Goal: Transaction & Acquisition: Purchase product/service

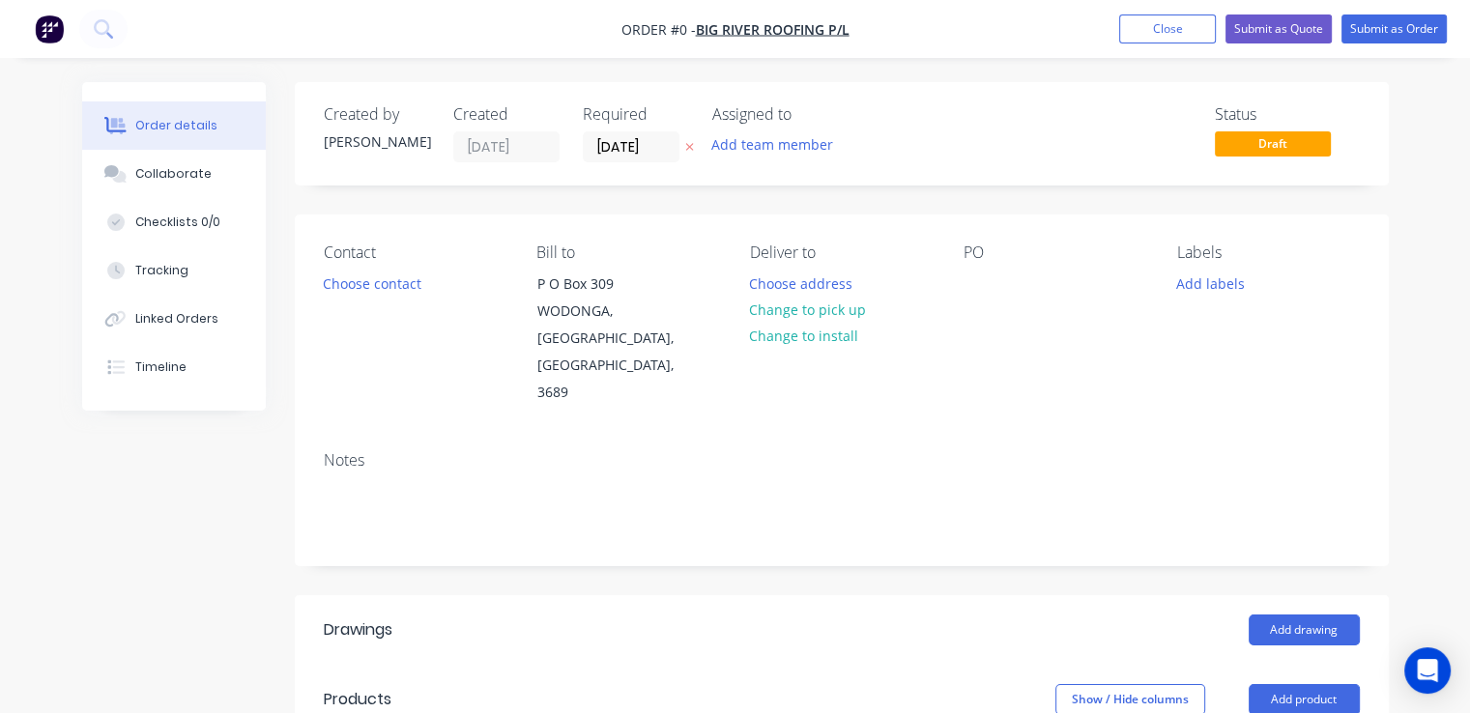
click at [54, 29] on img "button" at bounding box center [49, 28] width 29 height 29
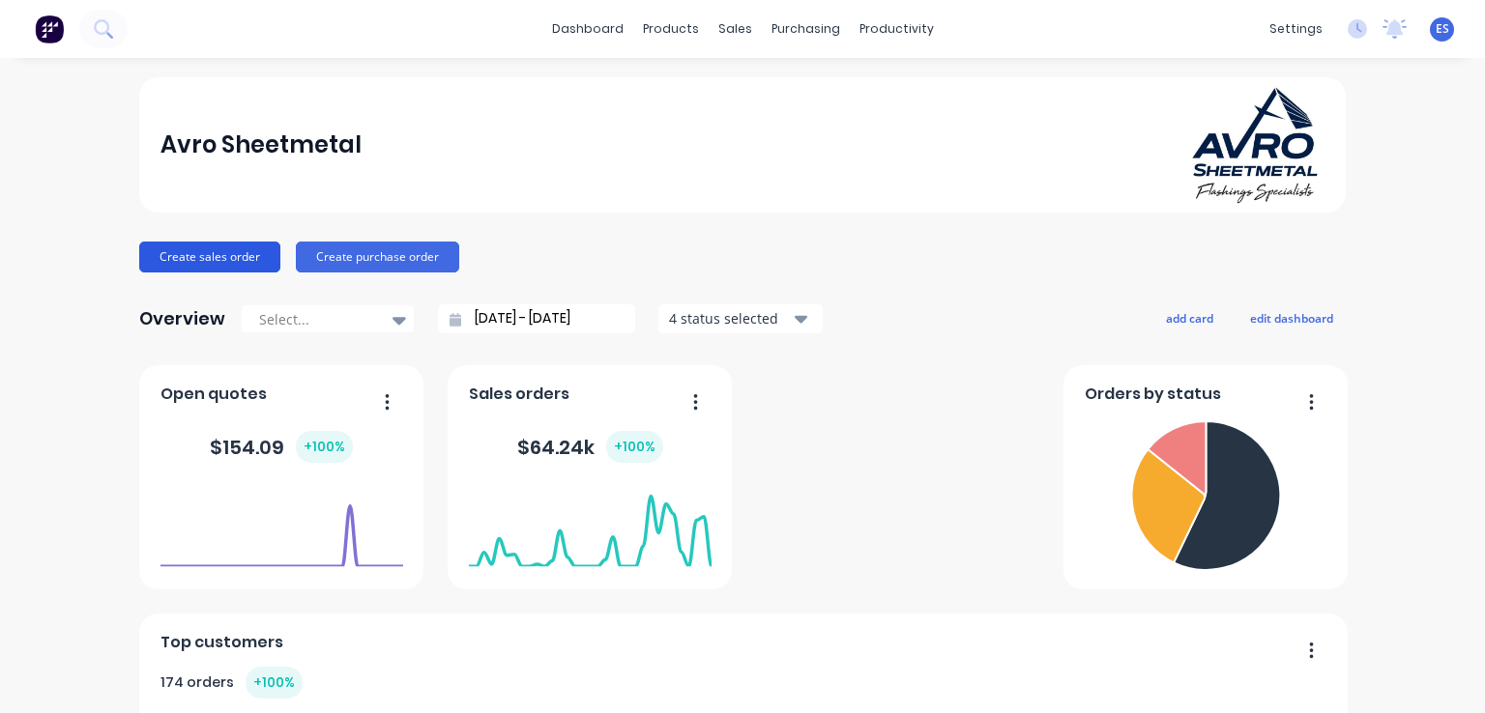
click at [232, 258] on button "Create sales order" at bounding box center [209, 257] width 141 height 31
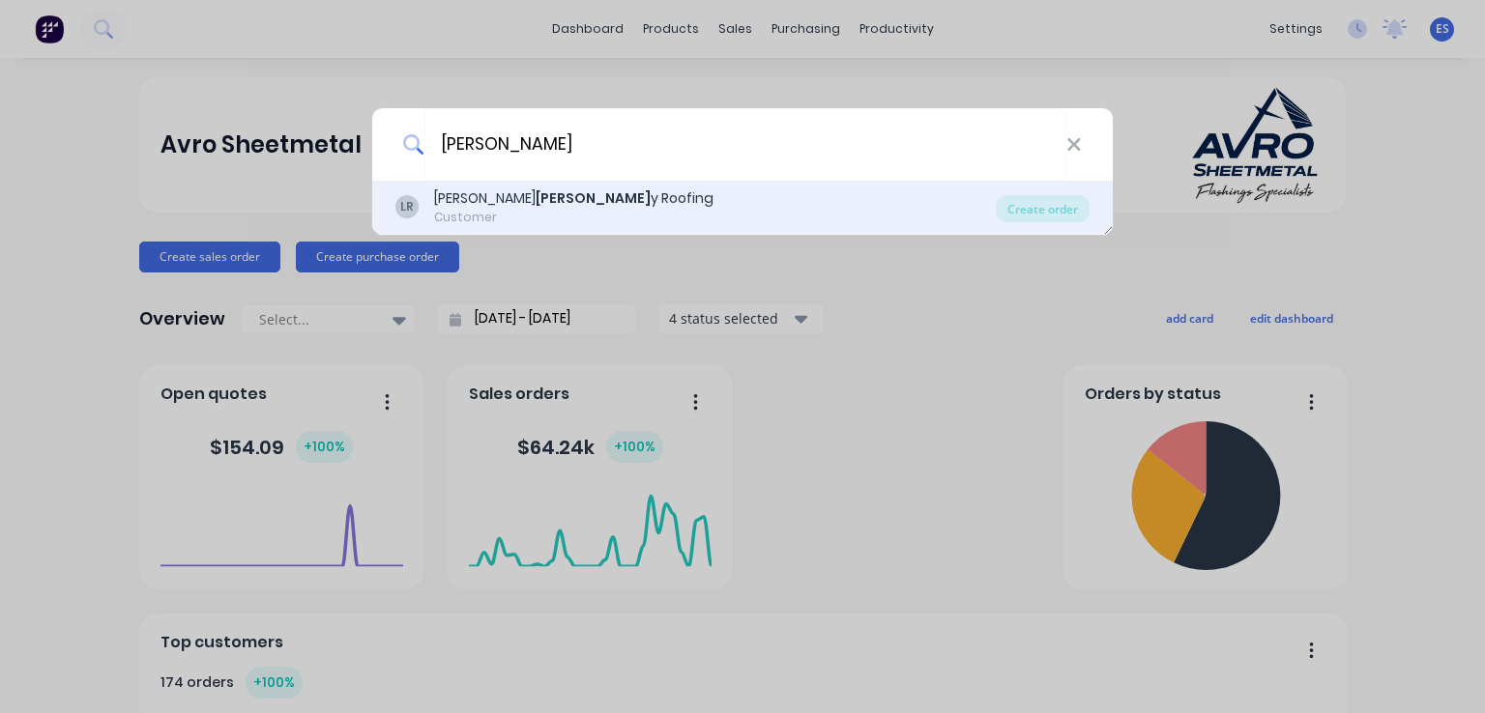
type input "[PERSON_NAME]"
click at [535, 198] on b "[PERSON_NAME]" at bounding box center [592, 197] width 115 height 19
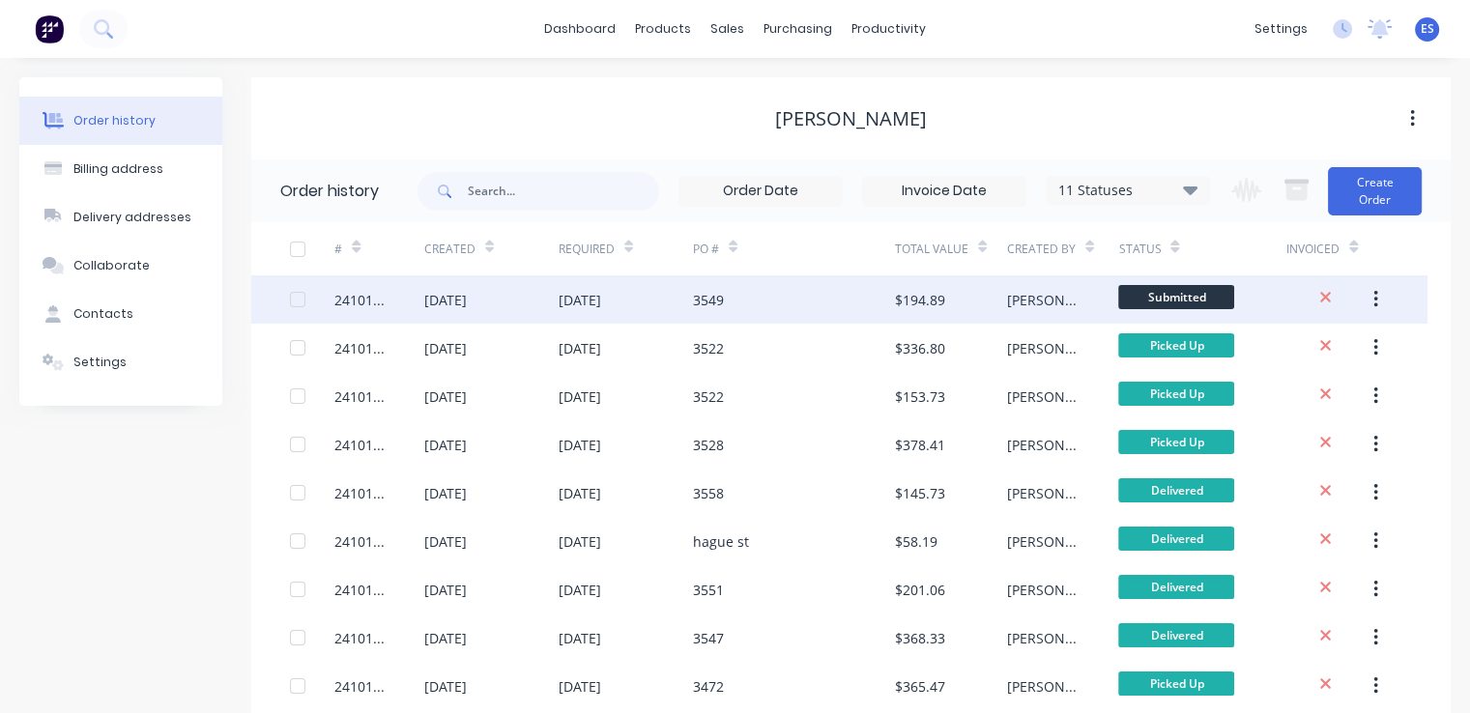
click at [855, 310] on div "3549" at bounding box center [794, 299] width 202 height 48
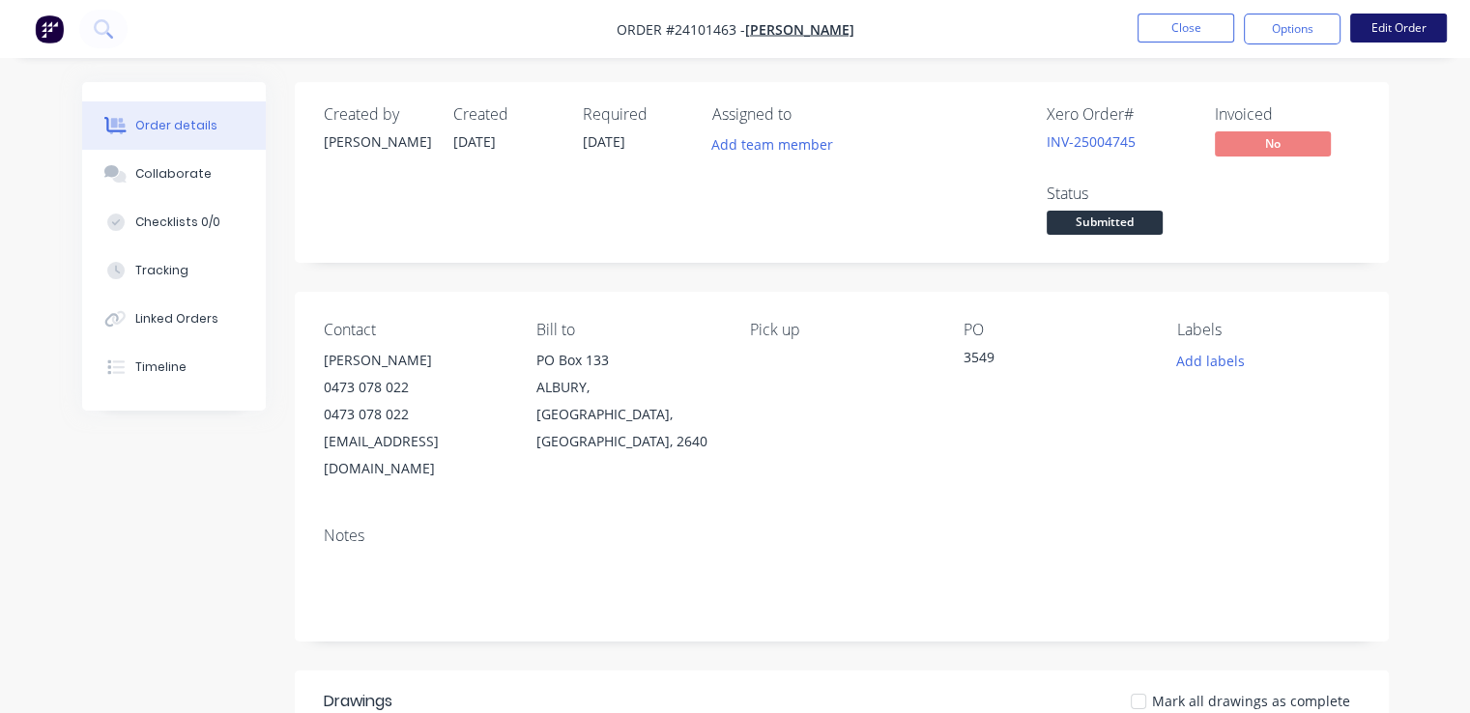
click at [1400, 28] on button "Edit Order" at bounding box center [1398, 28] width 97 height 29
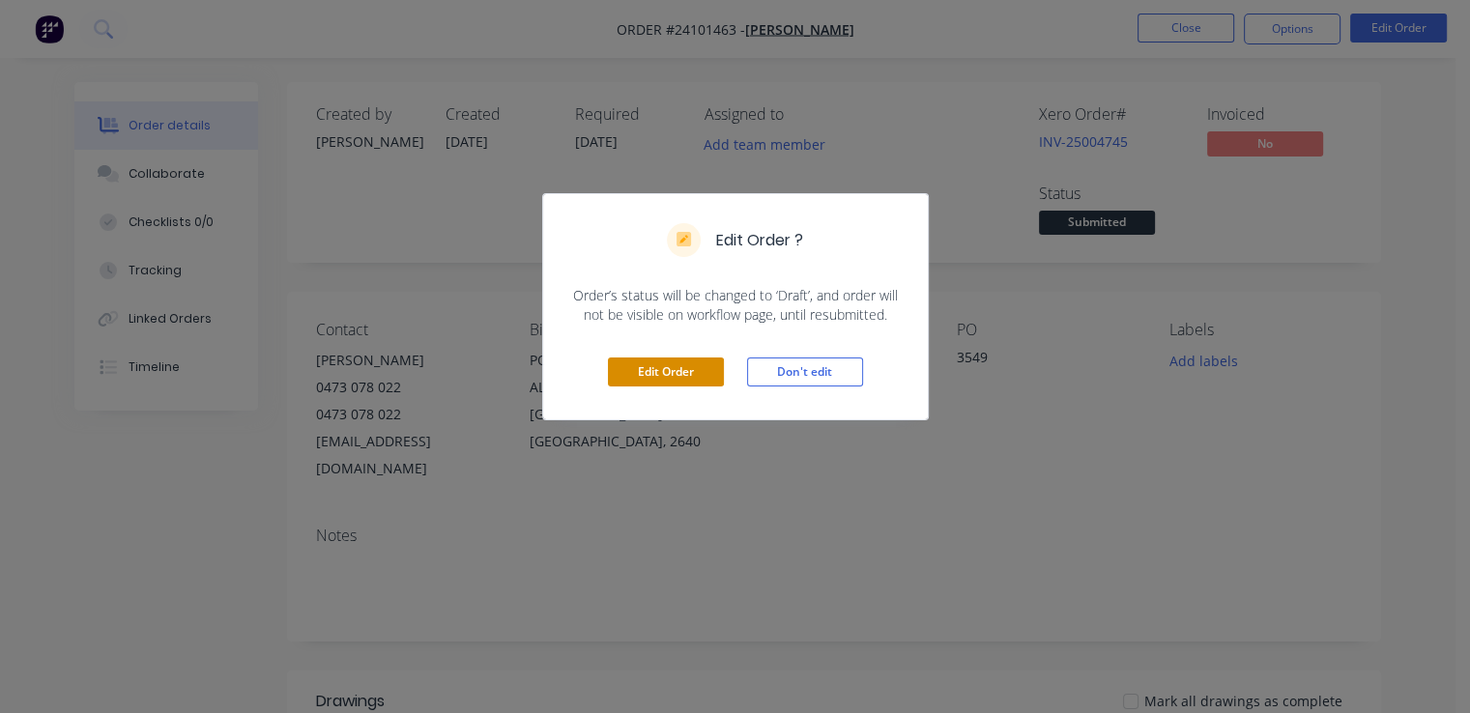
click at [674, 380] on button "Edit Order" at bounding box center [666, 372] width 116 height 29
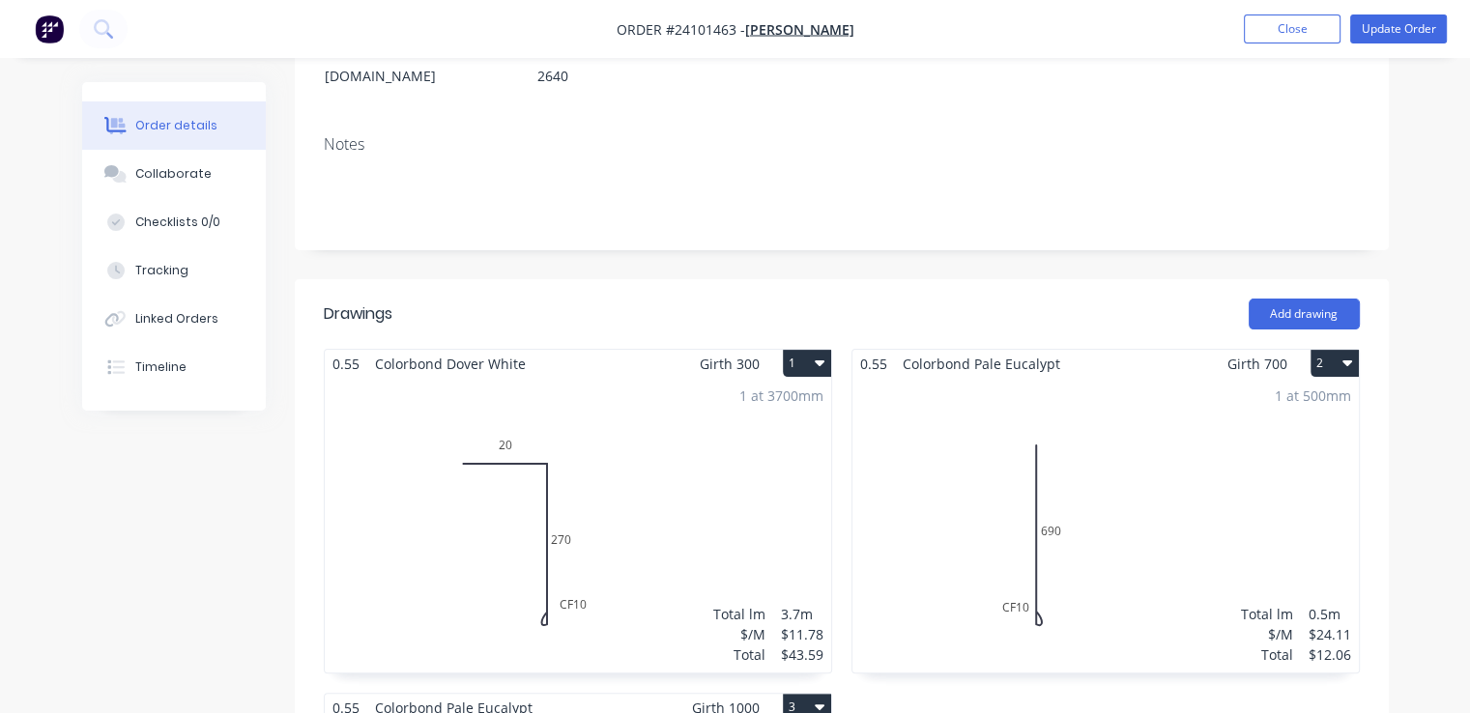
scroll to position [387, 0]
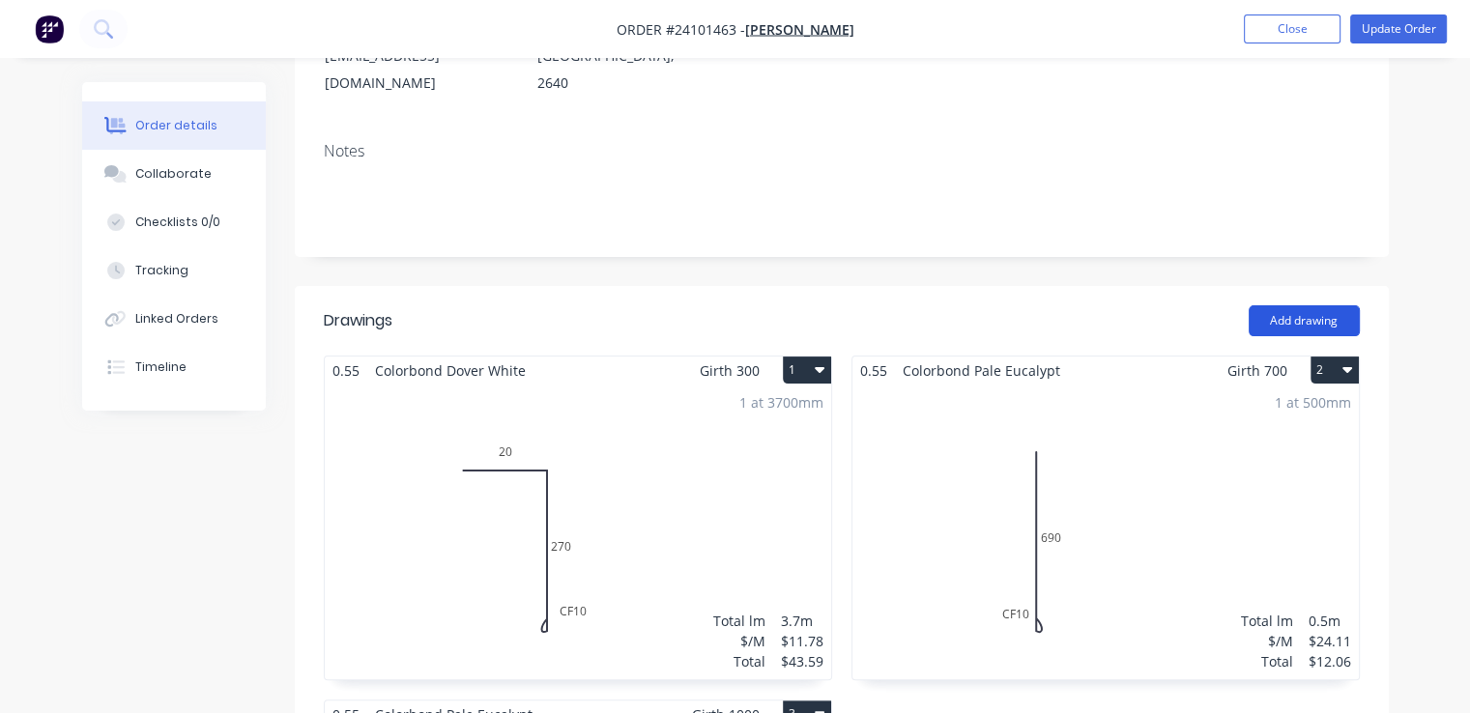
click at [1292, 305] on button "Add drawing" at bounding box center [1304, 320] width 111 height 31
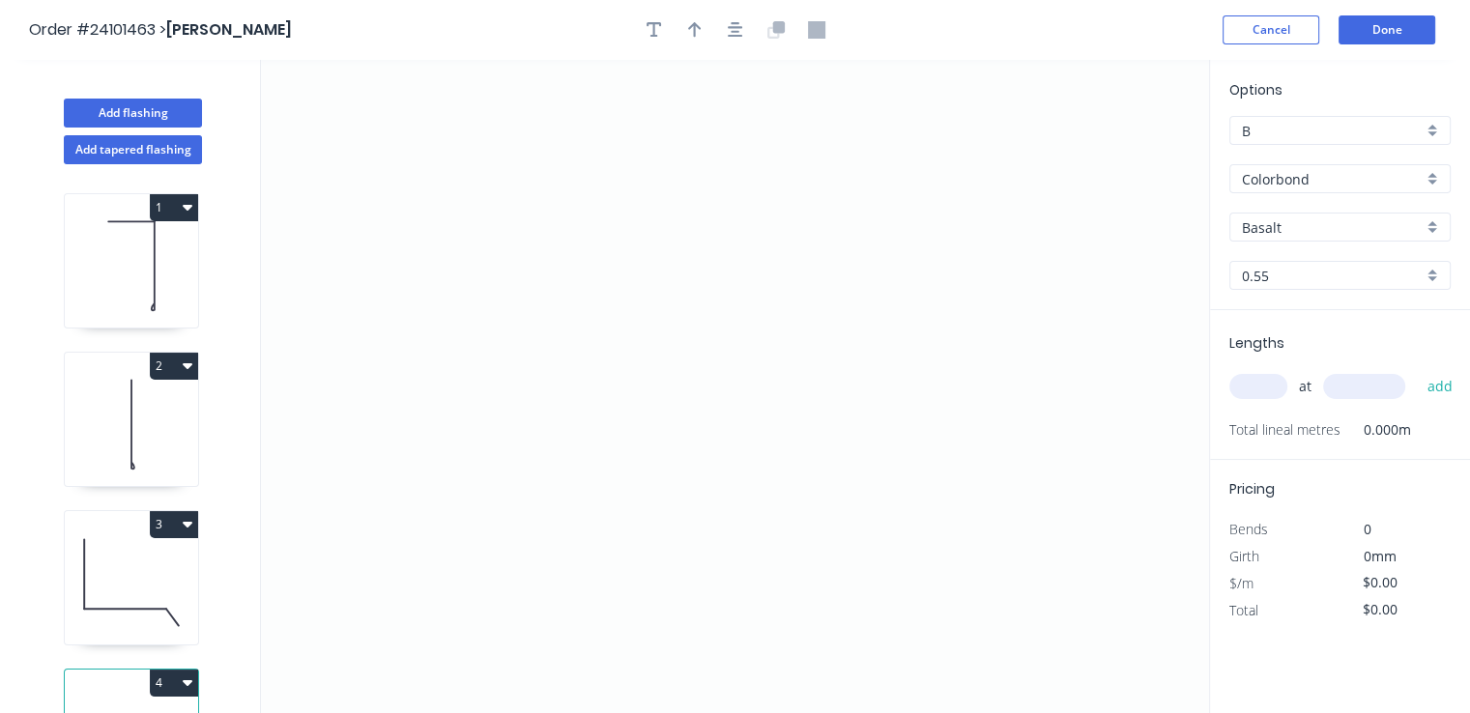
click at [1301, 221] on input "Basalt" at bounding box center [1332, 227] width 181 height 20
click at [1290, 256] on div "Pale Eucalypt" at bounding box center [1339, 264] width 219 height 34
type input "Pale Eucalypt"
click at [545, 364] on icon "0" at bounding box center [735, 386] width 948 height 653
click at [589, 318] on icon "0" at bounding box center [735, 386] width 948 height 653
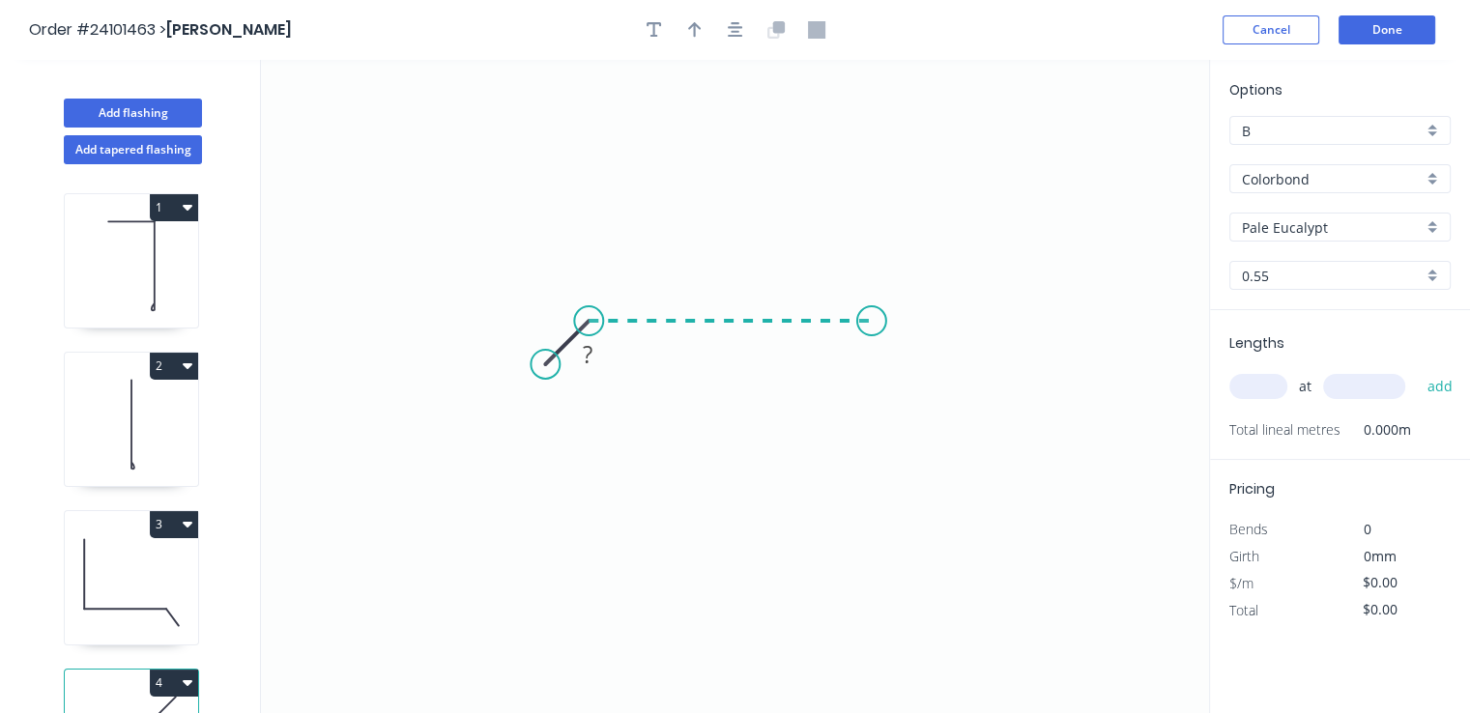
click at [872, 331] on icon "0 ?" at bounding box center [735, 386] width 948 height 653
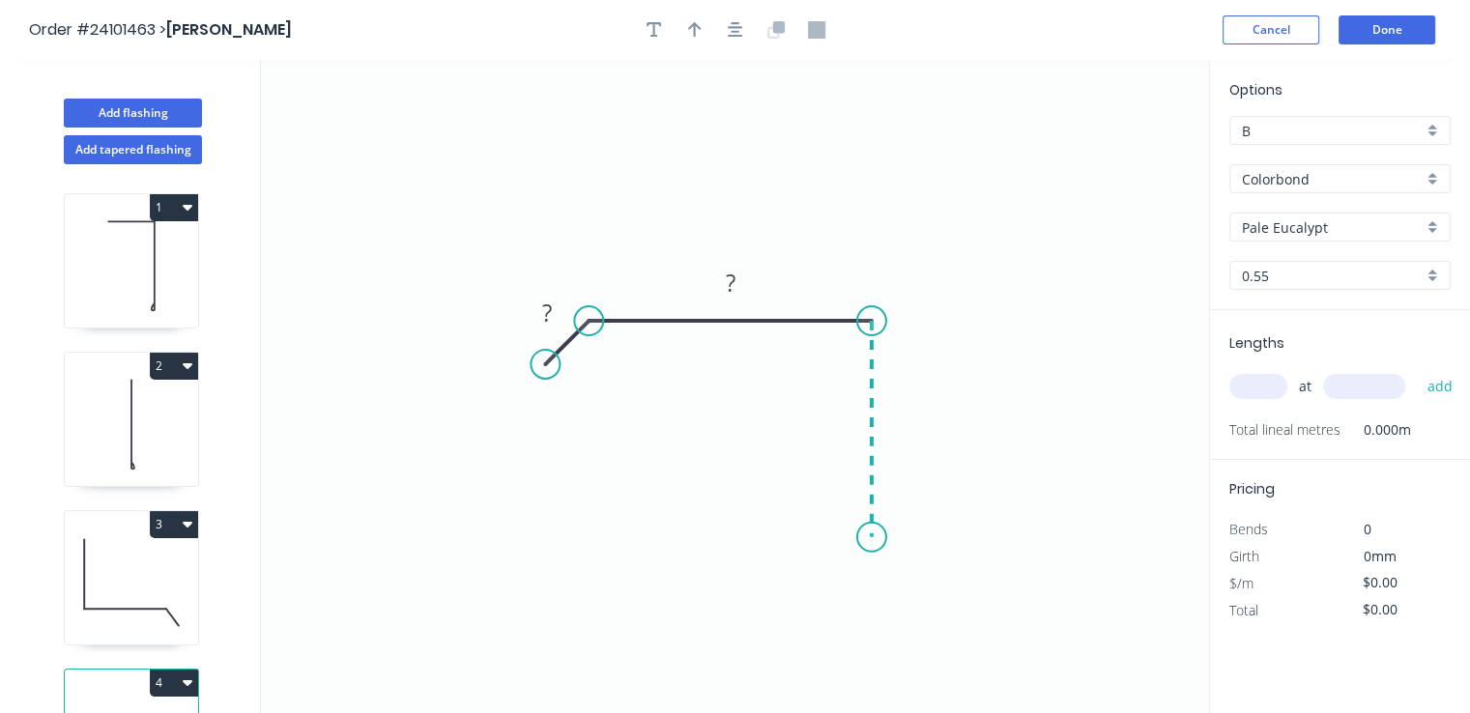
click at [876, 537] on icon "0 ? ?" at bounding box center [735, 386] width 948 height 653
click at [913, 563] on icon "0 ? ? ?" at bounding box center [735, 386] width 948 height 653
click at [874, 562] on tspan "?" at bounding box center [877, 566] width 10 height 32
click at [894, 418] on rect at bounding box center [900, 421] width 39 height 27
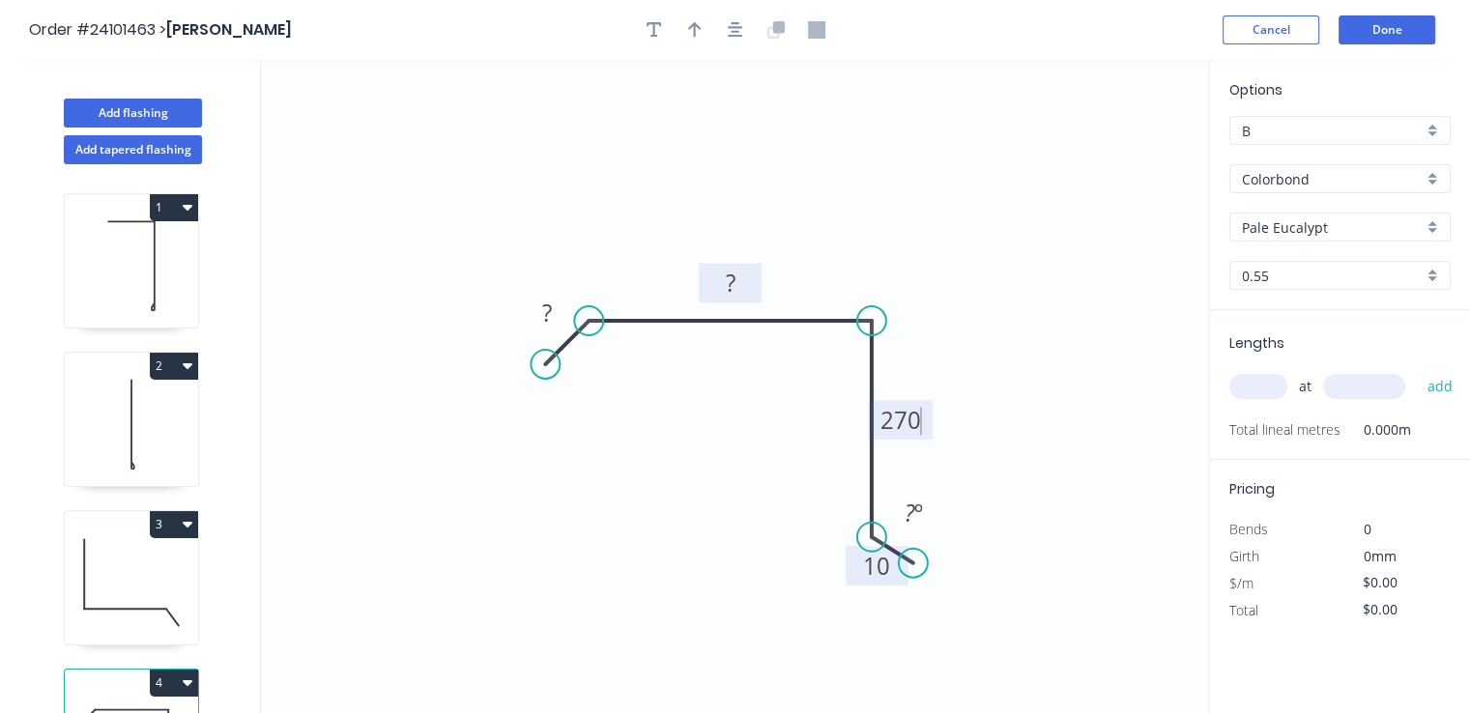
click at [731, 277] on tspan "?" at bounding box center [731, 283] width 10 height 32
click at [555, 314] on rect at bounding box center [547, 314] width 39 height 27
click at [1255, 384] on input "text" at bounding box center [1258, 386] width 58 height 25
type input "$16.73"
type input "1"
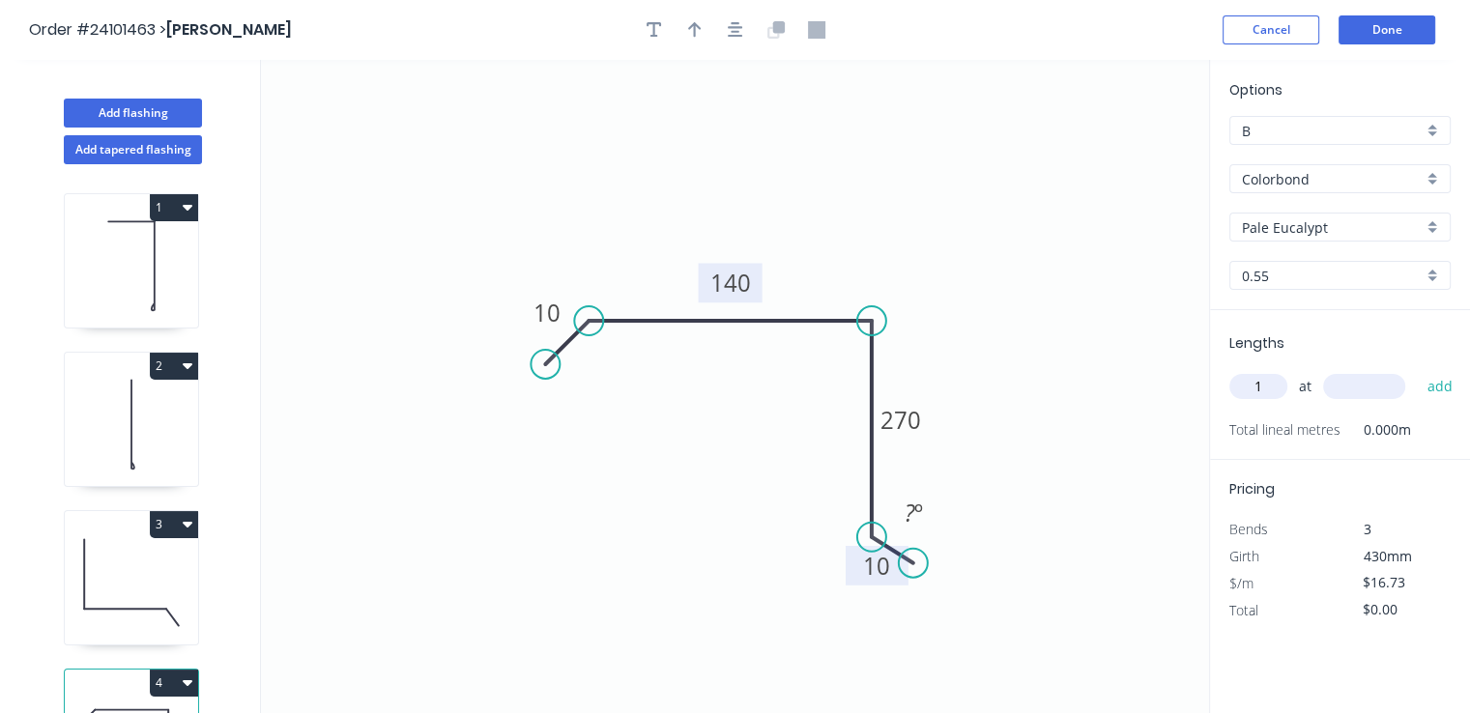
click at [1333, 384] on input "text" at bounding box center [1364, 386] width 82 height 25
type input "3800"
click at [1417, 370] on button "add" at bounding box center [1439, 386] width 45 height 33
type input "$63.57"
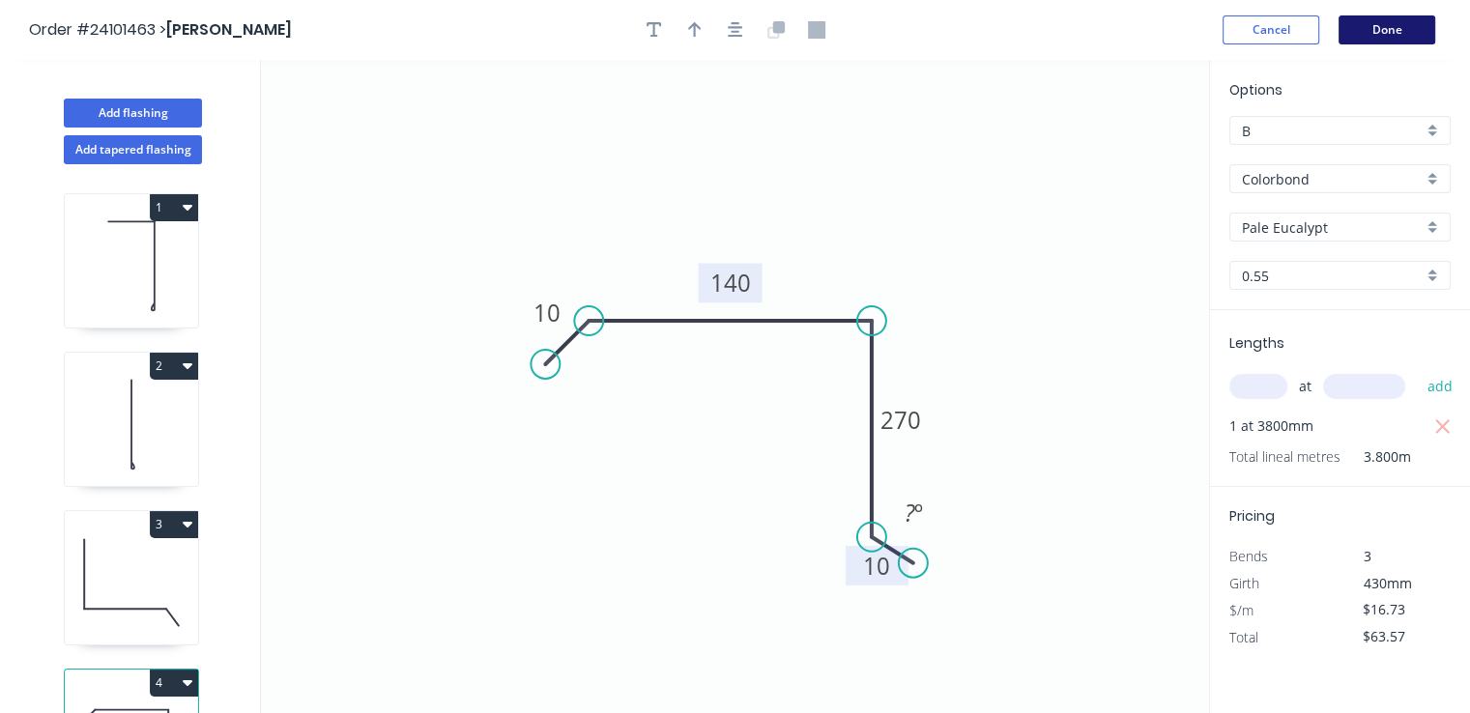
click at [1380, 20] on button "Done" at bounding box center [1387, 29] width 97 height 29
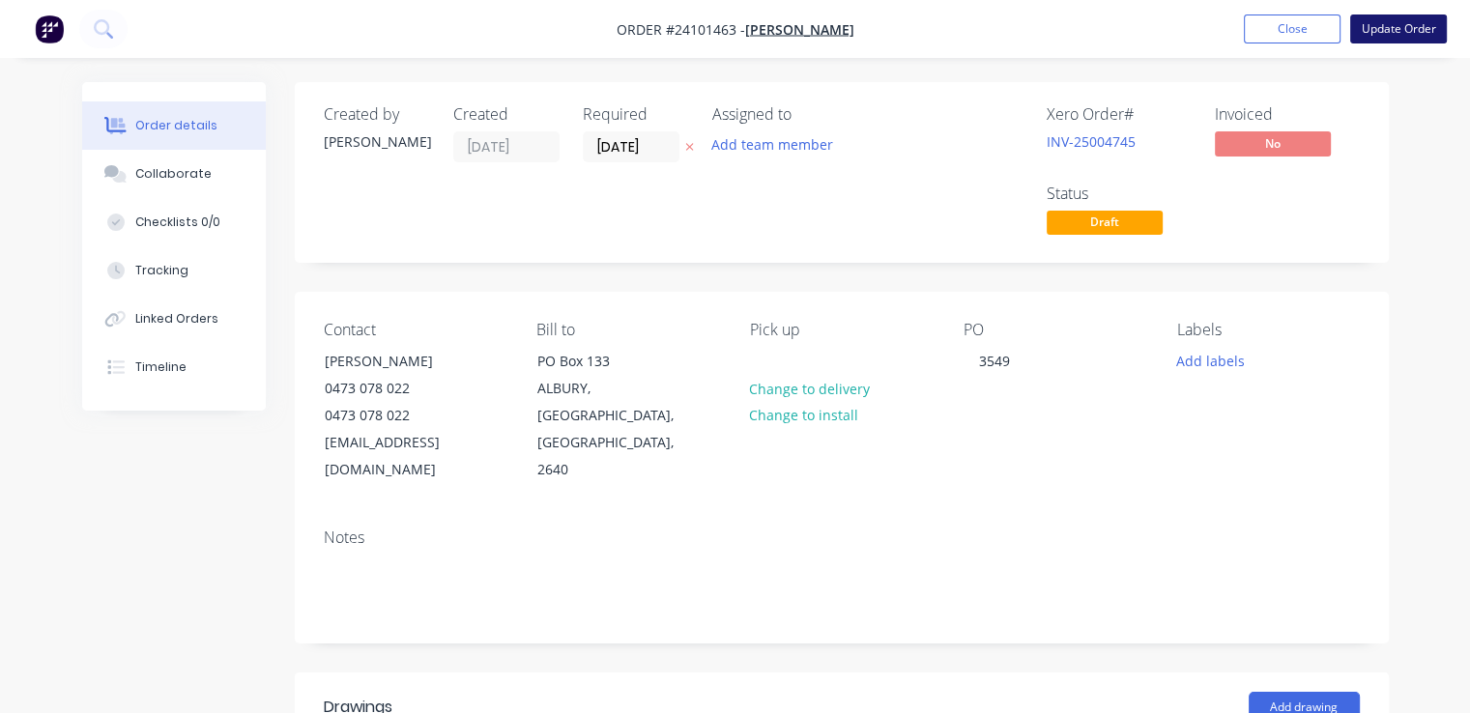
click at [1380, 21] on button "Update Order" at bounding box center [1398, 28] width 97 height 29
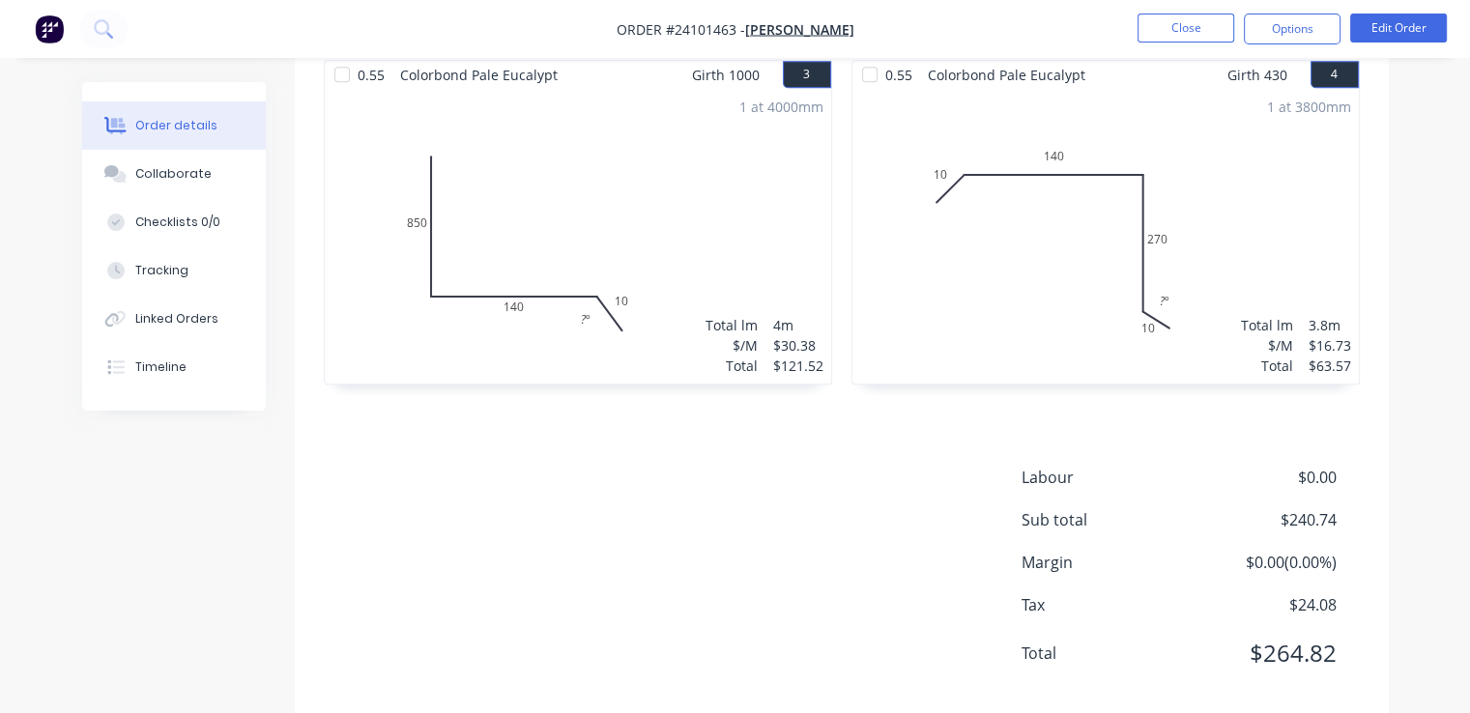
scroll to position [1024, 0]
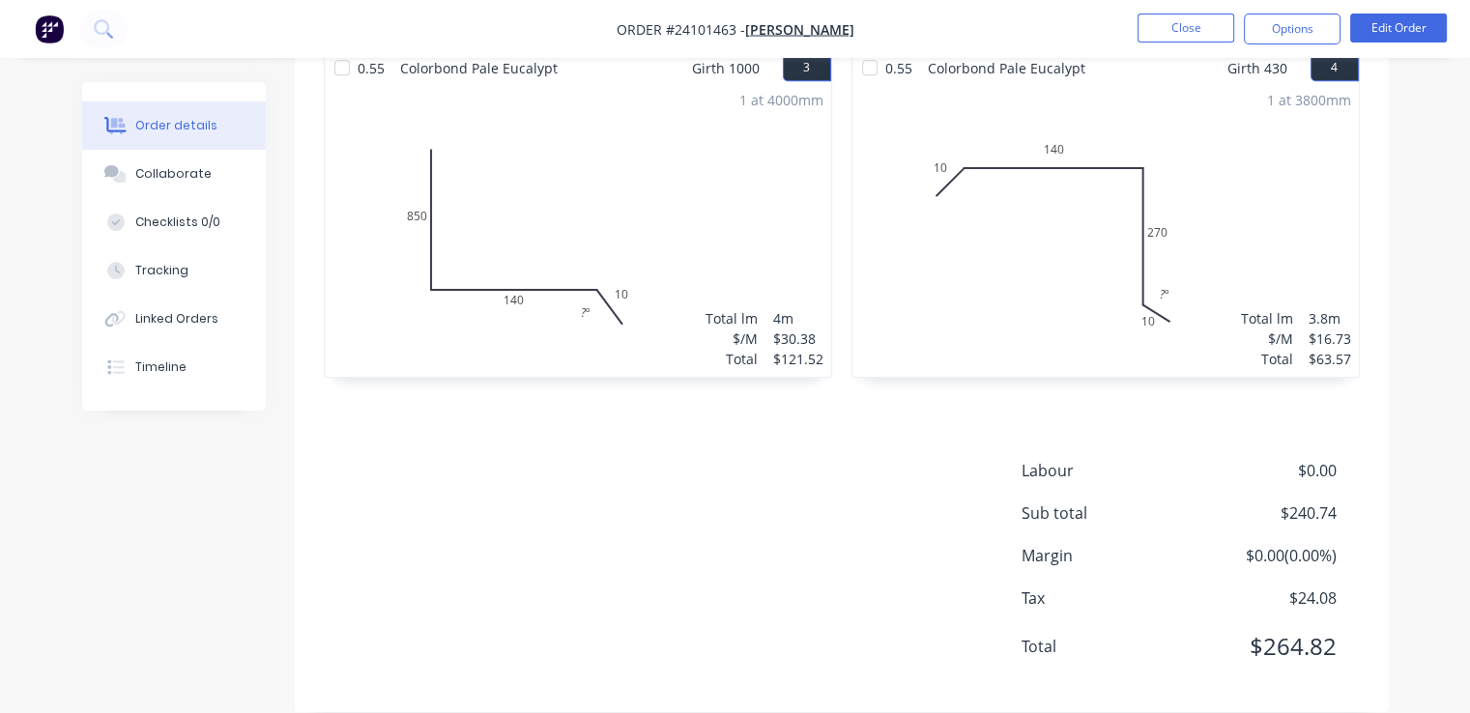
click at [51, 25] on img "button" at bounding box center [49, 28] width 29 height 29
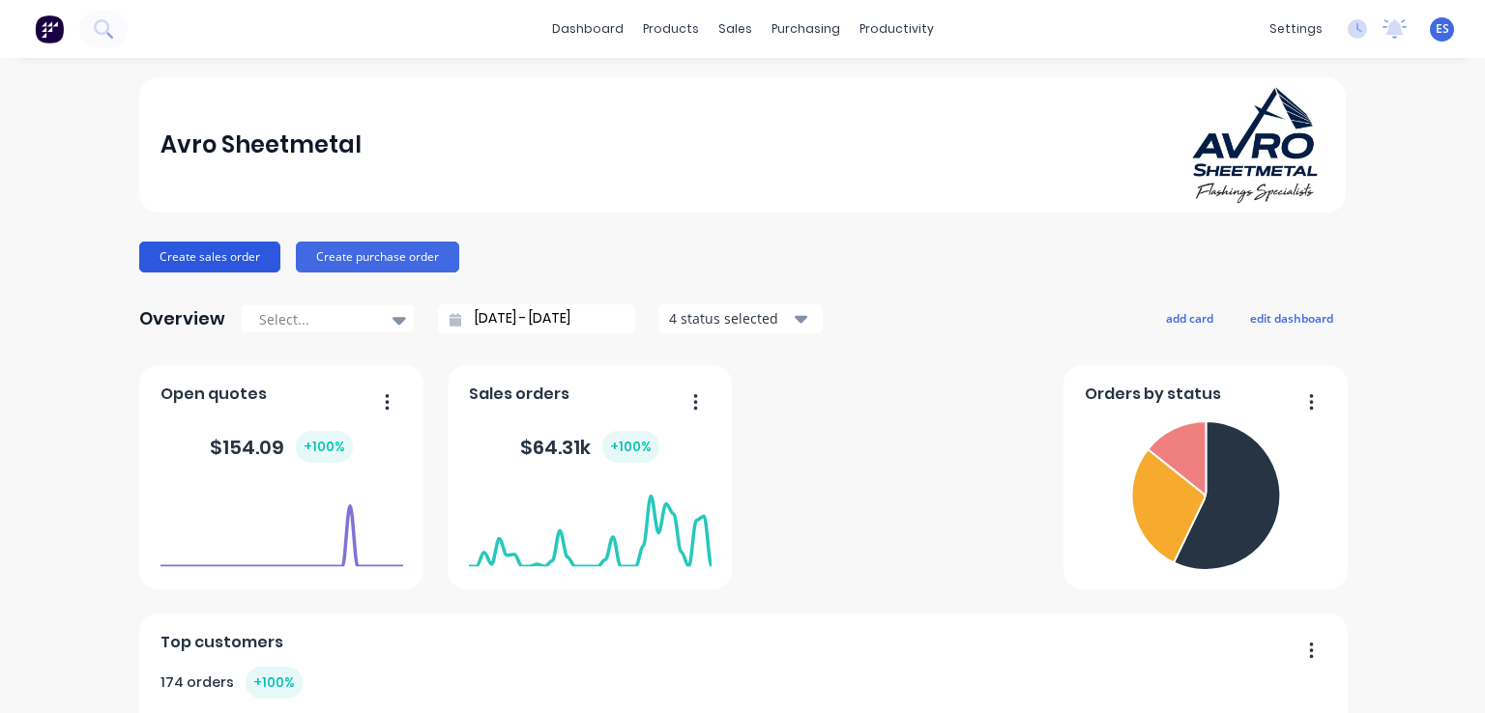
click at [173, 252] on button "Create sales order" at bounding box center [209, 257] width 141 height 31
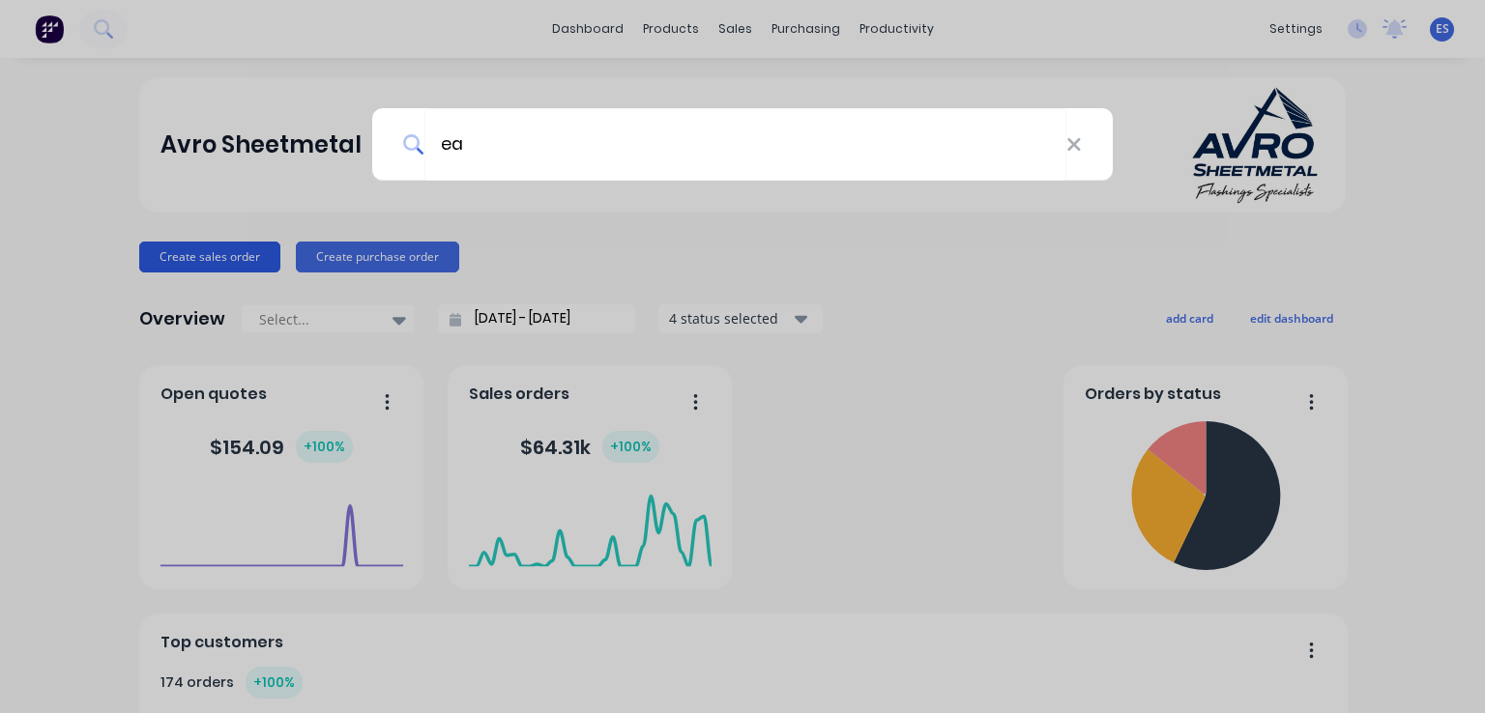
type input "e"
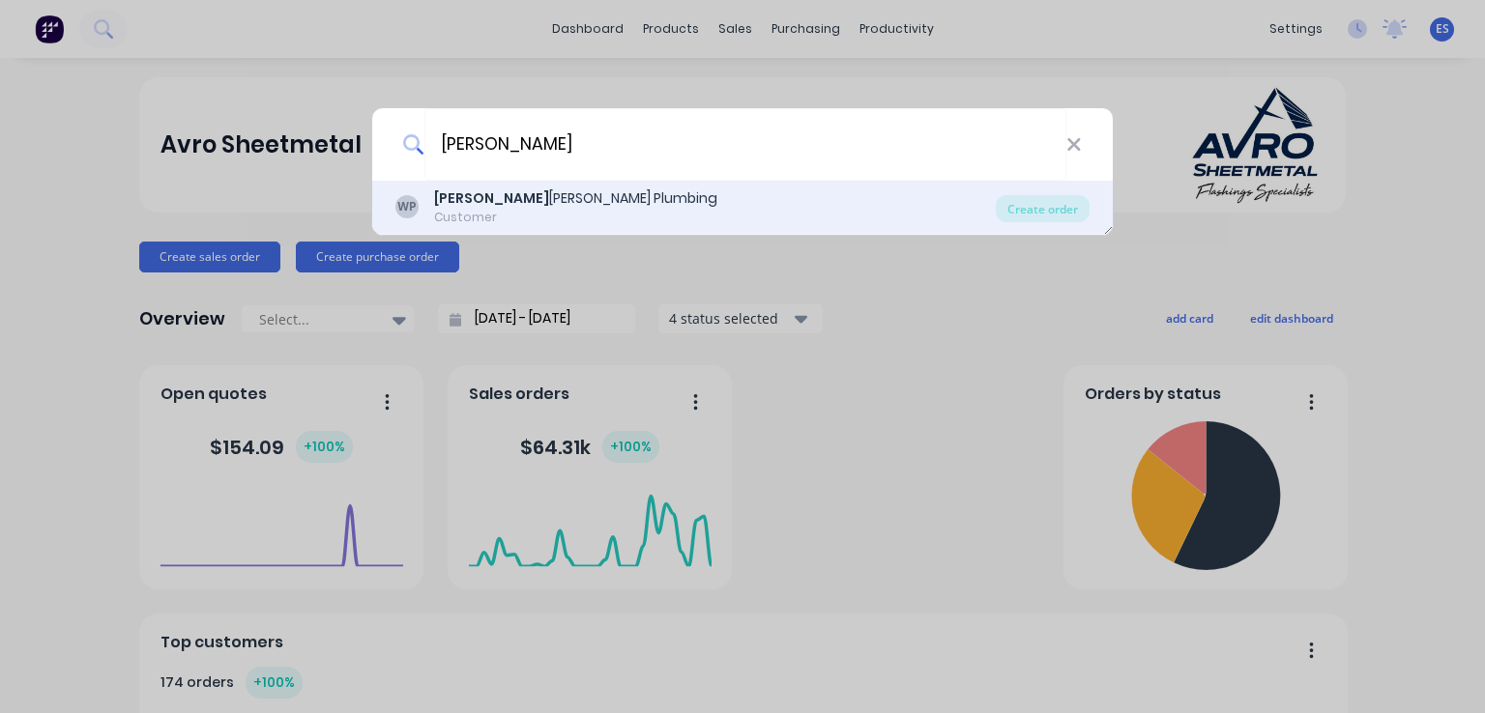
type input "[PERSON_NAME]"
click at [534, 211] on div "Customer" at bounding box center [575, 217] width 283 height 17
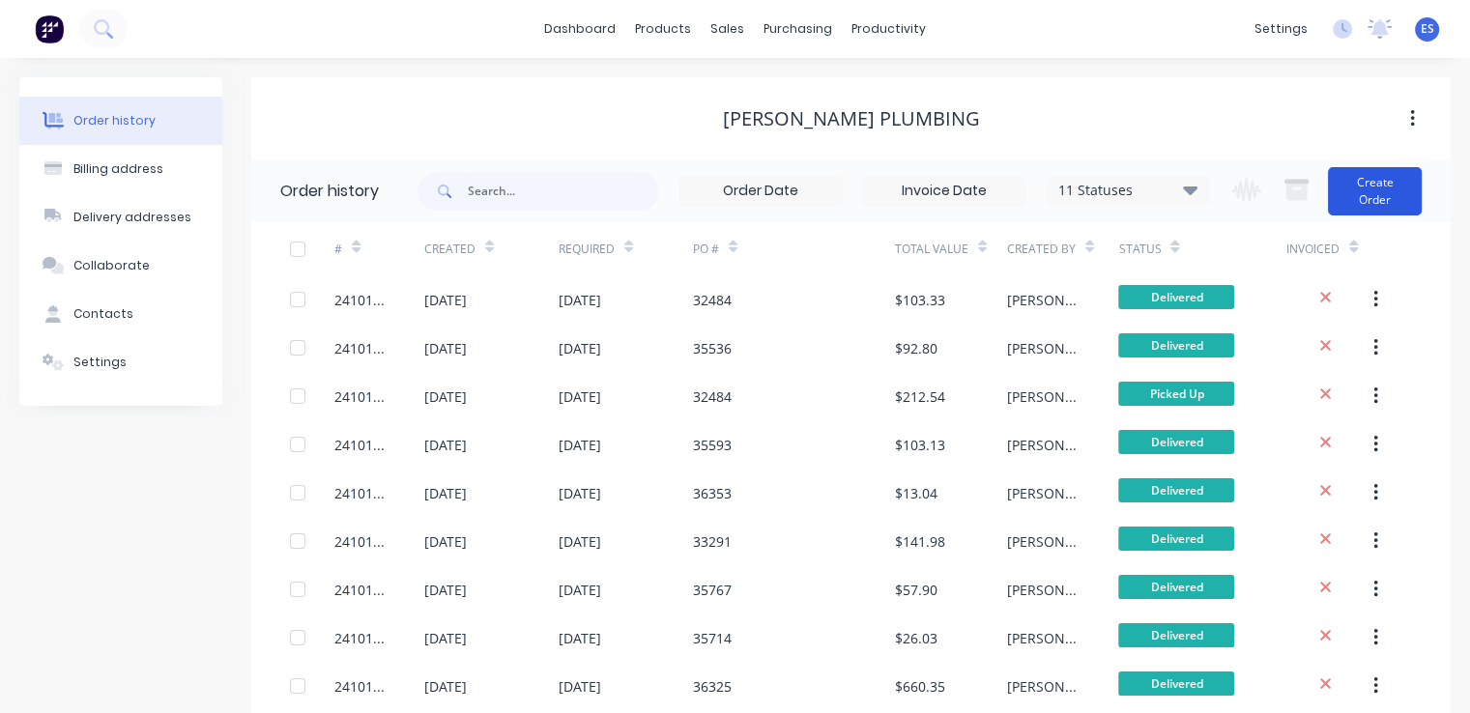
click at [1390, 204] on button "Create Order" at bounding box center [1375, 191] width 94 height 48
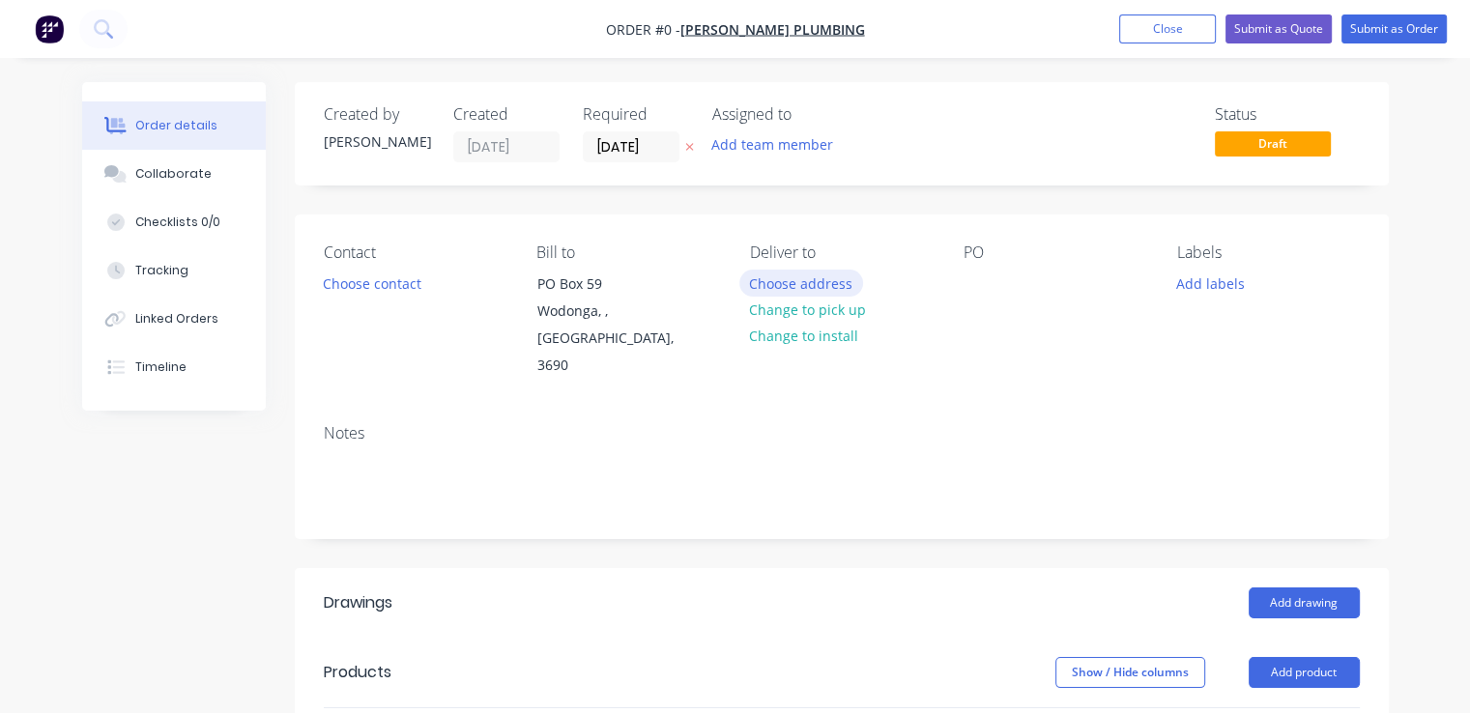
click at [809, 274] on button "Choose address" at bounding box center [801, 283] width 124 height 26
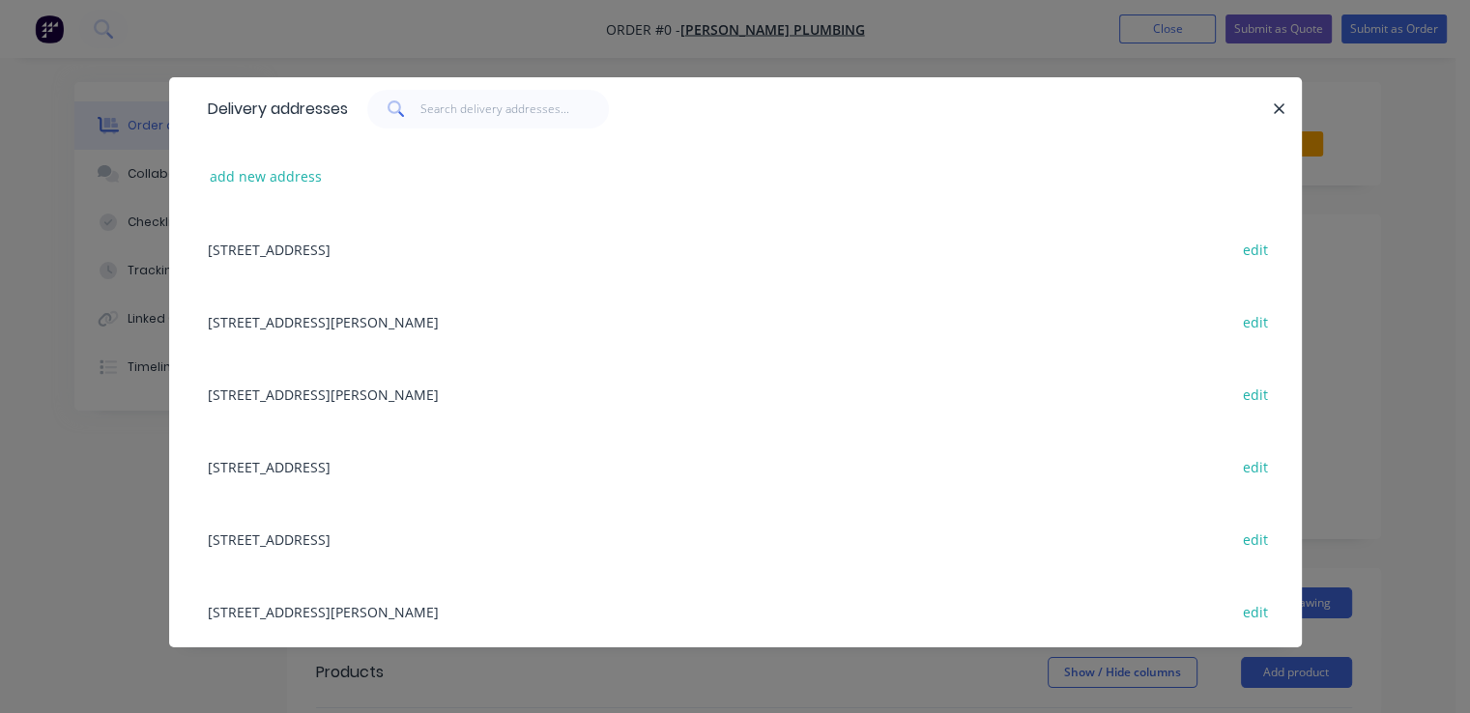
click at [400, 254] on div "[STREET_ADDRESS] edit" at bounding box center [735, 249] width 1075 height 72
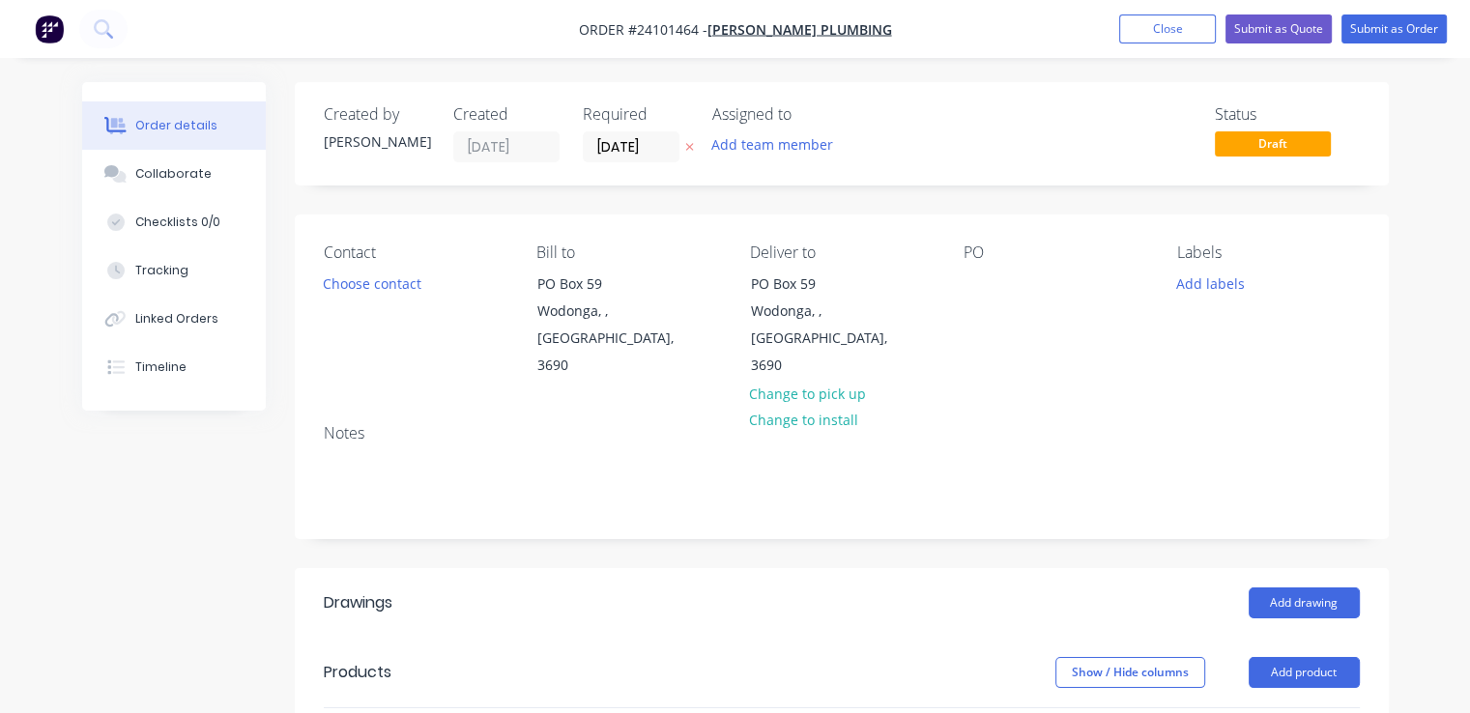
click at [983, 298] on div "PO" at bounding box center [1055, 312] width 183 height 136
click at [984, 285] on div at bounding box center [979, 284] width 31 height 28
click at [1259, 588] on button "Add drawing" at bounding box center [1304, 603] width 111 height 31
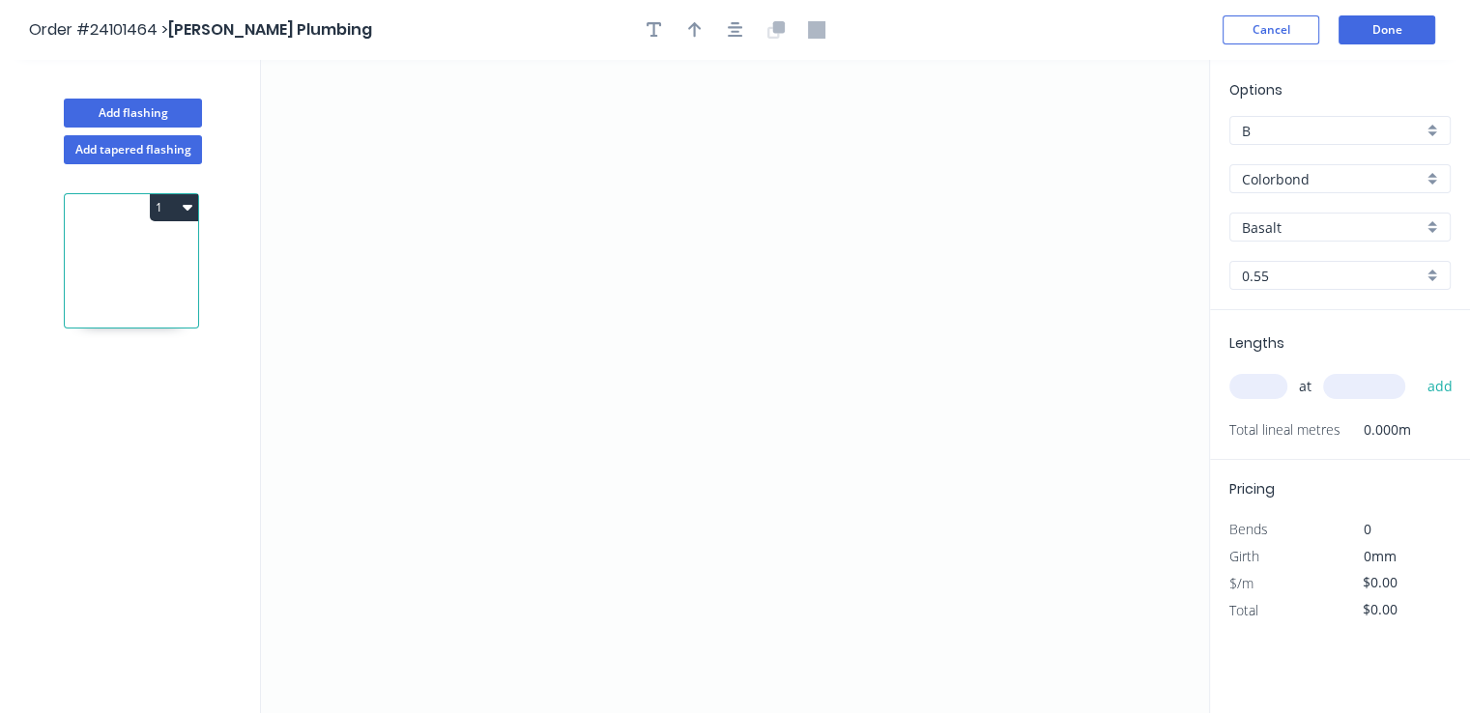
click at [1289, 222] on input "Basalt" at bounding box center [1332, 227] width 181 height 20
click at [1287, 262] on div "Monument" at bounding box center [1339, 264] width 219 height 34
type input "Monument"
click at [592, 391] on icon "0" at bounding box center [735, 386] width 948 height 653
click at [596, 206] on icon "0" at bounding box center [735, 386] width 948 height 653
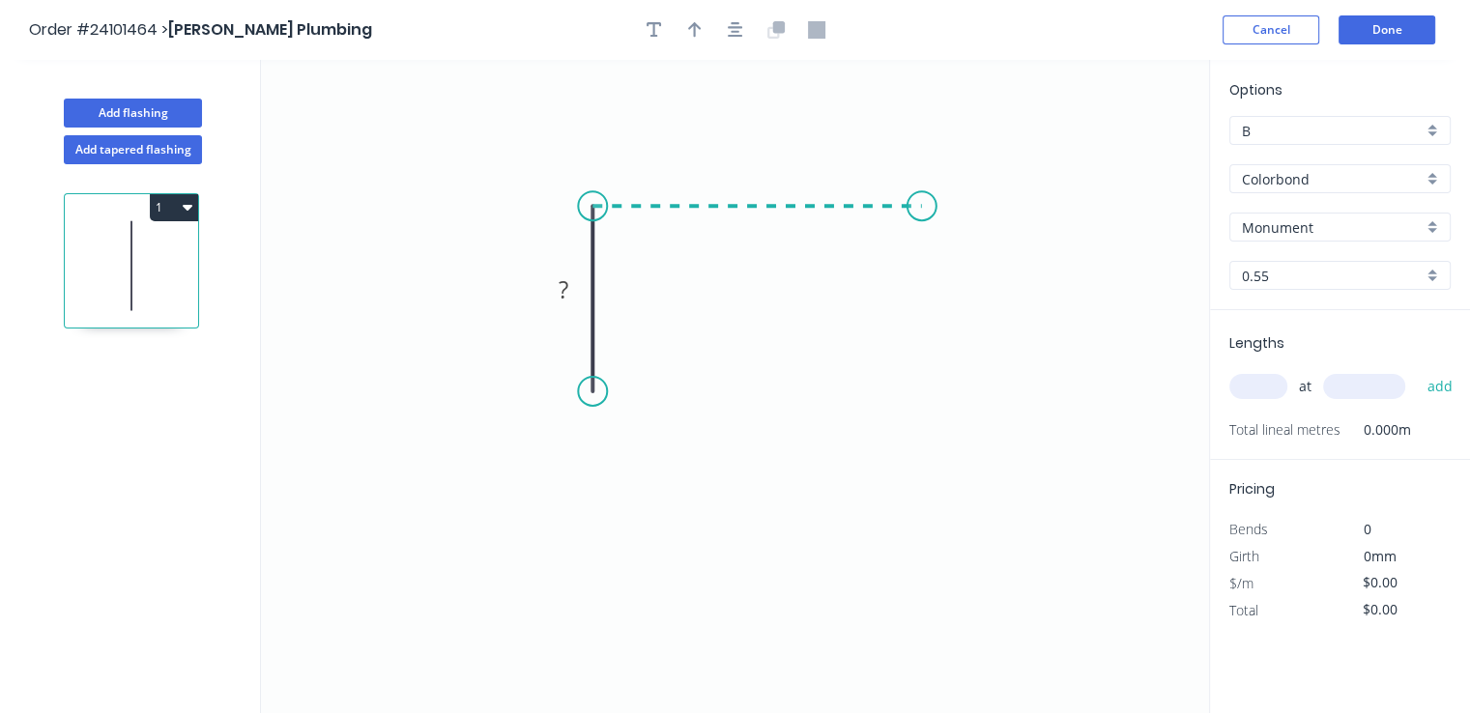
click at [922, 216] on icon "0 ?" at bounding box center [735, 386] width 948 height 653
click at [930, 364] on icon "0 ? ?" at bounding box center [735, 386] width 948 height 653
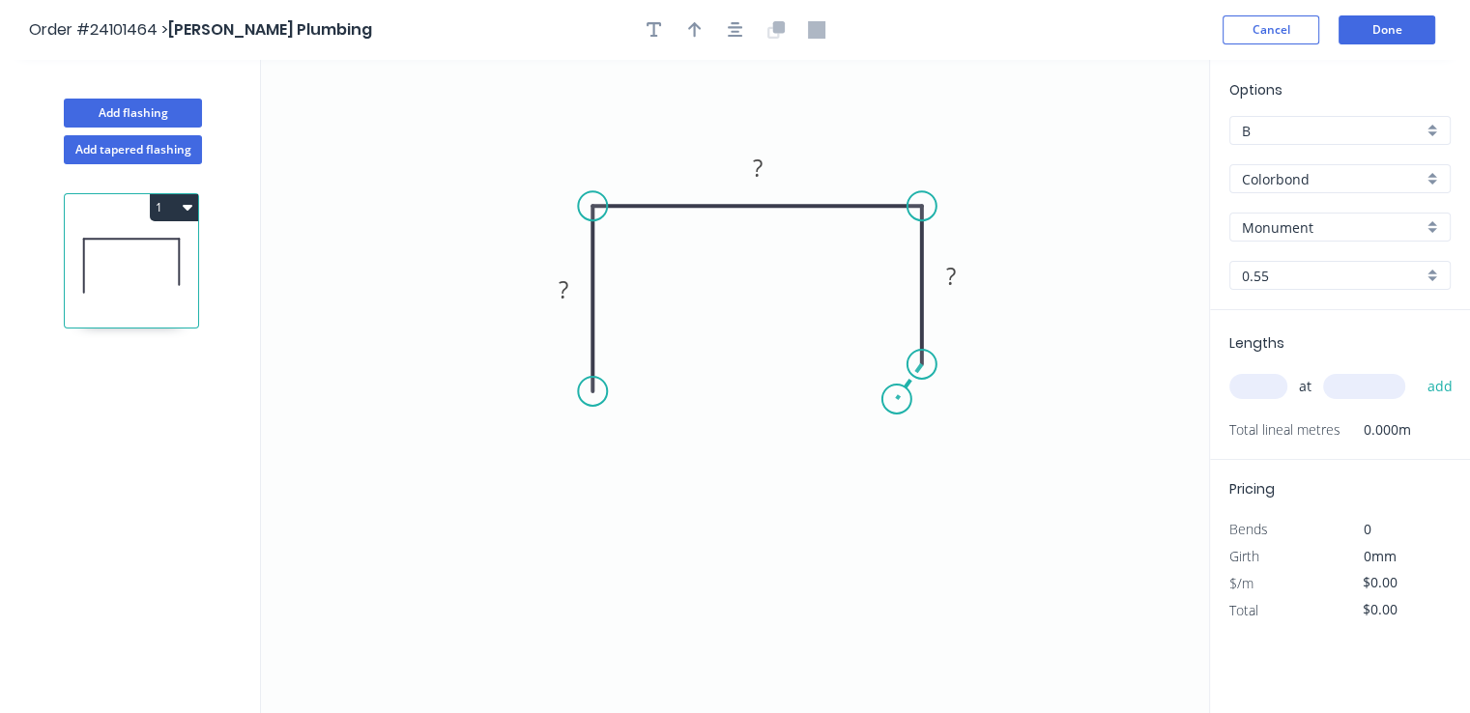
click at [897, 399] on icon "0 ? ? ?" at bounding box center [735, 386] width 948 height 653
click at [897, 399] on circle at bounding box center [896, 399] width 29 height 29
click at [943, 399] on rect at bounding box center [932, 390] width 39 height 27
click at [964, 268] on rect at bounding box center [951, 277] width 39 height 27
click at [753, 182] on tspan "?" at bounding box center [757, 168] width 10 height 32
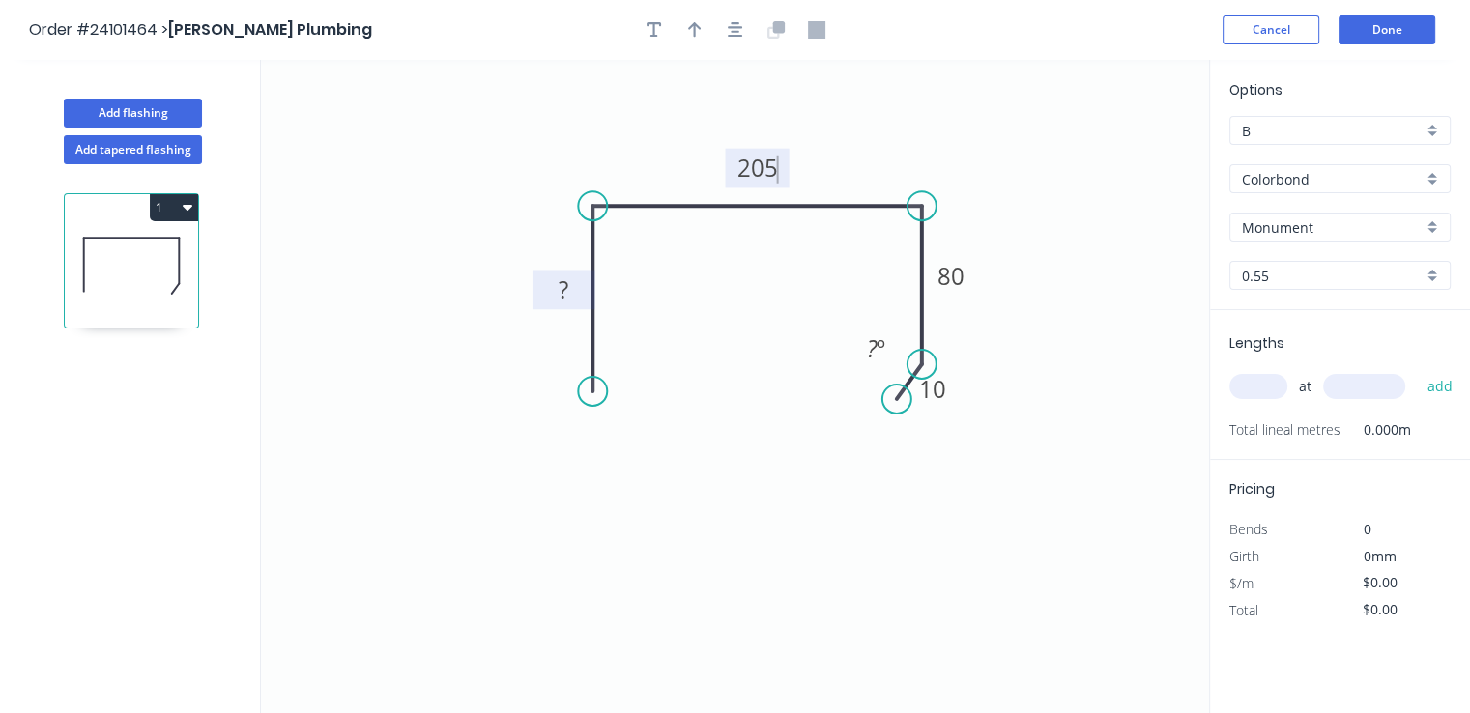
click at [576, 287] on rect at bounding box center [563, 290] width 39 height 27
click at [1264, 385] on input "text" at bounding box center [1258, 386] width 58 height 25
type input "$16.73"
type input "2"
click at [1347, 392] on input "text" at bounding box center [1364, 386] width 82 height 25
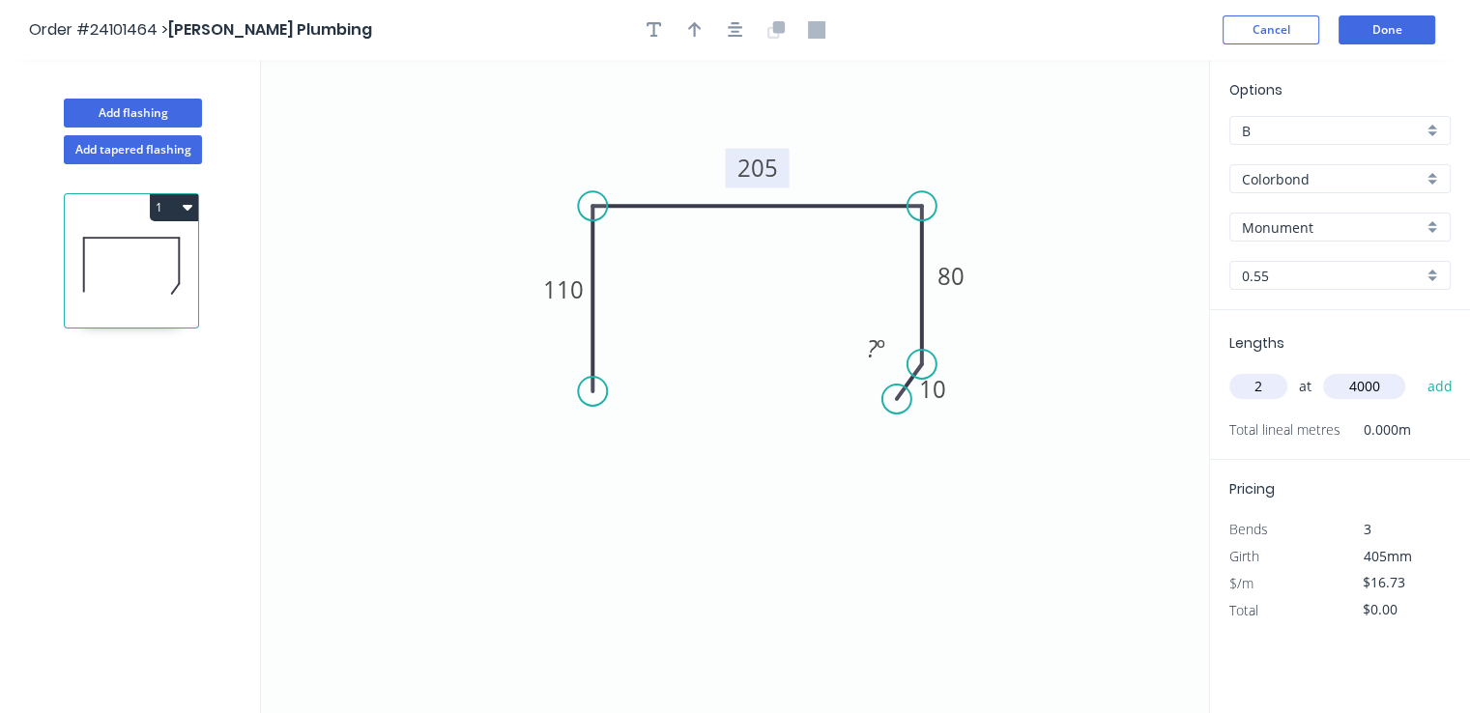
type input "4000"
click at [1417, 370] on button "add" at bounding box center [1439, 386] width 45 height 33
type input "$133.84"
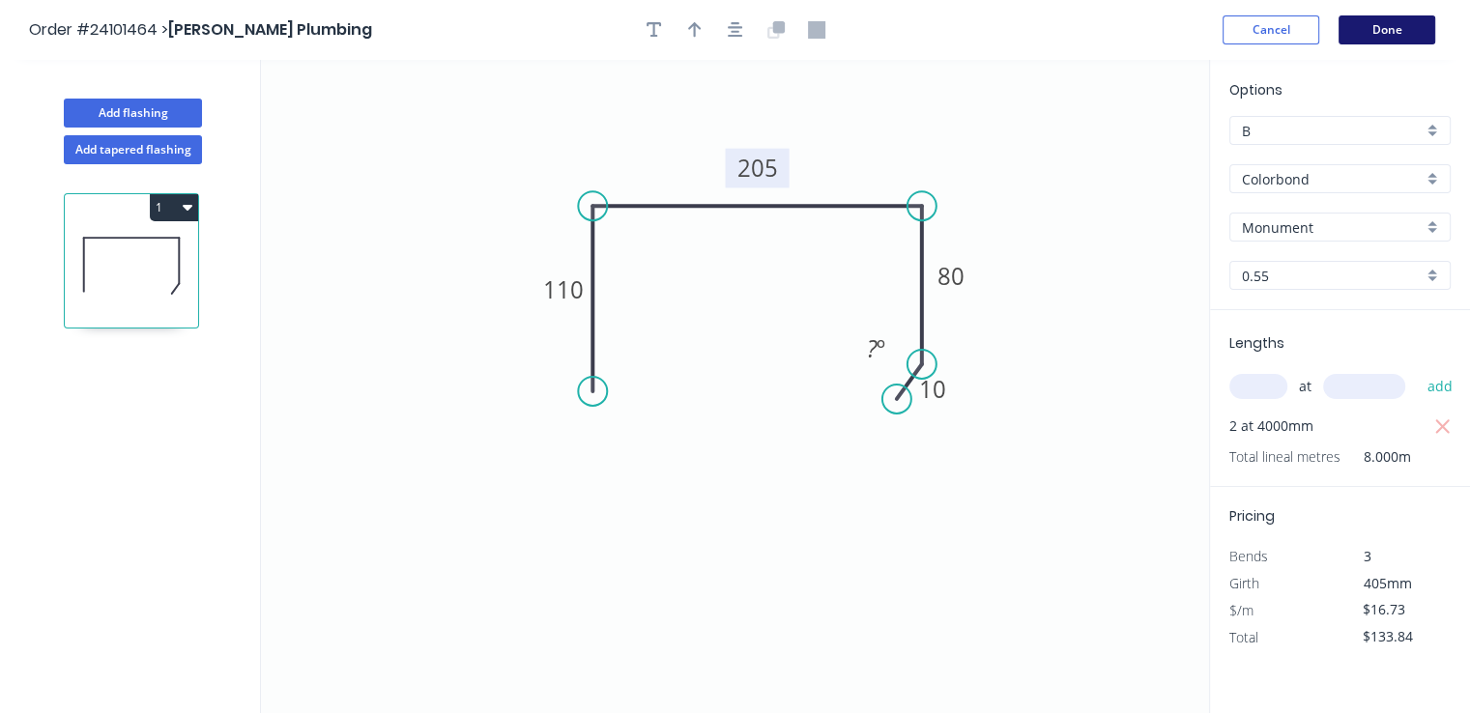
click at [1372, 24] on button "Done" at bounding box center [1387, 29] width 97 height 29
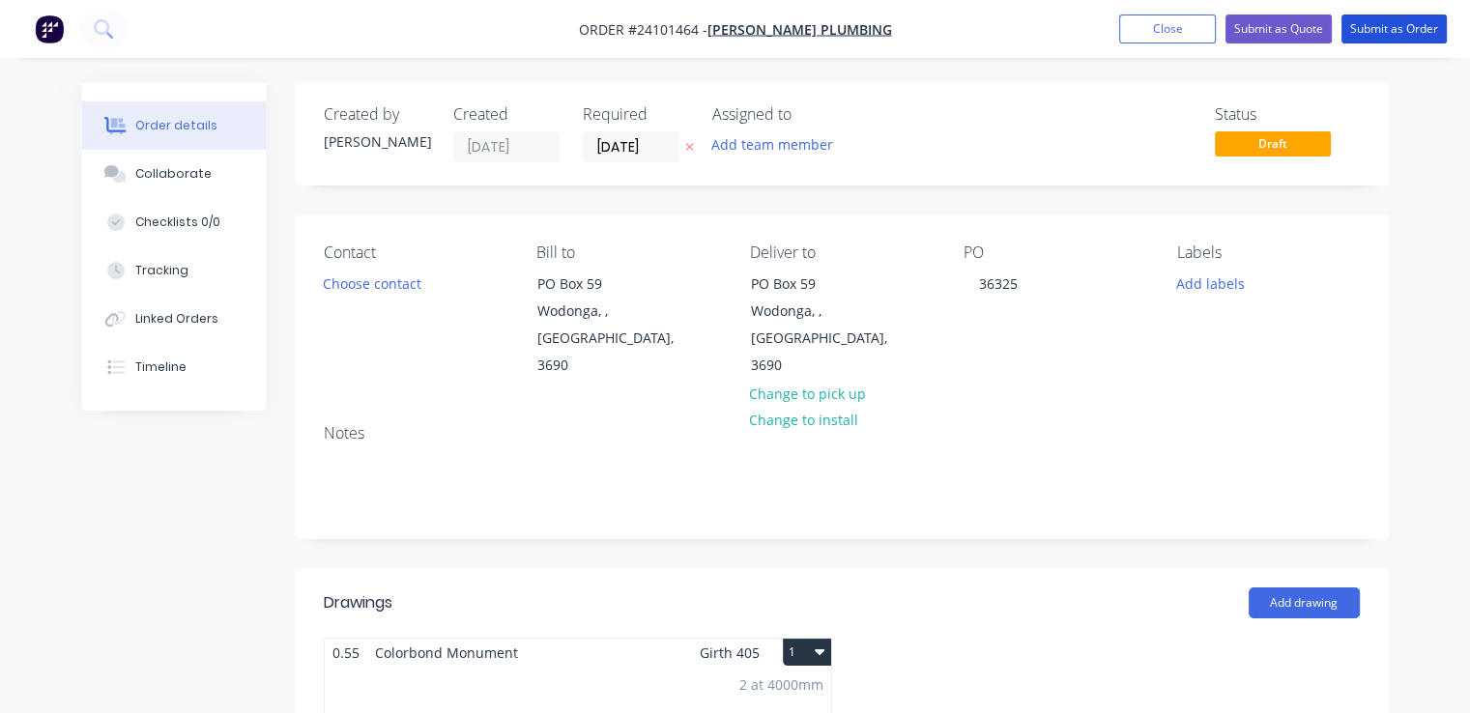
click at [1372, 24] on button "Submit as Order" at bounding box center [1394, 28] width 105 height 29
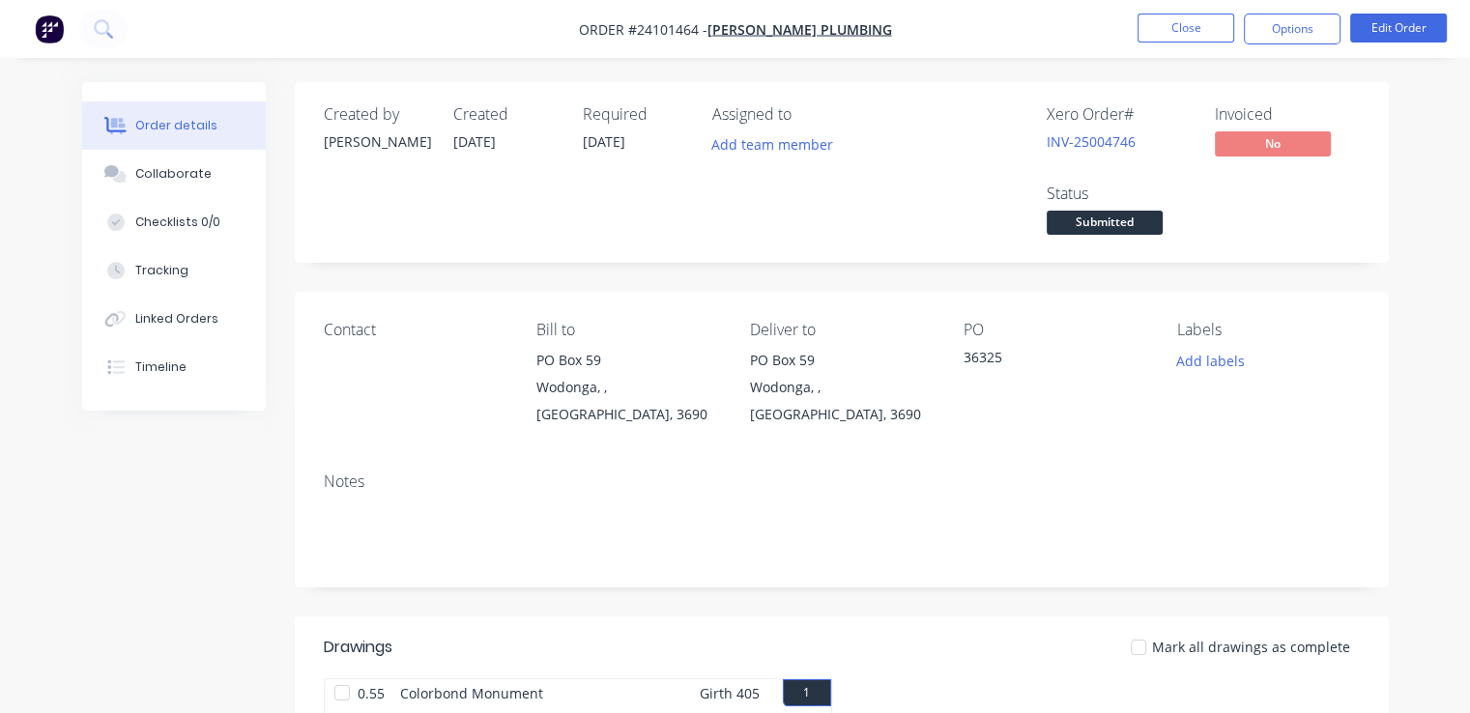
click at [42, 21] on img "button" at bounding box center [49, 28] width 29 height 29
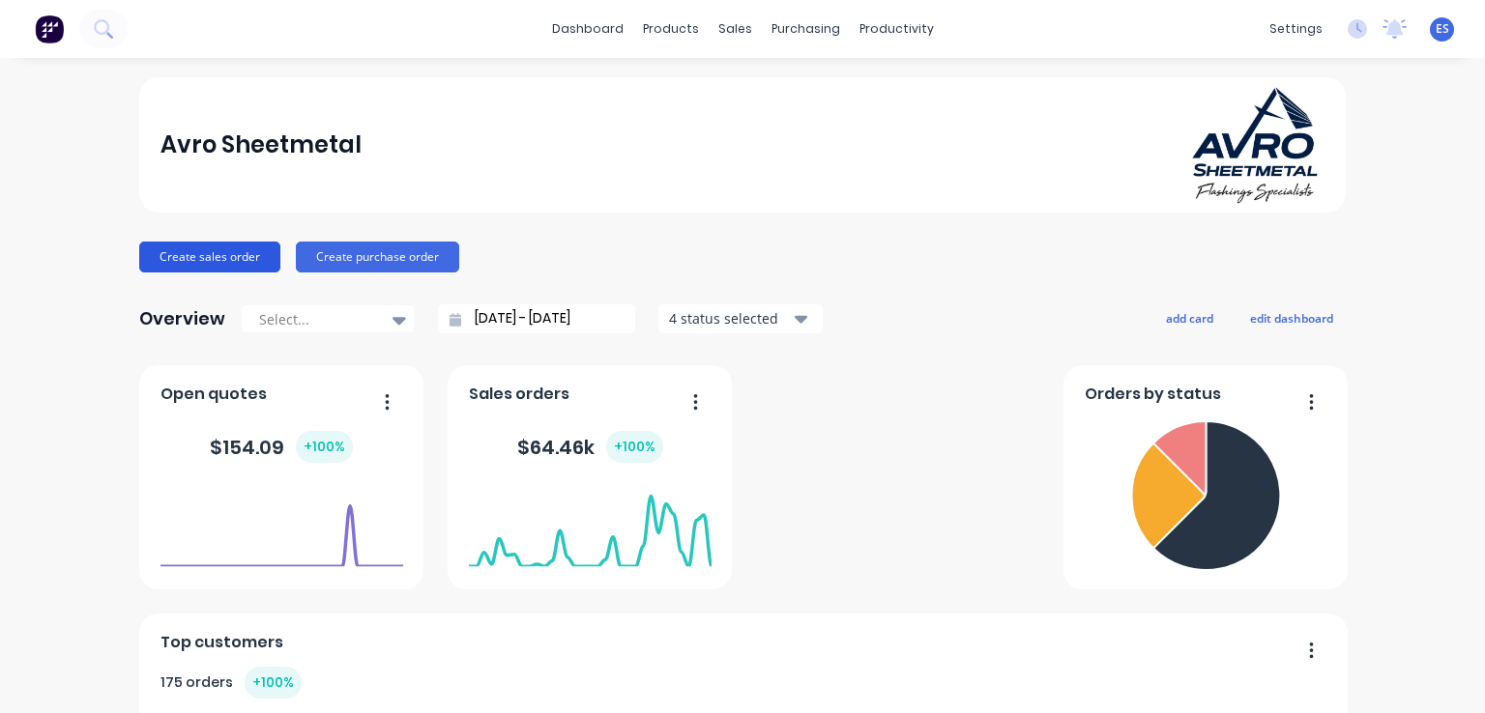
click at [219, 262] on button "Create sales order" at bounding box center [209, 257] width 141 height 31
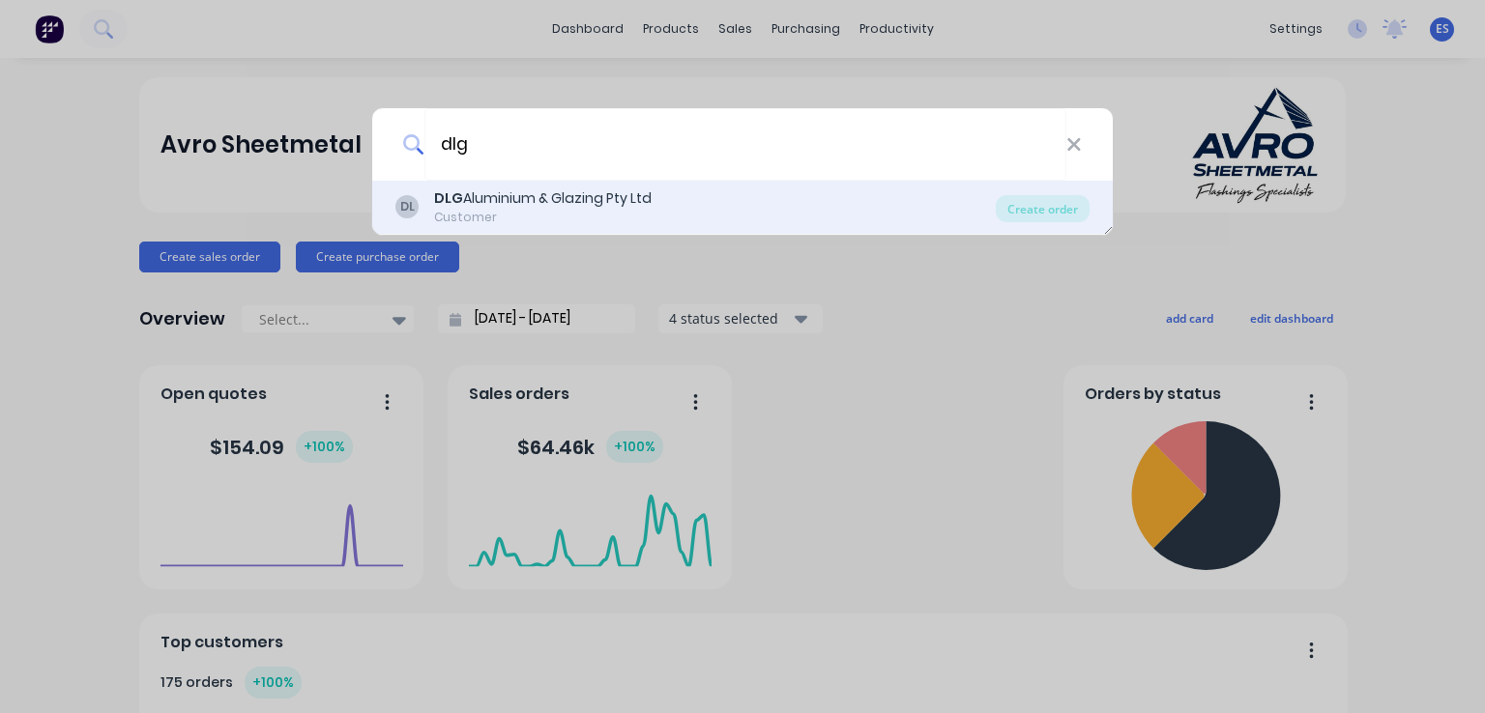
type input "dlg"
click at [574, 202] on div "DLG Aluminium & Glazing Pty Ltd" at bounding box center [542, 198] width 217 height 20
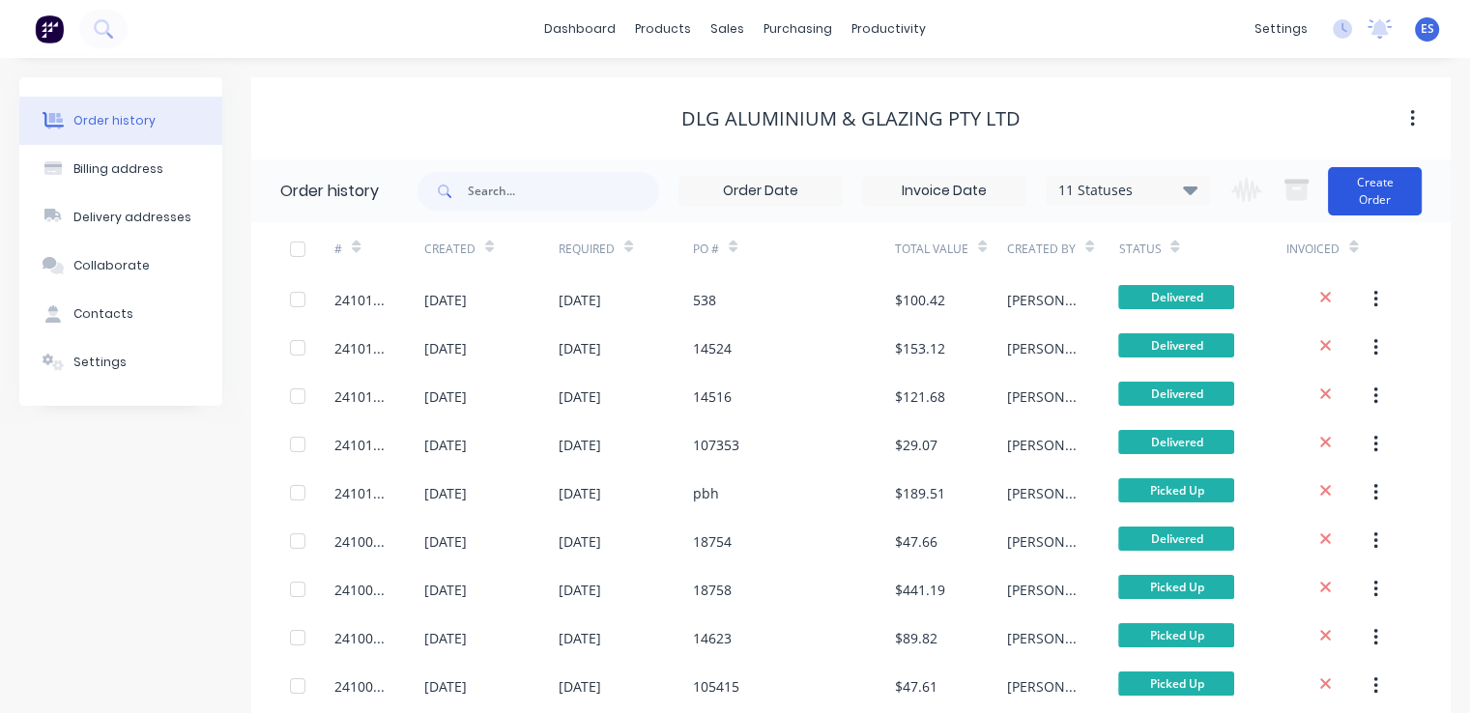
click at [1408, 204] on button "Create Order" at bounding box center [1375, 191] width 94 height 48
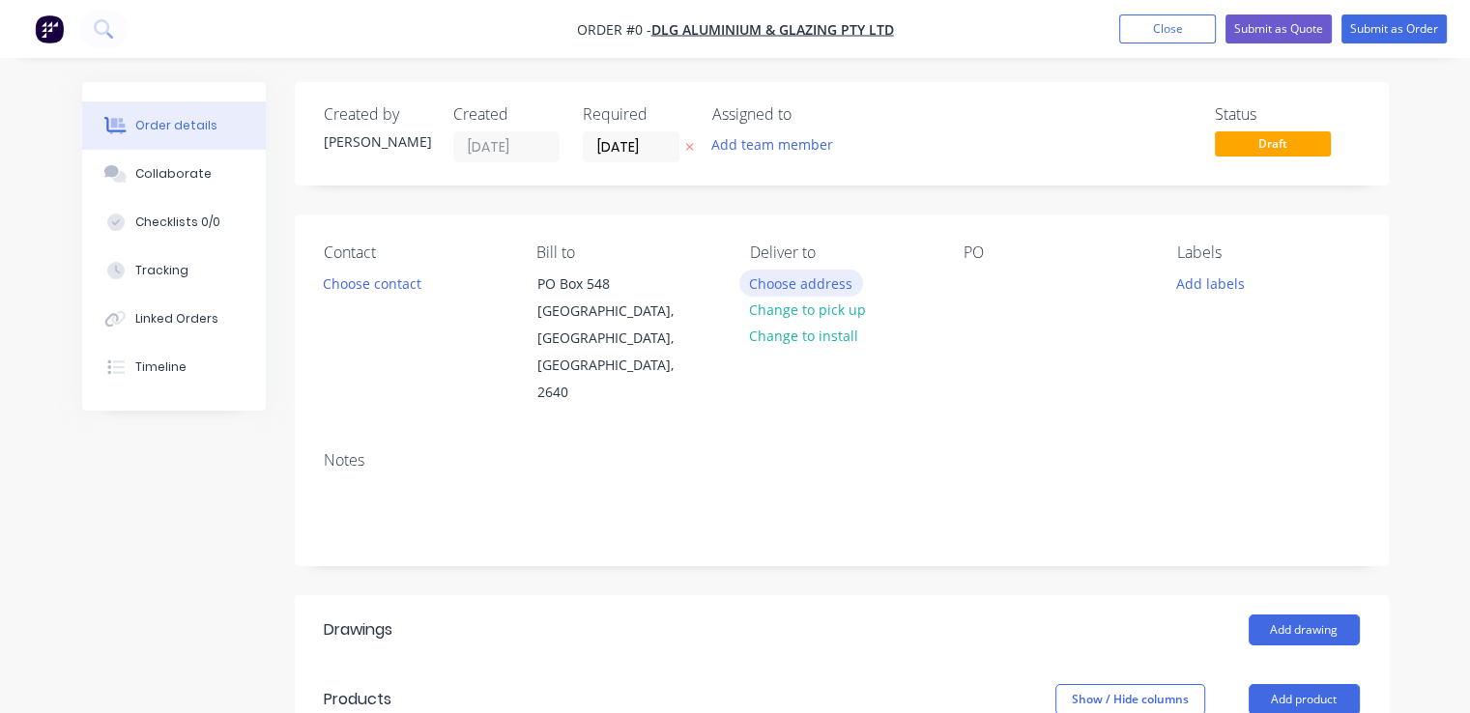
click at [831, 287] on button "Choose address" at bounding box center [801, 283] width 124 height 26
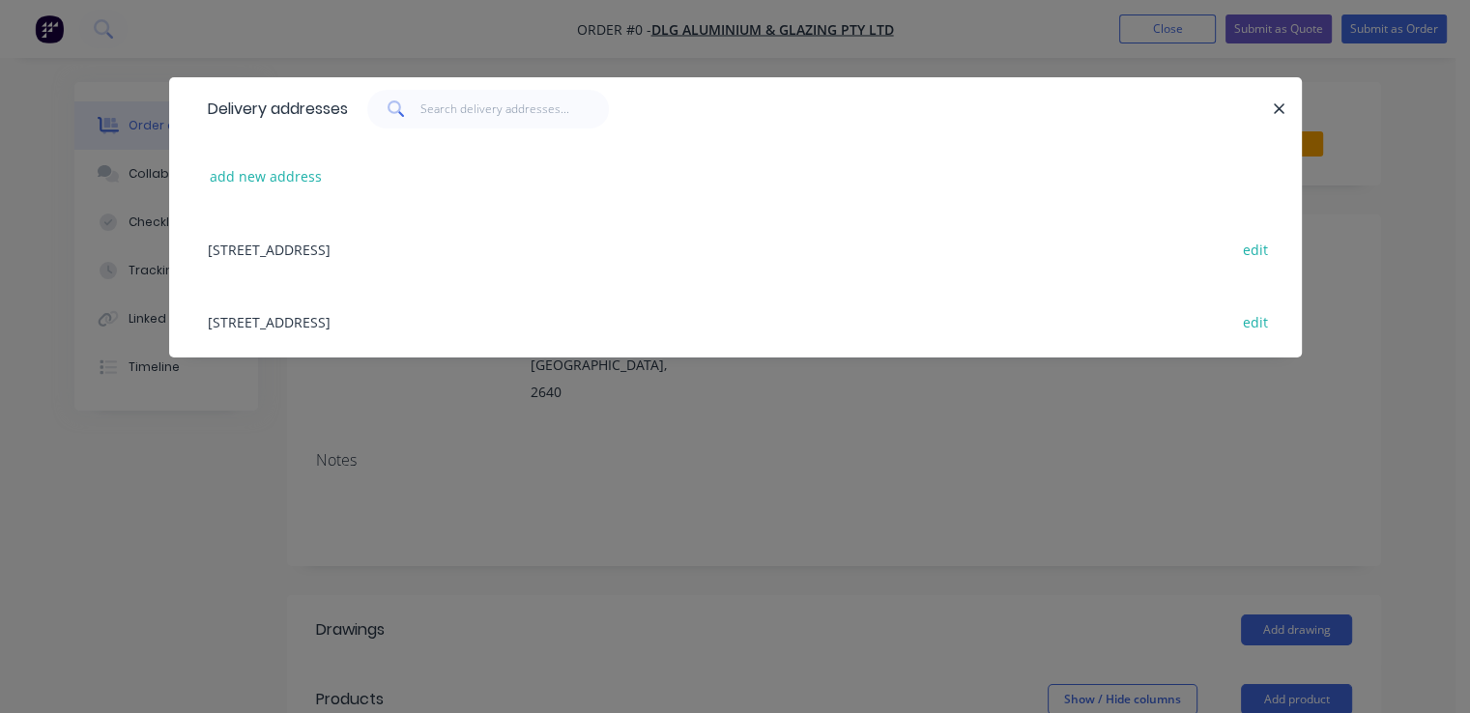
click at [443, 322] on div "[STREET_ADDRESS] edit" at bounding box center [735, 321] width 1075 height 72
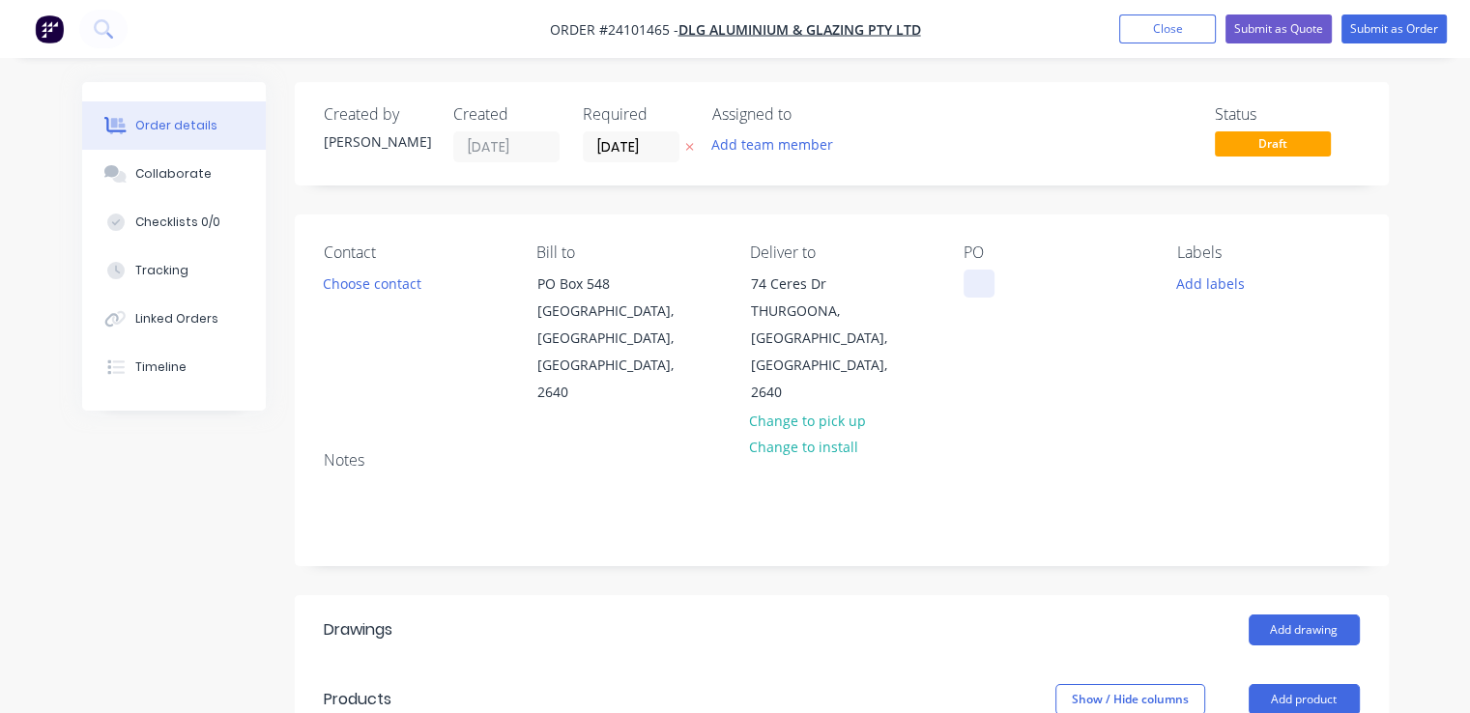
click at [971, 279] on div at bounding box center [979, 284] width 31 height 28
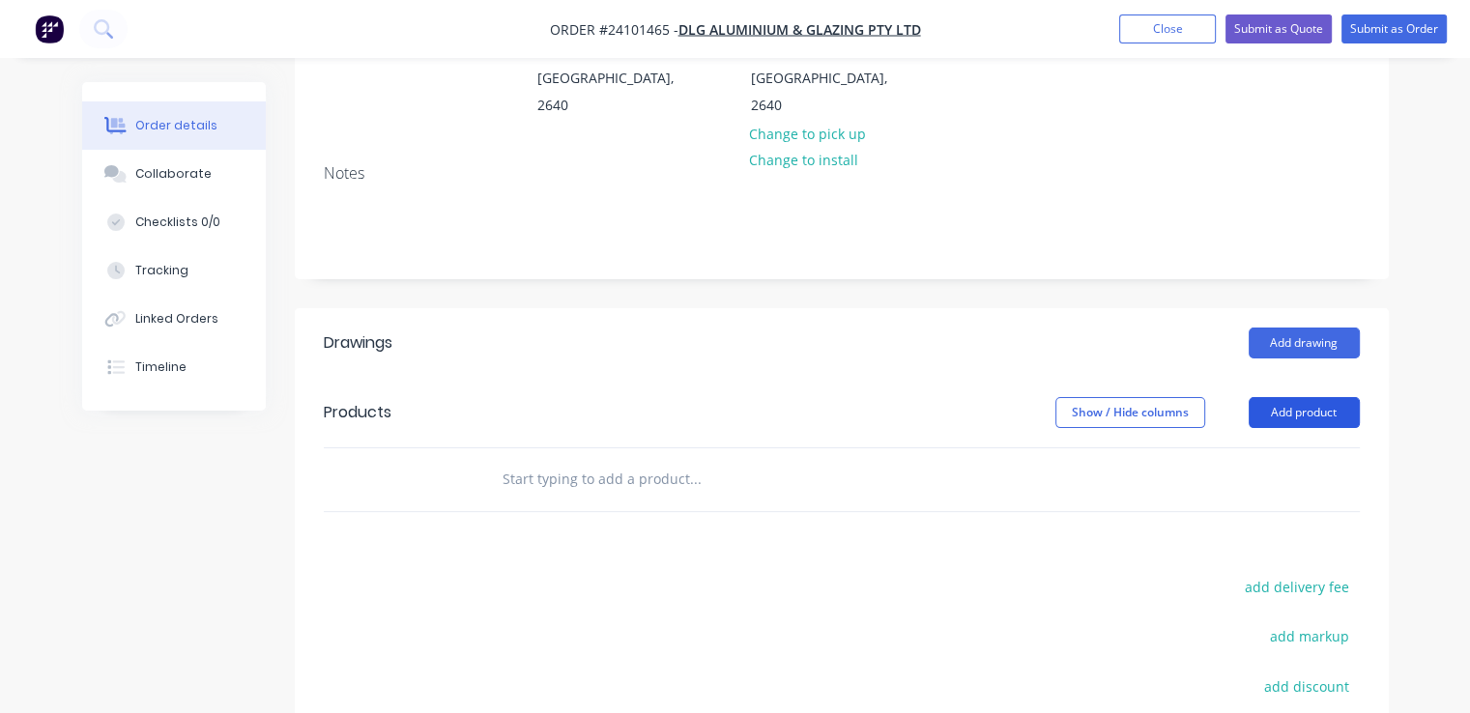
scroll to position [290, 0]
click at [1287, 325] on button "Add drawing" at bounding box center [1304, 340] width 111 height 31
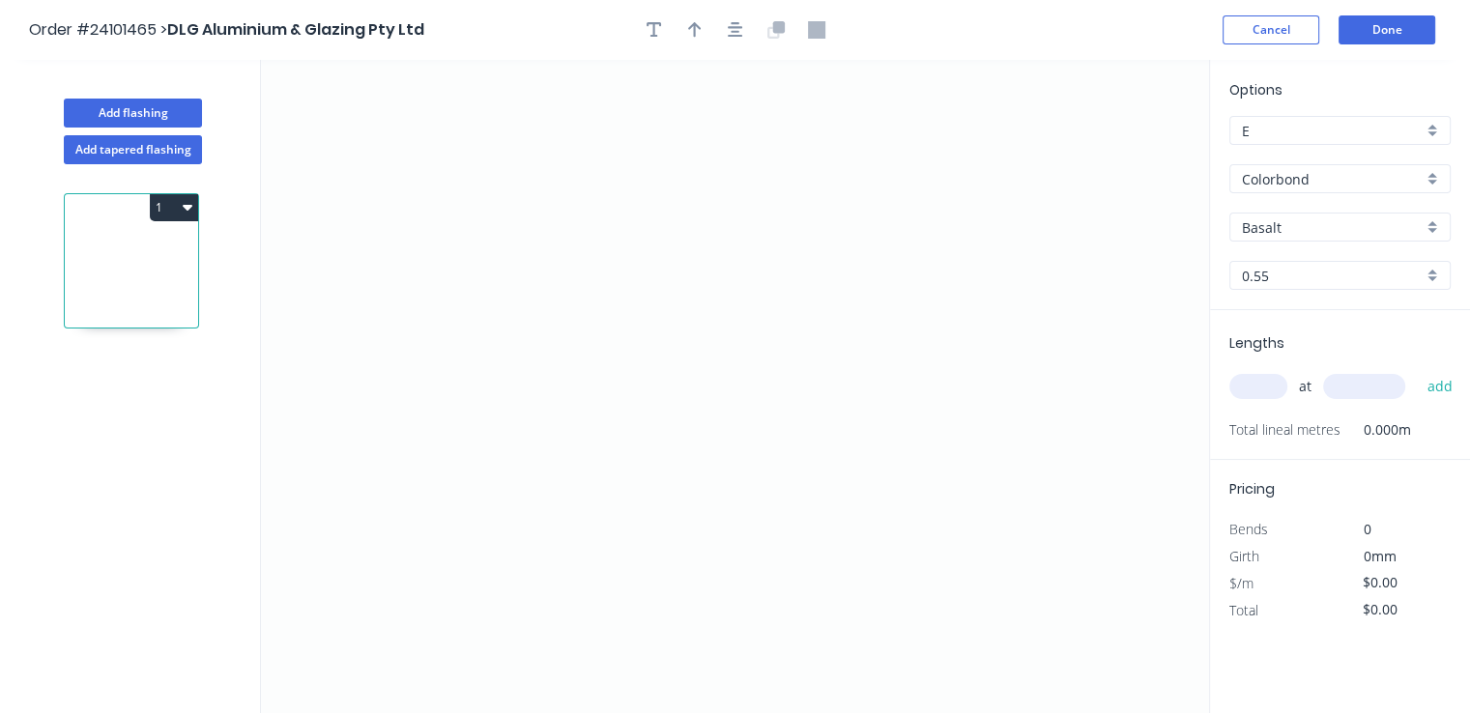
click at [1303, 183] on input "Colorbond" at bounding box center [1332, 179] width 181 height 20
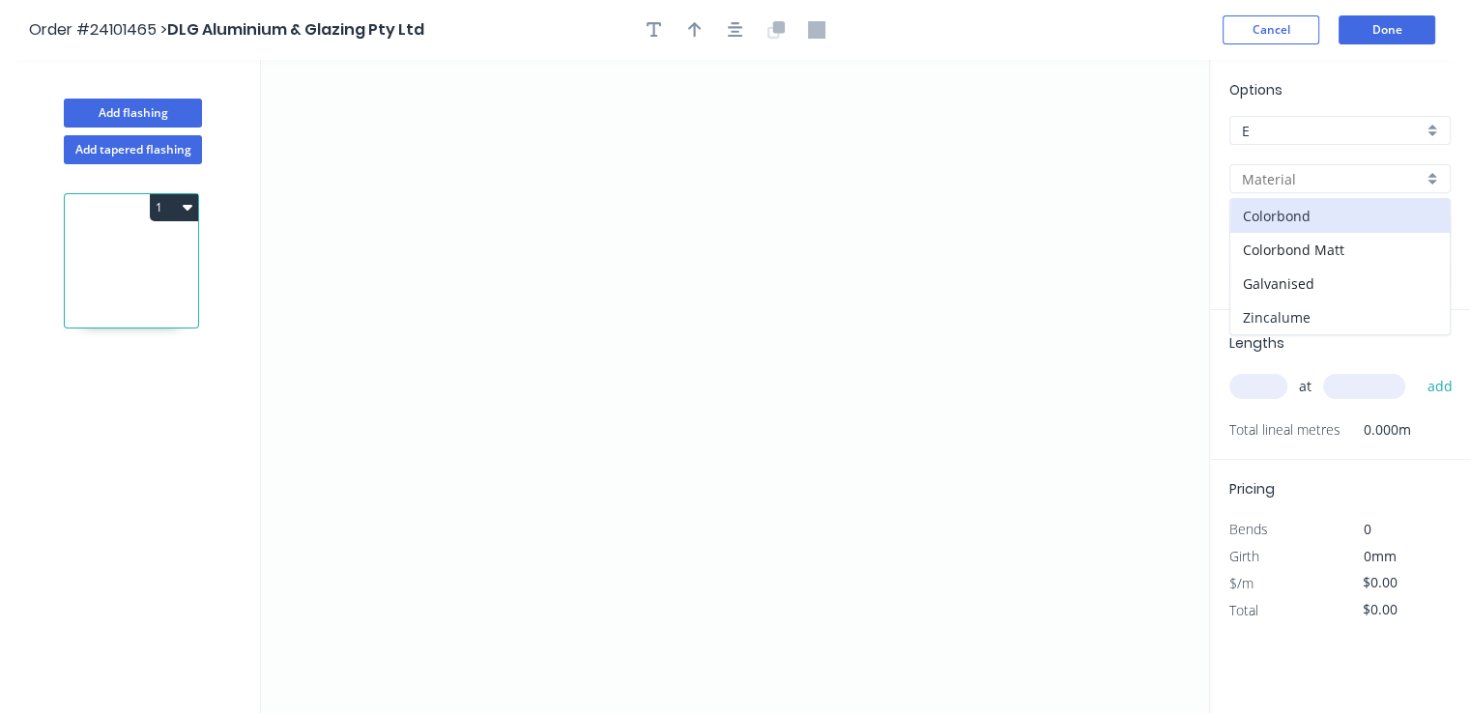
click at [1300, 321] on div "Zincalume" at bounding box center [1339, 318] width 219 height 34
type input "Zincalume"
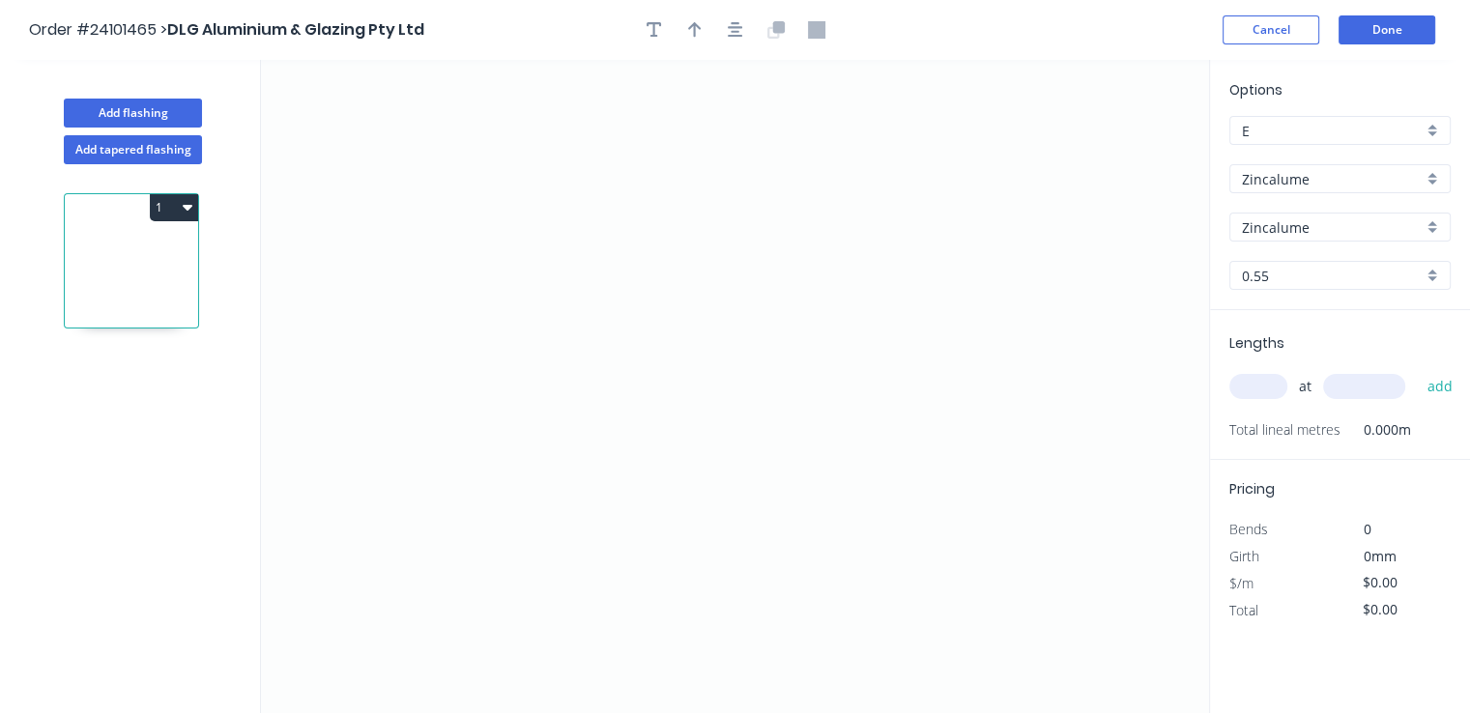
click at [1287, 283] on input "0.55" at bounding box center [1332, 276] width 181 height 20
click at [1287, 379] on div "0.95" at bounding box center [1339, 380] width 219 height 34
type input "0.95"
click at [601, 390] on icon "0" at bounding box center [735, 386] width 948 height 653
click at [789, 396] on icon "0" at bounding box center [735, 386] width 948 height 653
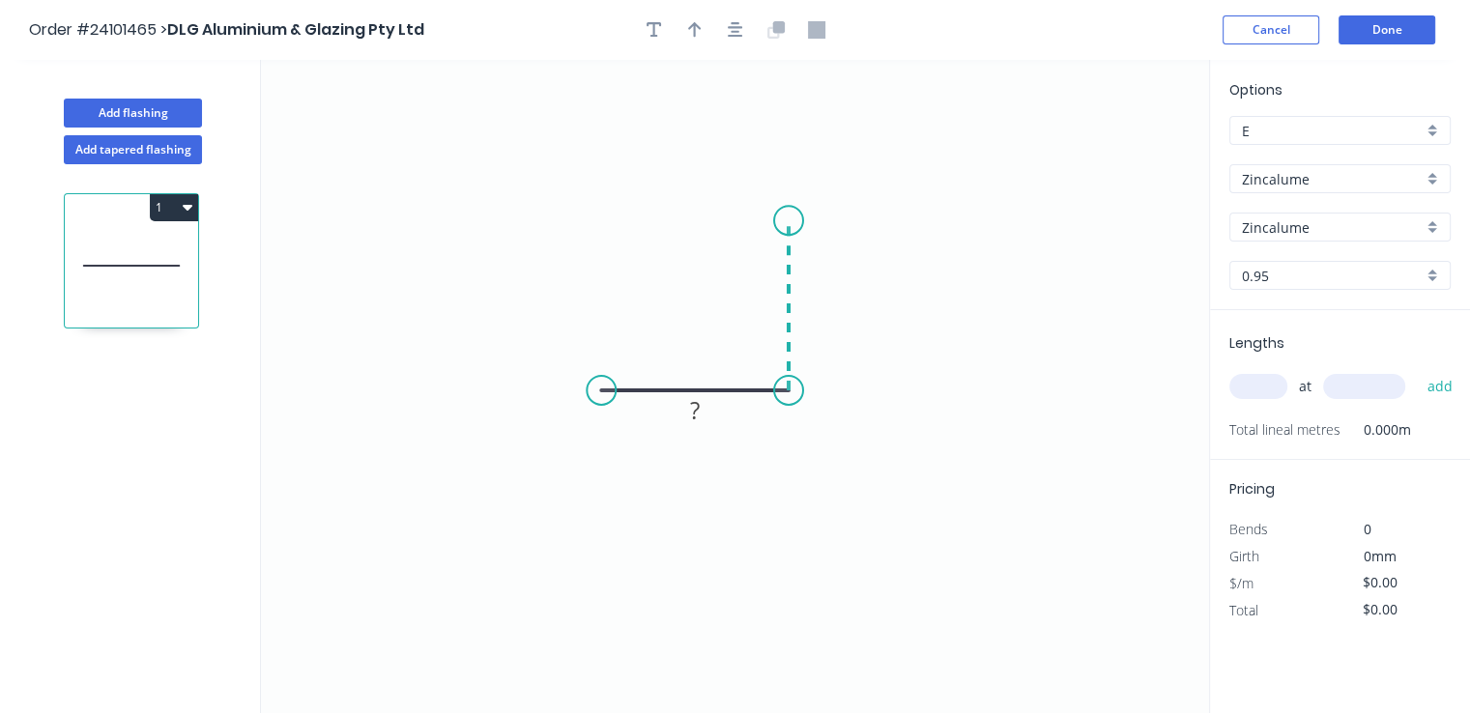
click at [785, 220] on icon "0 ?" at bounding box center [735, 386] width 948 height 653
click at [785, 220] on circle at bounding box center [788, 220] width 29 height 29
click at [828, 305] on rect at bounding box center [817, 297] width 39 height 27
click at [696, 409] on tspan "?" at bounding box center [695, 410] width 10 height 32
click at [1264, 390] on input "text" at bounding box center [1258, 386] width 58 height 25
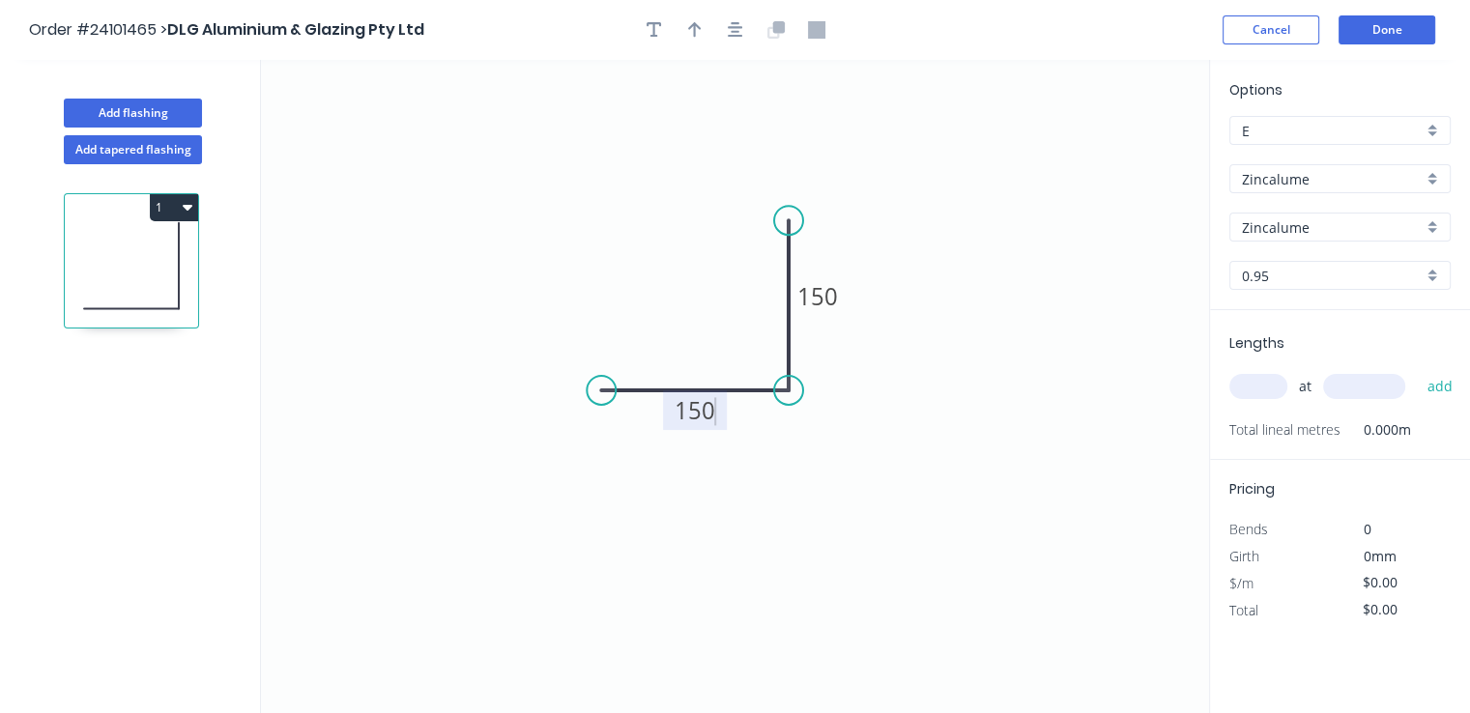
type input "$22.30"
type input "1"
click at [1349, 384] on input "text" at bounding box center [1364, 386] width 82 height 25
type input "2500"
click at [1417, 370] on button "add" at bounding box center [1439, 386] width 45 height 33
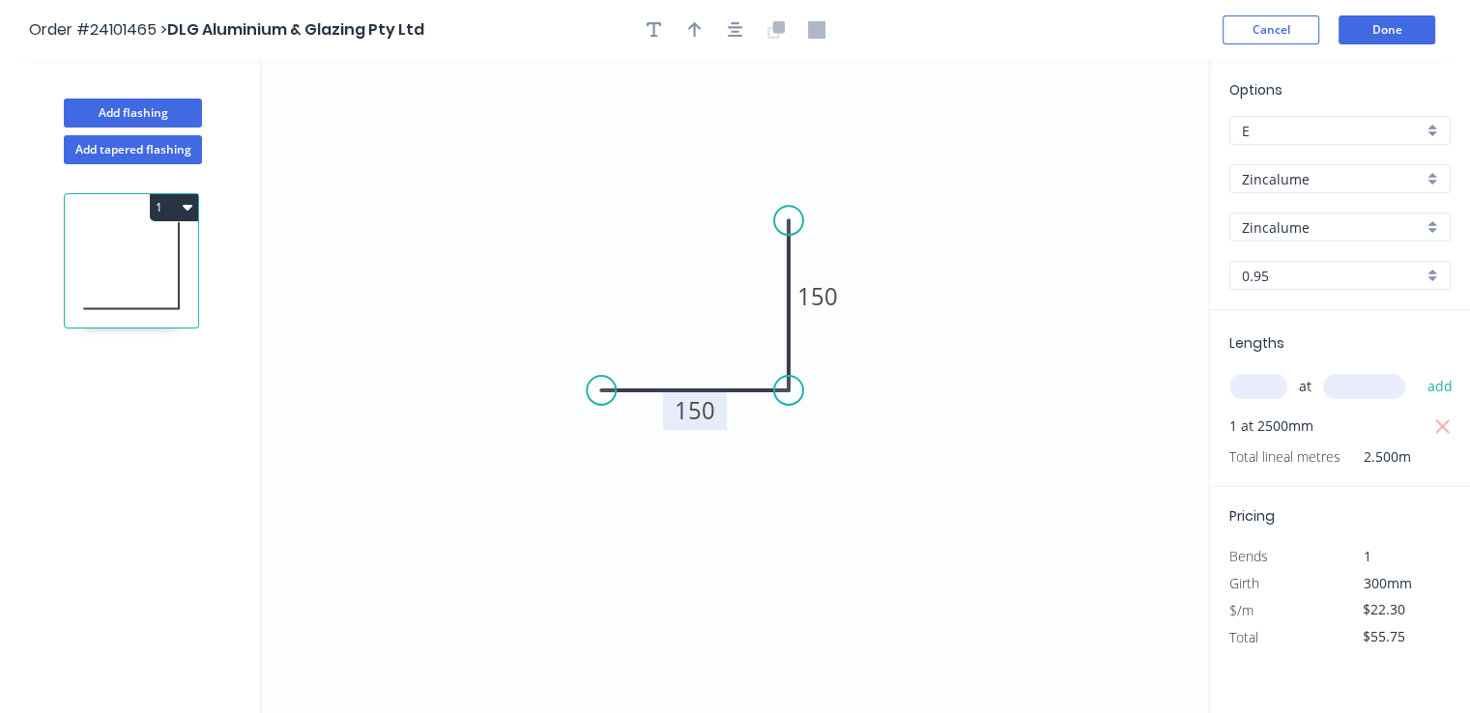
click at [1455, 422] on div "Lengths at add 1 at 2500mm Total lineal metres 2.500m" at bounding box center [1340, 398] width 260 height 177
click at [1454, 435] on div "Lengths at add 1 at 2500mm Total lineal metres 2.500m" at bounding box center [1340, 398] width 260 height 177
click at [1454, 430] on button "button" at bounding box center [1442, 426] width 24 height 27
type input "$0.00"
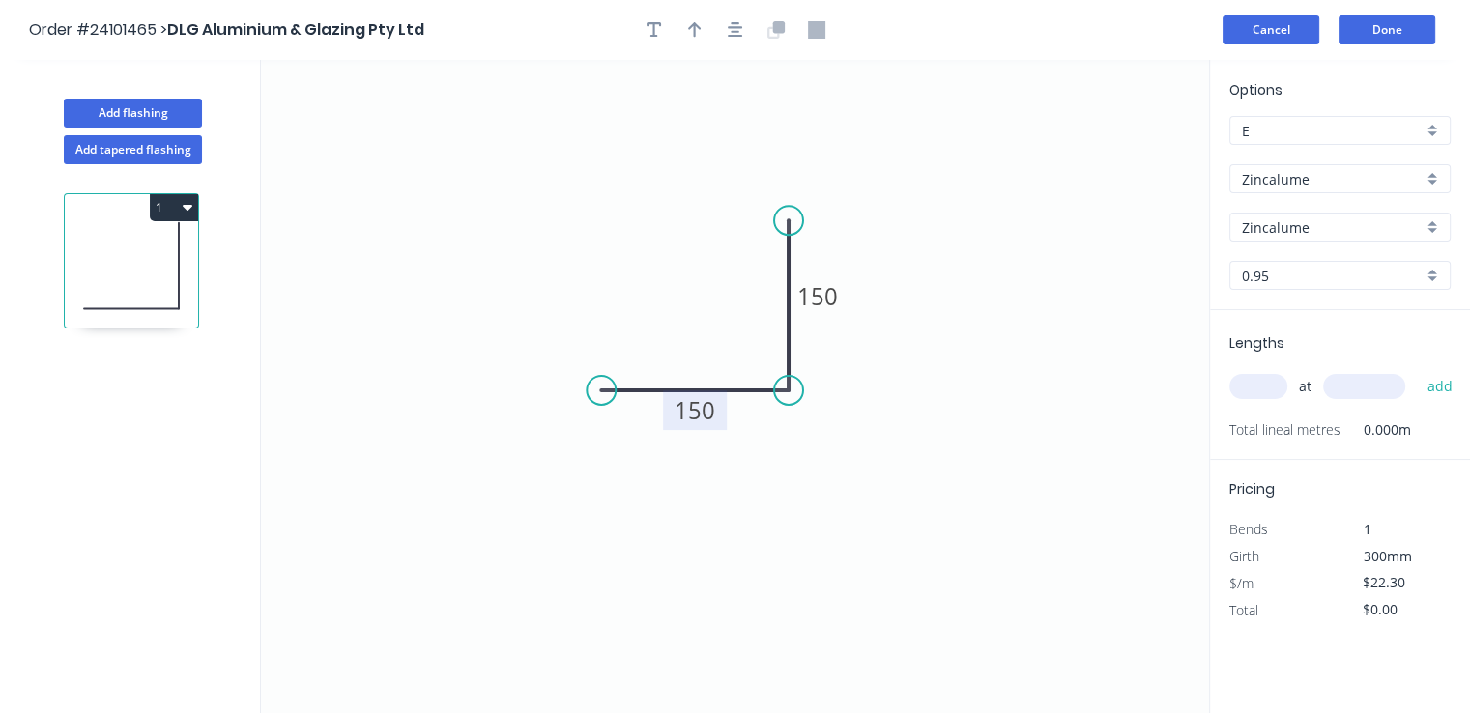
click at [1298, 39] on button "Cancel" at bounding box center [1271, 29] width 97 height 29
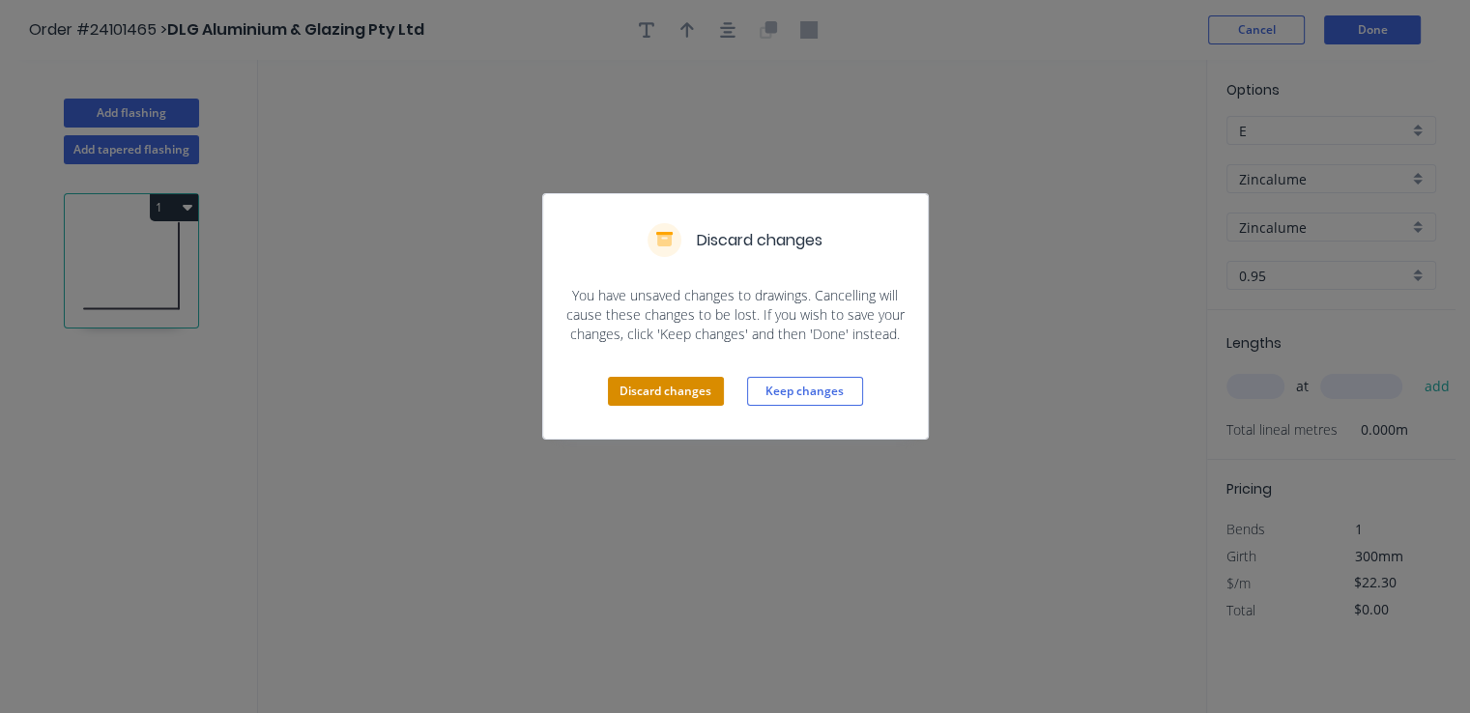
click at [685, 390] on button "Discard changes" at bounding box center [666, 391] width 116 height 29
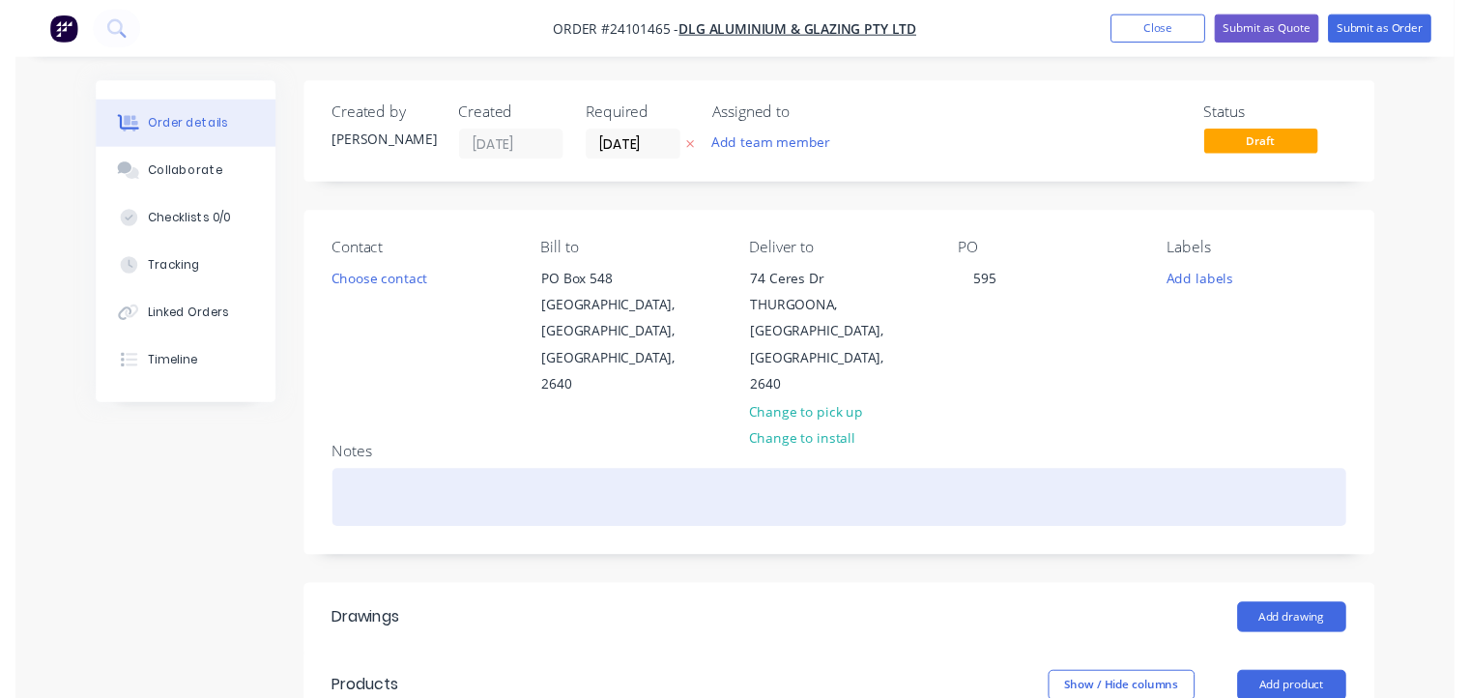
scroll to position [483, 0]
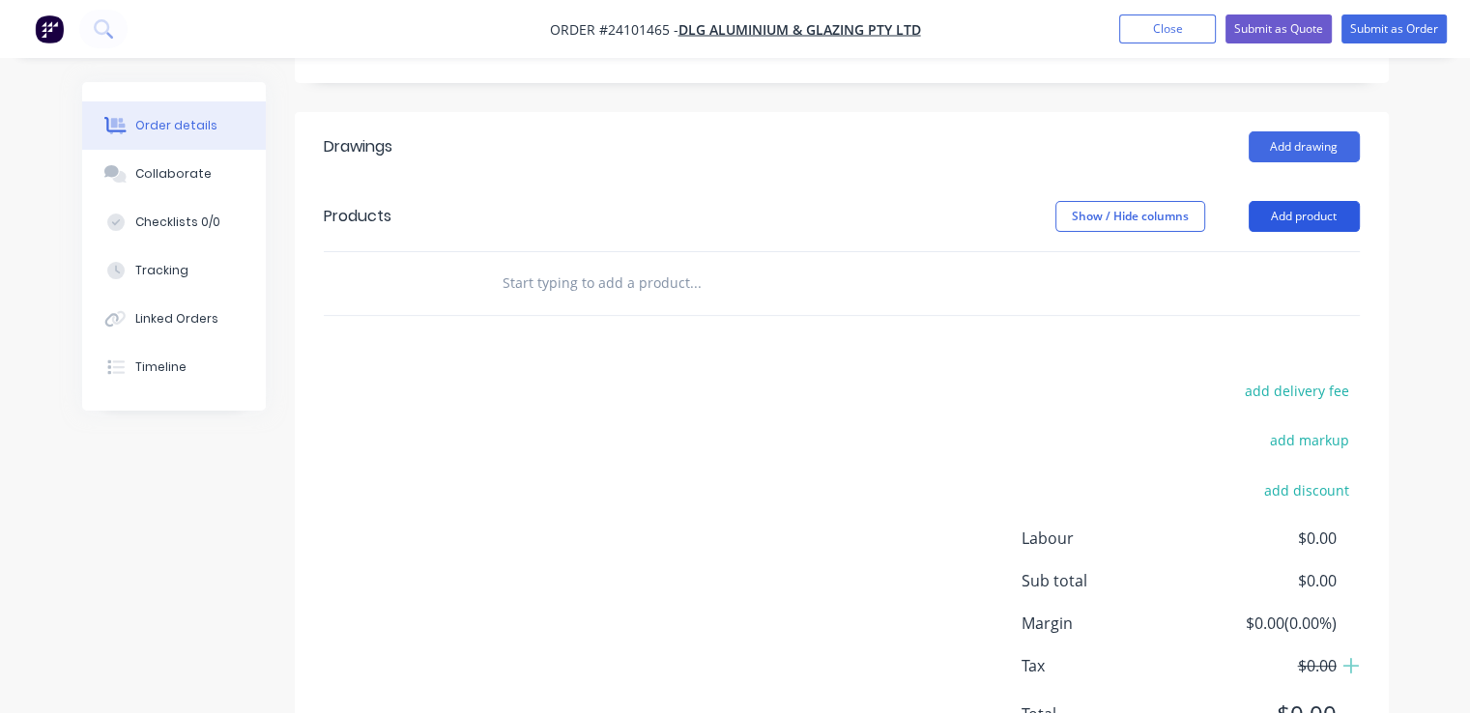
click at [1336, 201] on button "Add product" at bounding box center [1304, 216] width 111 height 31
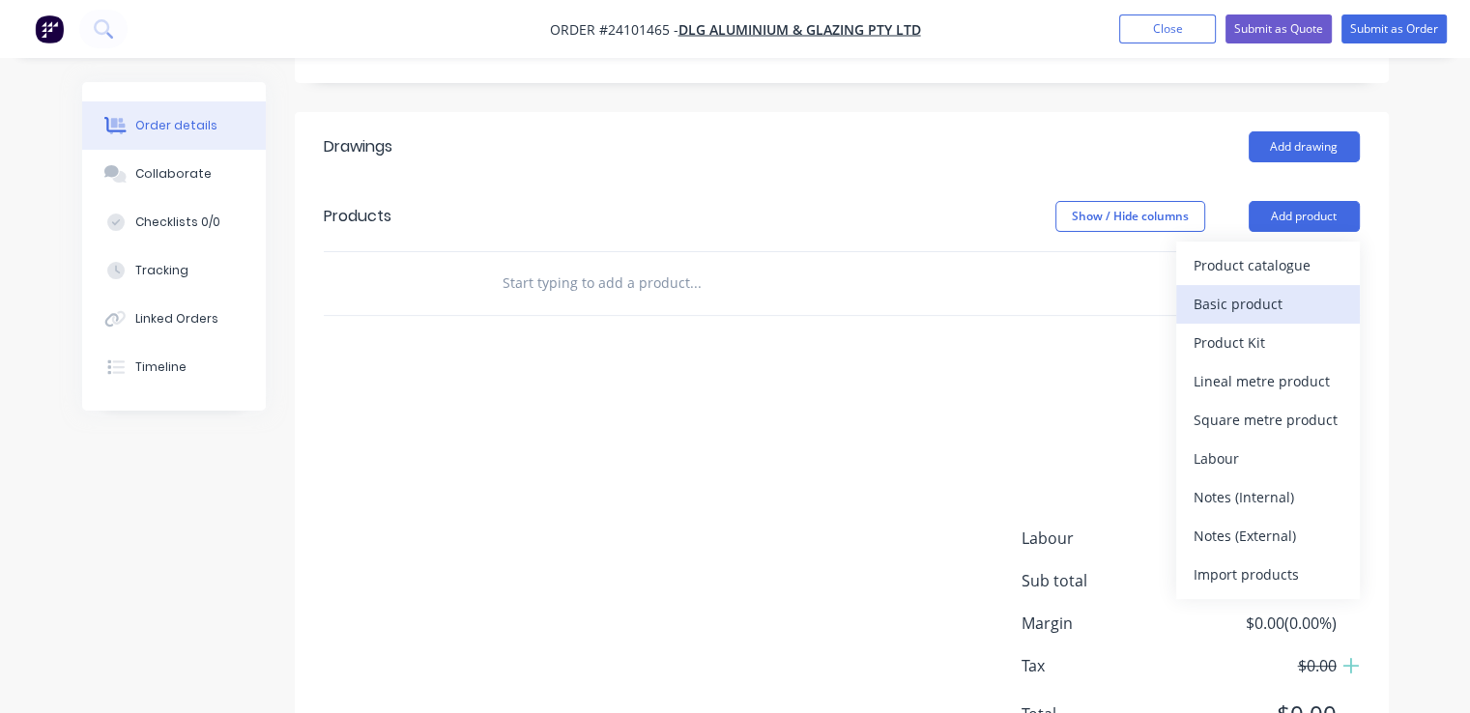
click at [1244, 290] on div "Basic product" at bounding box center [1268, 304] width 149 height 28
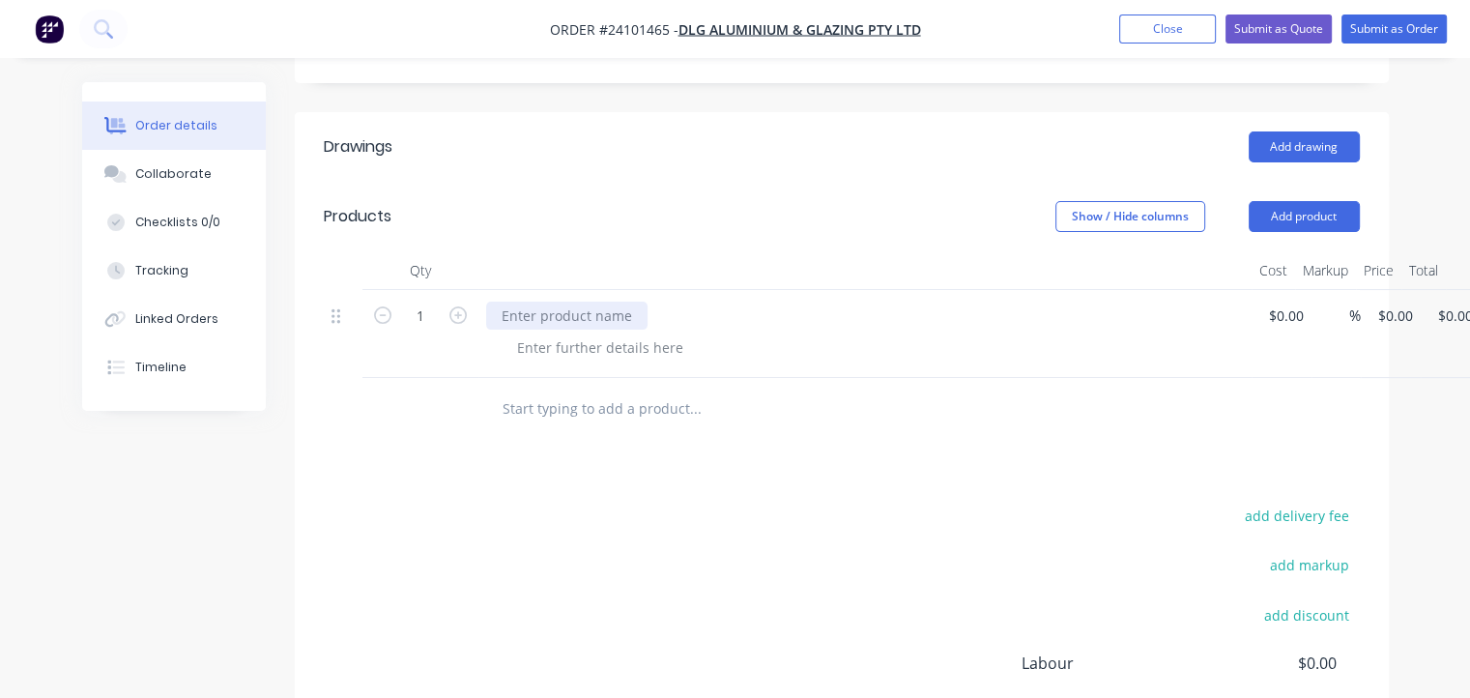
click at [549, 302] on div at bounding box center [566, 316] width 161 height 28
click at [1282, 302] on input at bounding box center [1289, 316] width 44 height 28
type input "$464.94"
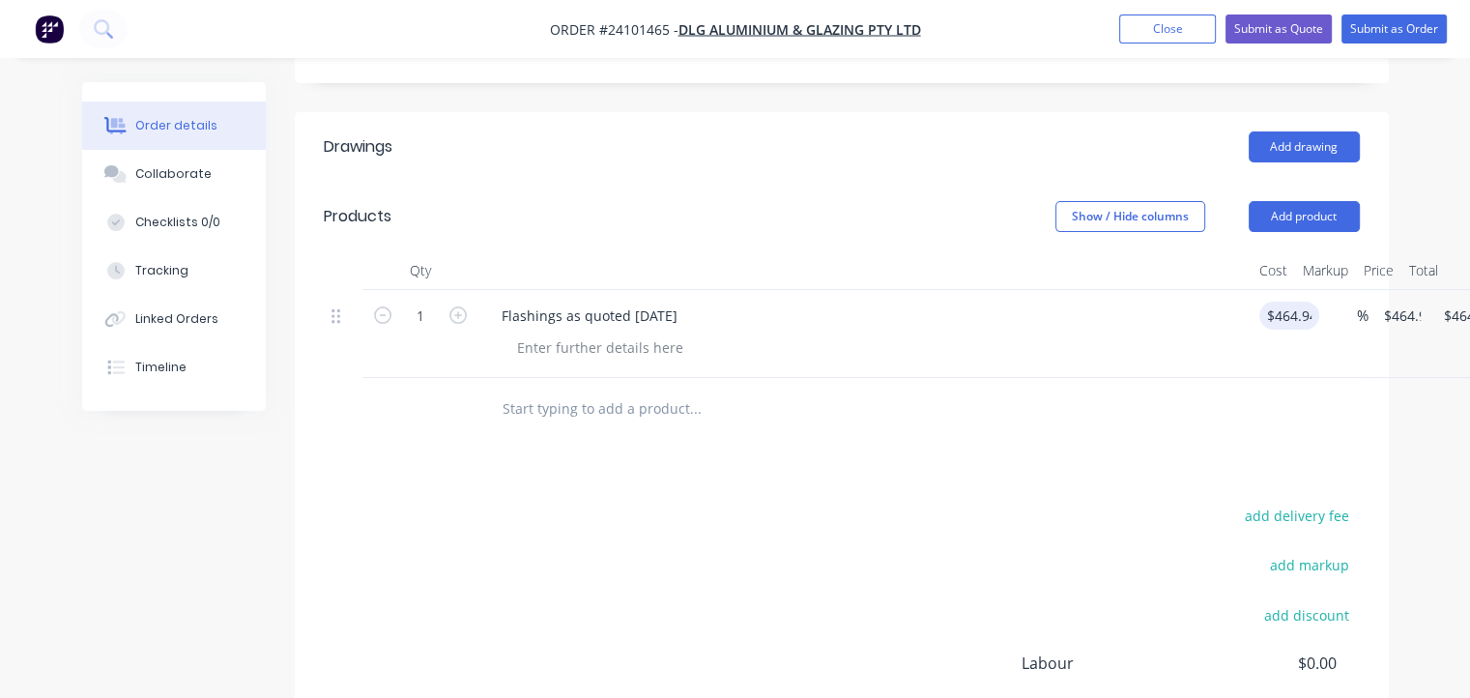
click at [1188, 378] on div at bounding box center [842, 409] width 1036 height 63
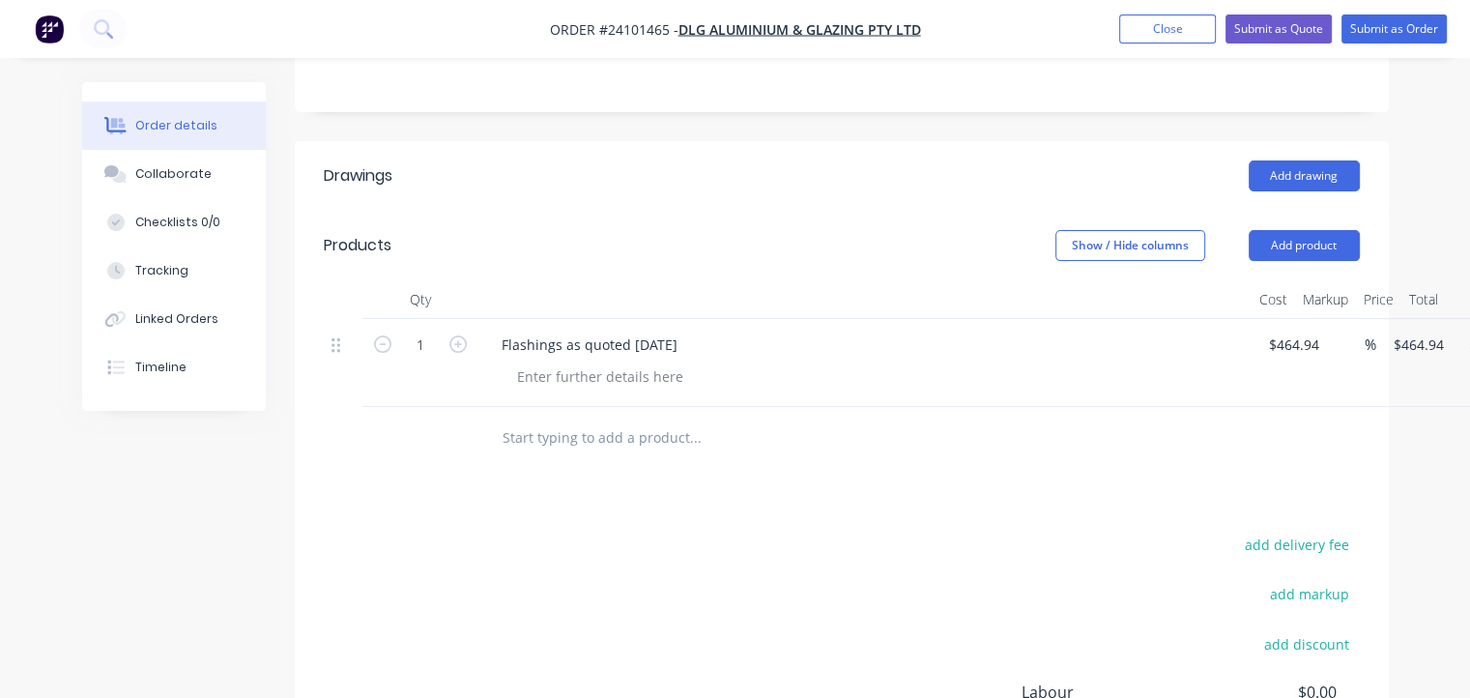
scroll to position [372, 0]
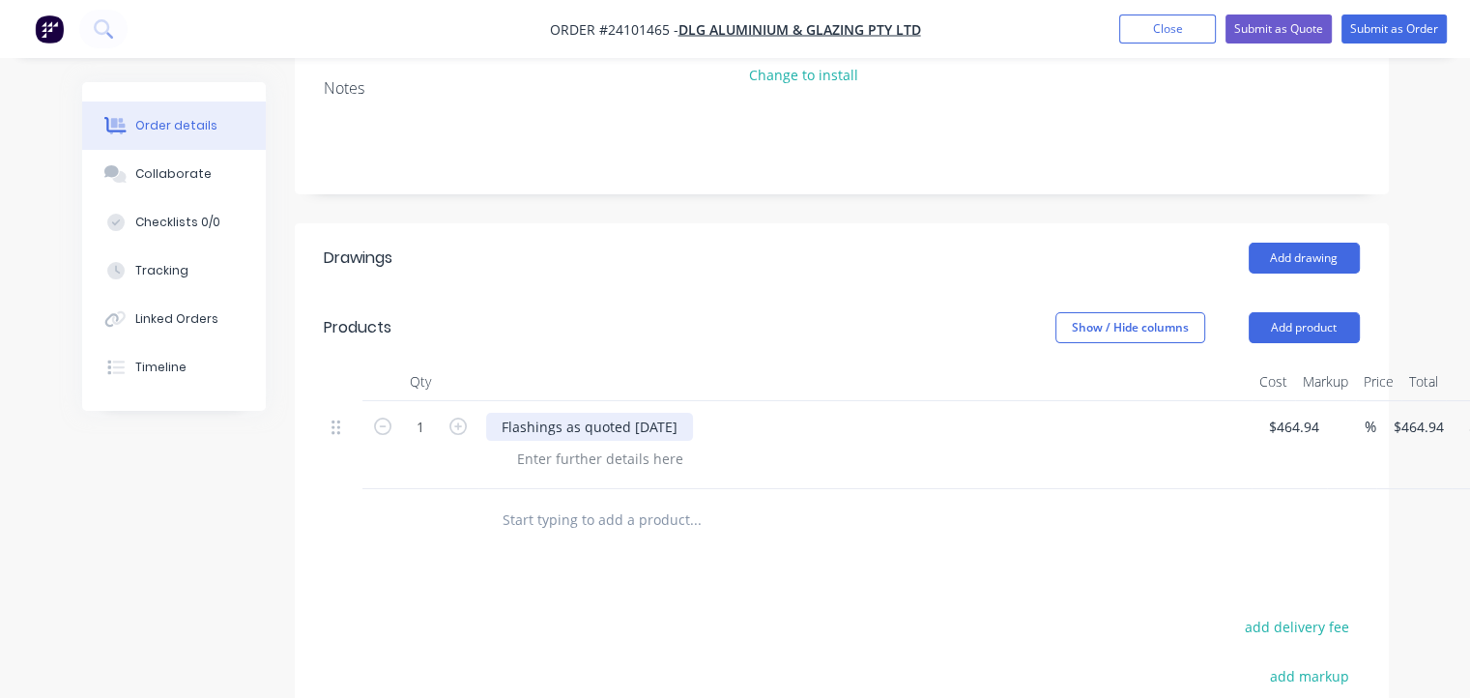
click at [681, 413] on div "Flashings as quoted [DATE]" at bounding box center [589, 427] width 207 height 28
click at [637, 445] on div at bounding box center [600, 459] width 197 height 28
click at [613, 445] on div at bounding box center [600, 459] width 197 height 28
click at [1379, 42] on button "Submit as Order" at bounding box center [1394, 28] width 105 height 29
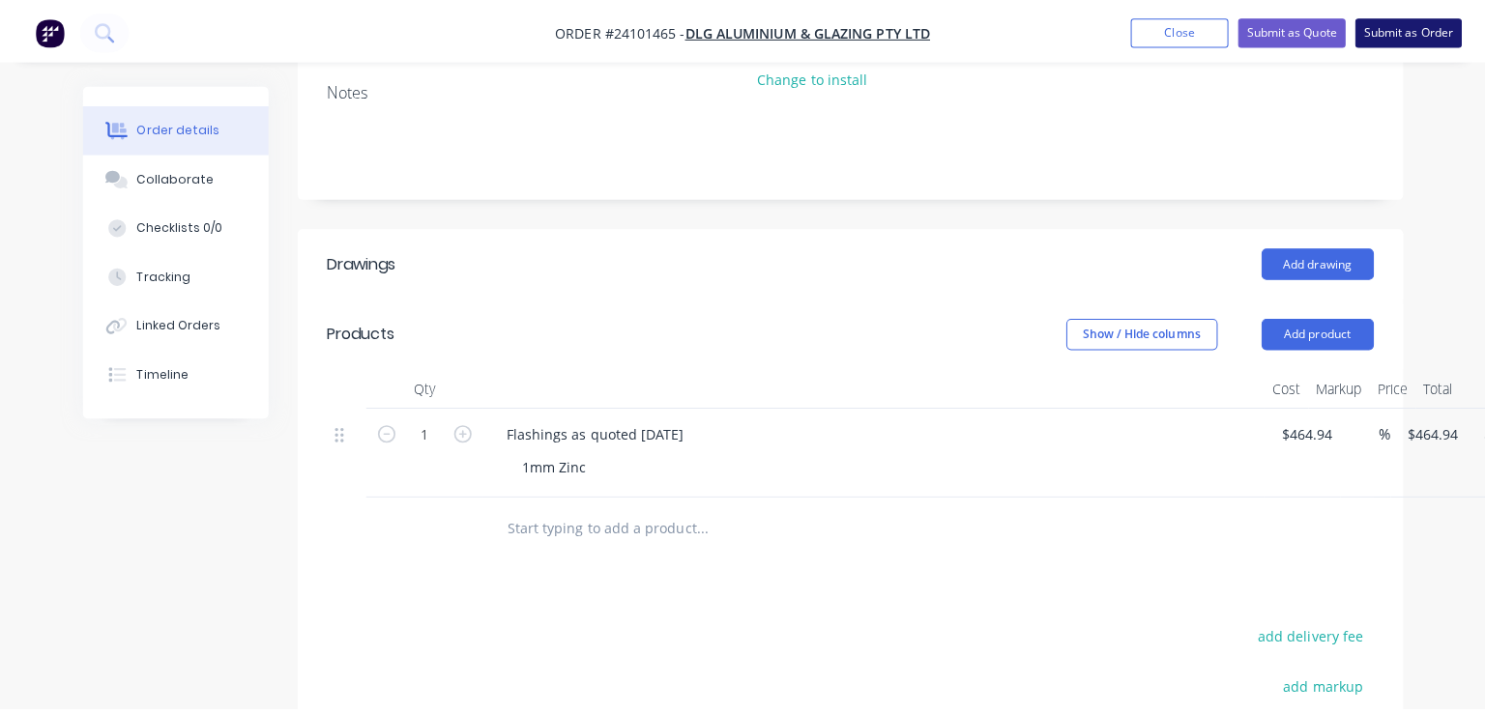
scroll to position [0, 0]
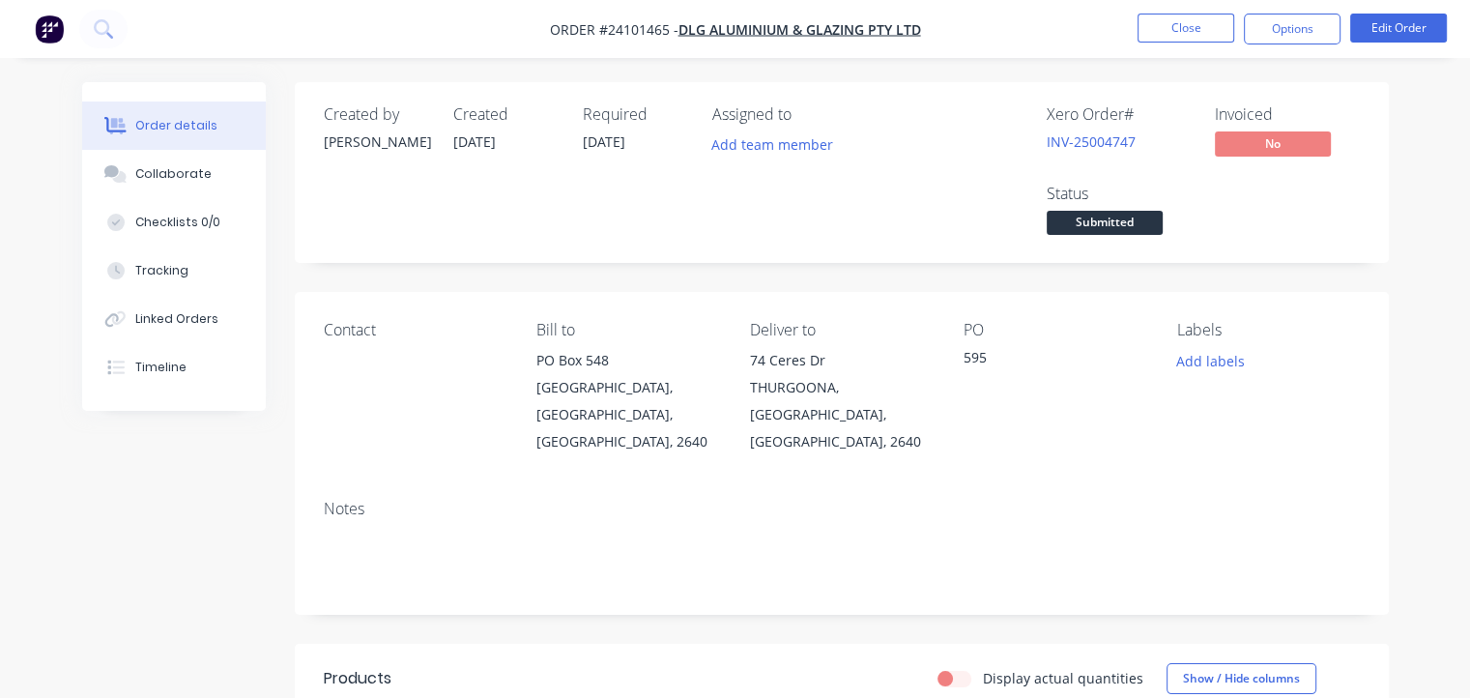
click at [49, 33] on img "button" at bounding box center [49, 28] width 29 height 29
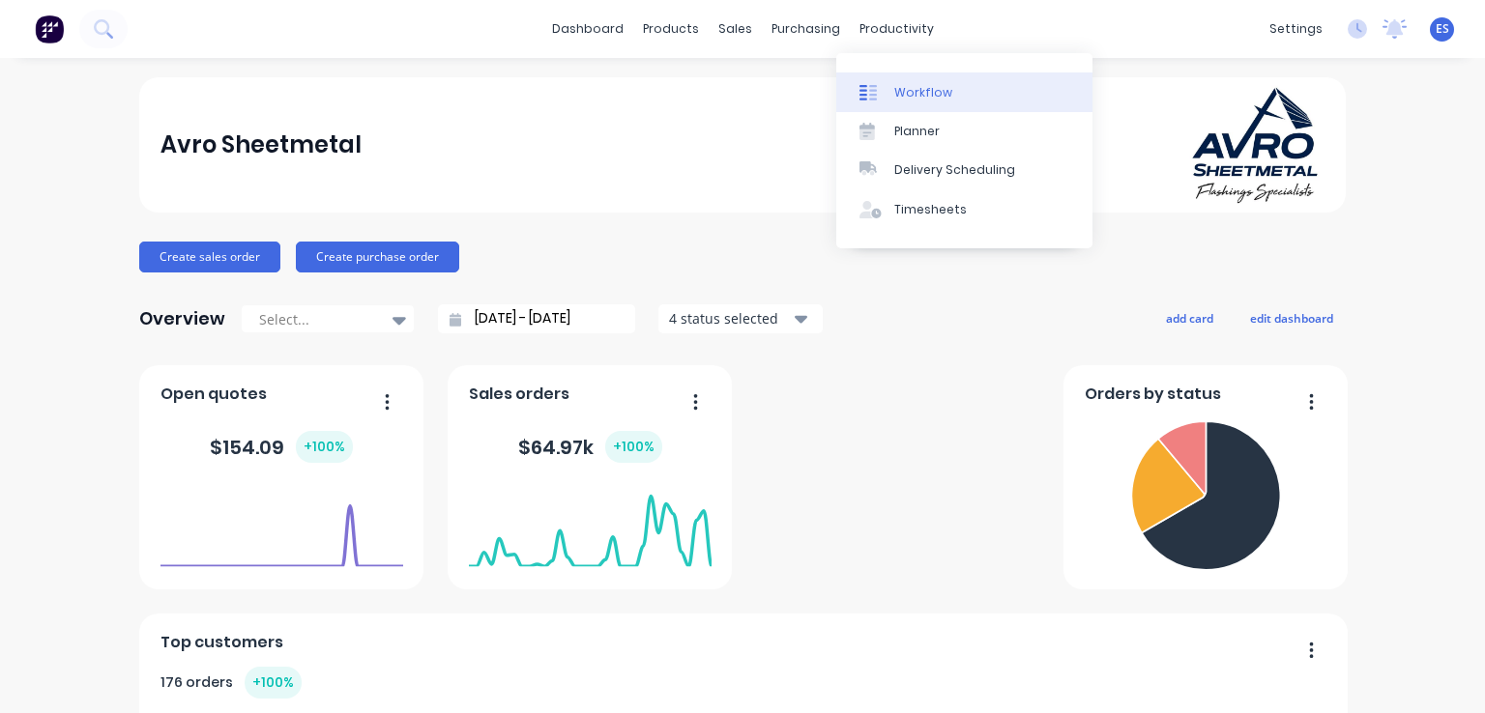
click at [898, 91] on div "Workflow" at bounding box center [923, 92] width 58 height 17
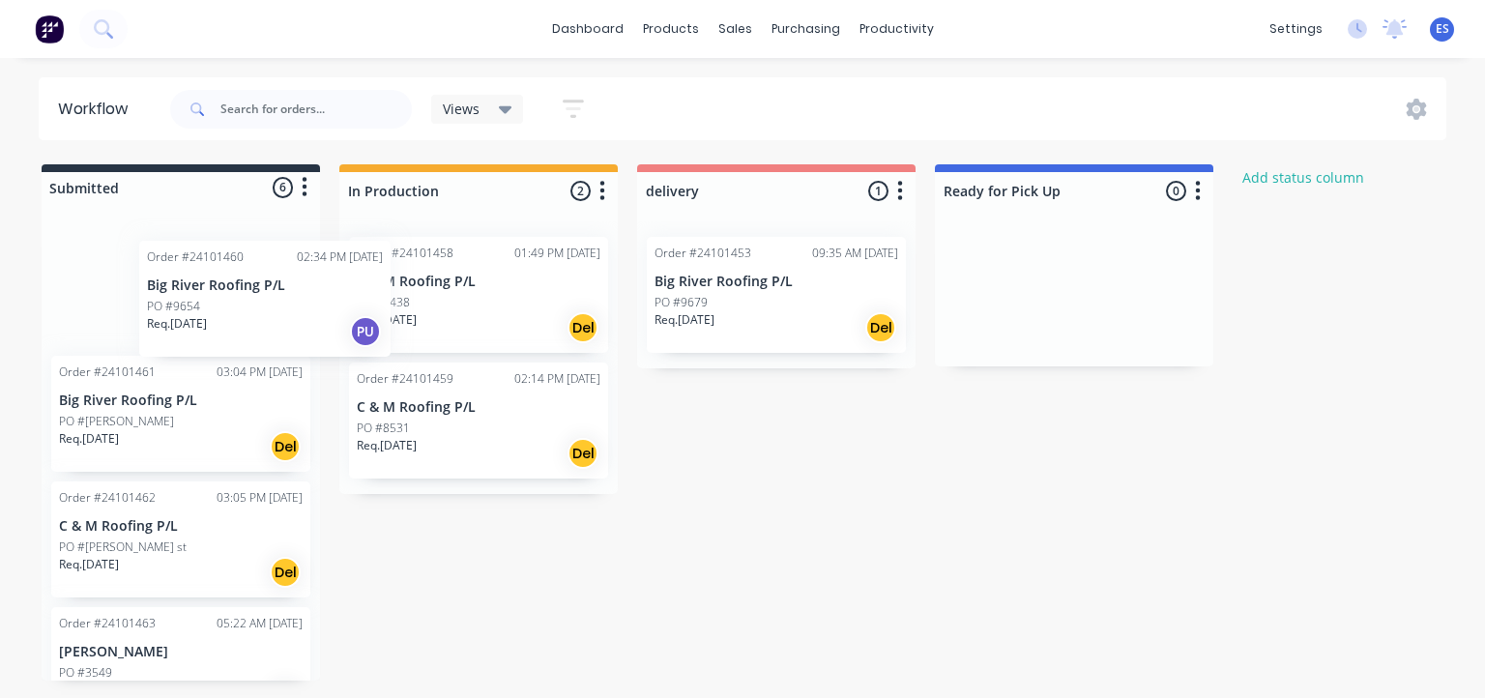
drag, startPoint x: 130, startPoint y: 296, endPoint x: 384, endPoint y: 291, distance: 253.3
click at [384, 291] on div "Submitted 6 Status colour #273444 hex #273444 Save Cancel Summaries Total order…" at bounding box center [897, 422] width 1822 height 516
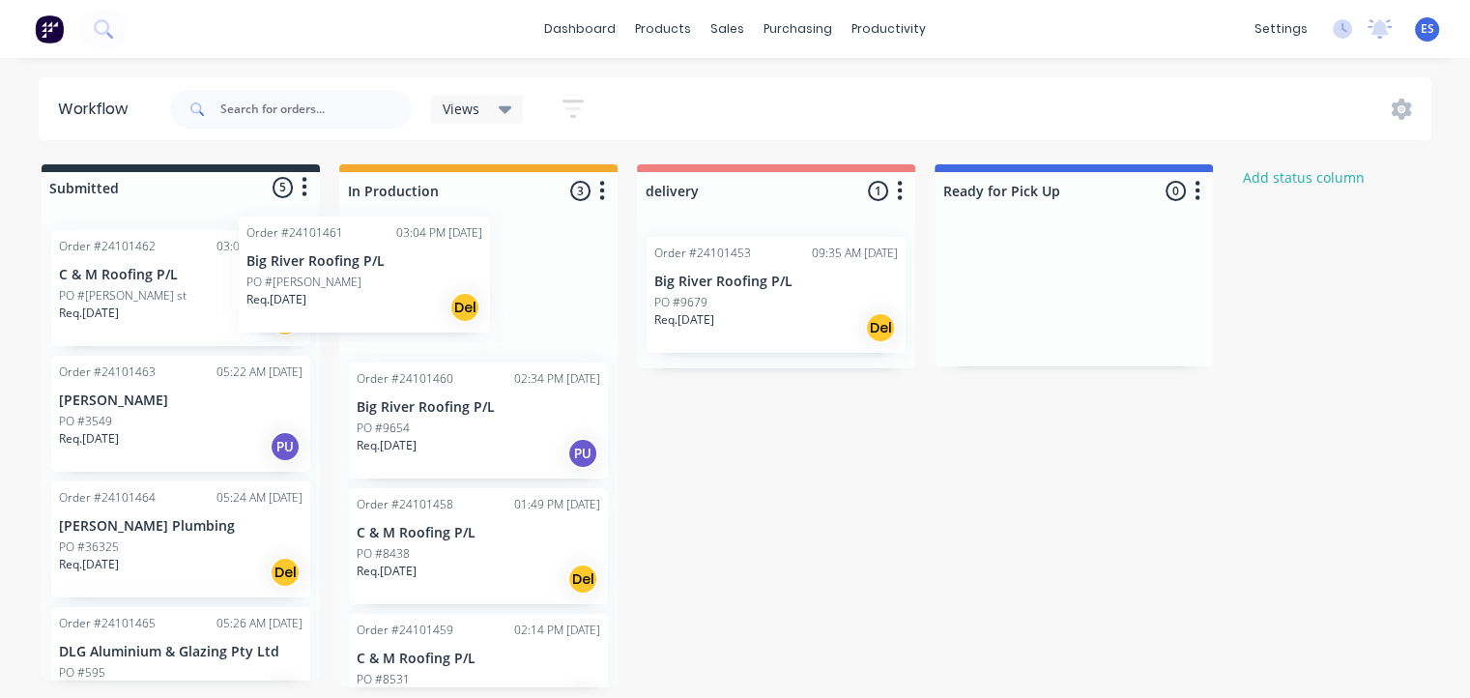
drag, startPoint x: 159, startPoint y: 289, endPoint x: 377, endPoint y: 269, distance: 219.4
click at [377, 269] on div "Submitted 5 Status colour #273444 hex #273444 Save Cancel Summaries Total order…" at bounding box center [897, 425] width 1822 height 523
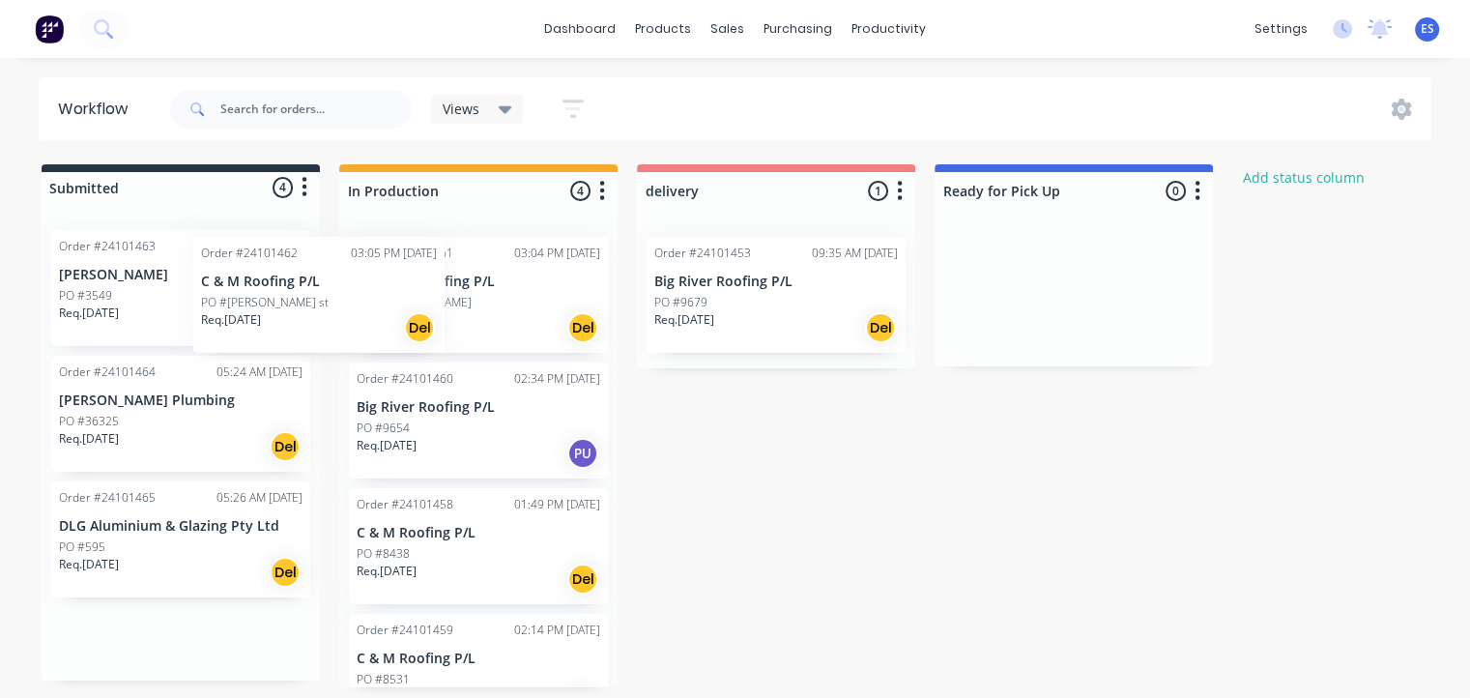
drag, startPoint x: 128, startPoint y: 287, endPoint x: 382, endPoint y: 293, distance: 254.3
click at [382, 293] on div "Submitted 4 Status colour #273444 hex #273444 Save Cancel Summaries Total order…" at bounding box center [897, 425] width 1822 height 523
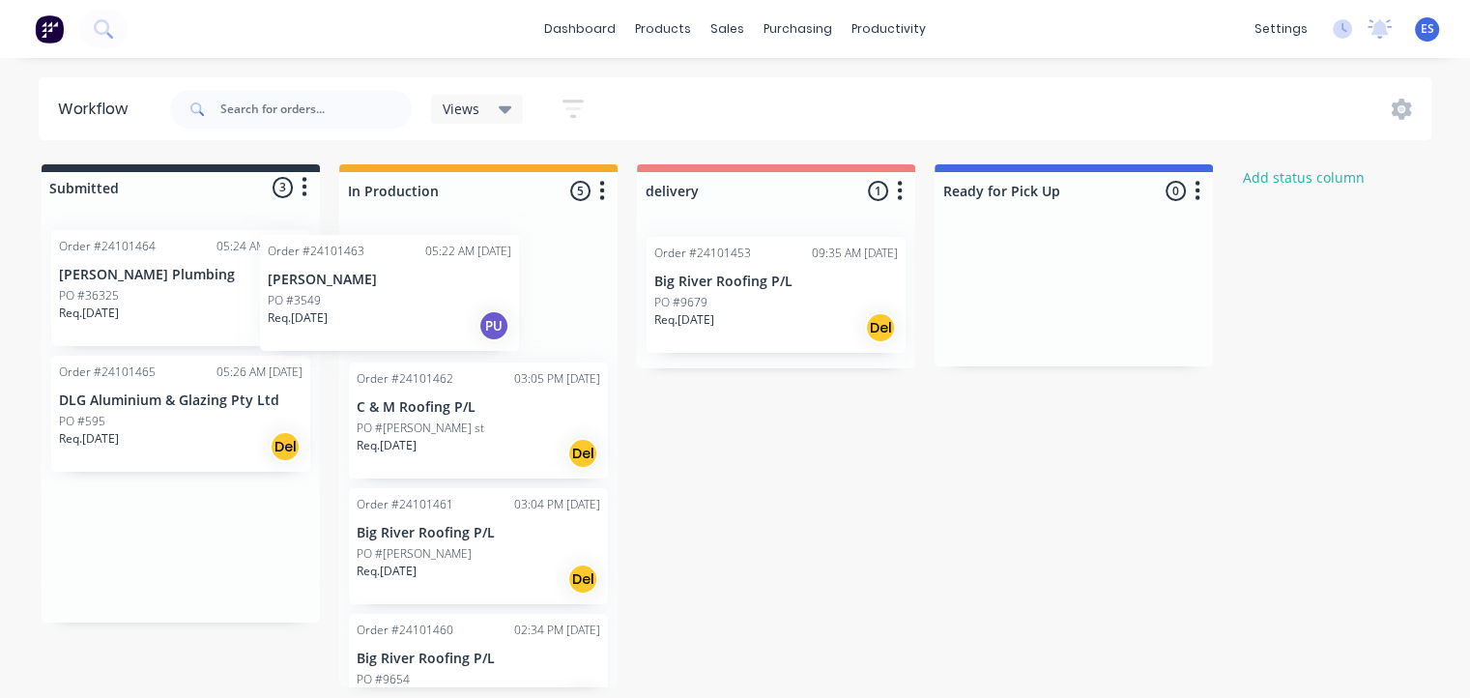
drag, startPoint x: 167, startPoint y: 283, endPoint x: 376, endPoint y: 288, distance: 208.8
click at [376, 288] on div "Submitted 3 Status colour #273444 hex #273444 Save Cancel Summaries Total order…" at bounding box center [897, 425] width 1822 height 523
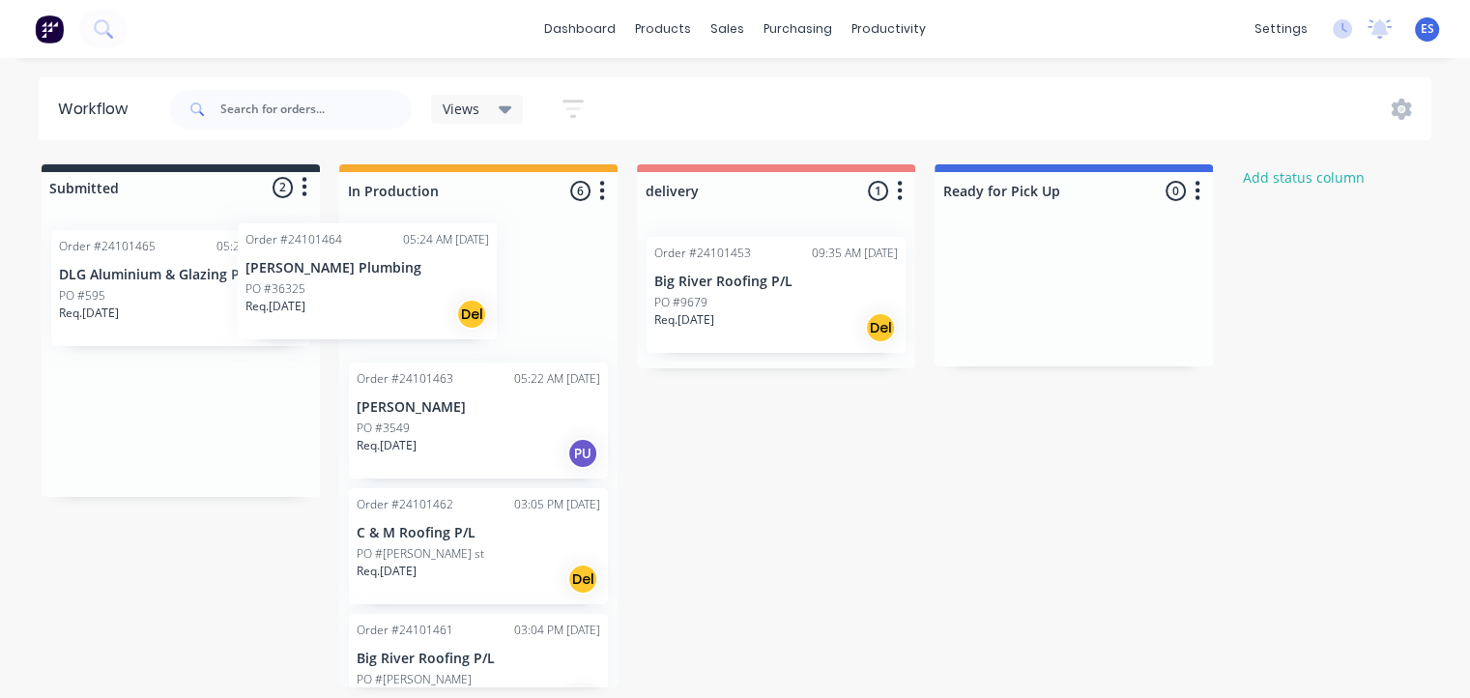
drag, startPoint x: 197, startPoint y: 291, endPoint x: 404, endPoint y: 284, distance: 206.9
click at [404, 284] on div "Submitted 2 Status colour #273444 hex #273444 Save Cancel Summaries Total order…" at bounding box center [897, 425] width 1822 height 523
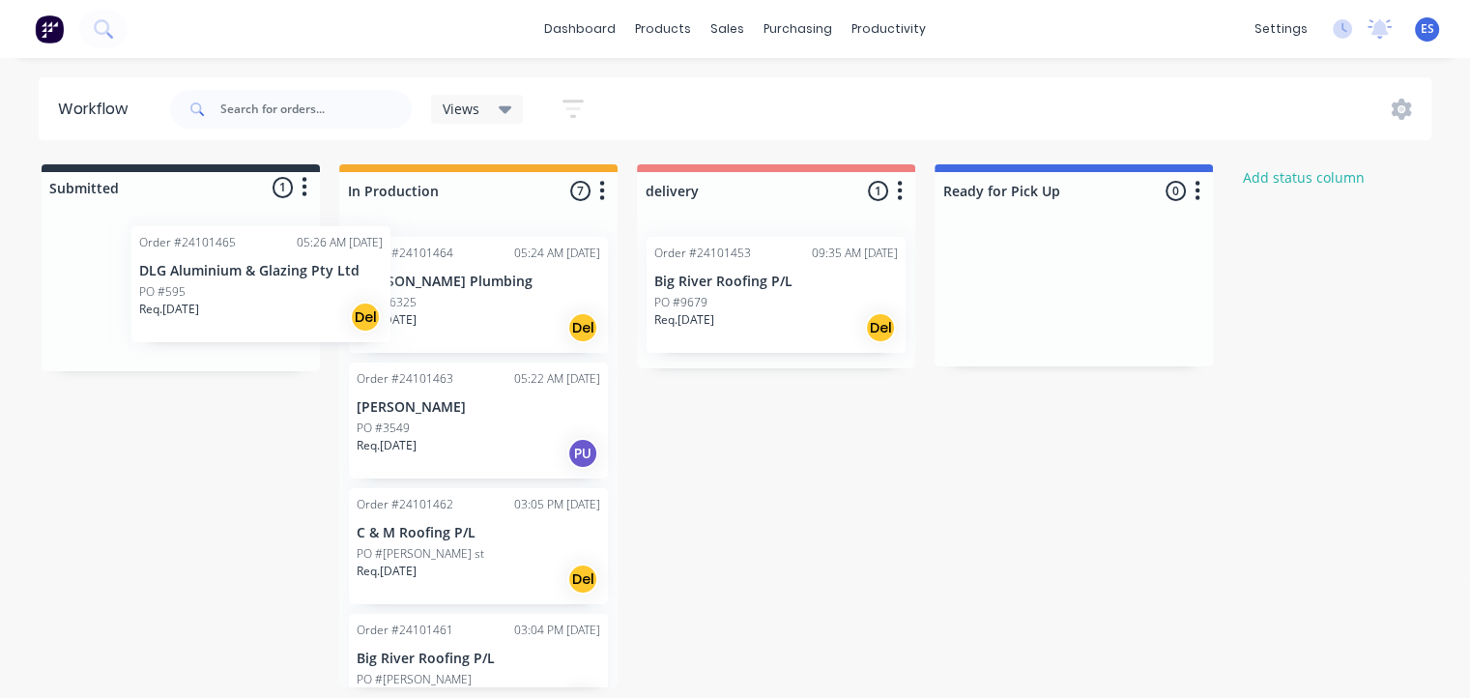
drag, startPoint x: 135, startPoint y: 296, endPoint x: 375, endPoint y: 295, distance: 239.7
click at [375, 295] on div "Submitted 1 Status colour #273444 hex #273444 Save Cancel Summaries Total order…" at bounding box center [897, 425] width 1822 height 523
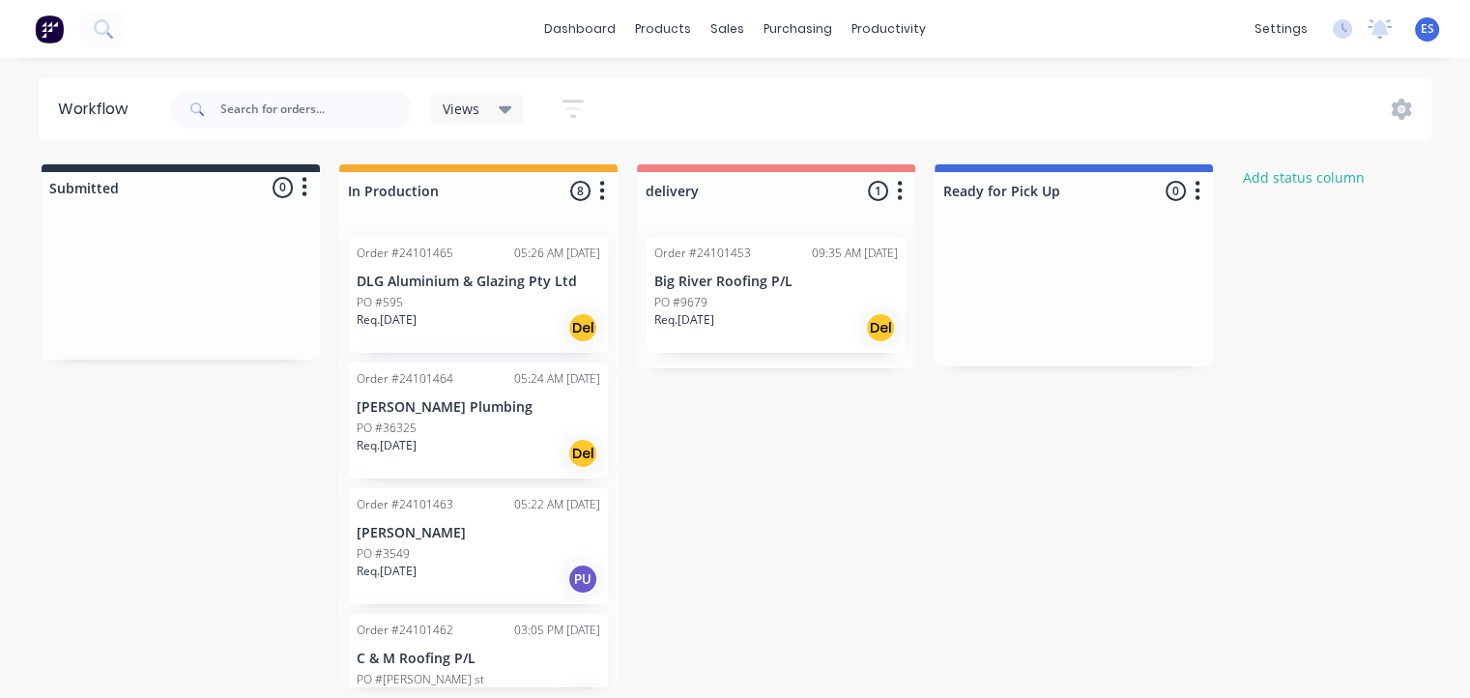
click at [49, 28] on img at bounding box center [49, 28] width 29 height 29
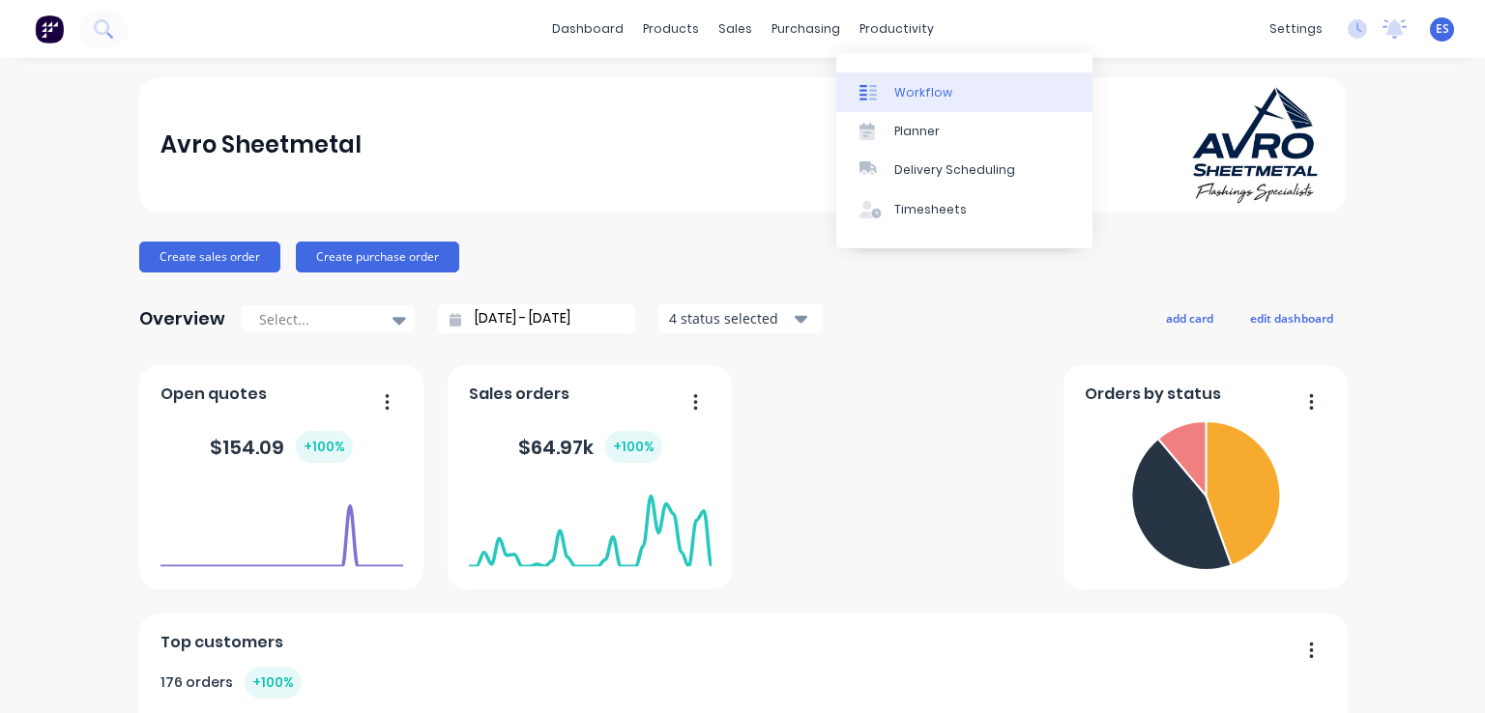
click at [946, 101] on link "Workflow" at bounding box center [964, 91] width 256 height 39
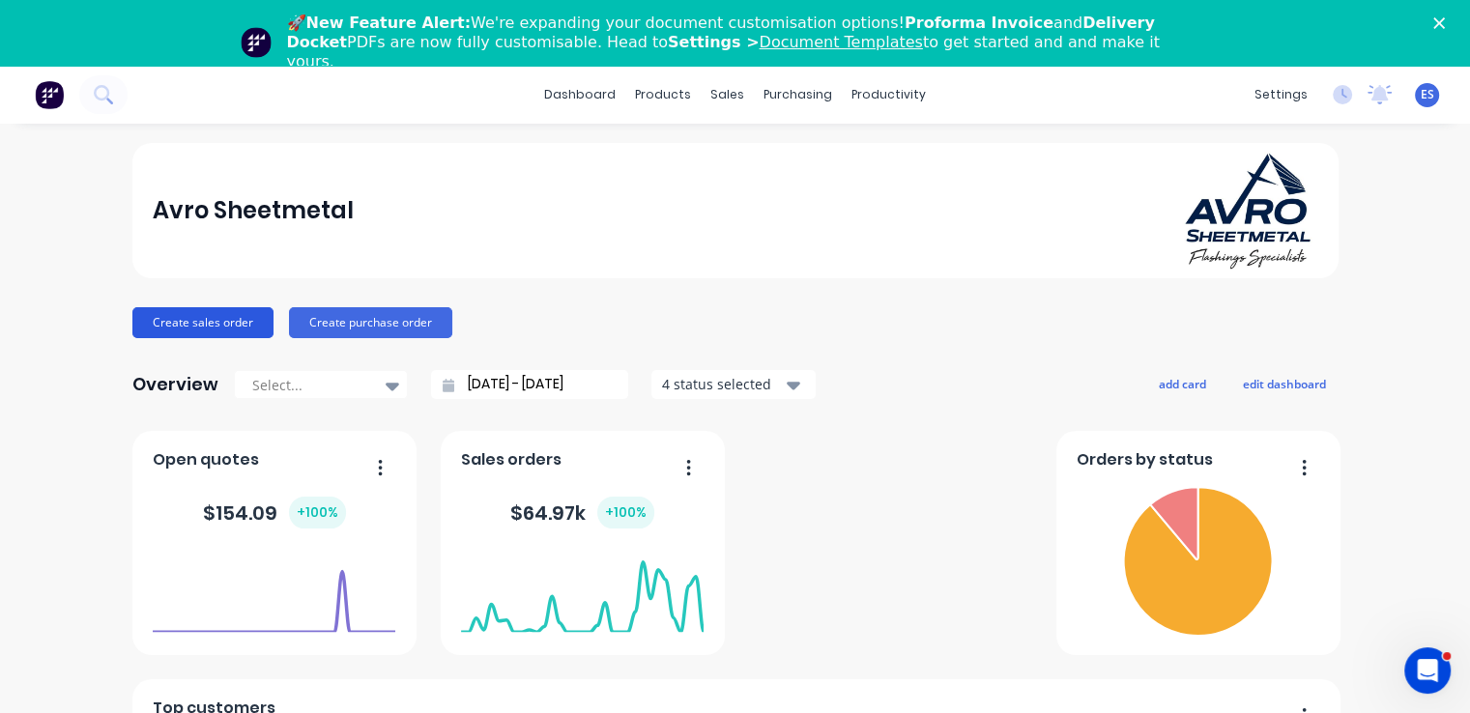
click at [230, 321] on button "Create sales order" at bounding box center [202, 322] width 141 height 31
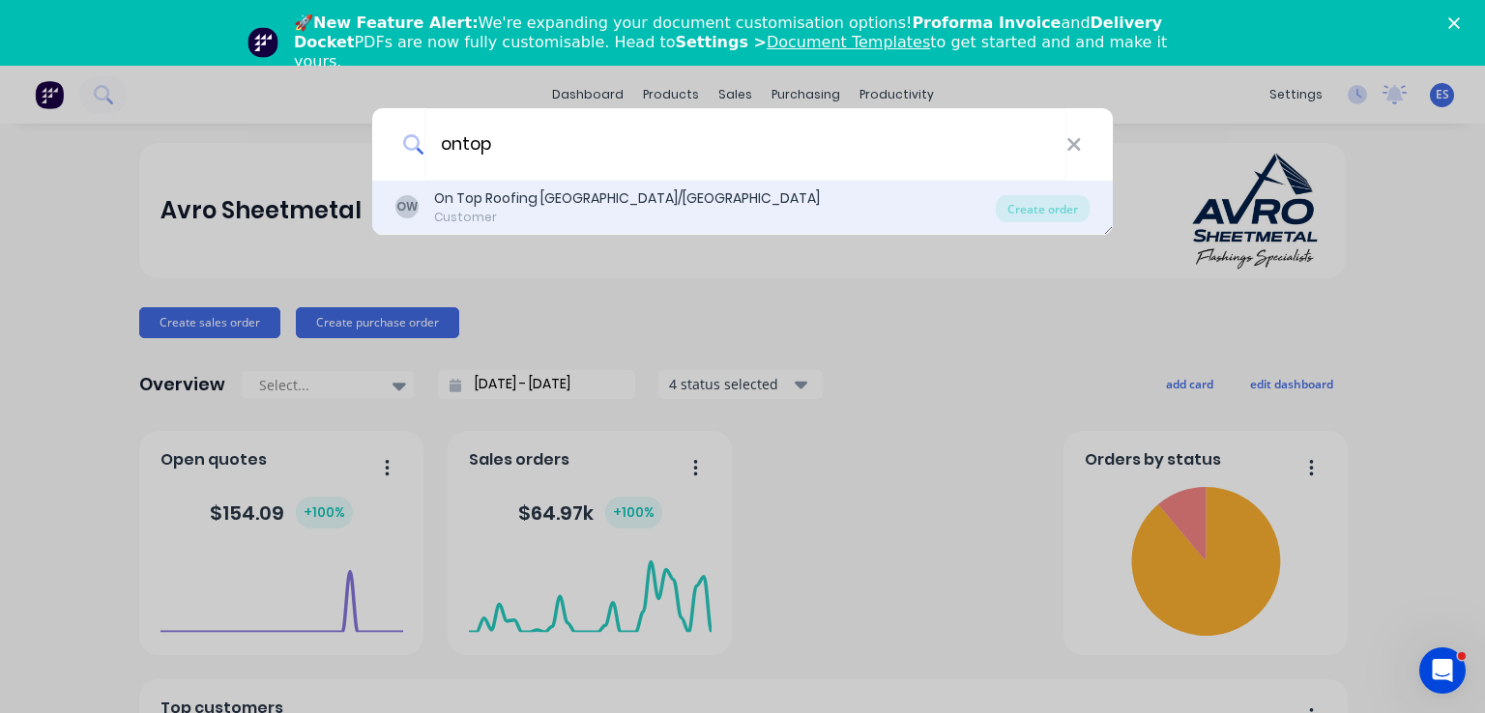
type input "ontop"
click at [530, 202] on div "On Top Roofing [GEOGRAPHIC_DATA]/[GEOGRAPHIC_DATA]" at bounding box center [627, 198] width 386 height 20
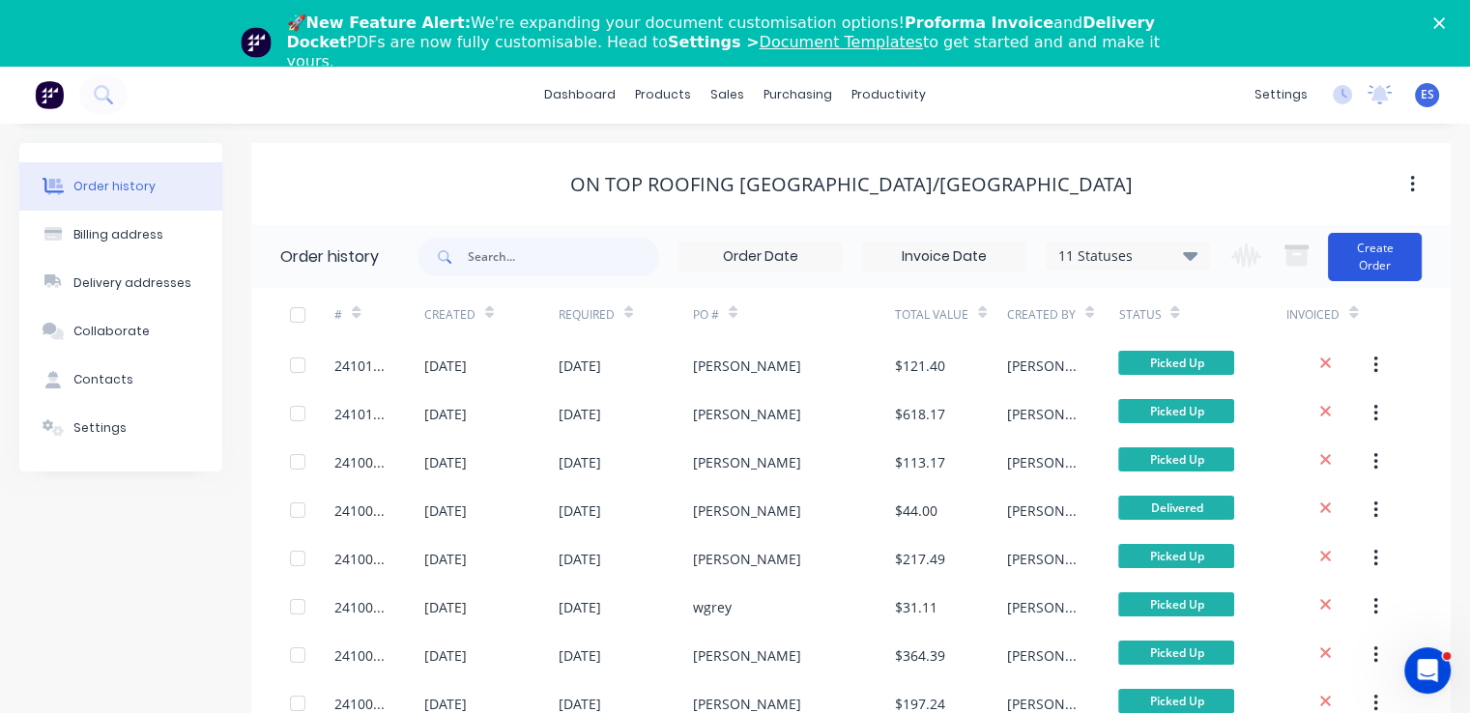
click at [1358, 257] on button "Create Order" at bounding box center [1375, 257] width 94 height 48
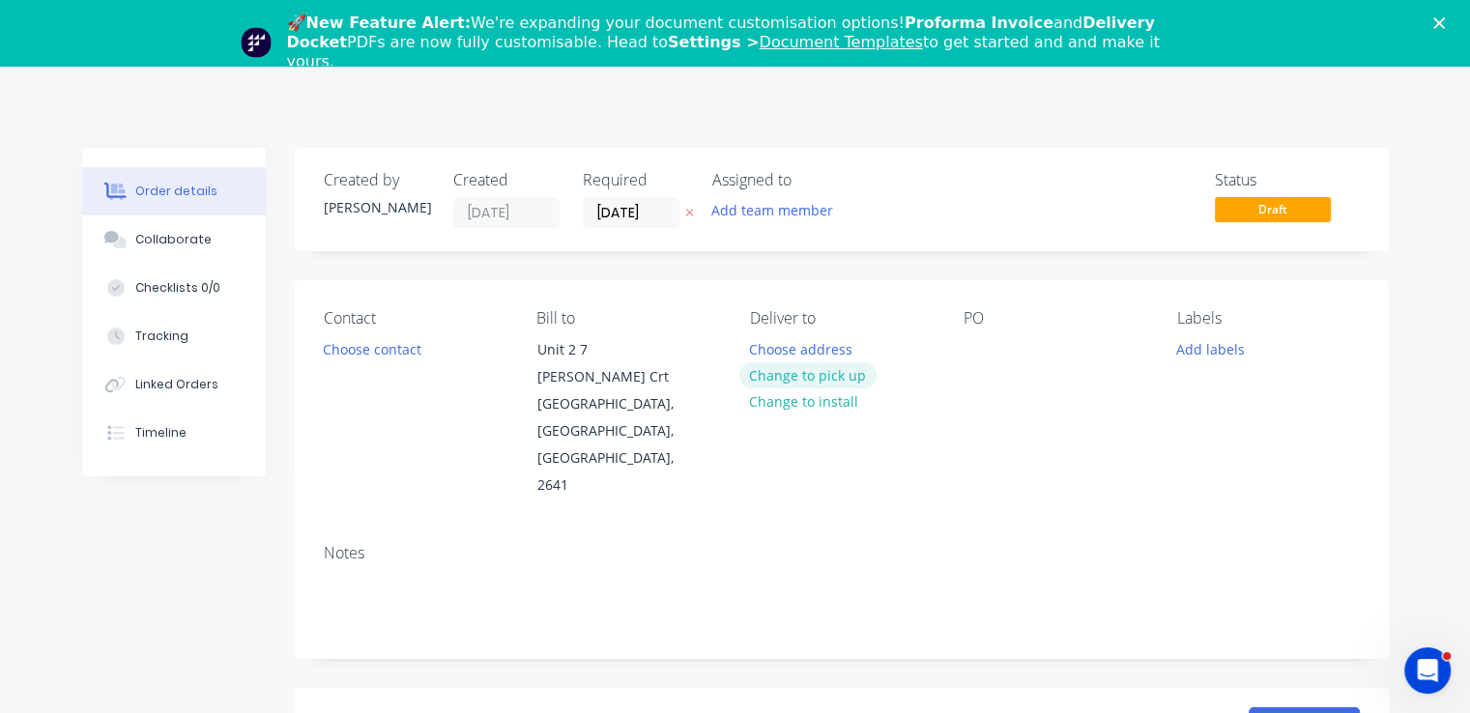
click at [840, 376] on button "Change to pick up" at bounding box center [807, 375] width 137 height 26
click at [381, 330] on div "Contact Choose contact" at bounding box center [415, 404] width 183 height 190
click at [376, 345] on button "Choose contact" at bounding box center [371, 348] width 119 height 26
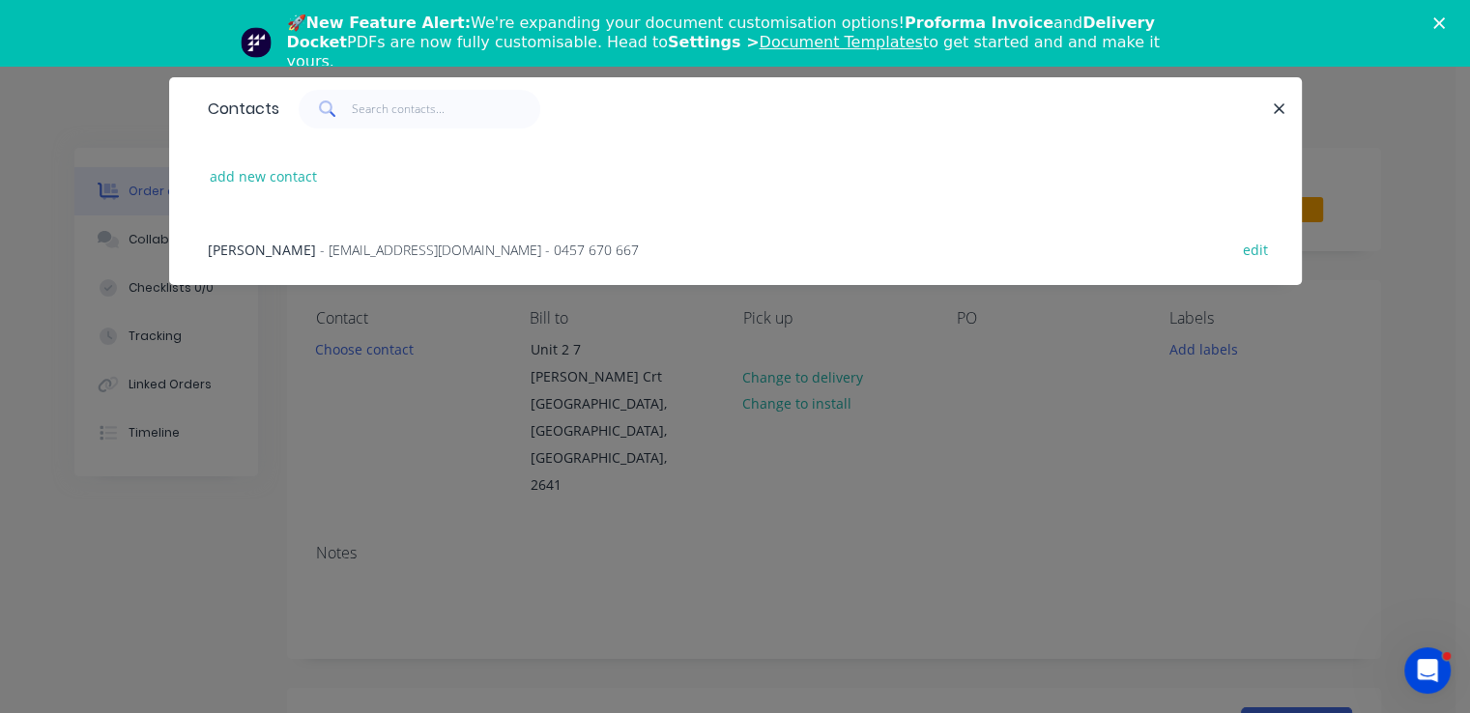
click at [405, 248] on span "- ontoproofing81@outlook.com - 0457 670 667" at bounding box center [479, 250] width 319 height 18
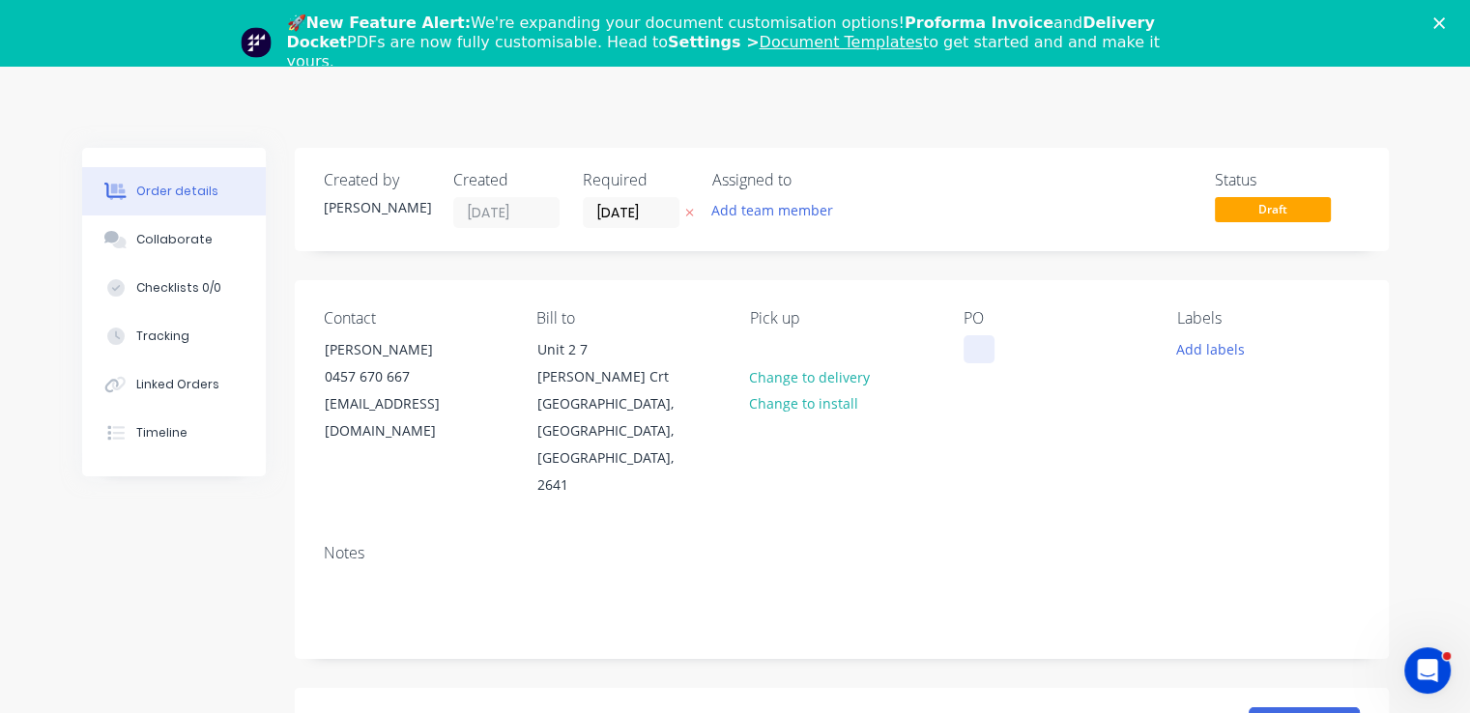
click at [974, 351] on div at bounding box center [979, 349] width 31 height 28
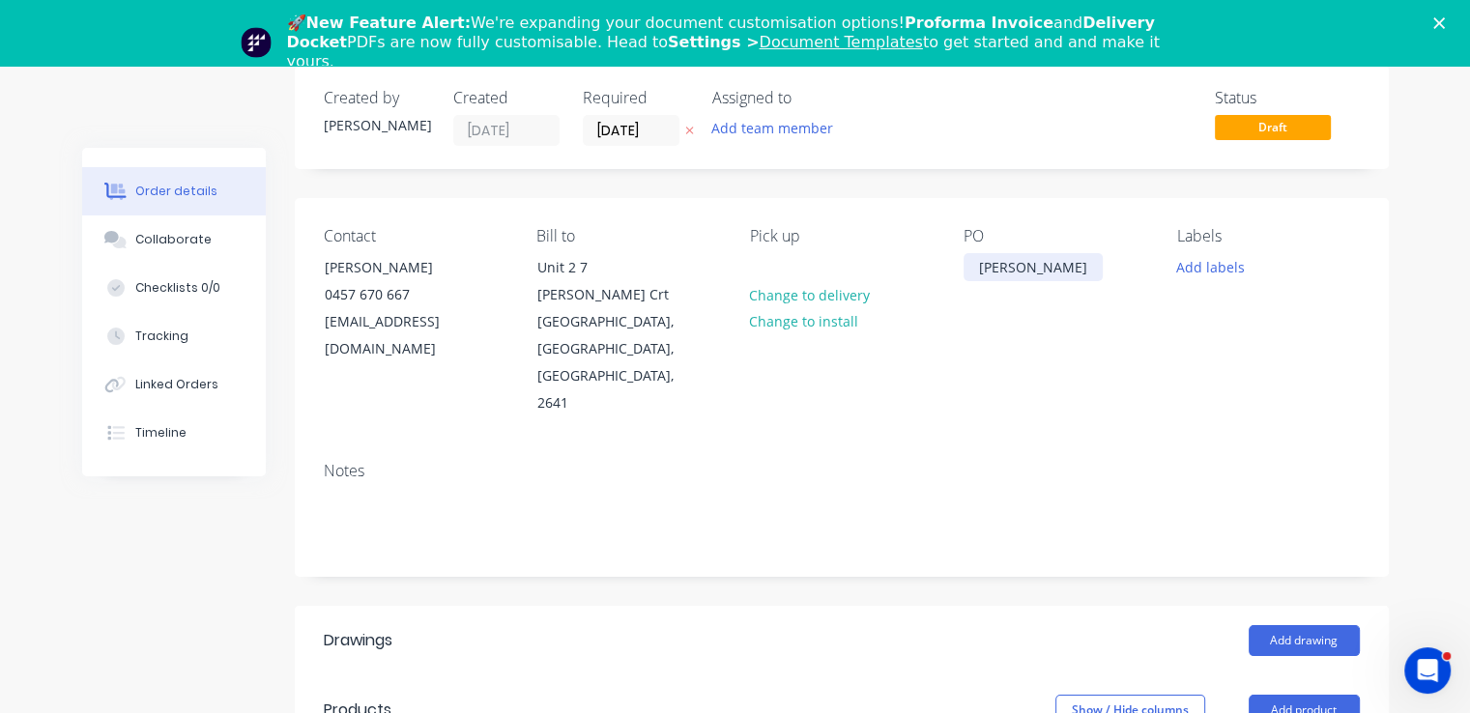
scroll to position [193, 0]
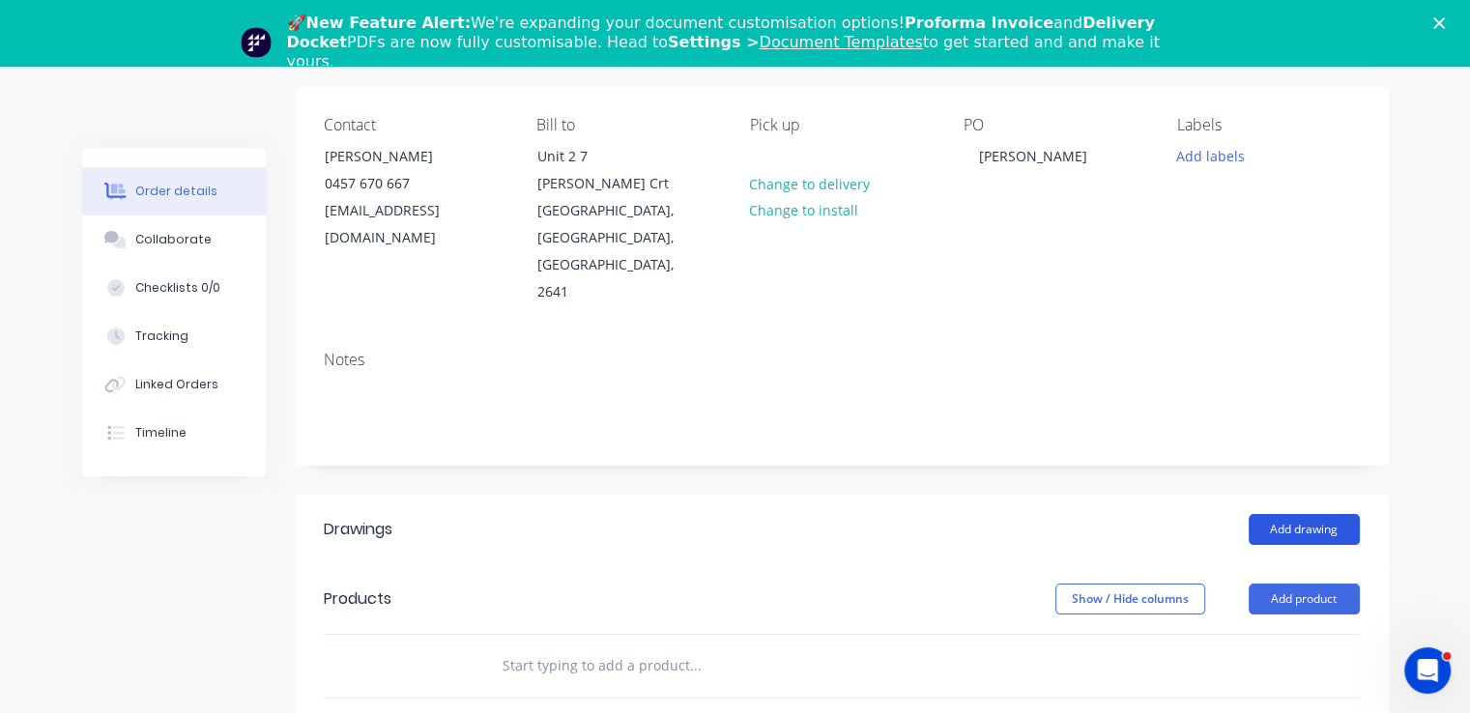
click at [1311, 514] on button "Add drawing" at bounding box center [1304, 529] width 111 height 31
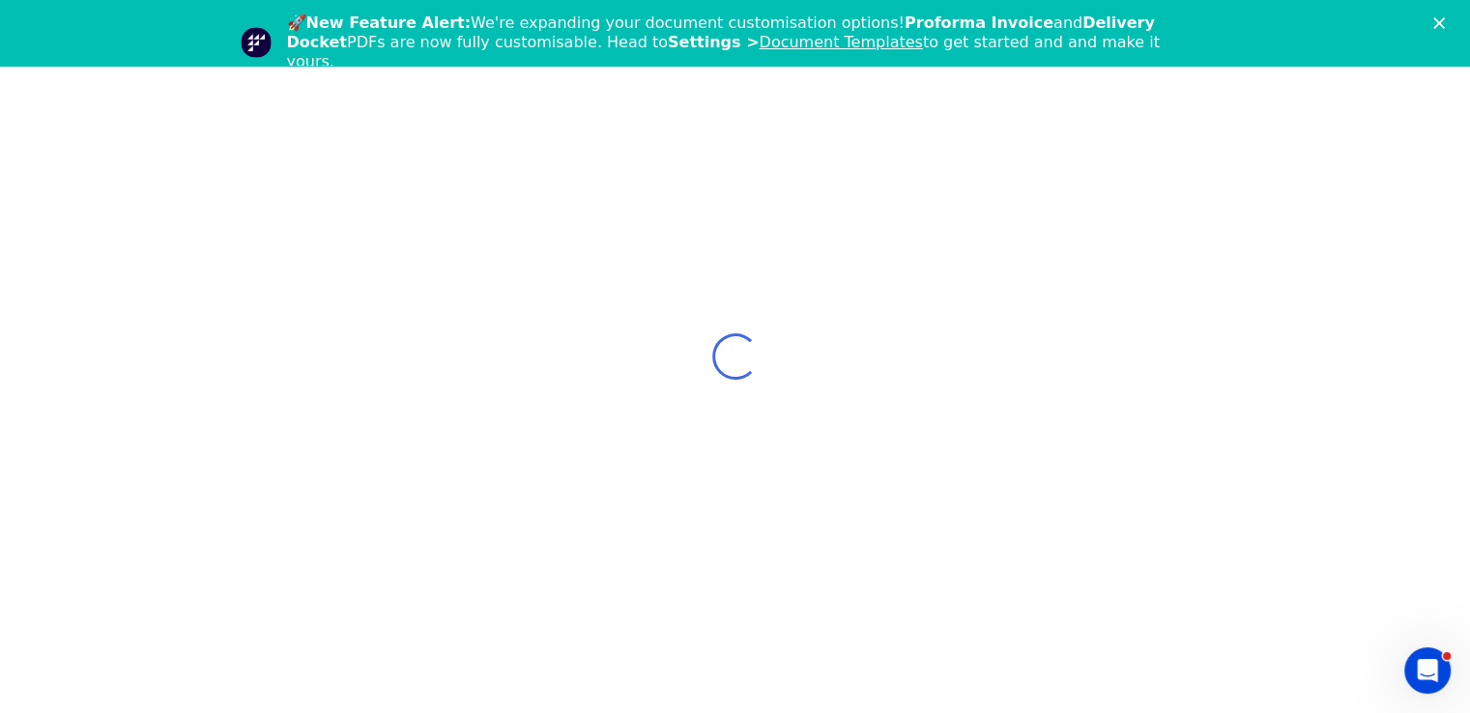
scroll to position [66, 0]
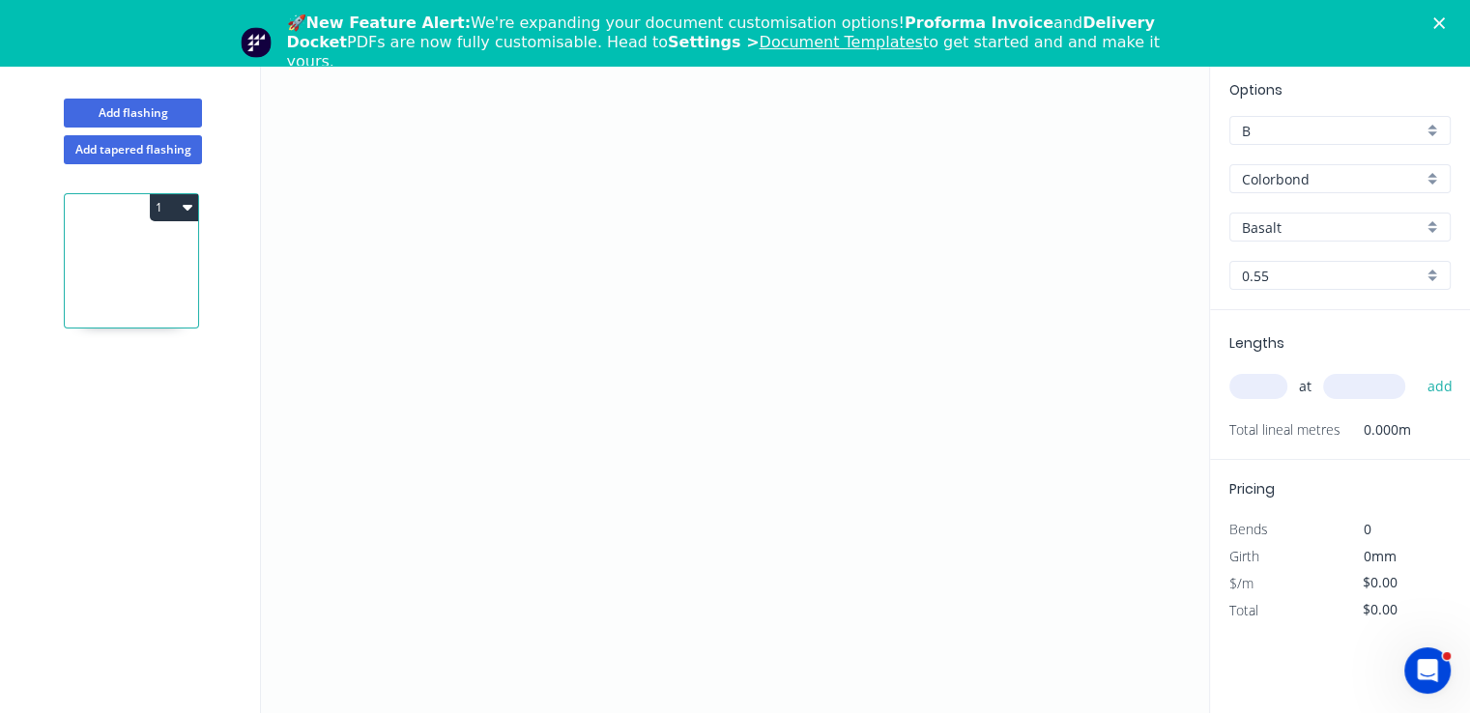
click at [1308, 232] on input "Basalt" at bounding box center [1332, 227] width 181 height 20
click at [1311, 300] on div "Manor Red" at bounding box center [1339, 298] width 219 height 34
type input "Manor Red"
click at [494, 210] on icon "0" at bounding box center [735, 386] width 948 height 653
click at [555, 257] on icon "0" at bounding box center [735, 386] width 948 height 653
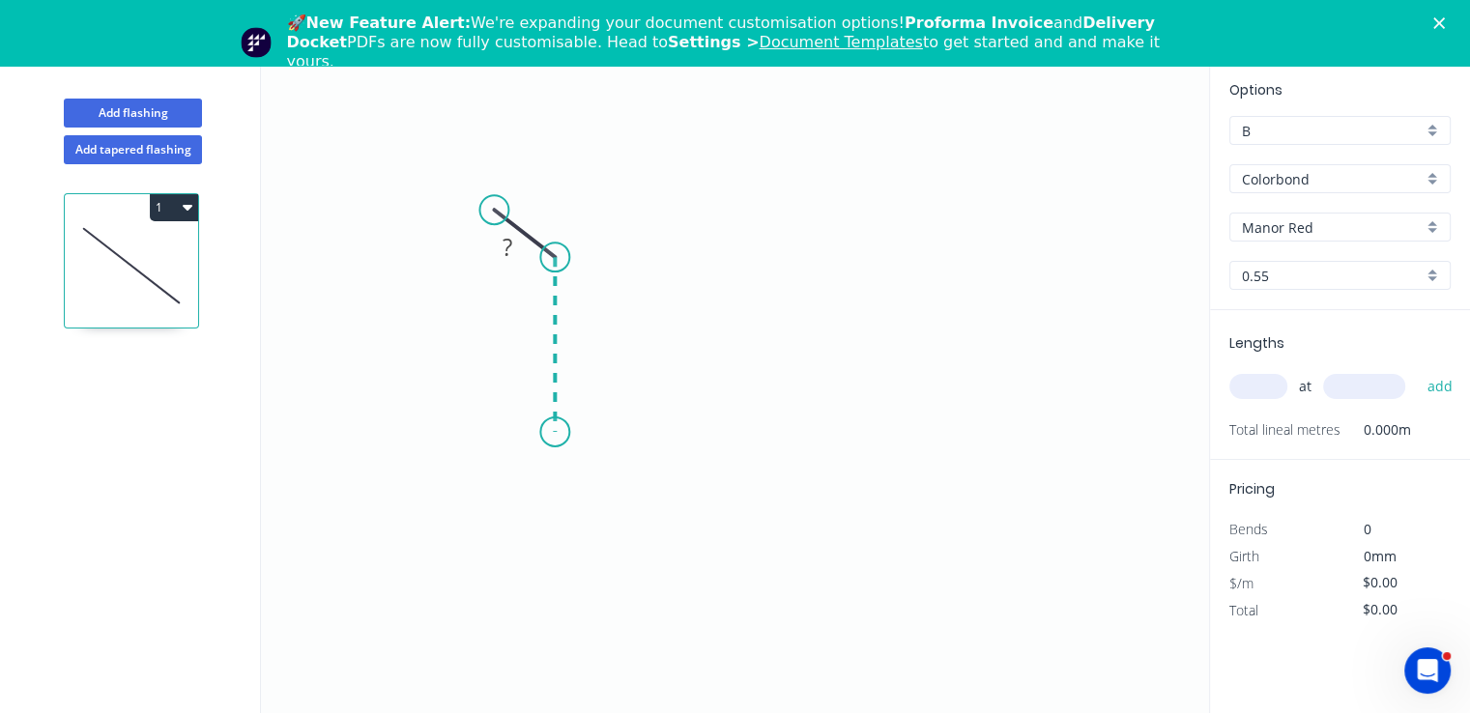
click at [548, 433] on icon "0 ?" at bounding box center [735, 386] width 948 height 653
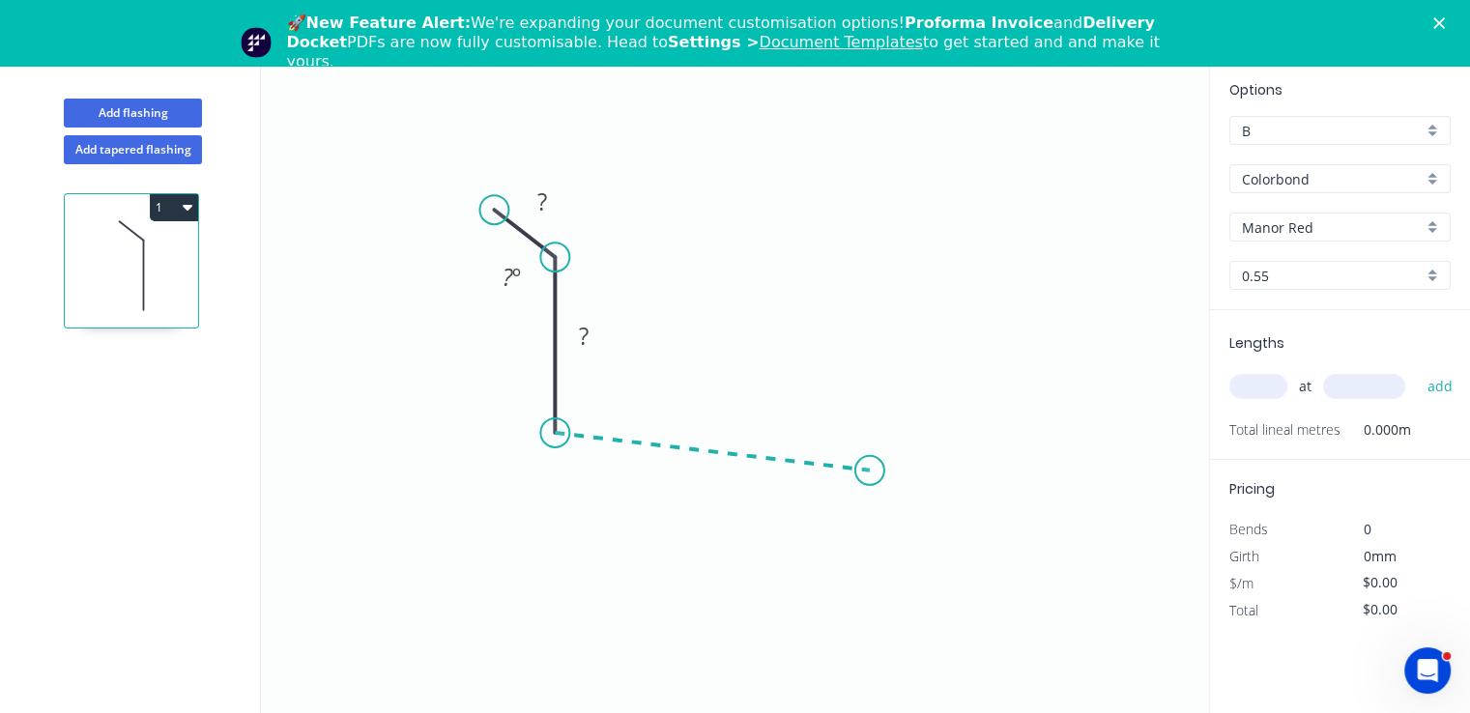
click at [870, 471] on icon "0 ? ? ? º" at bounding box center [735, 386] width 948 height 653
click at [898, 500] on icon "0 ? ? ? ? º ? º" at bounding box center [735, 386] width 948 height 653
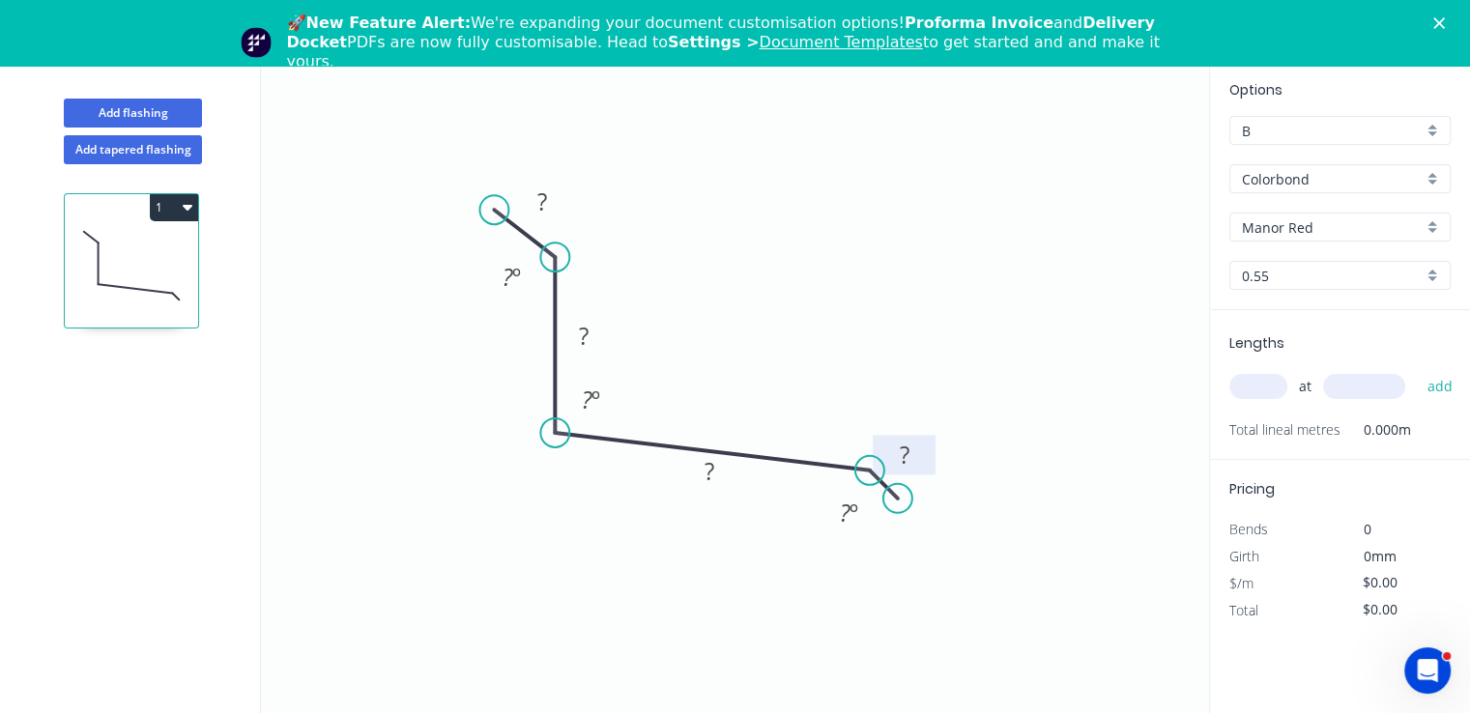
click at [907, 460] on tspan "?" at bounding box center [904, 455] width 10 height 32
click at [717, 484] on rect at bounding box center [709, 472] width 39 height 27
click at [590, 400] on tspan "?" at bounding box center [587, 400] width 11 height 32
click at [593, 333] on rect at bounding box center [583, 337] width 39 height 27
click at [559, 196] on rect at bounding box center [542, 202] width 39 height 27
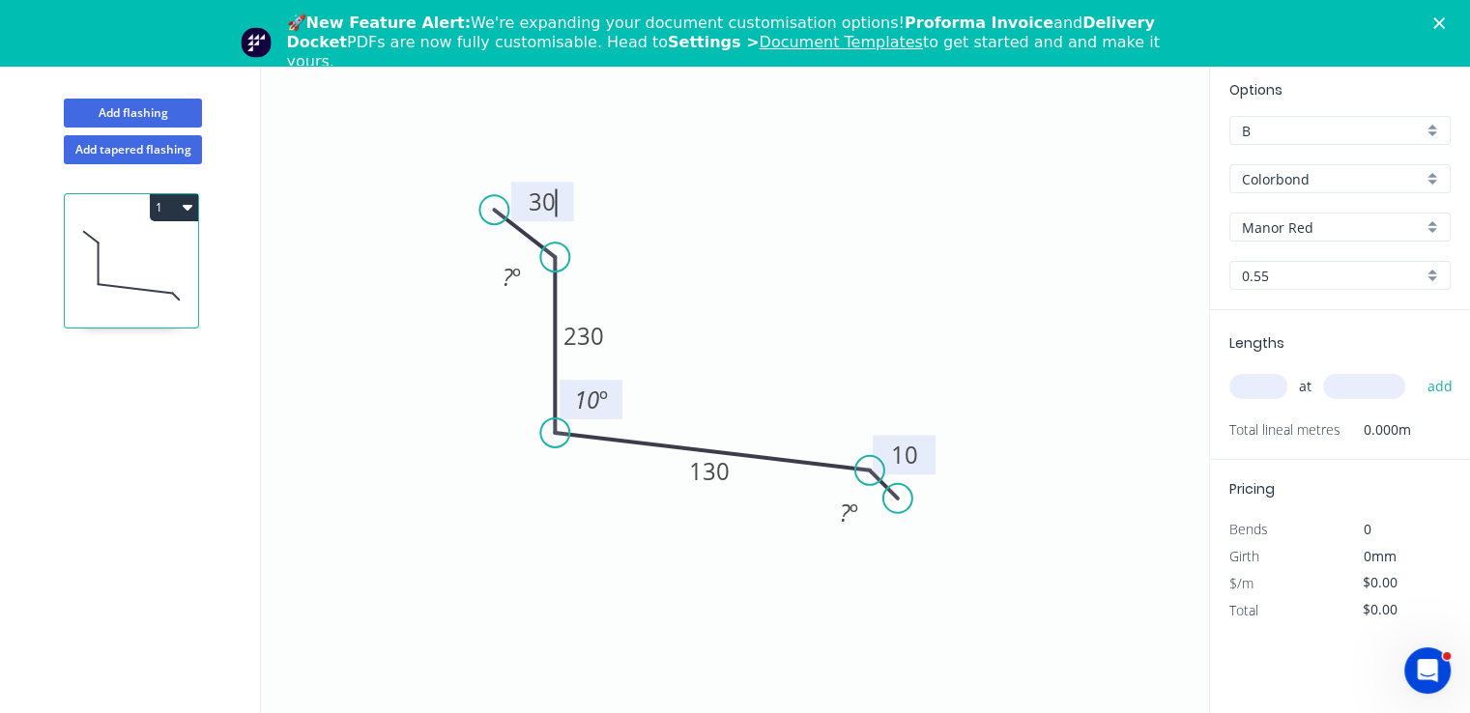
click at [1257, 390] on input "text" at bounding box center [1258, 386] width 58 height 25
type input "$15.40"
type input "3"
click at [1375, 391] on input "text" at bounding box center [1364, 386] width 82 height 25
type input "5500"
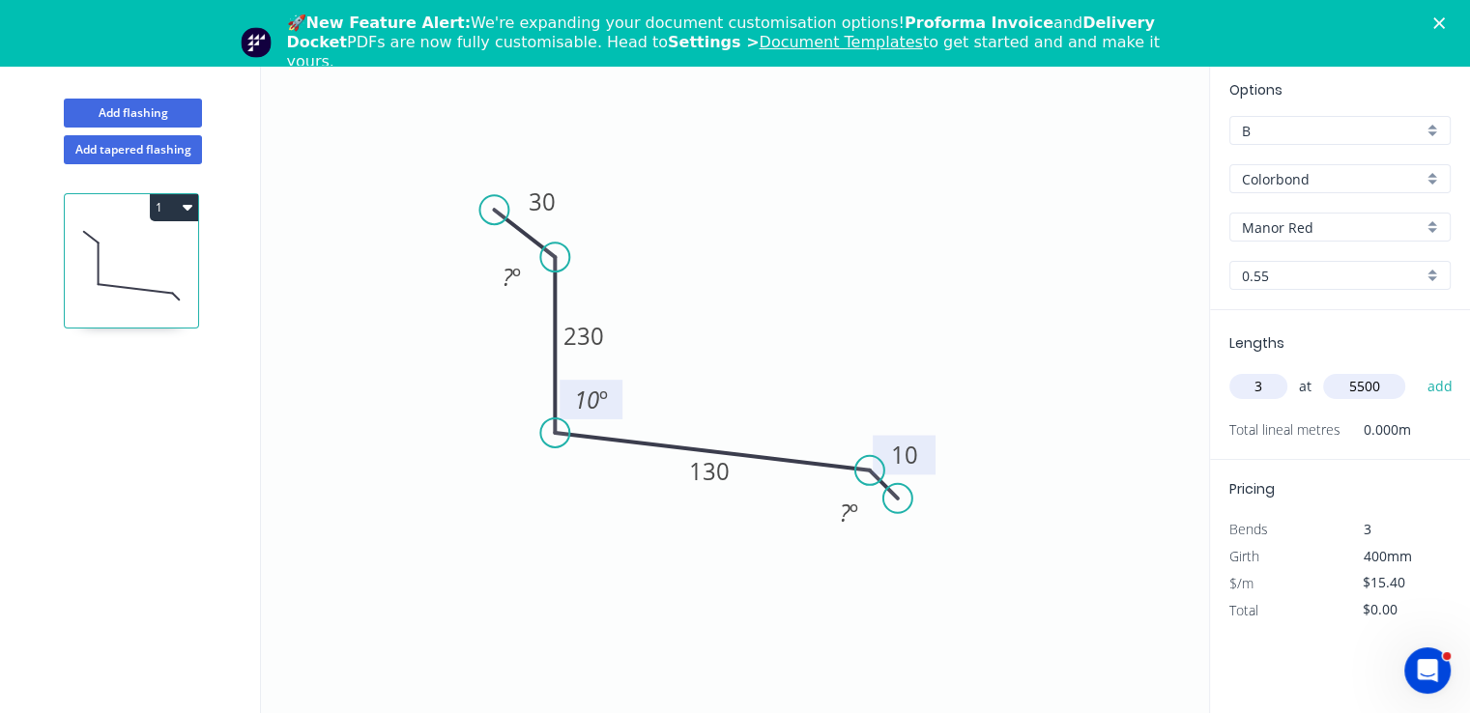
click at [1417, 370] on button "add" at bounding box center [1439, 386] width 45 height 33
type input "$254.10"
click at [1445, 24] on icon "Close" at bounding box center [1439, 23] width 12 height 12
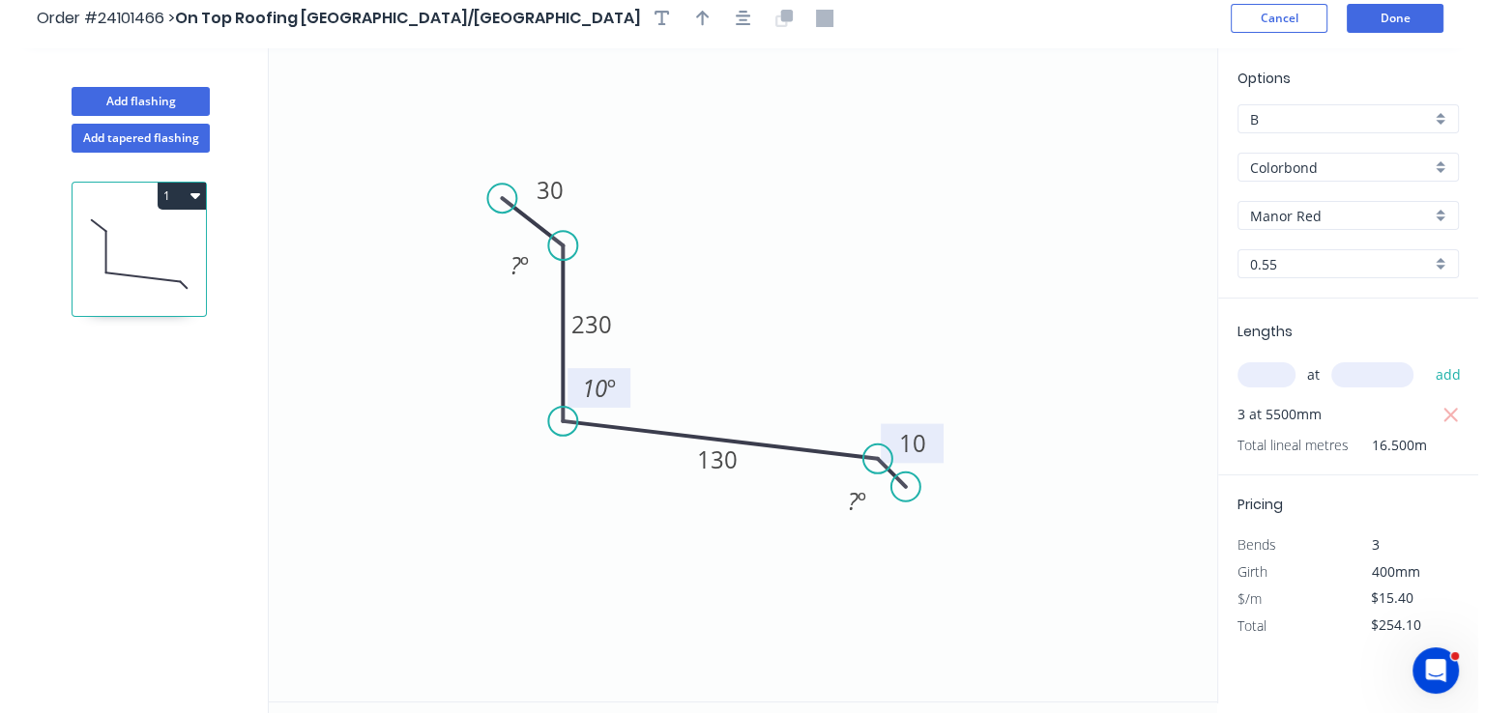
scroll to position [0, 0]
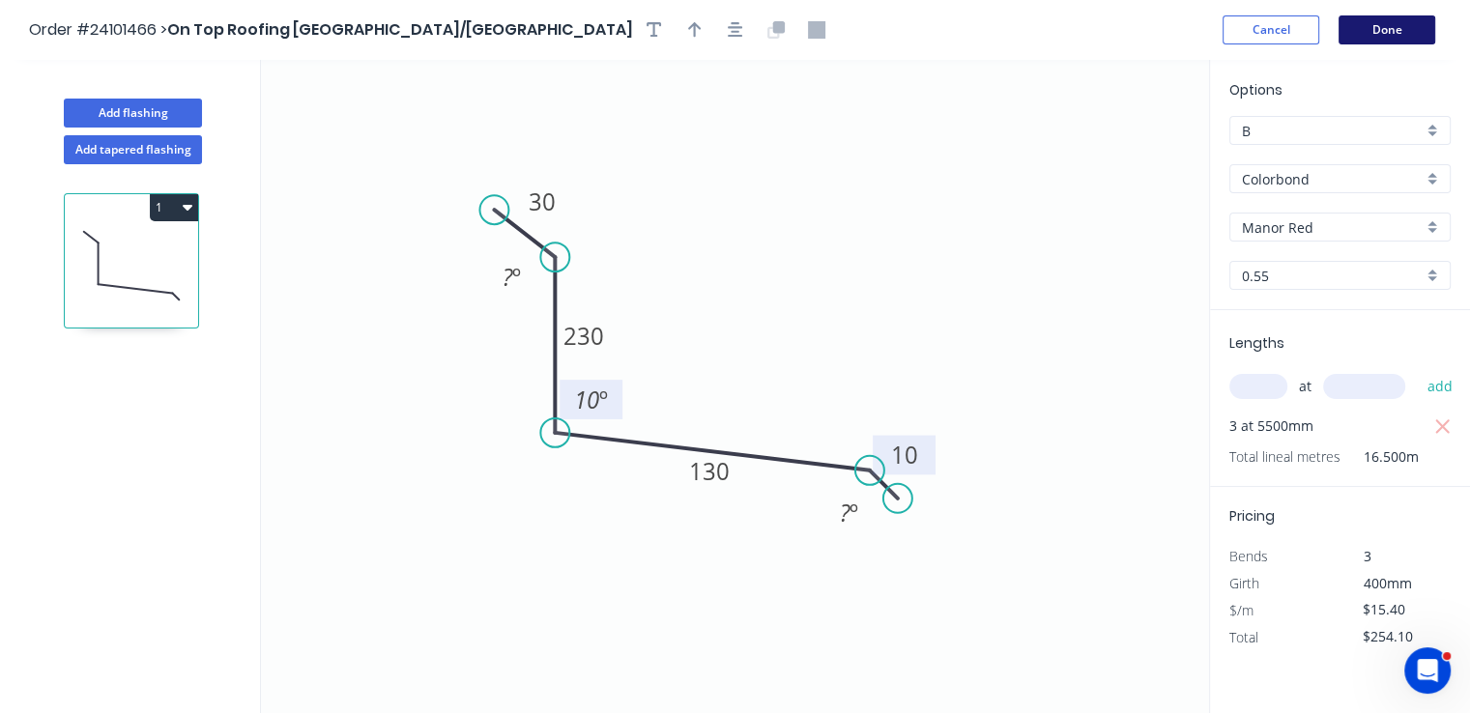
click at [1393, 23] on button "Done" at bounding box center [1387, 29] width 97 height 29
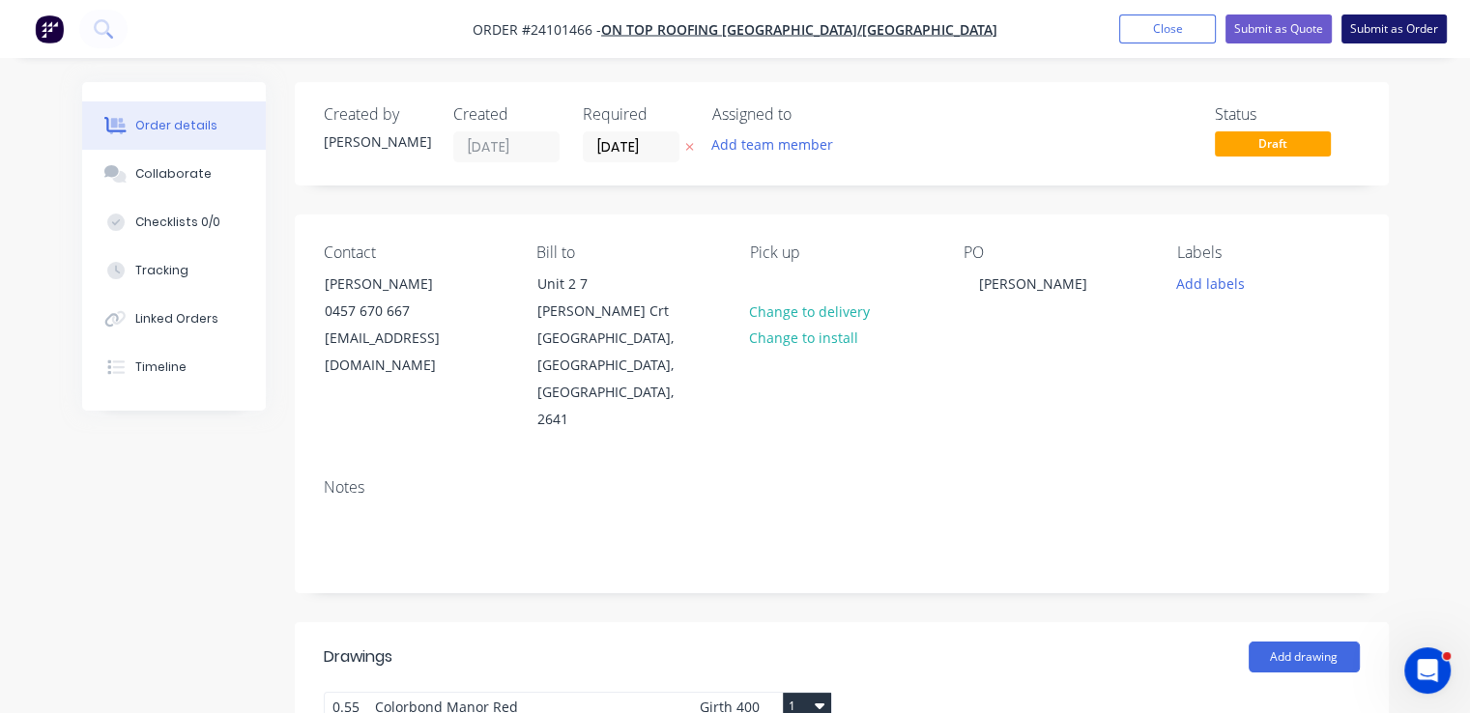
click at [1370, 19] on button "Submit as Order" at bounding box center [1394, 28] width 105 height 29
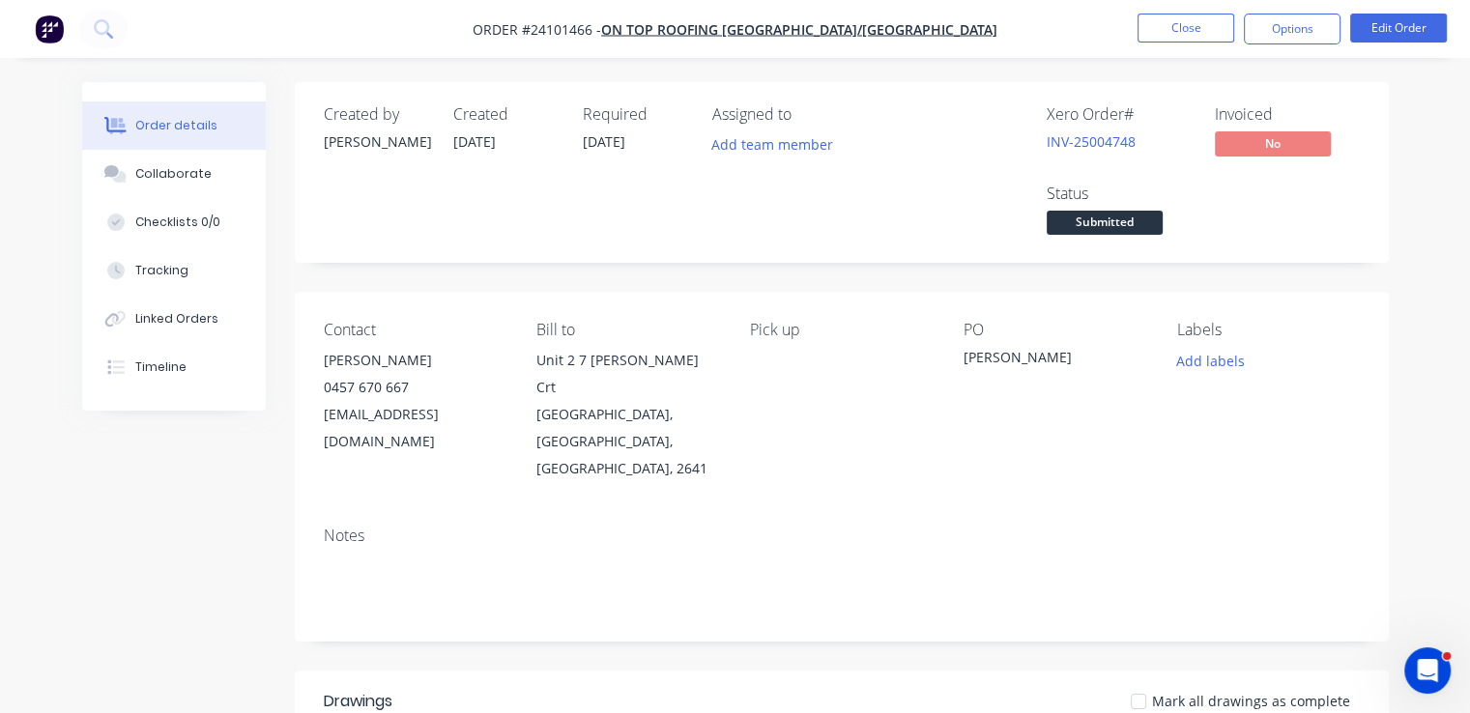
click at [52, 31] on img "button" at bounding box center [49, 28] width 29 height 29
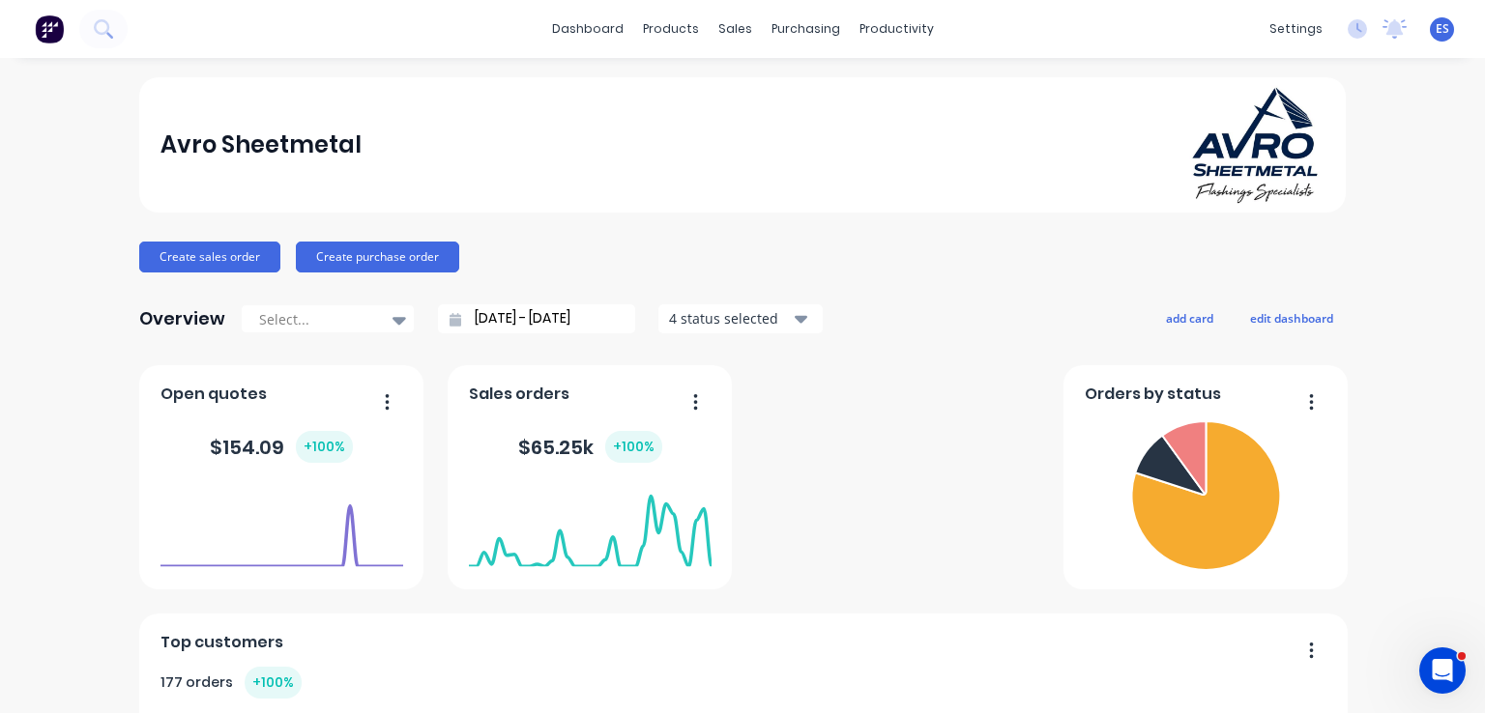
click at [736, 34] on div "sales" at bounding box center [734, 28] width 53 height 29
click at [765, 85] on div "Sales Orders" at bounding box center [799, 92] width 79 height 17
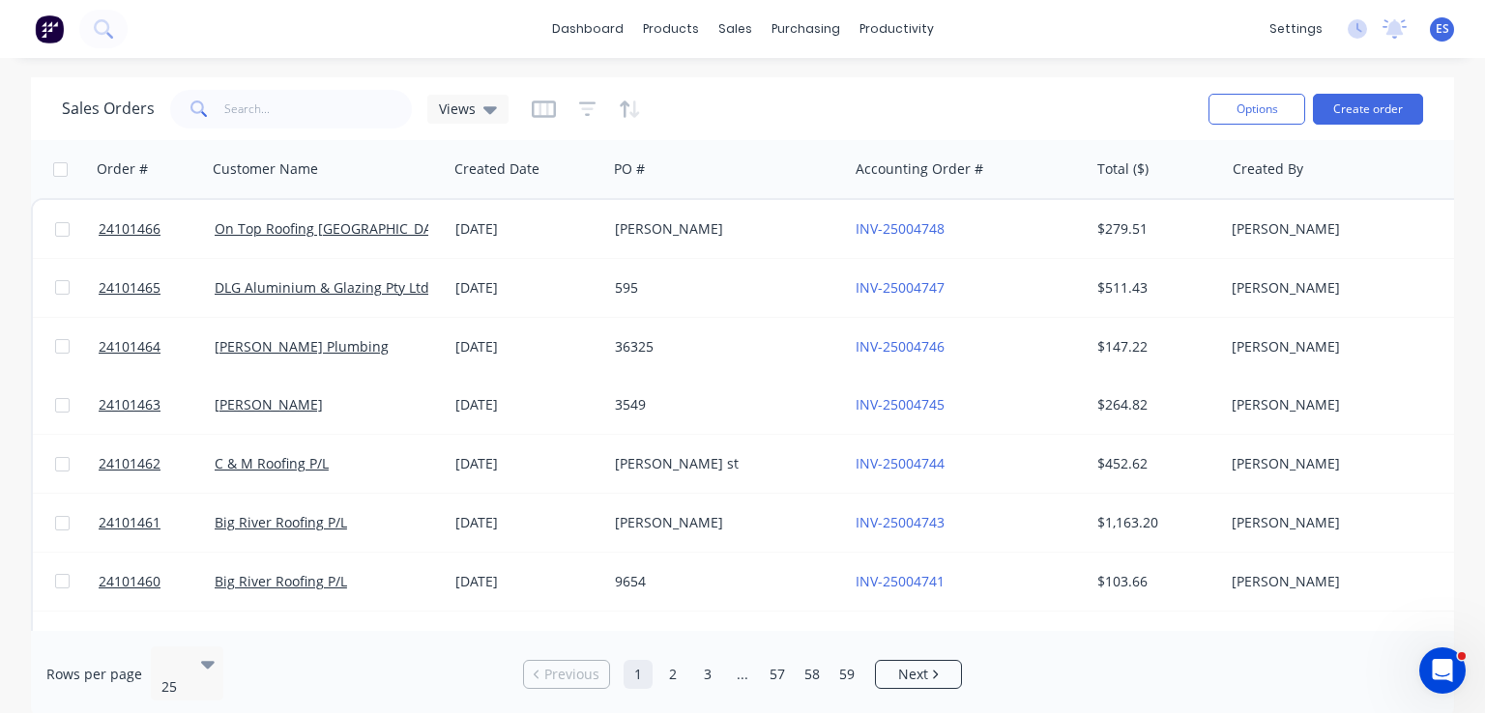
click at [49, 43] on img at bounding box center [49, 28] width 29 height 29
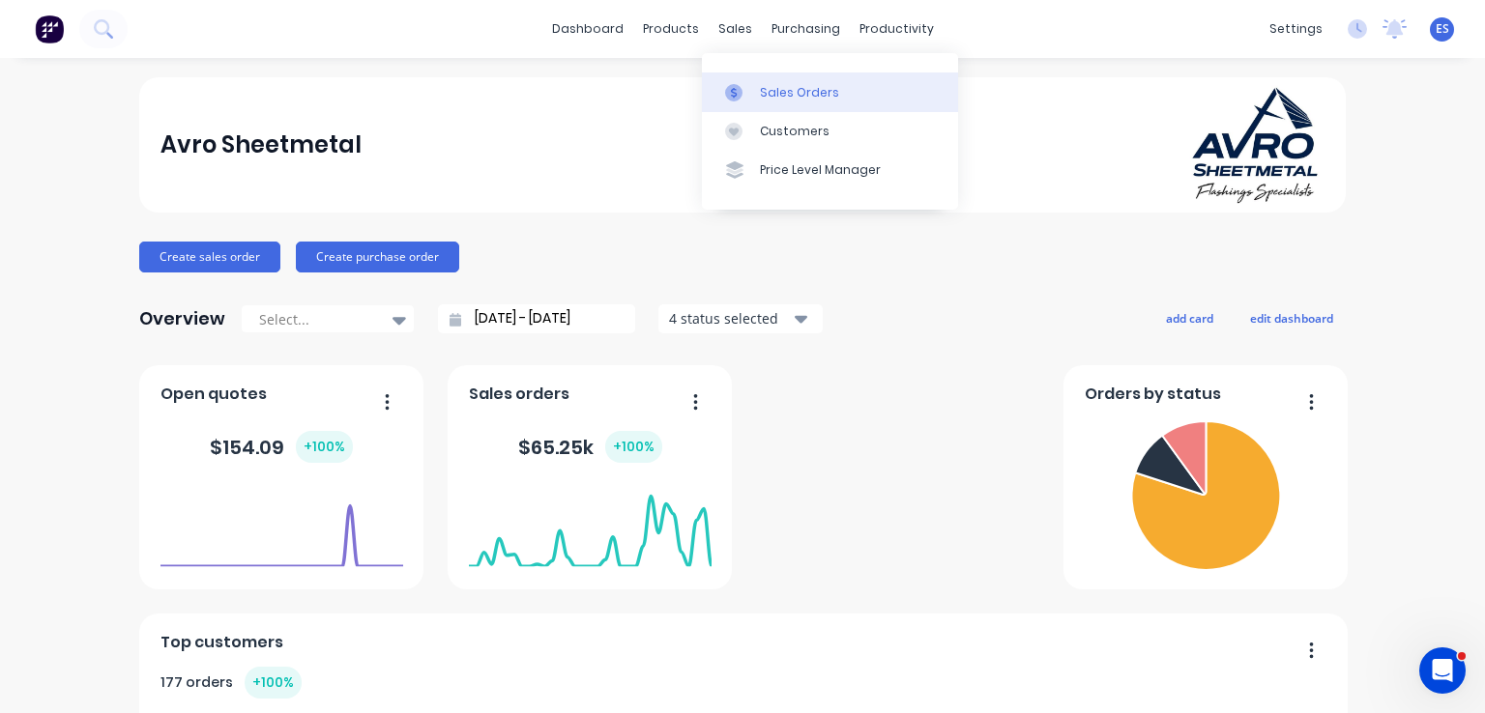
click at [801, 88] on div "Sales Orders" at bounding box center [799, 92] width 79 height 17
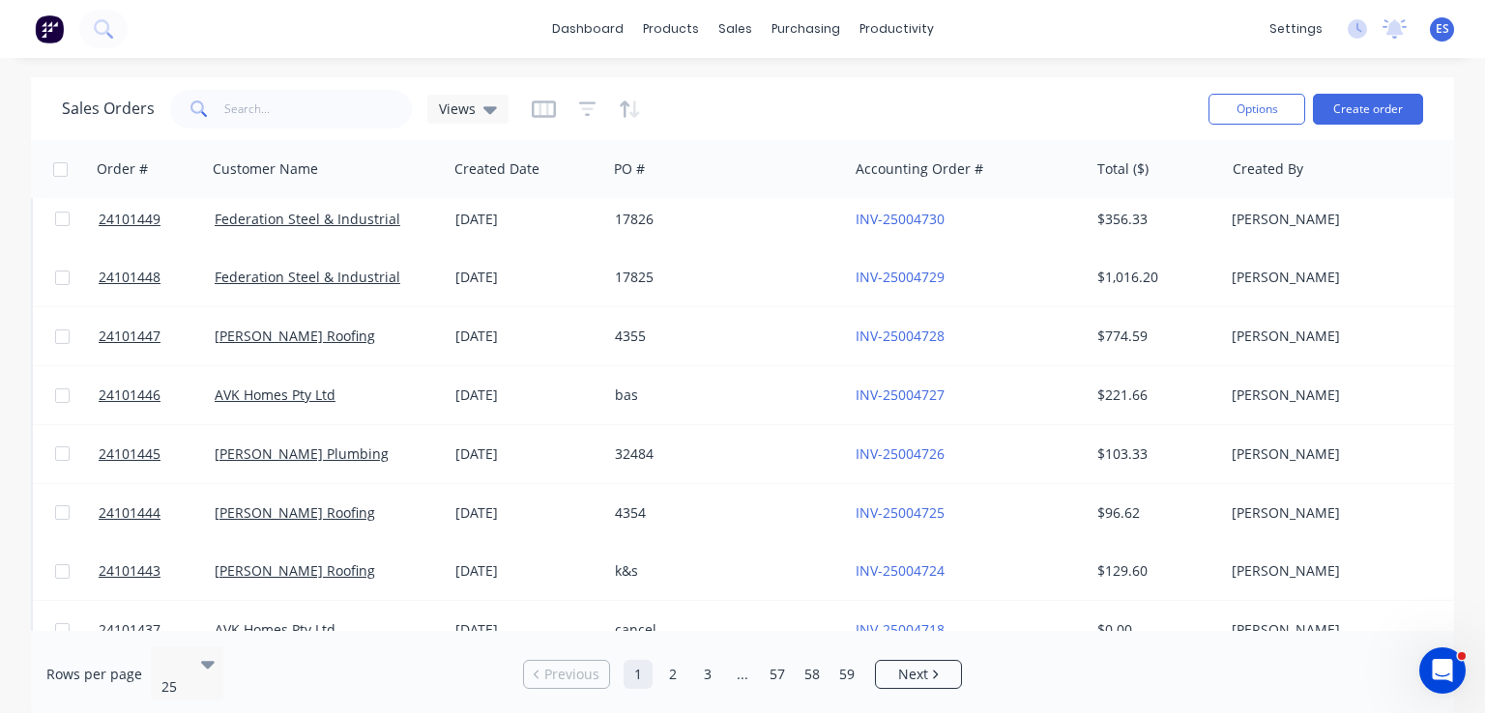
scroll to position [1045, 0]
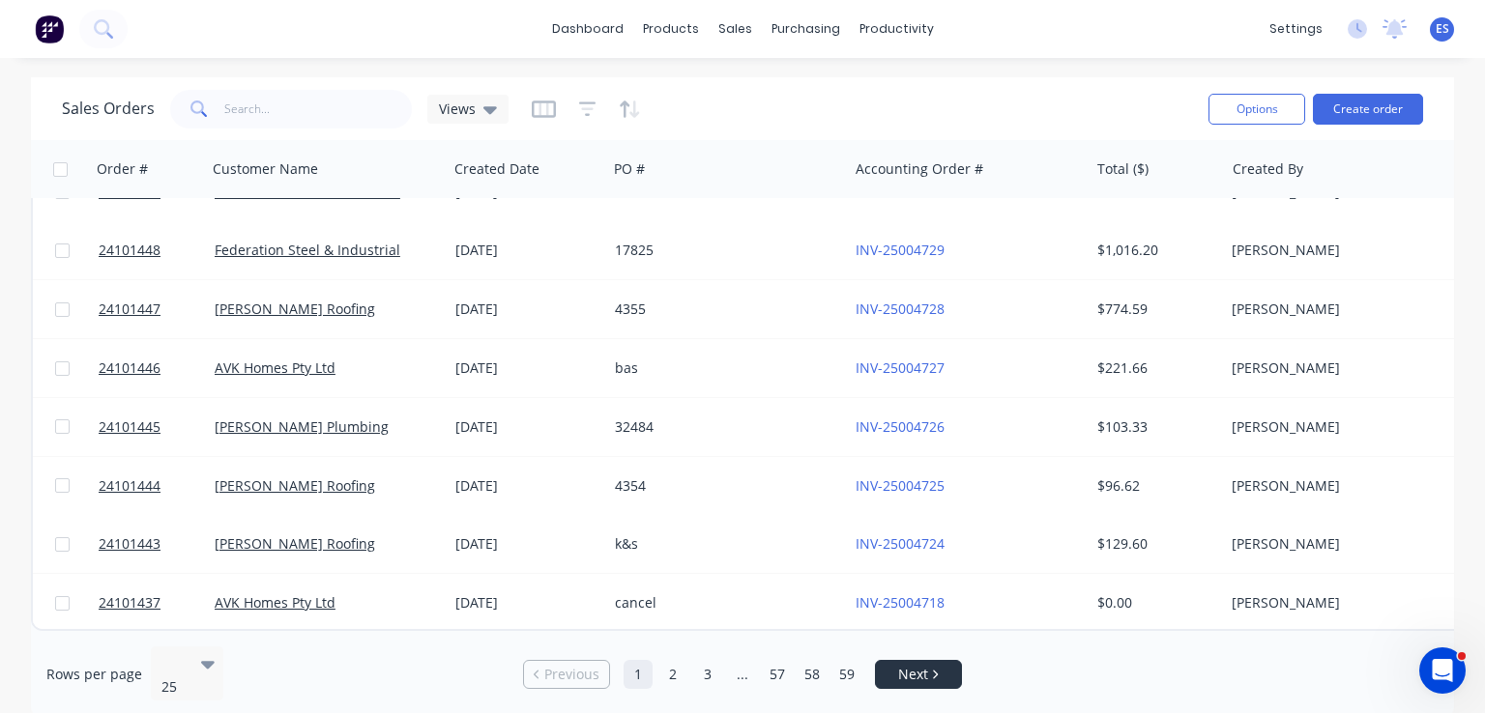
click at [917, 671] on span "Next" at bounding box center [913, 674] width 30 height 19
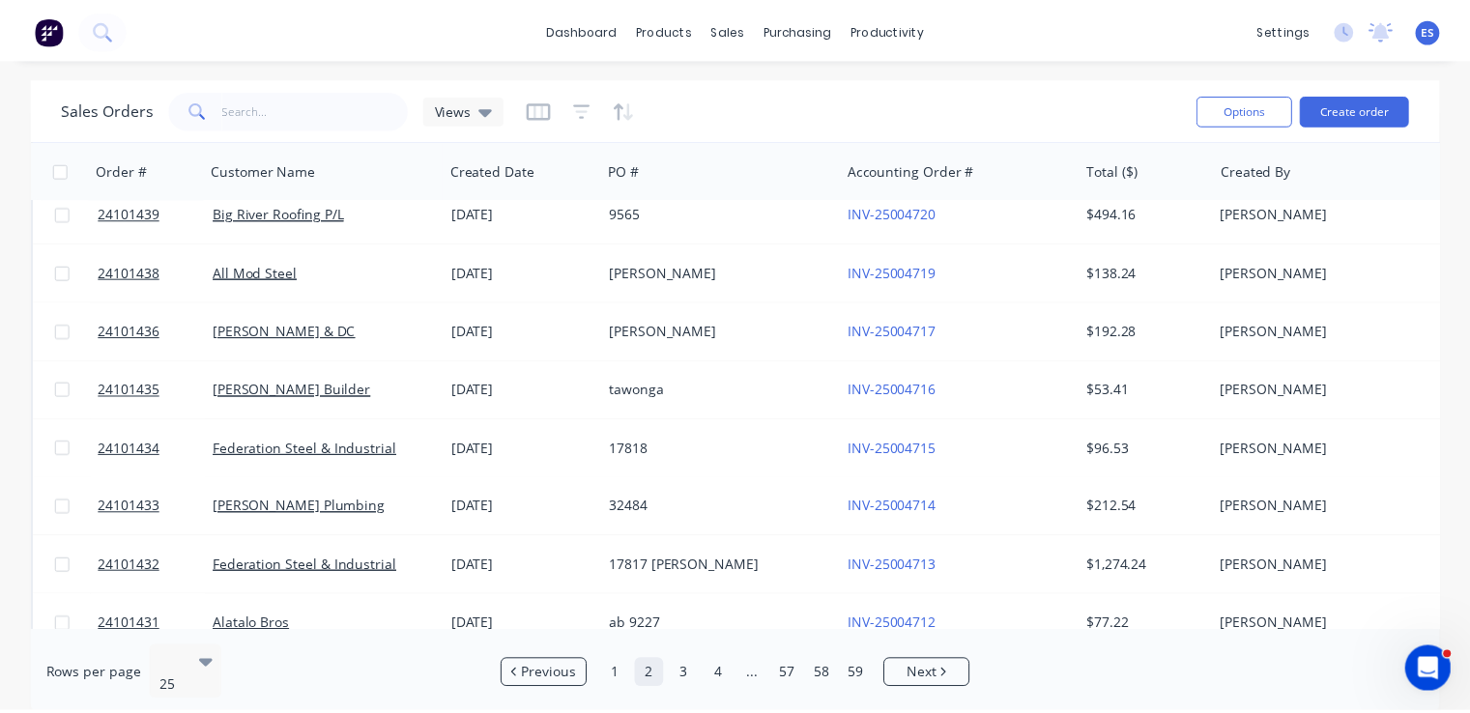
scroll to position [193, 0]
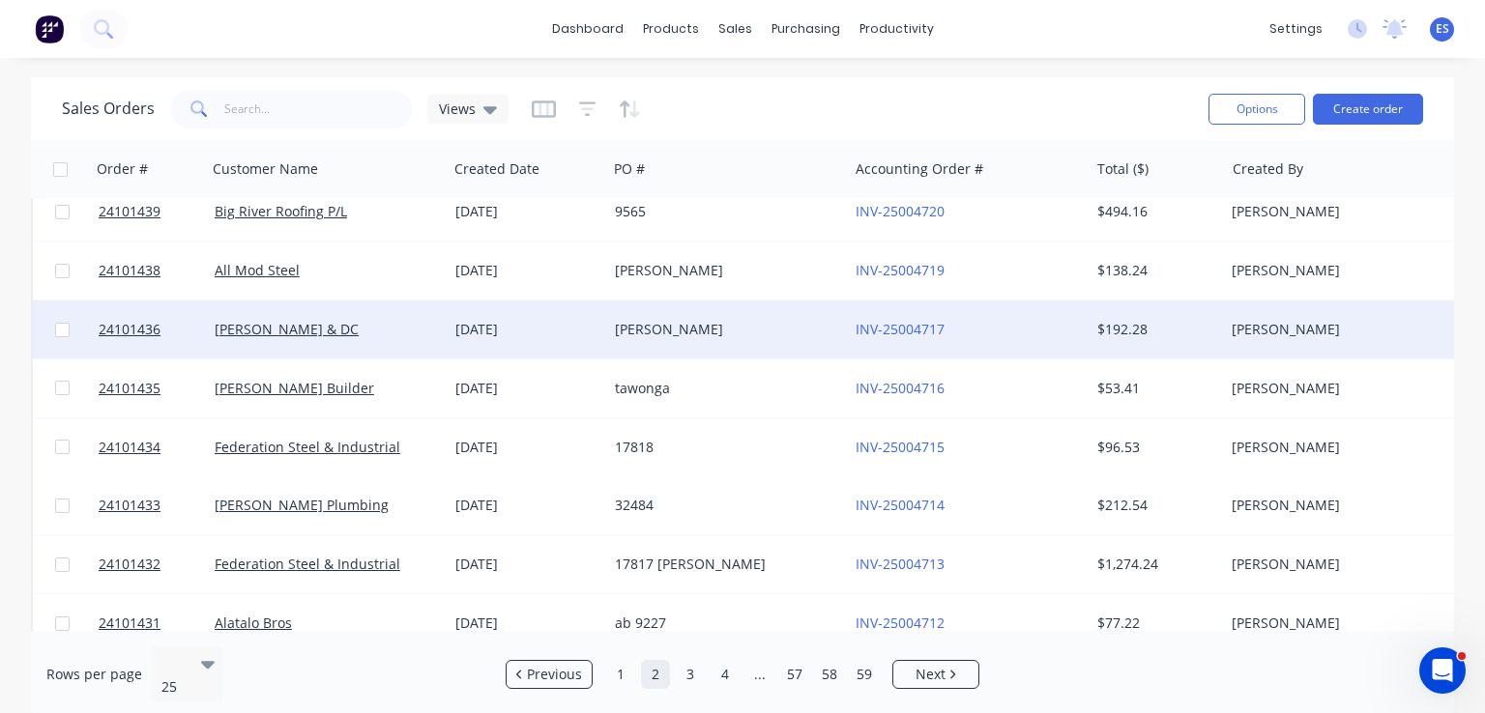
click at [1146, 342] on div "$192.28" at bounding box center [1156, 330] width 135 height 58
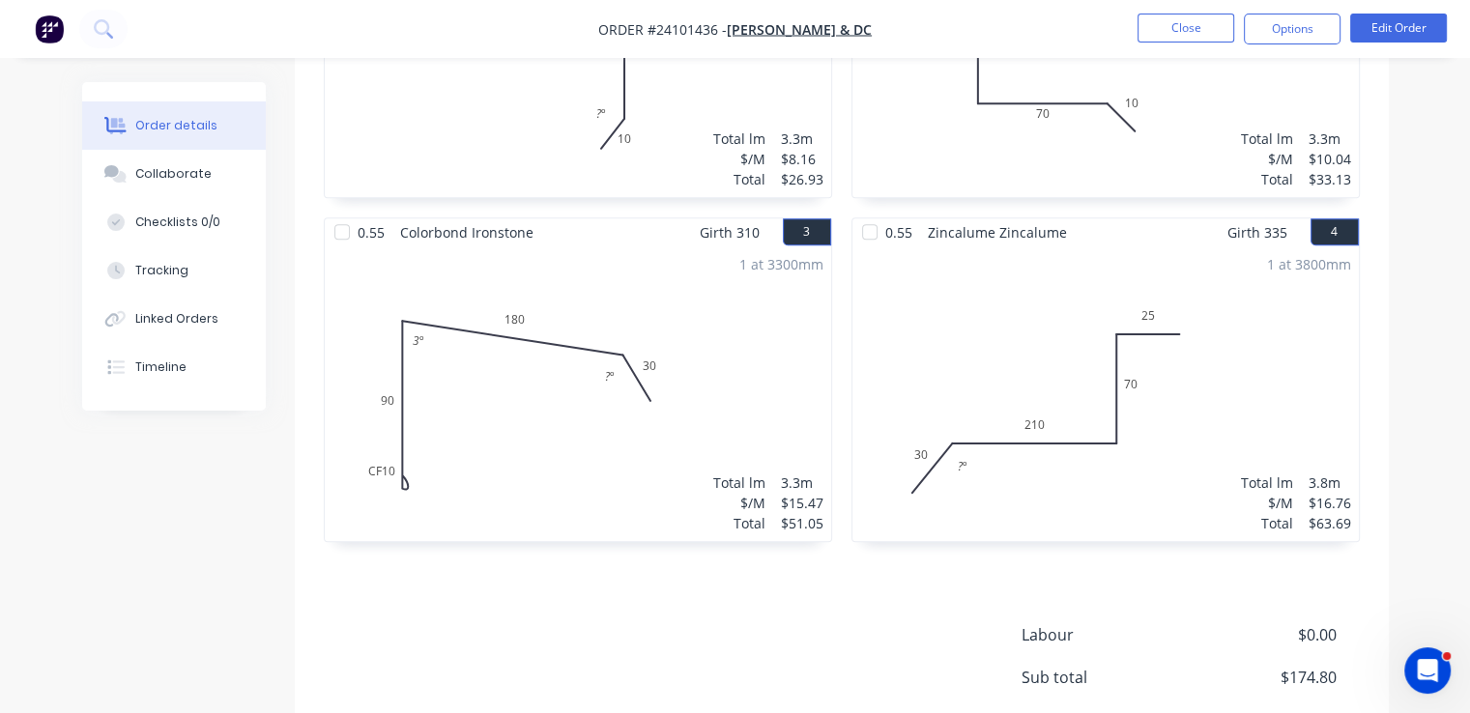
scroll to position [996, 0]
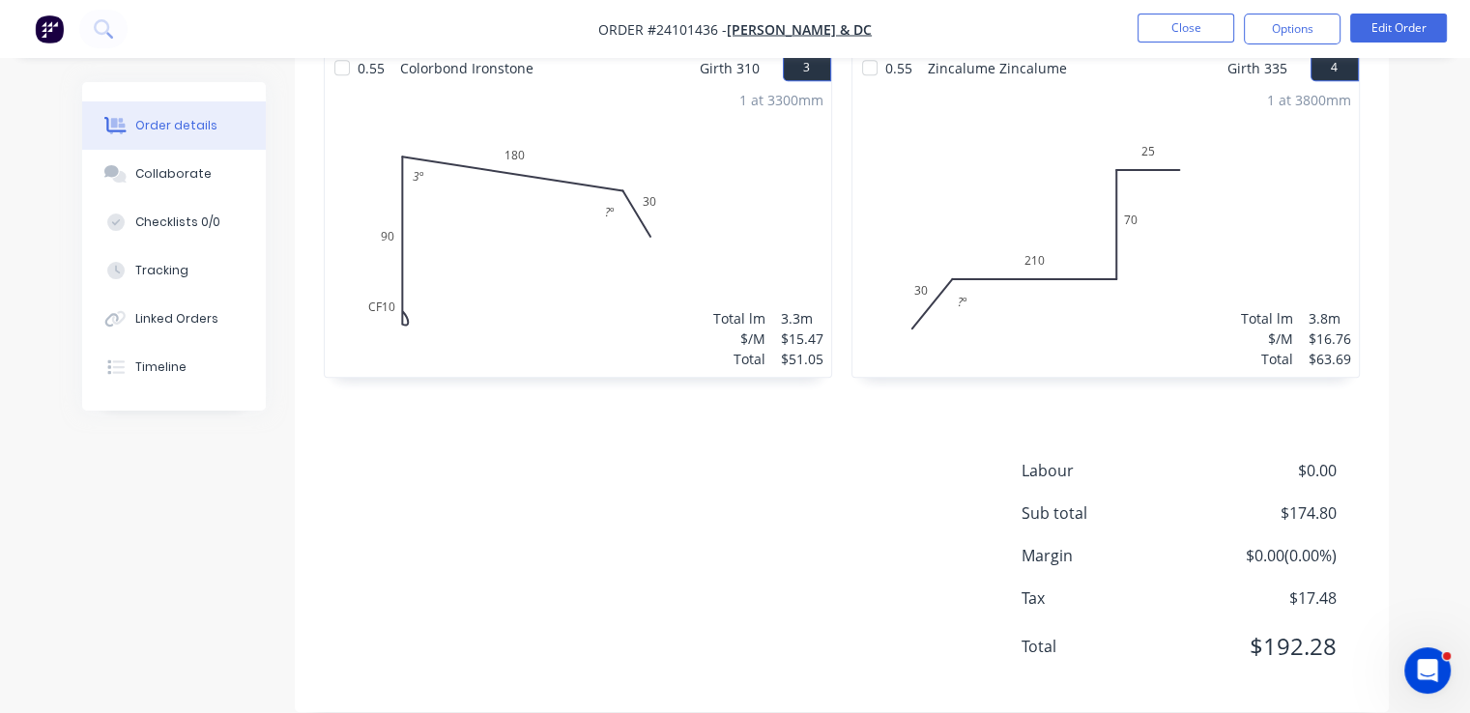
click at [43, 18] on img "button" at bounding box center [49, 28] width 29 height 29
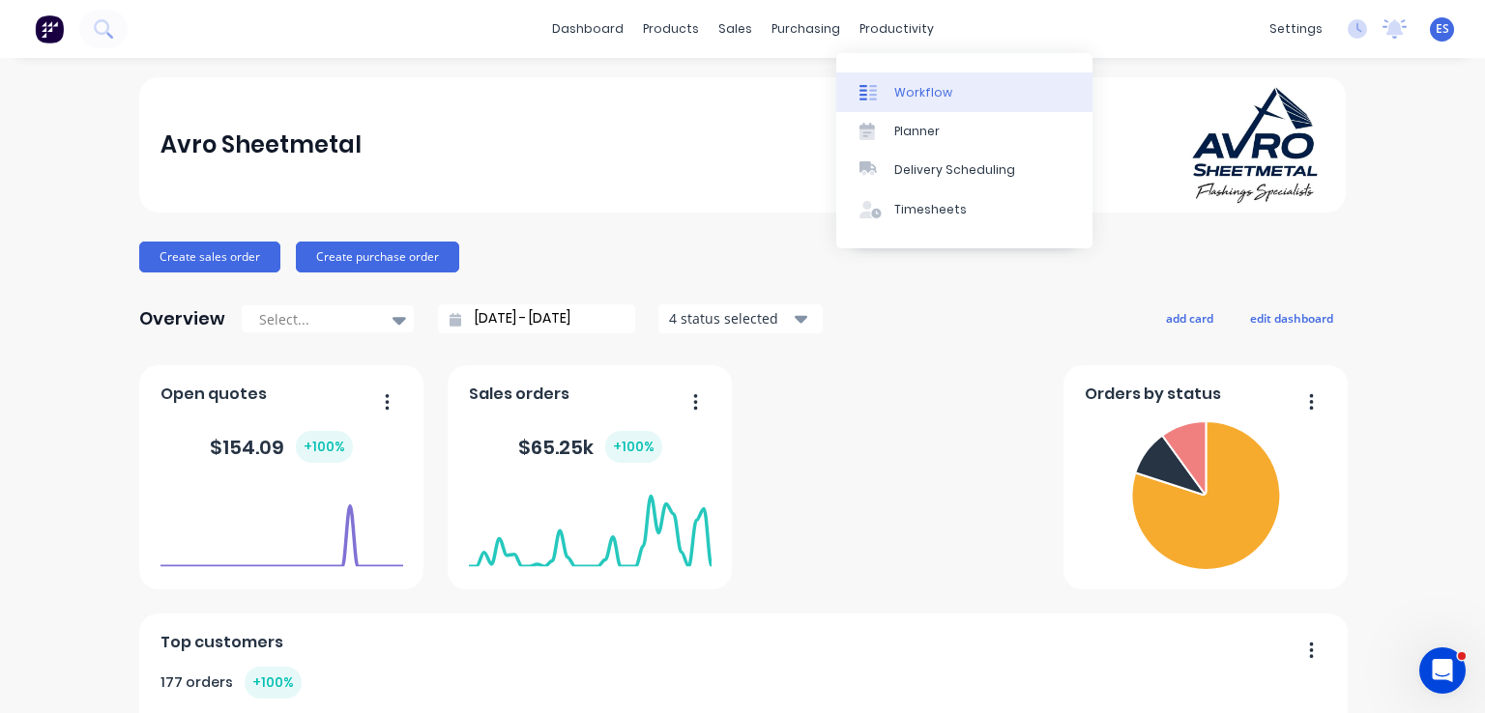
click at [905, 87] on div "Workflow" at bounding box center [923, 92] width 58 height 17
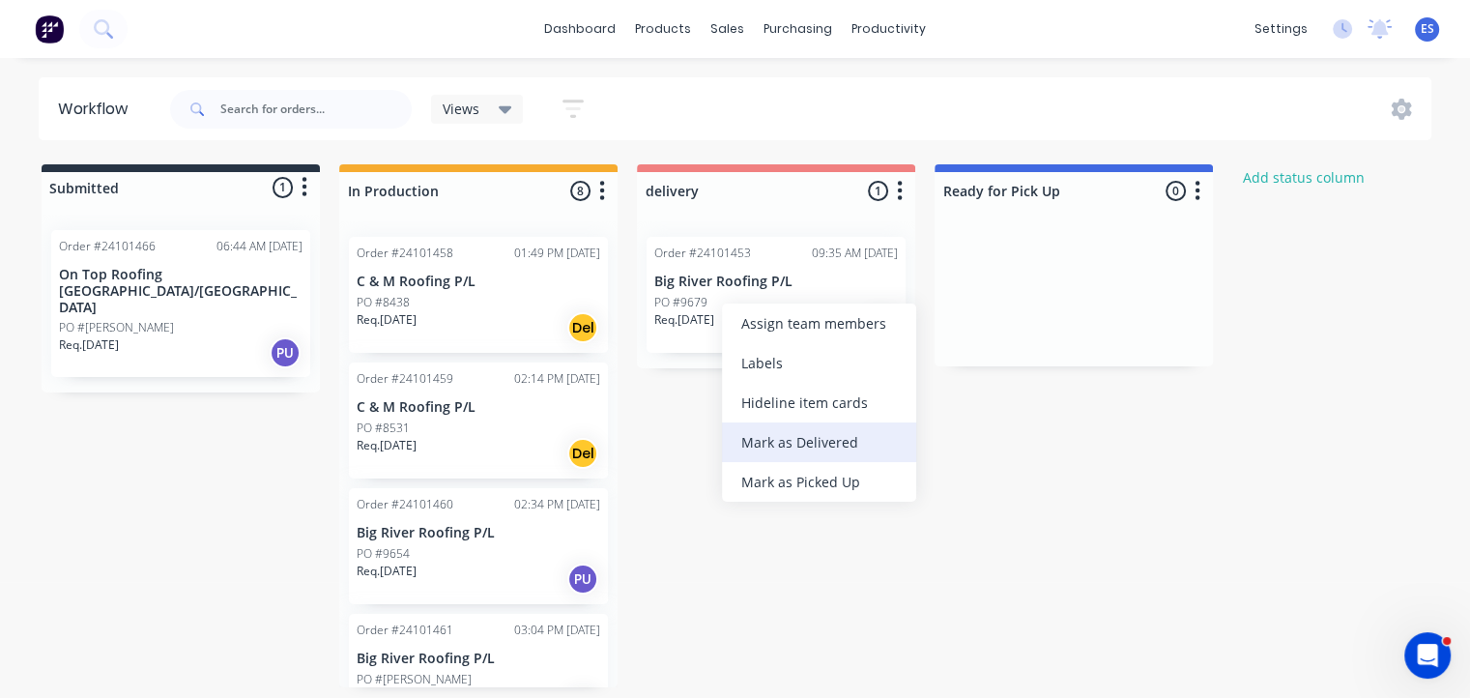
click at [832, 455] on div "Mark as Delivered" at bounding box center [819, 442] width 194 height 40
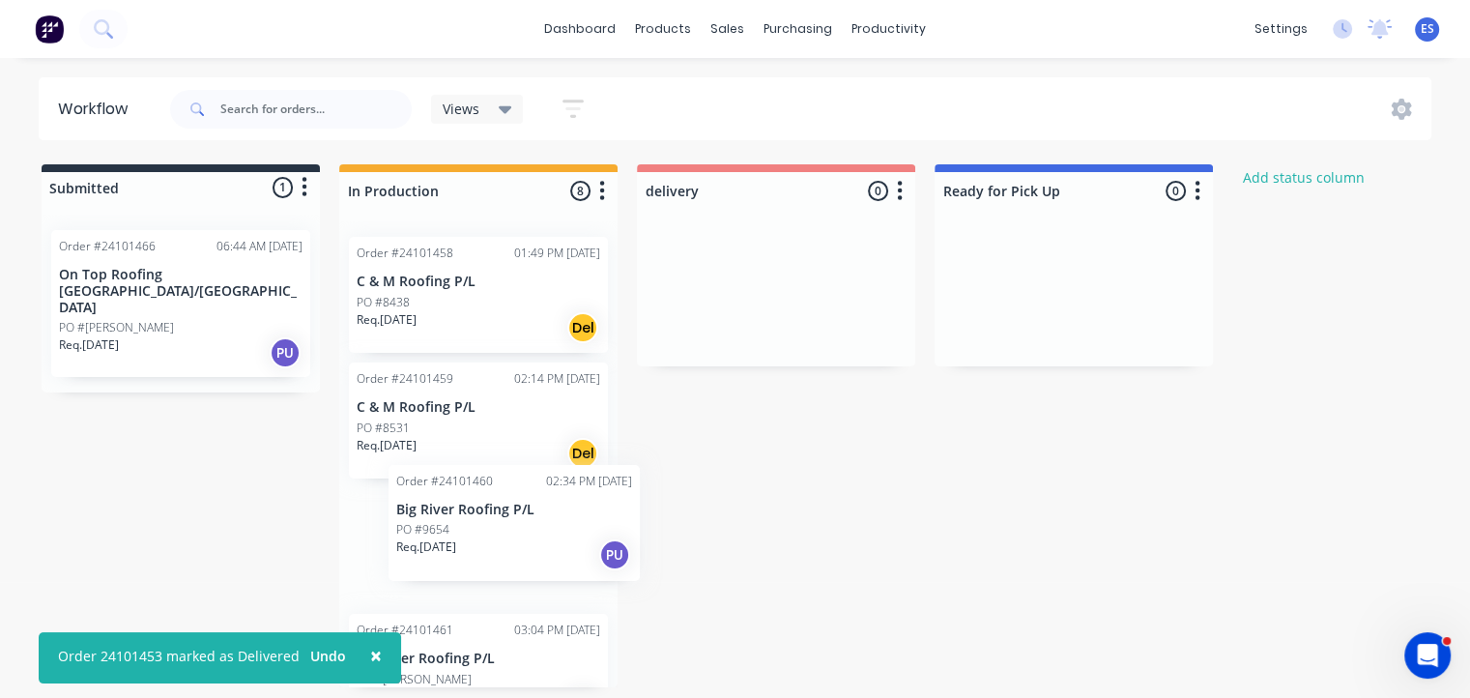
scroll to position [1, 0]
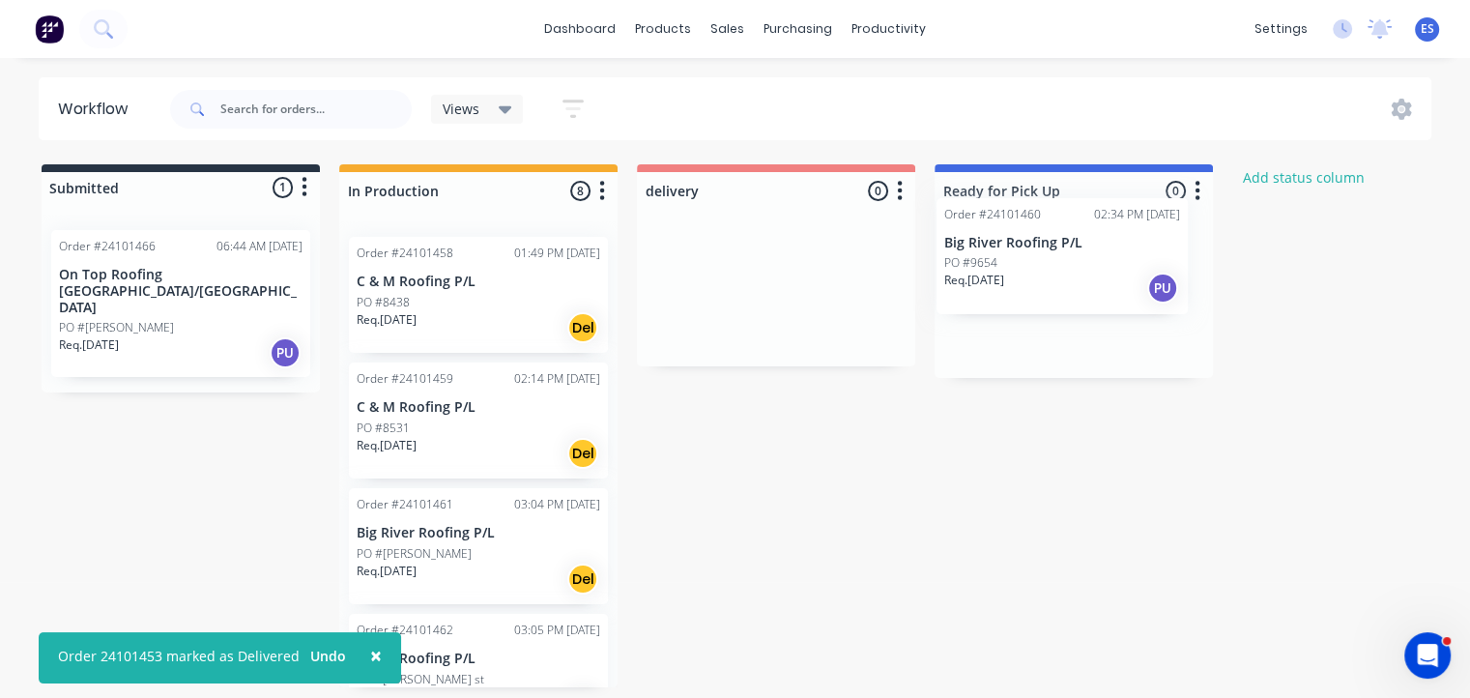
drag, startPoint x: 440, startPoint y: 569, endPoint x: 1037, endPoint y: 274, distance: 666.1
click at [1037, 274] on div "Submitted 1 Status colour #273444 hex #273444 Save Cancel Summaries Total order…" at bounding box center [897, 425] width 1822 height 523
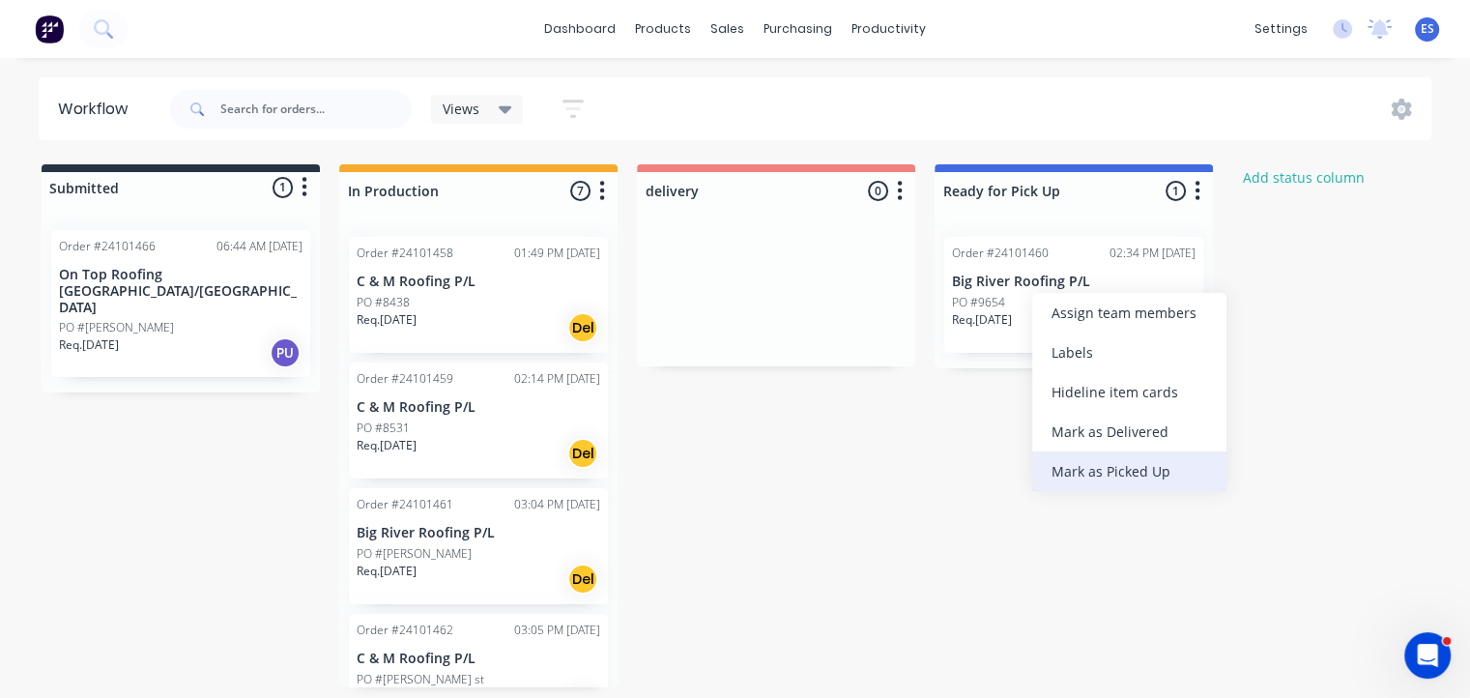
click at [1131, 472] on div "Mark as Picked Up" at bounding box center [1129, 471] width 194 height 40
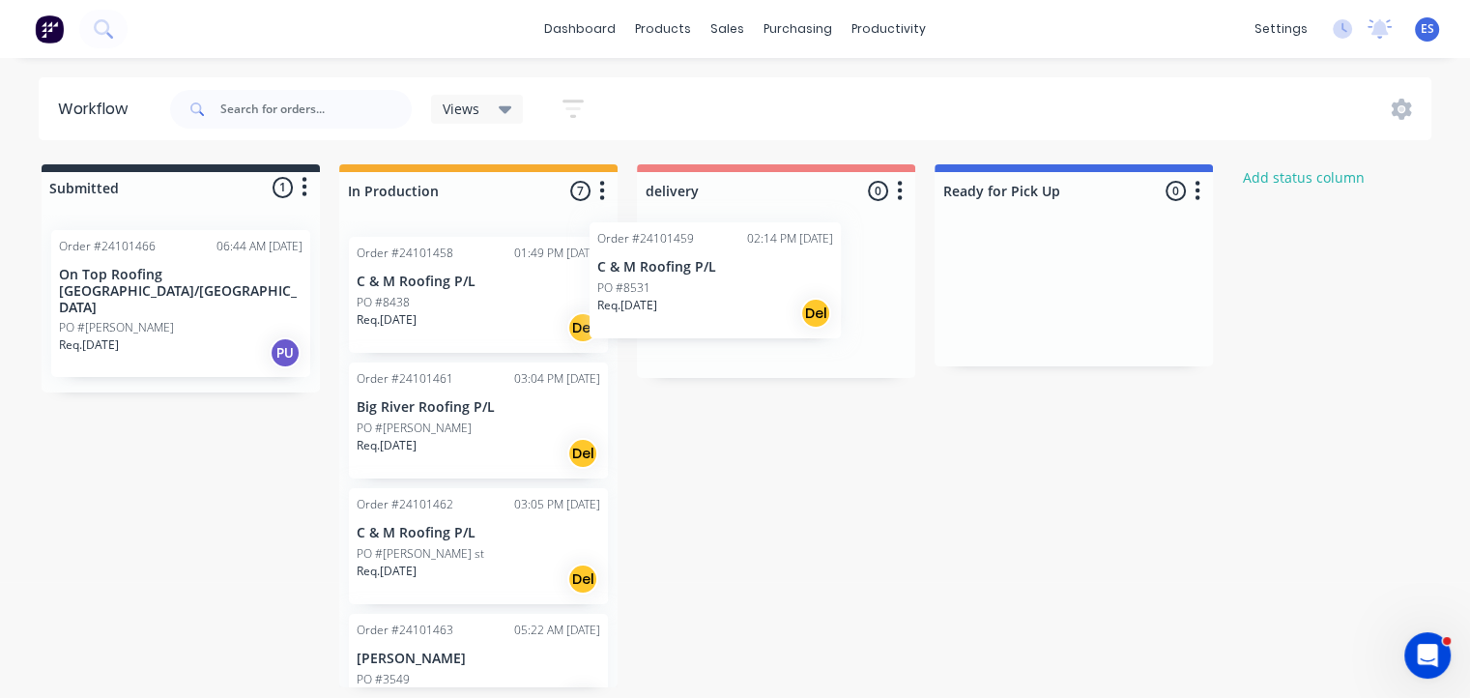
drag, startPoint x: 469, startPoint y: 449, endPoint x: 715, endPoint y: 310, distance: 283.0
click at [715, 310] on div "Submitted 1 Status colour #273444 hex #273444 Save Cancel Summaries Total order…" at bounding box center [897, 425] width 1822 height 523
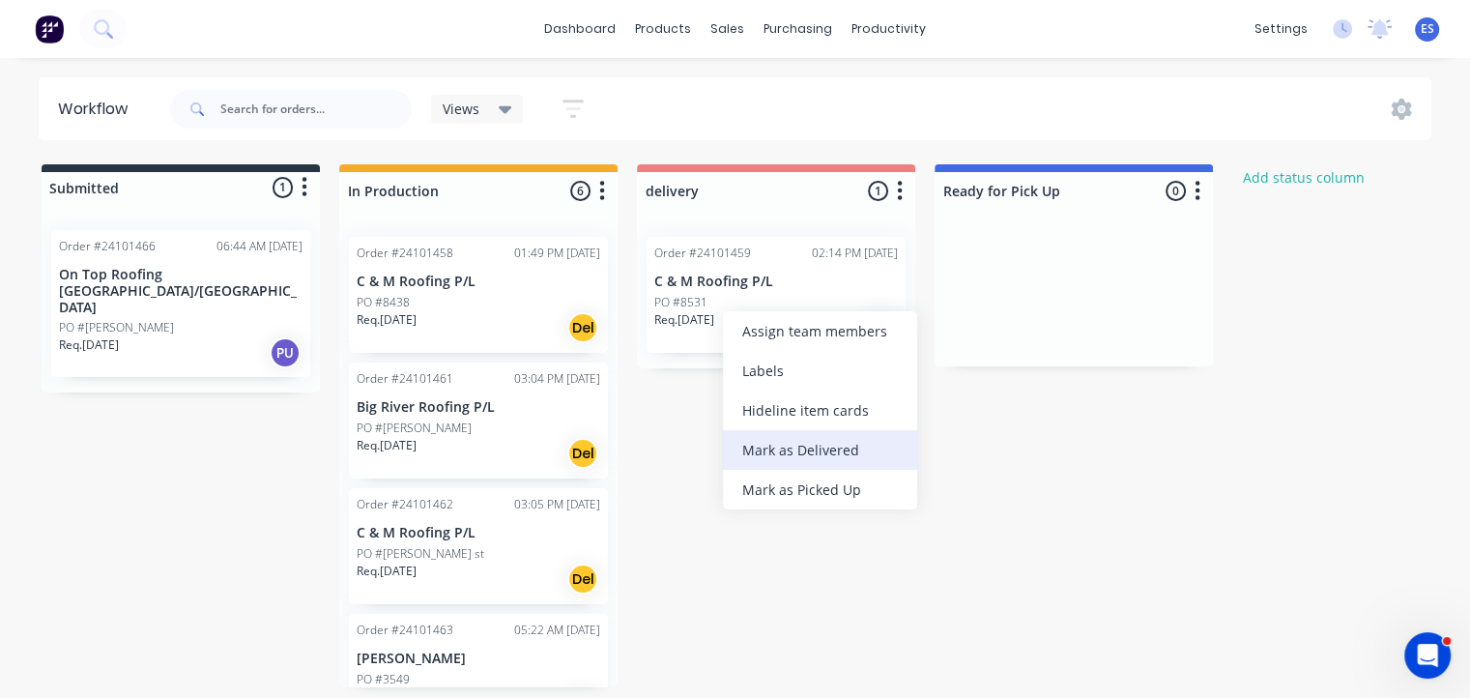
click at [814, 446] on div "Mark as Delivered" at bounding box center [820, 450] width 194 height 40
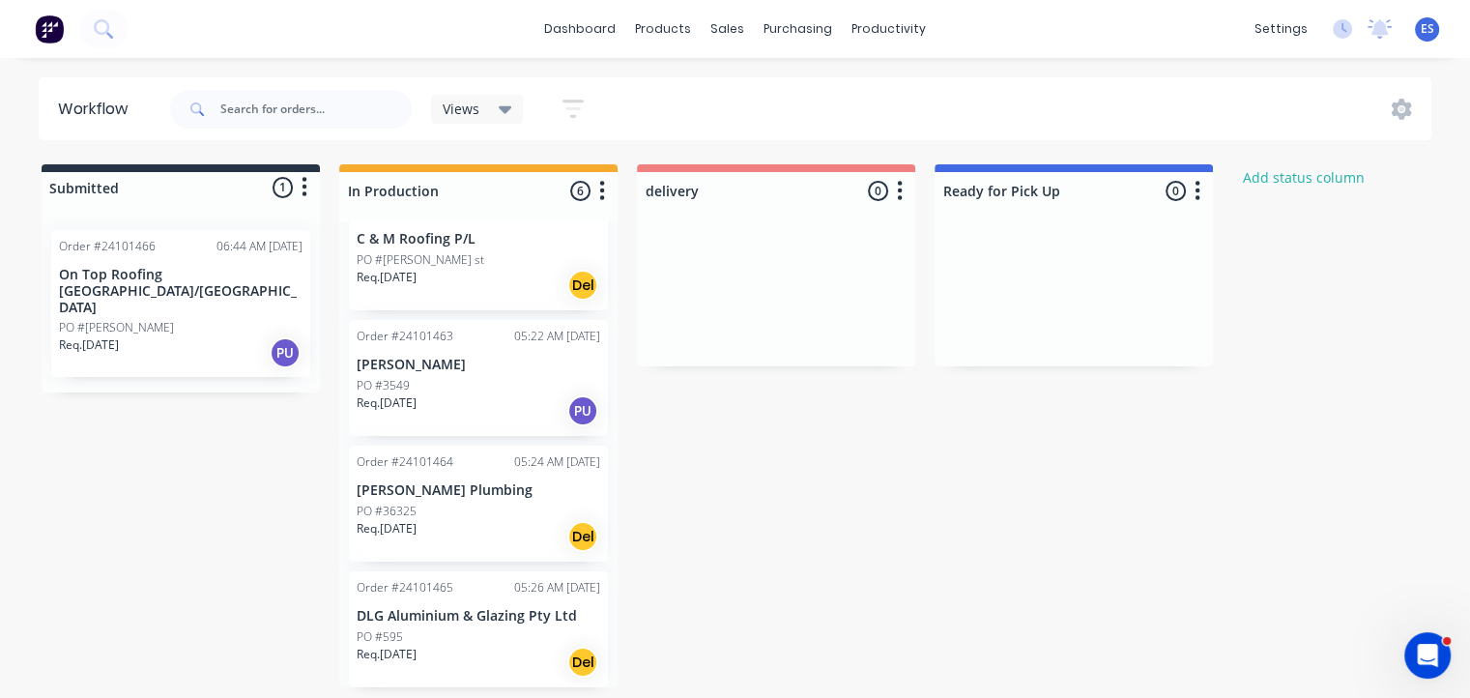
scroll to position [4, 0]
click at [47, 35] on img at bounding box center [49, 28] width 29 height 29
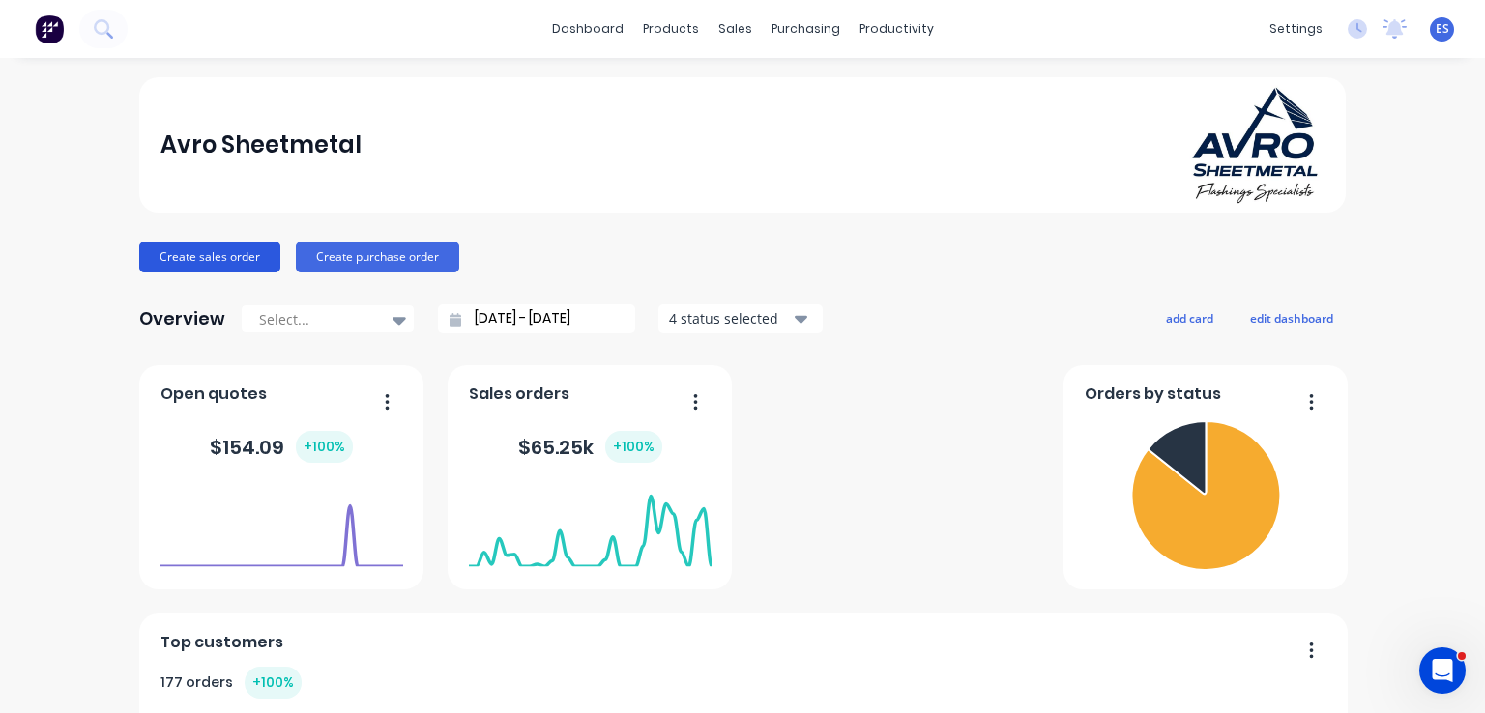
click at [209, 249] on button "Create sales order" at bounding box center [209, 257] width 141 height 31
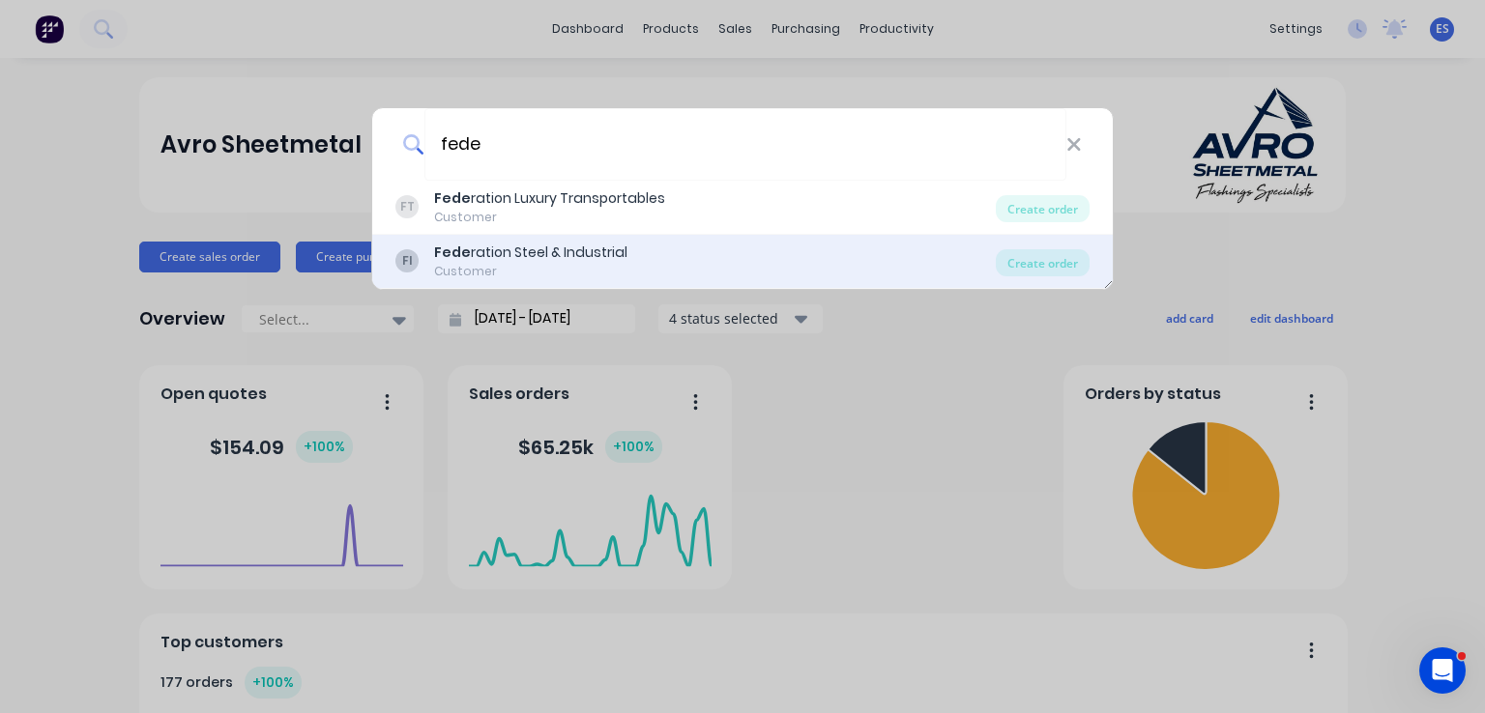
type input "fede"
click at [518, 251] on div "Fede ration Steel & Industrial" at bounding box center [530, 253] width 193 height 20
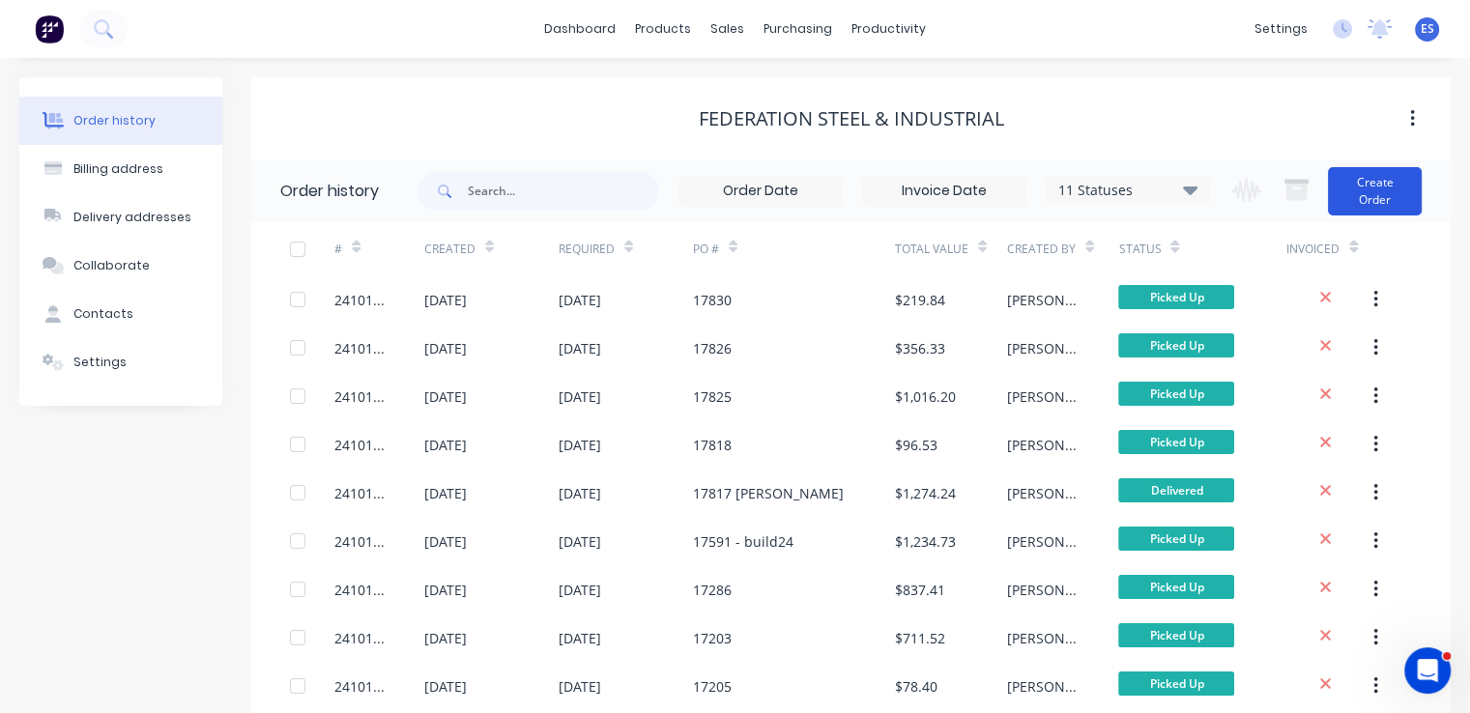
click at [1388, 183] on button "Create Order" at bounding box center [1375, 191] width 94 height 48
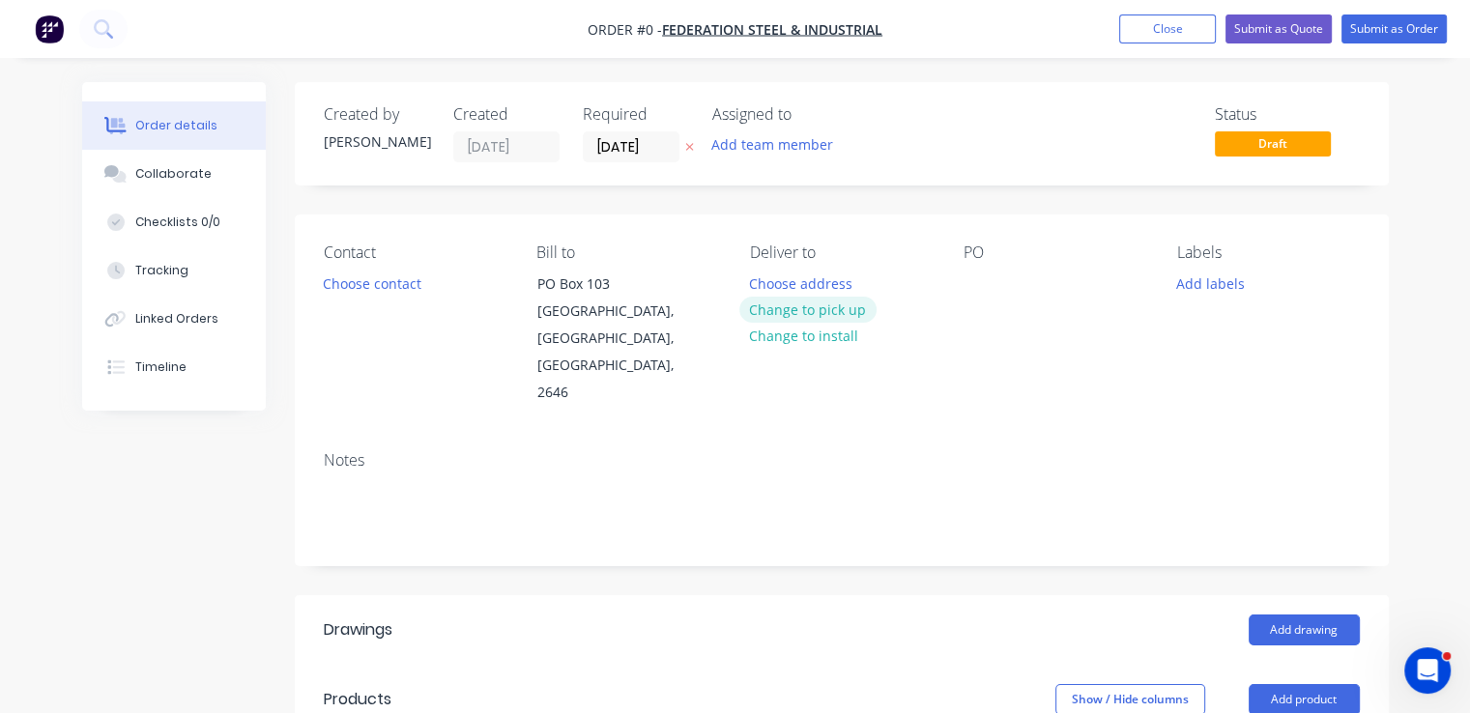
click at [842, 310] on button "Change to pick up" at bounding box center [807, 310] width 137 height 26
click at [356, 292] on button "Choose contact" at bounding box center [371, 283] width 119 height 26
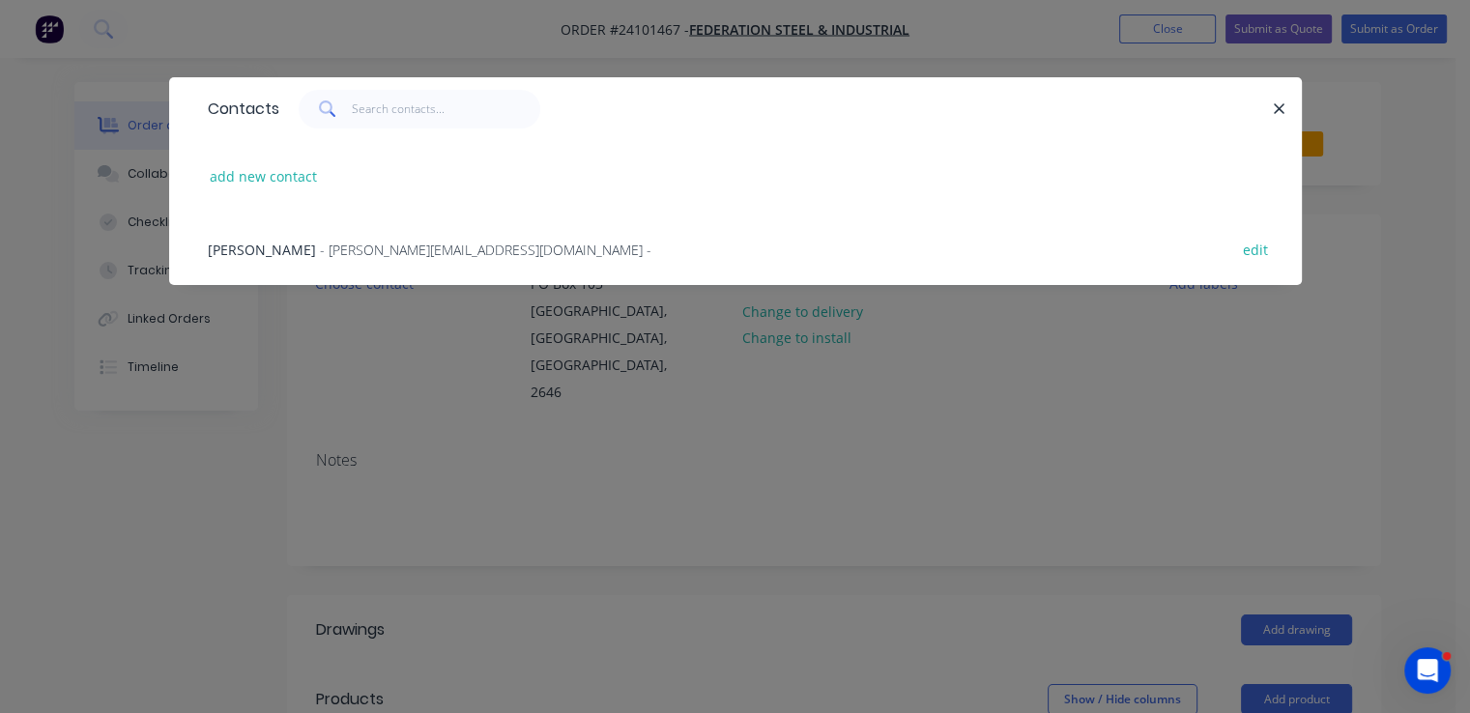
click at [350, 247] on span "- john@fsai.com.au -" at bounding box center [486, 250] width 332 height 18
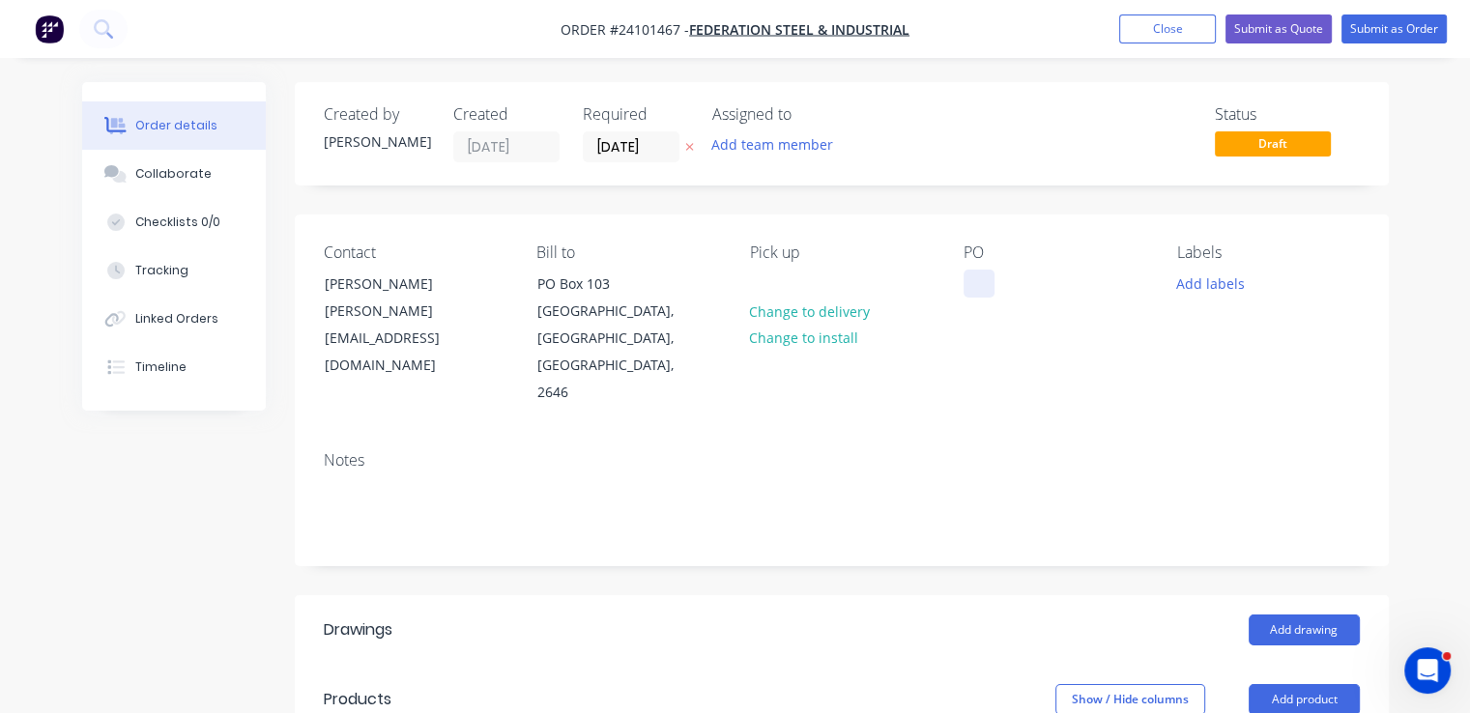
click at [981, 286] on div at bounding box center [979, 284] width 31 height 28
click at [1296, 615] on button "Add drawing" at bounding box center [1304, 630] width 111 height 31
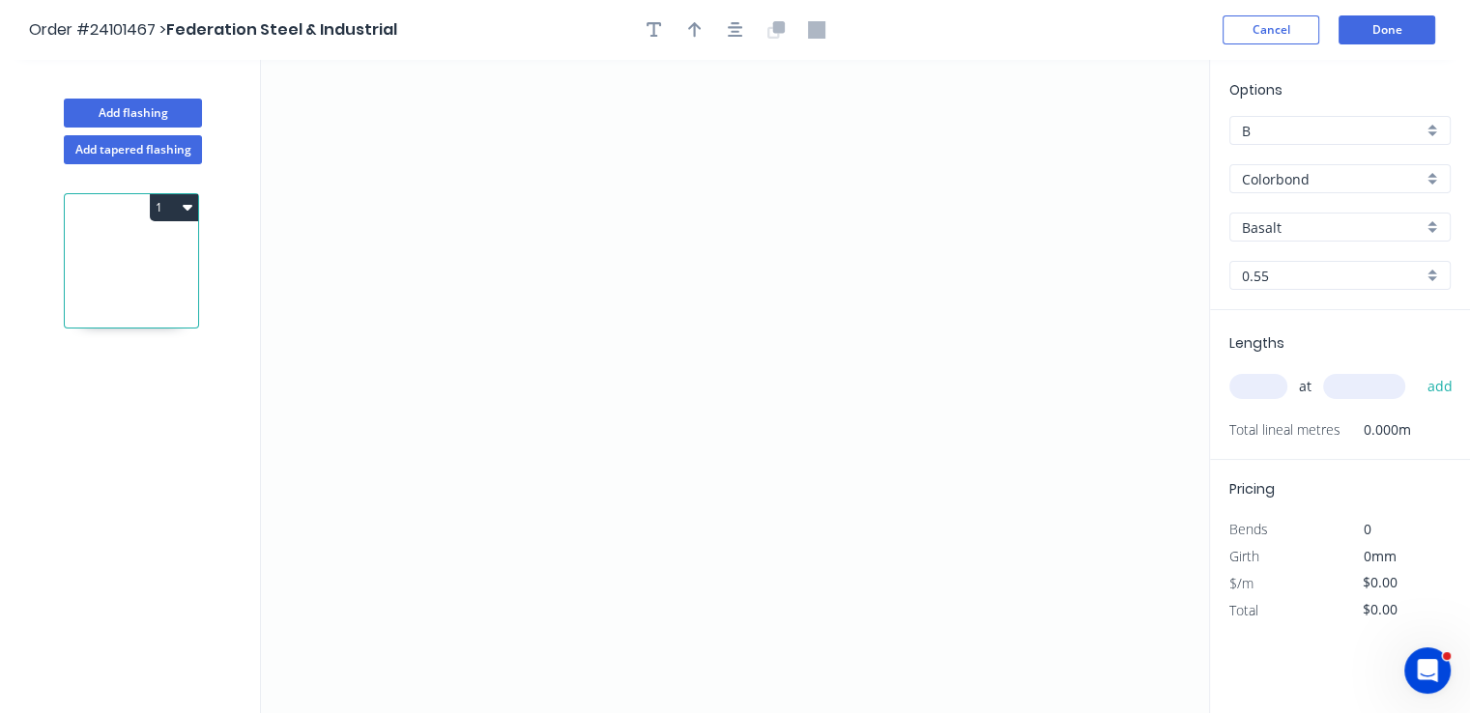
click at [1332, 175] on input "Colorbond" at bounding box center [1332, 179] width 181 height 20
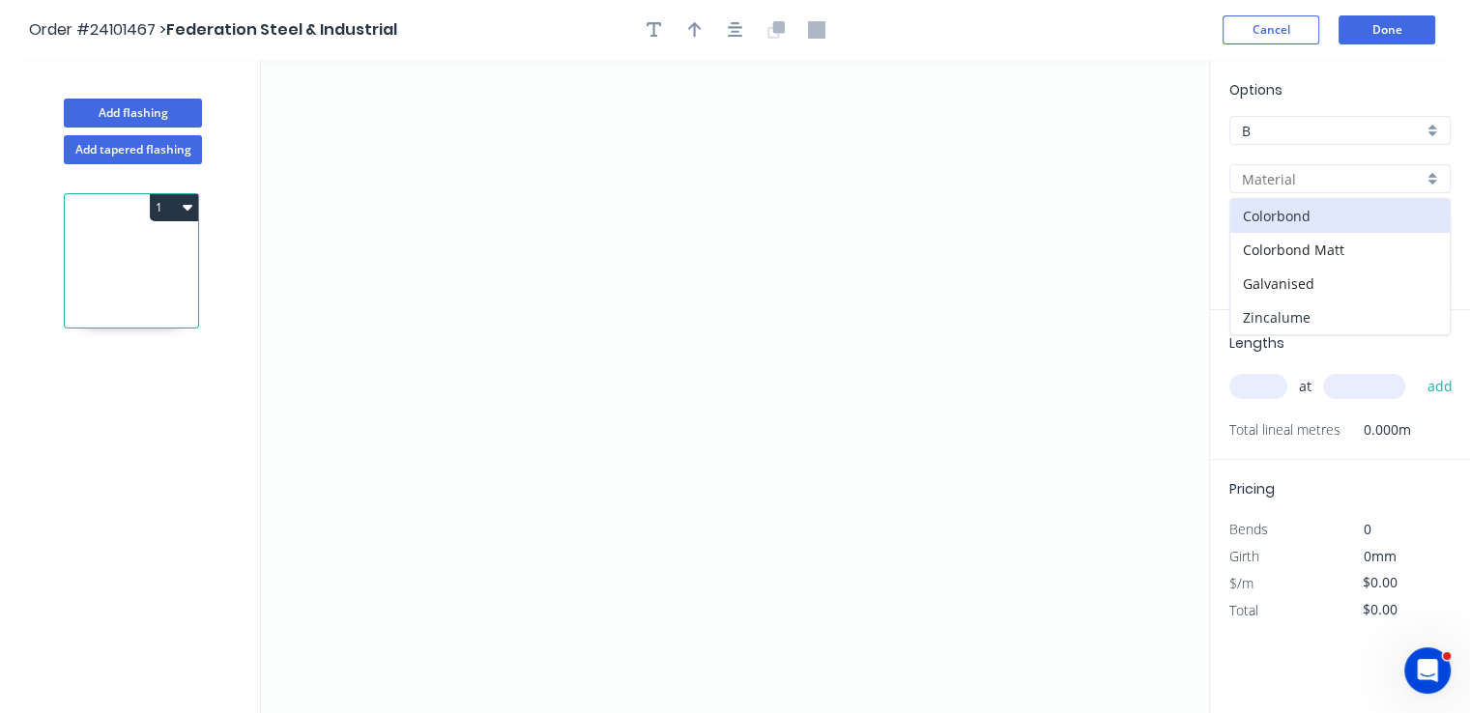
click at [1307, 324] on div "Zincalume" at bounding box center [1339, 318] width 219 height 34
type input "Zincalume"
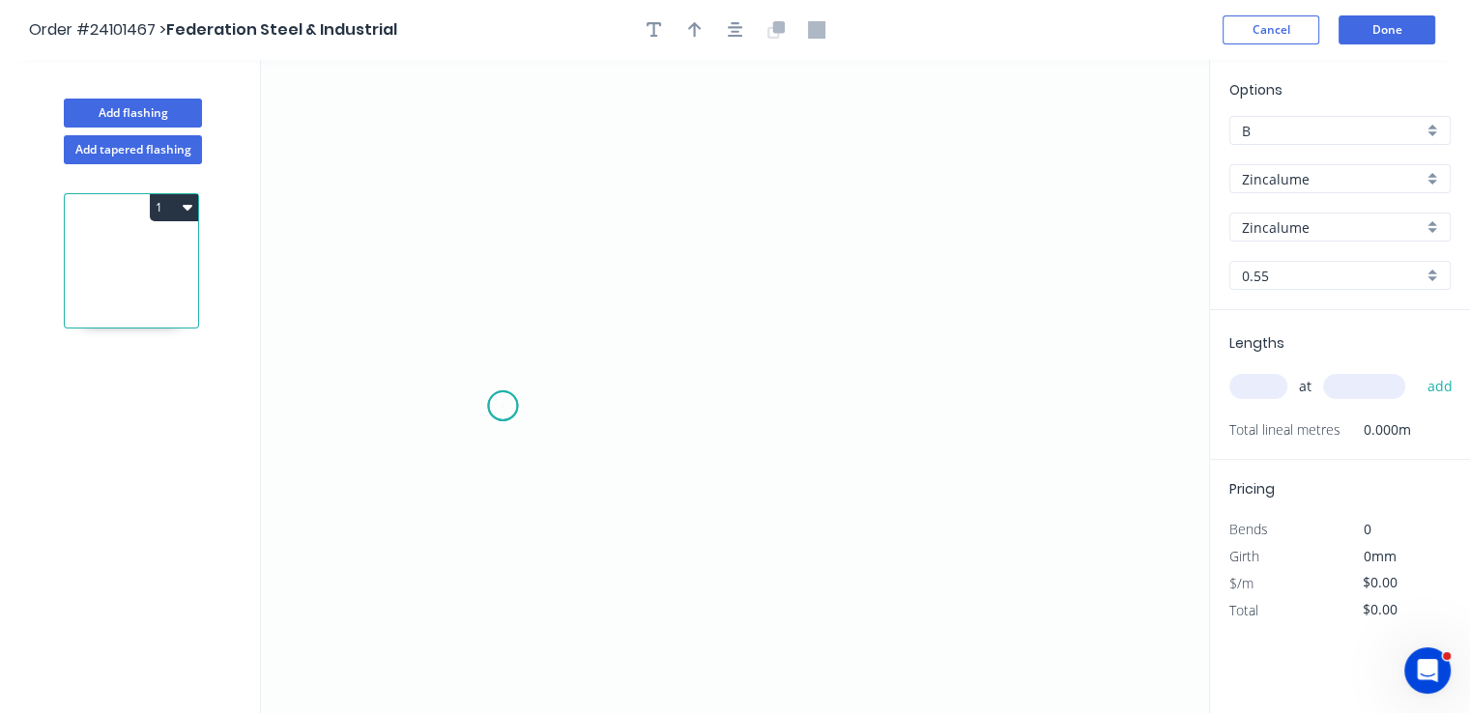
click at [503, 406] on icon "0" at bounding box center [735, 386] width 948 height 653
click at [612, 409] on icon "0" at bounding box center [735, 386] width 948 height 653
click at [615, 245] on icon "0 ?" at bounding box center [735, 386] width 948 height 653
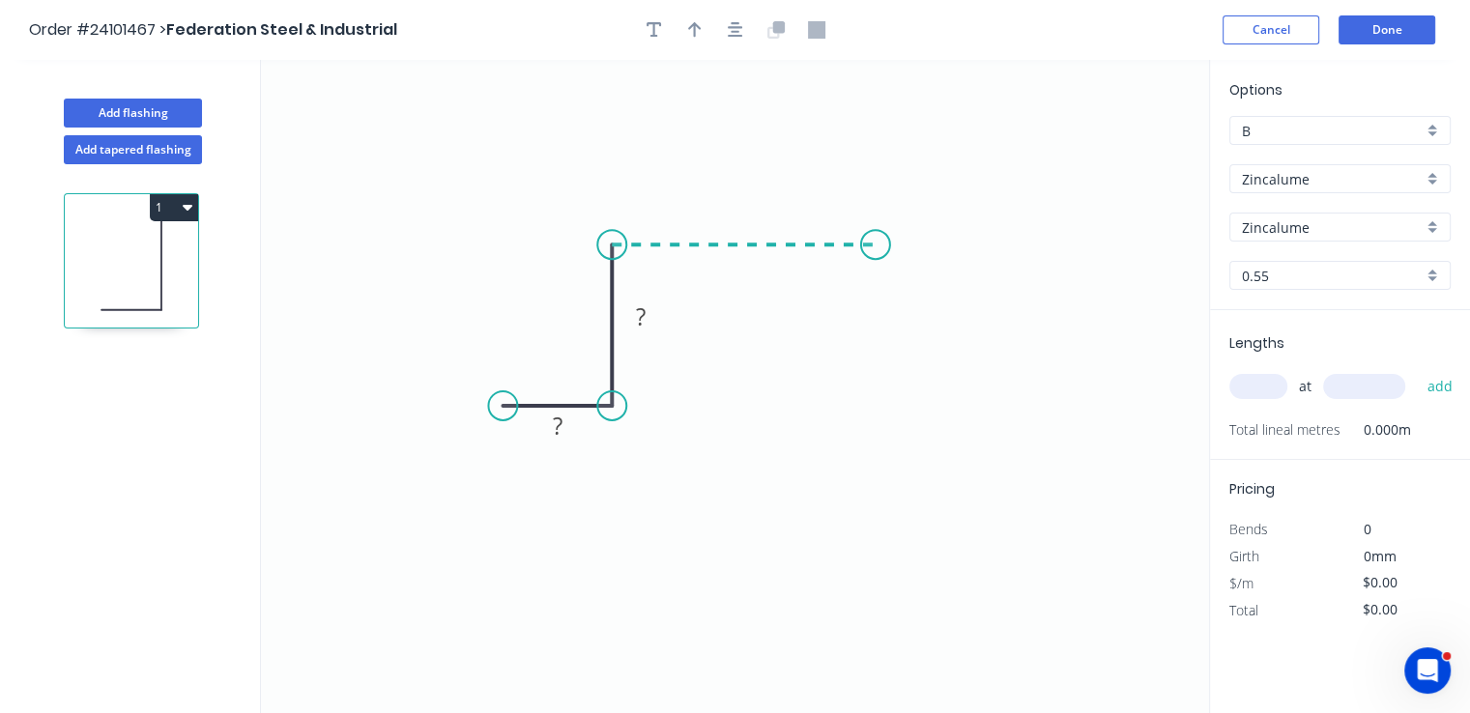
click at [872, 252] on icon "0 ? ?" at bounding box center [735, 386] width 948 height 653
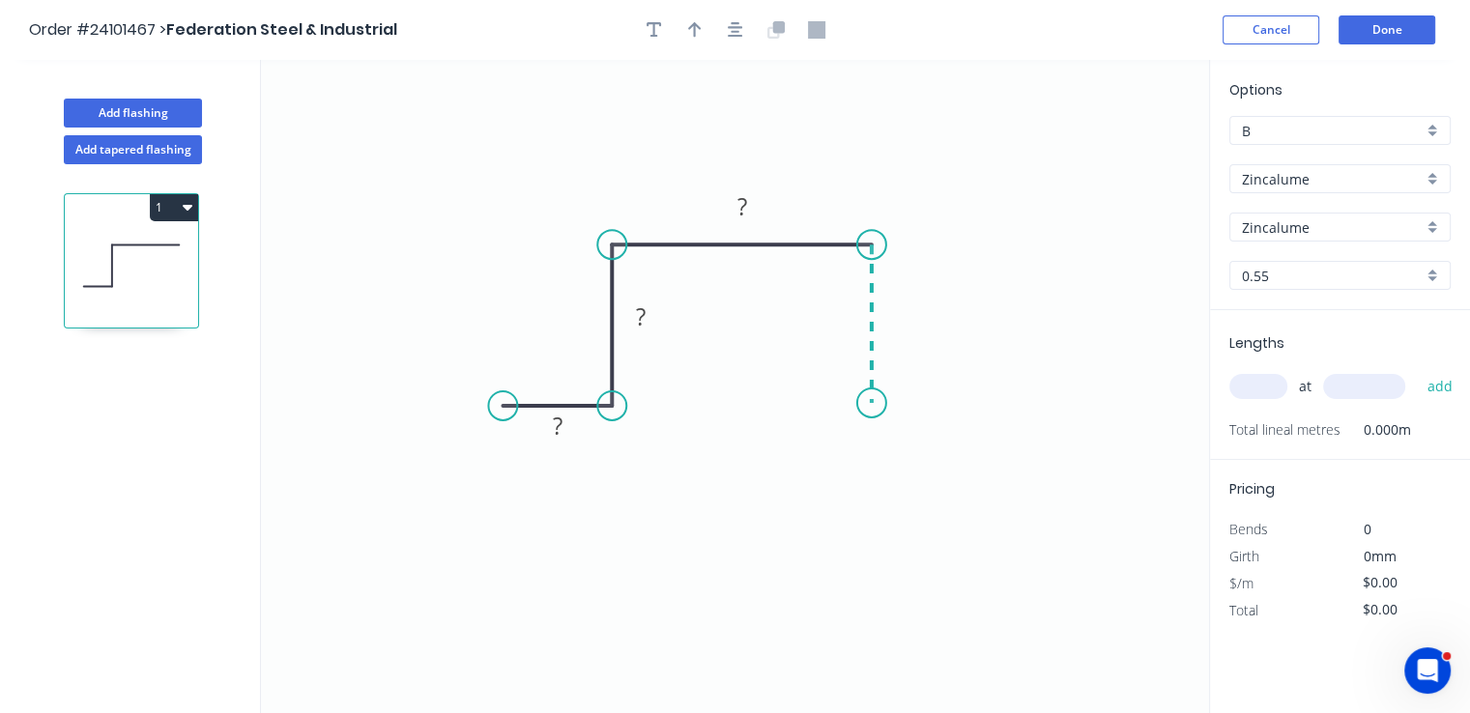
click at [875, 403] on icon "0 ? ? ?" at bounding box center [735, 386] width 948 height 653
click at [970, 401] on icon "0 ? ? ? ?" at bounding box center [735, 386] width 948 height 653
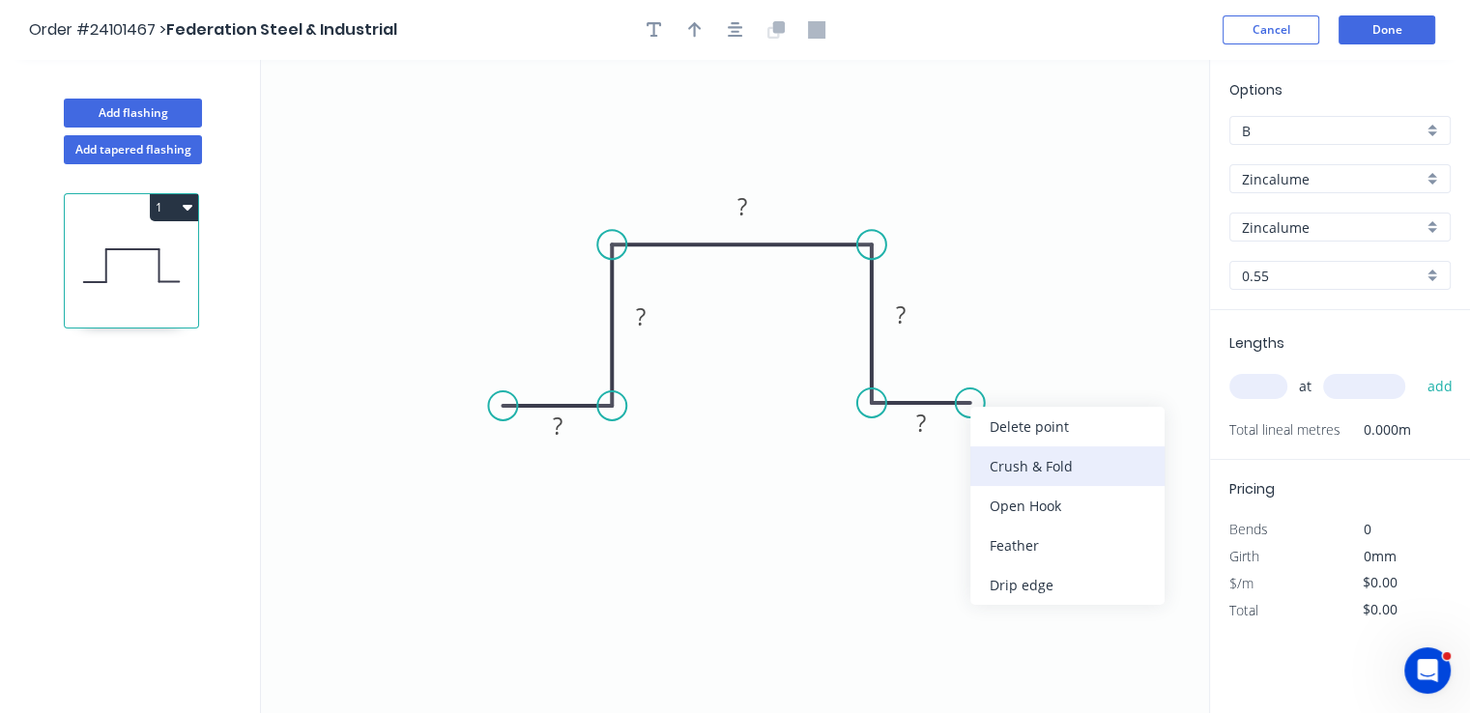
click at [1017, 468] on div "Crush & Fold" at bounding box center [1067, 467] width 194 height 40
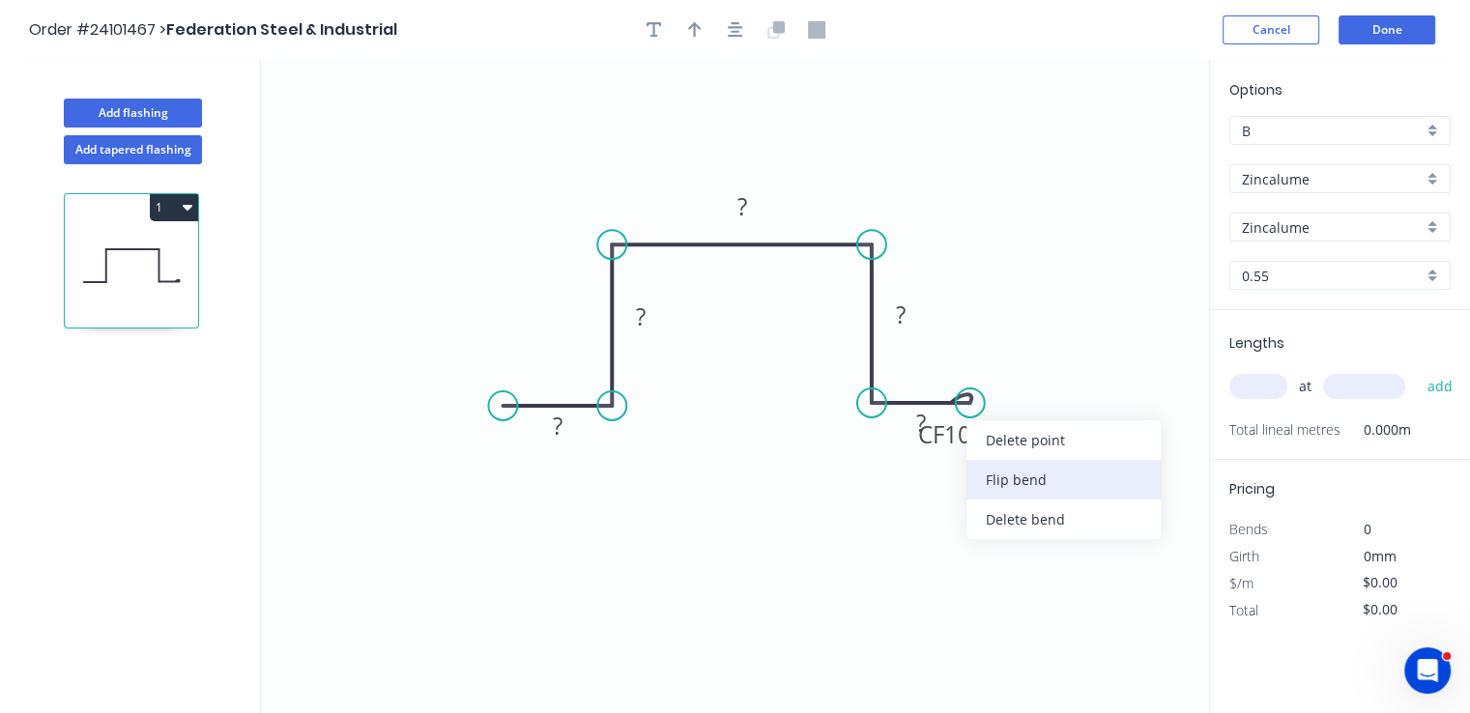
click at [1007, 489] on div "Flip bend" at bounding box center [1064, 480] width 194 height 40
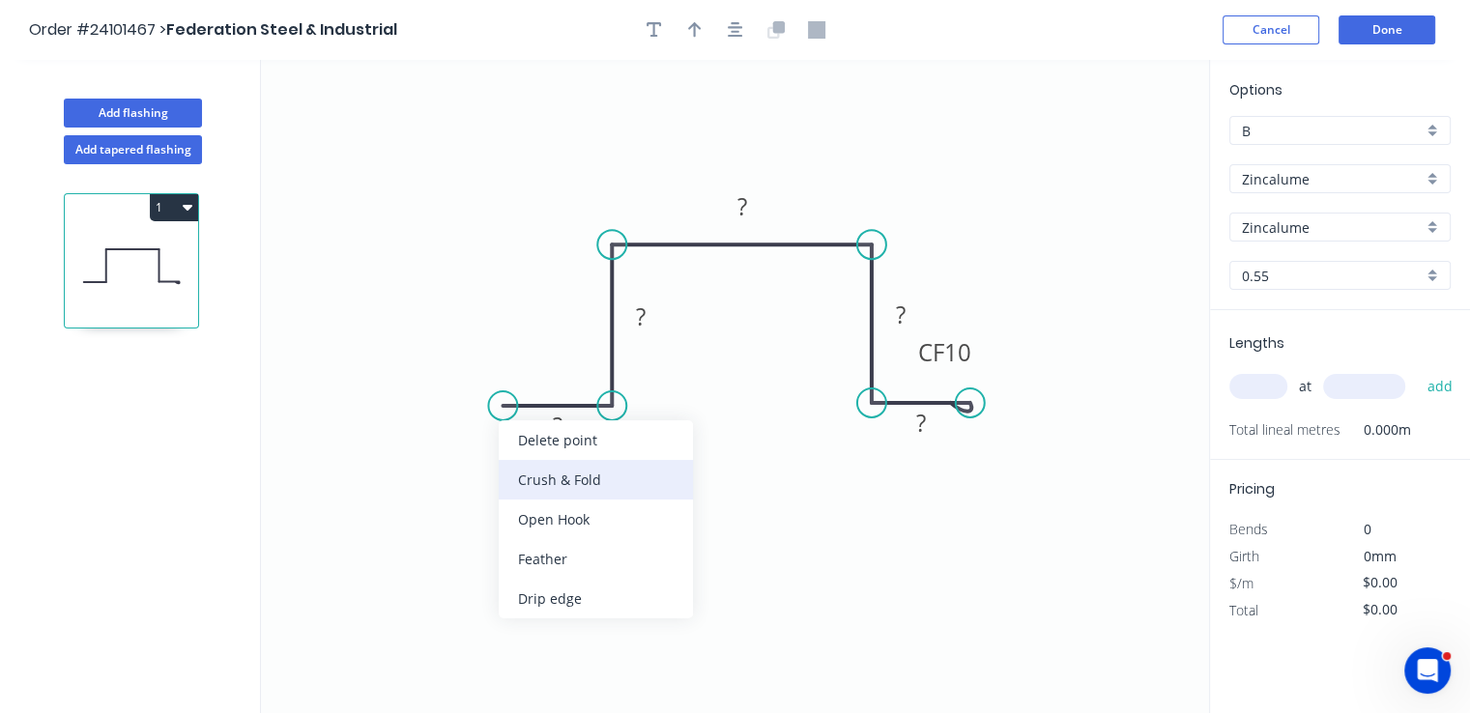
click at [540, 476] on div "Crush & Fold" at bounding box center [596, 480] width 194 height 40
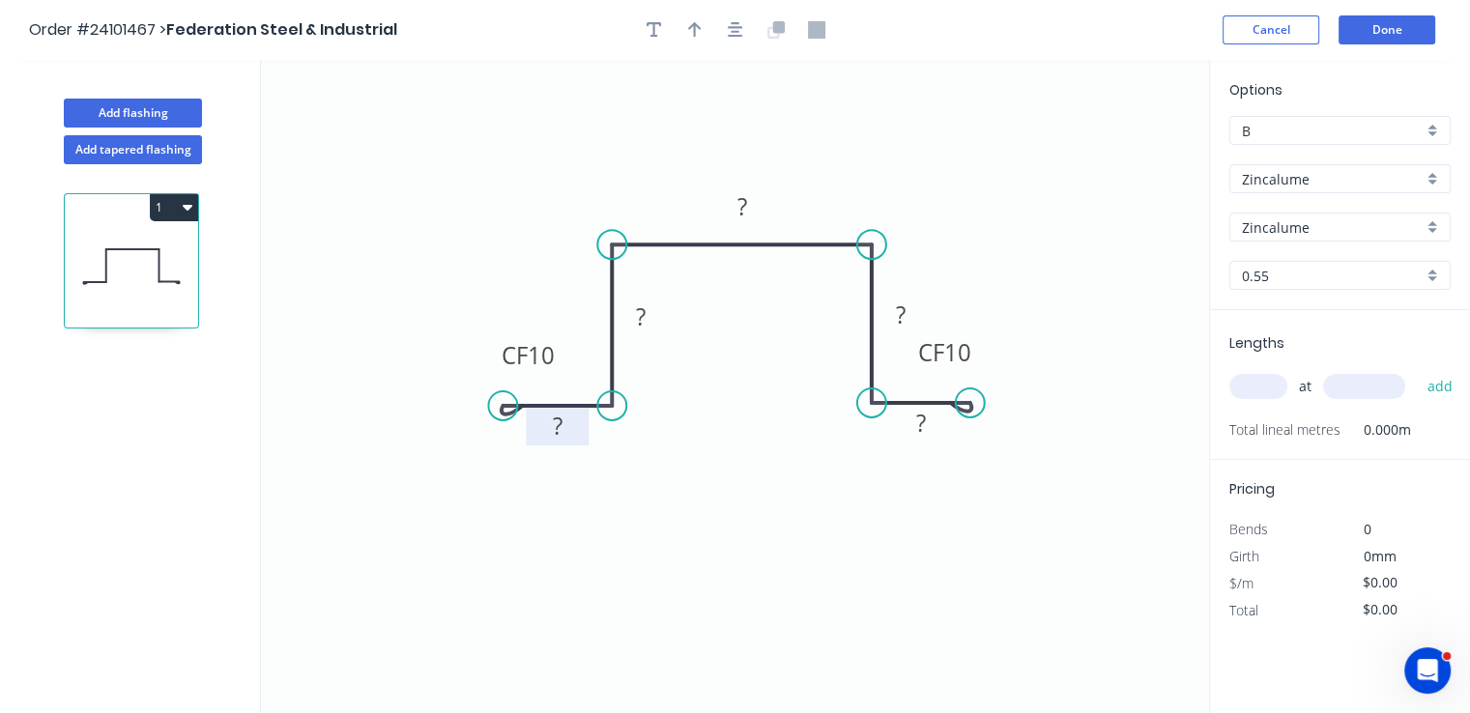
click at [562, 433] on tspan "?" at bounding box center [558, 426] width 10 height 32
click at [913, 424] on rect at bounding box center [921, 424] width 39 height 27
click at [911, 316] on rect at bounding box center [900, 316] width 39 height 27
click at [634, 323] on rect at bounding box center [640, 317] width 39 height 27
click at [743, 219] on tspan "?" at bounding box center [741, 206] width 10 height 32
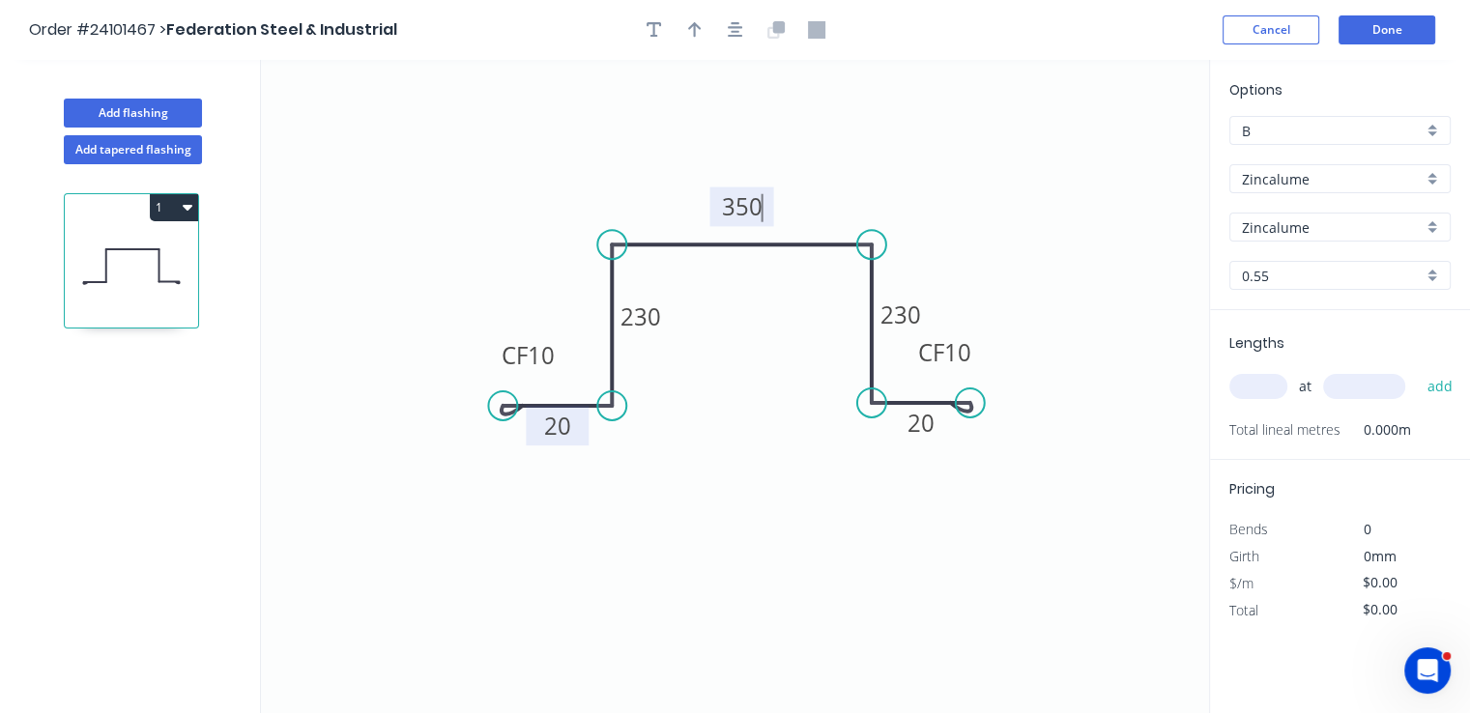
click at [1264, 395] on input "text" at bounding box center [1258, 386] width 58 height 25
type input "$36.45"
type input "1"
click at [1356, 381] on input "text" at bounding box center [1364, 386] width 82 height 25
type input "6400"
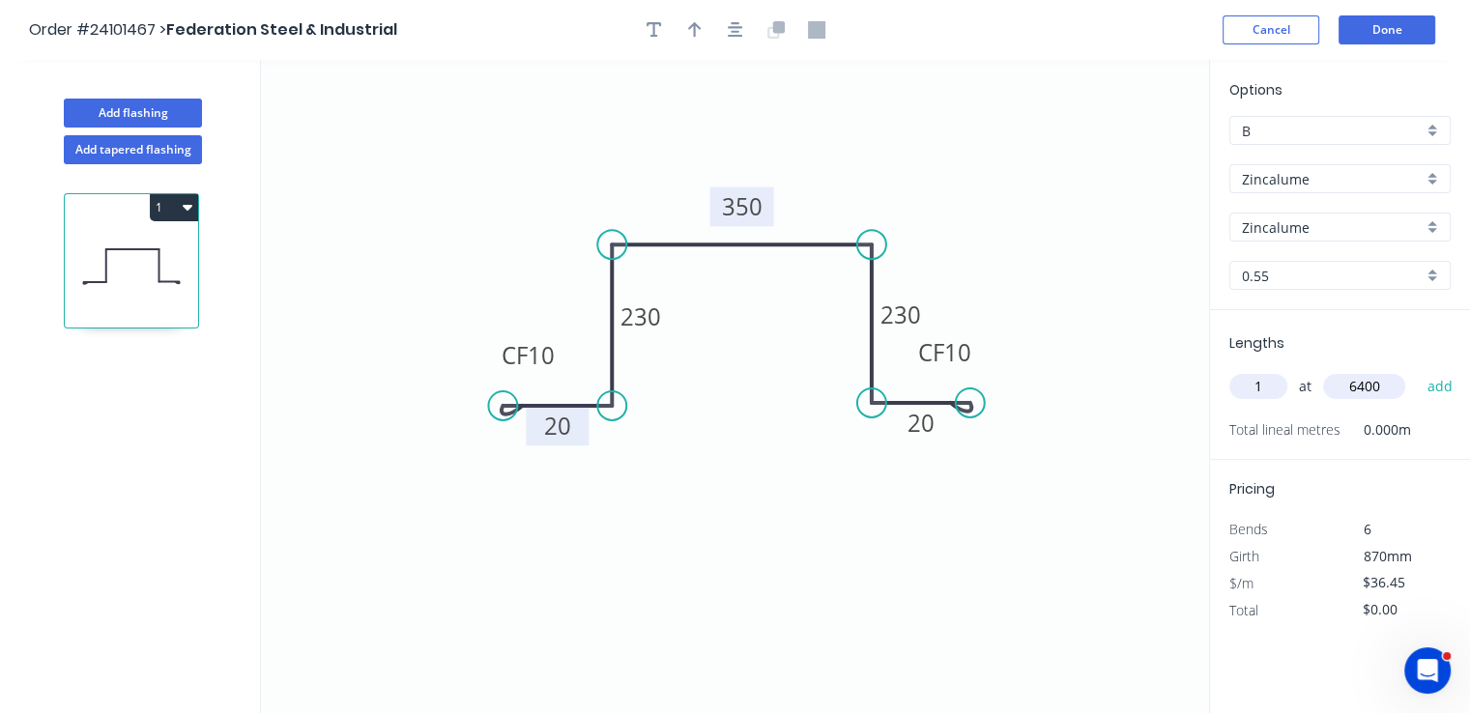
click at [1417, 370] on button "add" at bounding box center [1439, 386] width 45 height 33
type input "$233.28"
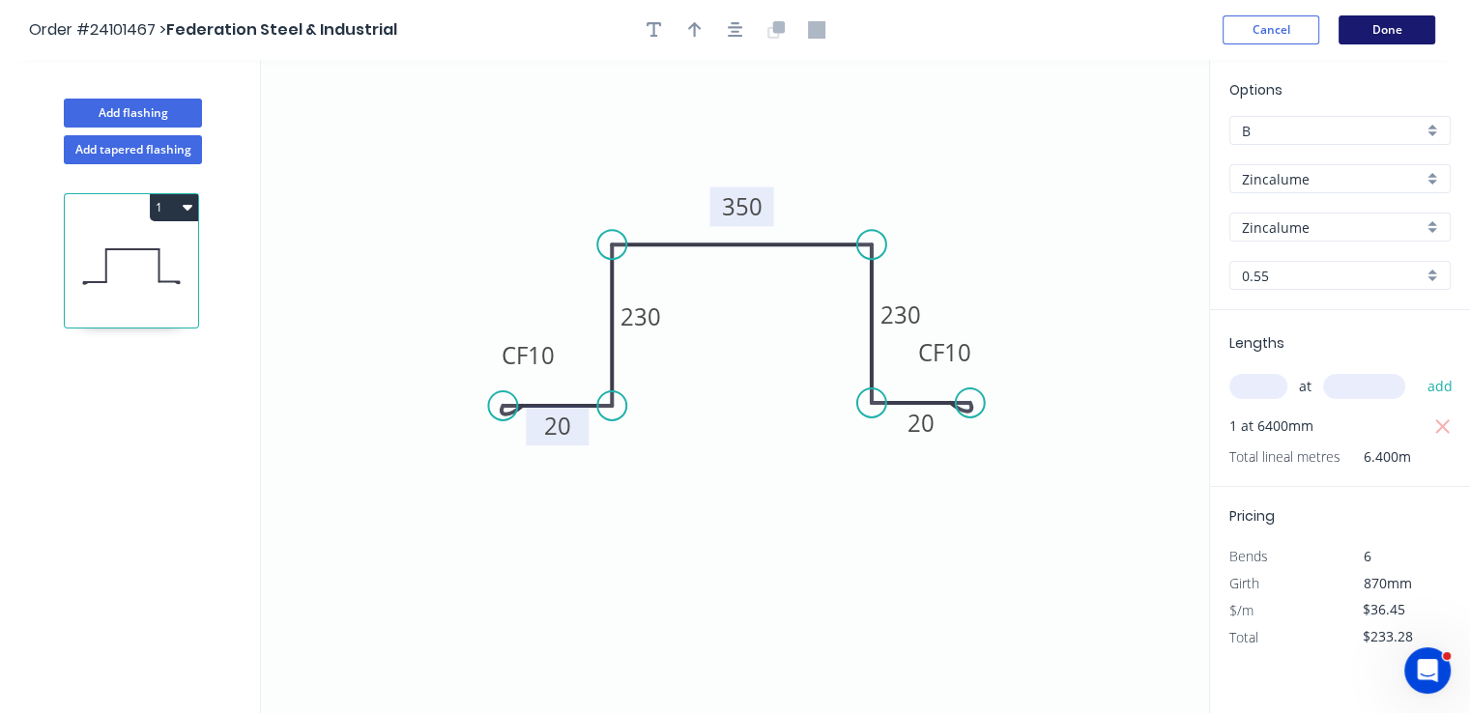
click at [1419, 34] on button "Done" at bounding box center [1387, 29] width 97 height 29
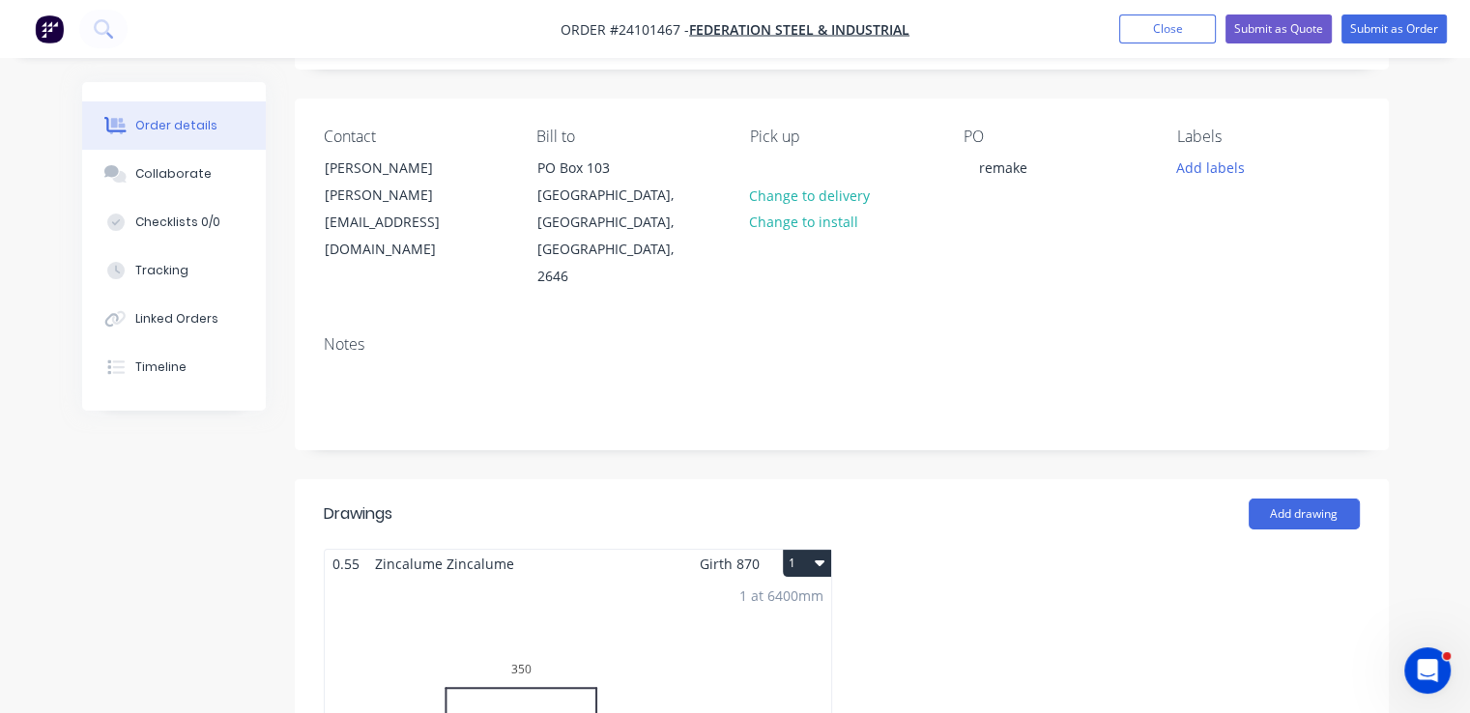
scroll to position [93, 0]
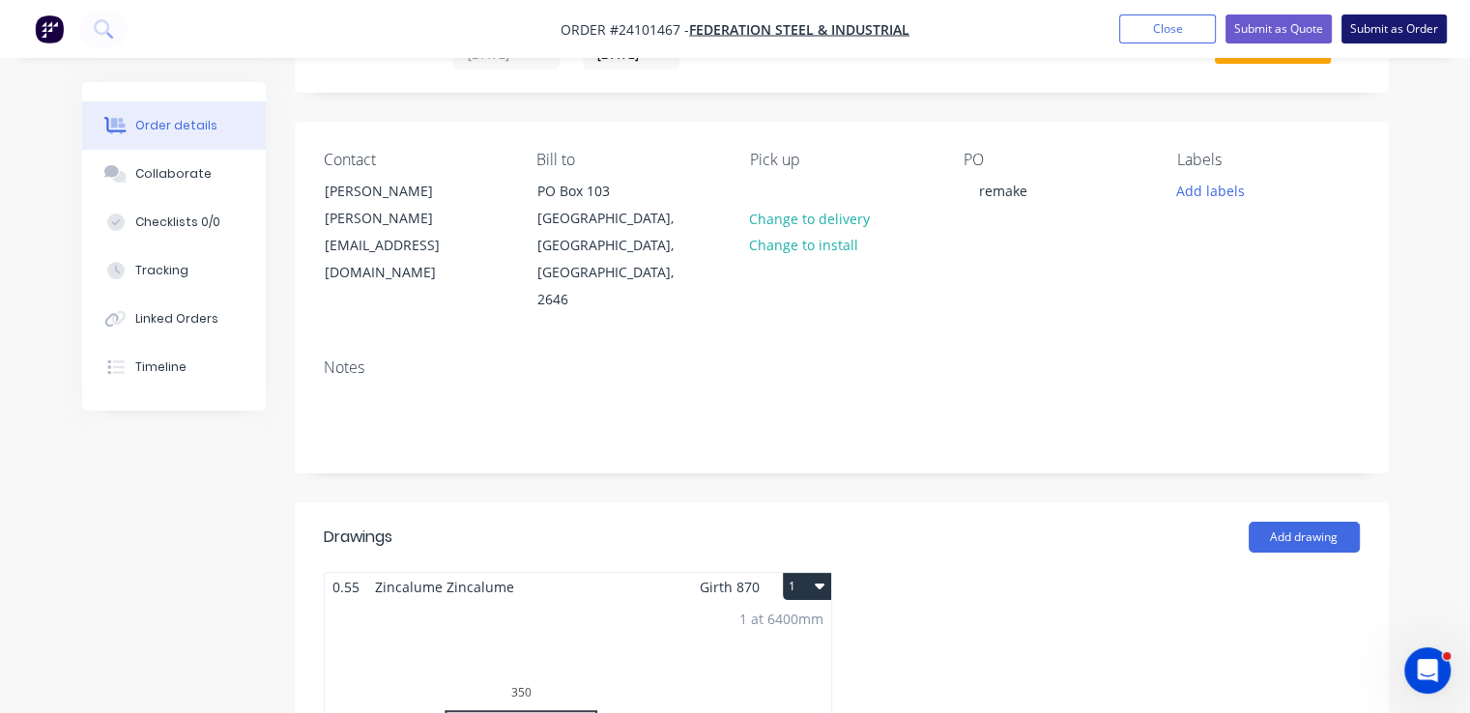
click at [1423, 28] on button "Submit as Order" at bounding box center [1394, 28] width 105 height 29
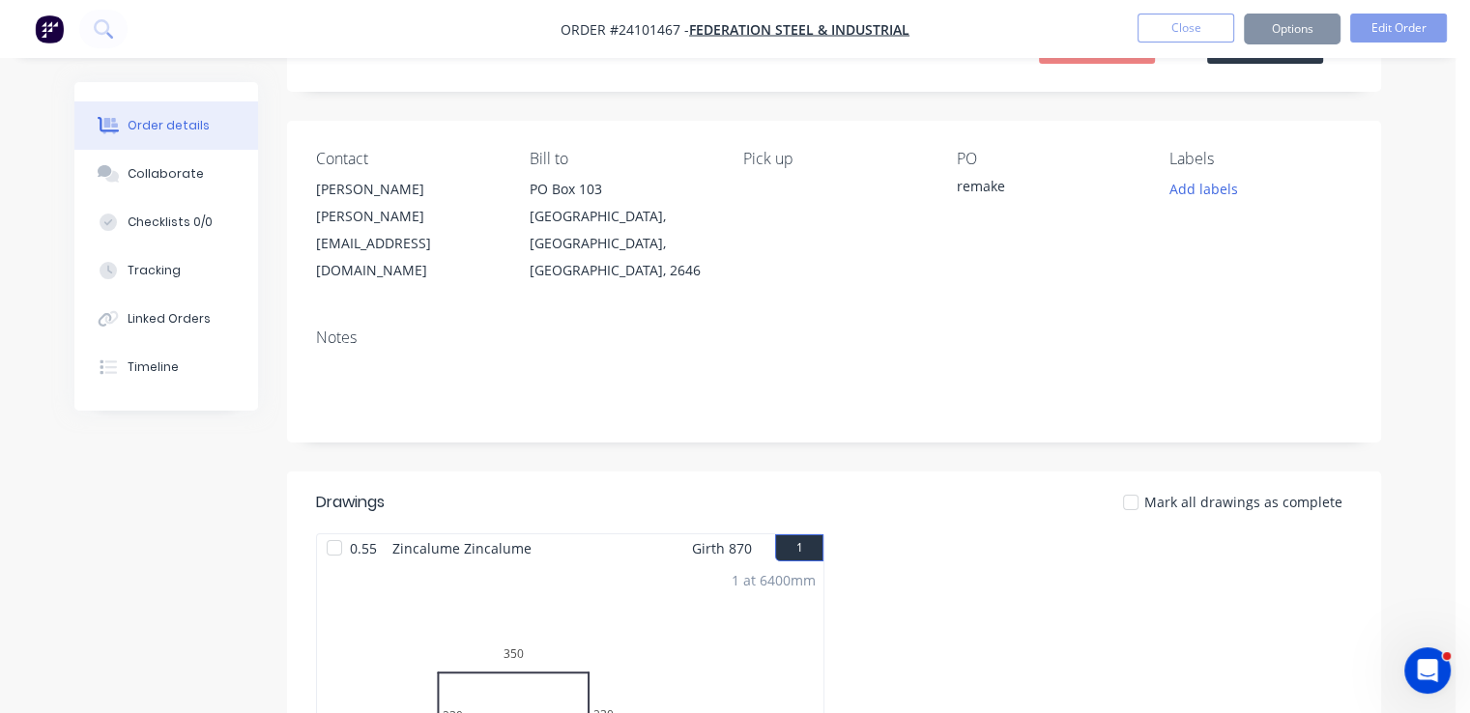
scroll to position [0, 0]
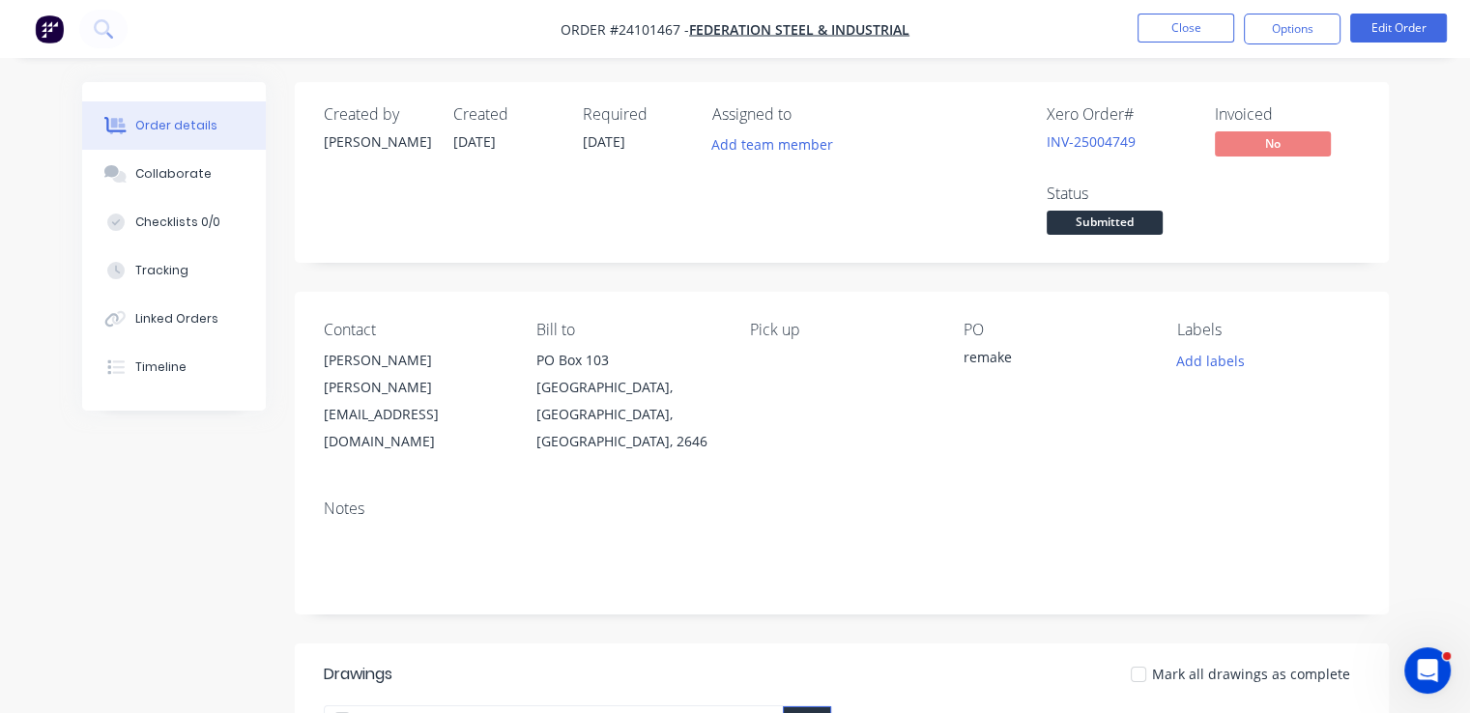
click at [64, 21] on button "button" at bounding box center [49, 29] width 41 height 31
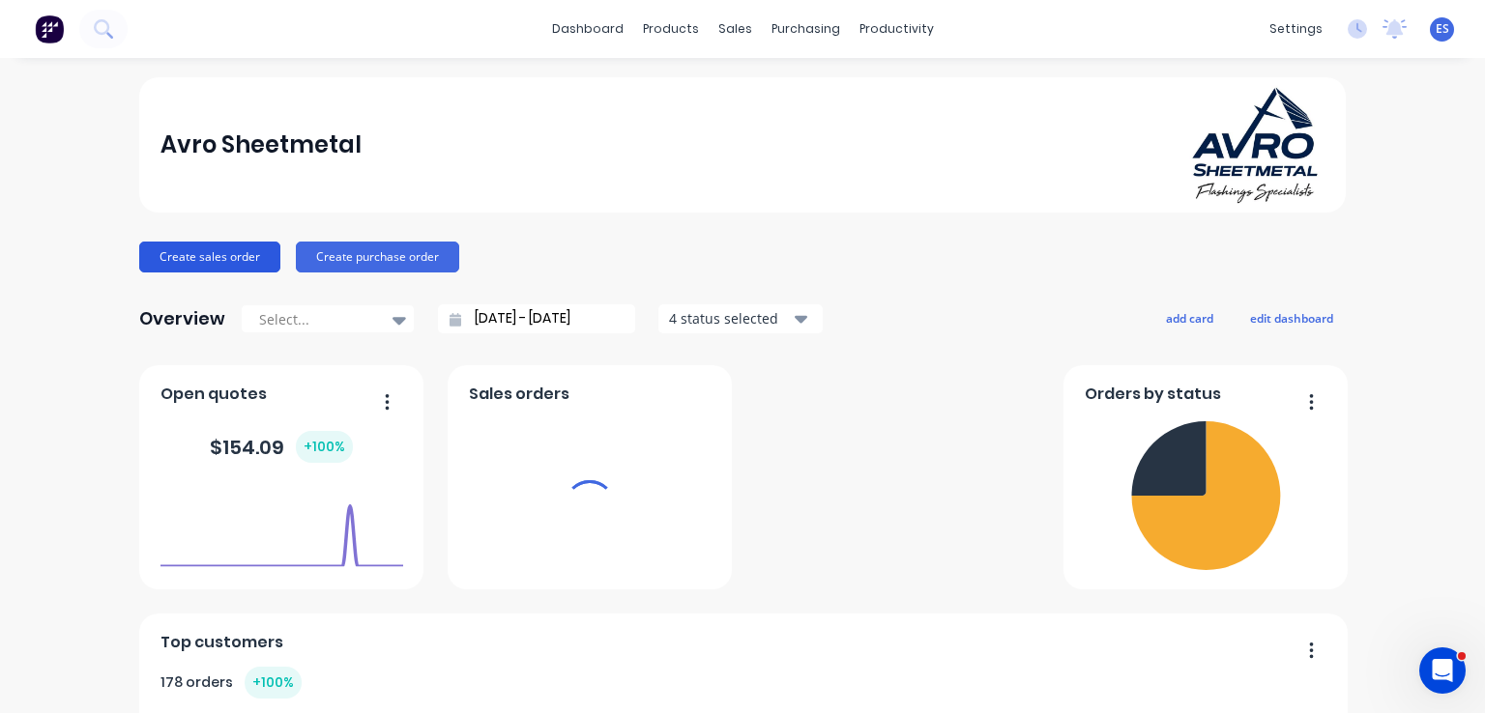
click at [201, 256] on button "Create sales order" at bounding box center [209, 257] width 141 height 31
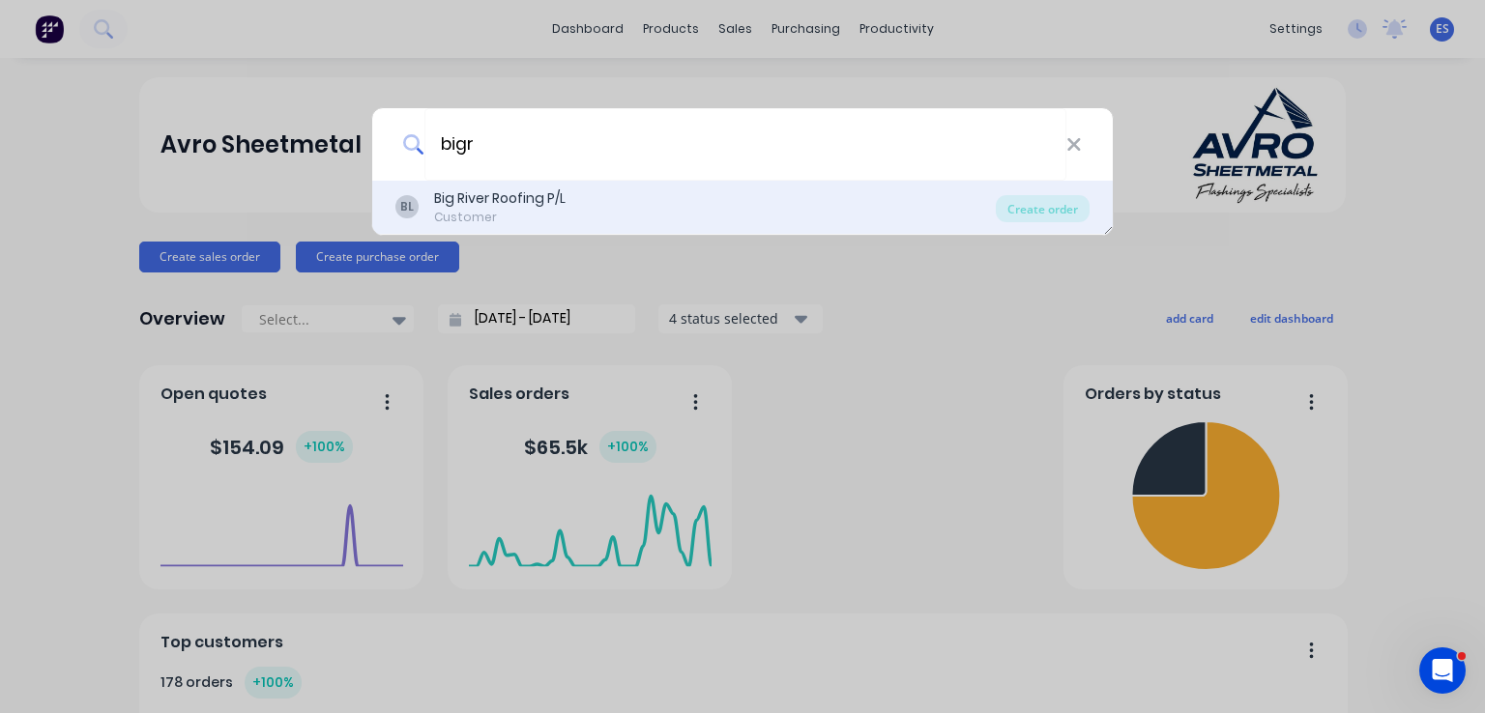
type input "bigr"
click at [506, 208] on div "Big River Roofing P/L" at bounding box center [499, 198] width 131 height 20
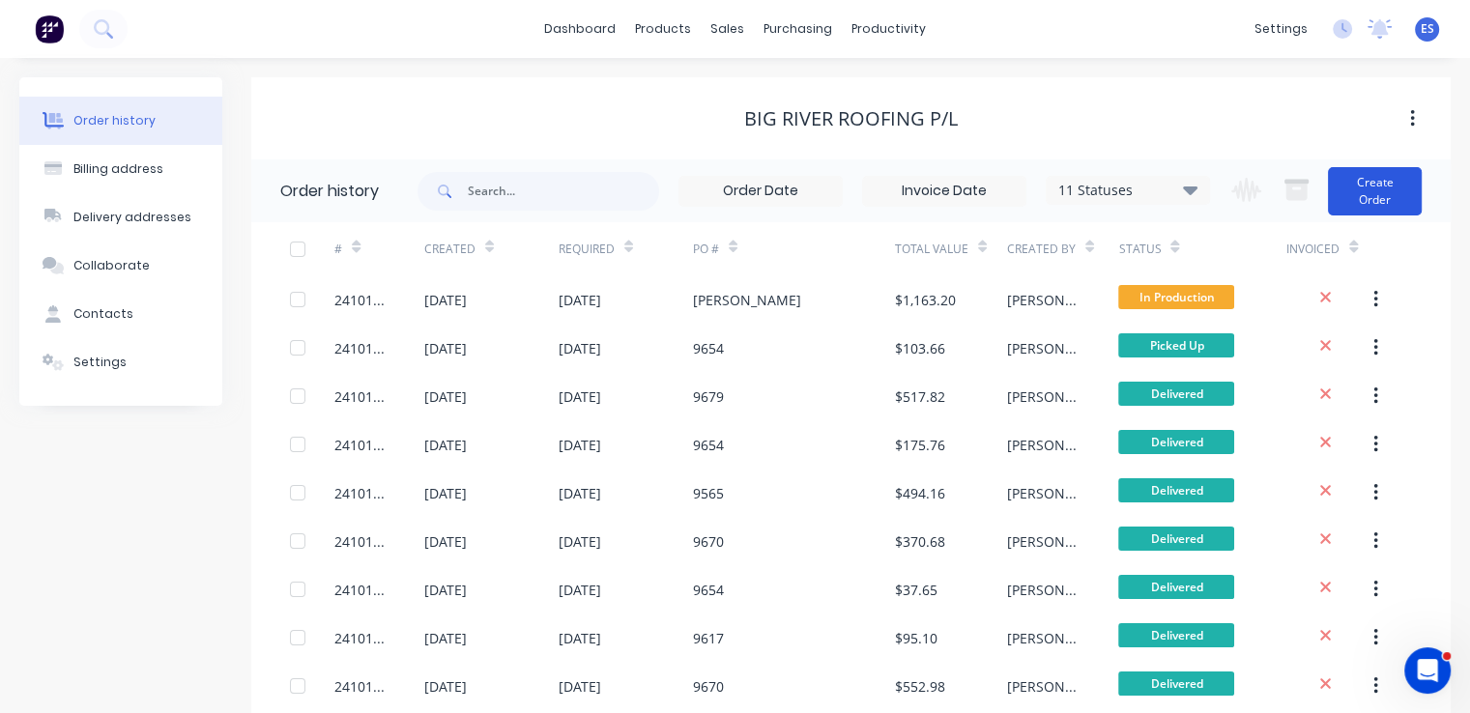
click at [1403, 205] on button "Create Order" at bounding box center [1375, 191] width 94 height 48
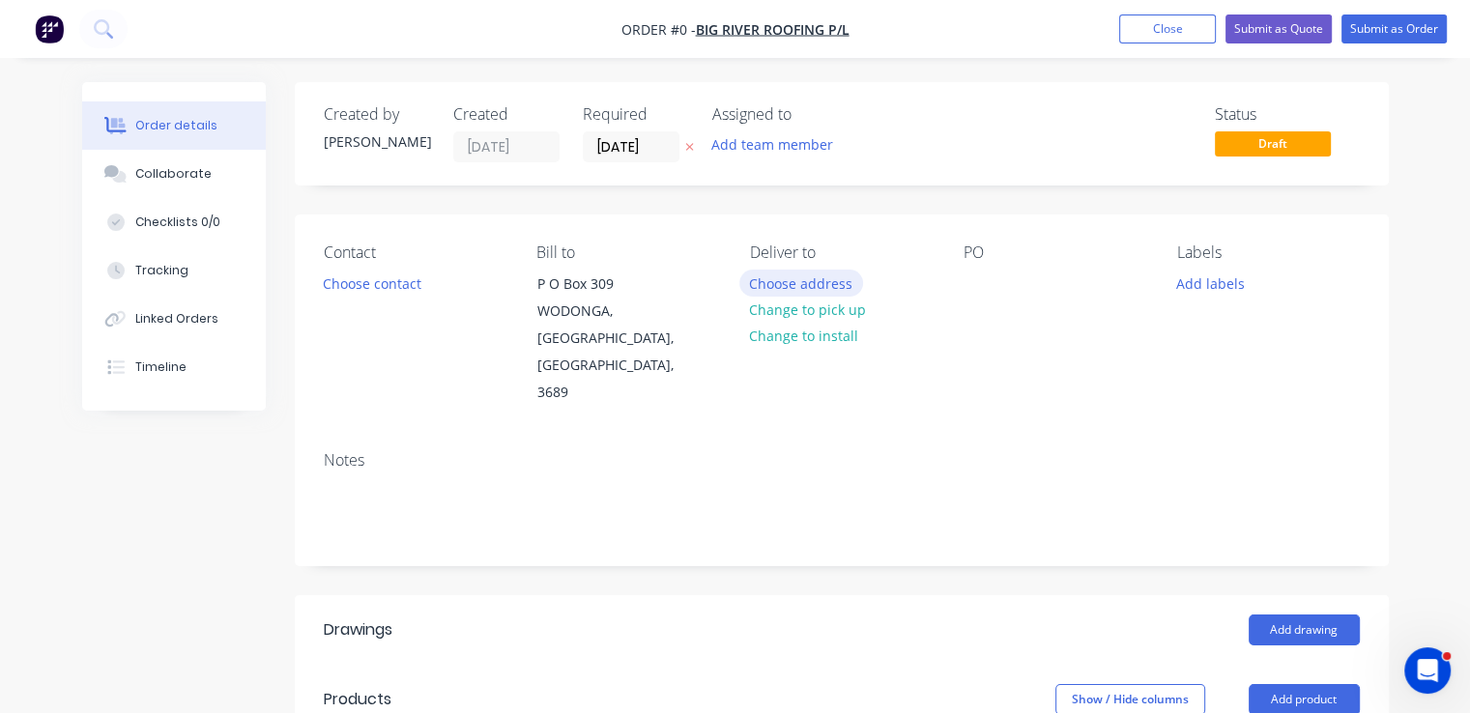
click at [808, 283] on button "Choose address" at bounding box center [801, 283] width 124 height 26
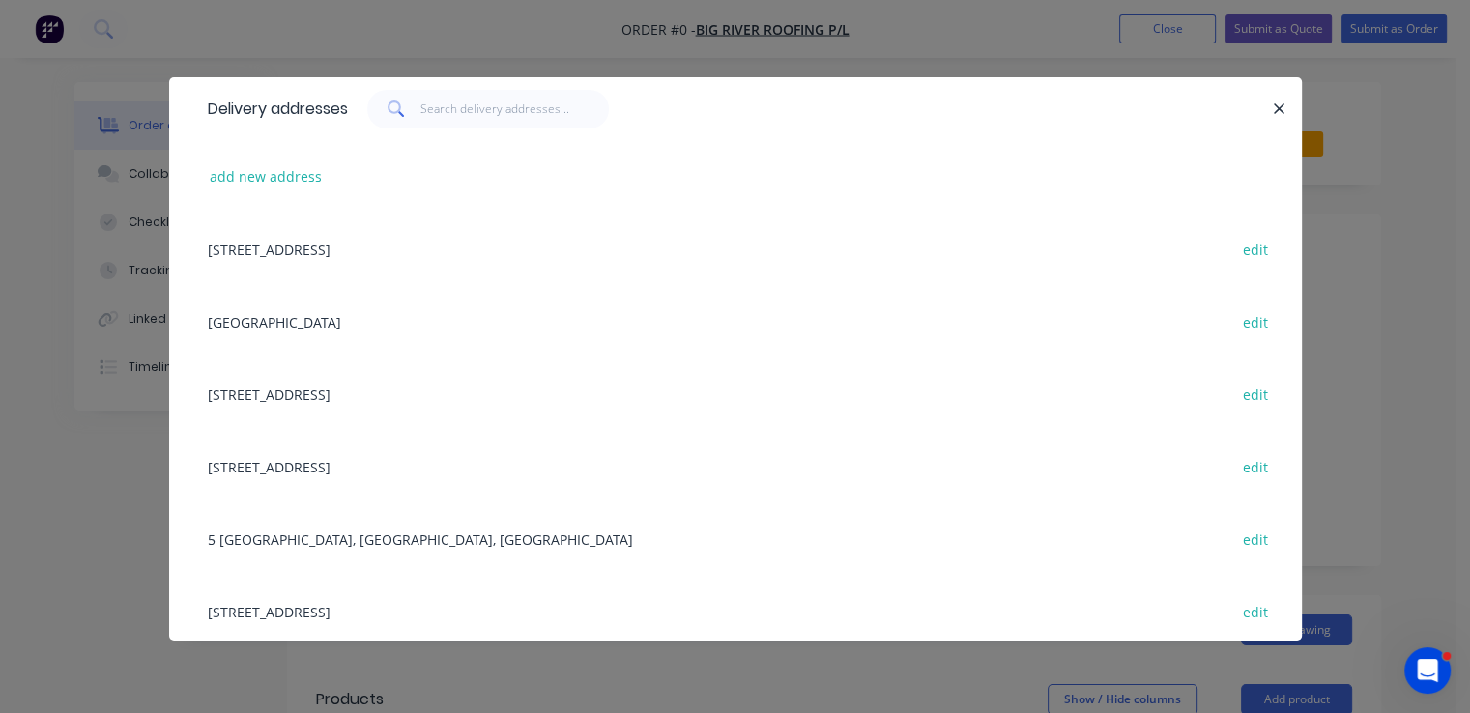
click at [394, 254] on div "P O Box 309, WODONGA, Victoria, Australia, 3689 edit" at bounding box center [735, 249] width 1075 height 72
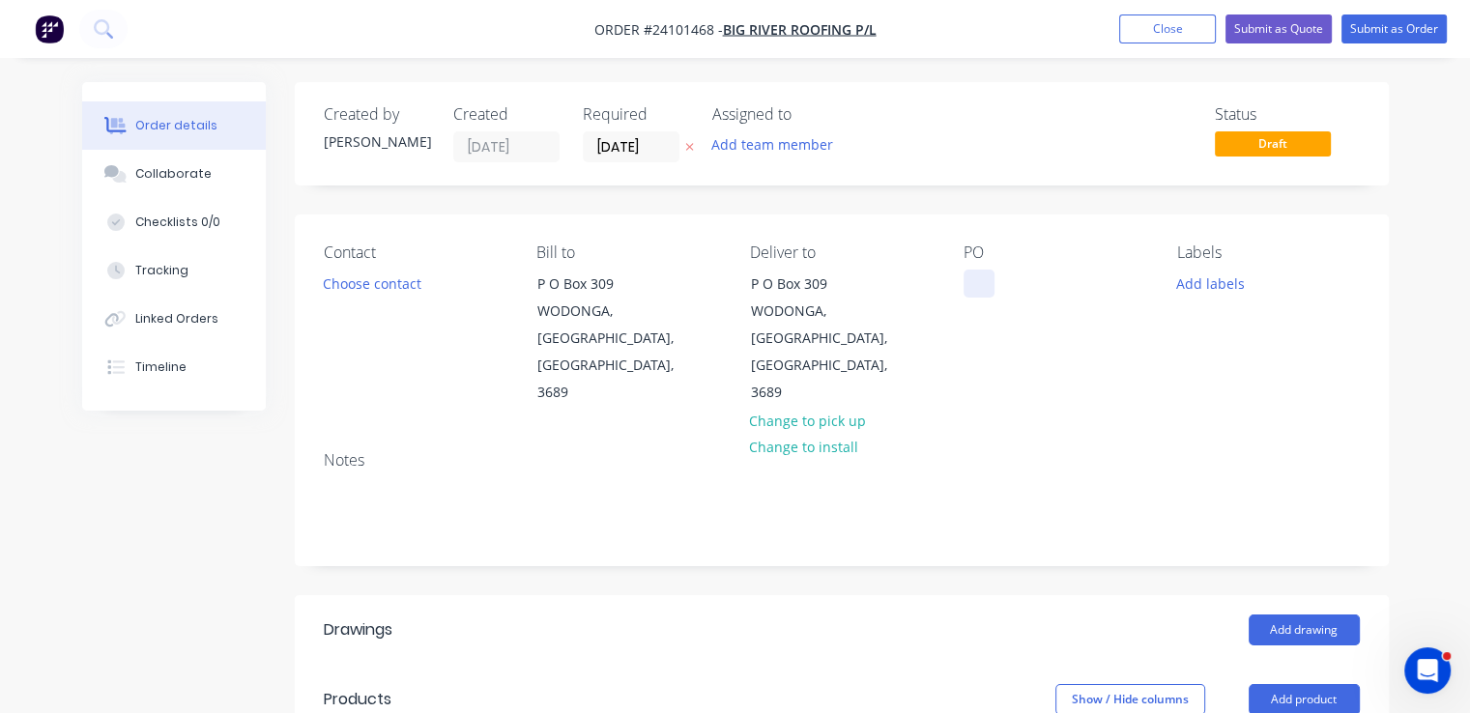
click at [967, 284] on div at bounding box center [979, 284] width 31 height 28
click at [1322, 615] on button "Add drawing" at bounding box center [1304, 630] width 111 height 31
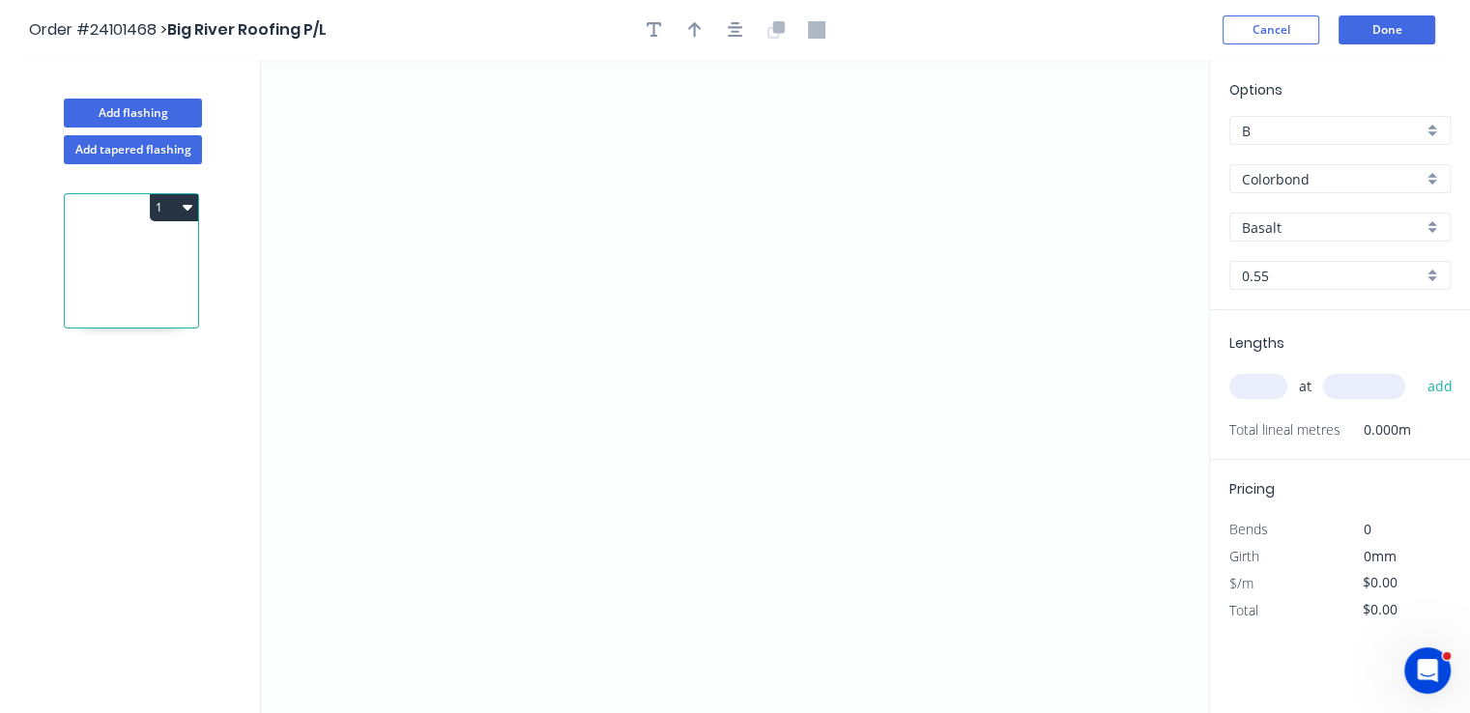
click at [1303, 232] on input "Basalt" at bounding box center [1332, 227] width 181 height 20
click at [1310, 266] on div "Windspray" at bounding box center [1339, 264] width 219 height 34
type input "Windspray"
drag, startPoint x: 874, startPoint y: 418, endPoint x: 860, endPoint y: 388, distance: 33.8
click at [874, 418] on icon "0" at bounding box center [735, 386] width 948 height 653
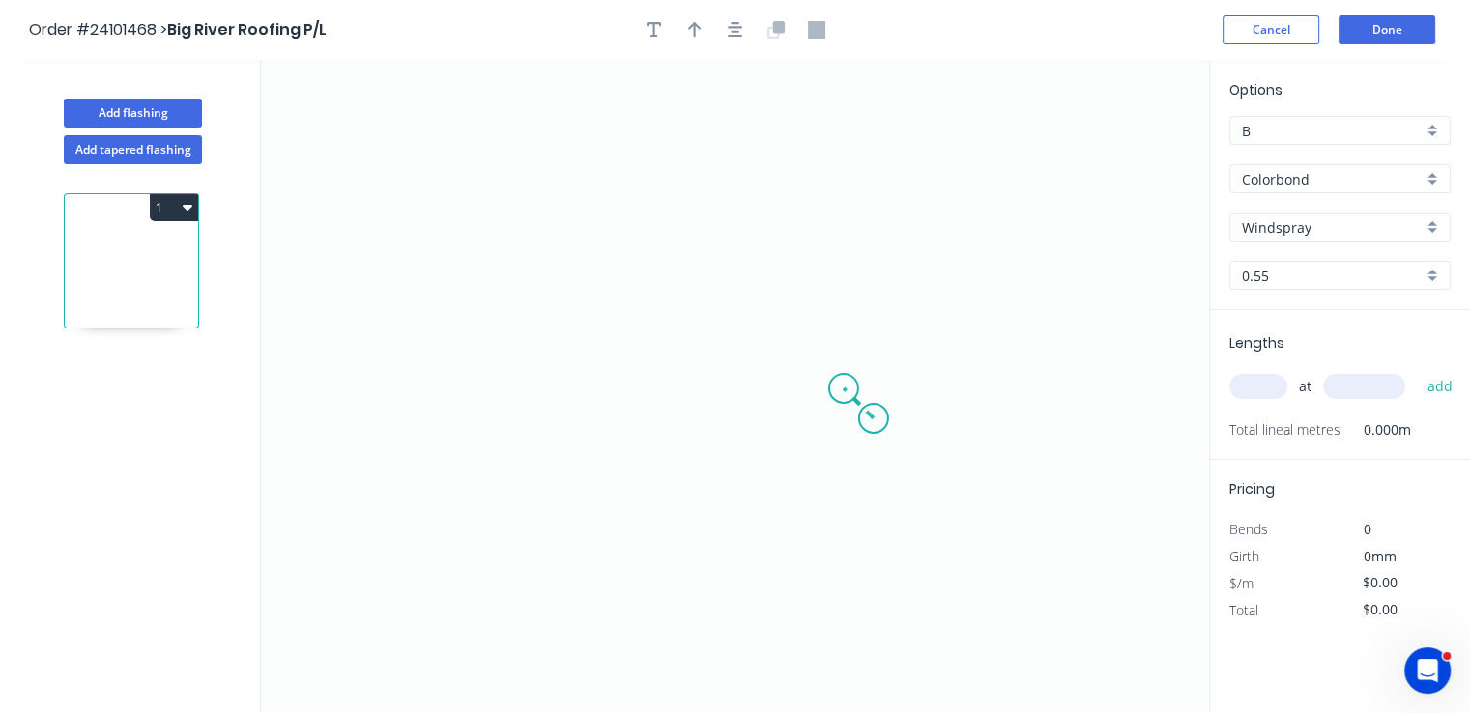
click at [844, 387] on icon "0" at bounding box center [735, 386] width 948 height 653
click at [523, 396] on icon "0 ?" at bounding box center [735, 386] width 948 height 653
click at [533, 197] on icon "0 ? ?" at bounding box center [735, 386] width 948 height 653
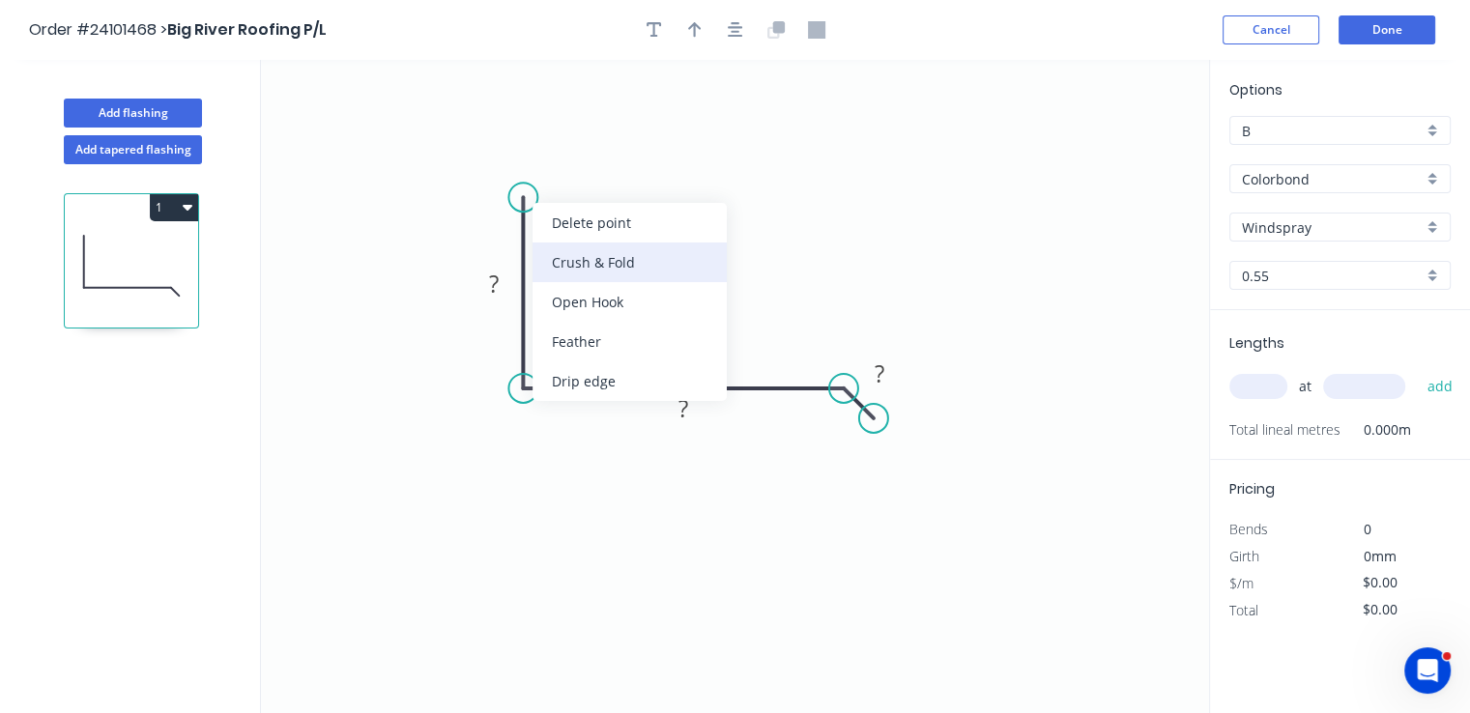
click at [539, 251] on div "Crush & Fold" at bounding box center [630, 263] width 194 height 40
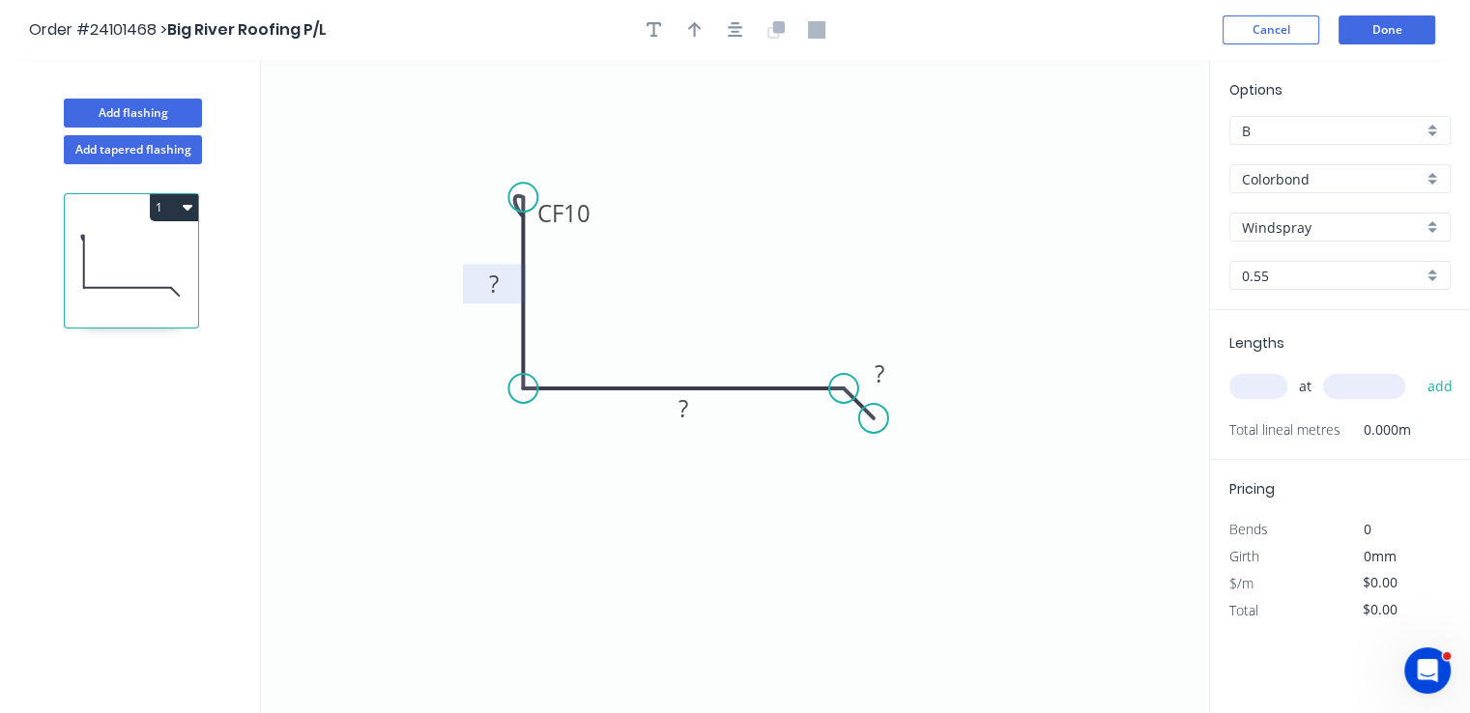
click at [503, 294] on rect at bounding box center [494, 285] width 39 height 27
click at [692, 408] on rect at bounding box center [683, 409] width 39 height 27
click at [885, 376] on rect at bounding box center [879, 374] width 39 height 27
click at [1249, 390] on input "text" at bounding box center [1258, 386] width 58 height 25
type input "$10.08"
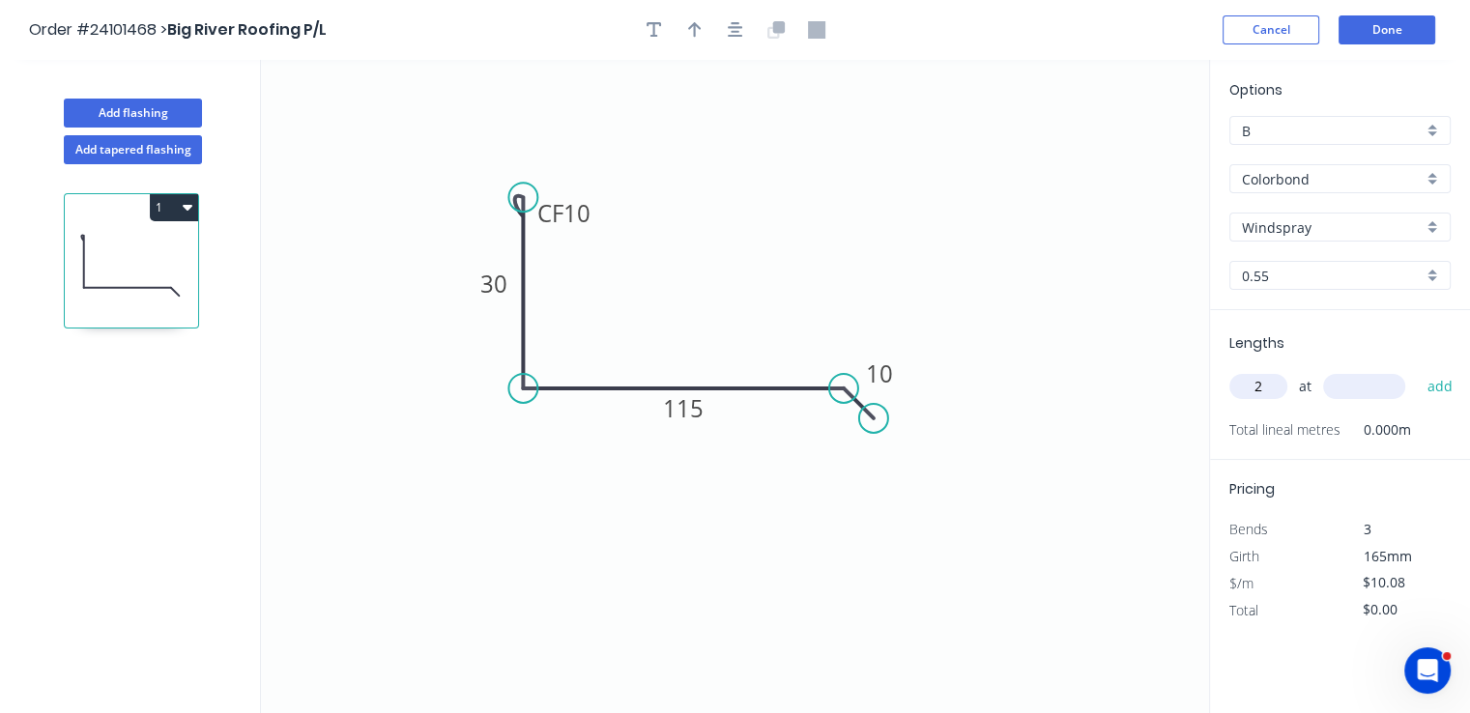
type input "2"
click at [1361, 389] on input "text" at bounding box center [1364, 386] width 82 height 25
type input "1200"
click at [1417, 370] on button "add" at bounding box center [1439, 386] width 45 height 33
click at [189, 206] on icon "button" at bounding box center [188, 208] width 10 height 6
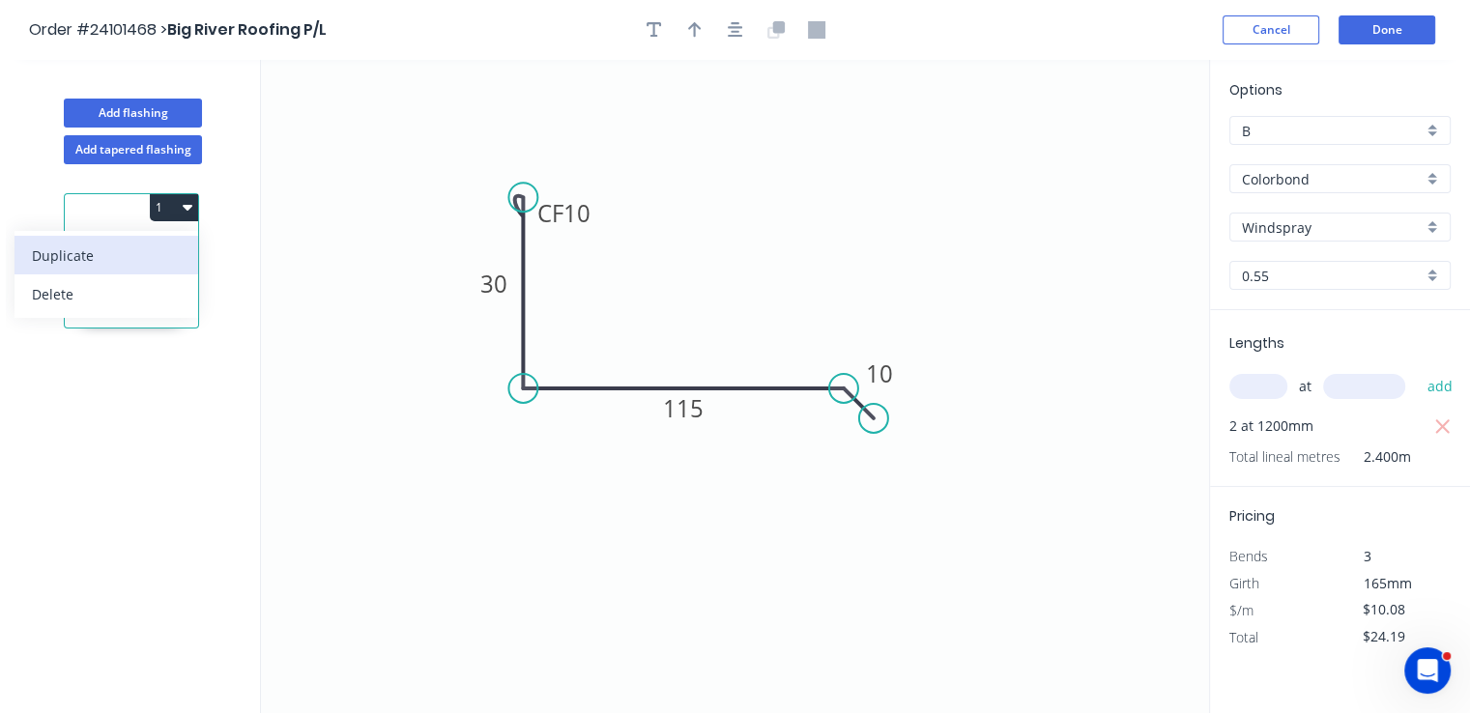
click at [148, 255] on div "Duplicate" at bounding box center [106, 256] width 149 height 28
type input "$0.00"
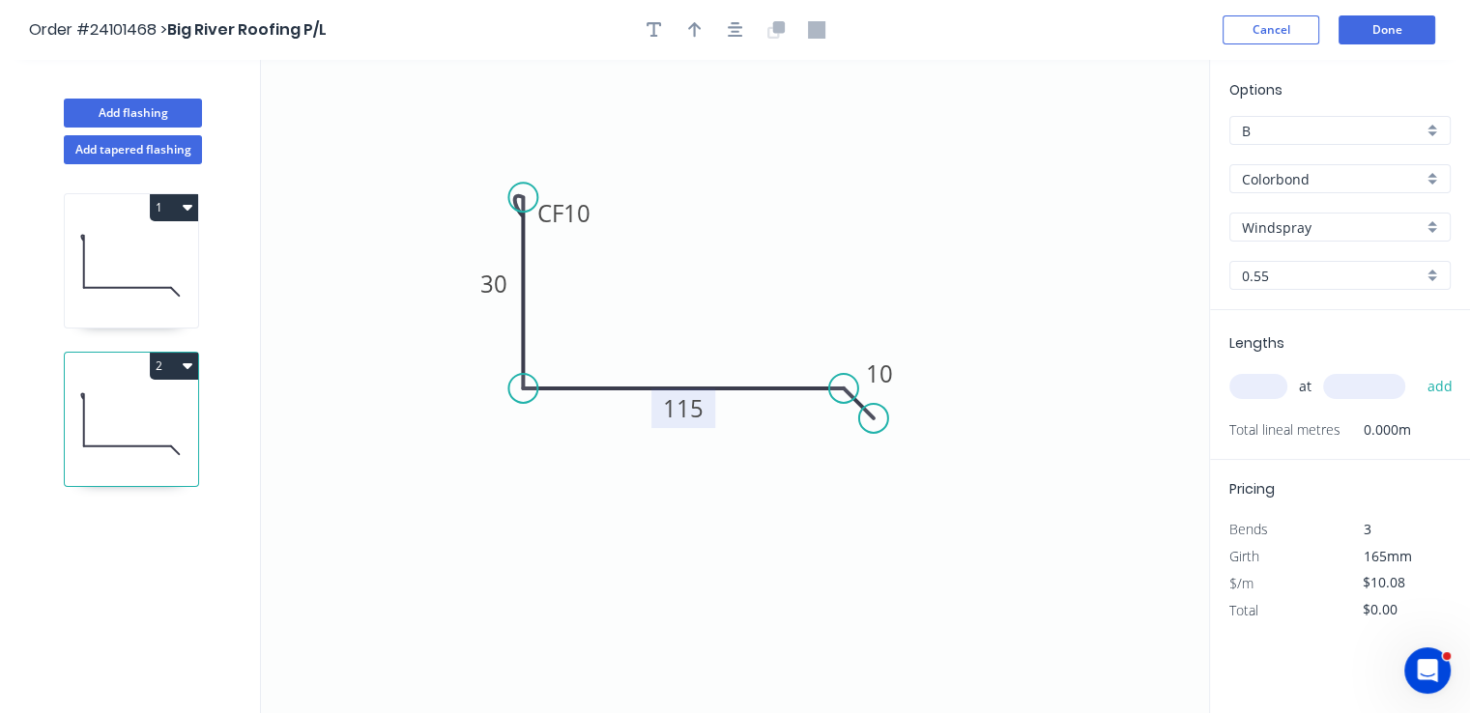
click at [680, 405] on tspan "115" at bounding box center [683, 408] width 41 height 32
click at [1272, 389] on input "text" at bounding box center [1258, 386] width 58 height 25
type input "2"
click at [1345, 379] on input "text" at bounding box center [1364, 386] width 82 height 25
type input "1200"
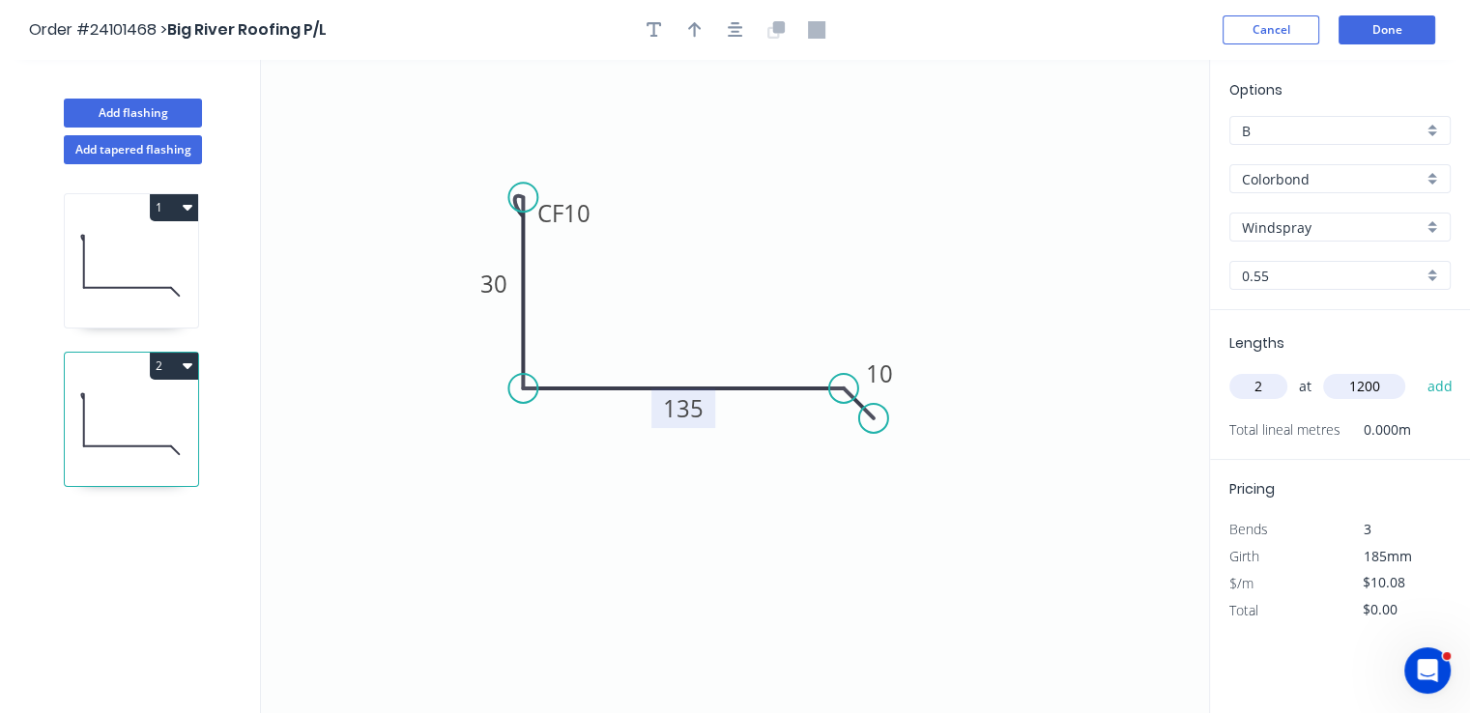
click at [1417, 370] on button "add" at bounding box center [1439, 386] width 45 height 33
click at [187, 371] on icon "button" at bounding box center [188, 365] width 10 height 15
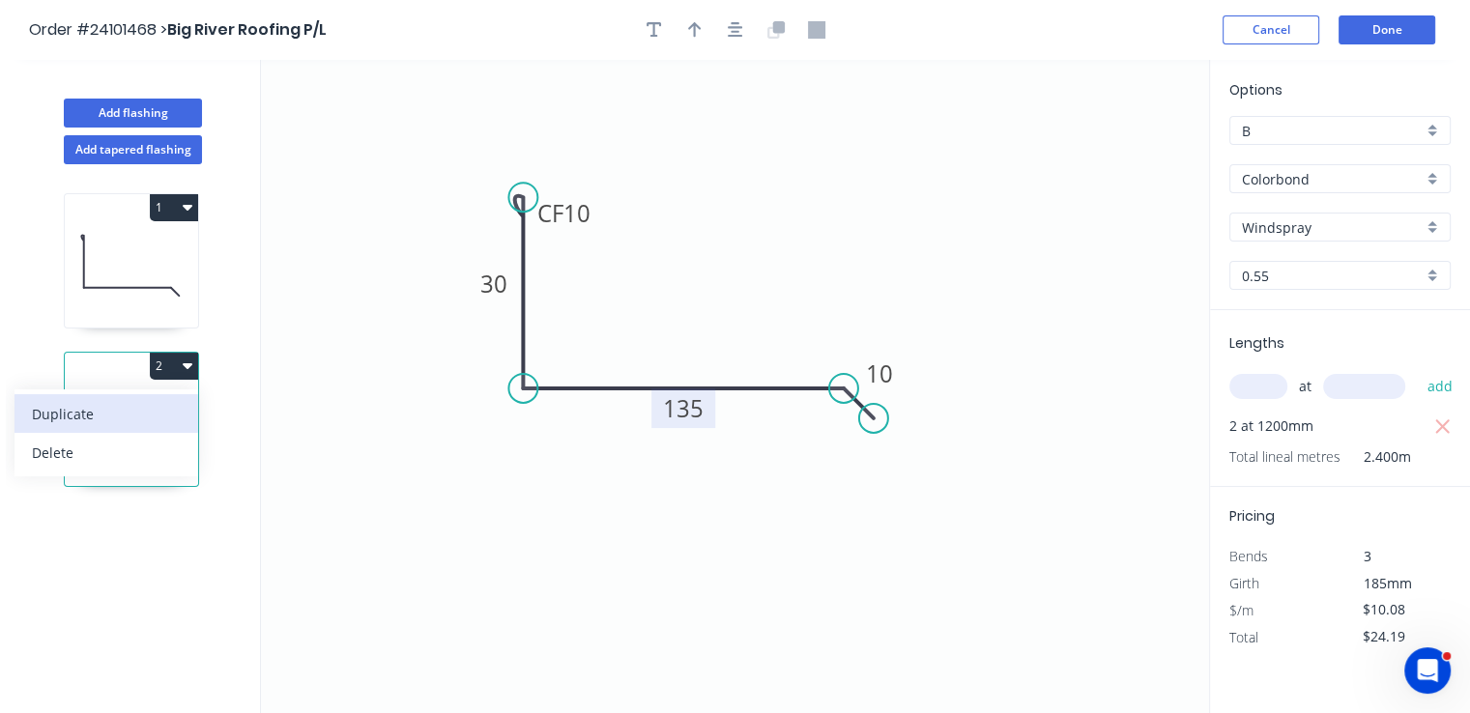
click at [116, 413] on div "Duplicate" at bounding box center [106, 414] width 149 height 28
type input "$0.00"
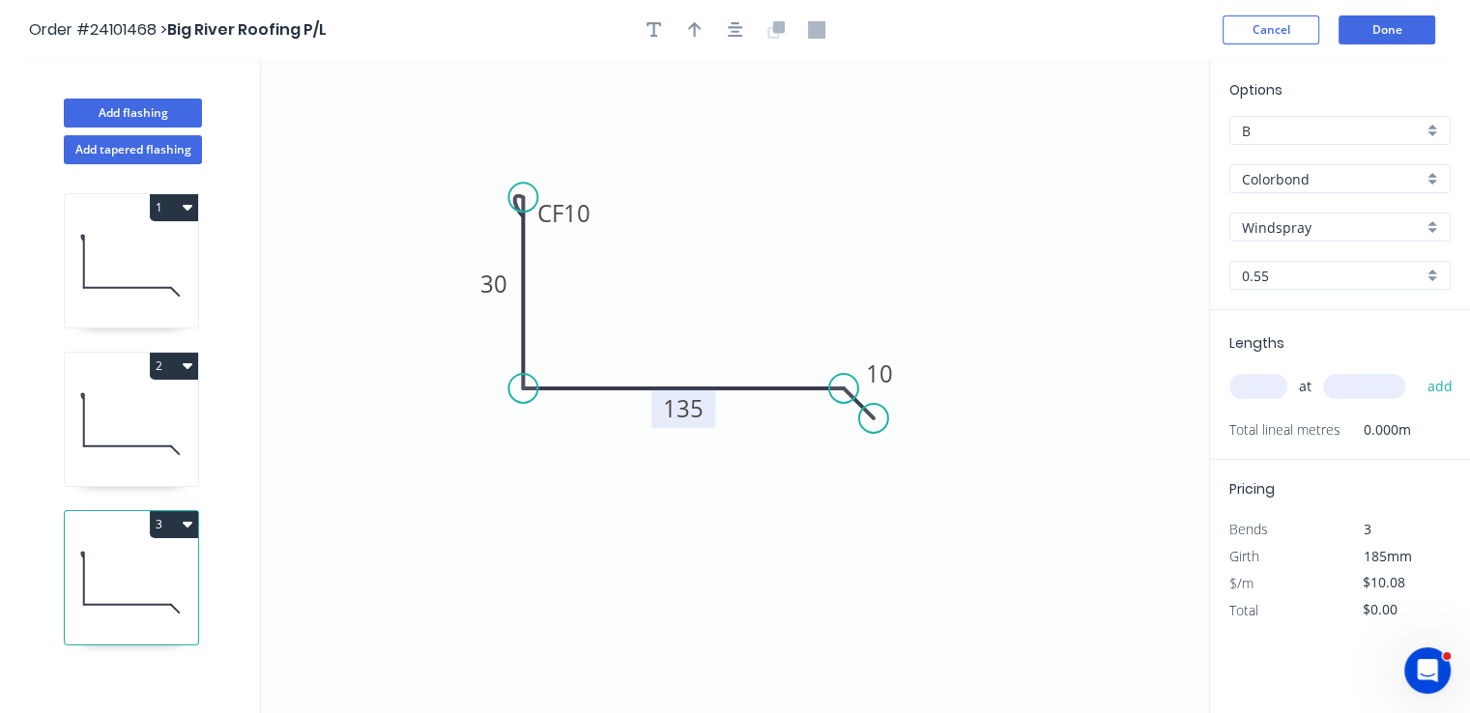
click at [692, 405] on tspan "135" at bounding box center [683, 408] width 41 height 32
click at [1260, 391] on input "text" at bounding box center [1258, 386] width 58 height 25
type input "1"
click at [1346, 390] on input "text" at bounding box center [1364, 386] width 82 height 25
type input "1200"
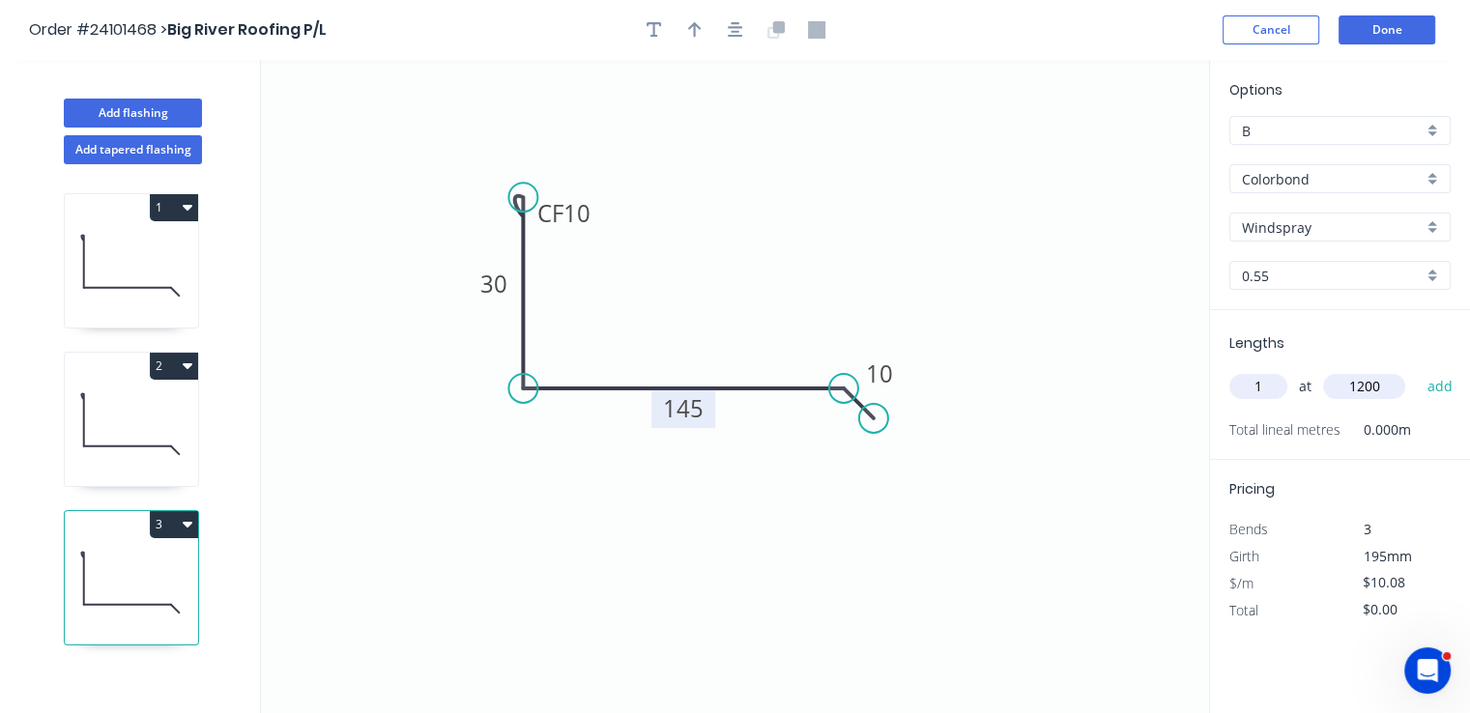
click at [1417, 370] on button "add" at bounding box center [1439, 386] width 45 height 33
click at [184, 524] on icon "button" at bounding box center [188, 523] width 10 height 15
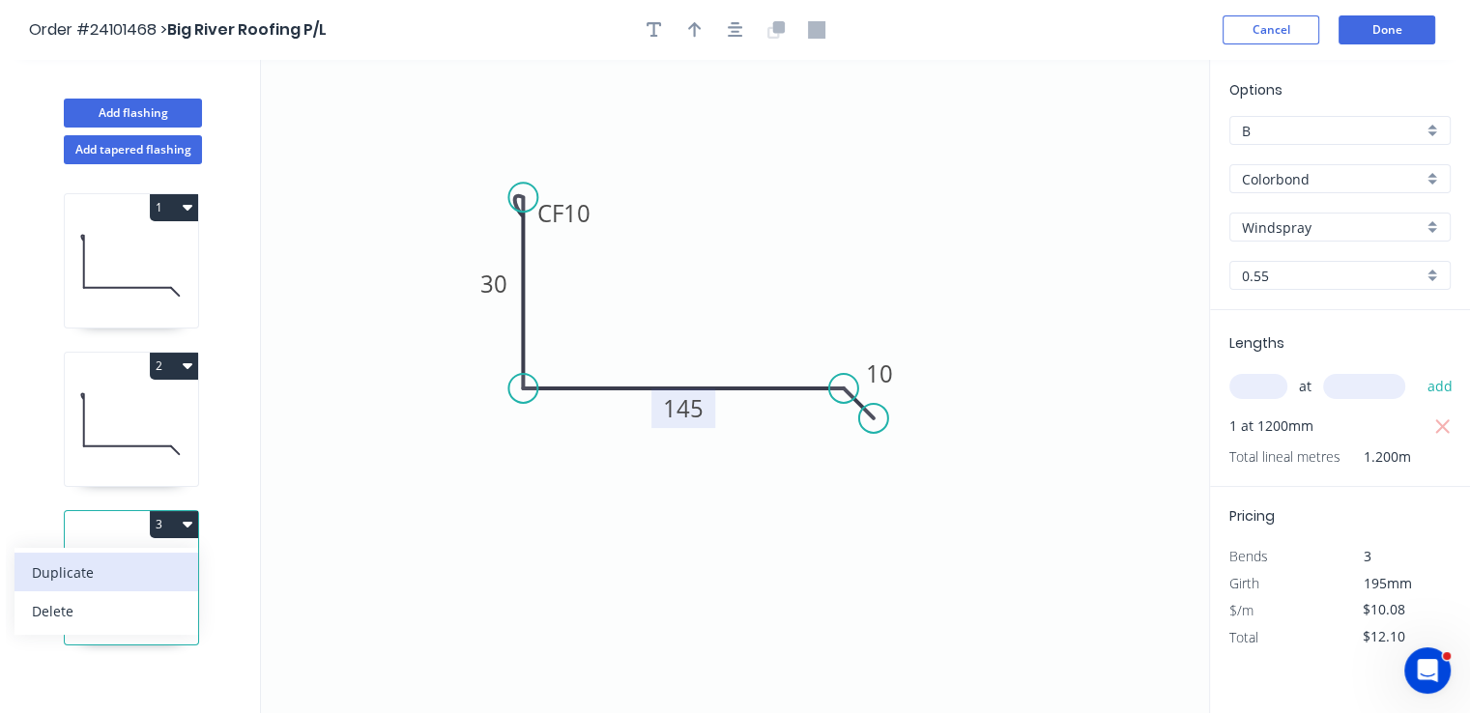
click at [111, 563] on div "Duplicate" at bounding box center [106, 573] width 149 height 28
type input "$0.00"
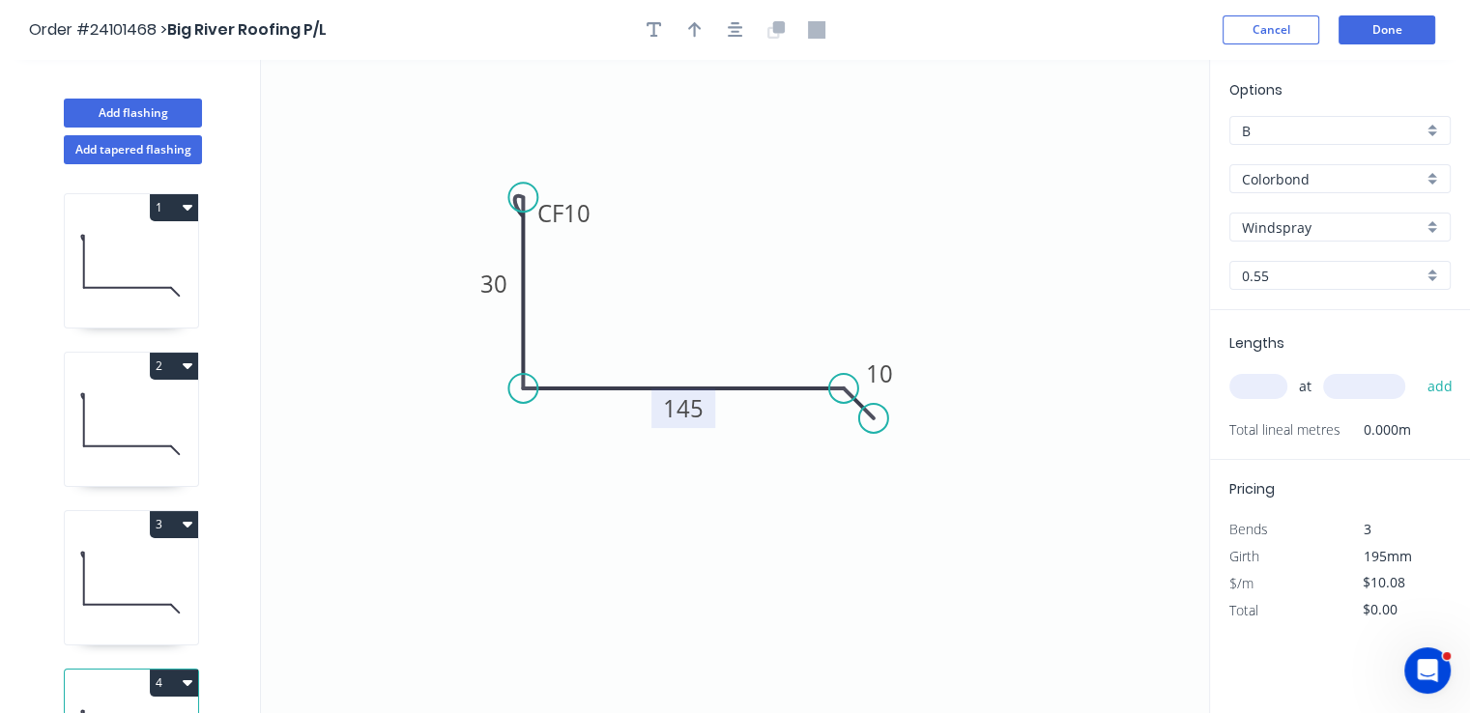
click at [668, 420] on tspan "145" at bounding box center [683, 408] width 41 height 32
click at [1253, 384] on input "text" at bounding box center [1258, 386] width 58 height 25
type input "$8.75"
type input "1"
click at [1378, 395] on input "text" at bounding box center [1364, 386] width 82 height 25
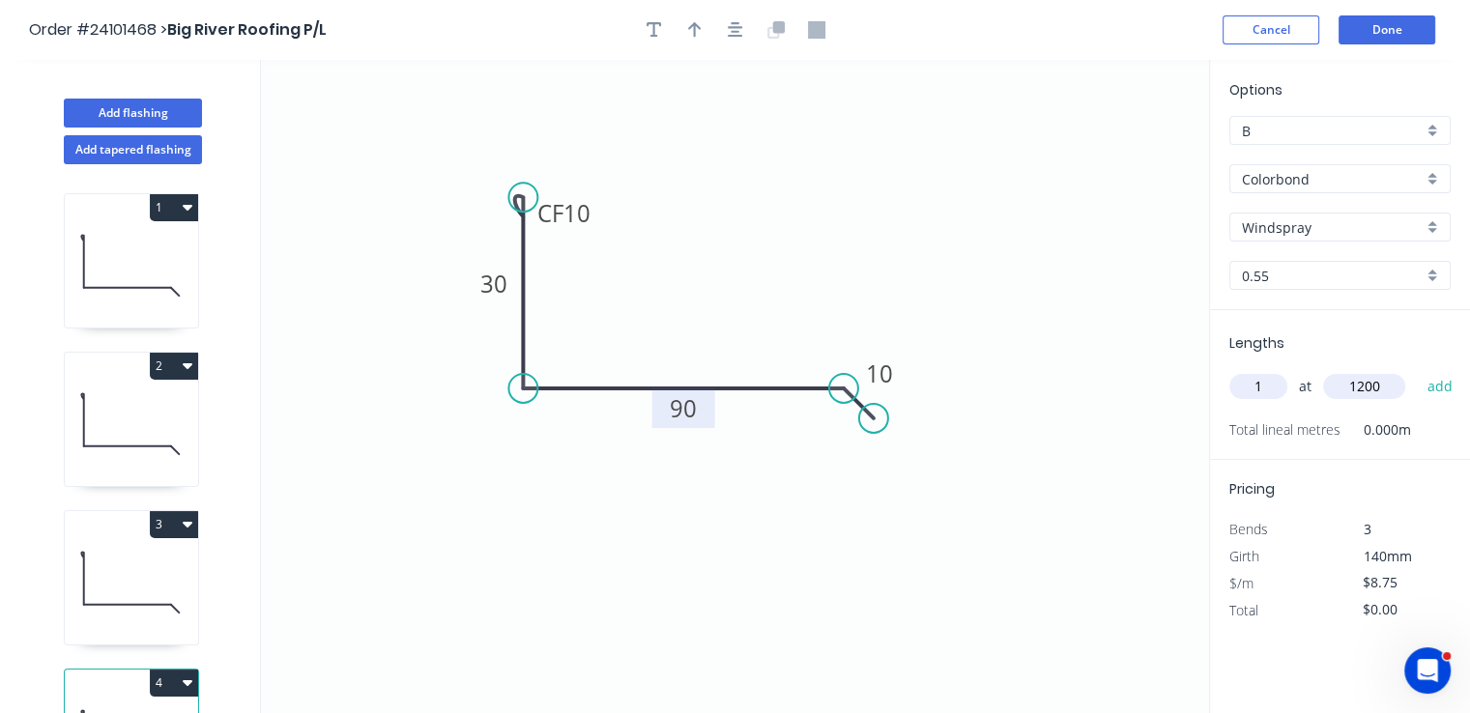
type input "1200"
click at [1417, 370] on button "add" at bounding box center [1439, 386] width 45 height 33
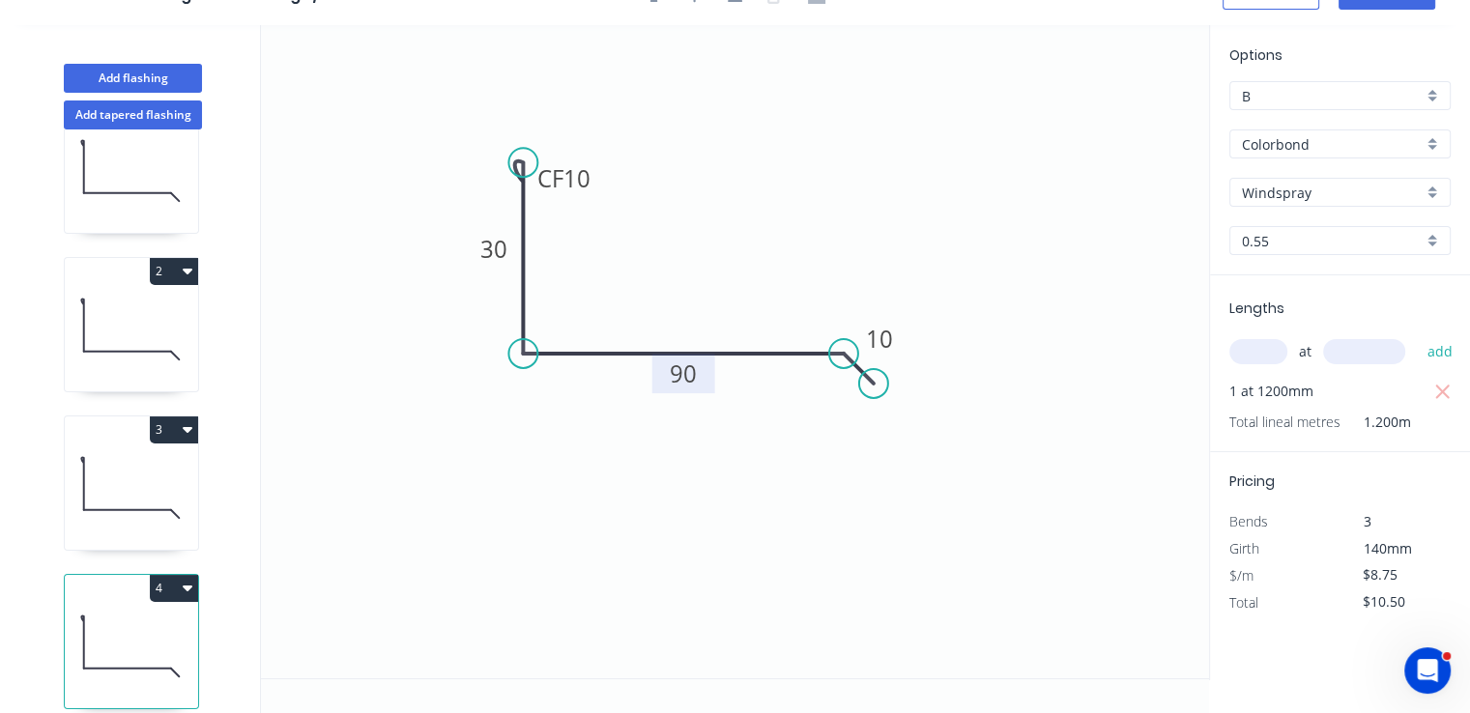
scroll to position [93, 0]
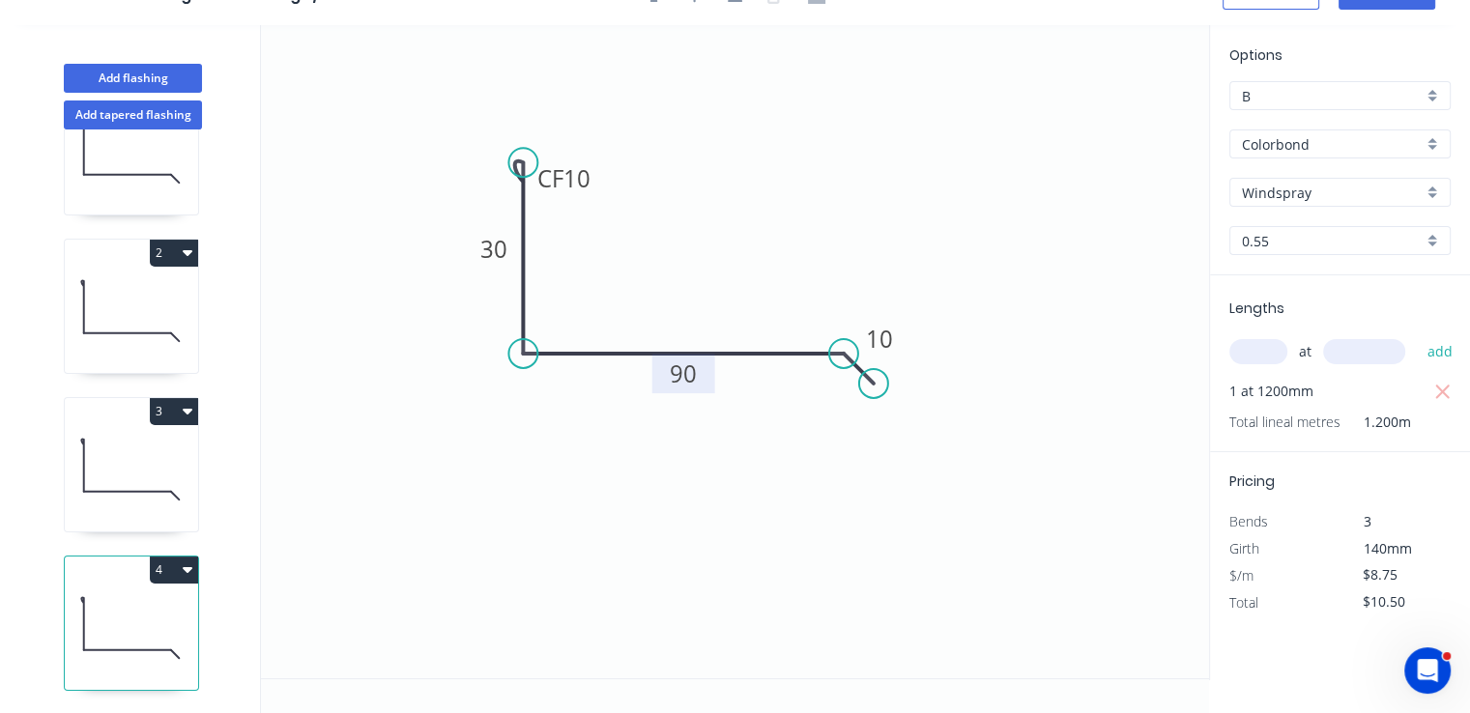
click at [186, 562] on button "4" at bounding box center [174, 570] width 48 height 27
click at [143, 604] on div "Duplicate" at bounding box center [106, 618] width 149 height 28
type input "$0.00"
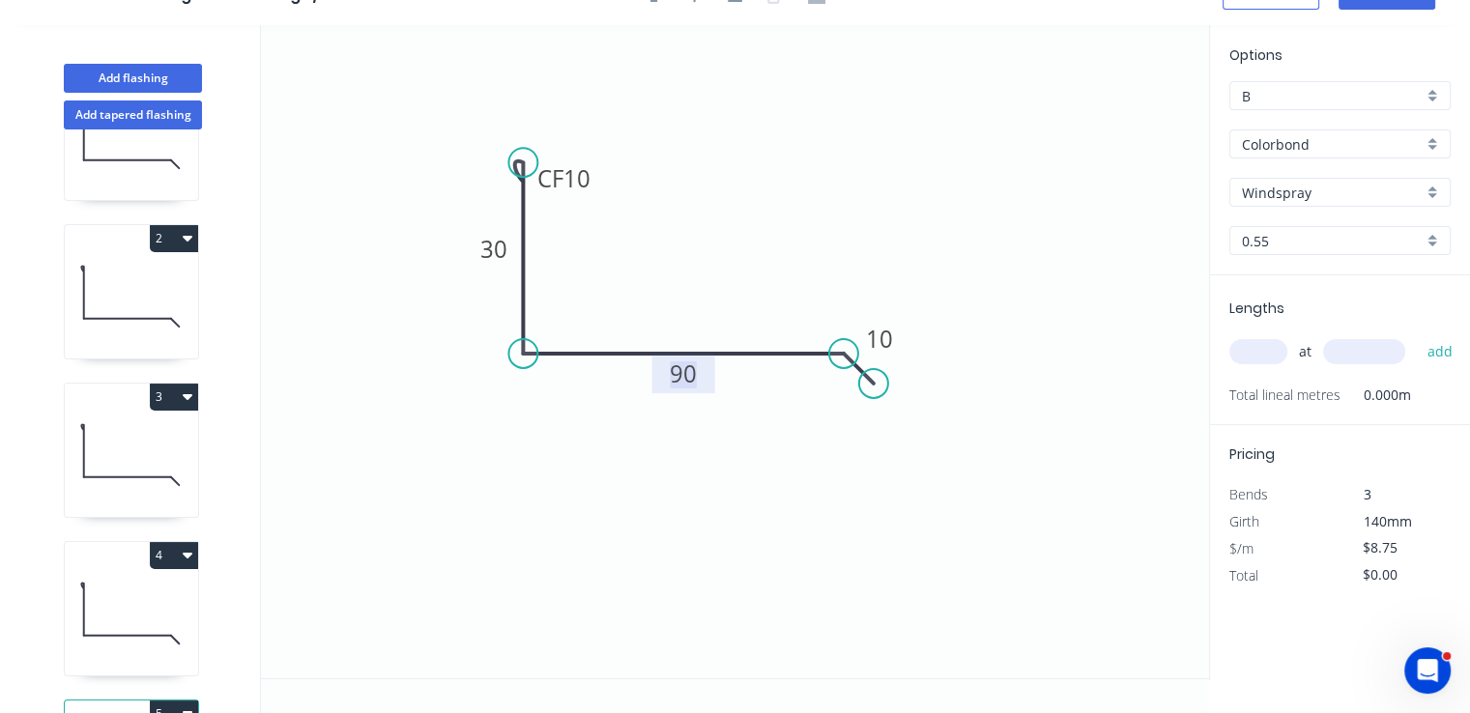
click at [693, 381] on tspan "90" at bounding box center [683, 374] width 27 height 32
click at [1263, 349] on input "text" at bounding box center [1258, 351] width 58 height 25
type input "1"
click at [1359, 353] on input "text" at bounding box center [1364, 351] width 82 height 25
type input "1200"
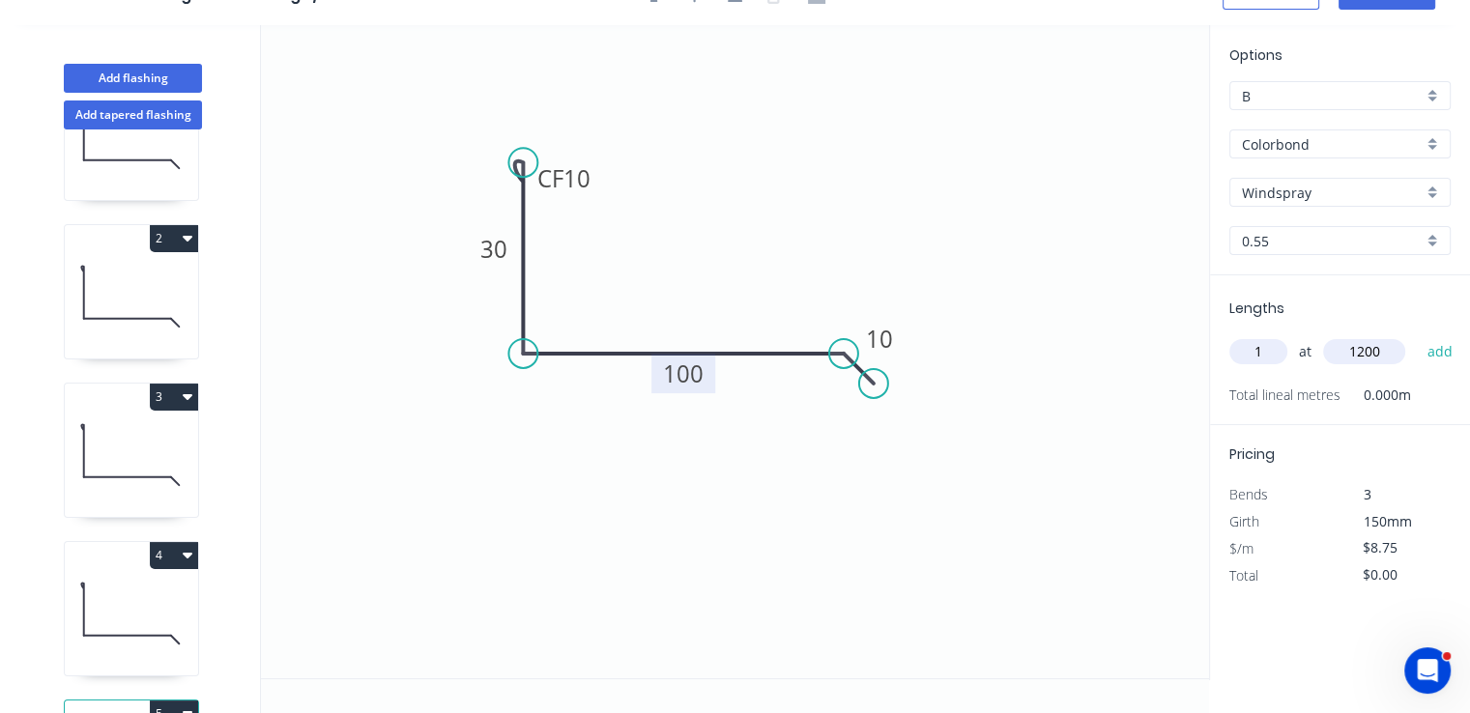
click at [1417, 335] on button "add" at bounding box center [1439, 351] width 45 height 33
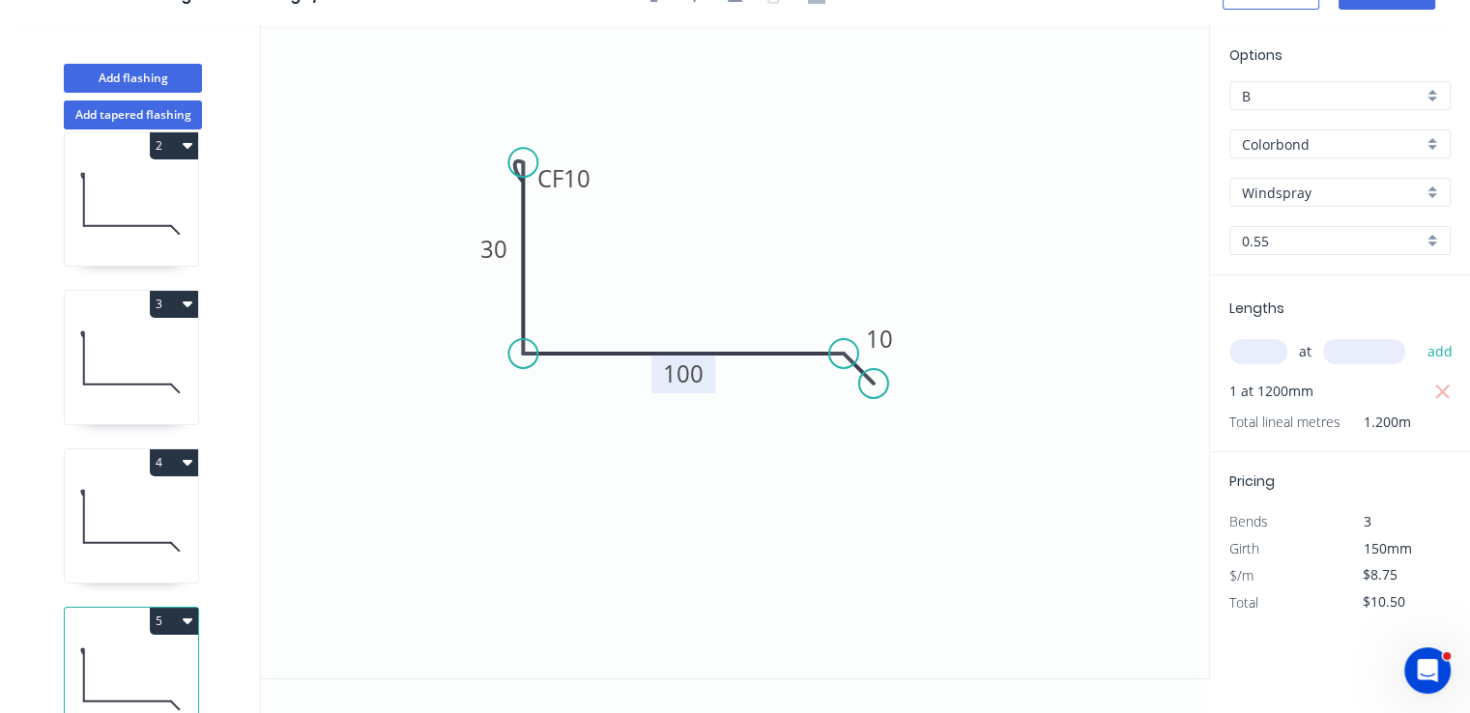
scroll to position [251, 0]
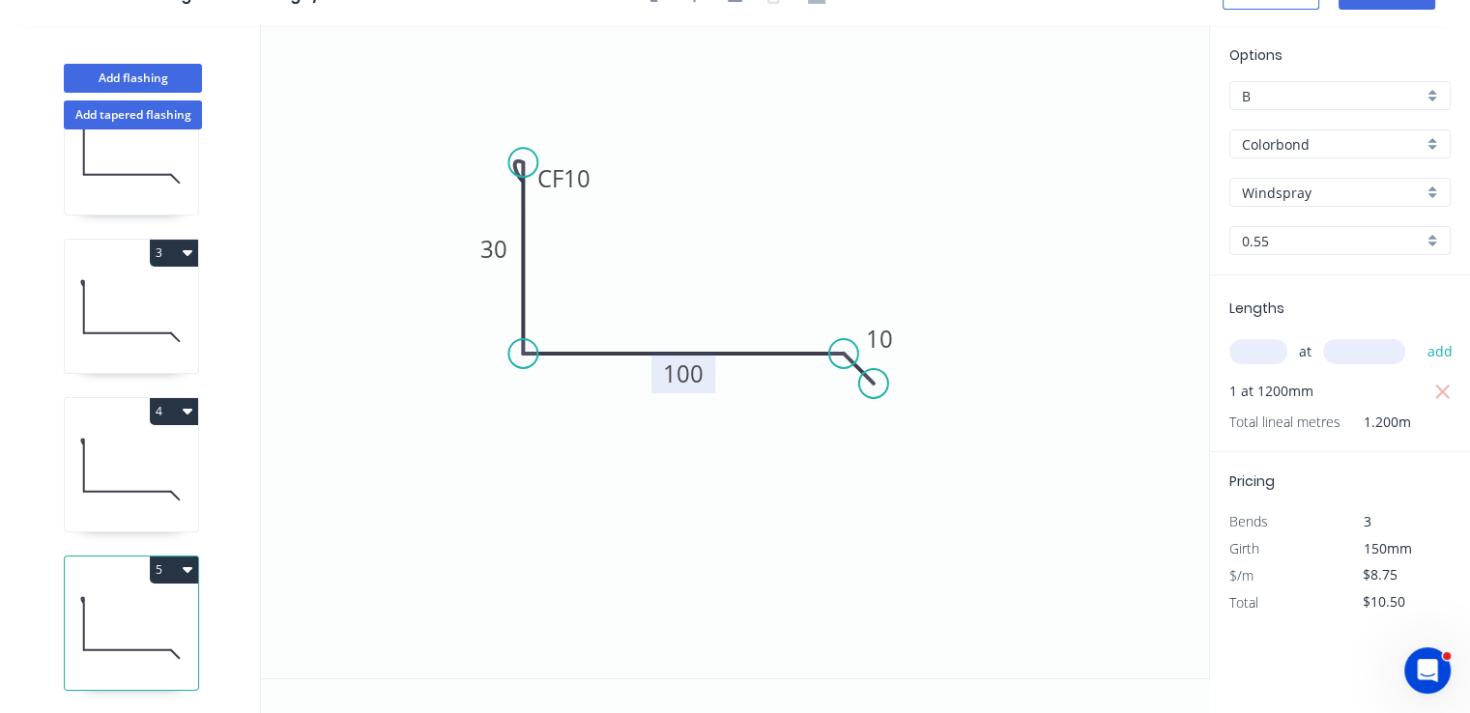
click at [183, 562] on icon "button" at bounding box center [188, 569] width 10 height 15
click at [155, 604] on div "Duplicate" at bounding box center [106, 618] width 149 height 28
type input "$0.00"
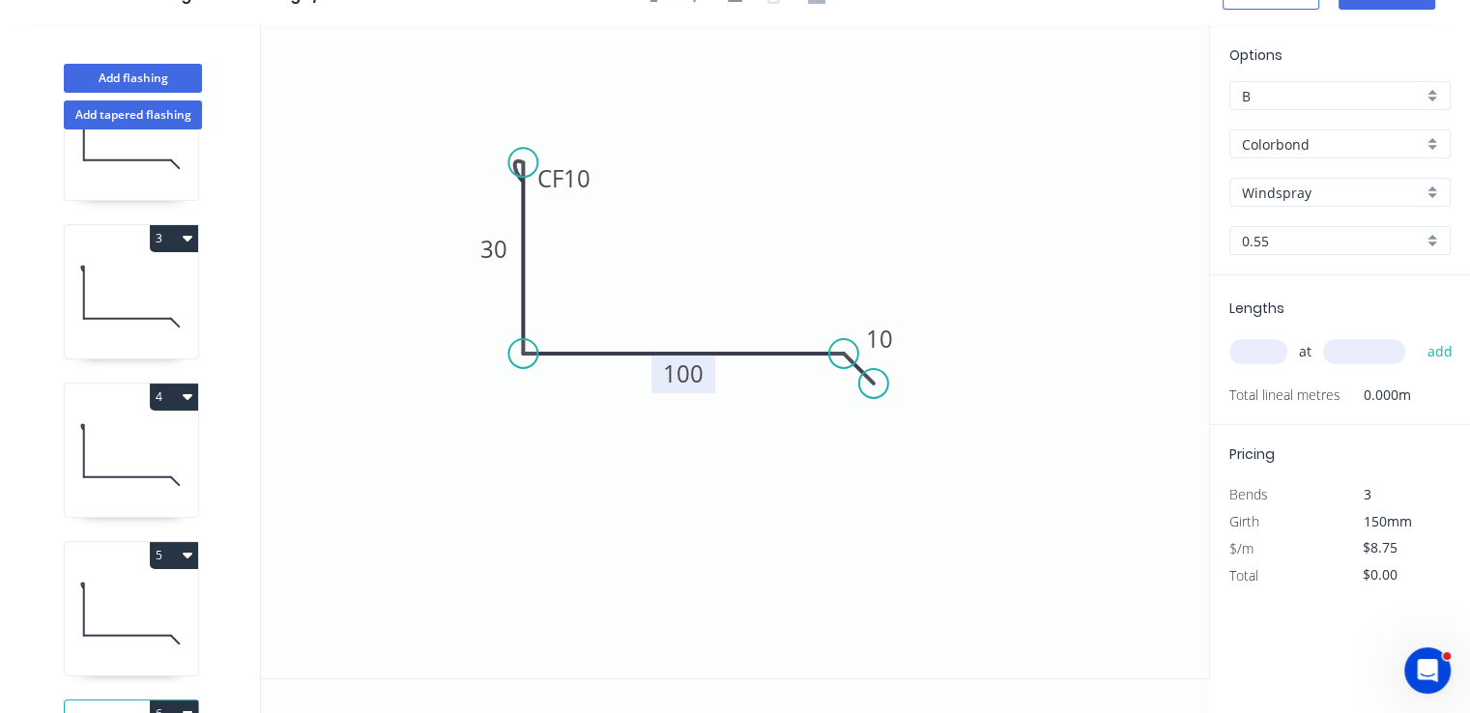
click at [699, 372] on tspan "100" at bounding box center [683, 374] width 41 height 32
click at [1256, 352] on input "text" at bounding box center [1258, 351] width 58 height 25
type input "$10.08"
type input "1"
click at [1381, 348] on input "text" at bounding box center [1364, 351] width 82 height 25
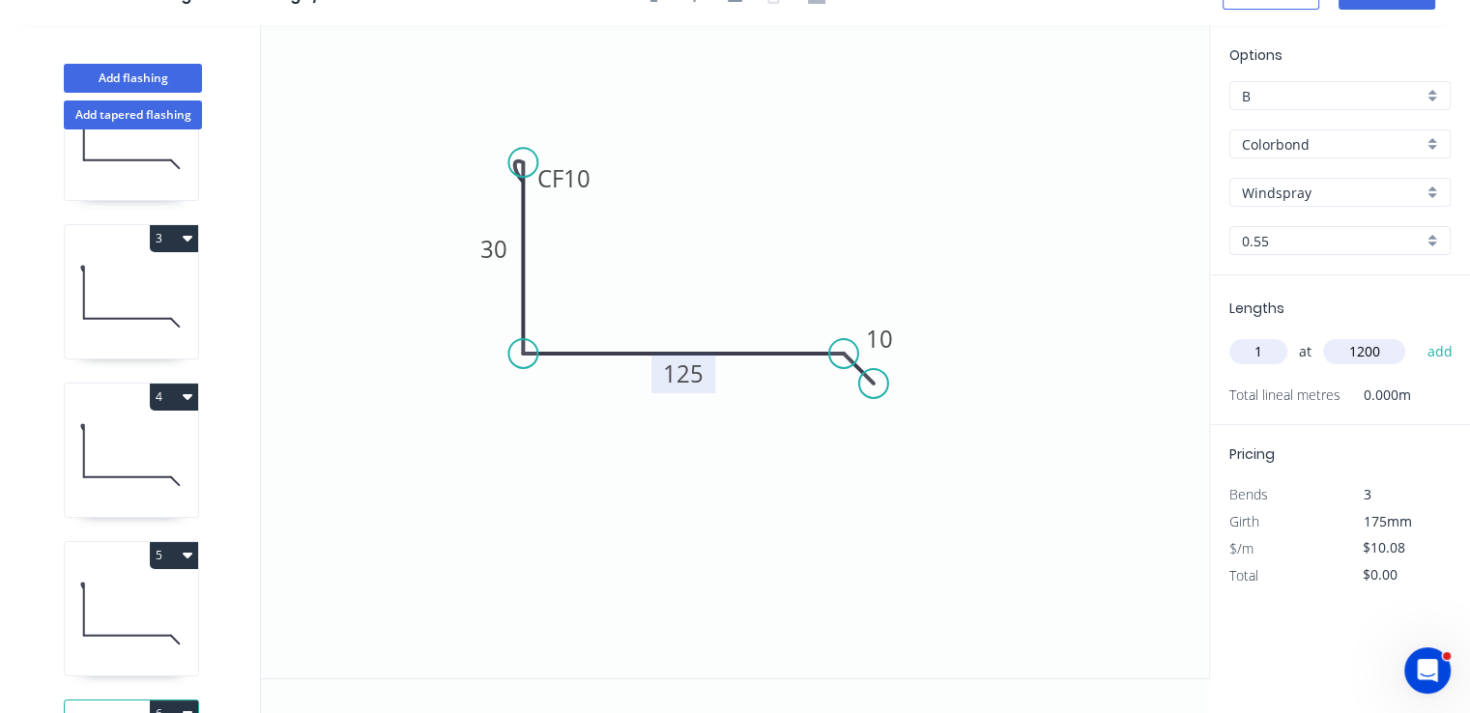
type input "1200"
click at [1417, 335] on button "add" at bounding box center [1439, 351] width 45 height 33
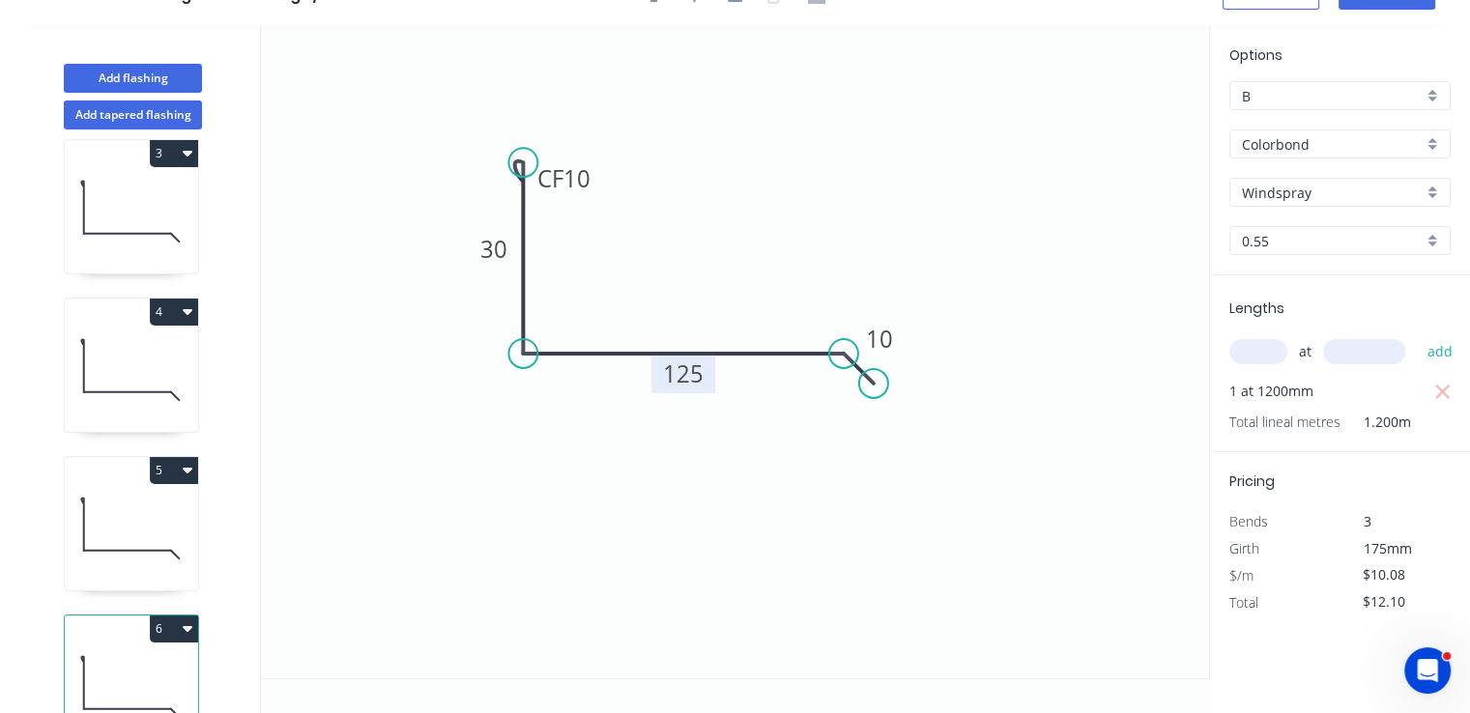
scroll to position [410, 0]
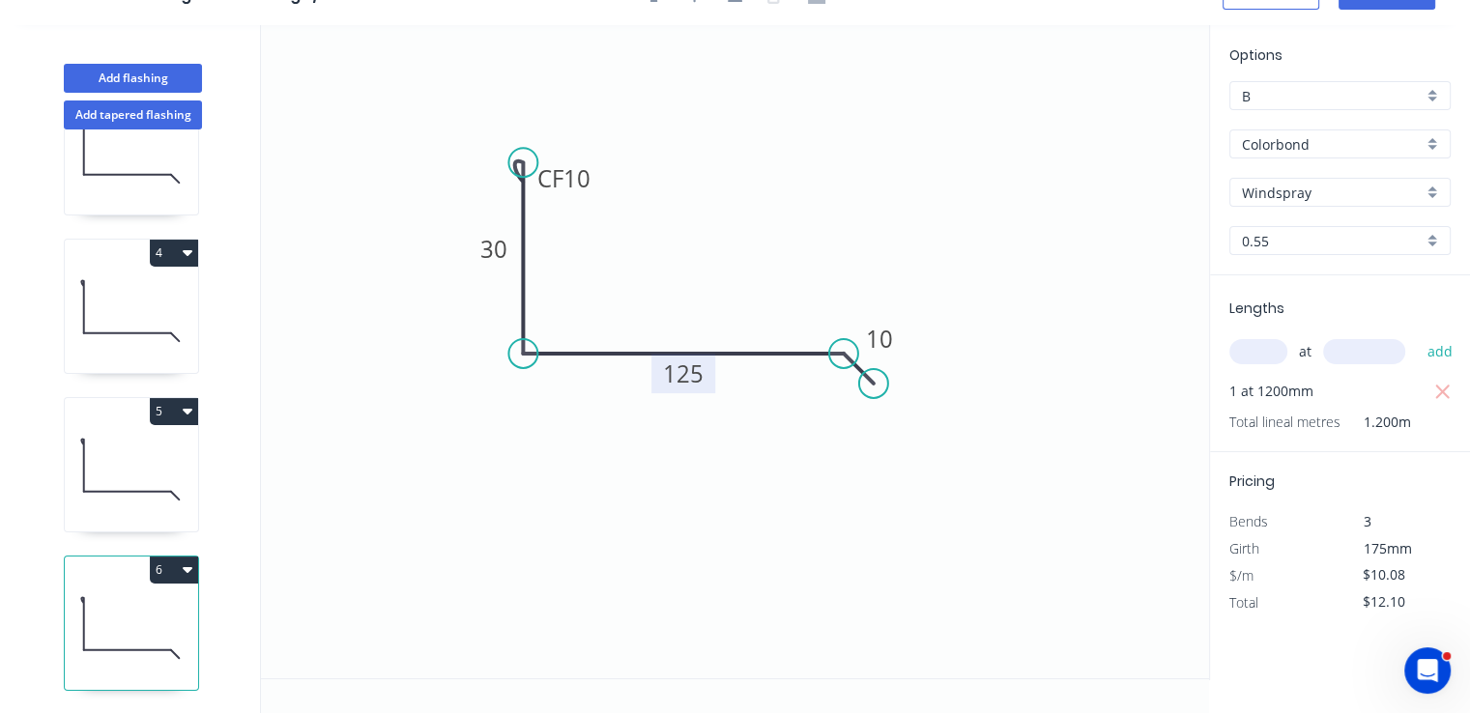
click at [172, 557] on button "6" at bounding box center [174, 570] width 48 height 27
click at [151, 604] on div "Duplicate" at bounding box center [106, 618] width 149 height 28
type input "$0.00"
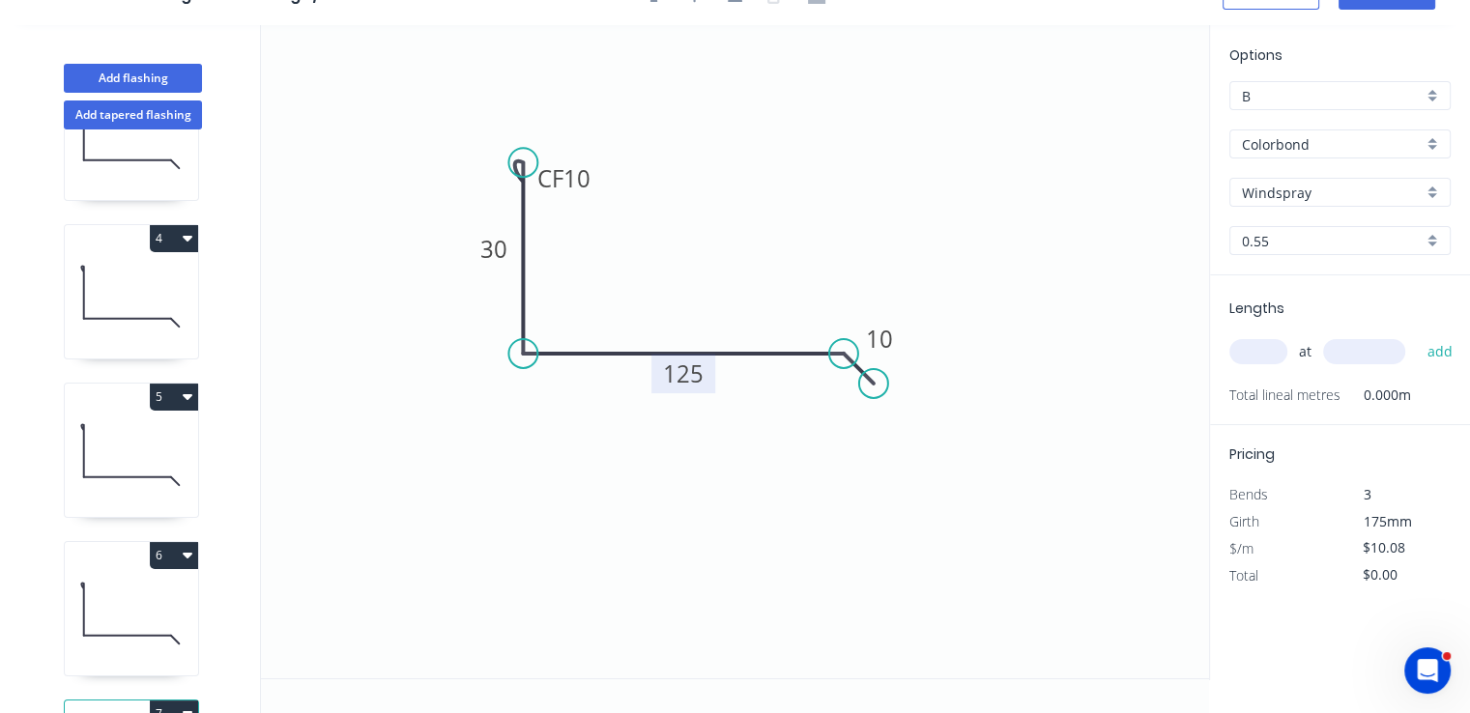
click at [677, 376] on tspan "125" at bounding box center [683, 374] width 41 height 32
click at [1284, 353] on input "text" at bounding box center [1258, 351] width 58 height 25
type input "$8.75"
type input "1"
click at [1344, 349] on input "text" at bounding box center [1364, 351] width 82 height 25
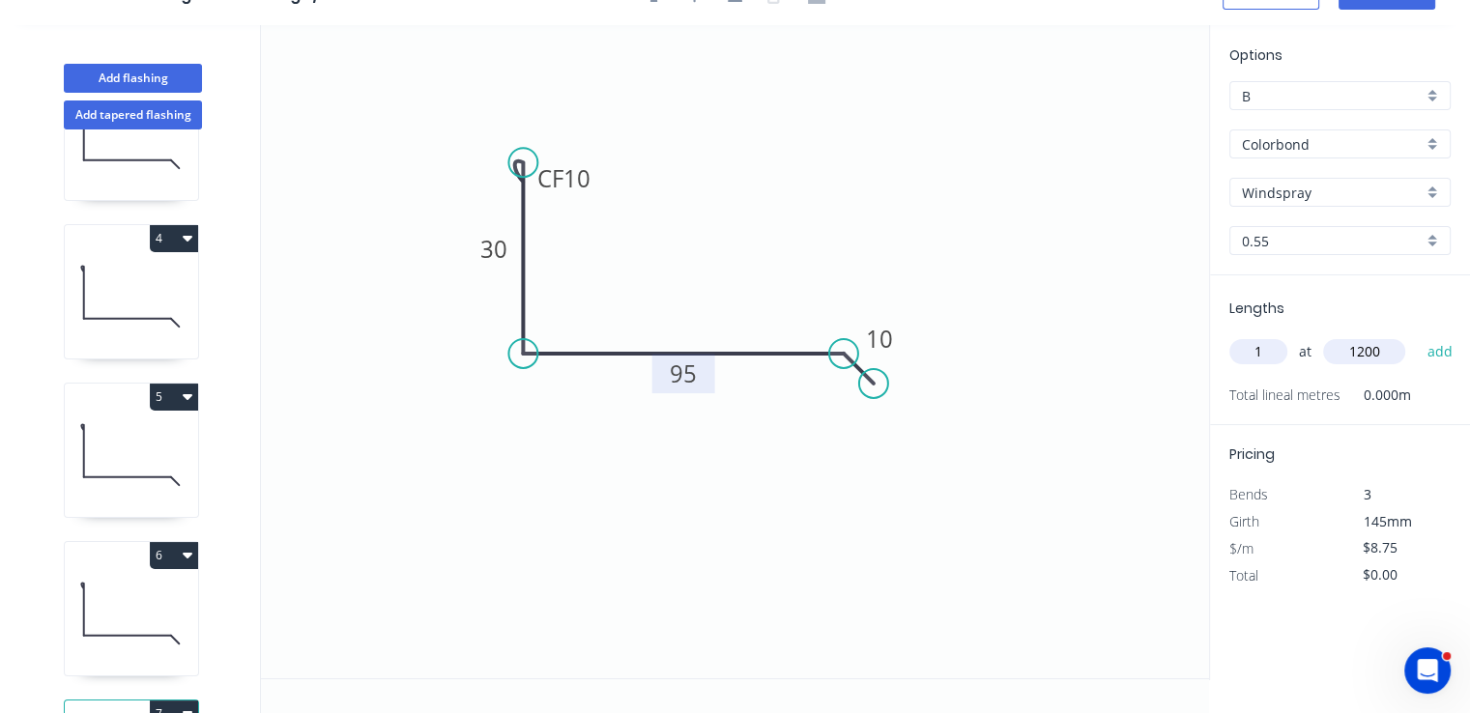
type input "1200"
click at [1417, 335] on button "add" at bounding box center [1439, 351] width 45 height 33
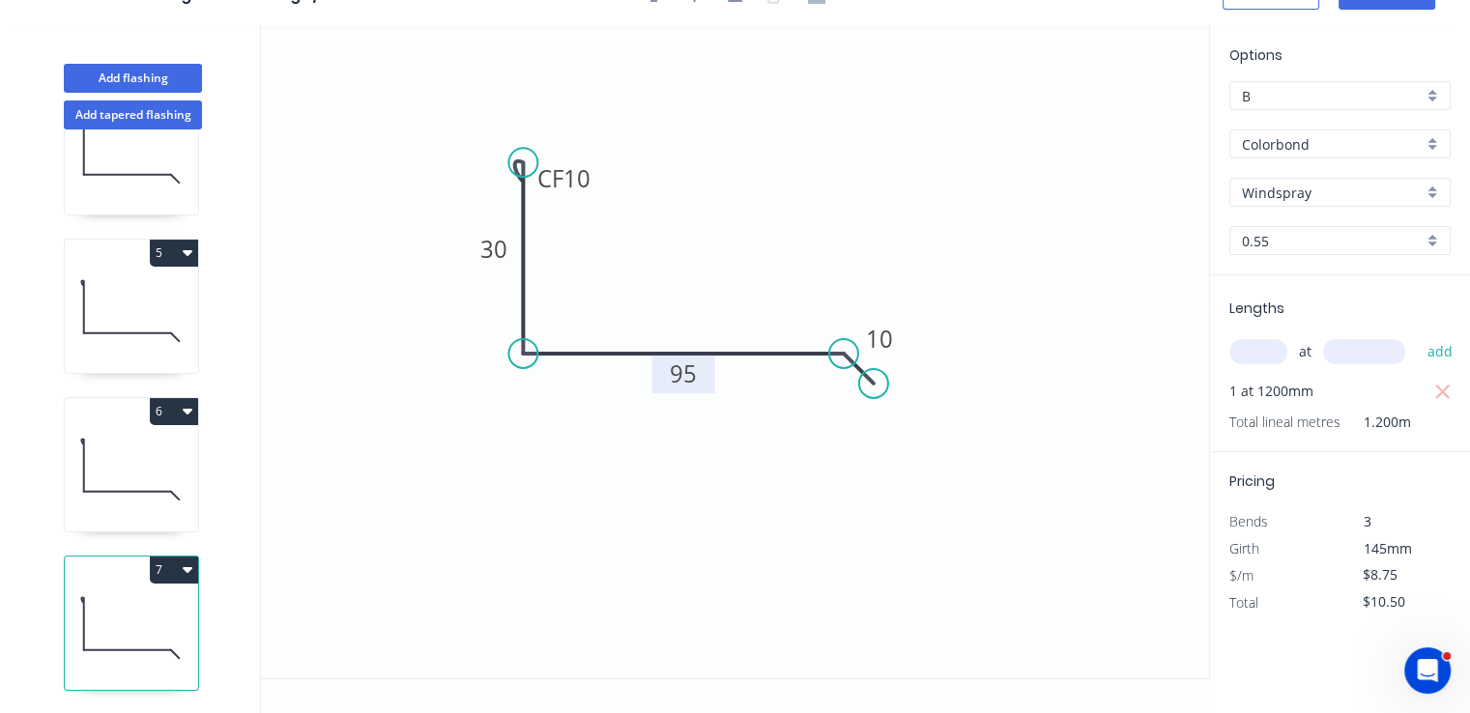
scroll to position [568, 0]
click at [178, 557] on button "7" at bounding box center [174, 570] width 48 height 27
click at [121, 604] on div "Duplicate" at bounding box center [106, 618] width 149 height 28
type input "$0.00"
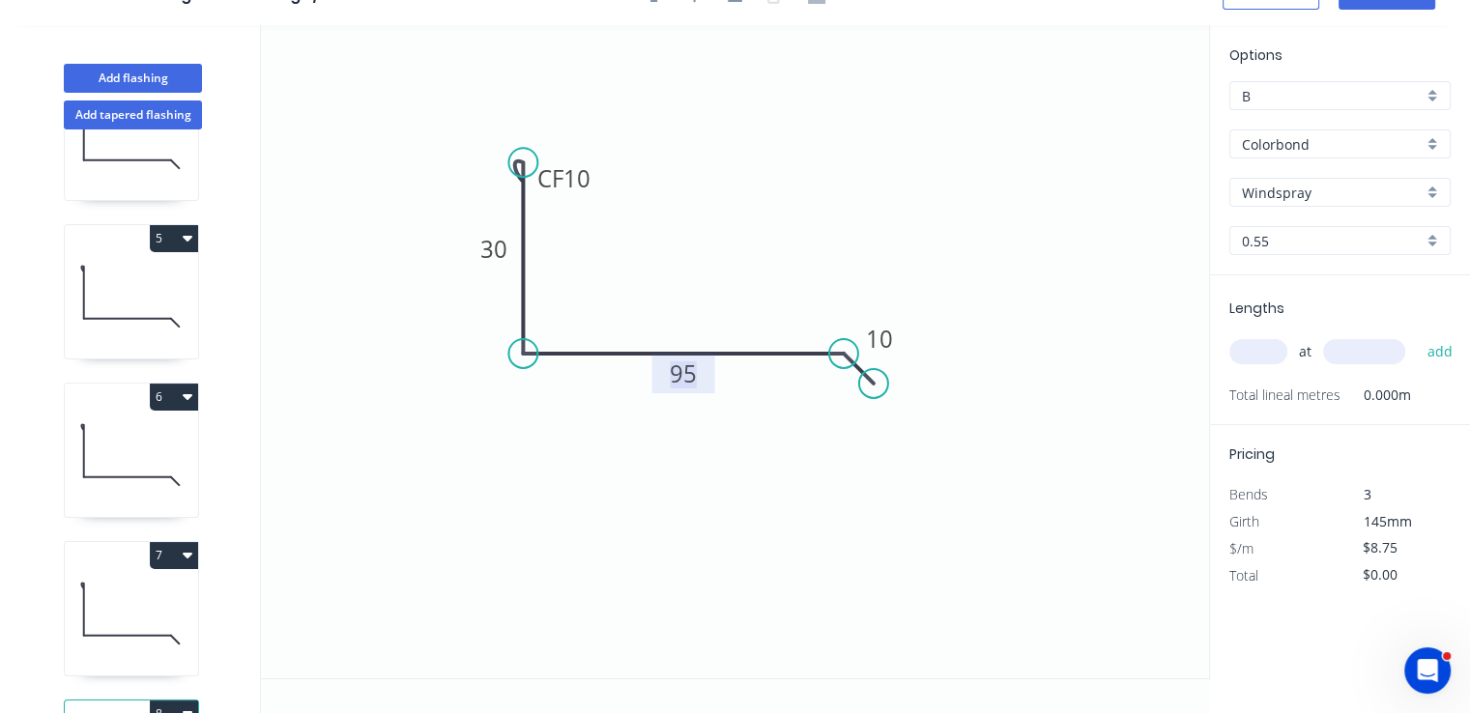
click at [665, 384] on rect at bounding box center [683, 374] width 39 height 27
click at [1270, 349] on input "text" at bounding box center [1258, 351] width 58 height 25
type input "$10.08"
type input "1"
click at [1376, 353] on input "text" at bounding box center [1364, 351] width 82 height 25
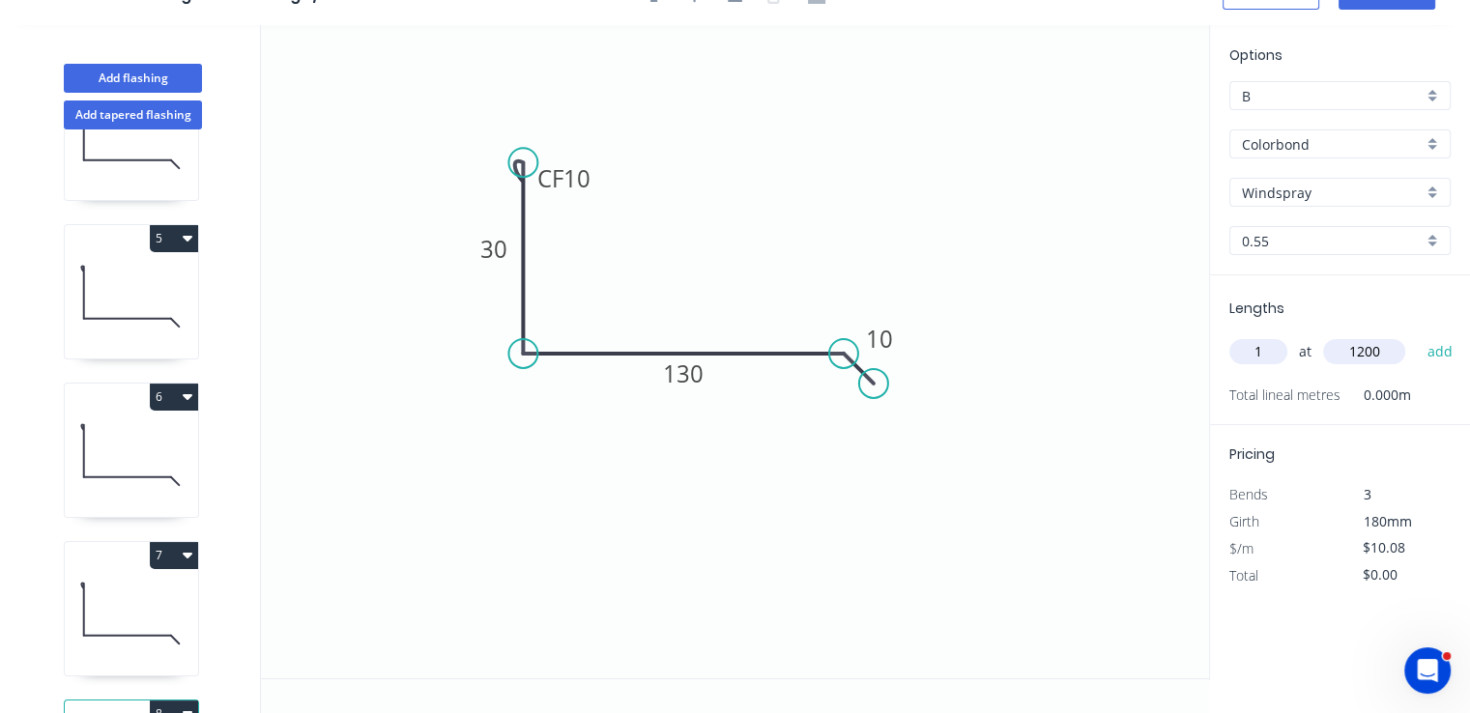
type input "1200"
click at [1417, 335] on button "add" at bounding box center [1439, 351] width 45 height 33
type input "$12.10"
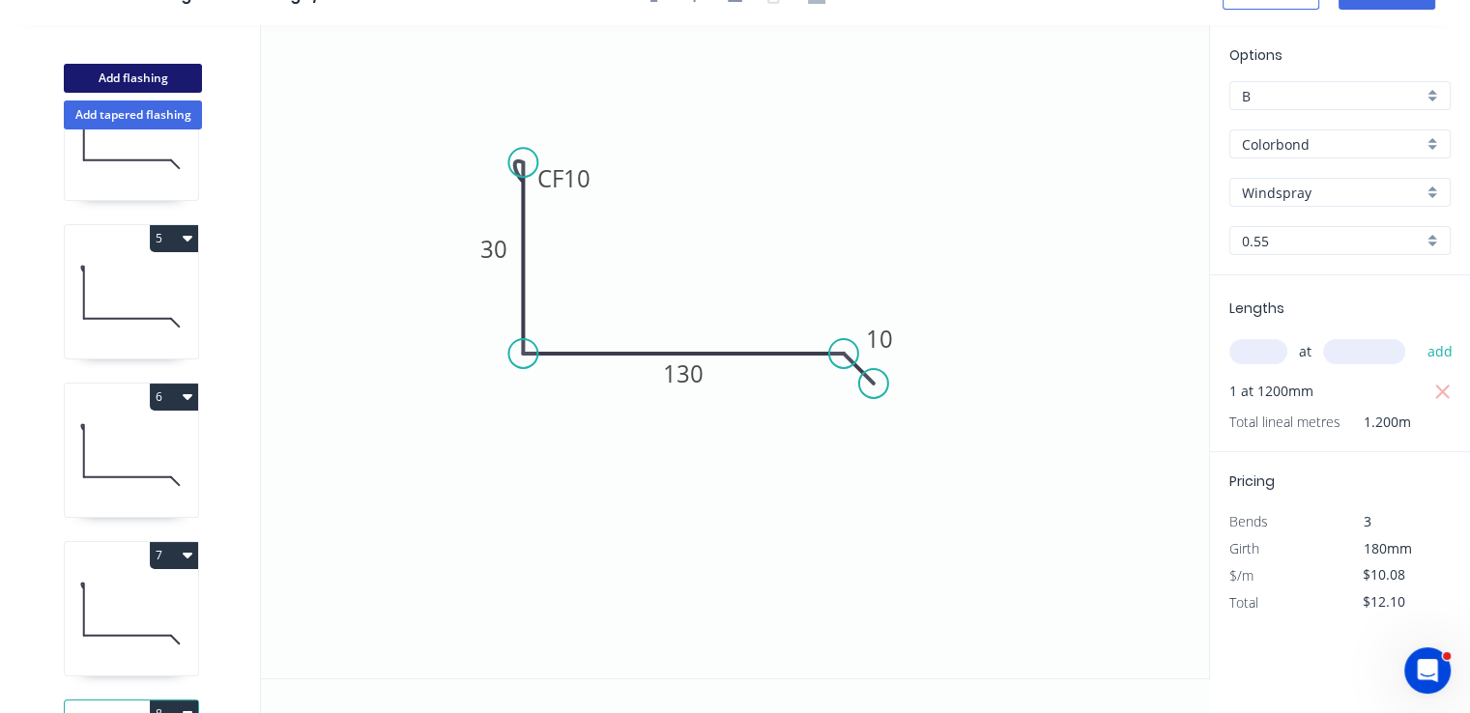
click at [179, 80] on button "Add flashing" at bounding box center [133, 78] width 138 height 29
type input "$0.00"
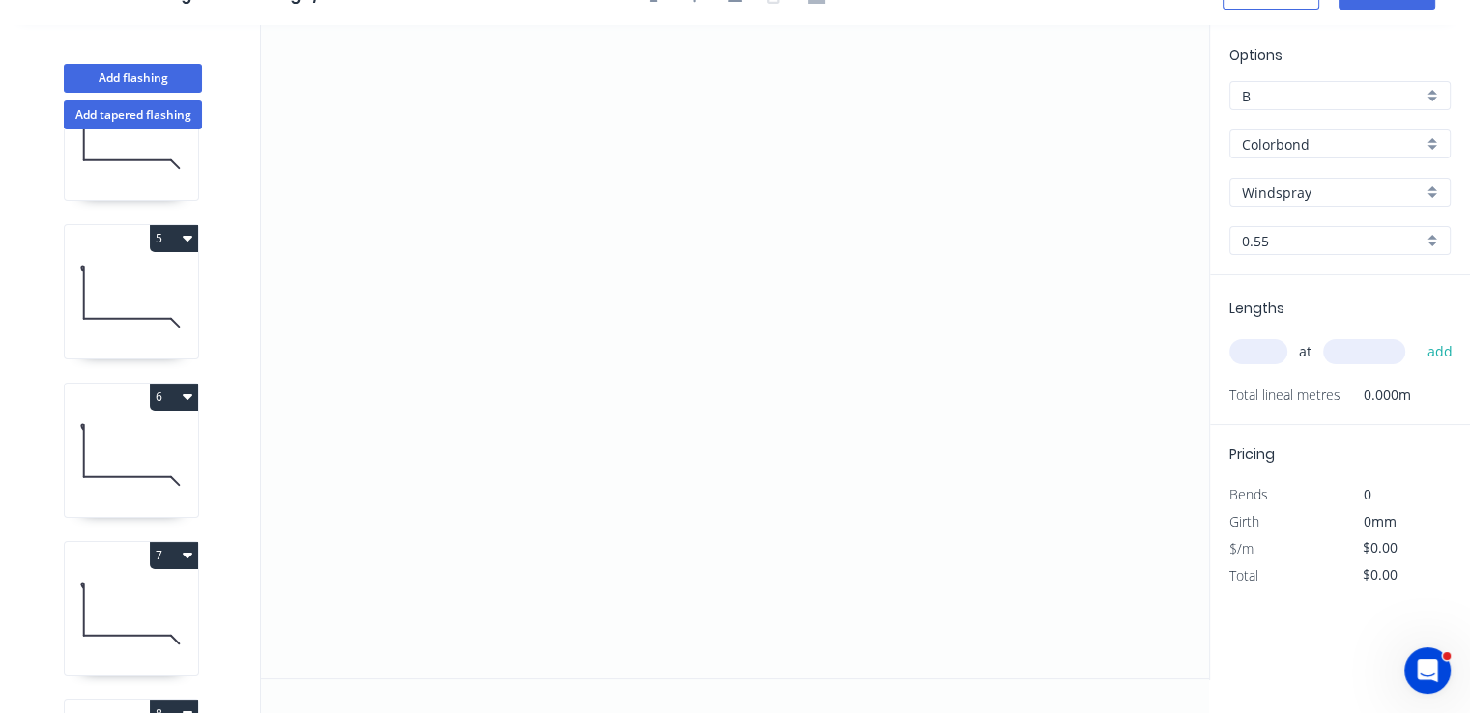
click at [1320, 200] on input "Windspray" at bounding box center [1332, 193] width 181 height 20
click at [1320, 222] on div "Monument" at bounding box center [1339, 230] width 219 height 34
type input "Monument"
click at [530, 304] on icon "0" at bounding box center [735, 351] width 948 height 653
click at [915, 303] on icon "0" at bounding box center [735, 351] width 948 height 653
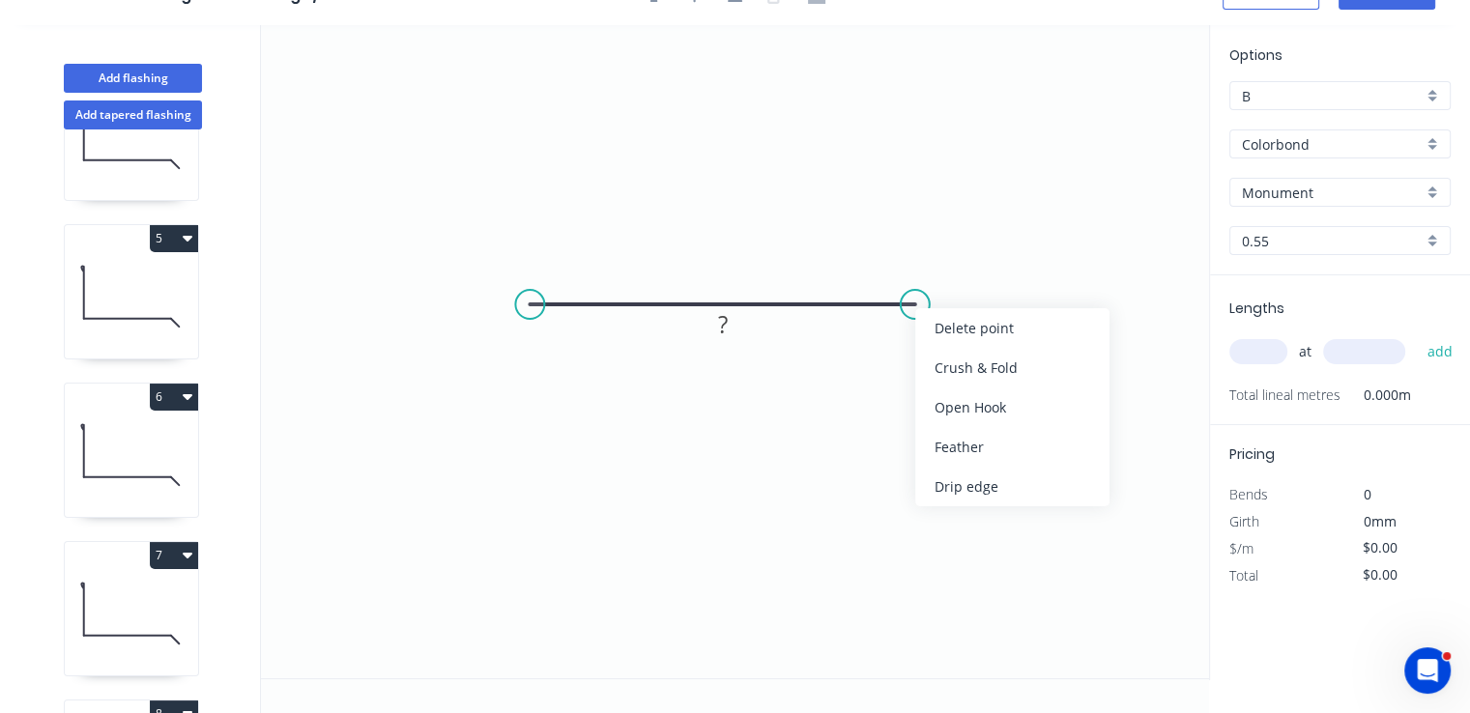
click at [951, 369] on div "Crush & Fold" at bounding box center [1012, 368] width 194 height 40
click at [936, 368] on div "Flip bend" at bounding box center [1008, 368] width 194 height 40
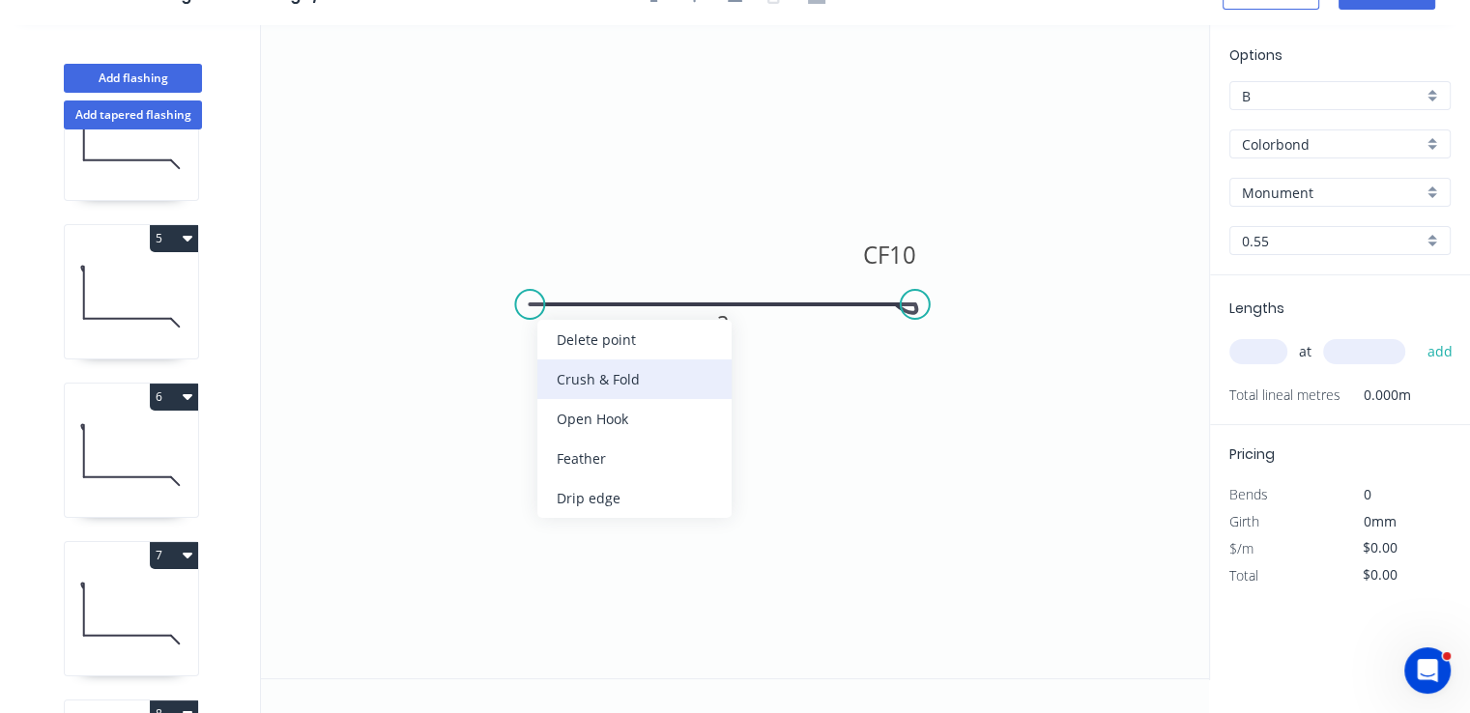
click at [573, 383] on div "Crush & Fold" at bounding box center [634, 380] width 194 height 40
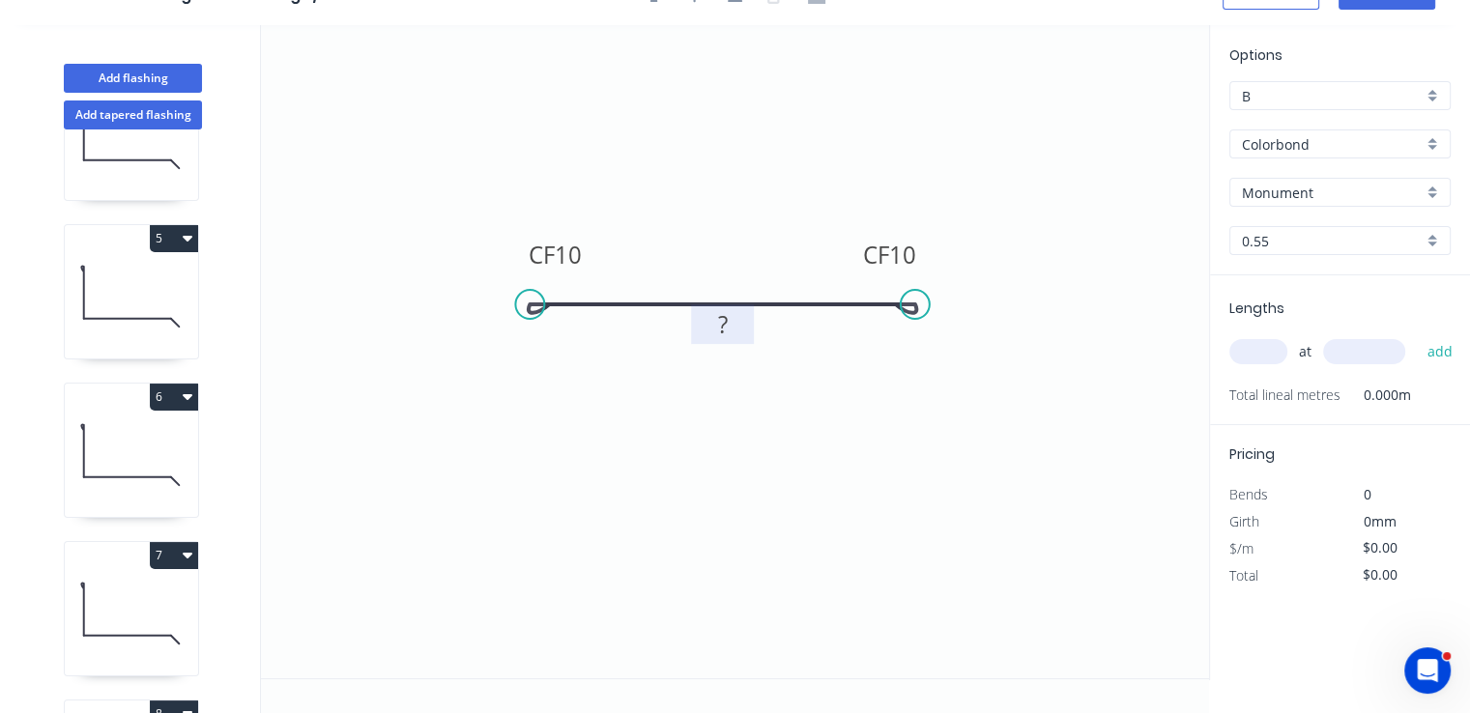
click at [704, 328] on rect at bounding box center [723, 325] width 39 height 27
click at [1249, 359] on input "text" at bounding box center [1258, 351] width 58 height 25
type input "$13.11"
type input "3"
click at [1383, 350] on input "text" at bounding box center [1364, 351] width 82 height 25
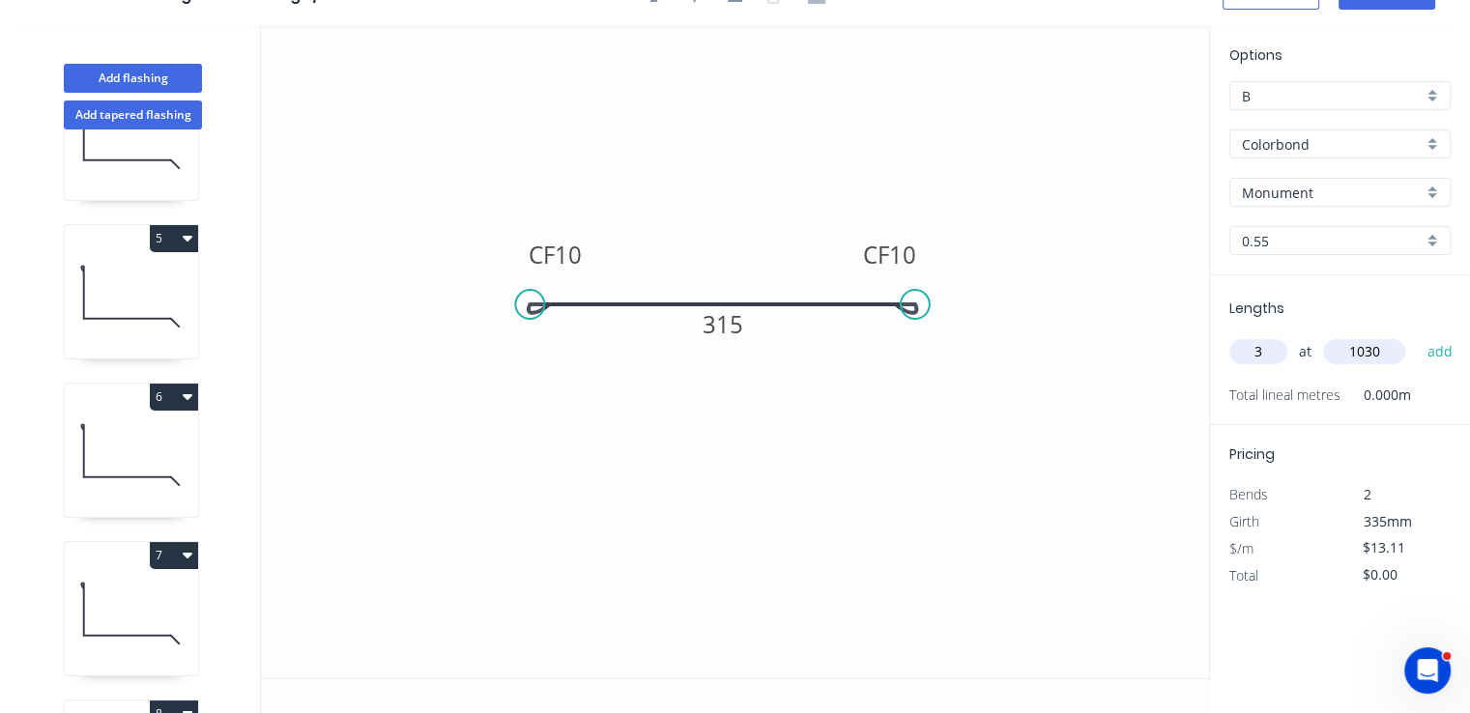
type input "1030"
click at [1417, 335] on button "add" at bounding box center [1439, 351] width 45 height 33
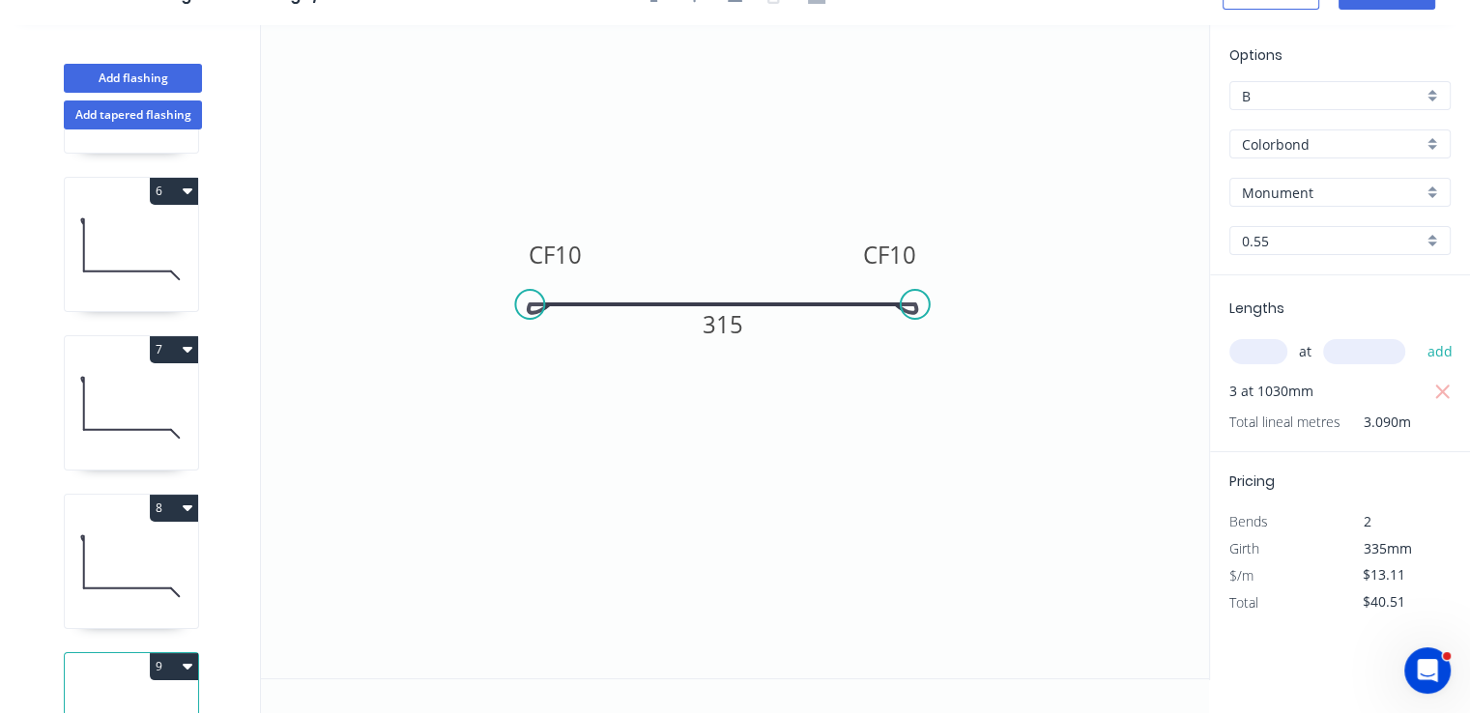
scroll to position [885, 0]
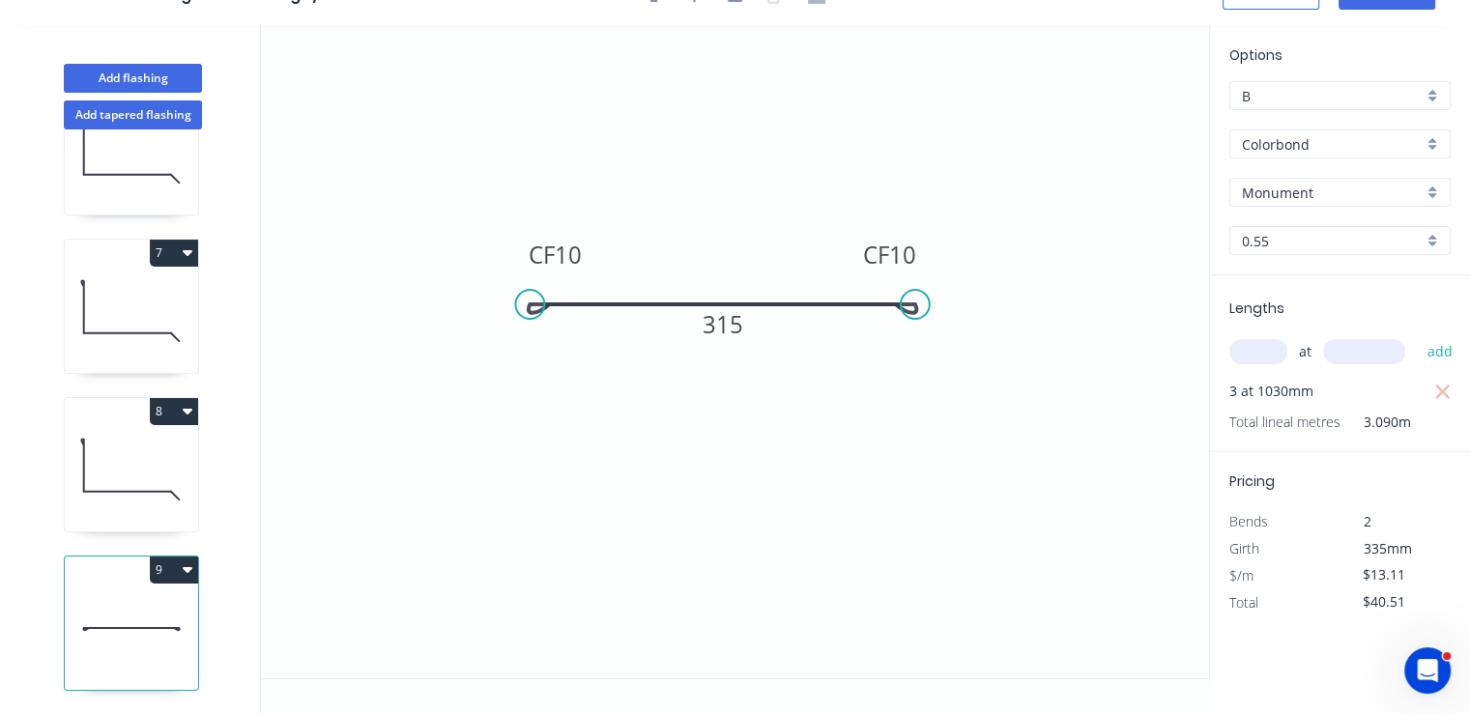
click at [172, 557] on button "9" at bounding box center [174, 570] width 48 height 27
click at [151, 604] on div "Duplicate" at bounding box center [106, 618] width 149 height 28
type input "$0.00"
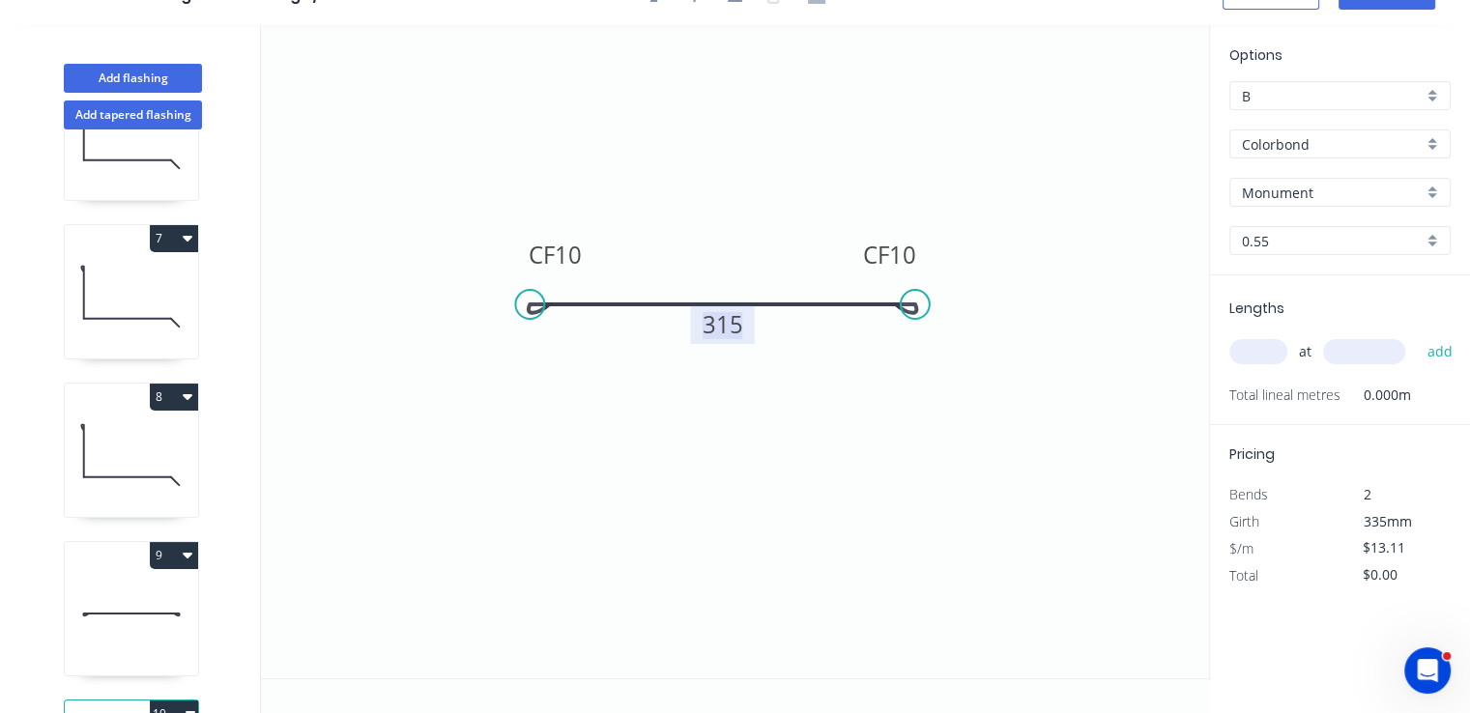
click at [722, 326] on tspan "315" at bounding box center [723, 324] width 41 height 32
click at [1269, 348] on input "text" at bounding box center [1258, 351] width 58 height 25
type input "2"
click at [1346, 351] on input "text" at bounding box center [1364, 351] width 82 height 25
type input "1030"
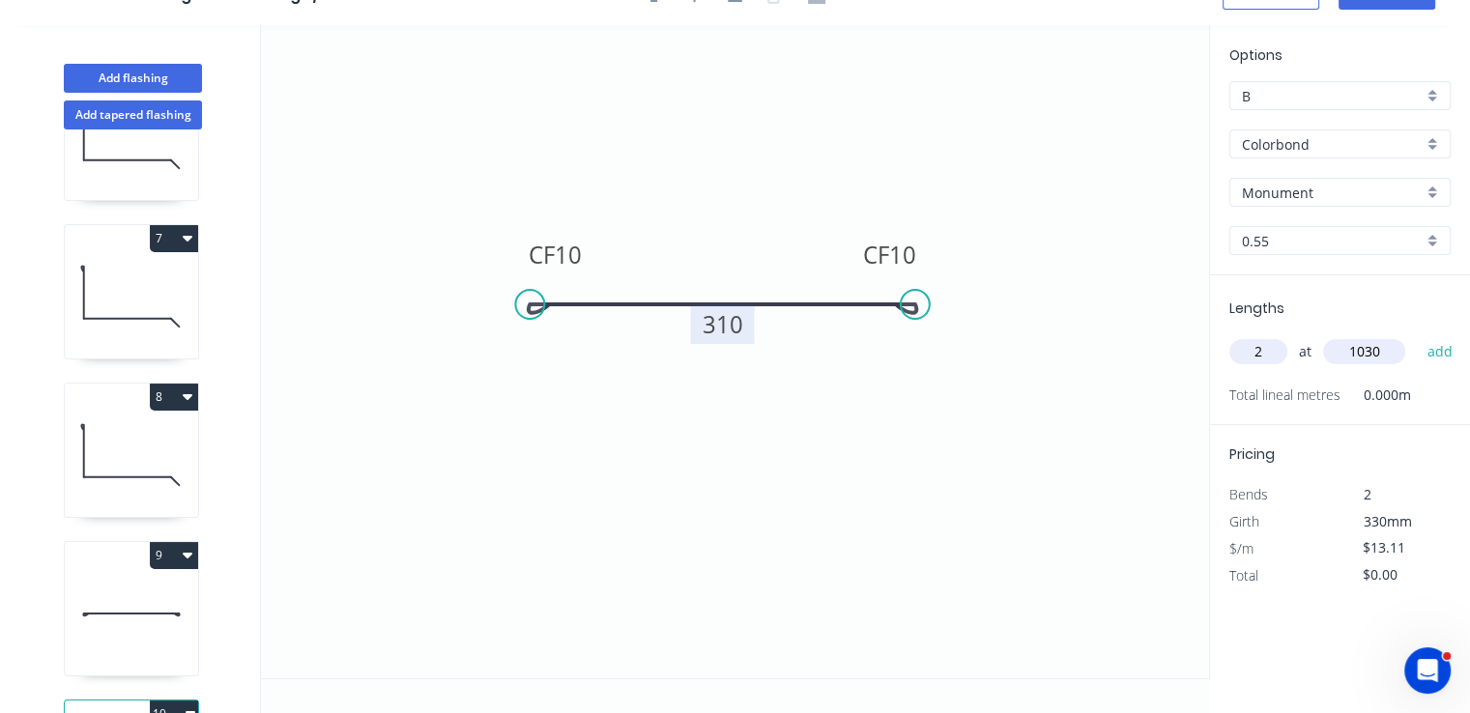
click at [1417, 335] on button "add" at bounding box center [1439, 351] width 45 height 33
type input "$27.01"
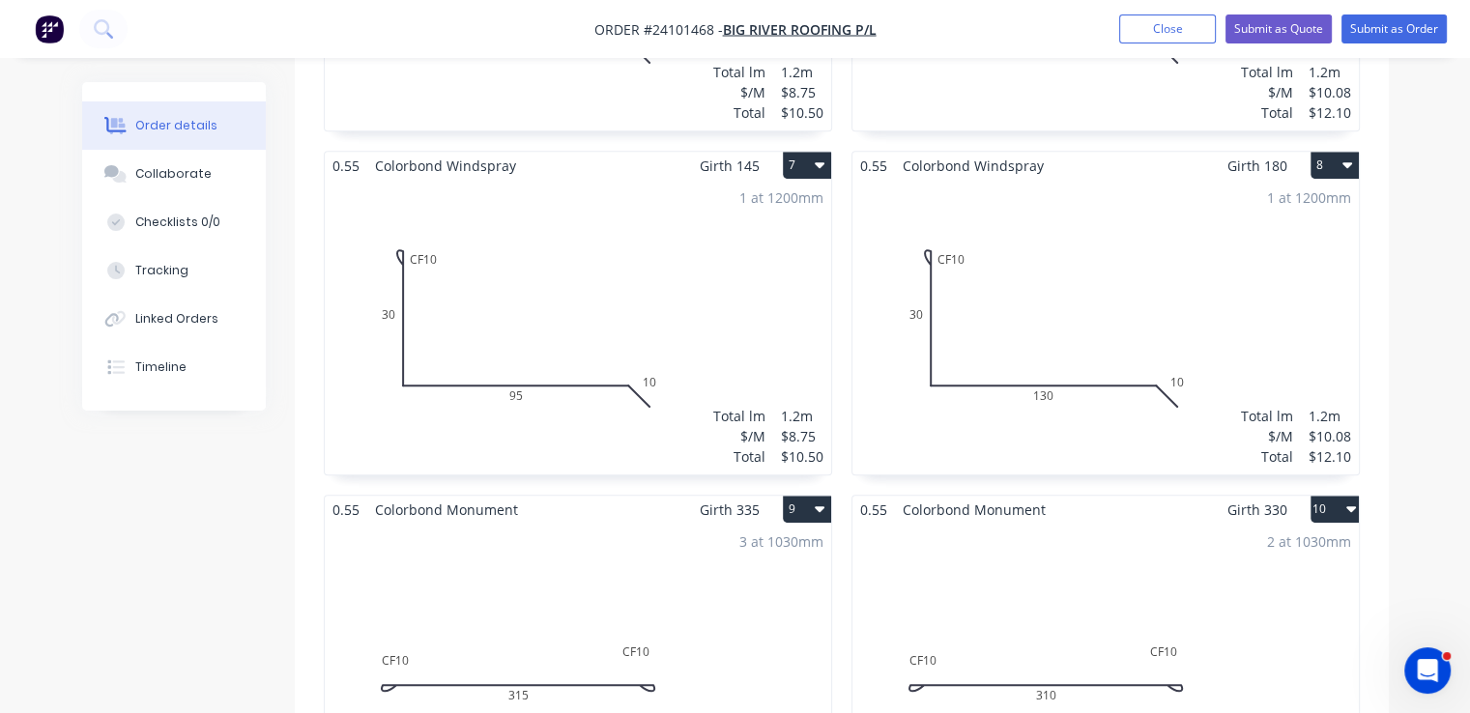
scroll to position [2241, 0]
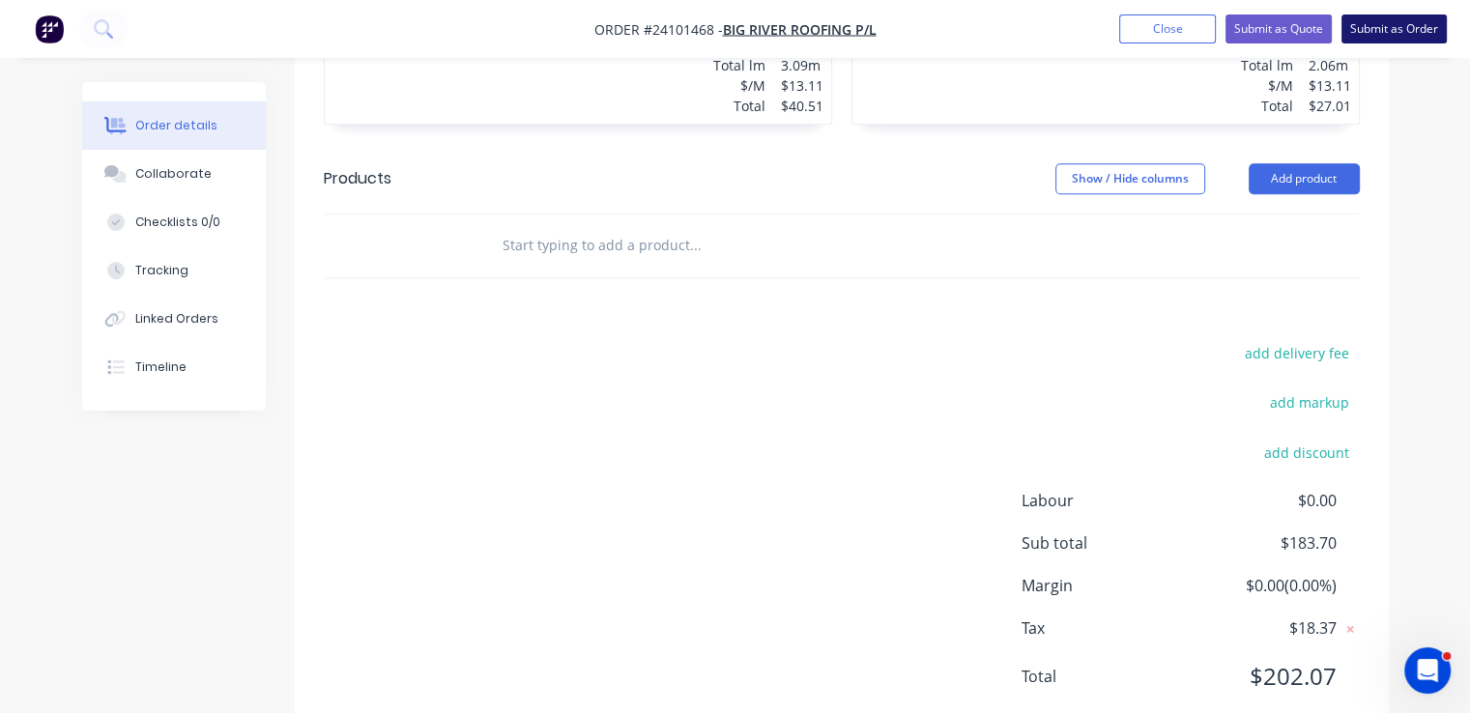
click at [1411, 25] on button "Submit as Order" at bounding box center [1394, 28] width 105 height 29
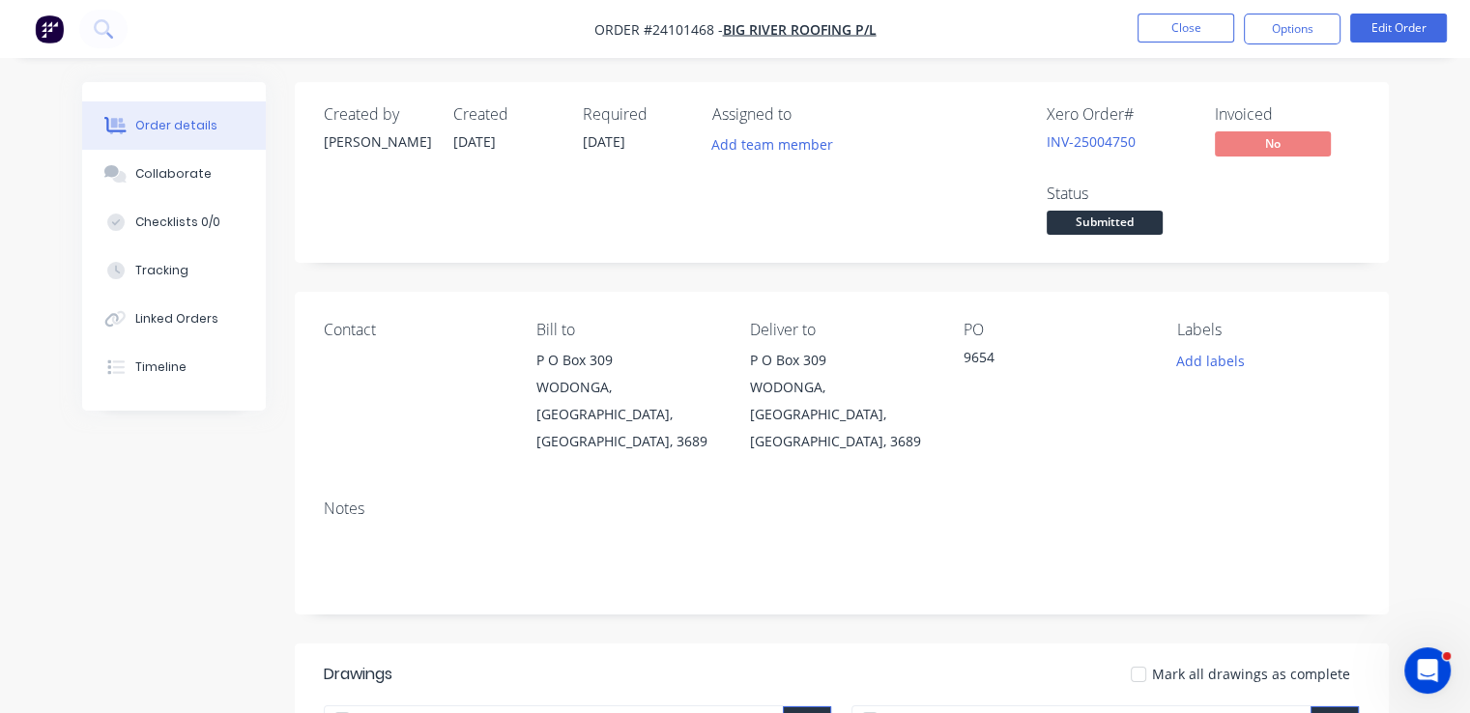
click at [59, 35] on img "button" at bounding box center [49, 28] width 29 height 29
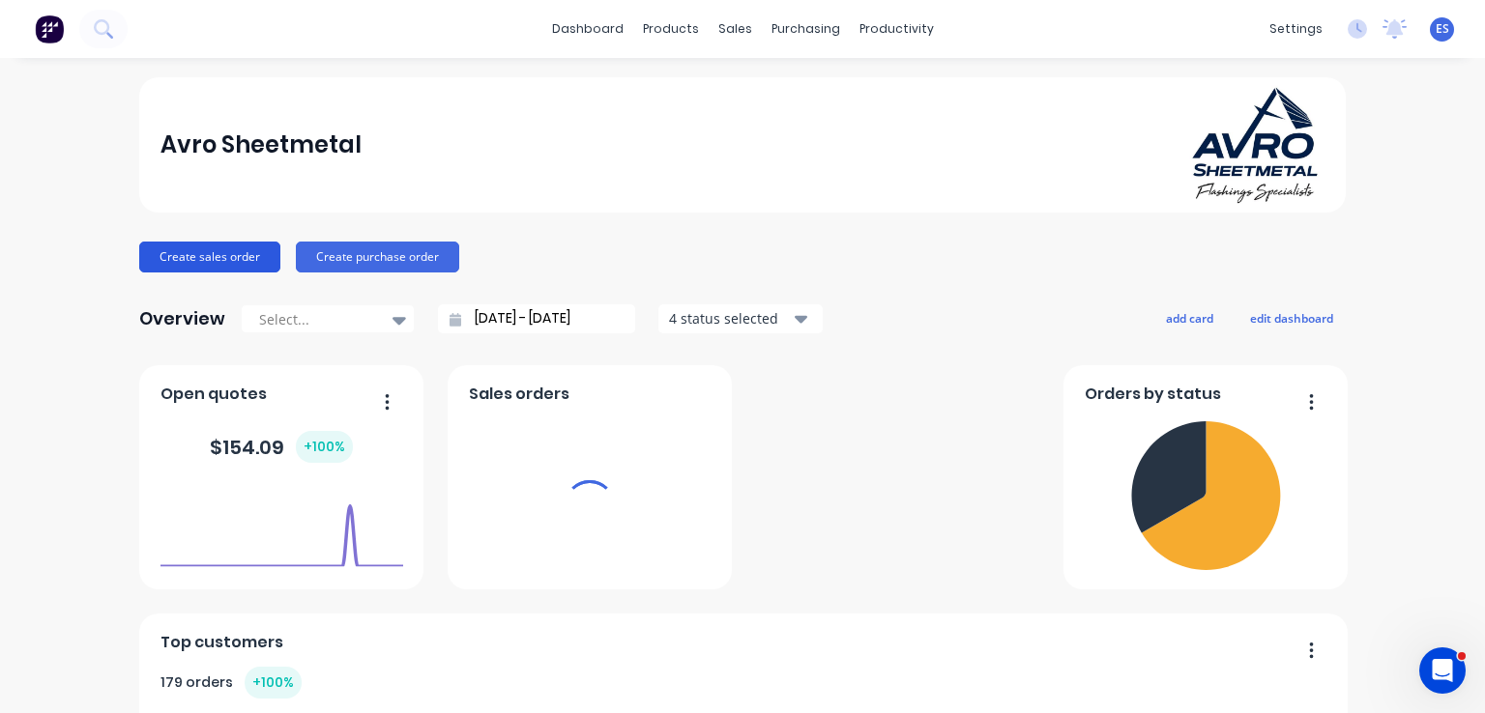
click at [197, 263] on button "Create sales order" at bounding box center [209, 257] width 141 height 31
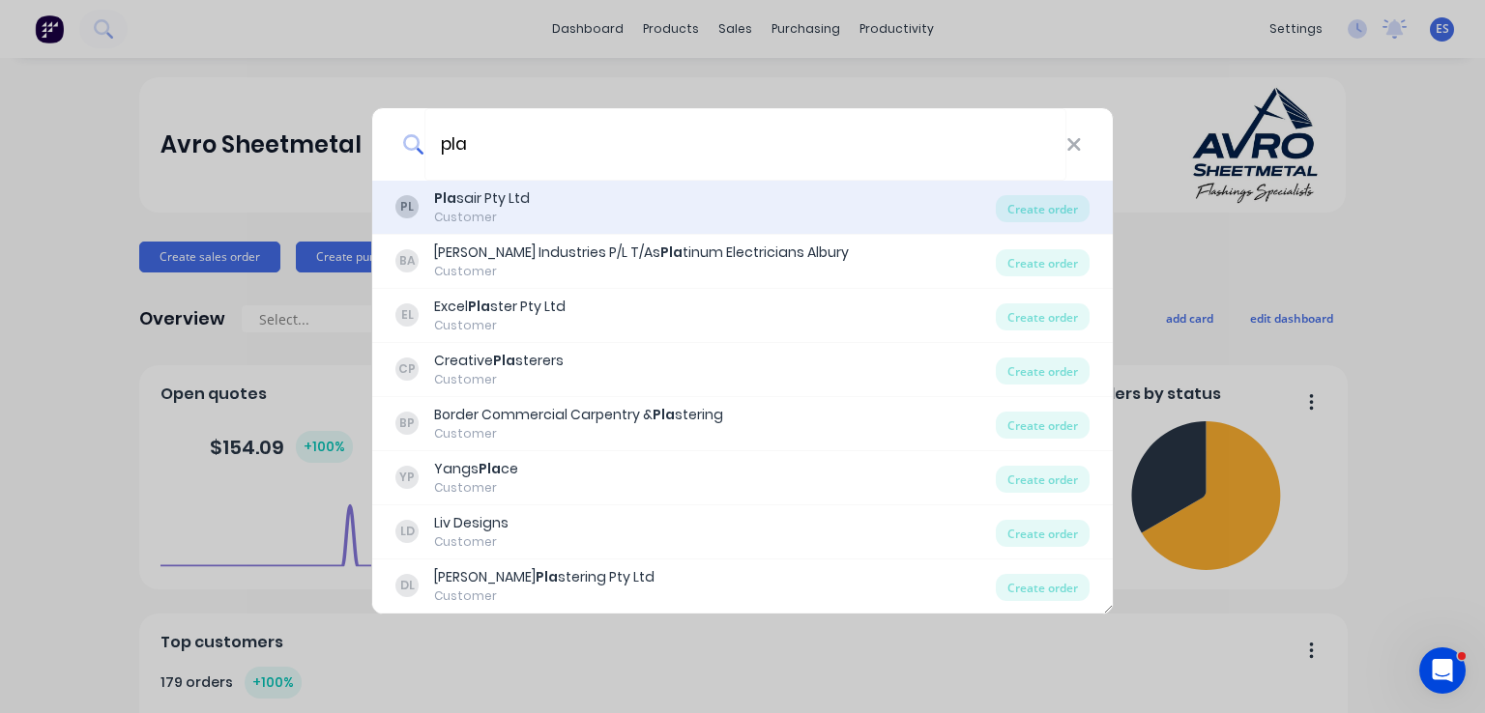
type input "pla"
click at [437, 218] on div "Customer" at bounding box center [482, 217] width 96 height 17
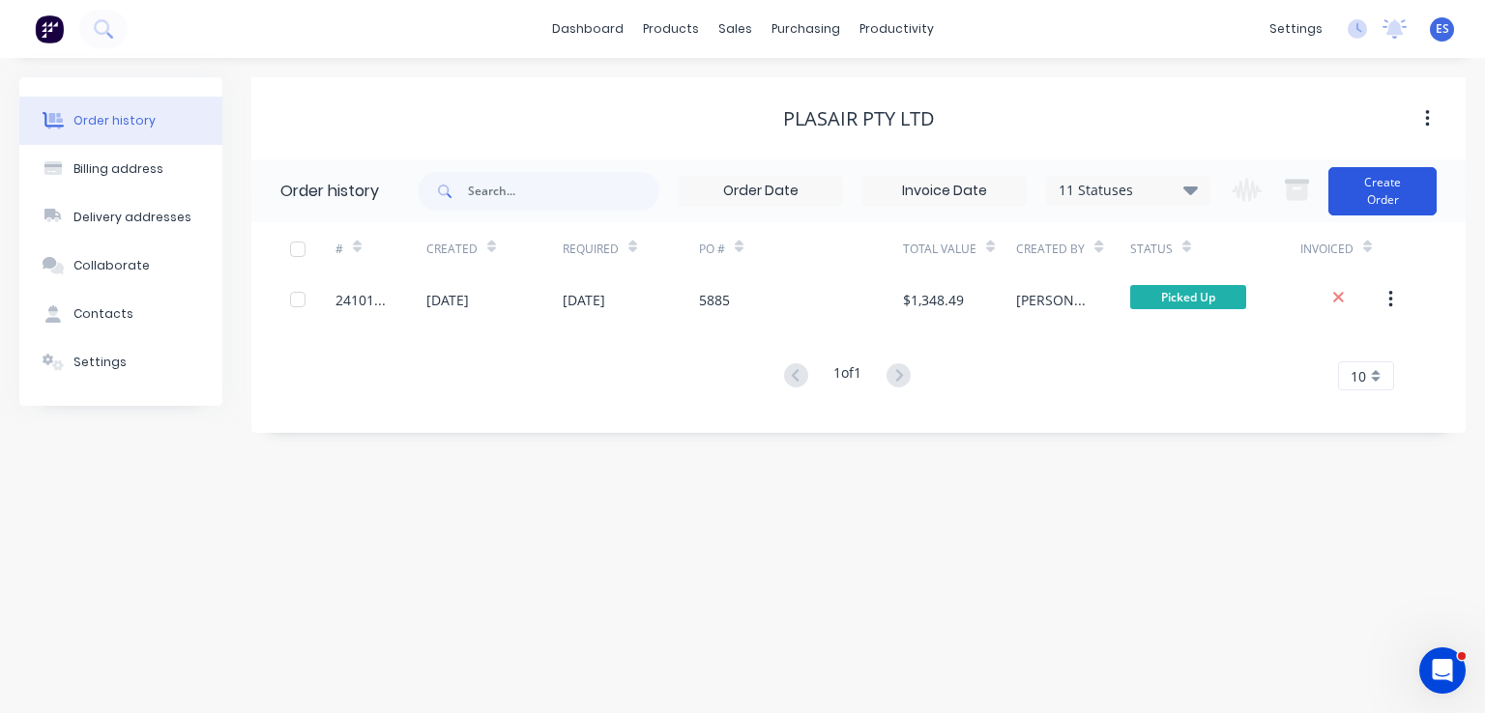
click at [1380, 189] on button "Create Order" at bounding box center [1382, 191] width 108 height 48
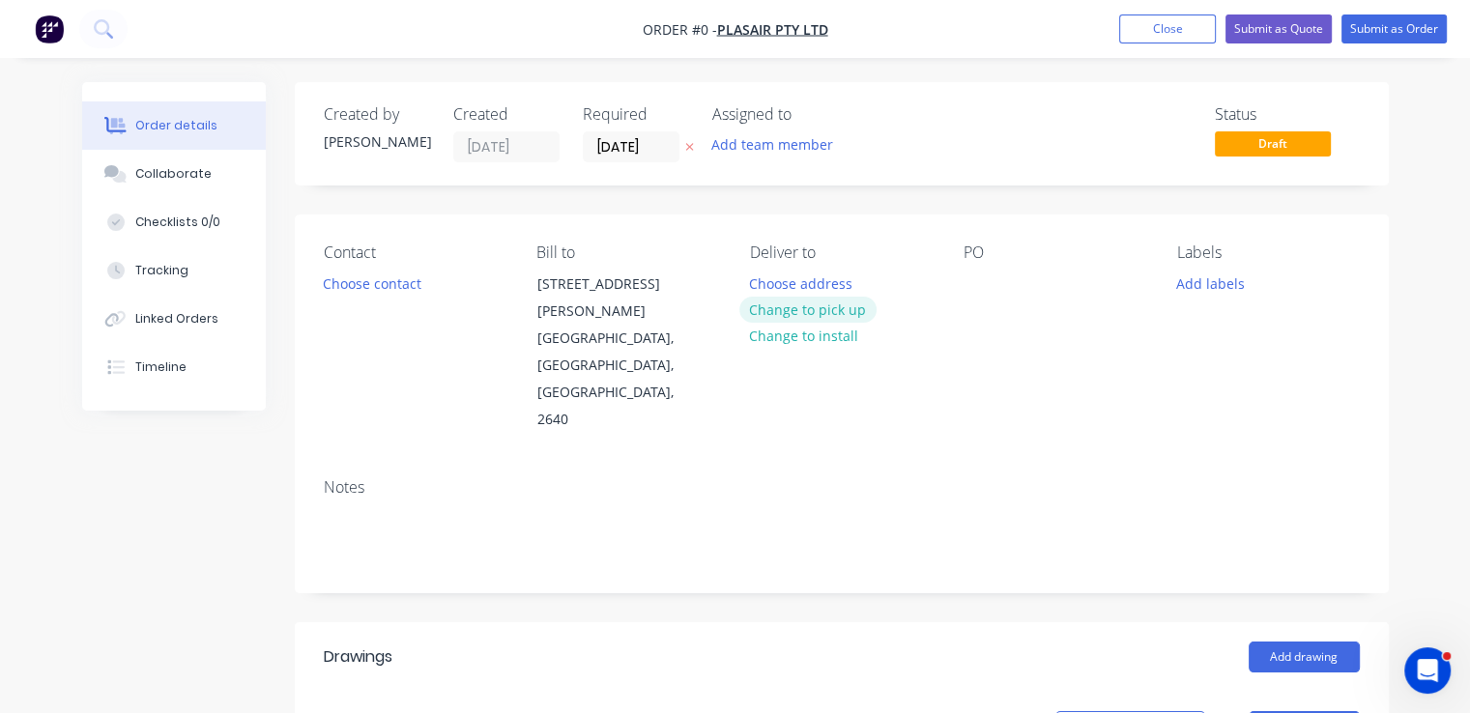
click at [836, 310] on button "Change to pick up" at bounding box center [807, 310] width 137 height 26
click at [391, 285] on button "Choose contact" at bounding box center [371, 283] width 119 height 26
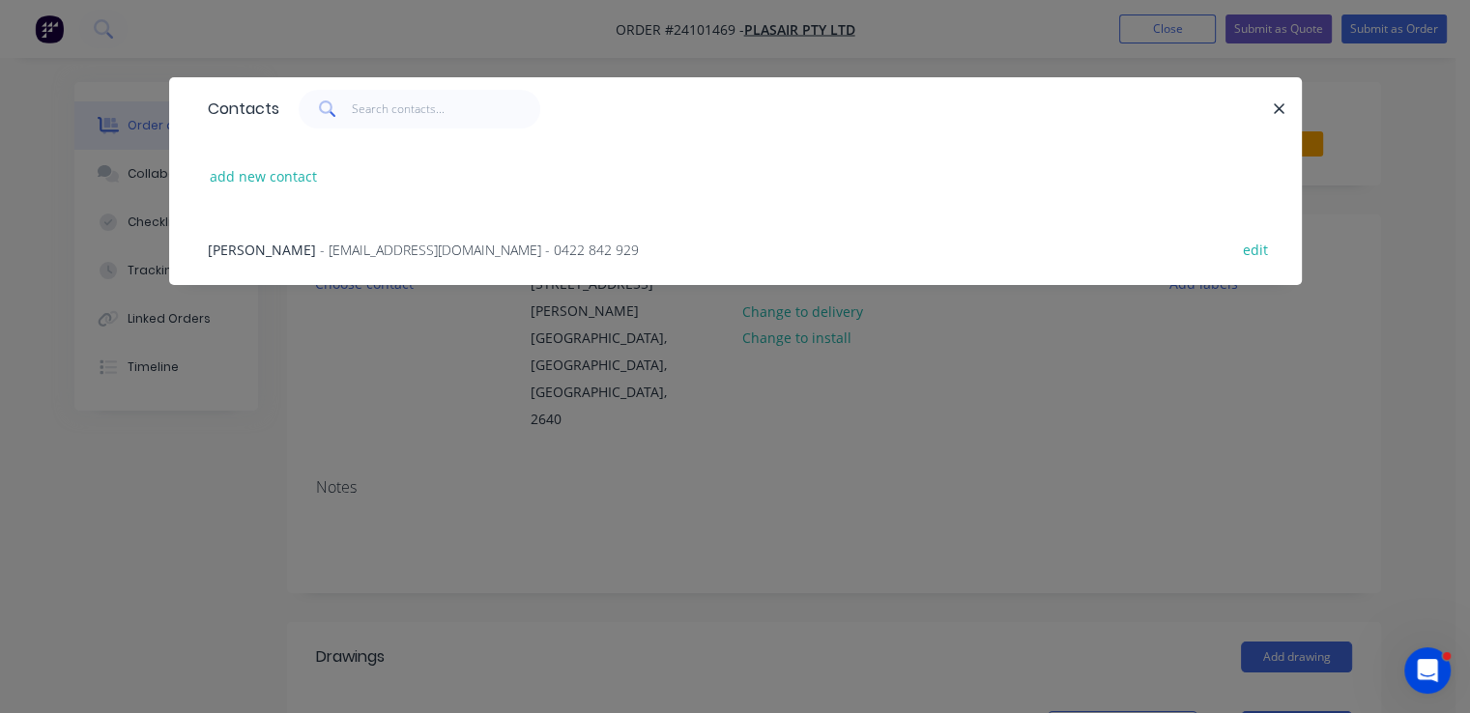
click at [376, 254] on span "- admin@plasair.com.au - 0422 842 929" at bounding box center [479, 250] width 319 height 18
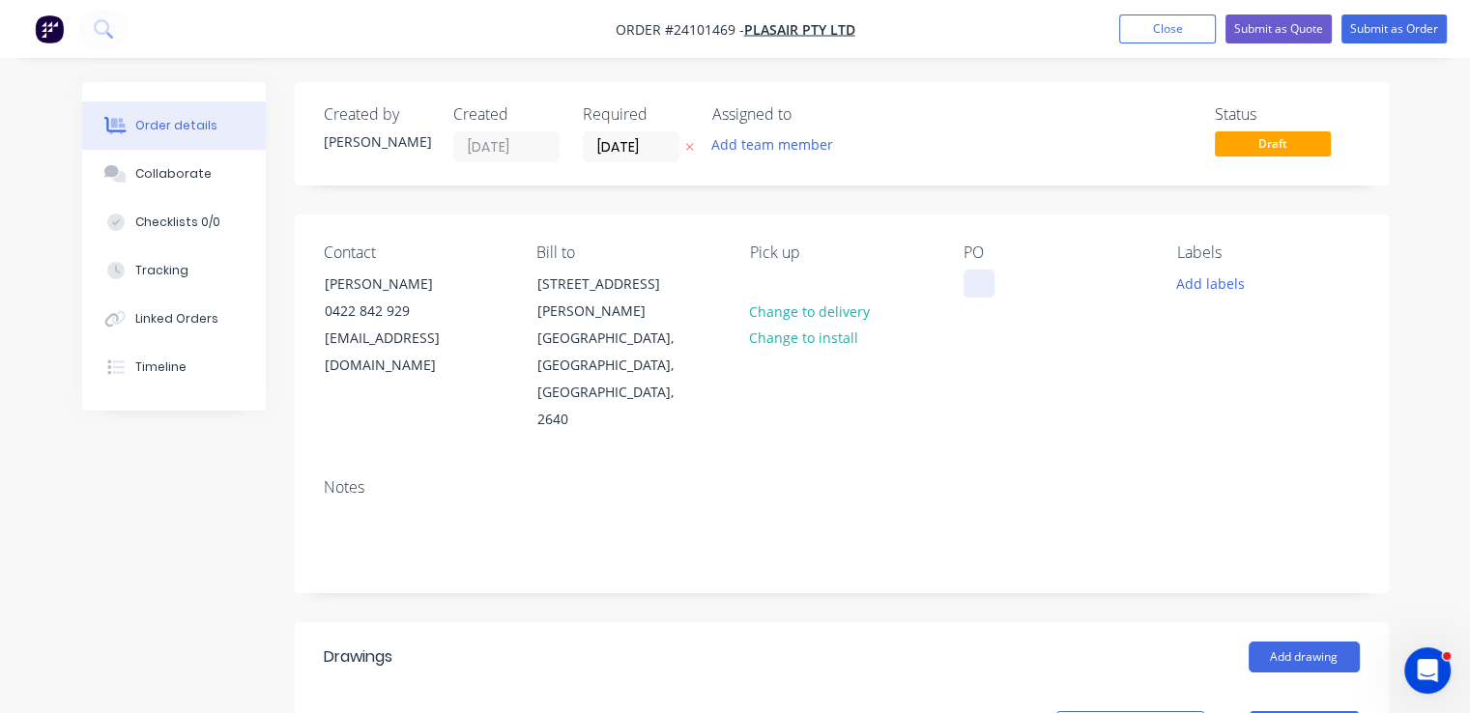
click at [970, 283] on div at bounding box center [979, 284] width 31 height 28
click at [1292, 642] on button "Add drawing" at bounding box center [1304, 657] width 111 height 31
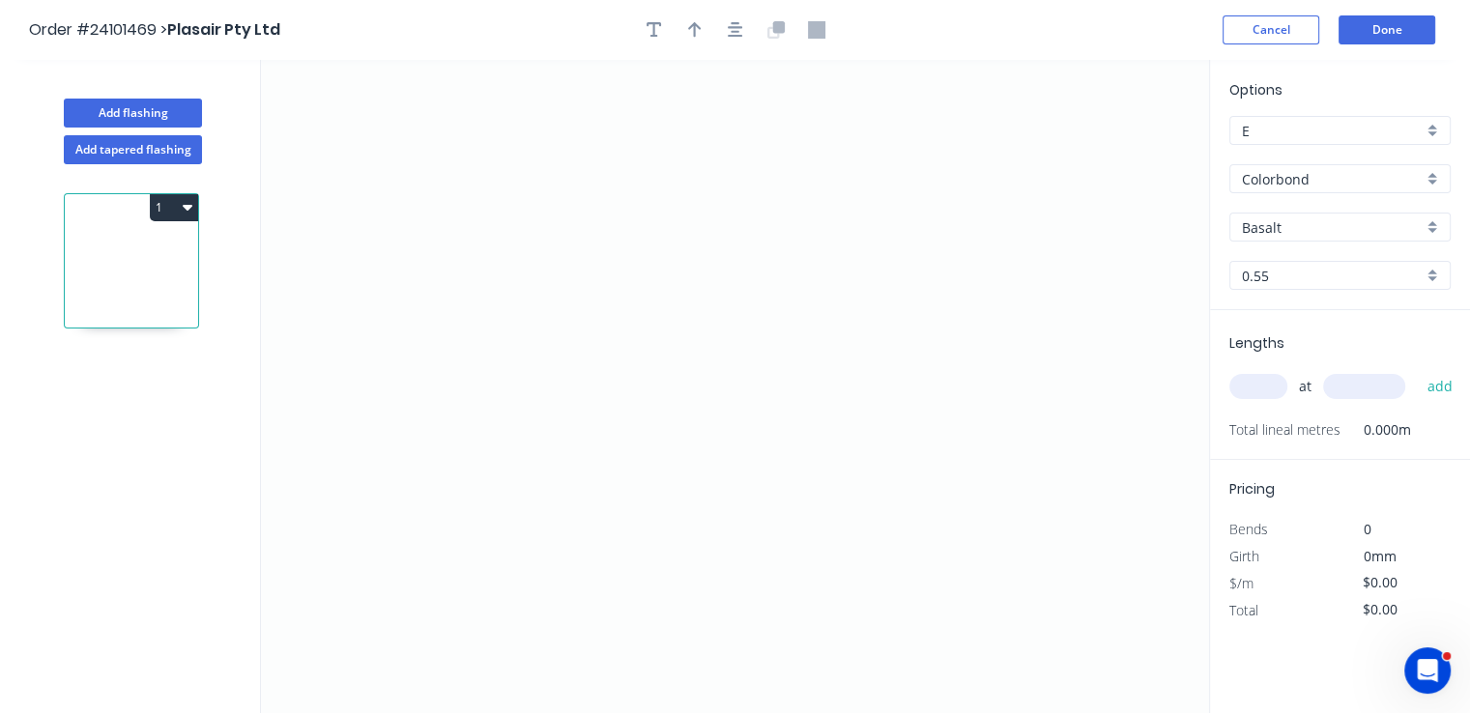
click at [1326, 175] on input "Colorbond" at bounding box center [1332, 179] width 181 height 20
click at [1287, 279] on div "Galvanised" at bounding box center [1339, 284] width 219 height 34
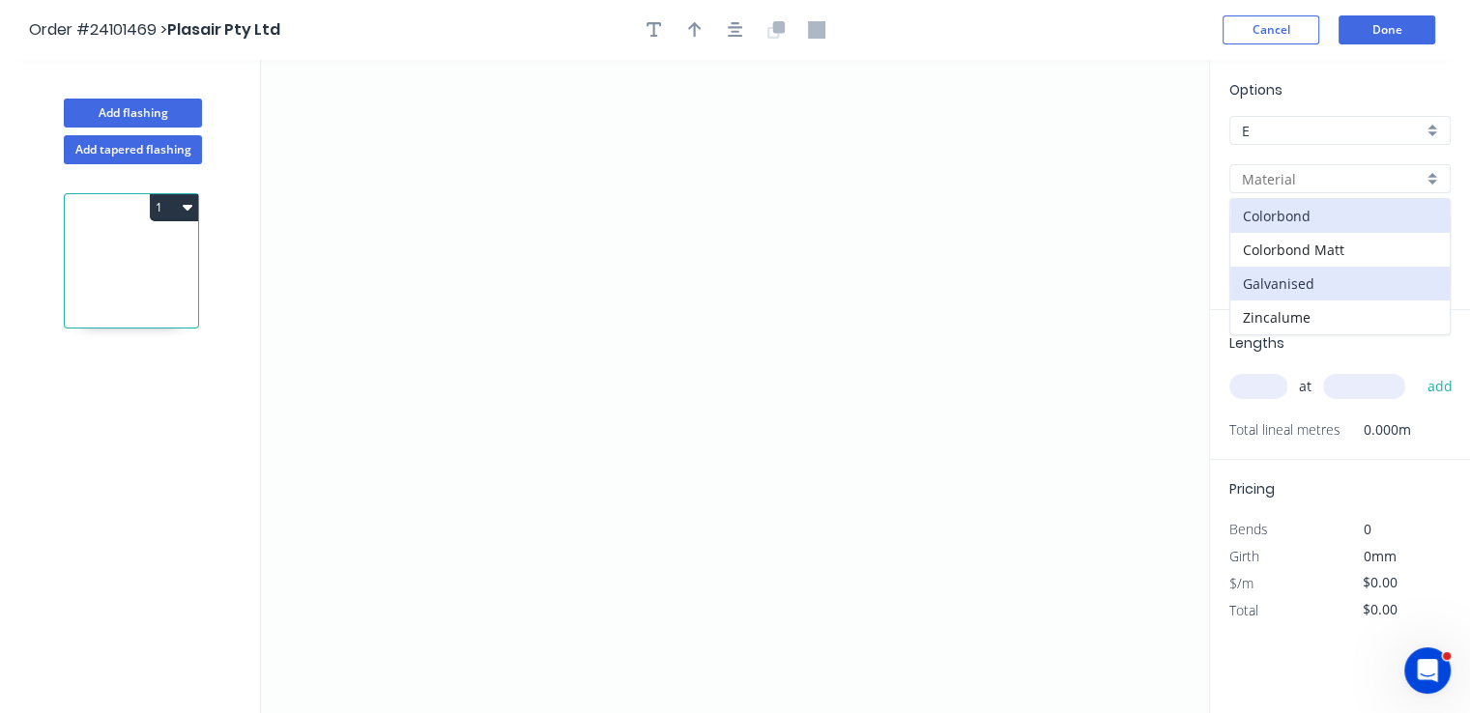
type input "Galvanised"
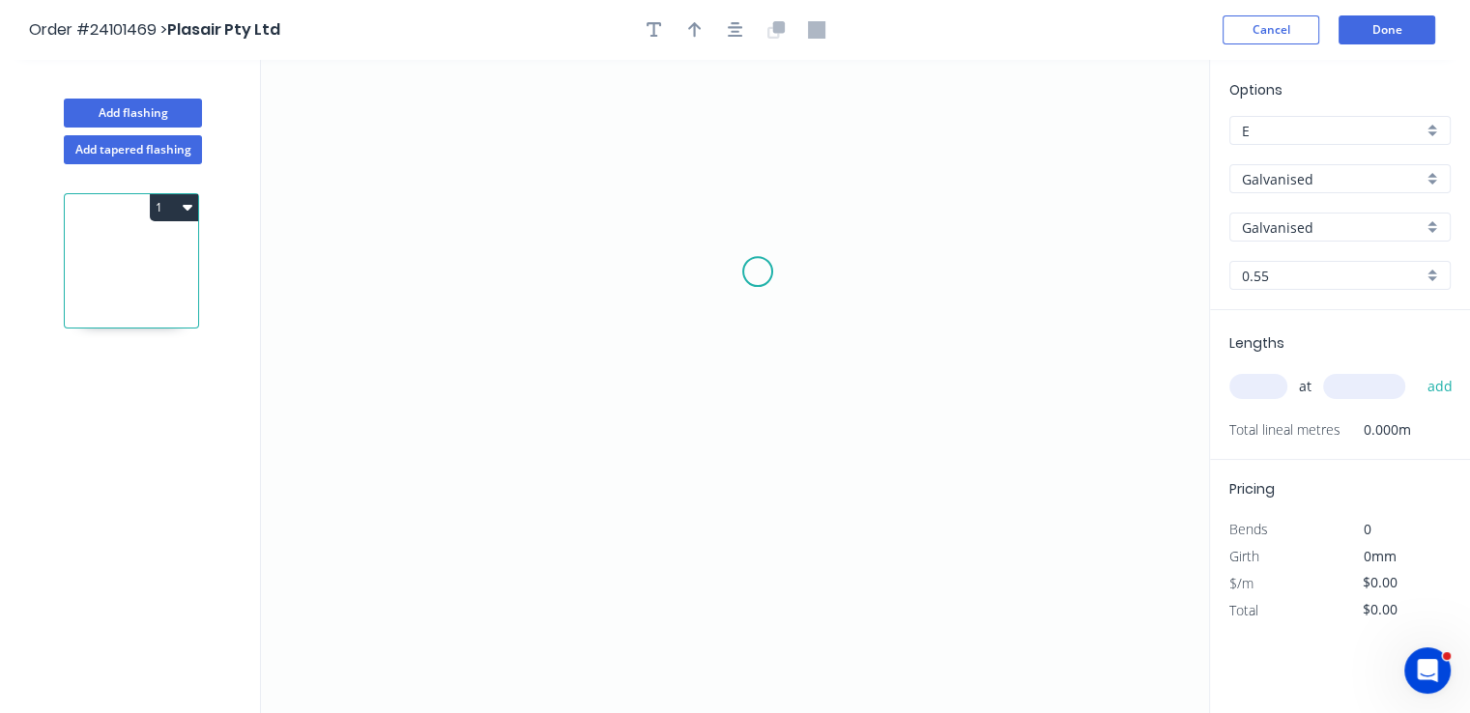
click at [762, 268] on icon "0" at bounding box center [735, 386] width 948 height 653
click at [683, 264] on icon "0" at bounding box center [735, 386] width 948 height 653
click at [691, 399] on icon "0 ?" at bounding box center [735, 386] width 948 height 653
click at [851, 401] on icon "0 ? ?" at bounding box center [735, 386] width 948 height 653
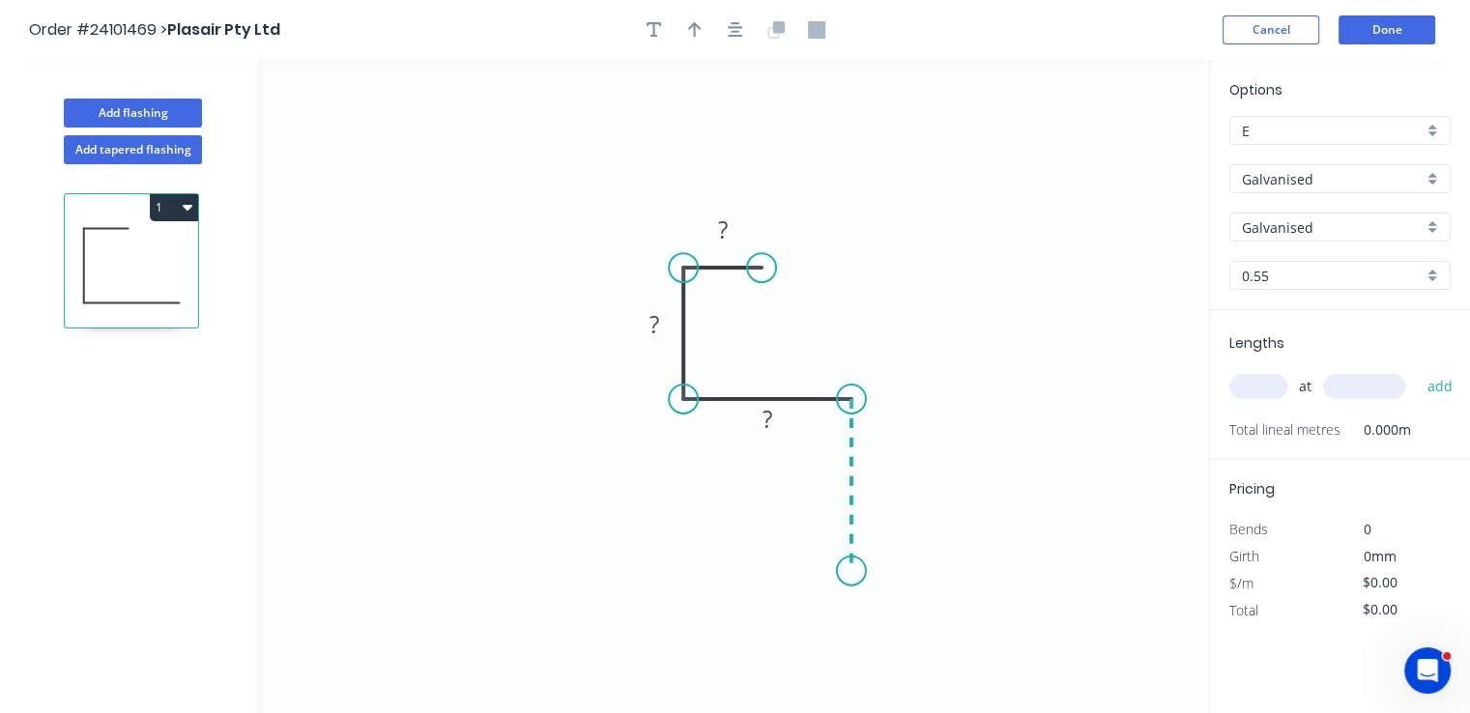
click at [847, 571] on icon "0 ? ? ?" at bounding box center [735, 386] width 948 height 653
click at [847, 571] on circle at bounding box center [851, 571] width 29 height 29
click at [889, 479] on rect at bounding box center [880, 477] width 39 height 27
click at [783, 430] on rect at bounding box center [767, 420] width 39 height 27
click at [660, 315] on rect at bounding box center [654, 325] width 39 height 27
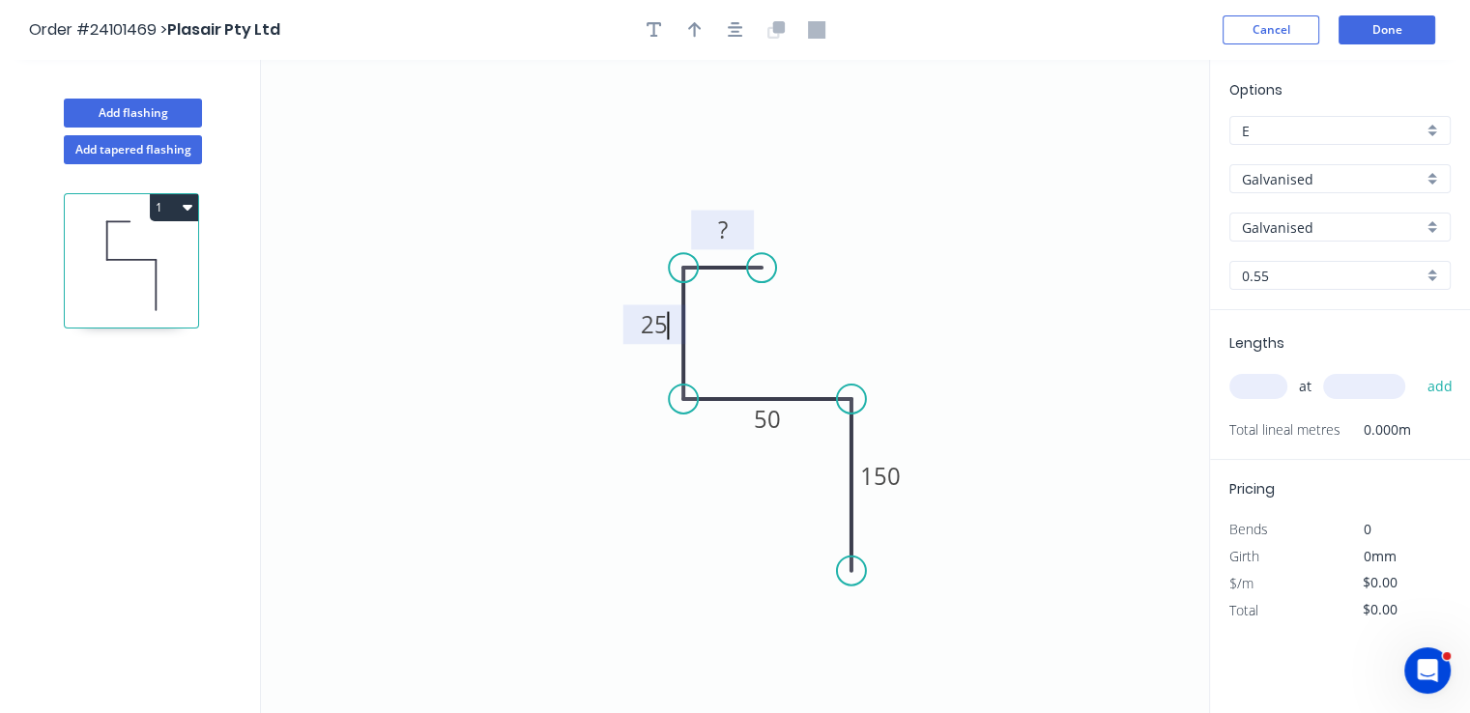
click at [726, 221] on tspan "?" at bounding box center [723, 230] width 10 height 32
click at [1268, 392] on input "text" at bounding box center [1258, 386] width 58 height 25
type input "$17.03"
type input "10"
click at [1323, 382] on input "text" at bounding box center [1364, 386] width 82 height 25
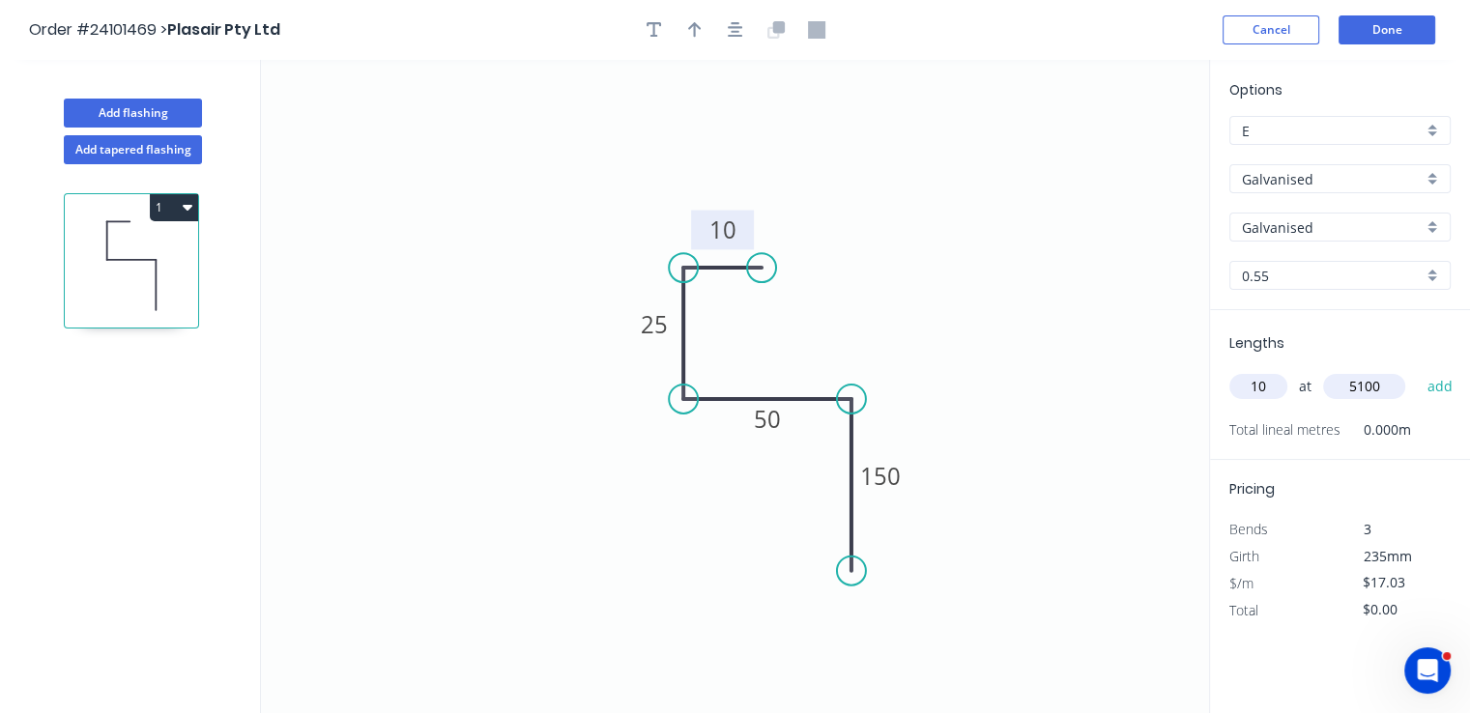
type input "5100"
click at [1417, 370] on button "add" at bounding box center [1439, 386] width 45 height 33
type input "$868.53"
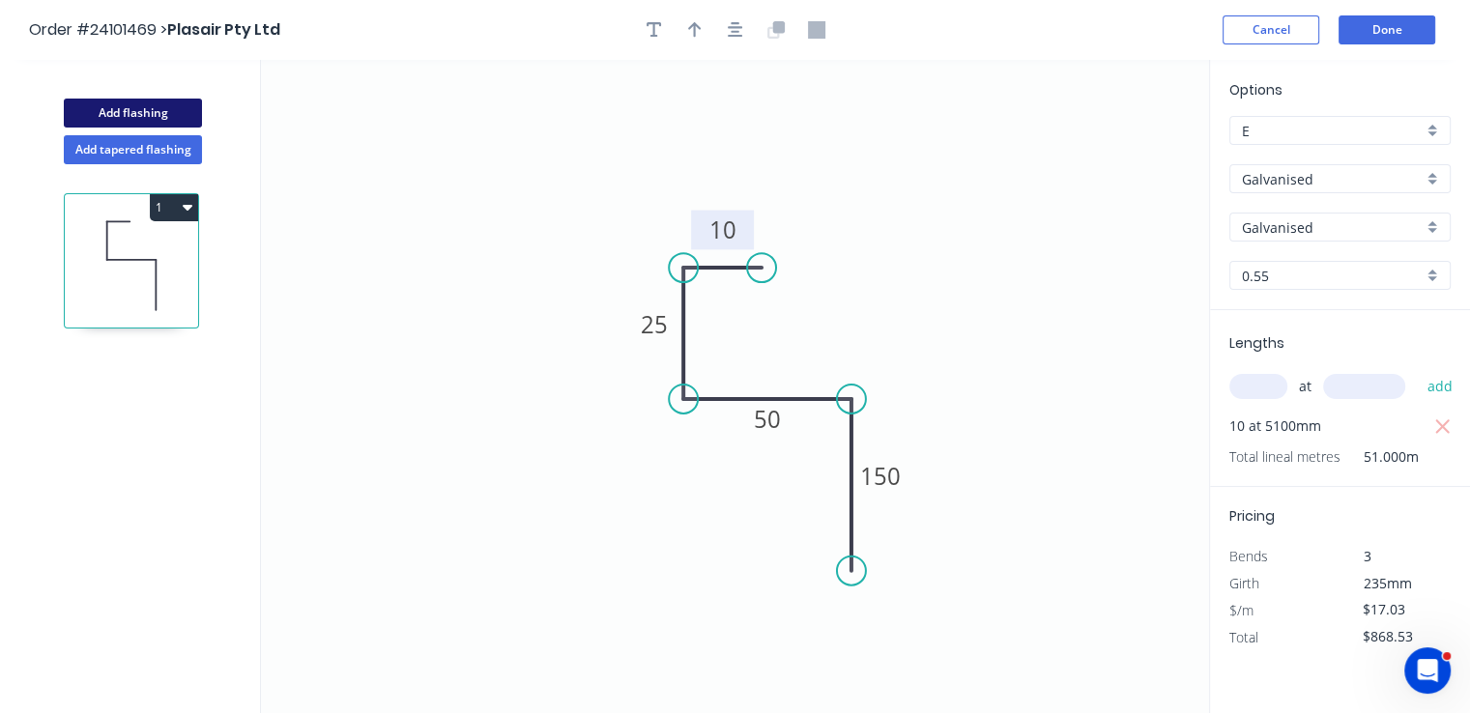
click at [142, 107] on button "Add flashing" at bounding box center [133, 113] width 138 height 29
type input "$0.00"
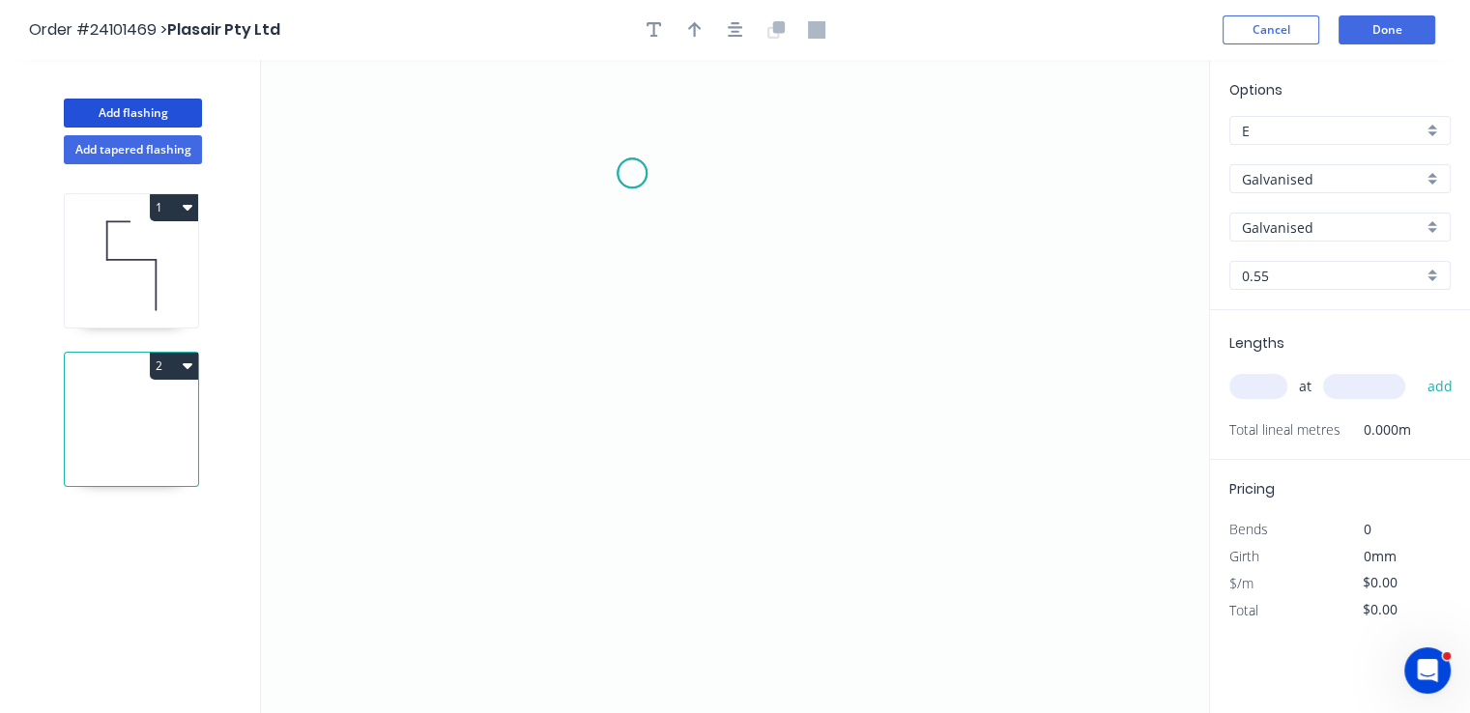
click at [632, 173] on icon "0" at bounding box center [735, 386] width 948 height 653
click at [633, 262] on icon "0" at bounding box center [735, 386] width 948 height 653
click at [738, 262] on icon "0 ?" at bounding box center [735, 386] width 948 height 653
click at [735, 502] on icon "0 ? ?" at bounding box center [735, 386] width 948 height 653
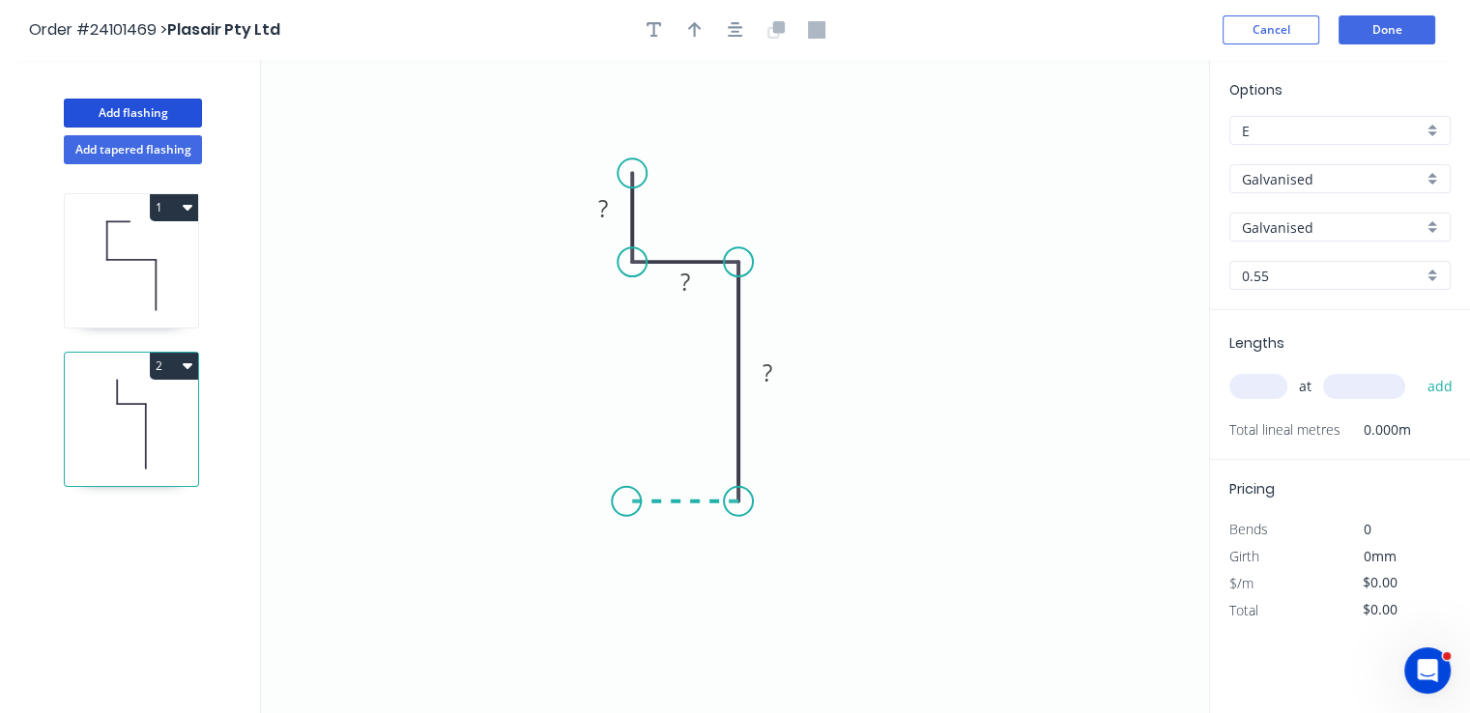
click at [626, 506] on icon "0 ? ? ?" at bounding box center [735, 386] width 948 height 653
click at [625, 589] on icon "0 ? ? ? ?" at bounding box center [735, 386] width 948 height 653
click at [625, 589] on circle at bounding box center [626, 588] width 29 height 29
click at [619, 546] on rect at bounding box center [597, 536] width 63 height 40
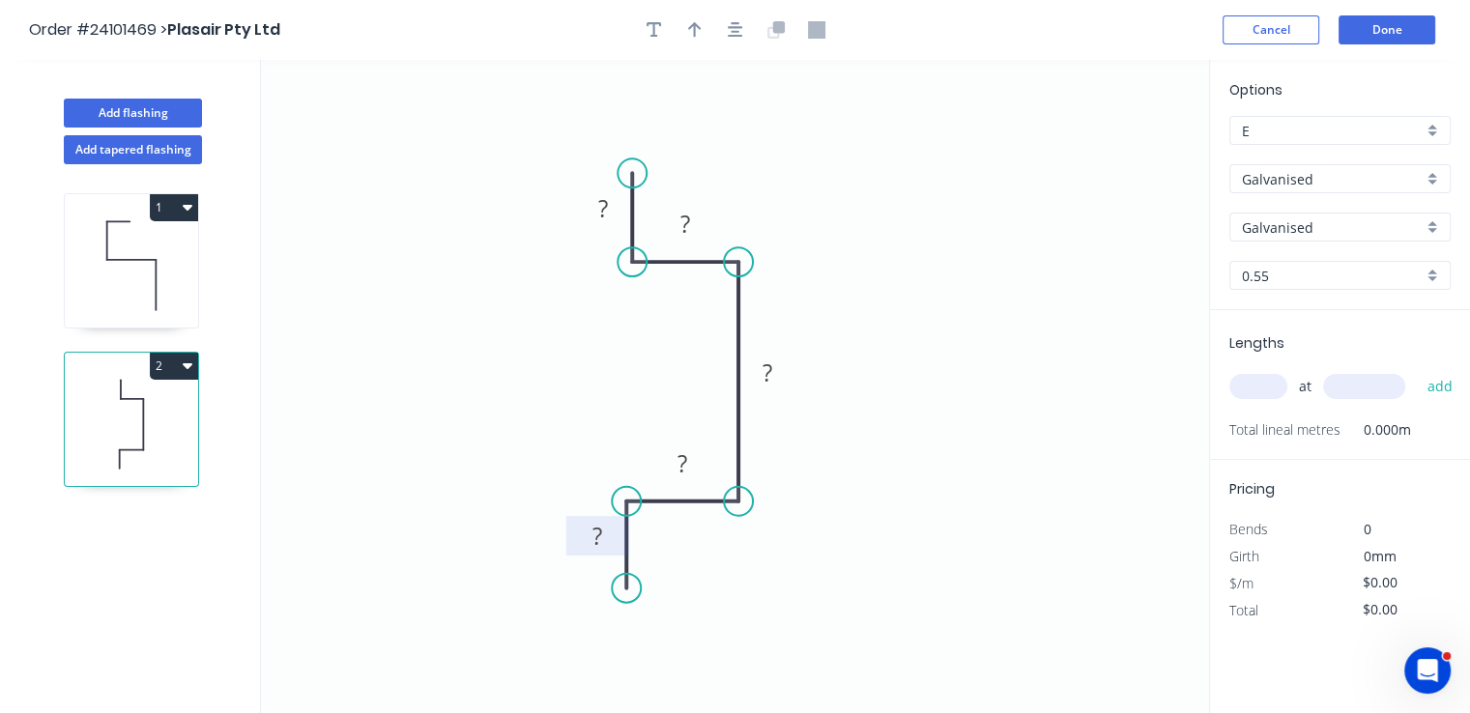
click at [604, 540] on rect at bounding box center [597, 537] width 39 height 27
click at [599, 211] on tspan "?" at bounding box center [603, 208] width 10 height 32
click at [678, 233] on rect at bounding box center [685, 225] width 39 height 27
click at [670, 461] on rect at bounding box center [682, 464] width 39 height 27
click at [779, 375] on rect at bounding box center [767, 374] width 39 height 27
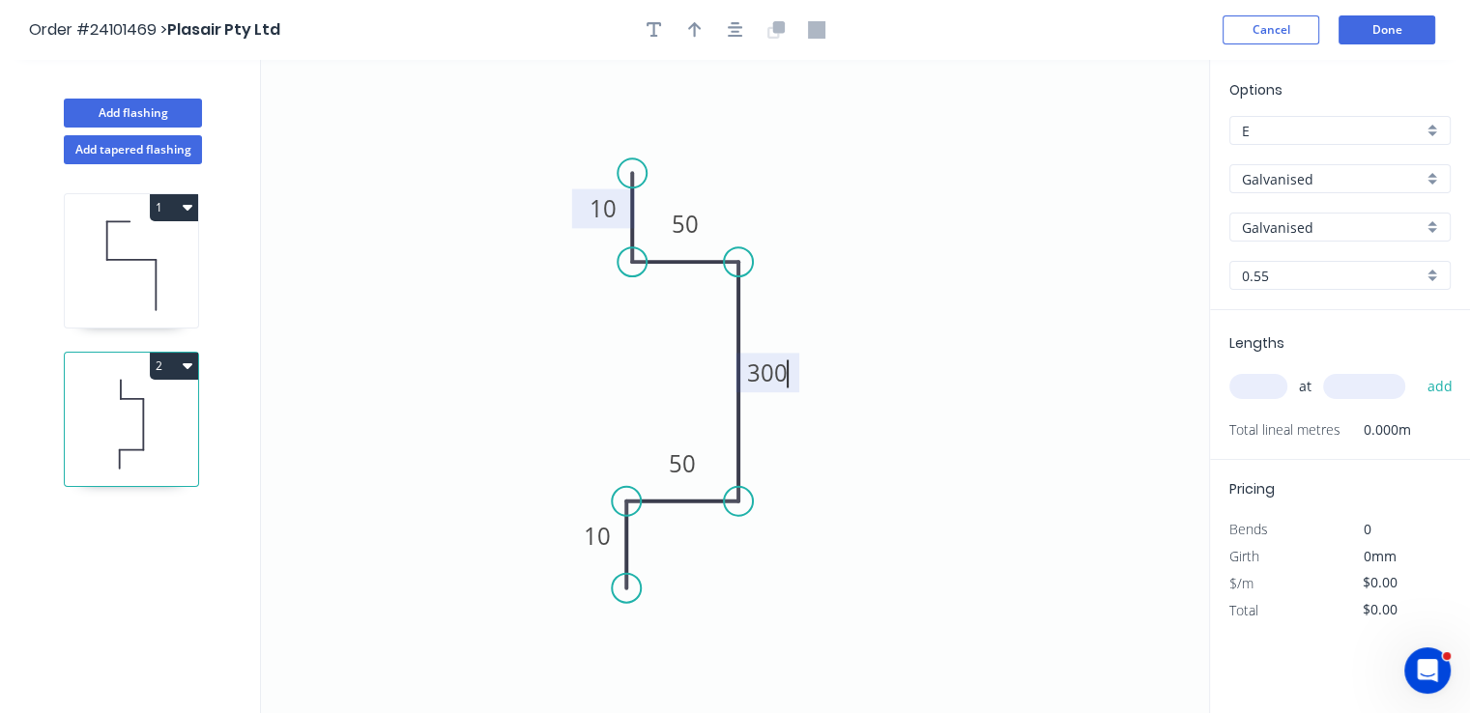
click at [1258, 386] on input "text" at bounding box center [1258, 386] width 58 height 25
type input "$26.65"
type input "10"
click at [1370, 389] on input "text" at bounding box center [1364, 386] width 82 height 25
type input "5100"
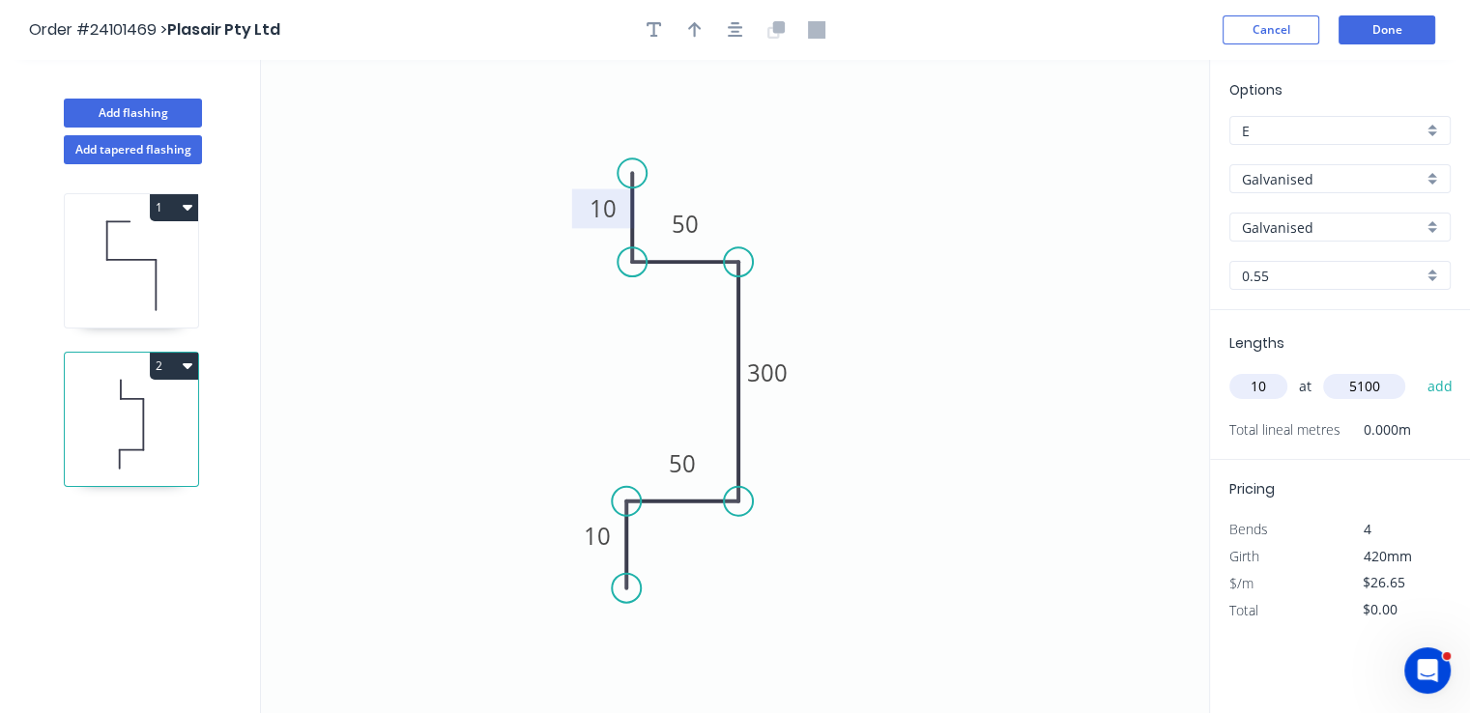
click at [1417, 370] on button "add" at bounding box center [1439, 386] width 45 height 33
type input "$1,359.15"
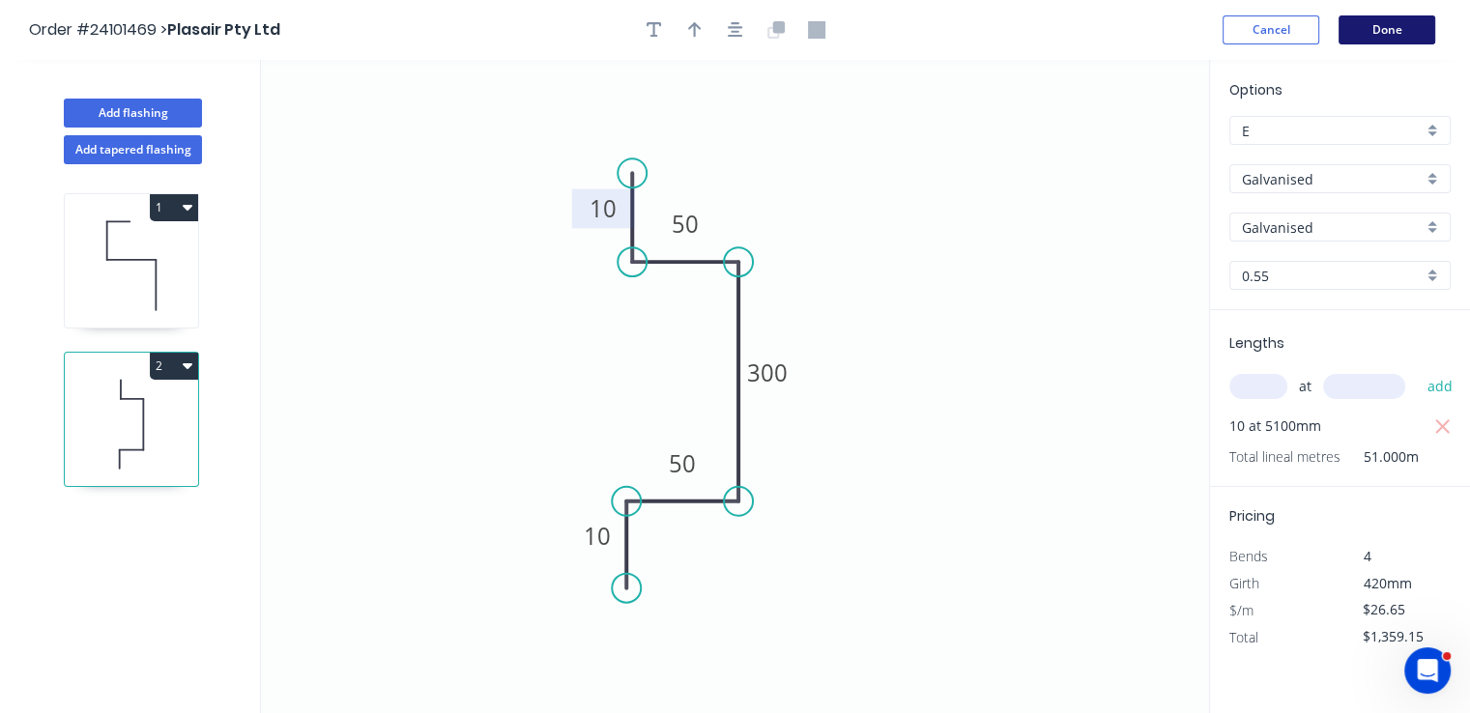
click at [1404, 26] on button "Done" at bounding box center [1387, 29] width 97 height 29
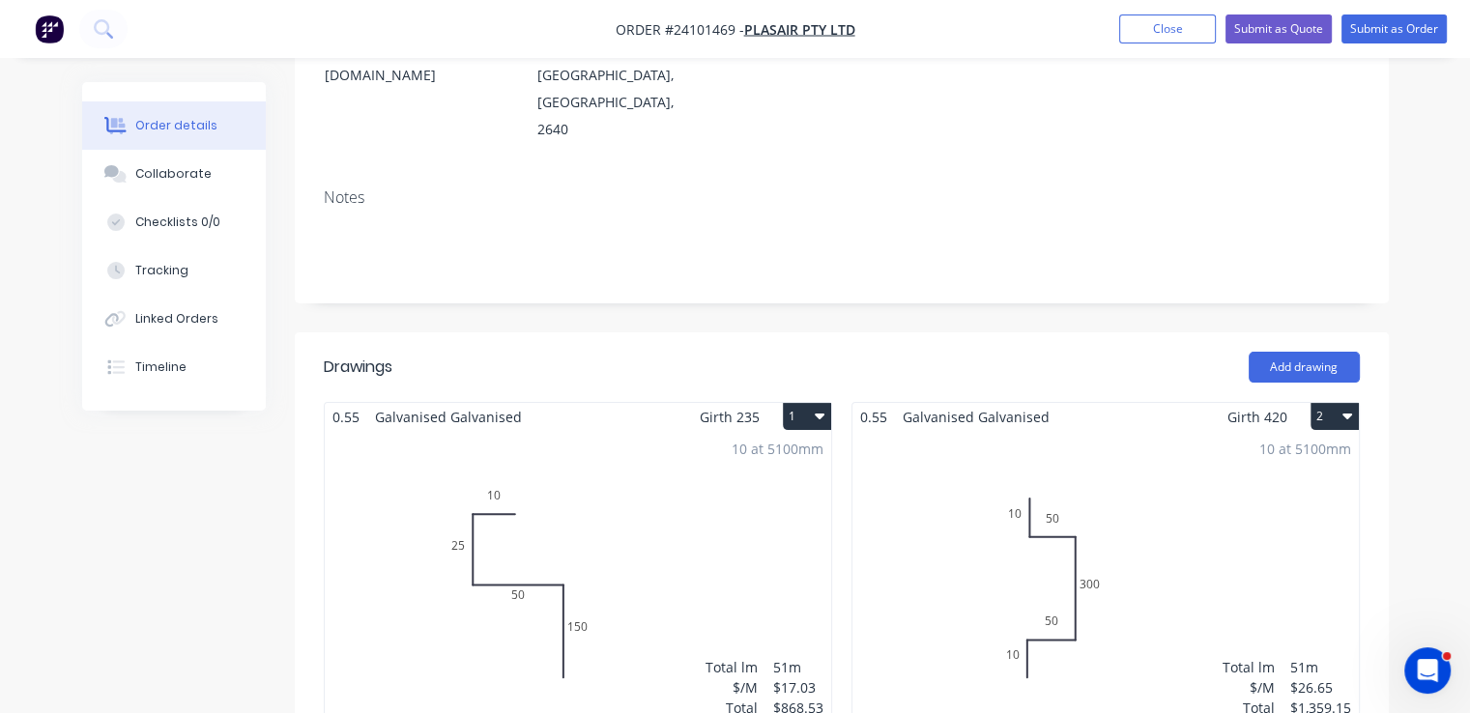
click at [1005, 431] on div "10 at 5100mm Total lm $/M Total 51m $26.65 $1,359.15" at bounding box center [1105, 578] width 506 height 295
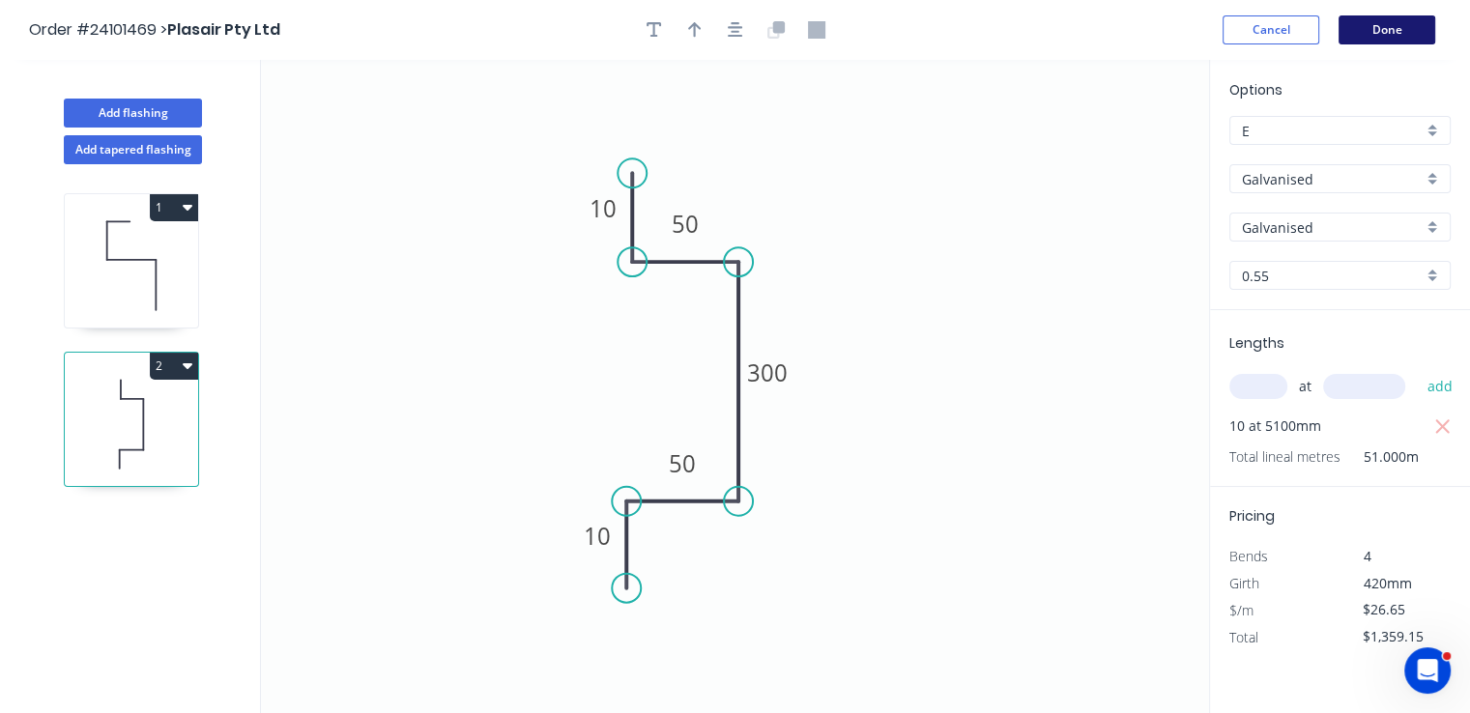
click at [1417, 32] on button "Done" at bounding box center [1387, 29] width 97 height 29
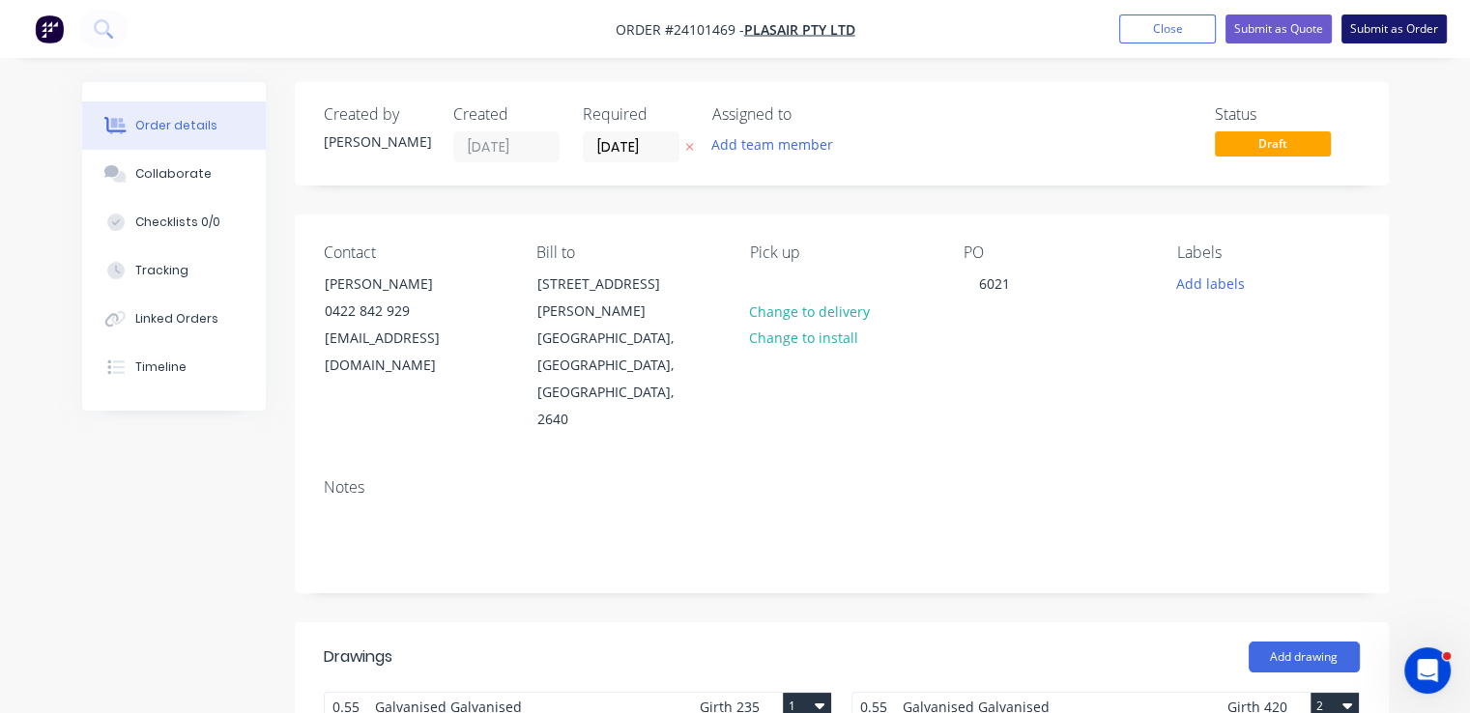
click at [1403, 21] on button "Submit as Order" at bounding box center [1394, 28] width 105 height 29
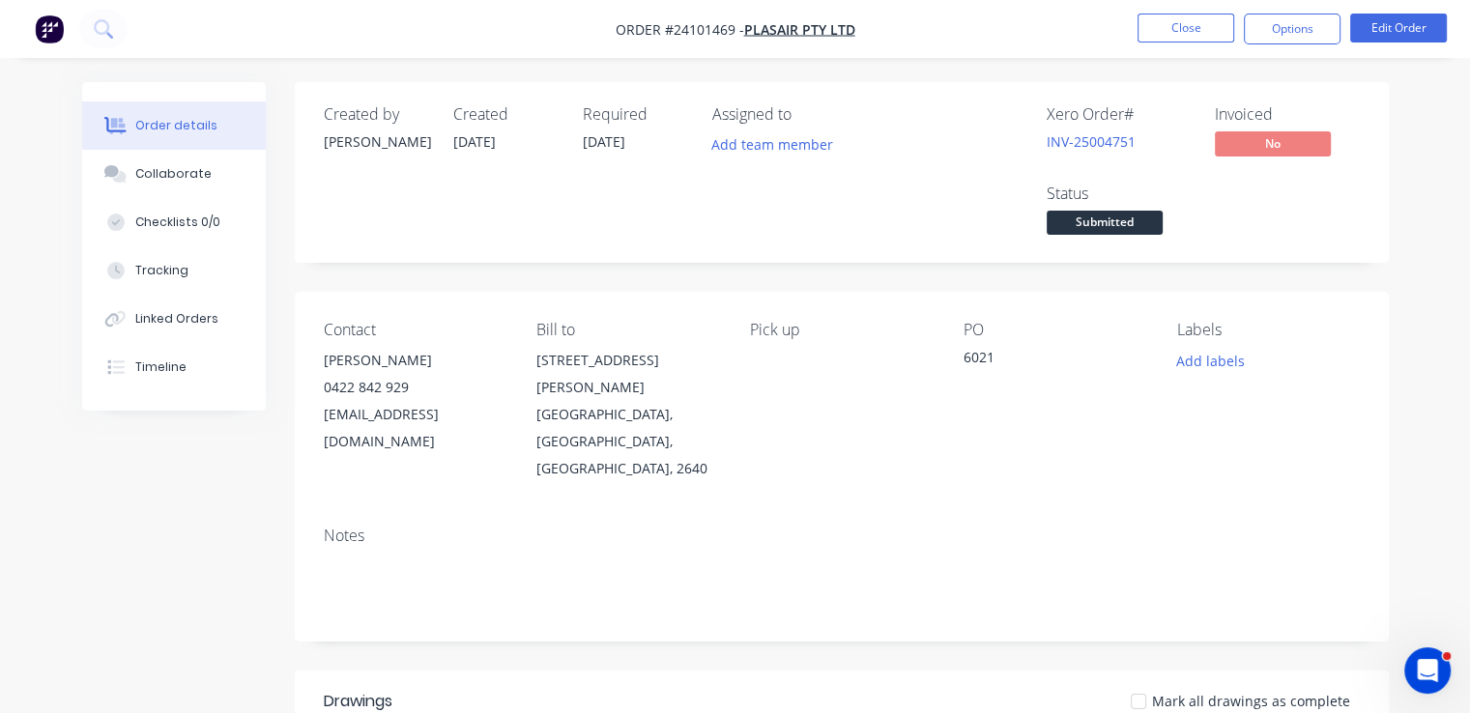
click at [53, 35] on img "button" at bounding box center [49, 28] width 29 height 29
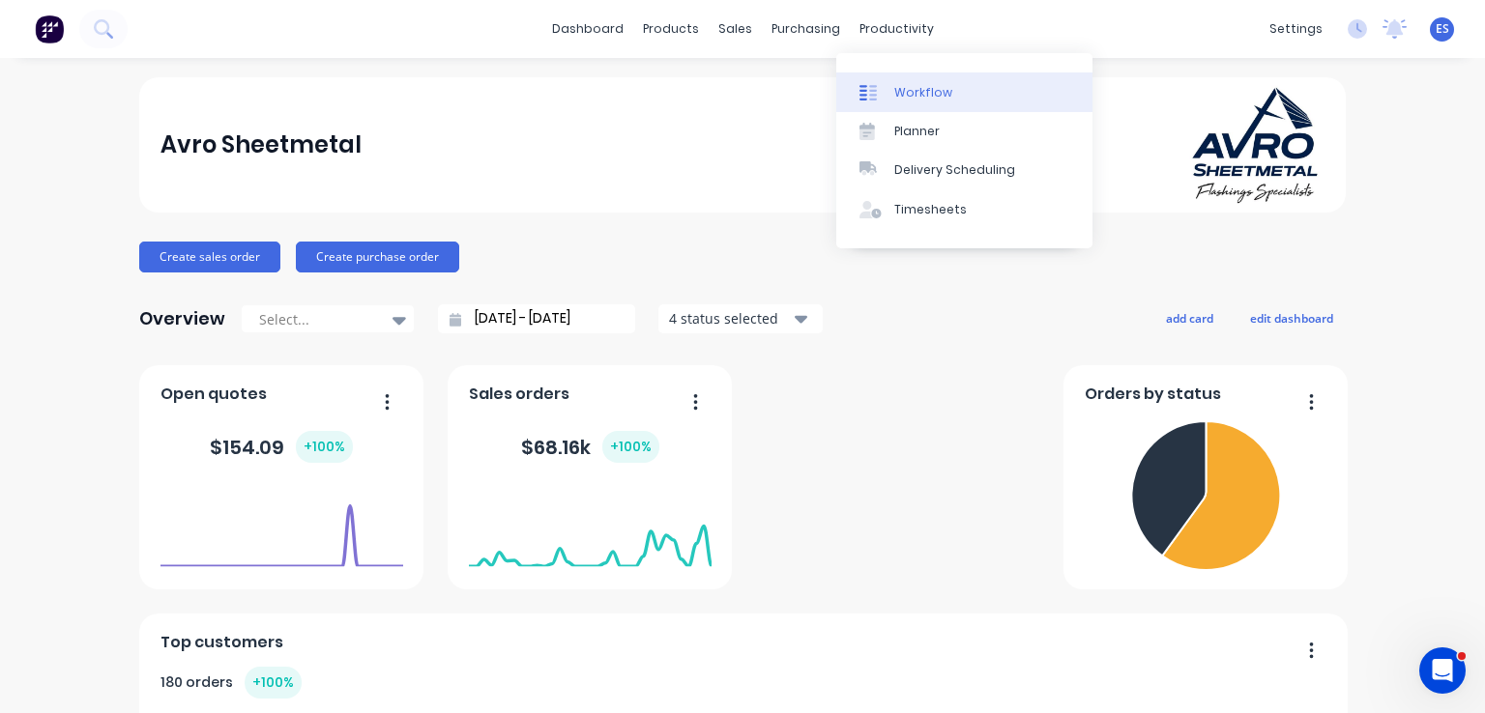
click at [905, 84] on div "Workflow" at bounding box center [923, 92] width 58 height 17
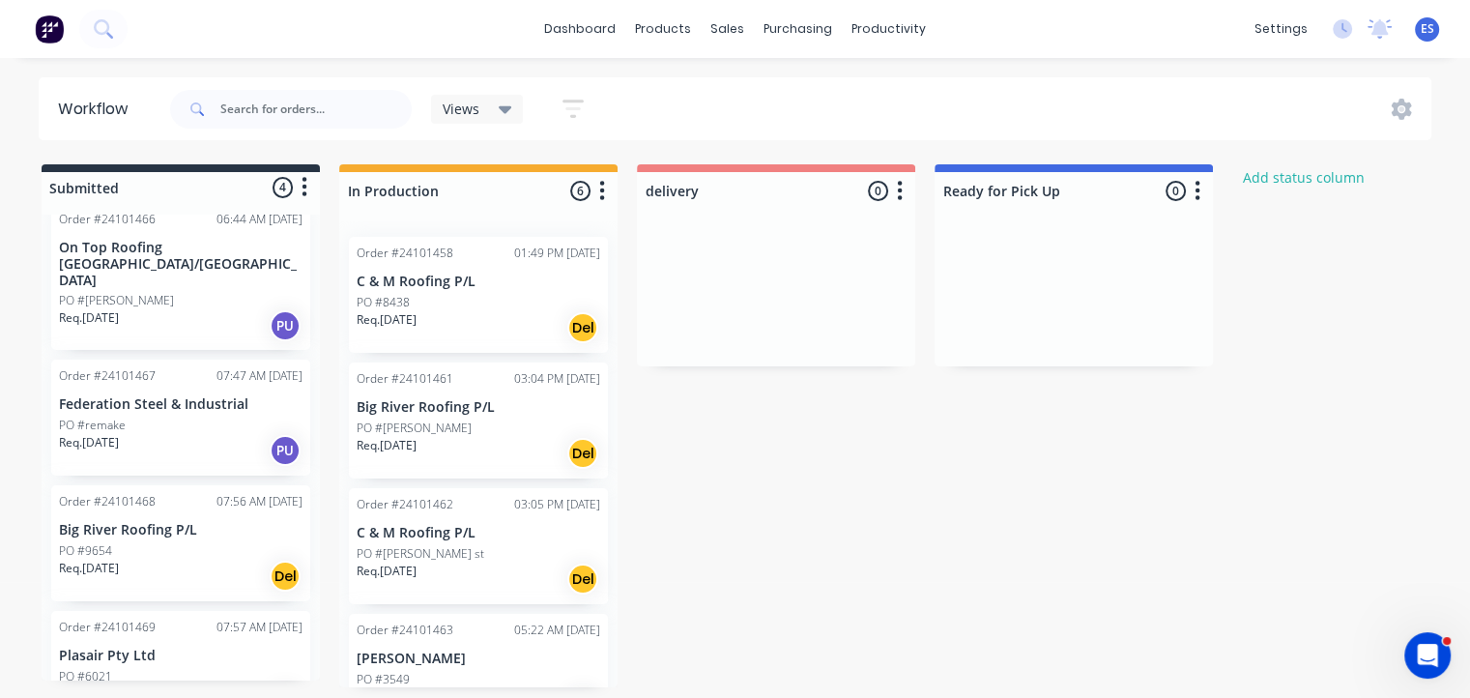
scroll to position [43, 0]
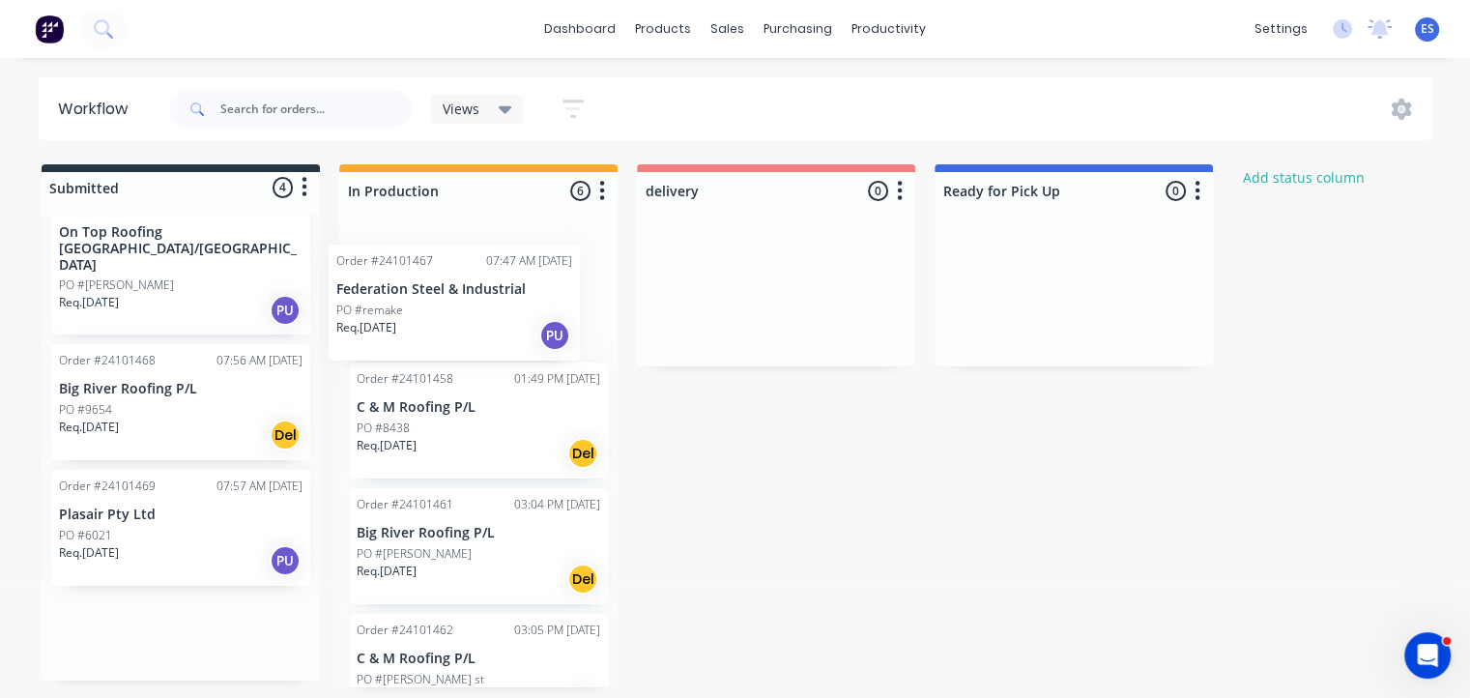
drag, startPoint x: 189, startPoint y: 406, endPoint x: 471, endPoint y: 337, distance: 289.5
click at [471, 337] on div "Submitted 4 Status colour #273444 hex #273444 Save Cancel Summaries Total order…" at bounding box center [897, 425] width 1822 height 523
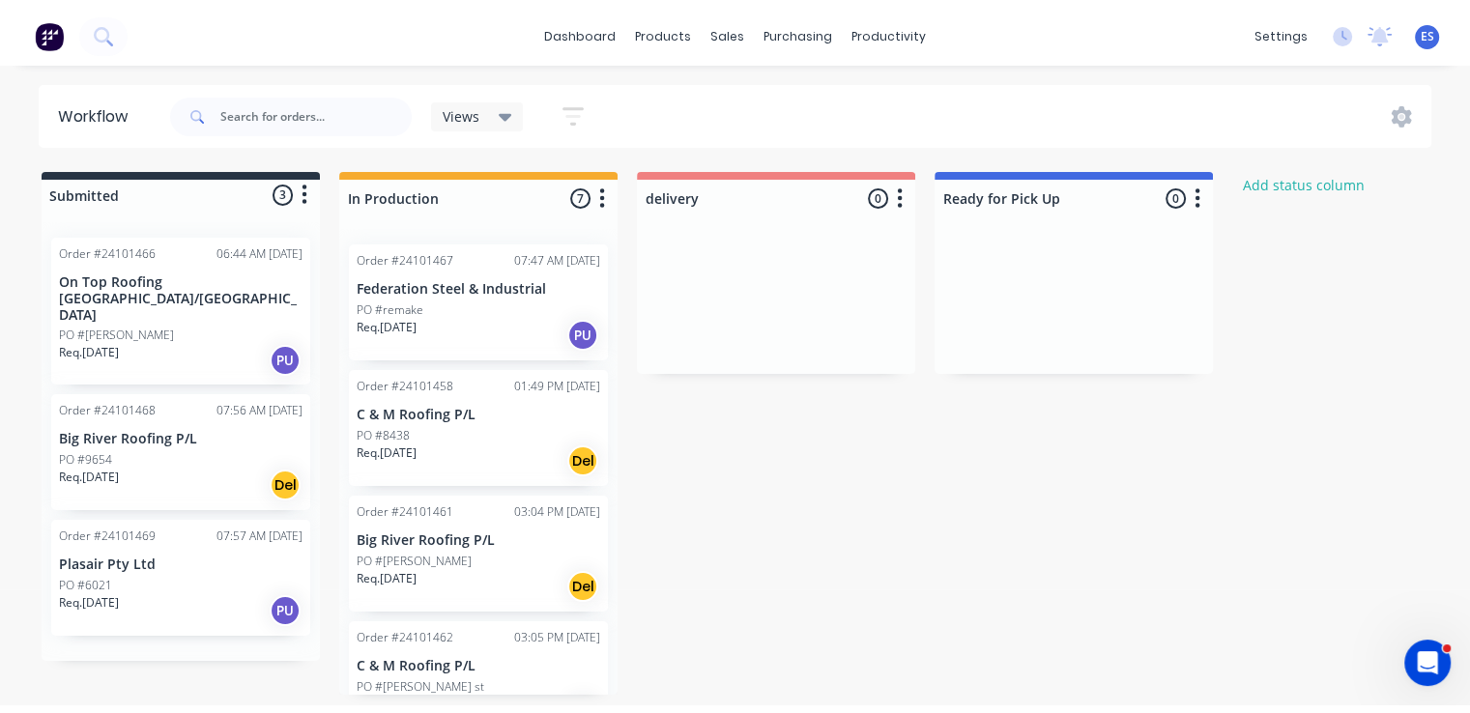
scroll to position [0, 0]
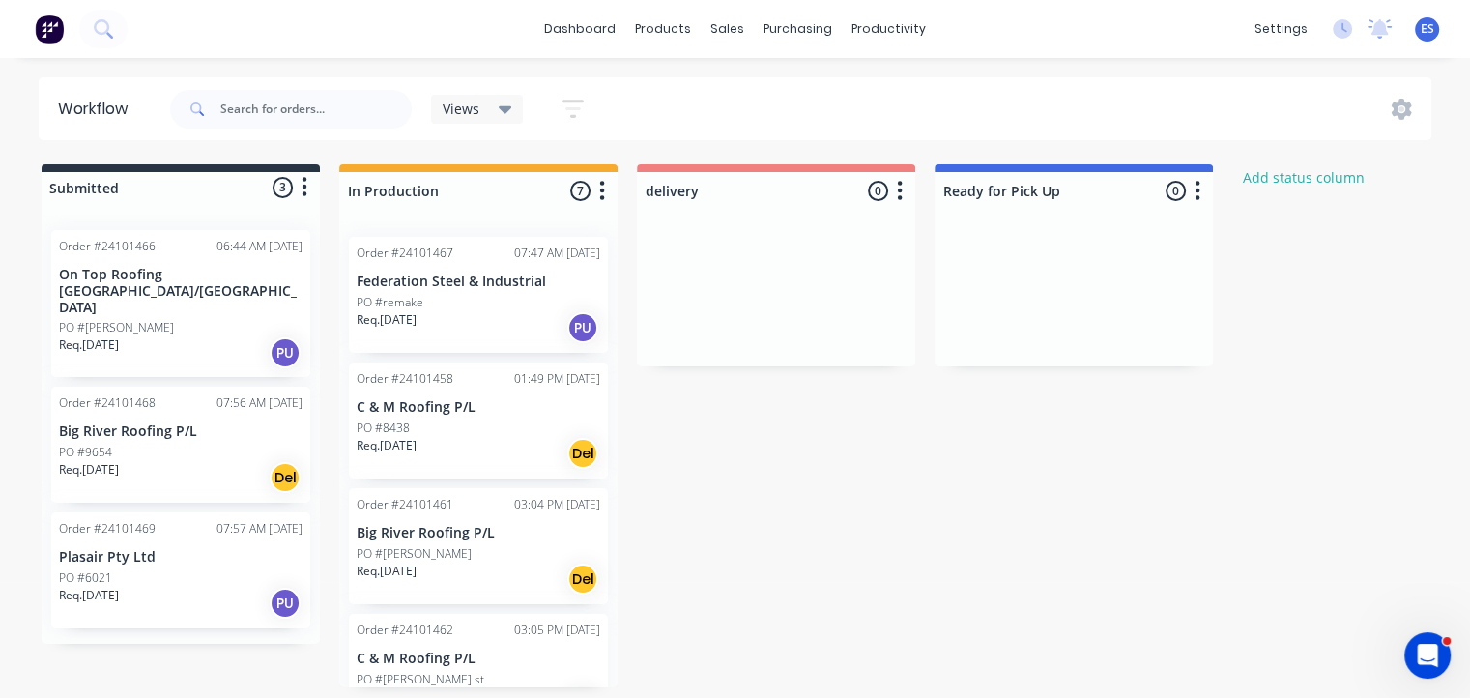
click at [58, 32] on img at bounding box center [49, 28] width 29 height 29
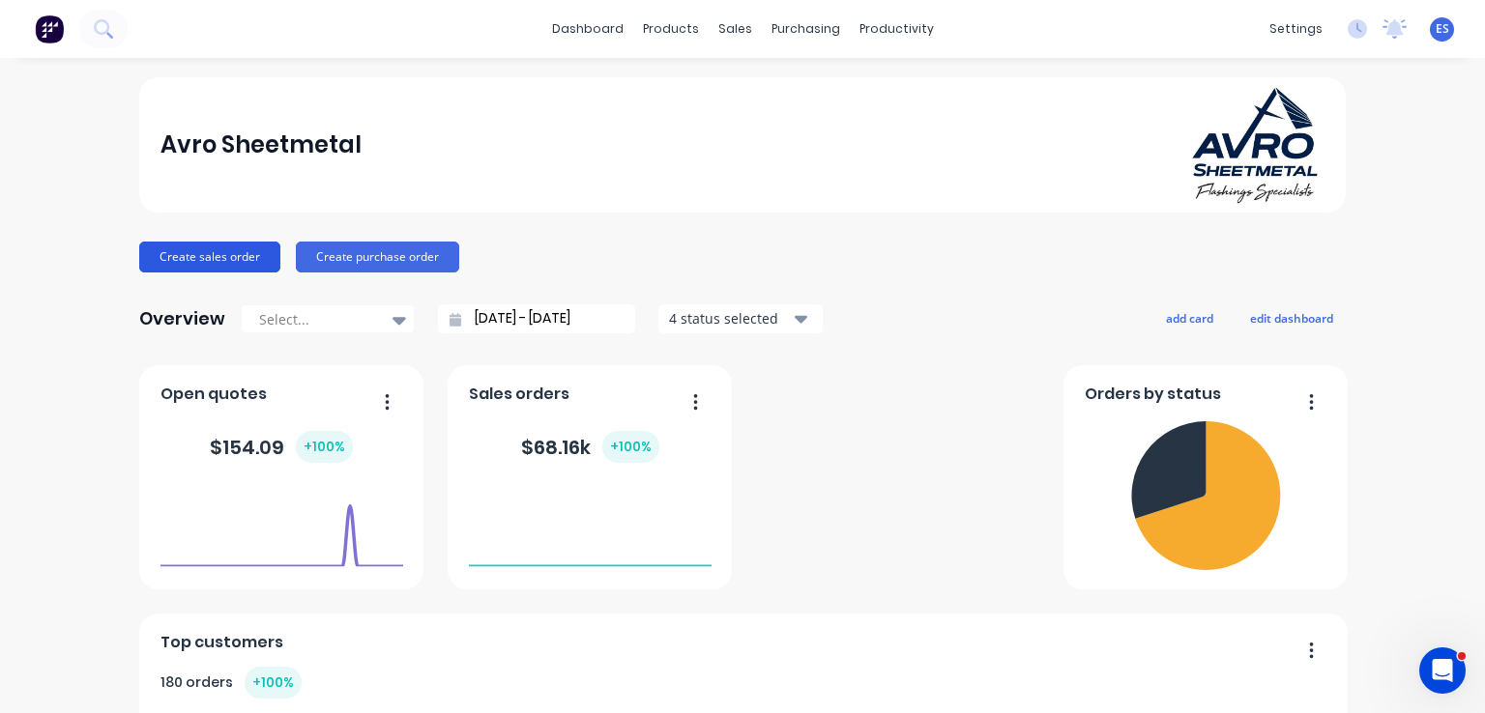
click at [233, 264] on button "Create sales order" at bounding box center [209, 257] width 141 height 31
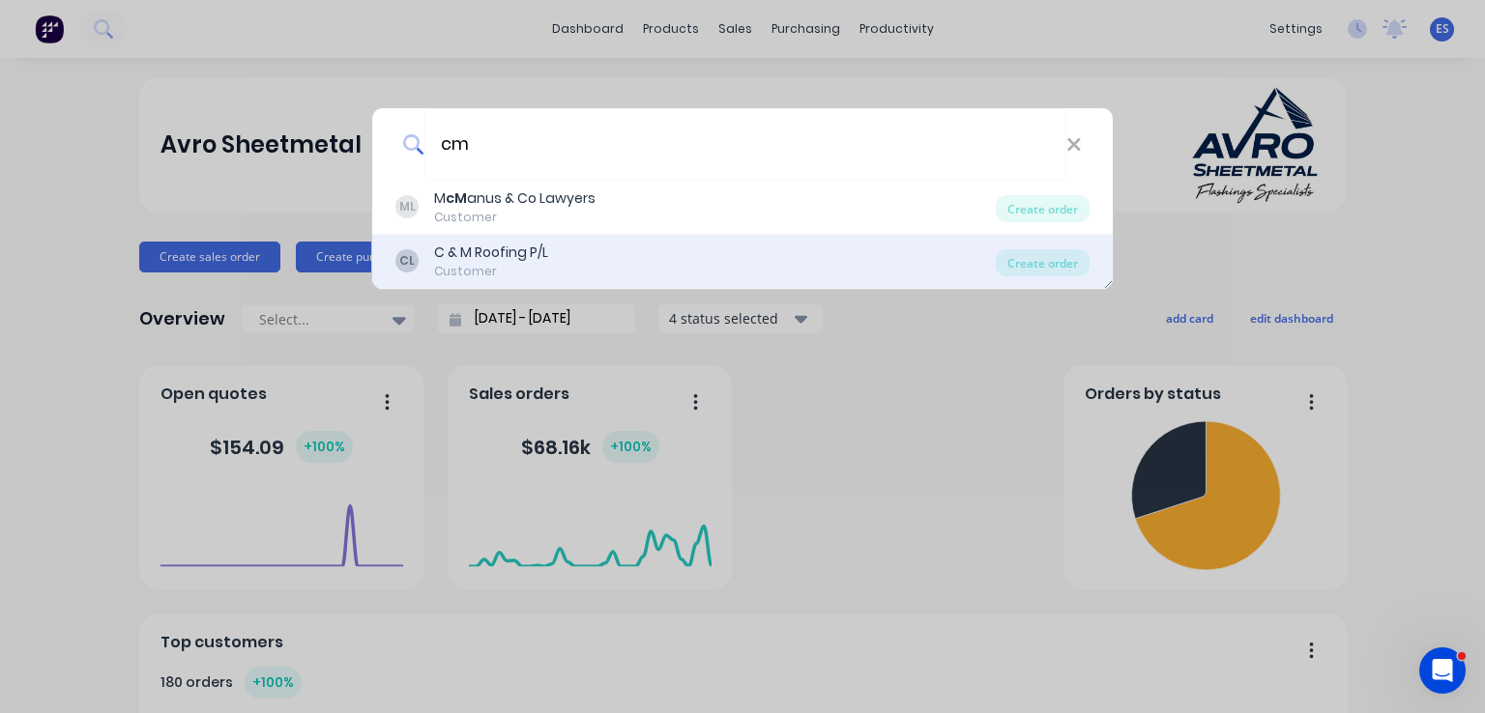
type input "cm"
click at [523, 265] on div "Customer" at bounding box center [491, 271] width 114 height 17
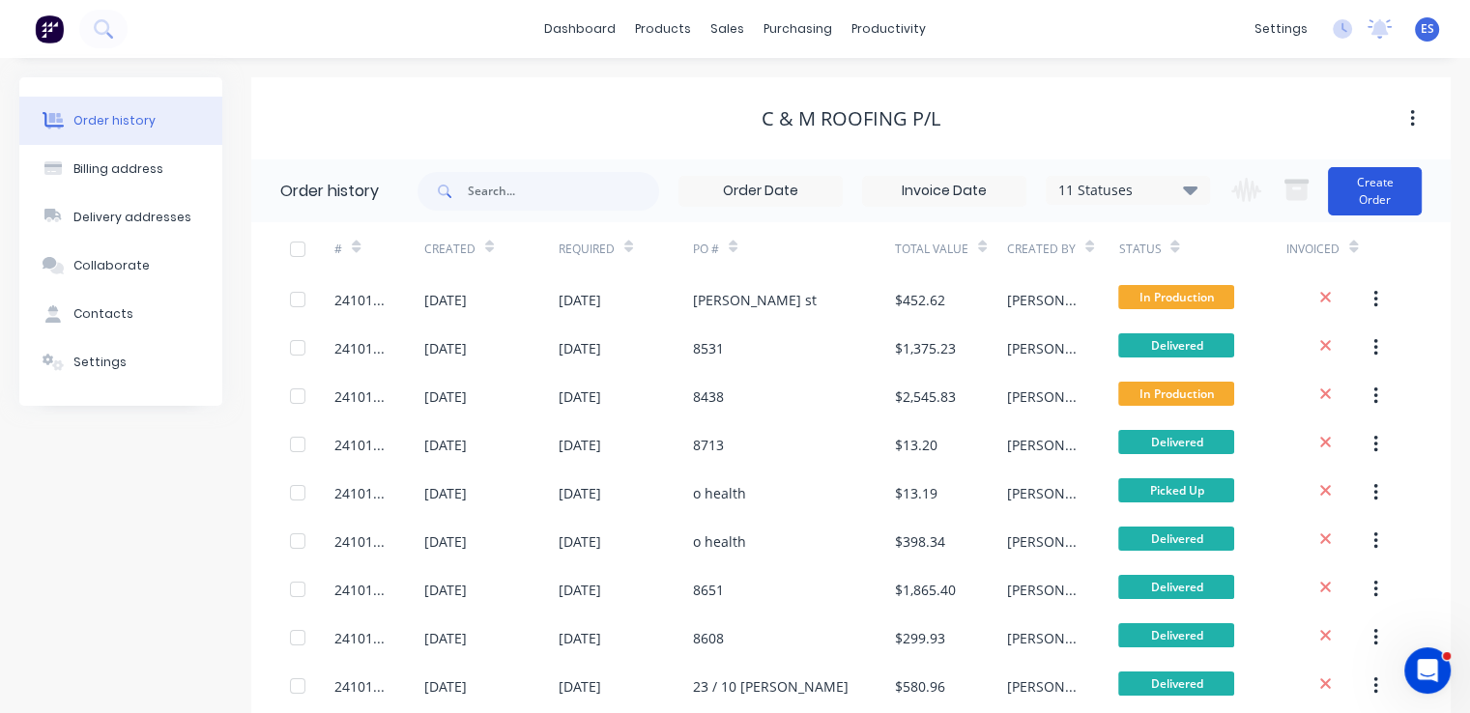
click at [1396, 200] on button "Create Order" at bounding box center [1375, 191] width 94 height 48
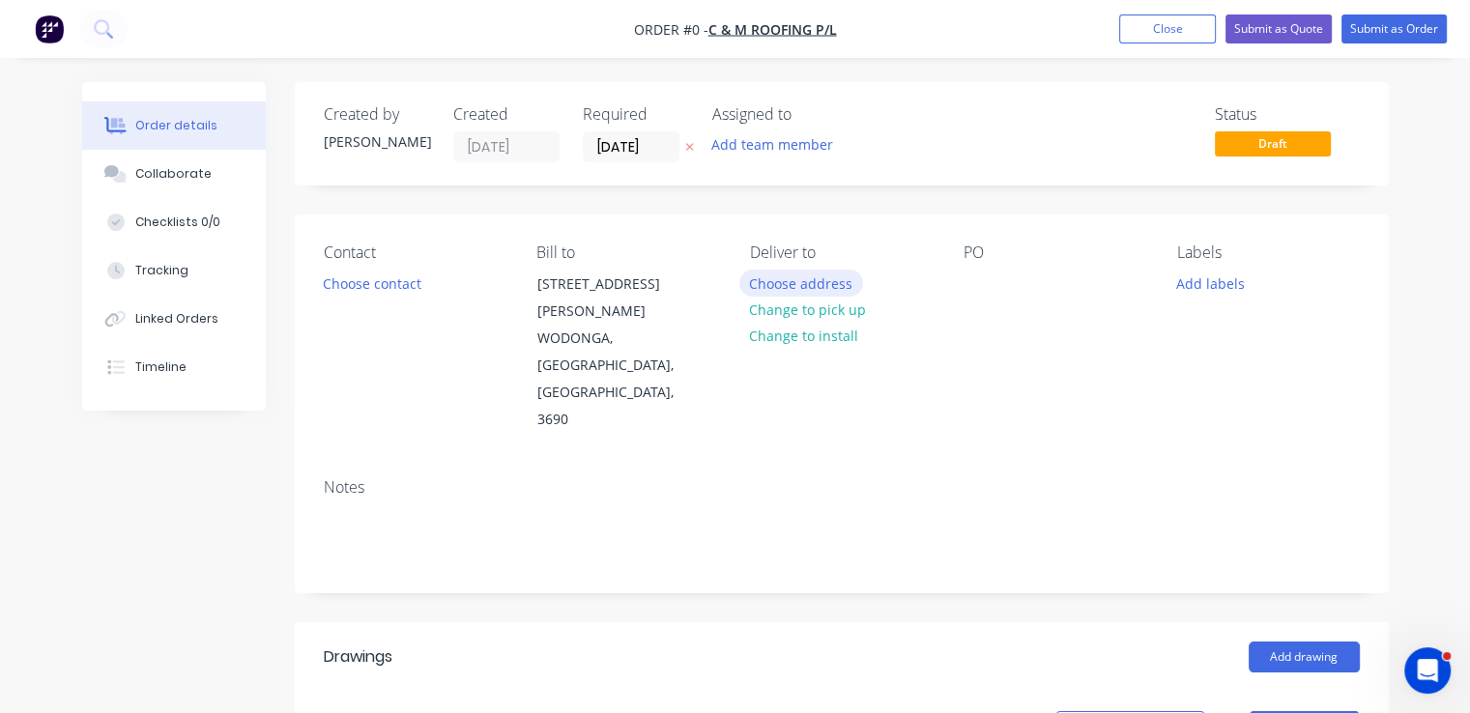
click at [840, 283] on button "Choose address" at bounding box center [801, 283] width 124 height 26
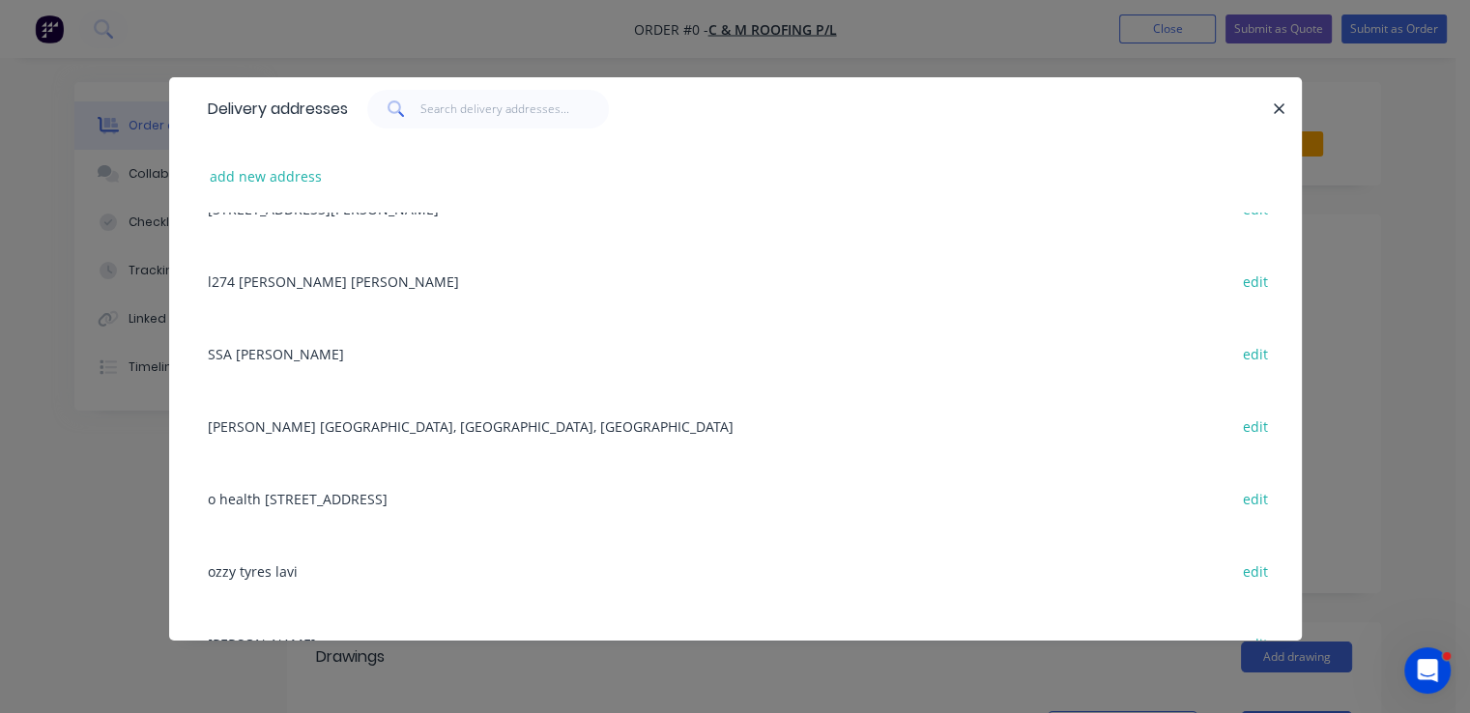
scroll to position [580, 0]
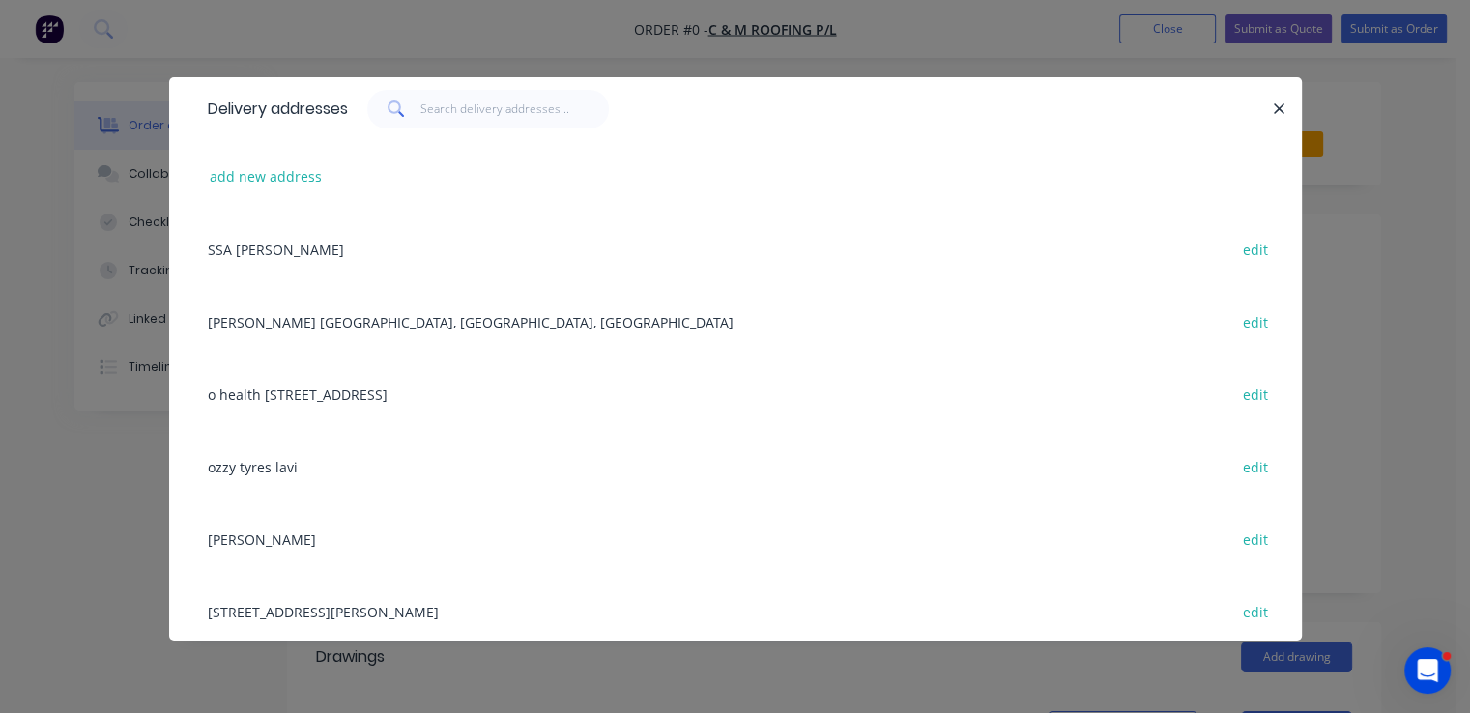
click at [267, 461] on div "ozzy tyres lavi edit" at bounding box center [735, 466] width 1075 height 72
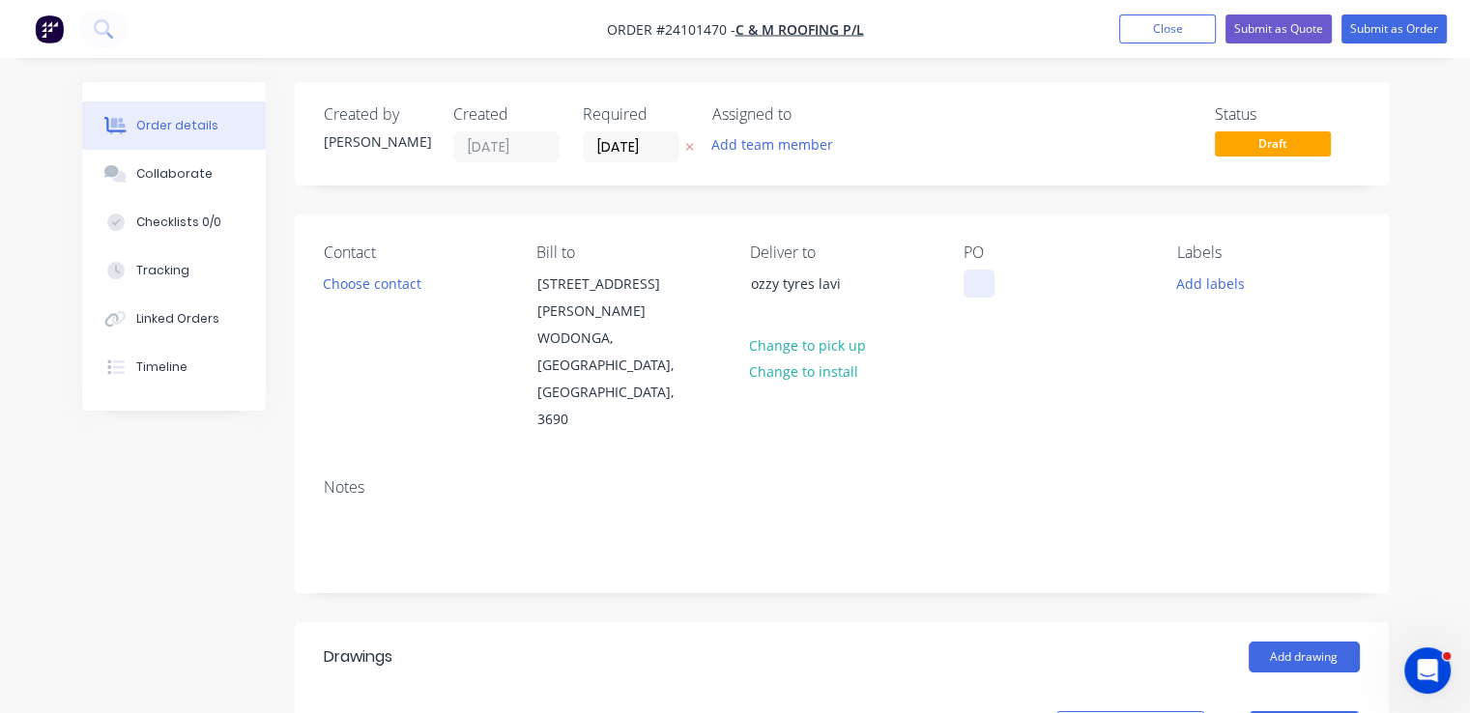
click at [971, 278] on div at bounding box center [979, 284] width 31 height 28
click at [1284, 642] on button "Add drawing" at bounding box center [1304, 657] width 111 height 31
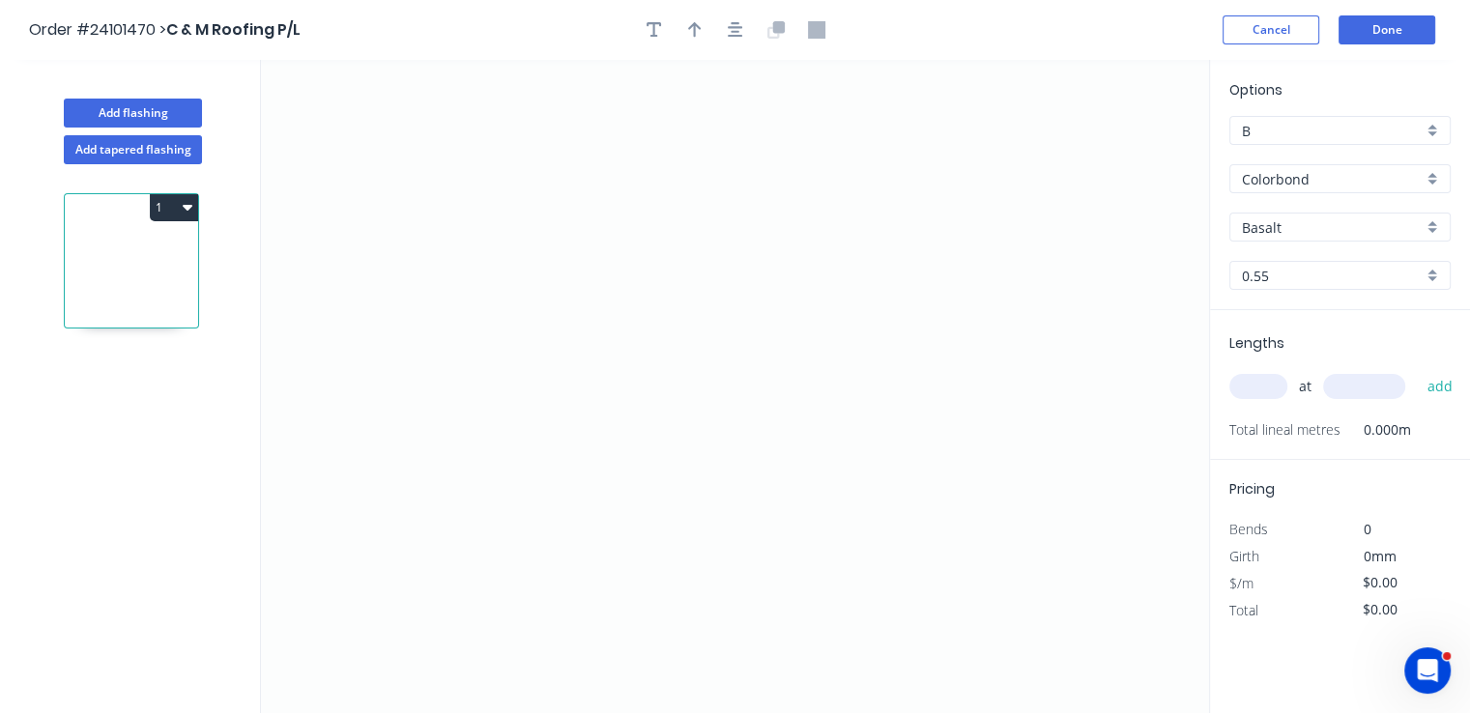
click at [1301, 221] on input "Basalt" at bounding box center [1332, 227] width 181 height 20
click at [1287, 260] on div "Monument" at bounding box center [1339, 264] width 219 height 34
type input "Monument"
click at [786, 272] on icon "0" at bounding box center [735, 386] width 948 height 653
click at [643, 264] on icon "0" at bounding box center [735, 386] width 948 height 653
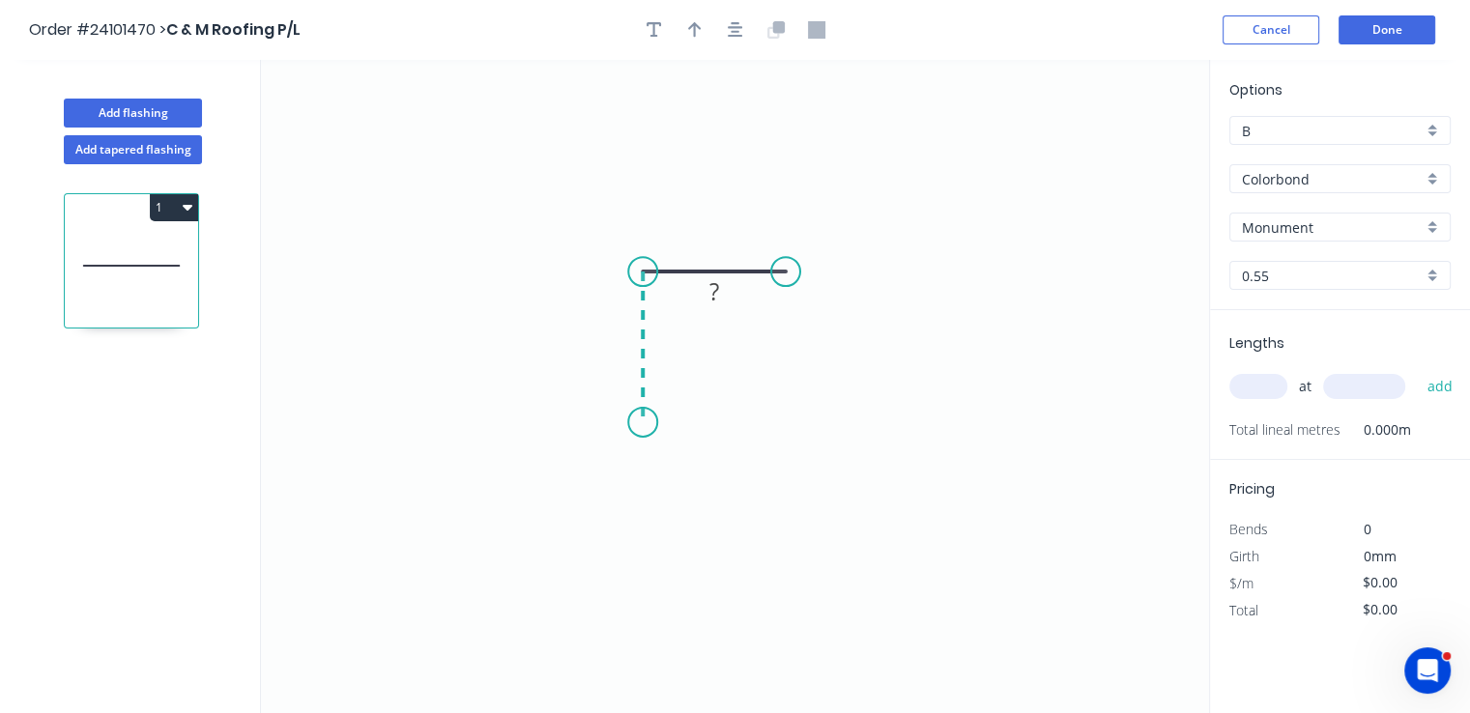
click at [652, 422] on icon "0 ?" at bounding box center [735, 386] width 948 height 653
click at [652, 422] on circle at bounding box center [642, 422] width 29 height 29
click at [633, 335] on rect at bounding box center [614, 338] width 63 height 40
click at [620, 335] on rect at bounding box center [613, 339] width 39 height 27
click at [716, 242] on tspan "?" at bounding box center [714, 233] width 10 height 32
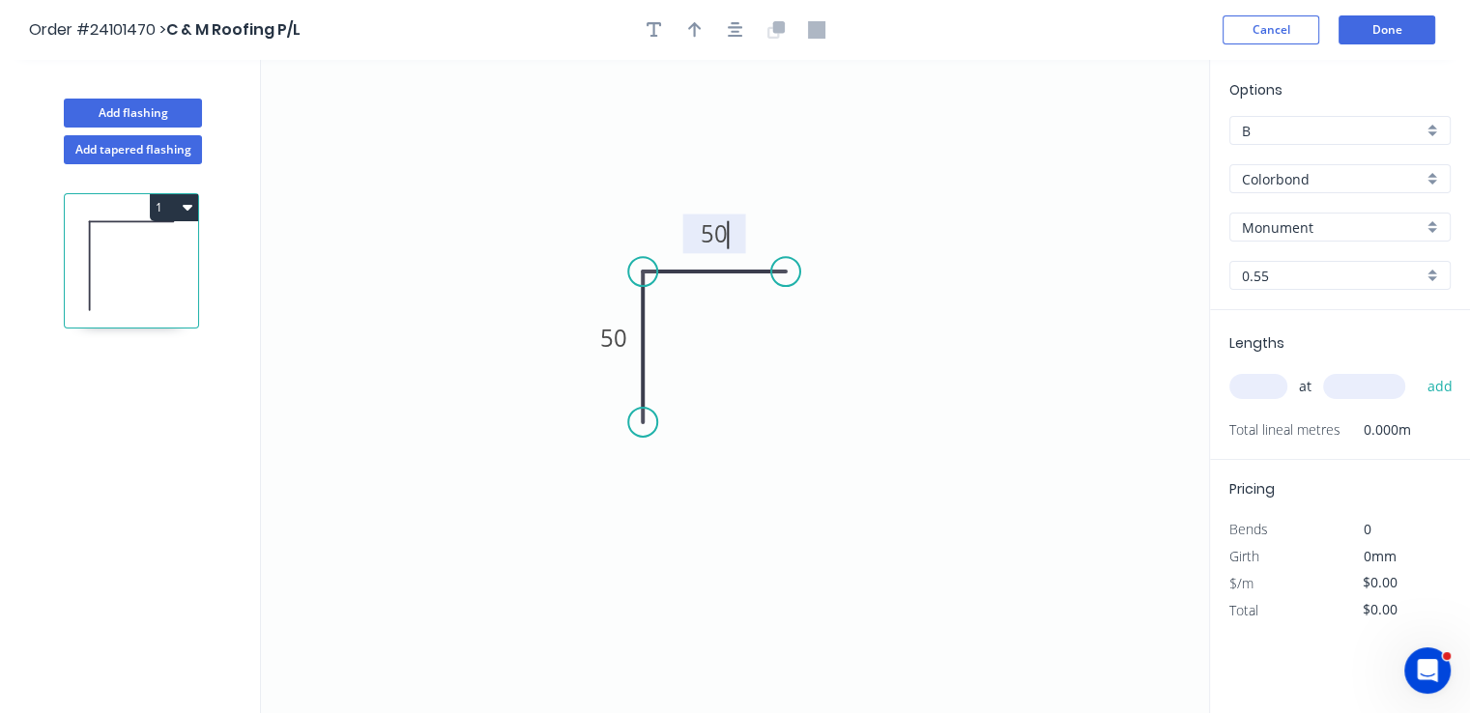
click at [1270, 380] on input "text" at bounding box center [1258, 386] width 58 height 25
type input "$5.51"
type input "4"
click at [1364, 374] on input "text" at bounding box center [1364, 386] width 82 height 25
type input "4500"
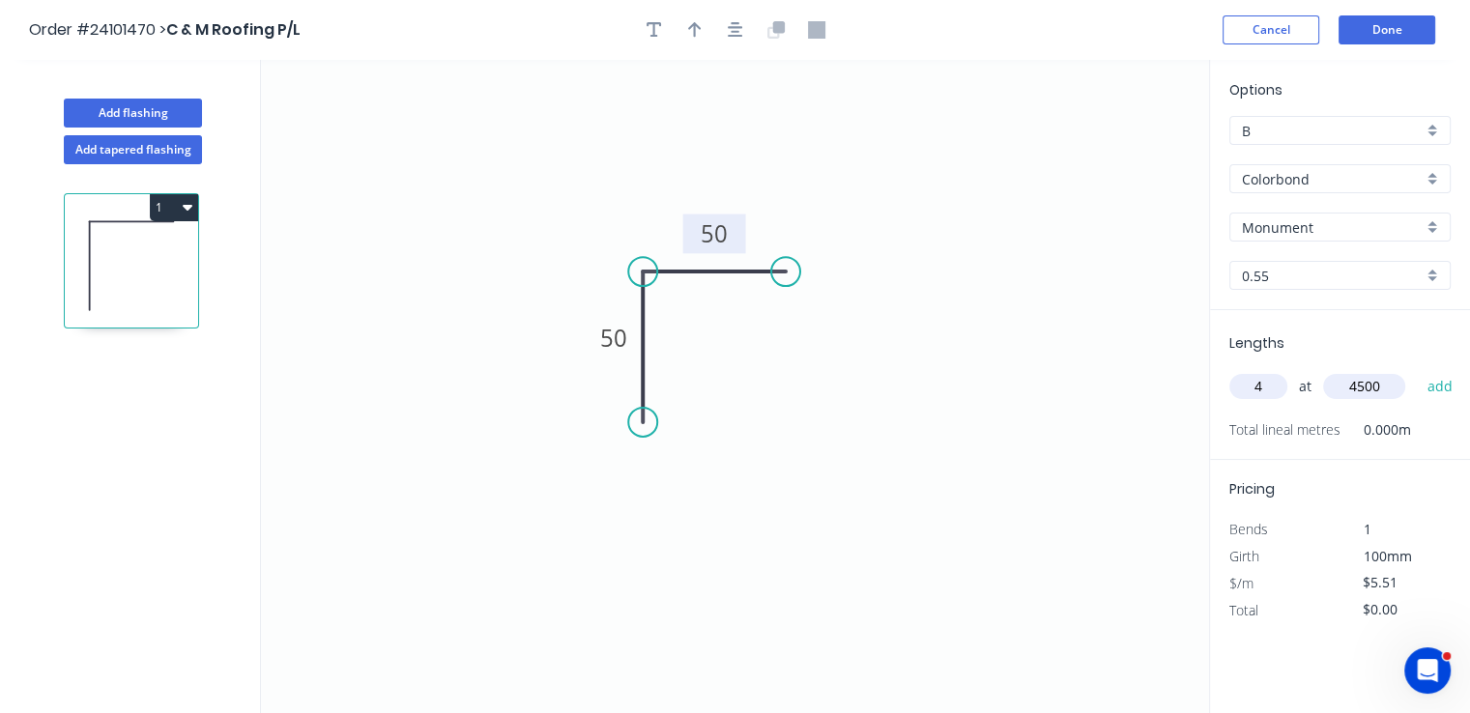
click at [1417, 370] on button "add" at bounding box center [1439, 386] width 45 height 33
type input "$99.18"
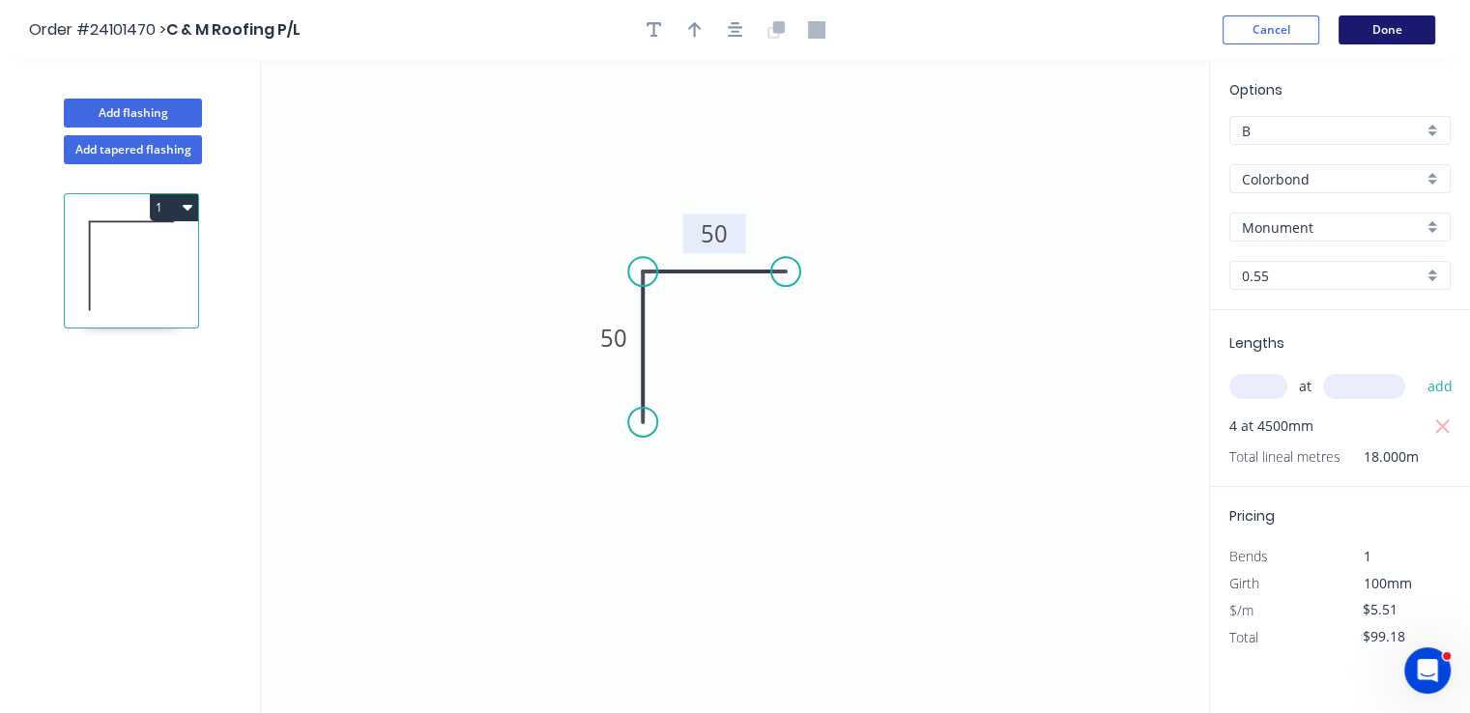
click at [1391, 36] on button "Done" at bounding box center [1387, 29] width 97 height 29
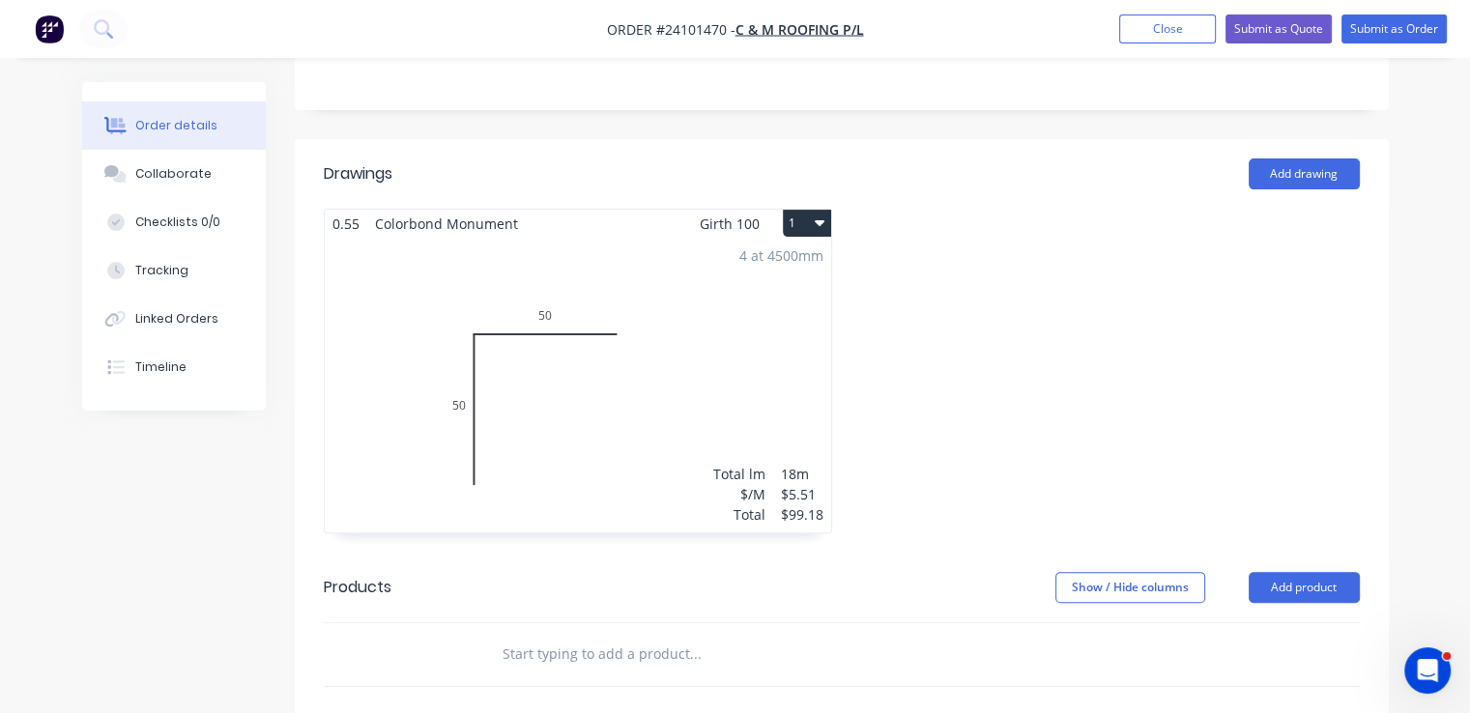
scroll to position [677, 0]
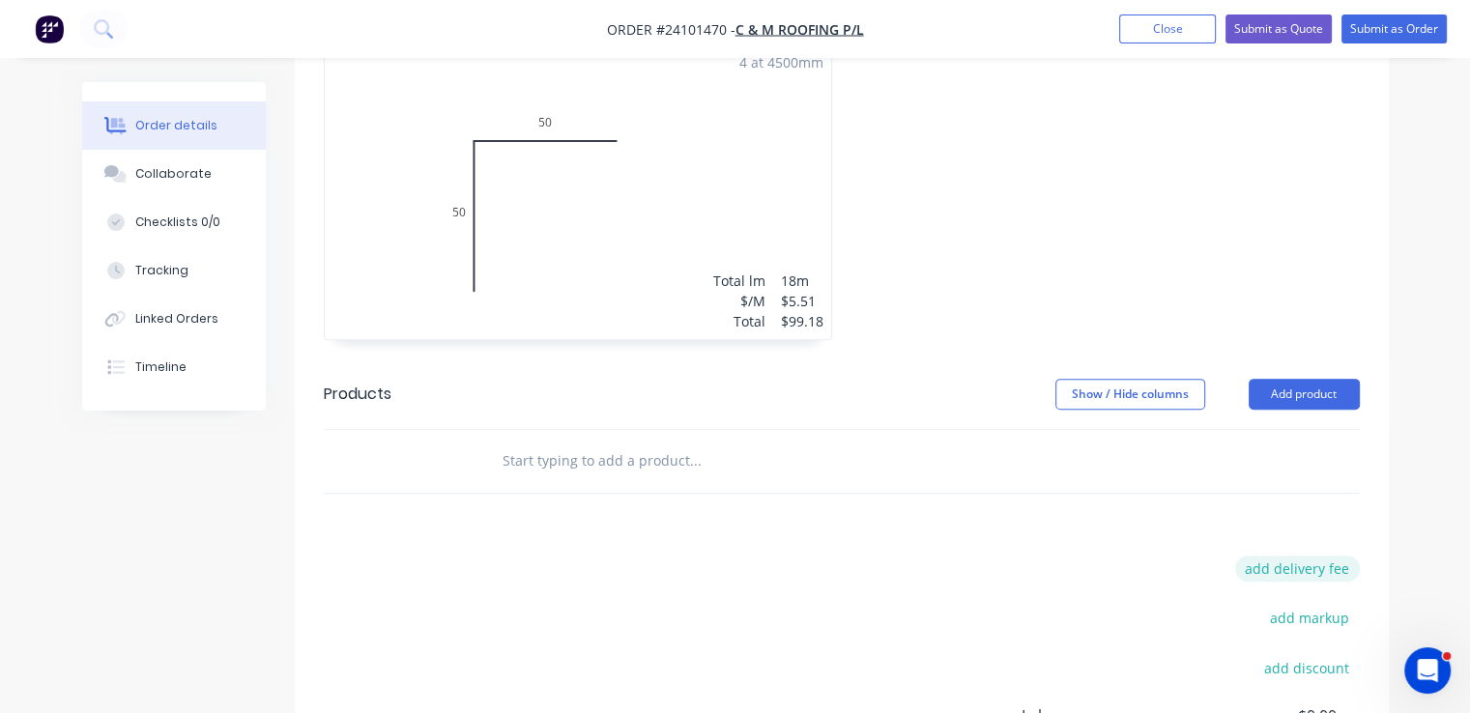
click at [1308, 556] on button "add delivery fee" at bounding box center [1297, 569] width 125 height 26
type input "5"
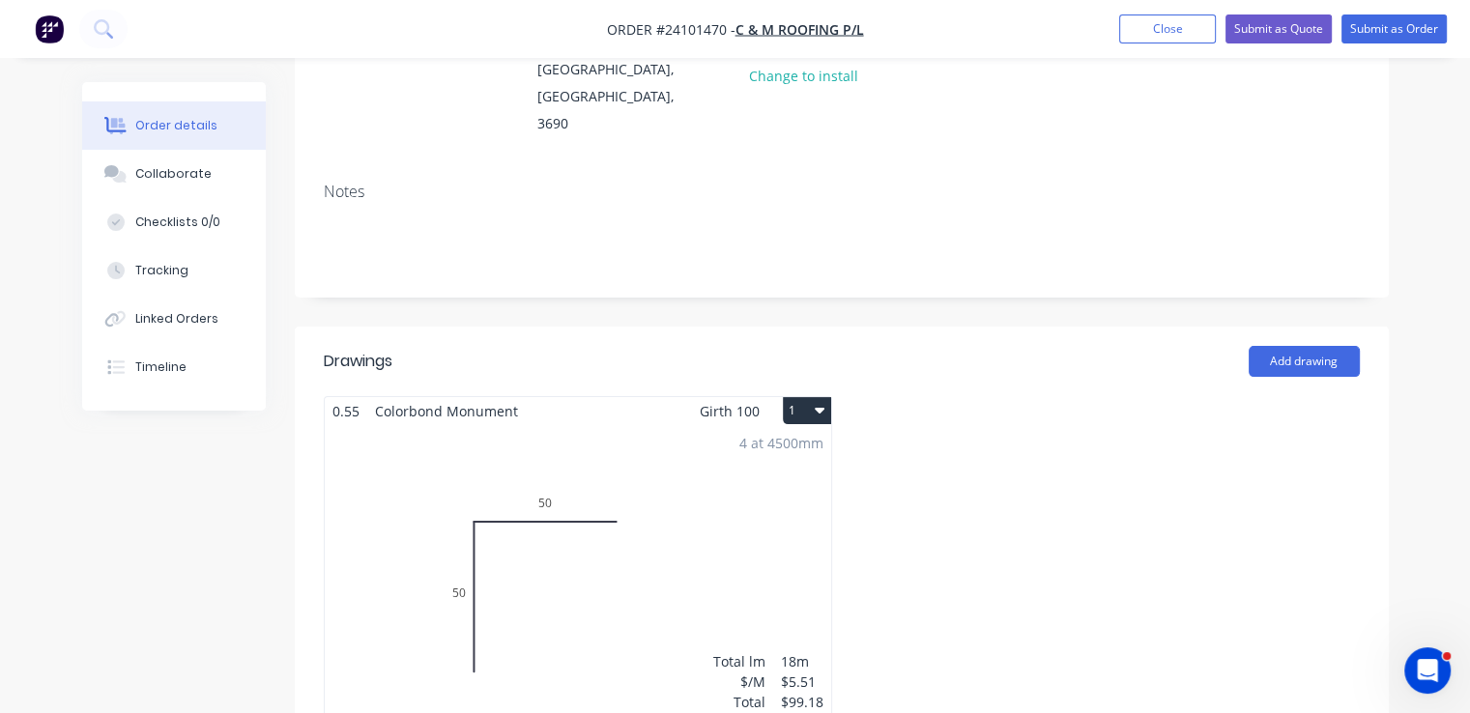
scroll to position [290, 0]
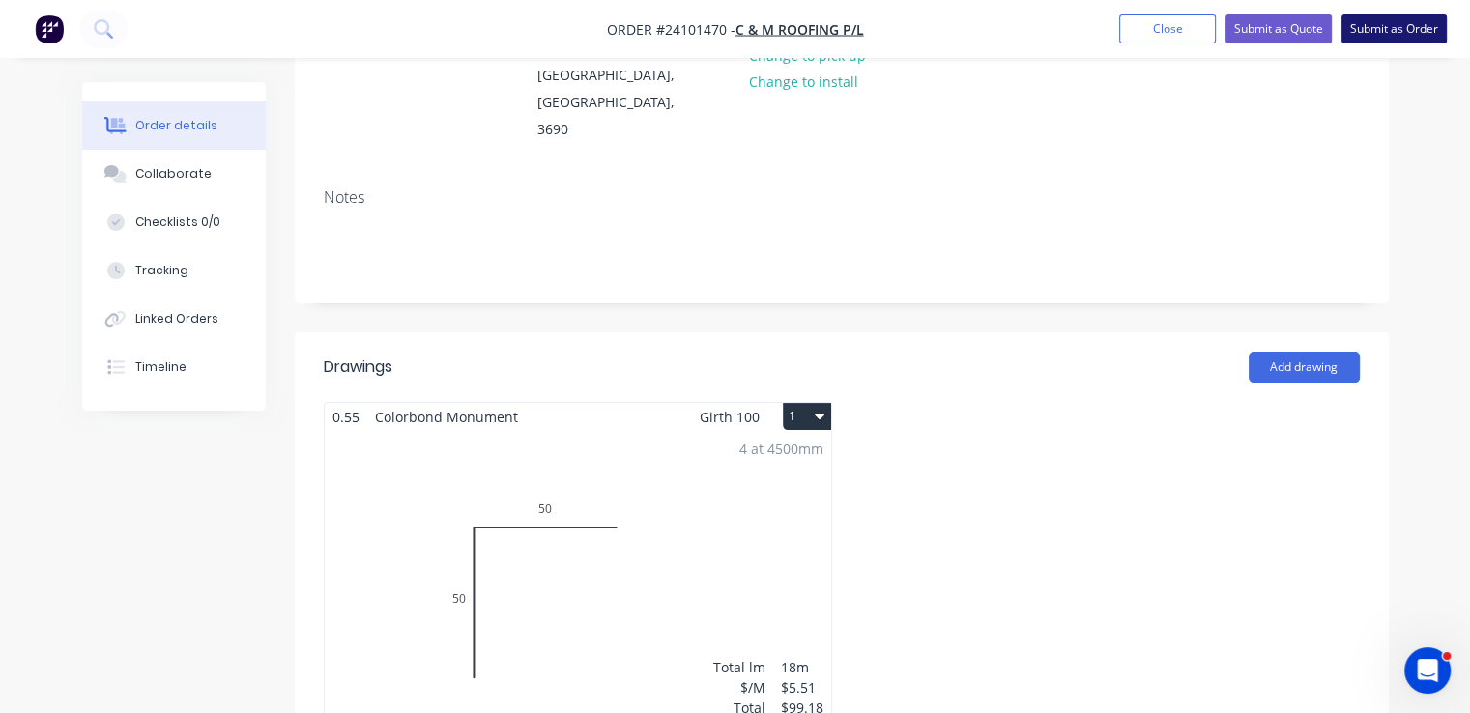
click at [1406, 23] on button "Submit as Order" at bounding box center [1394, 28] width 105 height 29
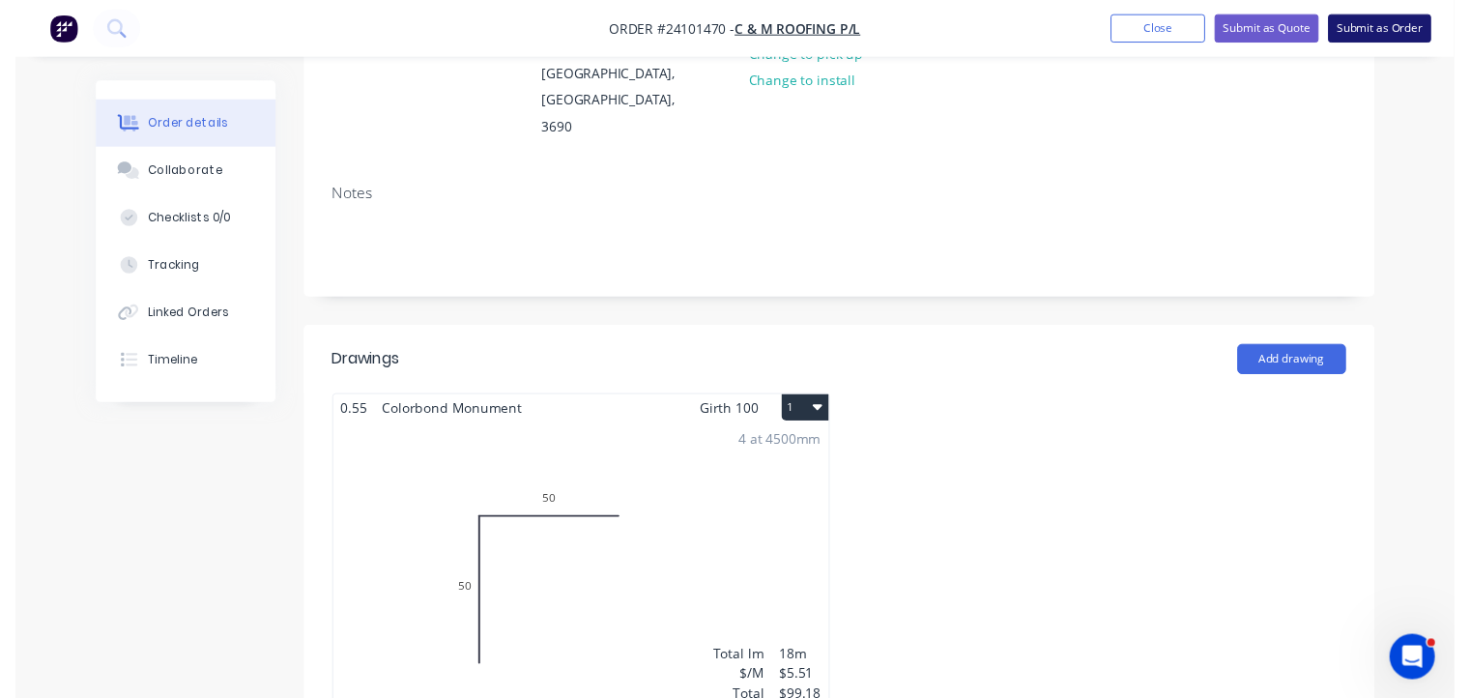
scroll to position [0, 0]
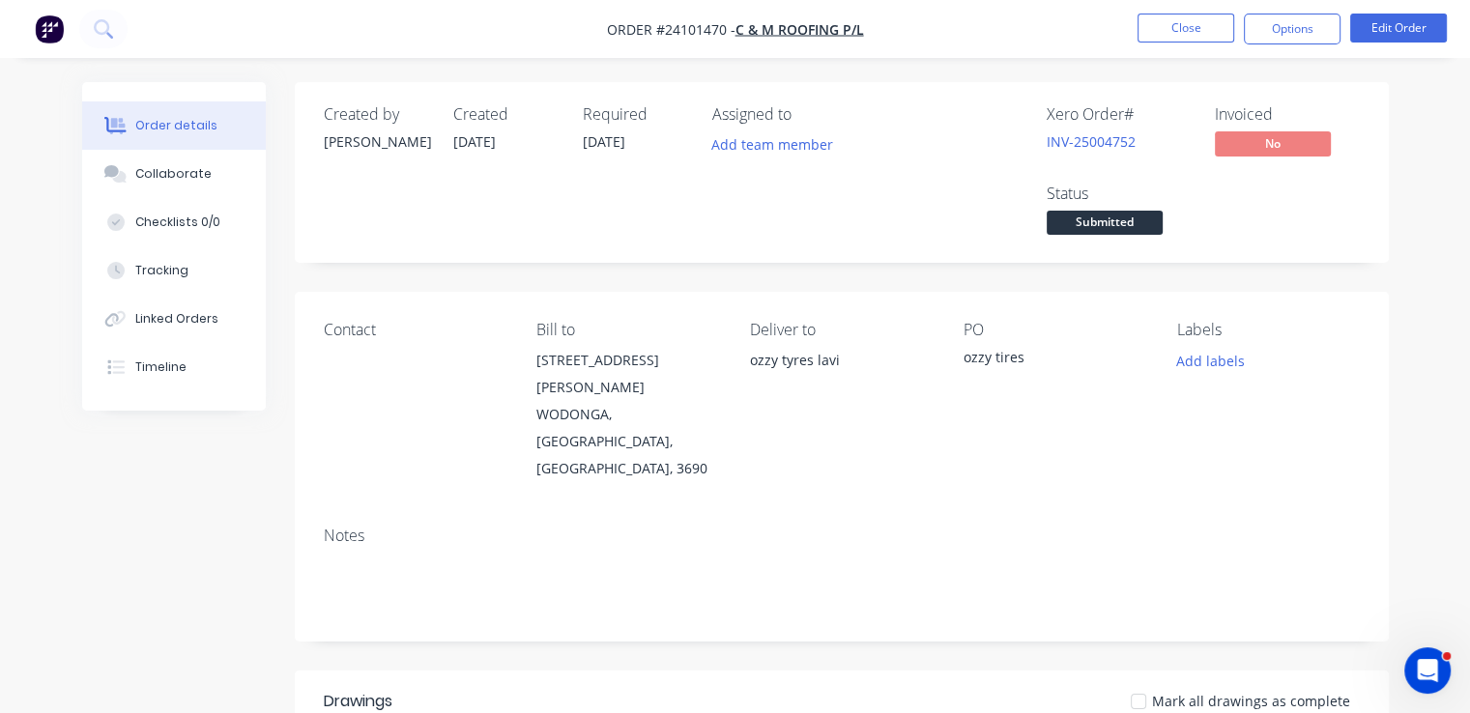
click at [45, 36] on img "button" at bounding box center [49, 28] width 29 height 29
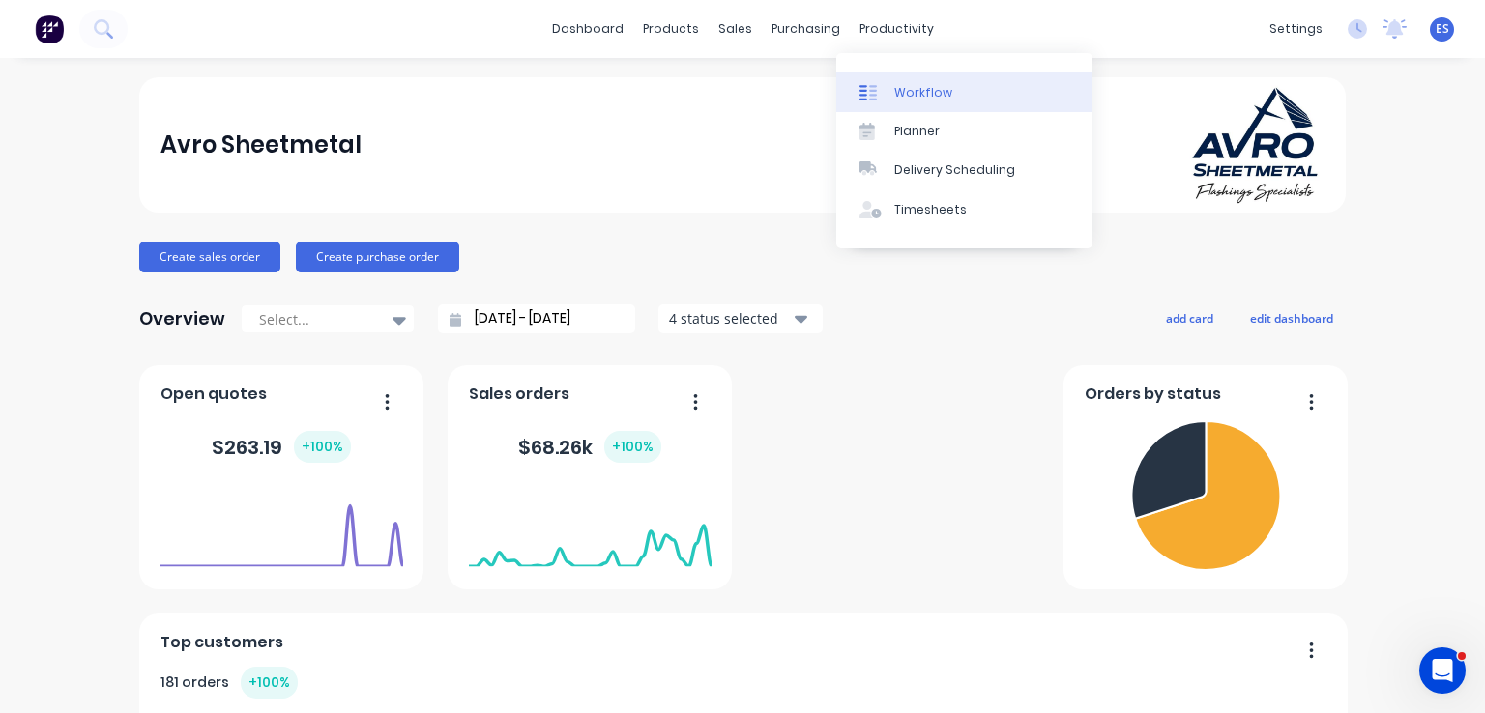
click at [895, 90] on div "Workflow" at bounding box center [923, 92] width 58 height 17
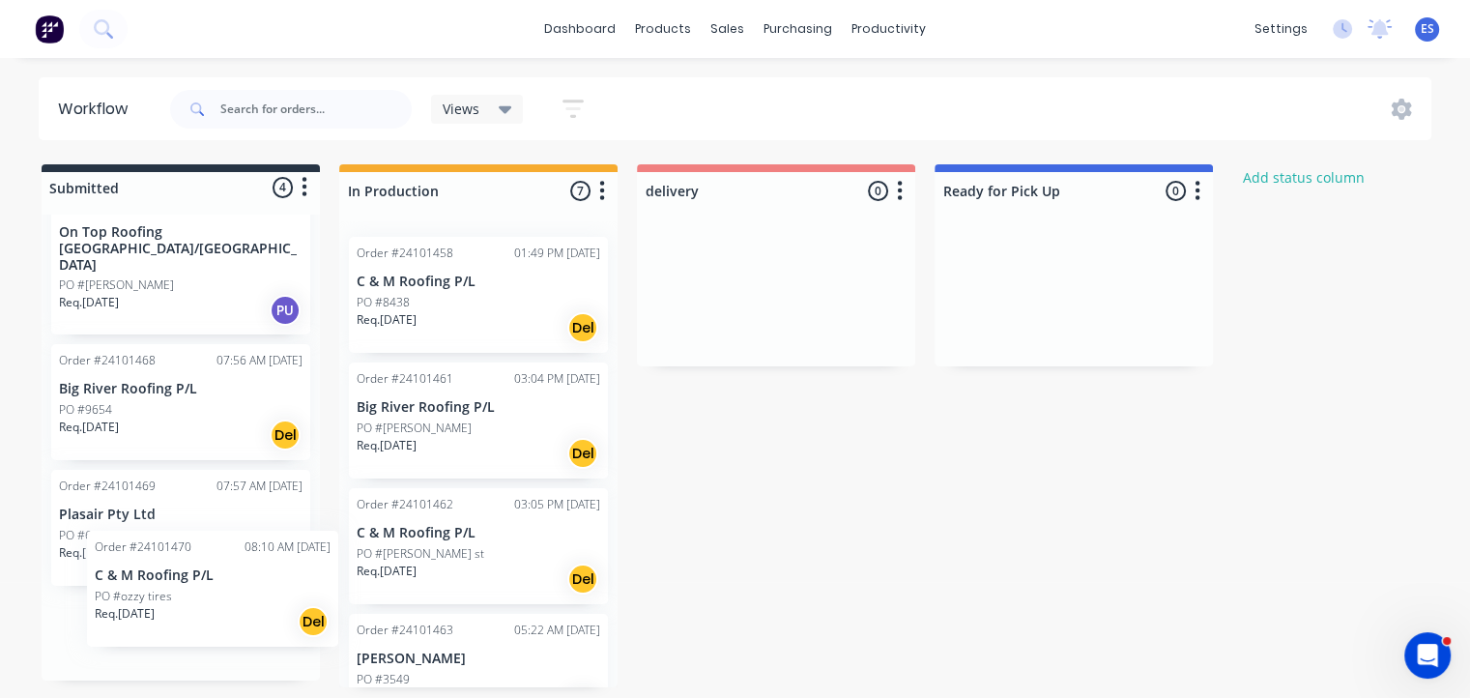
scroll to position [4, 0]
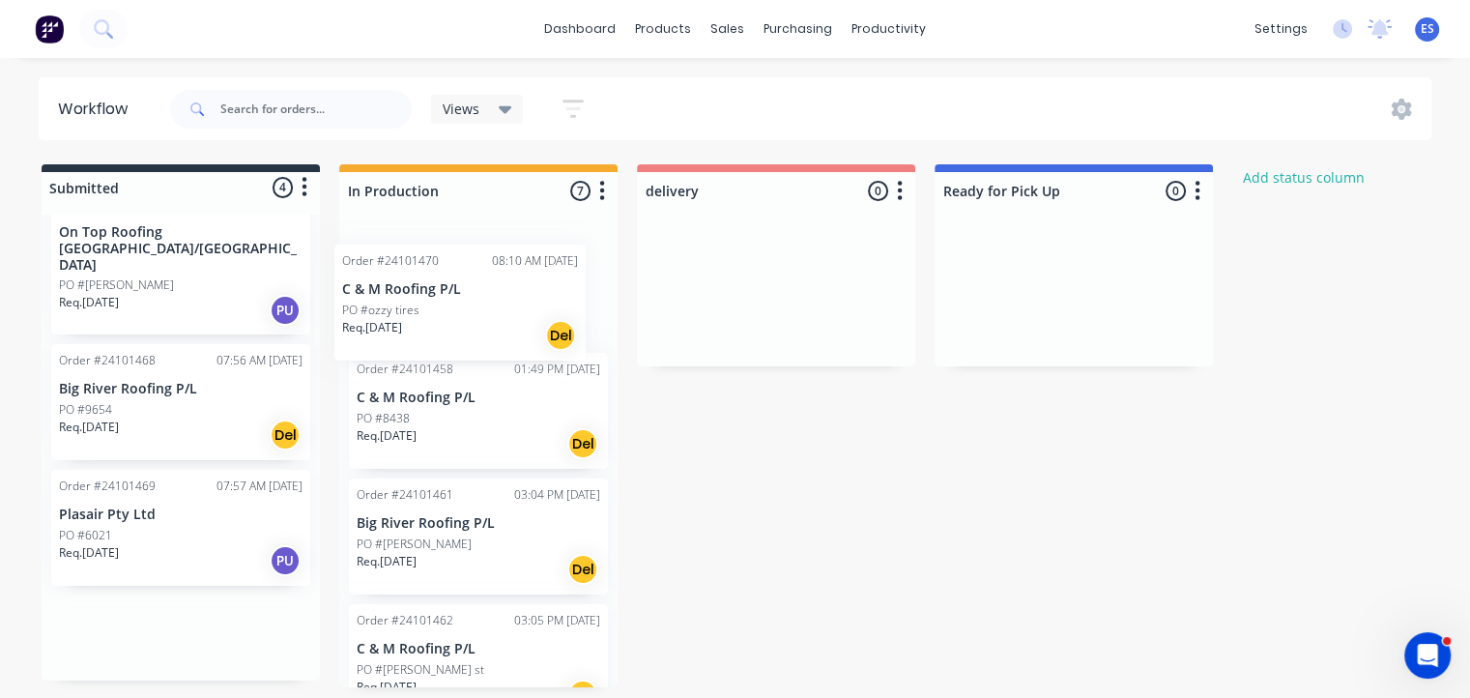
drag, startPoint x: 160, startPoint y: 639, endPoint x: 449, endPoint y: 312, distance: 436.2
click at [449, 312] on div "Submitted 4 Status colour #273444 hex #273444 Save Cancel Summaries Total order…" at bounding box center [897, 425] width 1822 height 523
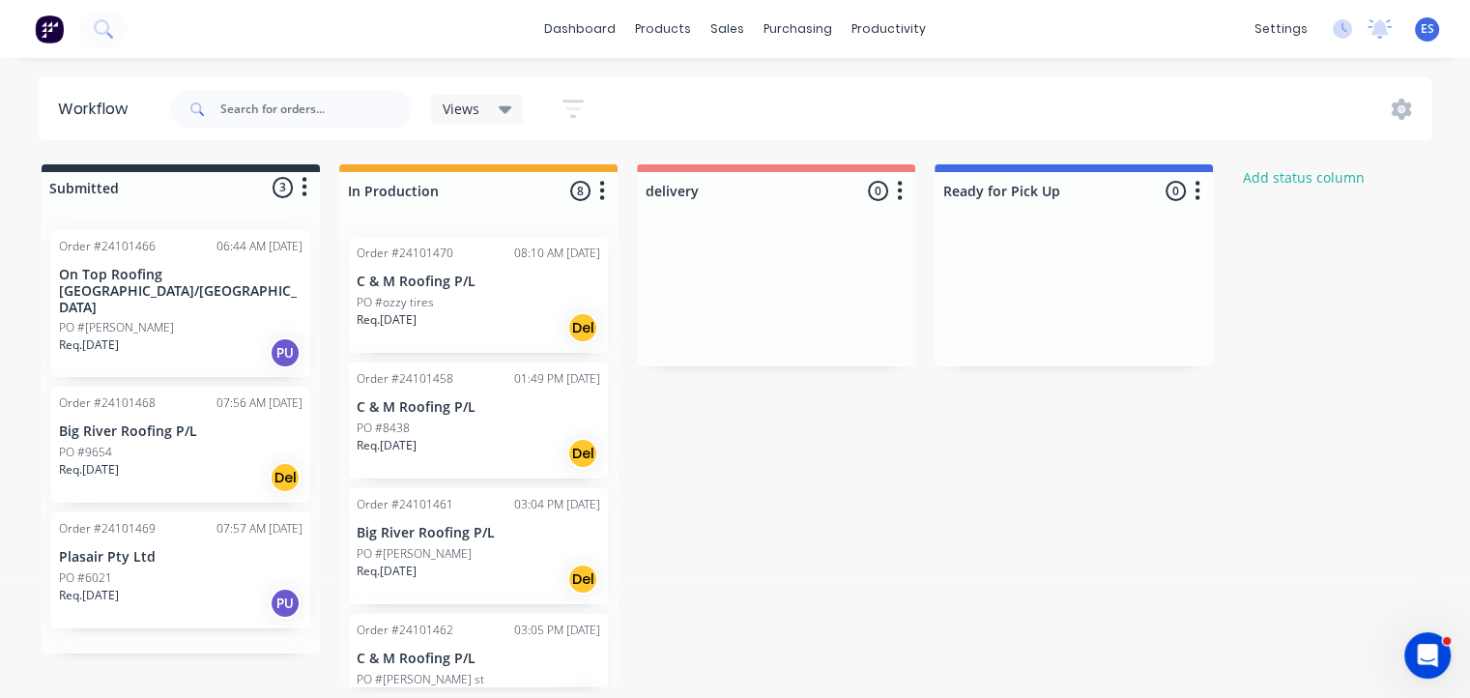
scroll to position [0, 0]
click at [586, 23] on link "dashboard" at bounding box center [579, 28] width 91 height 29
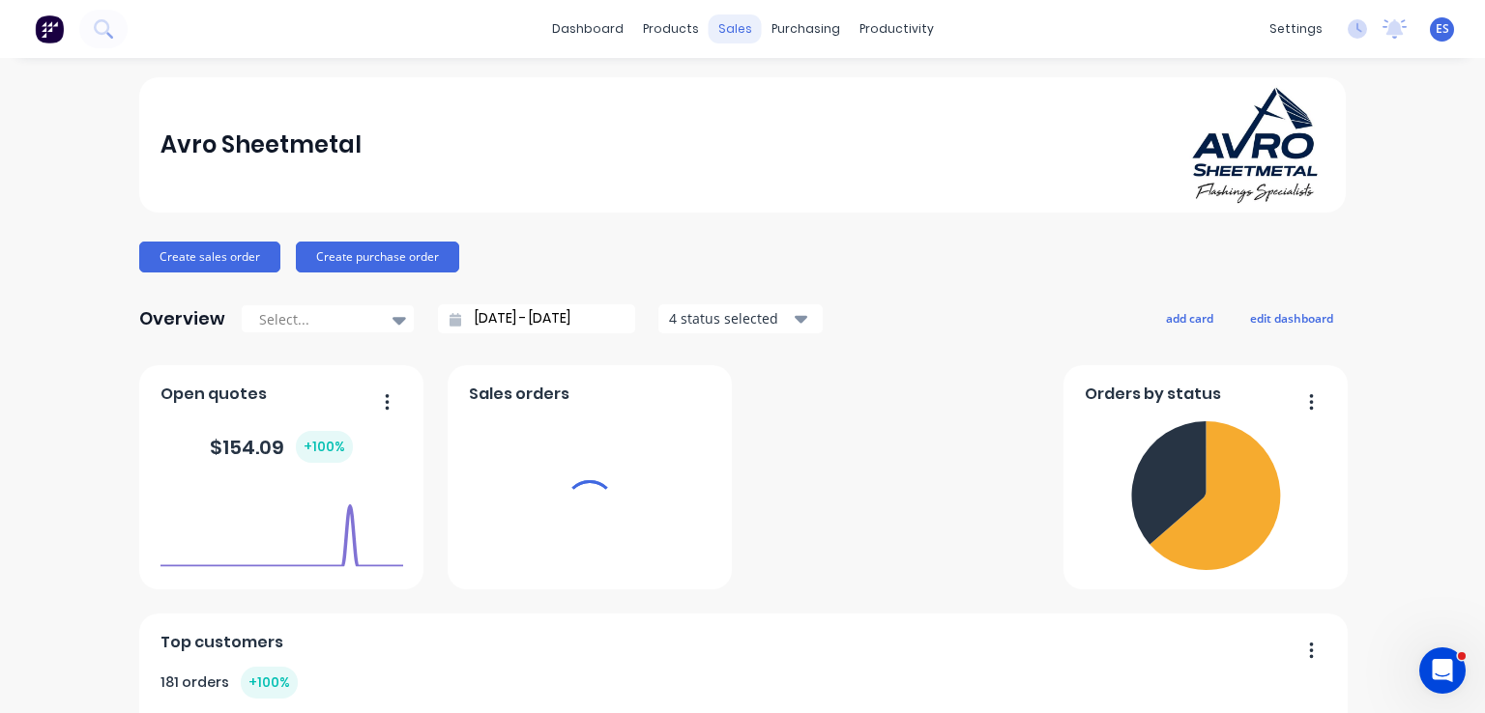
click at [731, 31] on div "sales" at bounding box center [734, 28] width 53 height 29
click at [727, 36] on div "sales" at bounding box center [734, 28] width 53 height 29
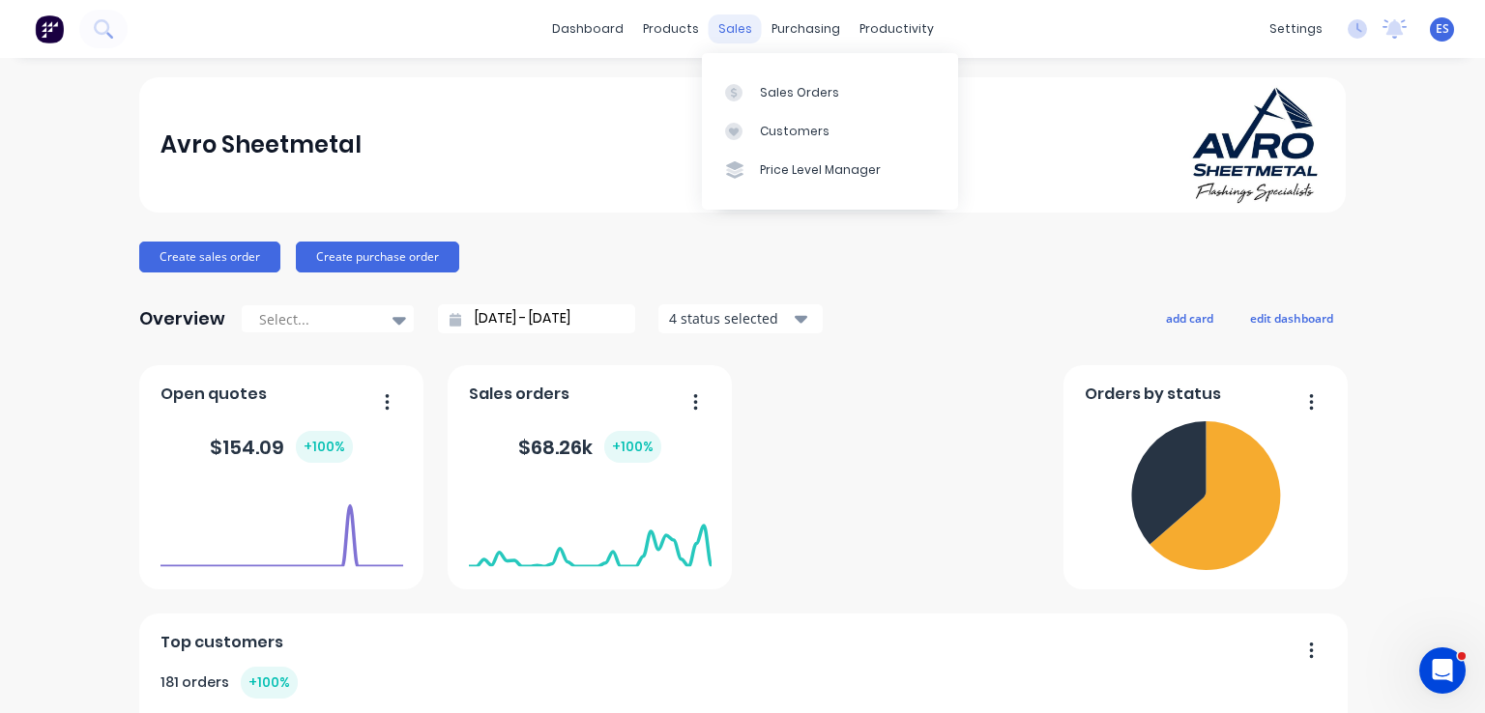
click at [730, 27] on div "sales" at bounding box center [734, 28] width 53 height 29
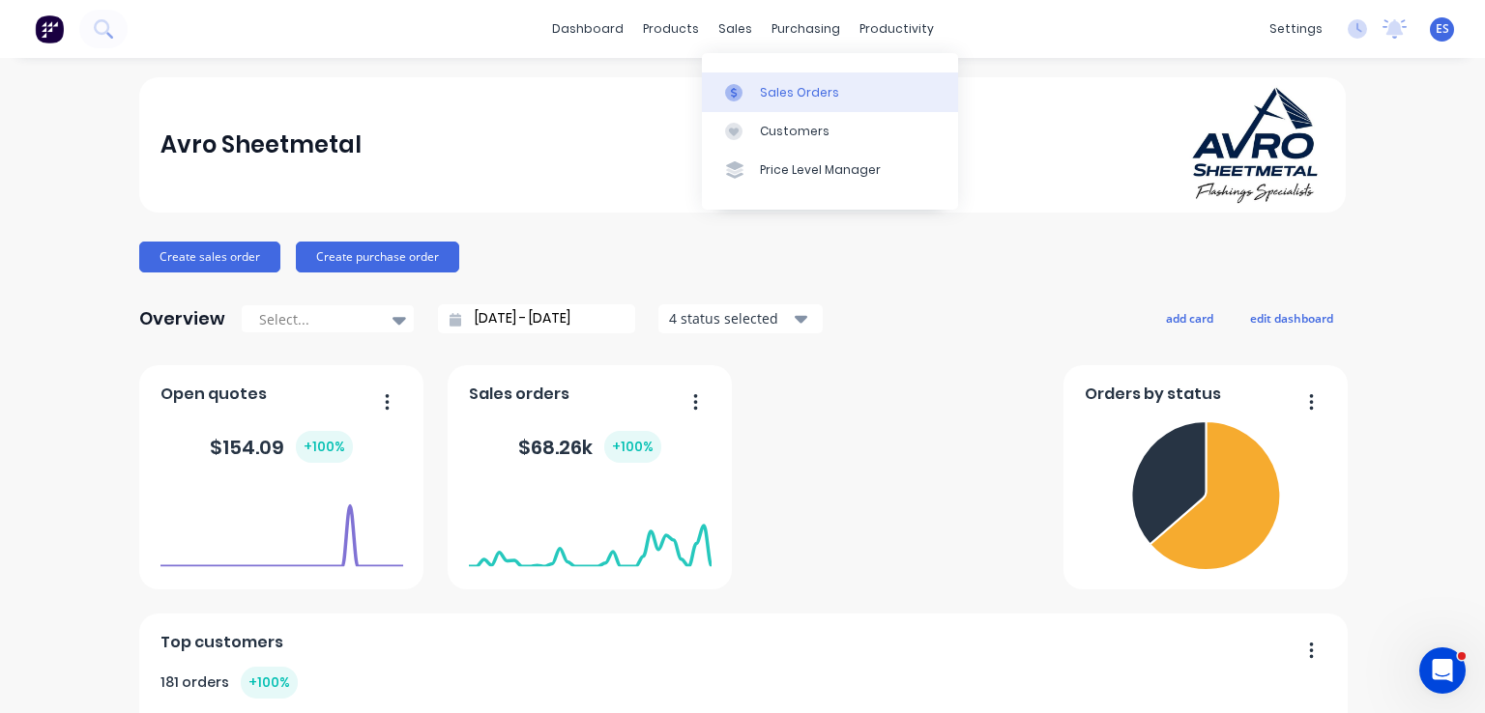
click at [747, 91] on div at bounding box center [739, 92] width 29 height 17
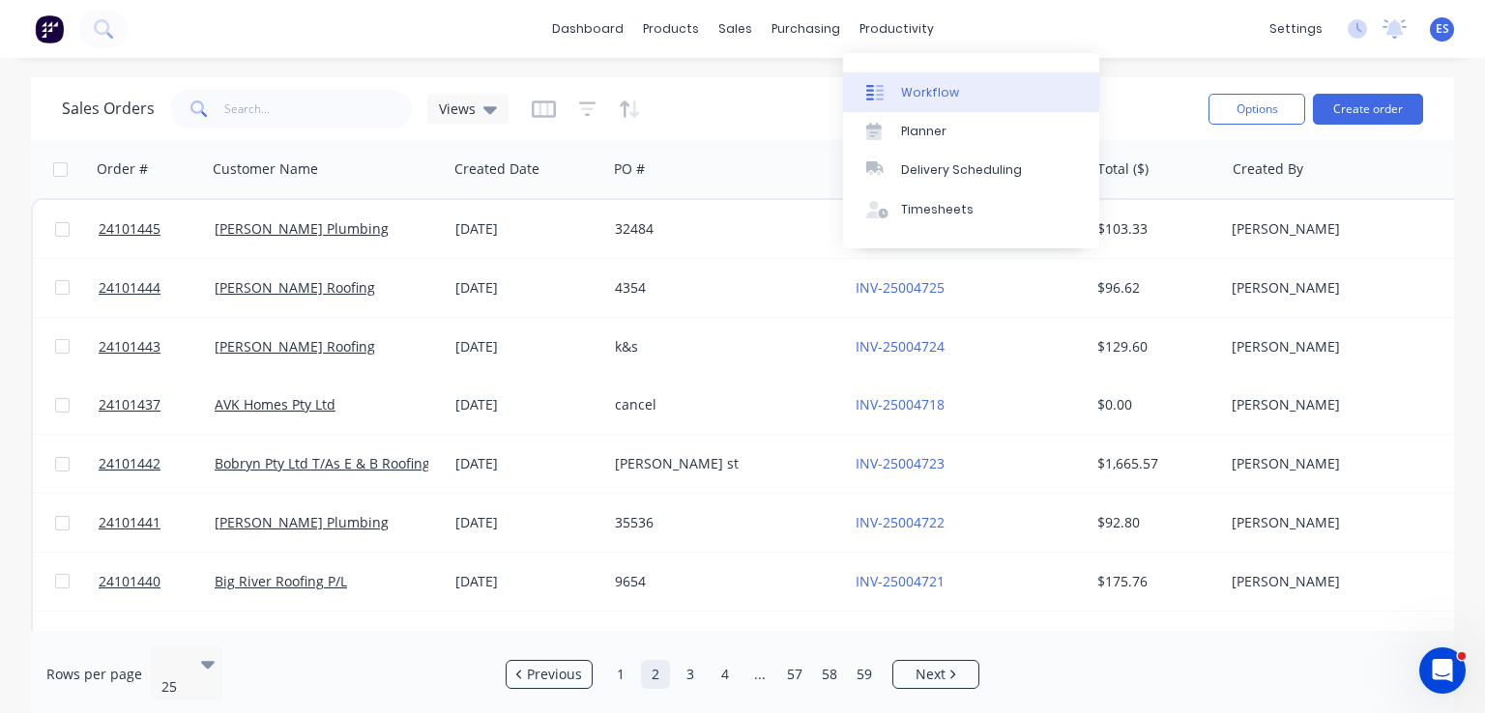
click at [928, 92] on div "Workflow" at bounding box center [930, 92] width 58 height 17
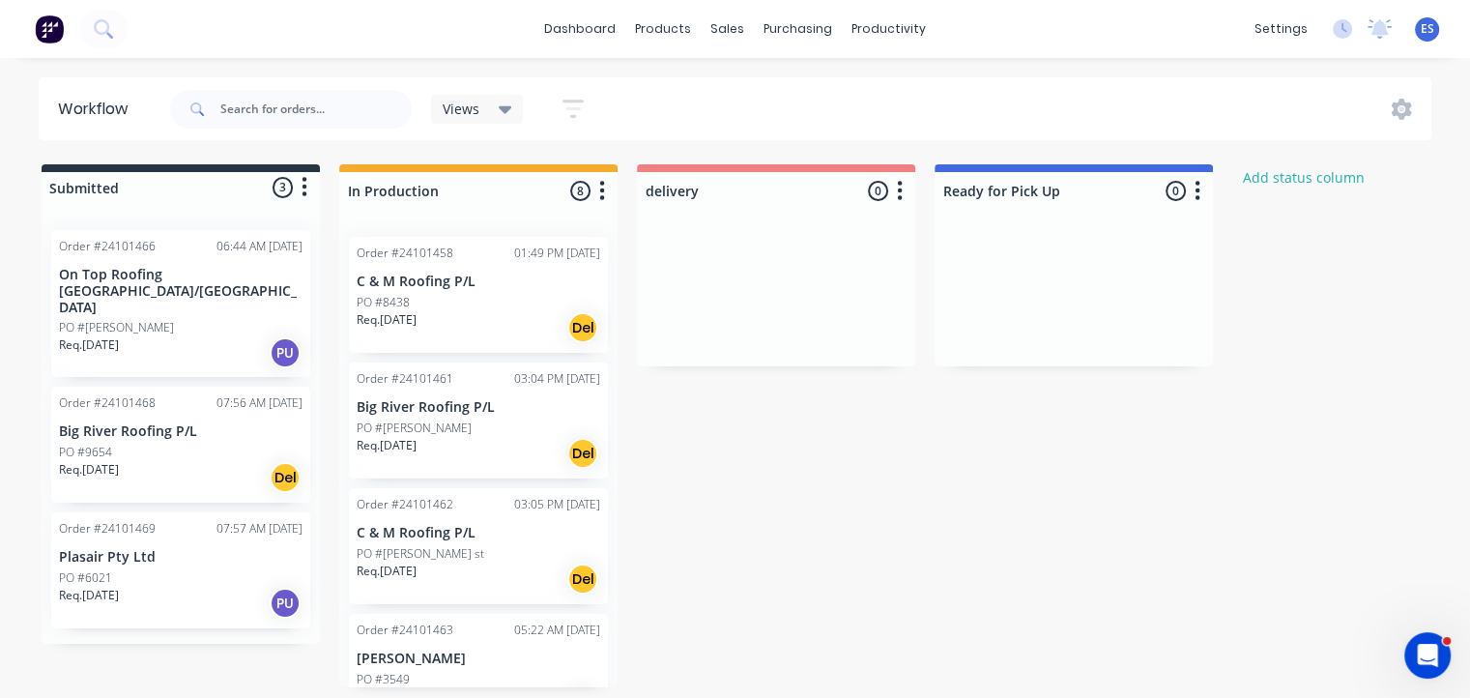
click at [192, 587] on div "Req. 26/08/25 PU" at bounding box center [181, 603] width 244 height 33
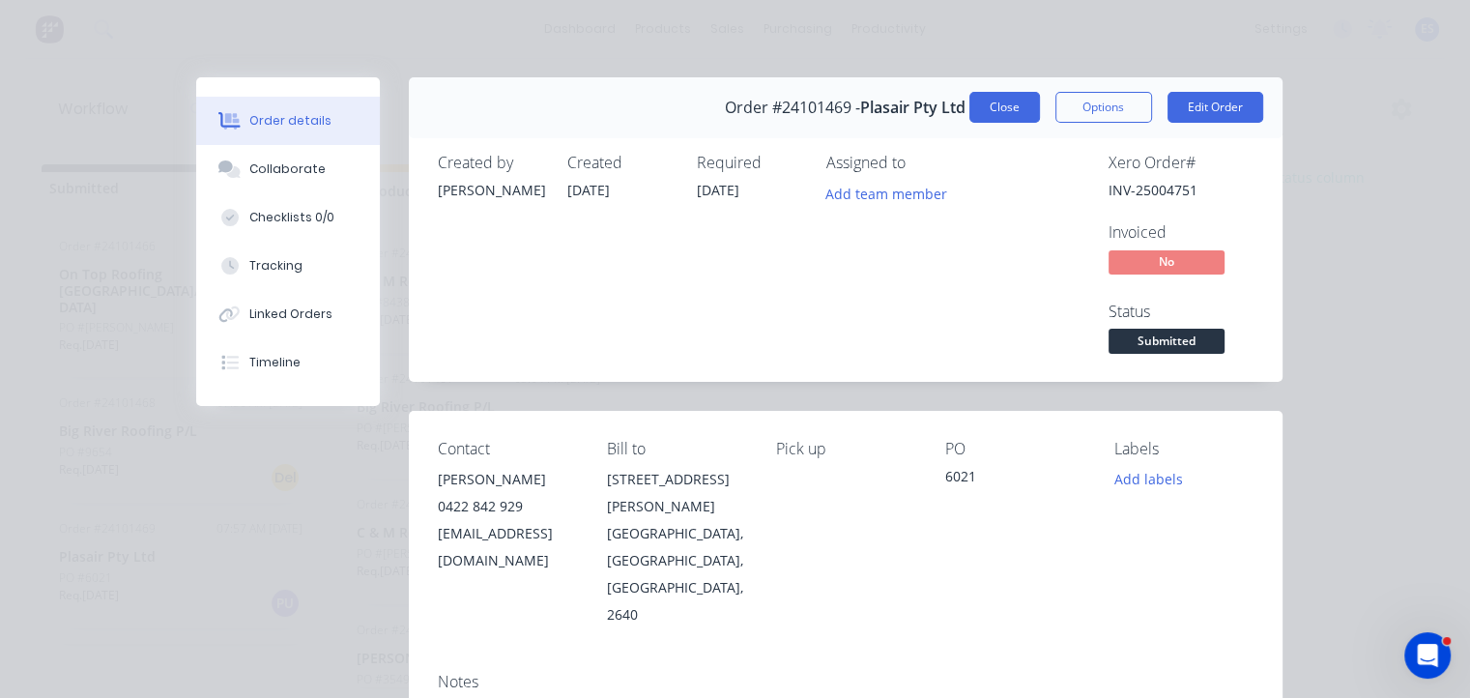
click at [992, 109] on button "Close" at bounding box center [1004, 107] width 71 height 31
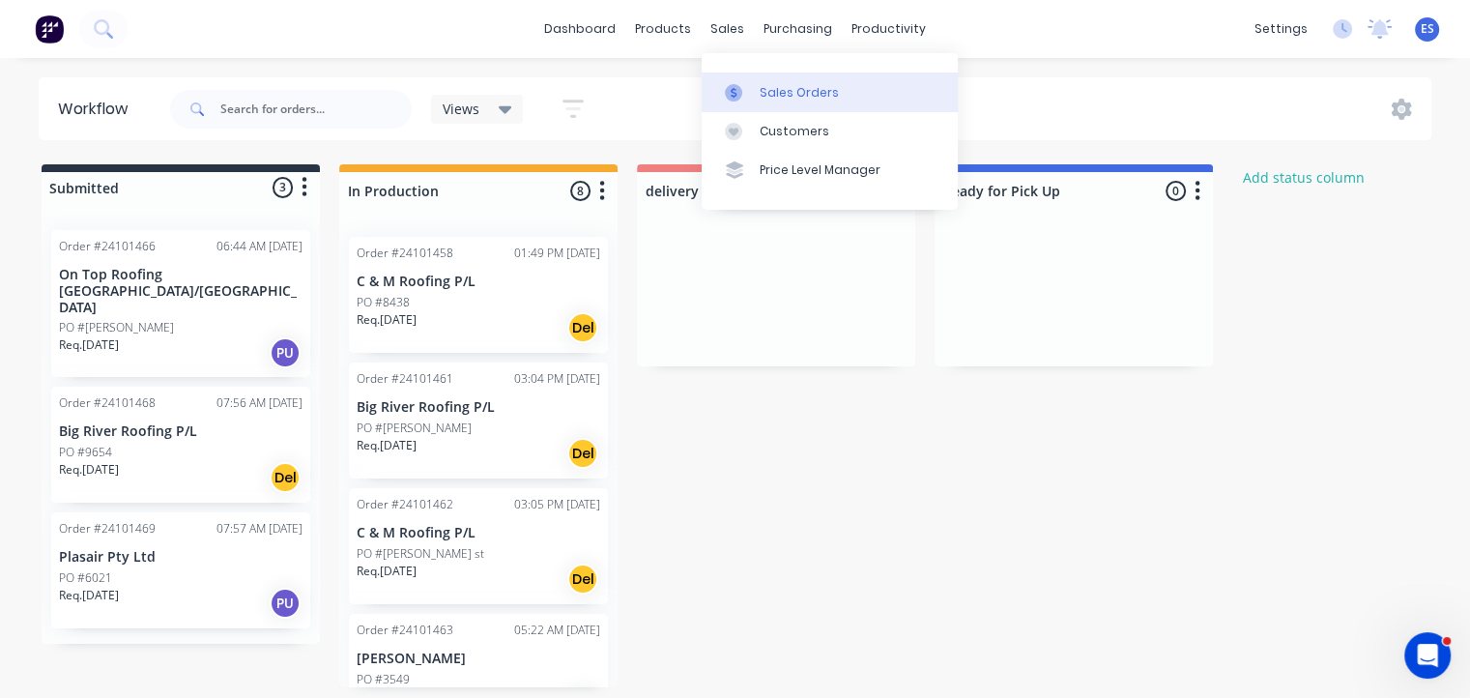
click at [763, 93] on div "Sales Orders" at bounding box center [799, 92] width 79 height 17
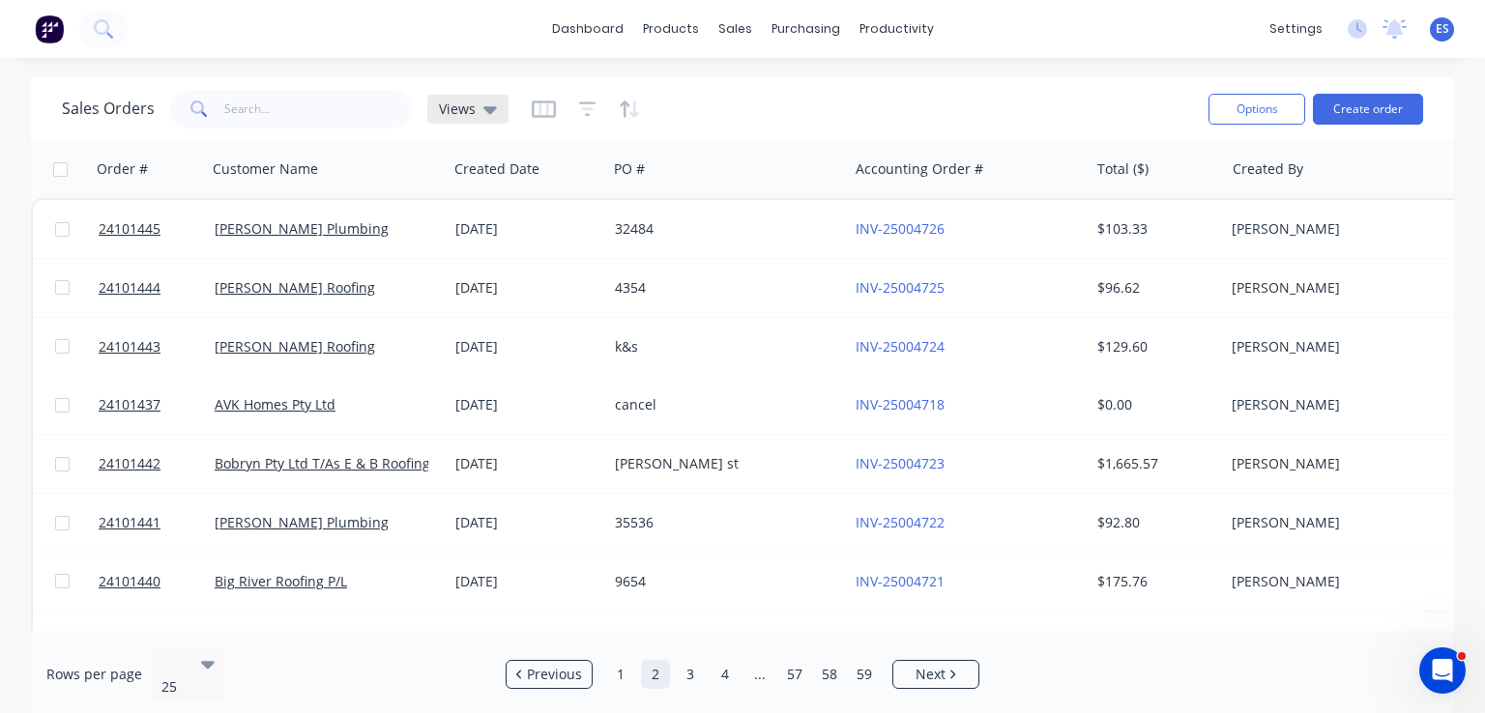
click at [500, 105] on div "Views" at bounding box center [467, 109] width 81 height 29
click at [622, 112] on icon "button" at bounding box center [625, 109] width 10 height 16
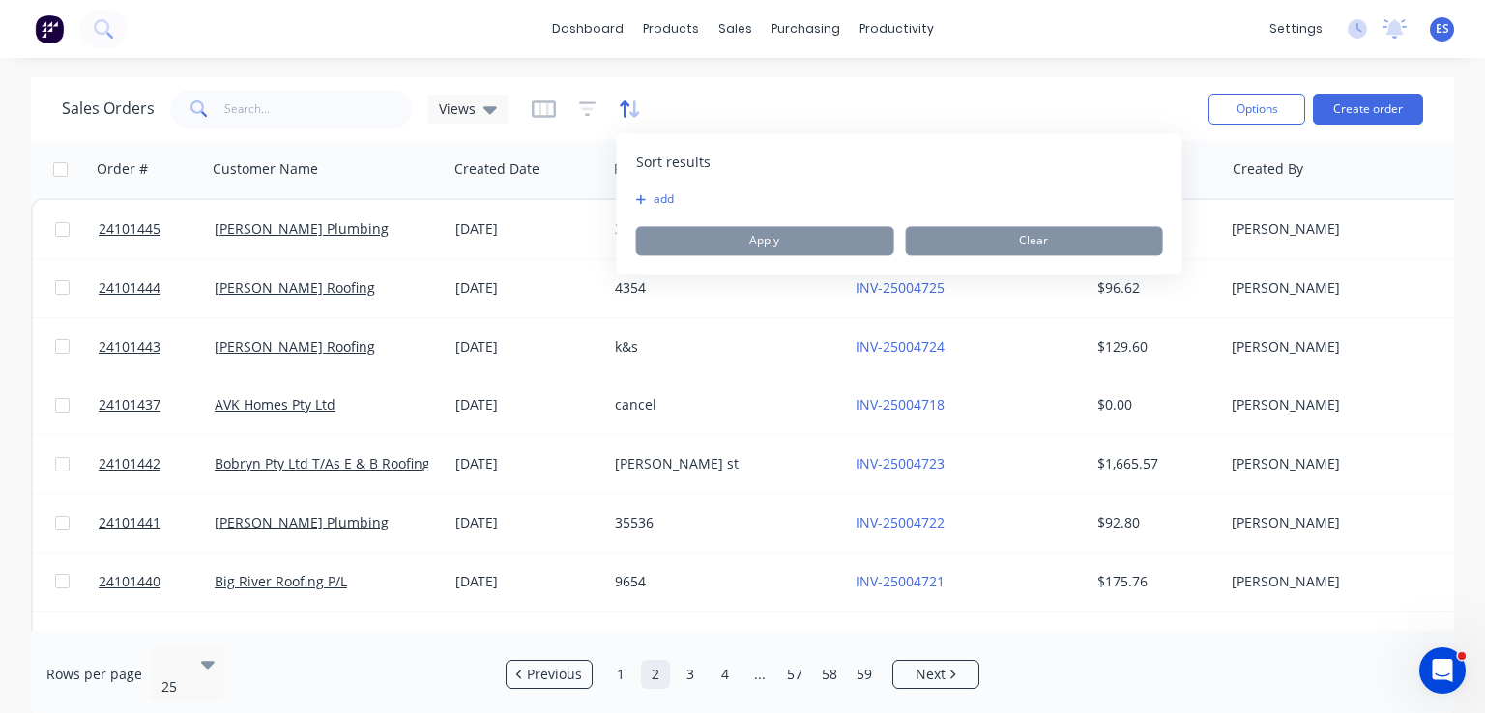
click at [629, 109] on icon "button" at bounding box center [630, 109] width 22 height 19
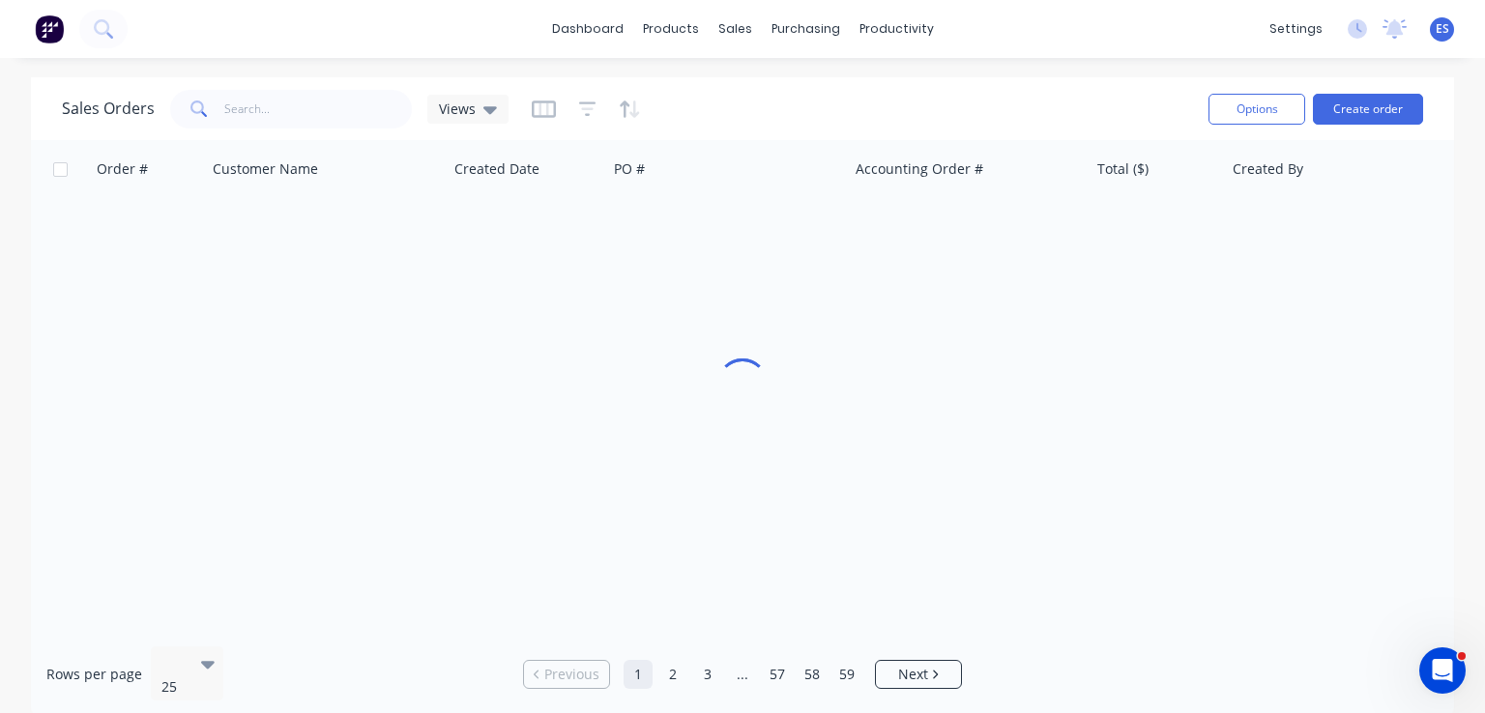
click at [572, 107] on div at bounding box center [586, 109] width 109 height 31
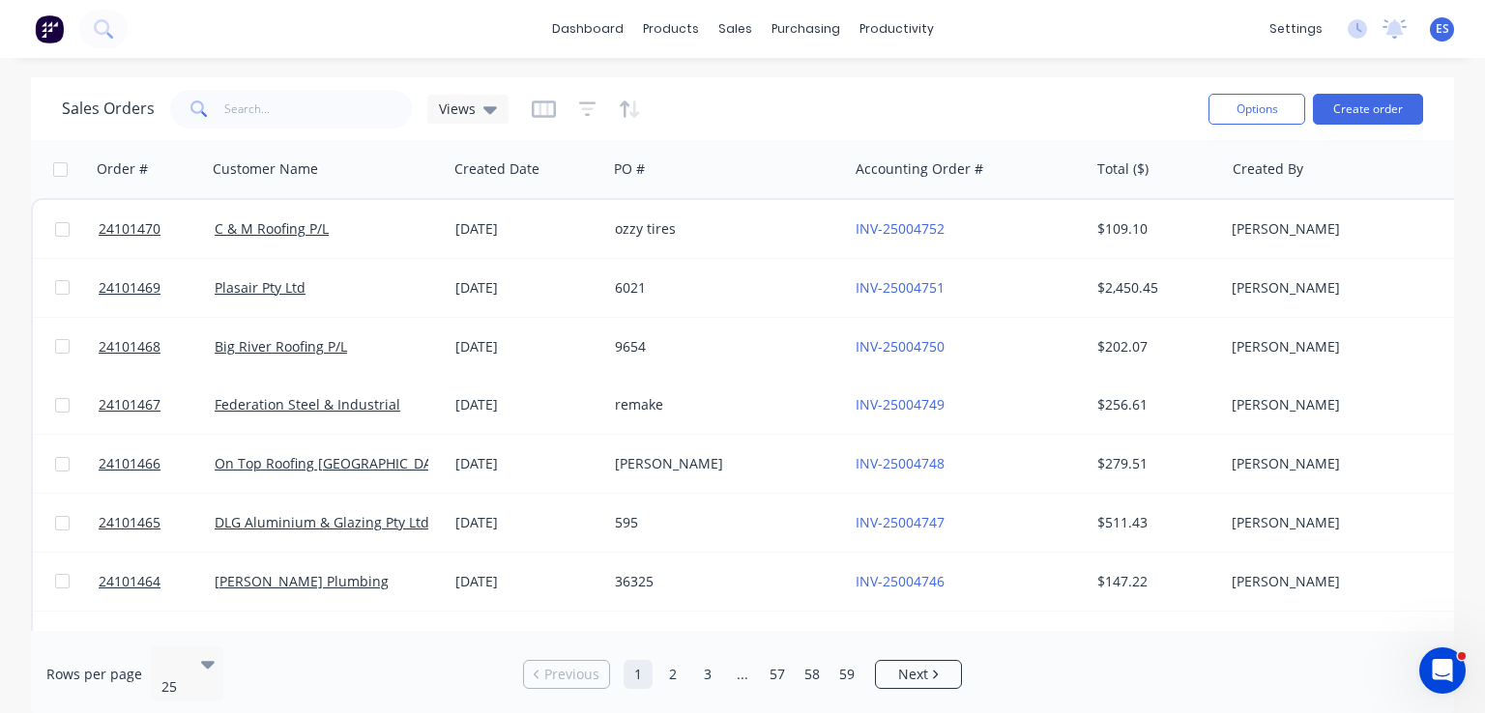
click at [43, 28] on img at bounding box center [49, 28] width 29 height 29
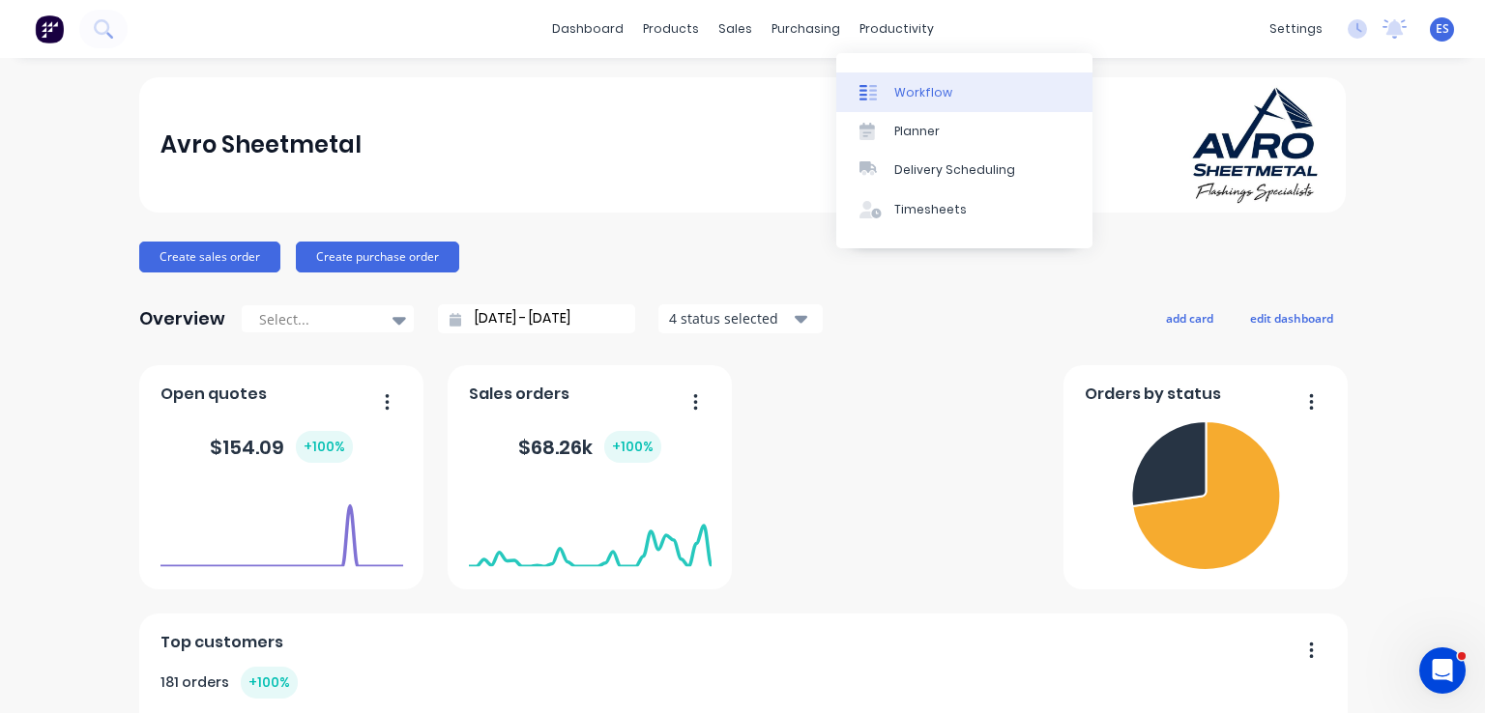
click at [909, 94] on div "Workflow" at bounding box center [923, 92] width 58 height 17
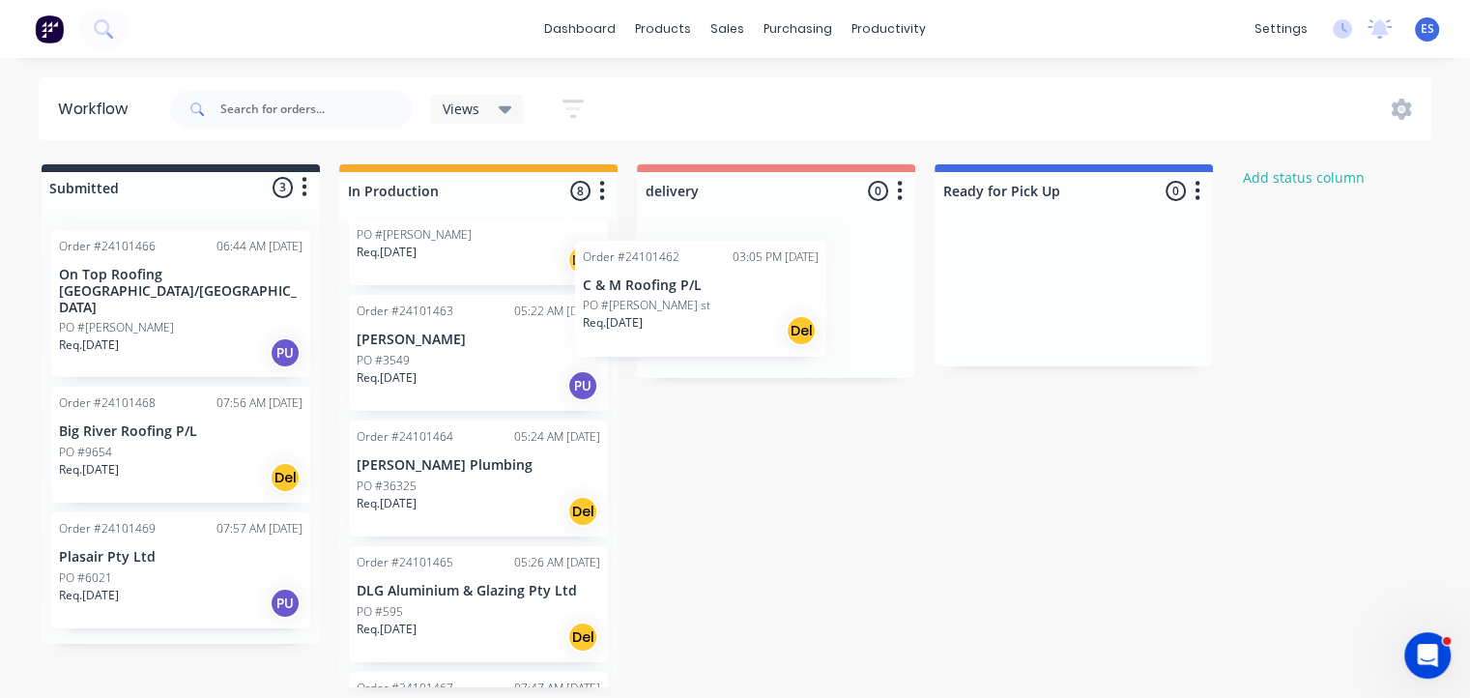
scroll to position [189, 0]
drag, startPoint x: 478, startPoint y: 393, endPoint x: 803, endPoint y: 314, distance: 334.3
click at [803, 314] on div "Submitted 3 Status colour #273444 hex #273444 Save Cancel Summaries Total order…" at bounding box center [897, 425] width 1822 height 523
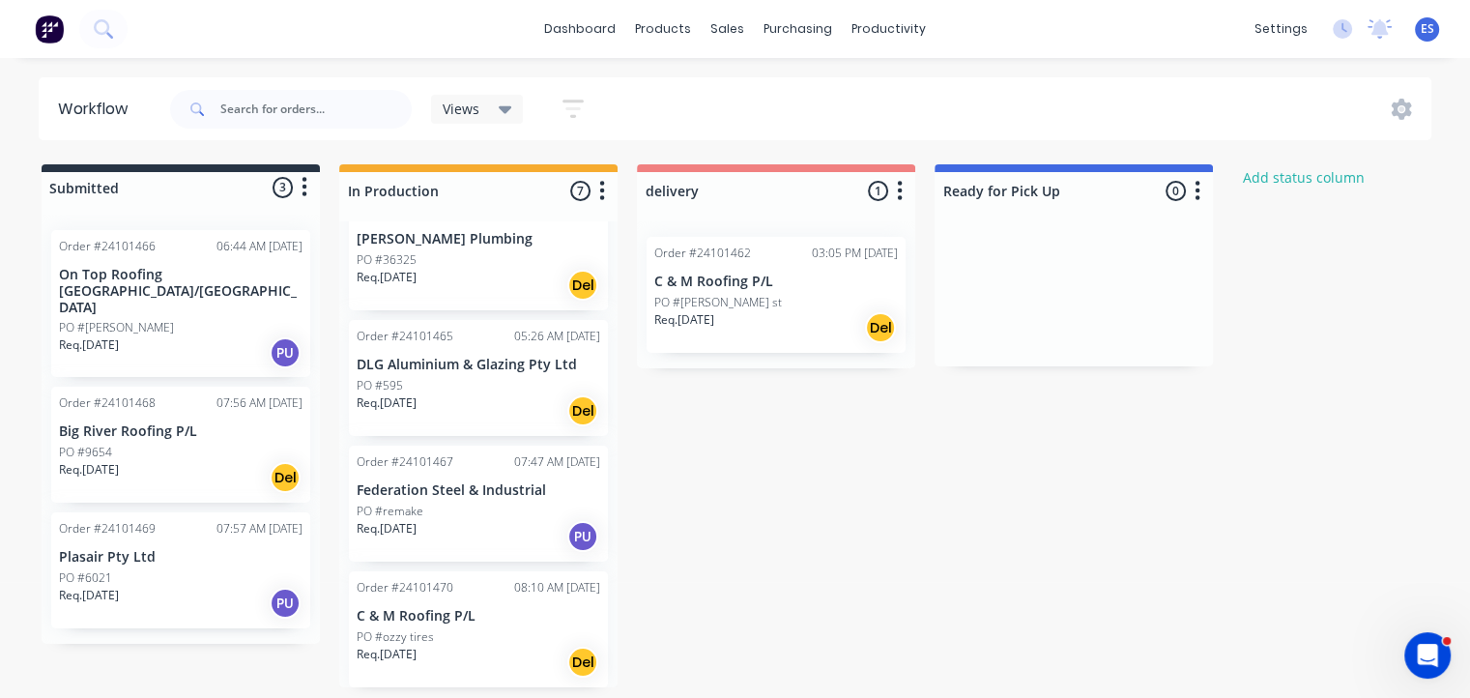
scroll to position [4, 0]
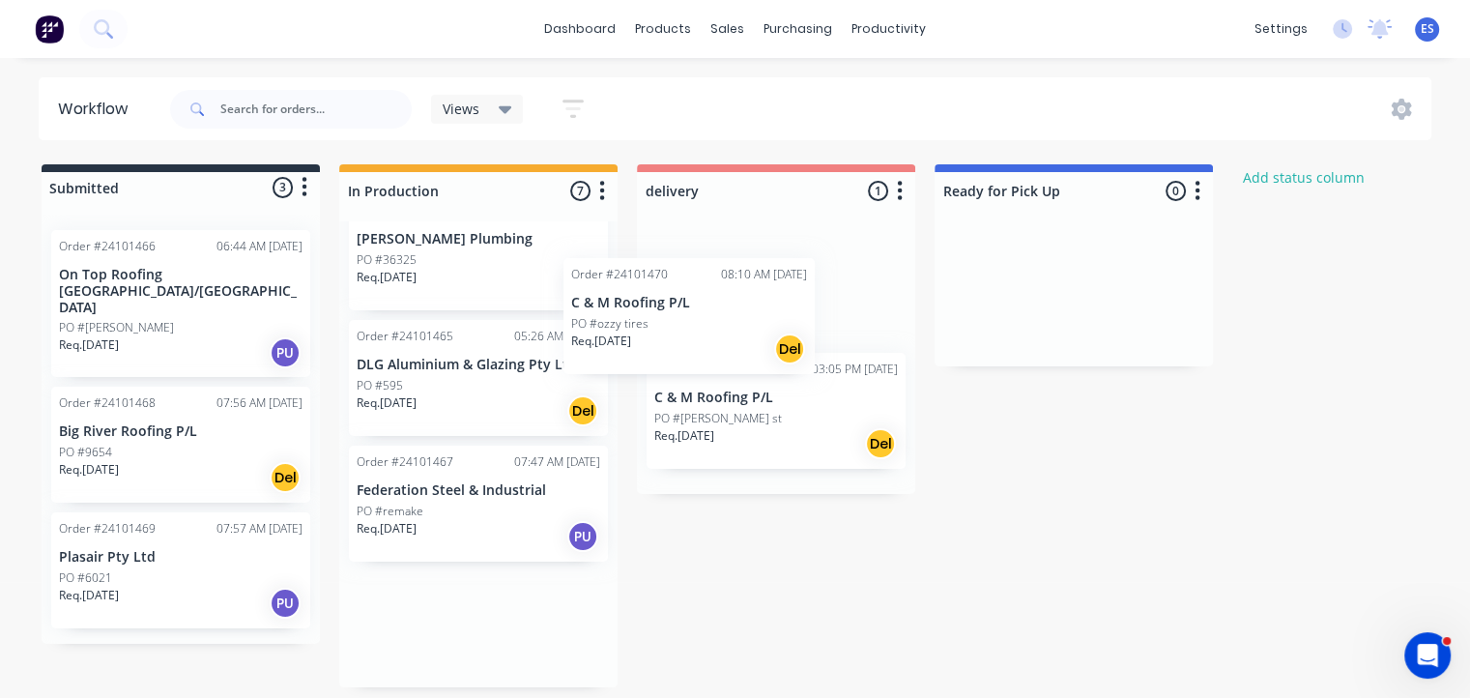
drag, startPoint x: 441, startPoint y: 666, endPoint x: 673, endPoint y: 347, distance: 394.4
click at [673, 347] on div "Submitted 3 Status colour #273444 hex #273444 Save Cancel Summaries Total order…" at bounding box center [897, 425] width 1822 height 523
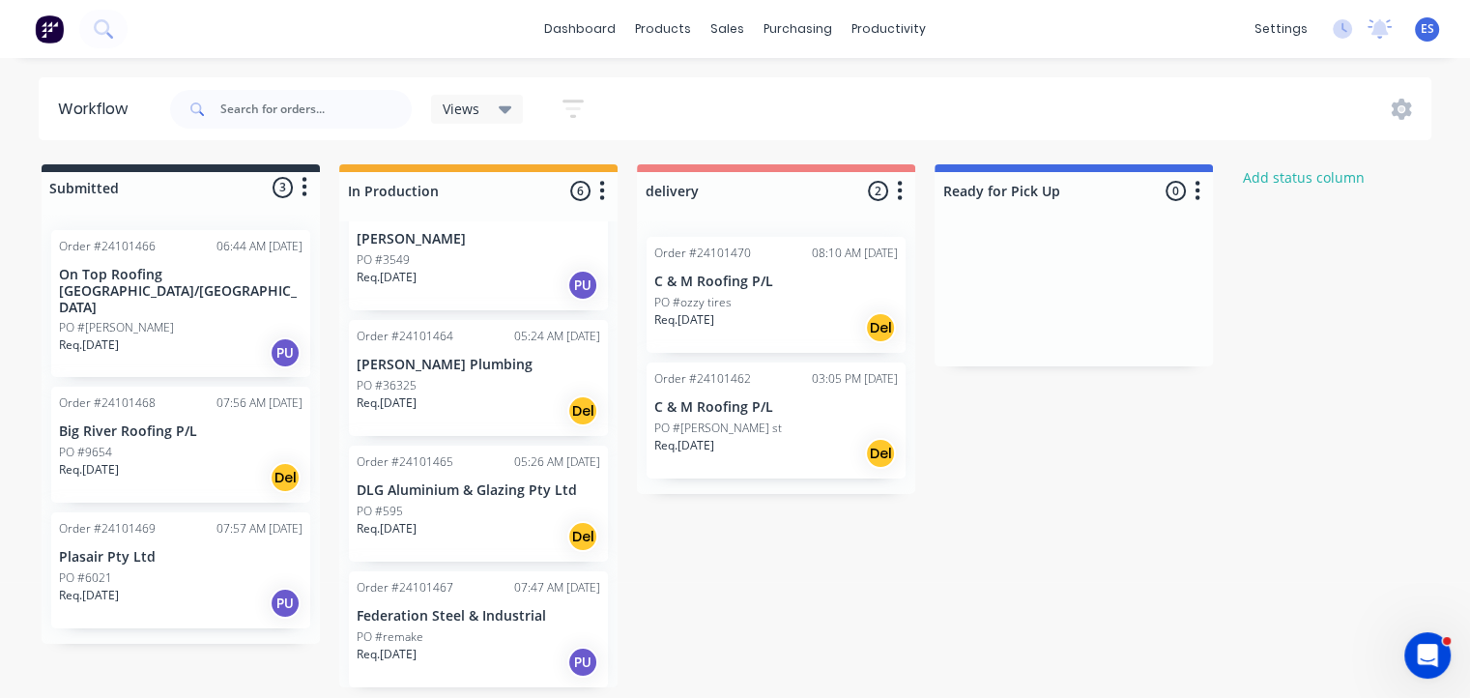
scroll to position [294, 0]
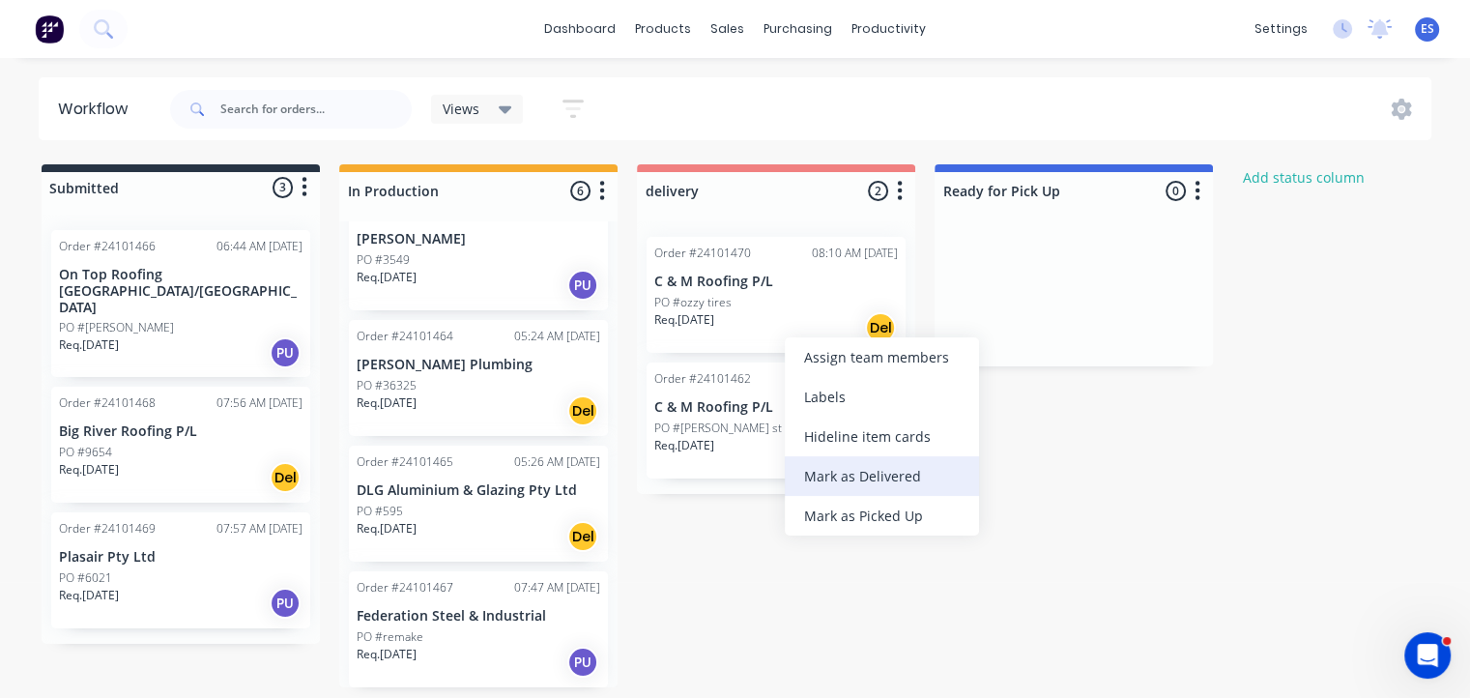
click at [880, 482] on div "Mark as Delivered" at bounding box center [882, 476] width 194 height 40
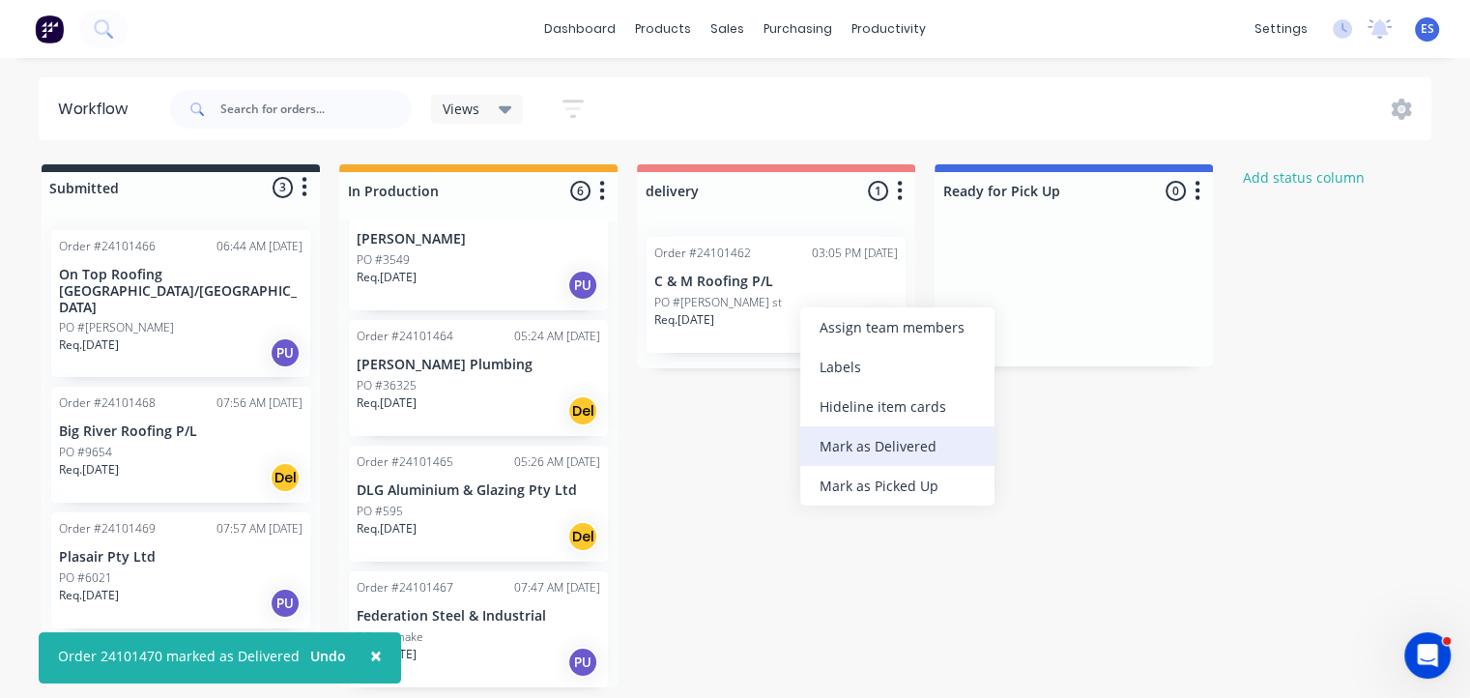
click at [905, 456] on div "Mark as Delivered" at bounding box center [897, 446] width 194 height 40
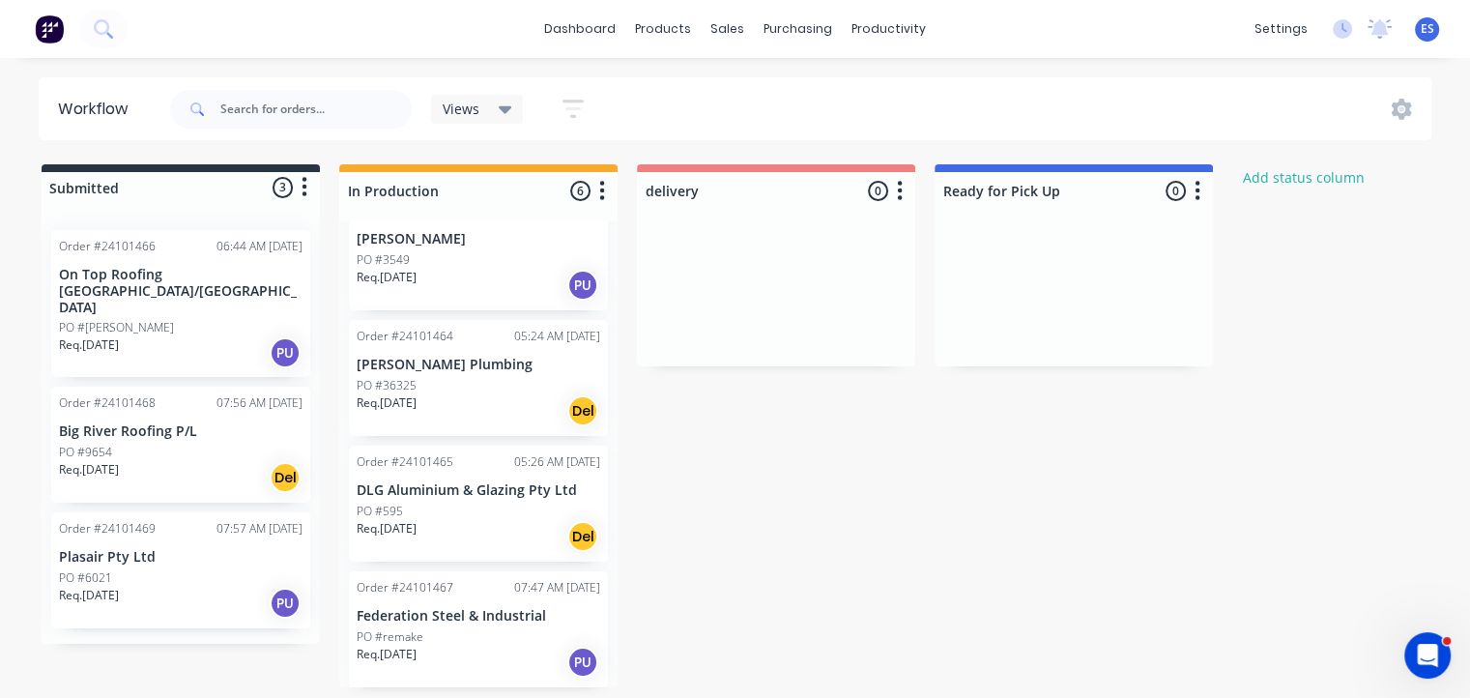
scroll to position [0, 0]
click at [591, 36] on link "dashboard" at bounding box center [579, 28] width 91 height 29
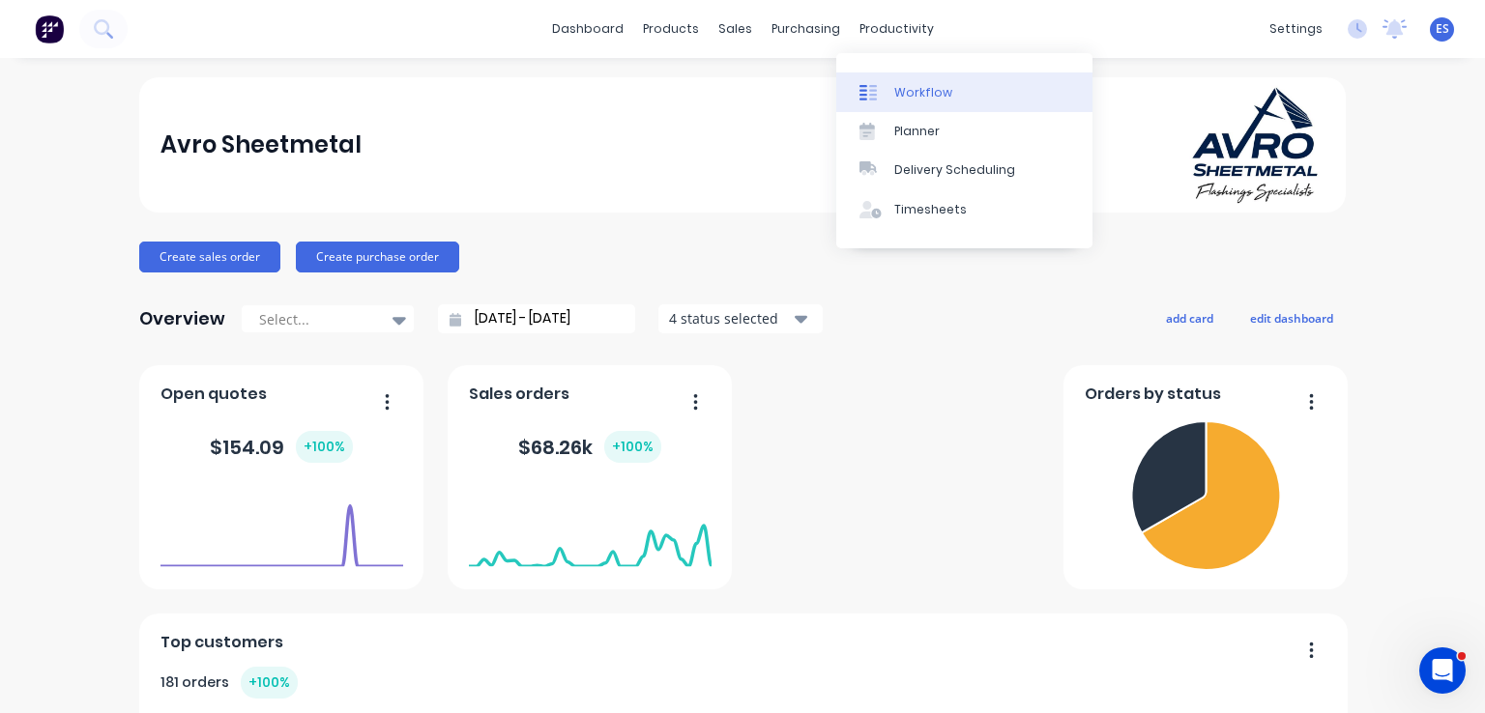
click at [938, 94] on div "Workflow" at bounding box center [923, 92] width 58 height 17
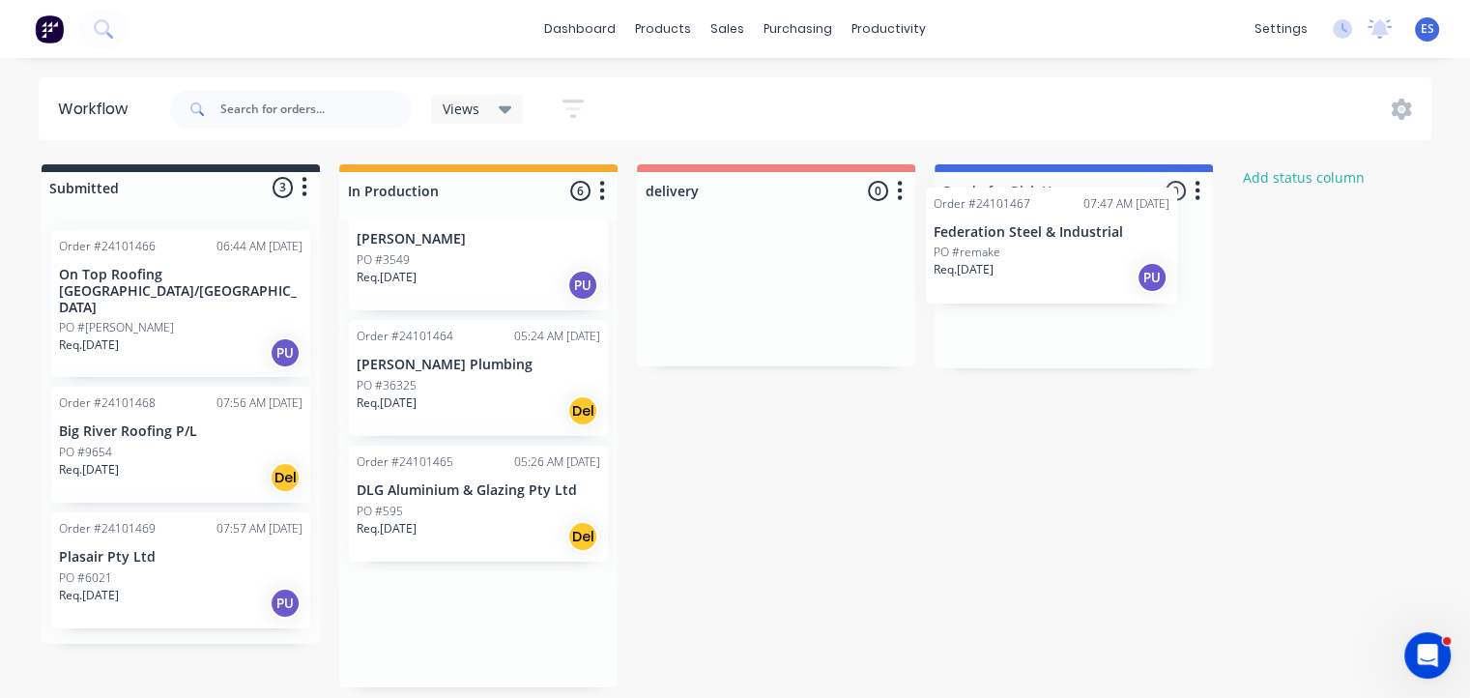
drag, startPoint x: 464, startPoint y: 647, endPoint x: 1057, endPoint y: 271, distance: 702.5
click at [1057, 271] on div "Submitted 3 Status colour #273444 hex #273444 Save Cancel Summaries Total order…" at bounding box center [897, 425] width 1822 height 523
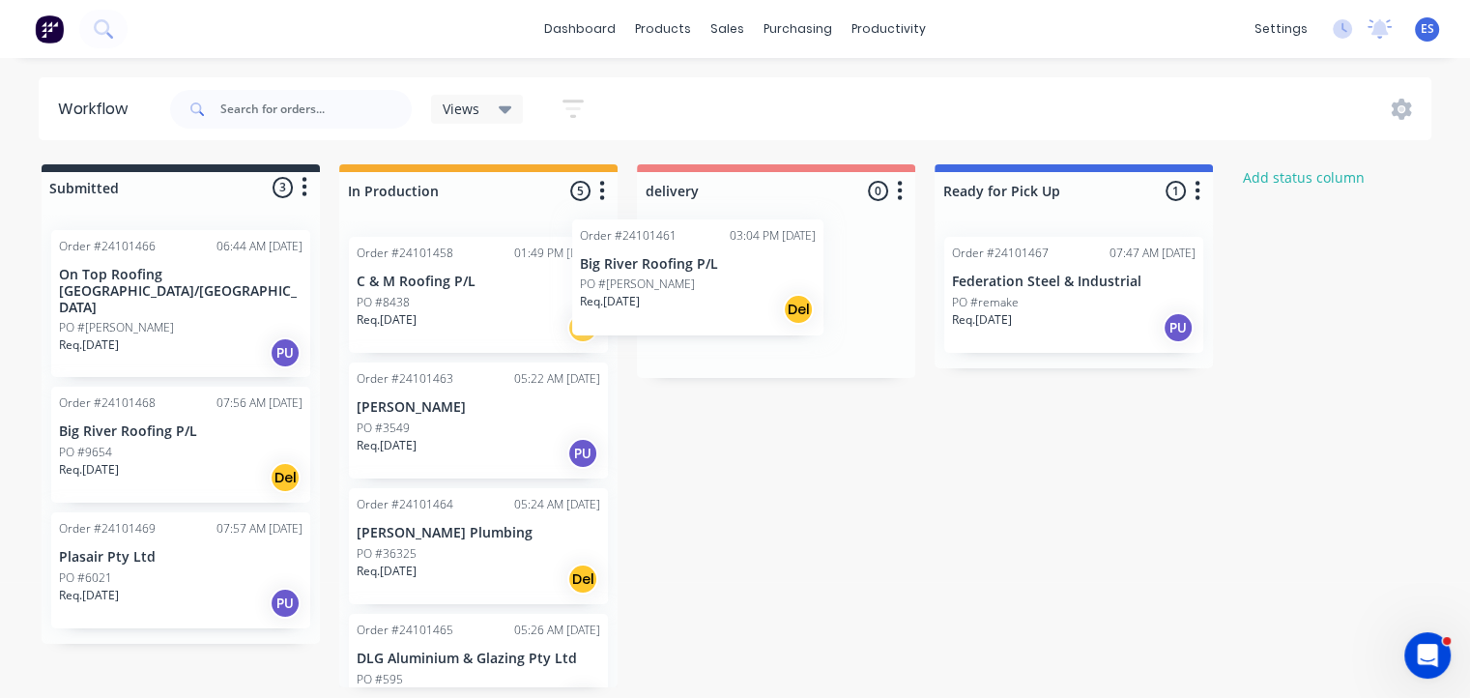
drag, startPoint x: 448, startPoint y: 448, endPoint x: 707, endPoint y: 289, distance: 303.4
click at [707, 289] on div "Submitted 3 Status colour #273444 hex #273444 Save Cancel Summaries Total order…" at bounding box center [897, 425] width 1822 height 523
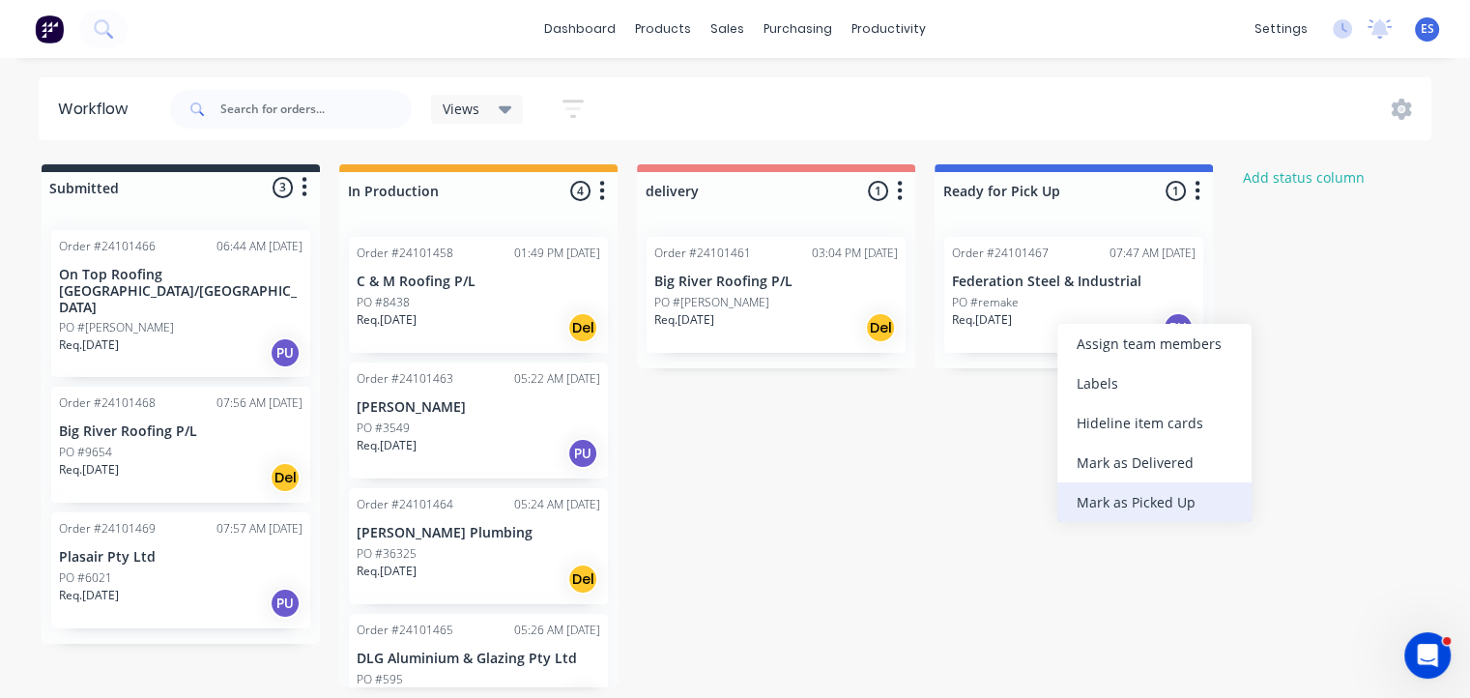
click at [1133, 503] on div "Mark as Picked Up" at bounding box center [1154, 502] width 194 height 40
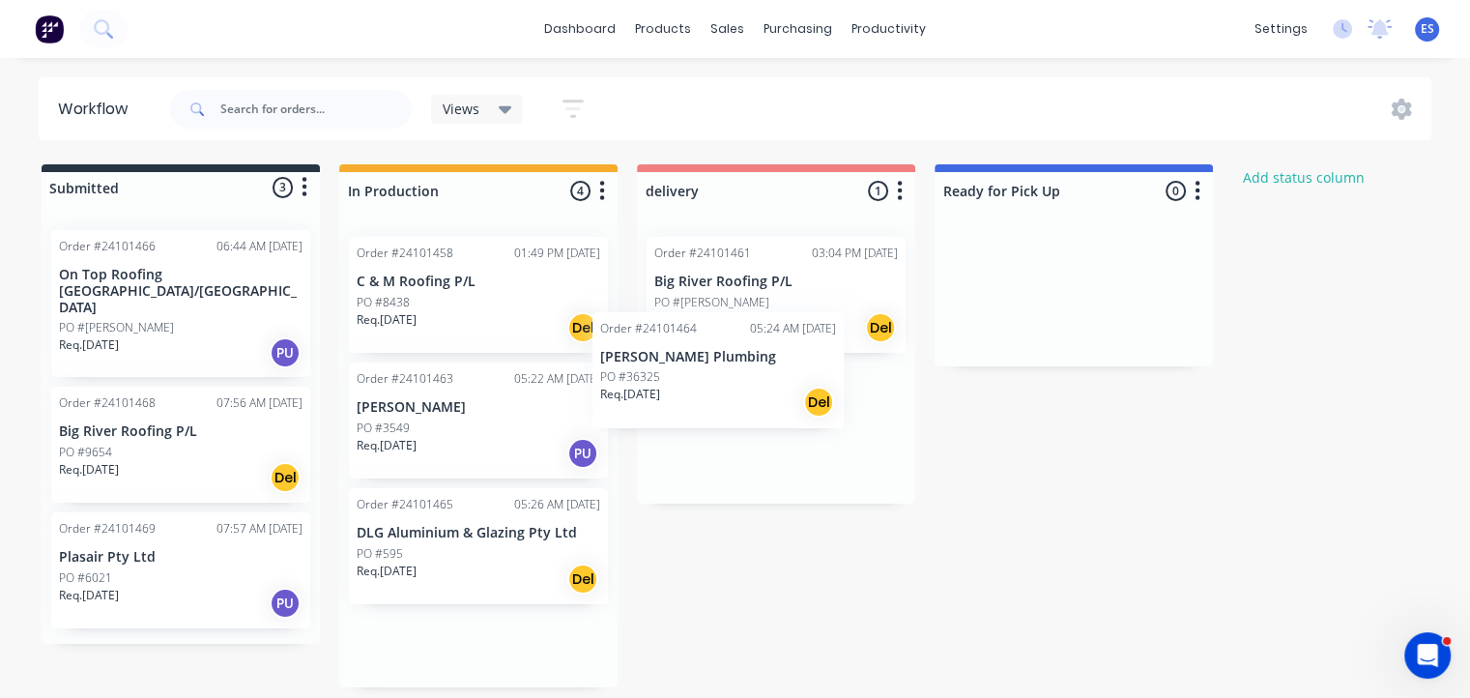
scroll to position [3, 0]
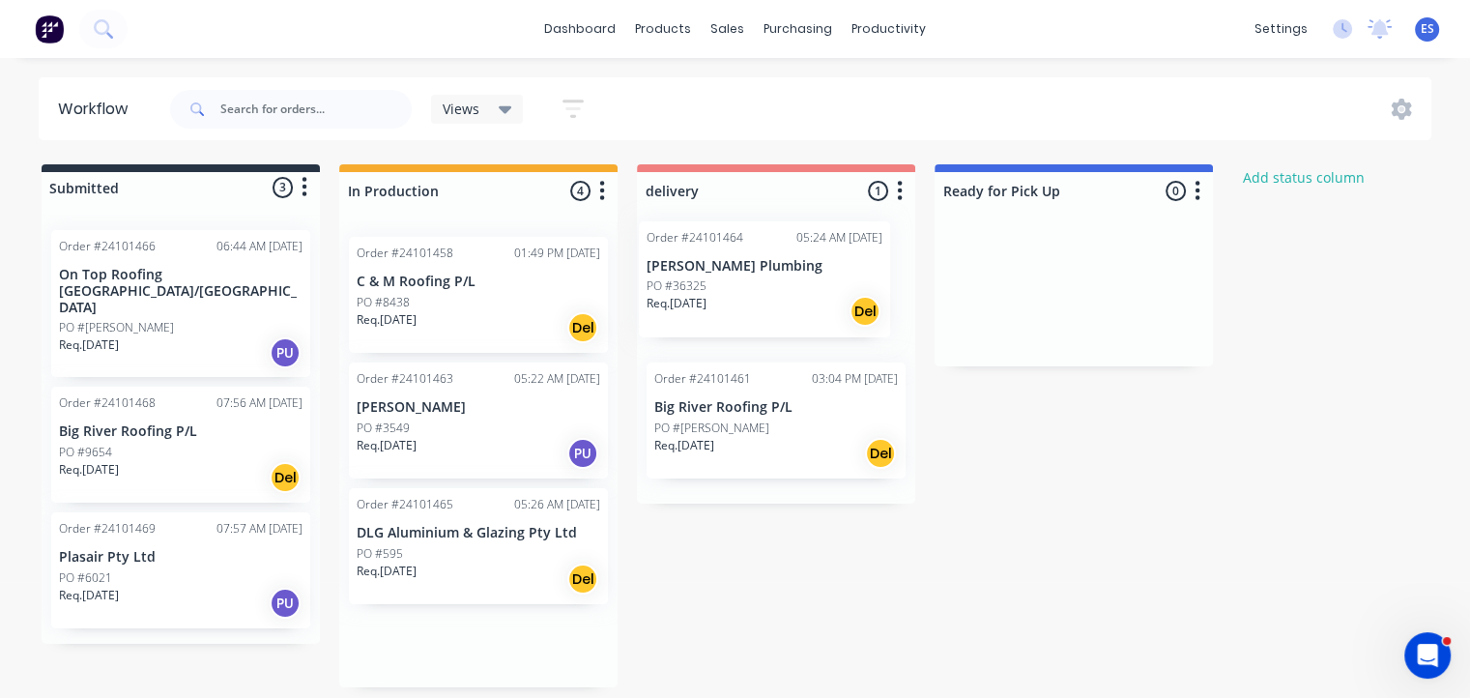
drag, startPoint x: 456, startPoint y: 572, endPoint x: 753, endPoint y: 304, distance: 399.6
click at [753, 304] on div "Submitted 3 Status colour #273444 hex #273444 Save Cancel Summaries Total order…" at bounding box center [897, 425] width 1822 height 523
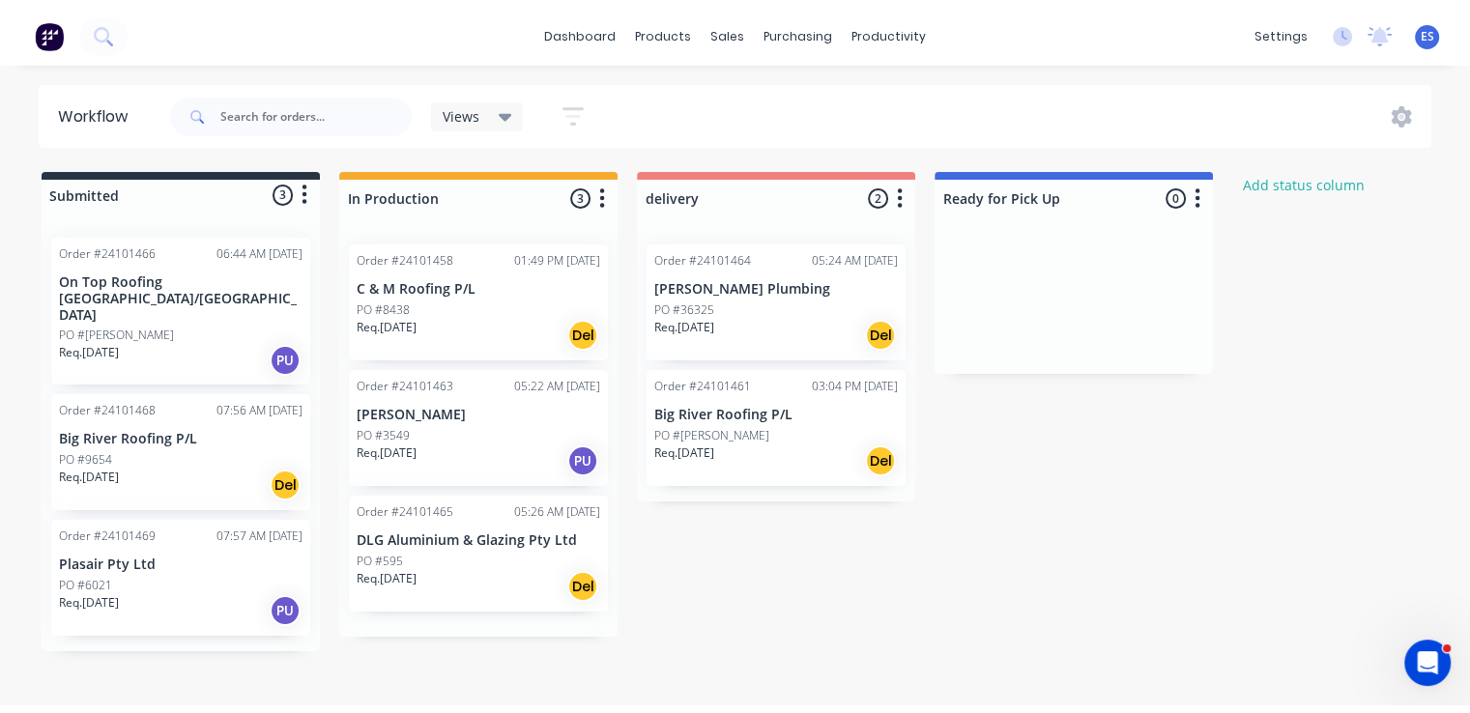
scroll to position [0, 0]
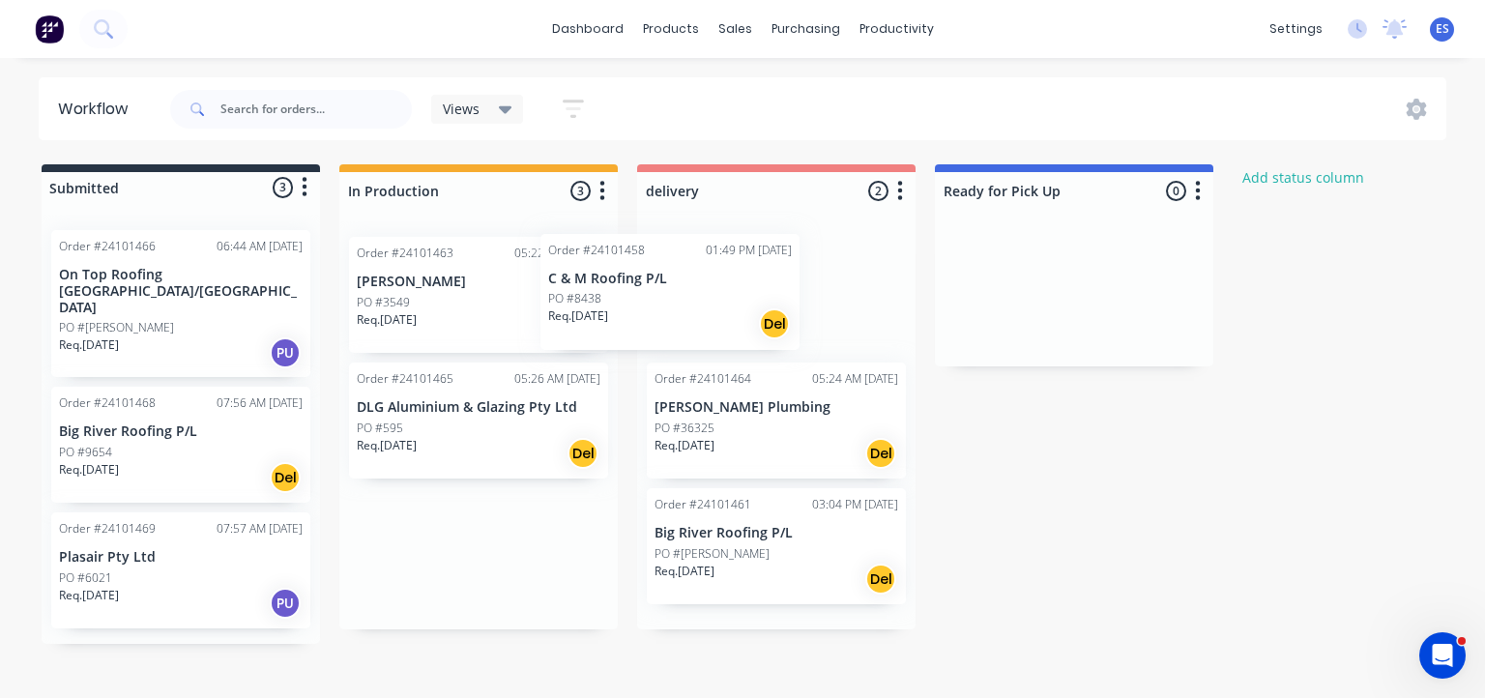
drag, startPoint x: 402, startPoint y: 302, endPoint x: 598, endPoint y: 299, distance: 196.2
click at [598, 299] on div "Order #24101458 01:49 PM 25/08/25 C & M Roofing P/L PO #8438 Req. 25/08/25 Del …" at bounding box center [478, 425] width 278 height 408
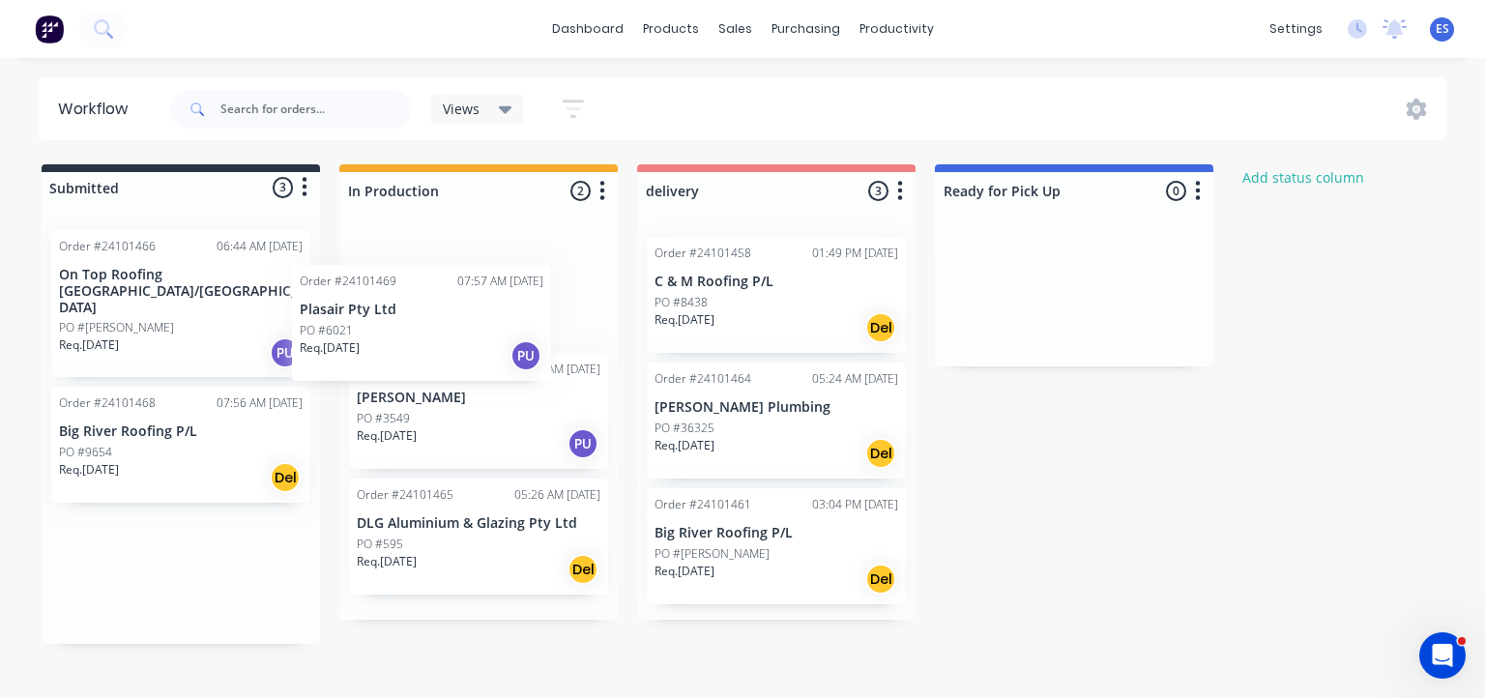
drag, startPoint x: 178, startPoint y: 546, endPoint x: 432, endPoint y: 318, distance: 341.5
click at [432, 318] on div "Submitted 3 Status colour #273444 hex #273444 Save Cancel Summaries Total order…" at bounding box center [897, 403] width 1822 height 479
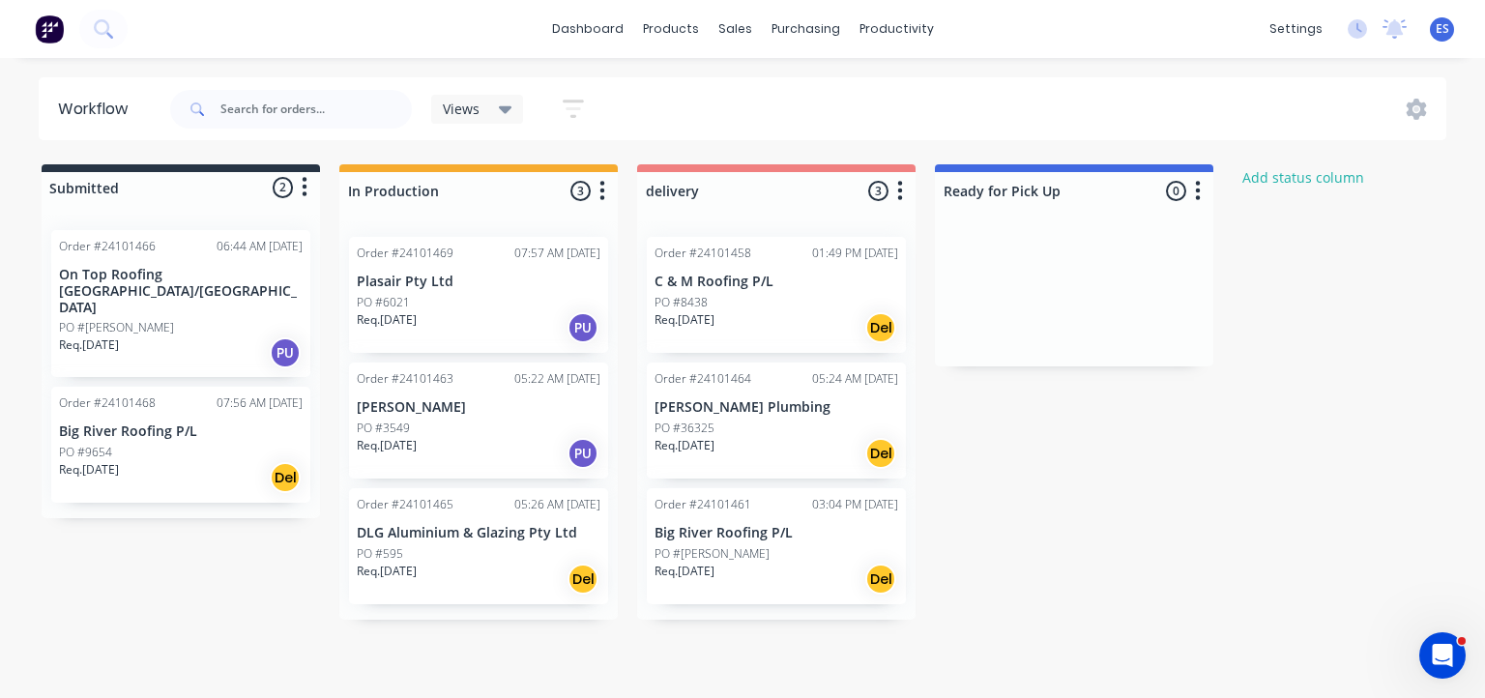
click at [52, 34] on img at bounding box center [49, 28] width 29 height 29
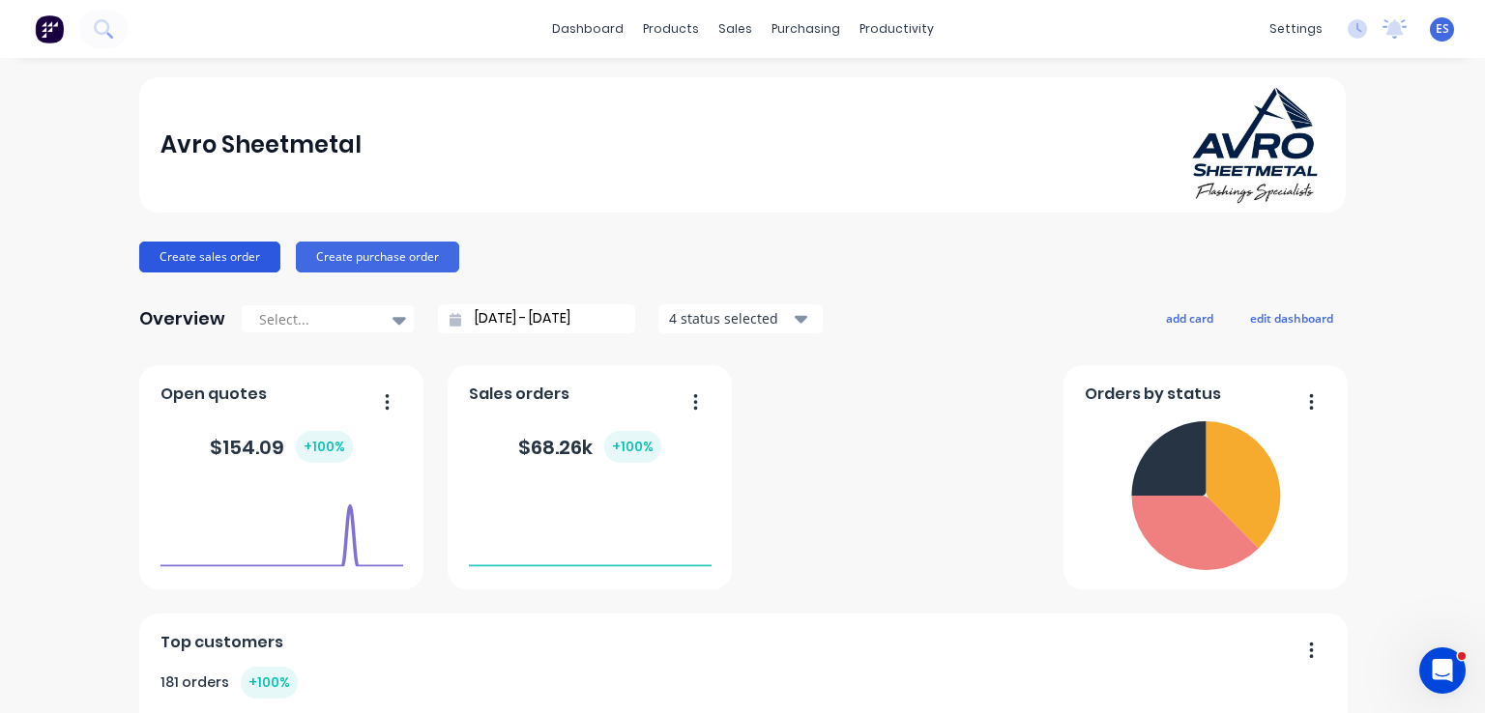
click at [186, 262] on button "Create sales order" at bounding box center [209, 257] width 141 height 31
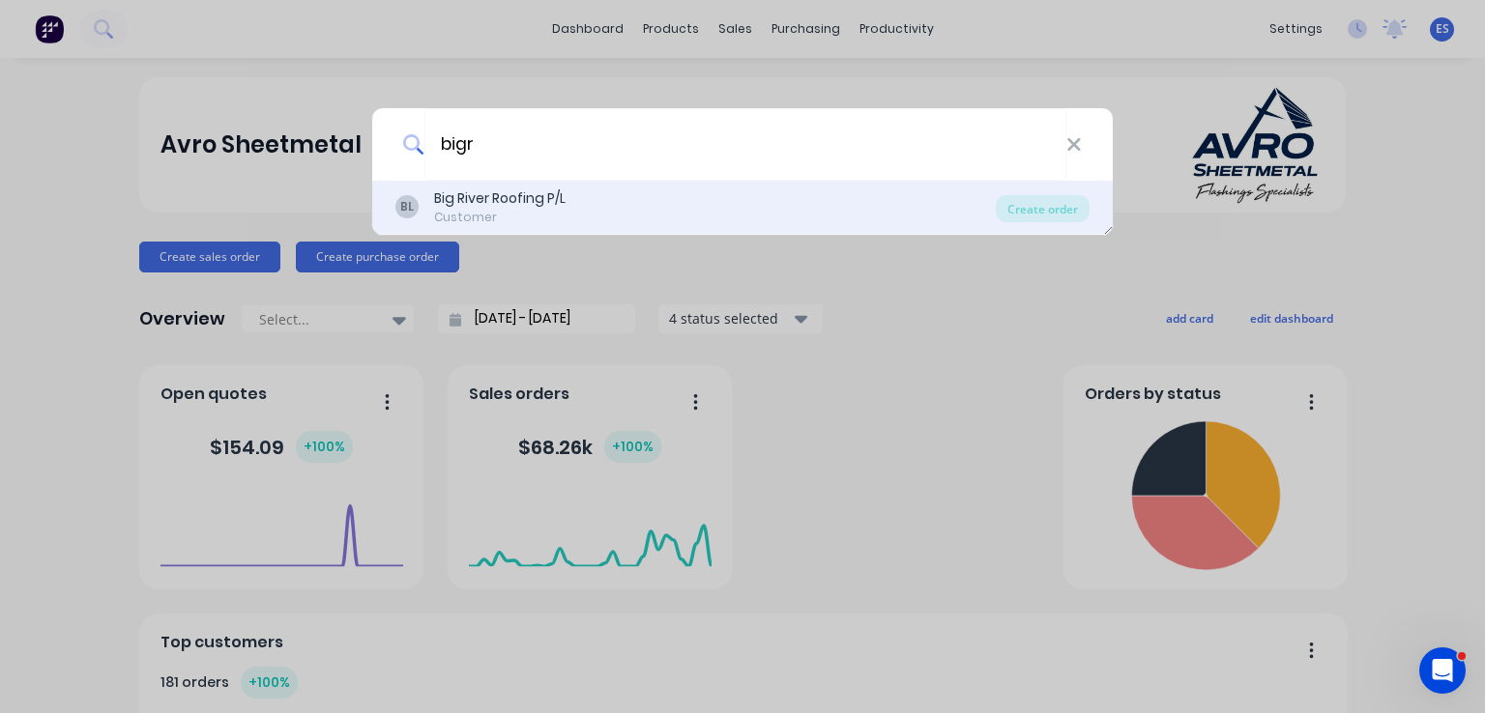
type input "bigr"
click at [518, 189] on div "Big River Roofing P/L" at bounding box center [499, 198] width 131 height 20
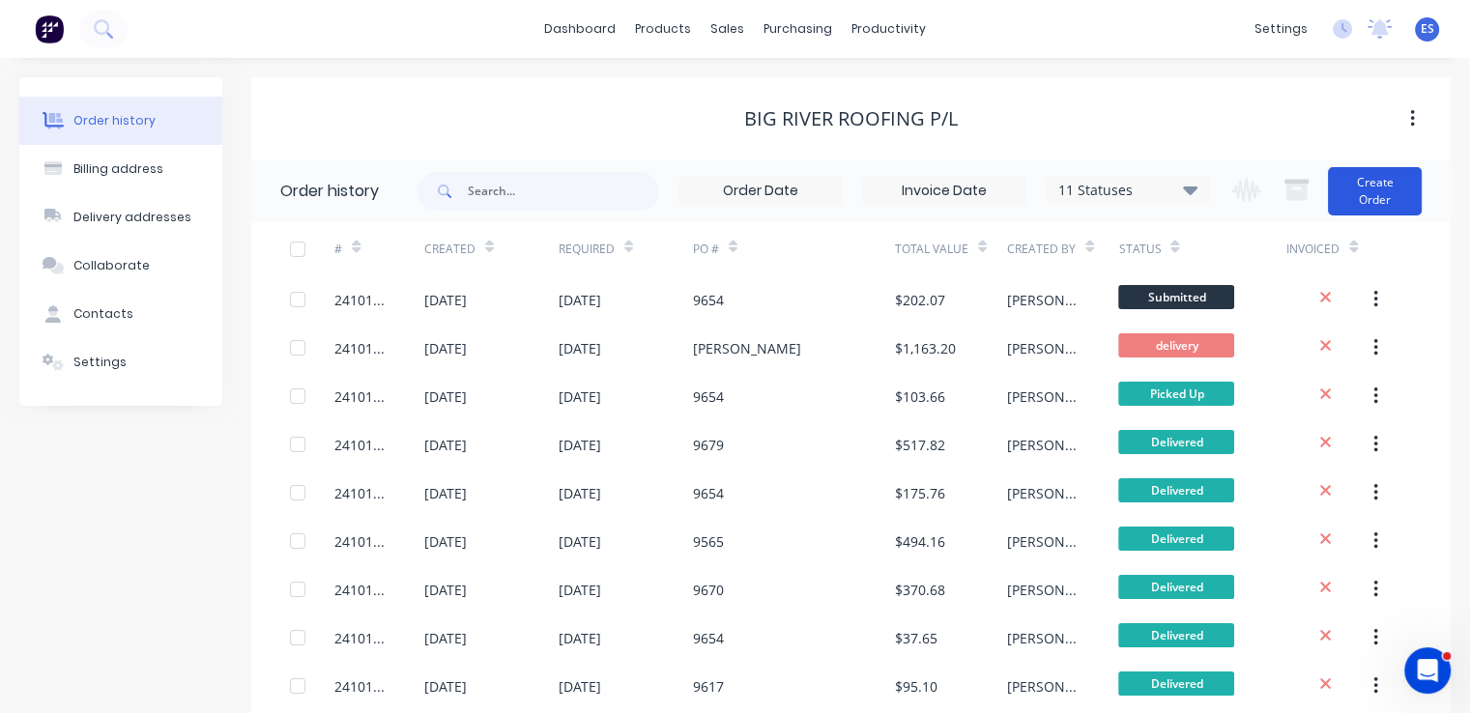
click at [1386, 179] on button "Create Order" at bounding box center [1375, 191] width 94 height 48
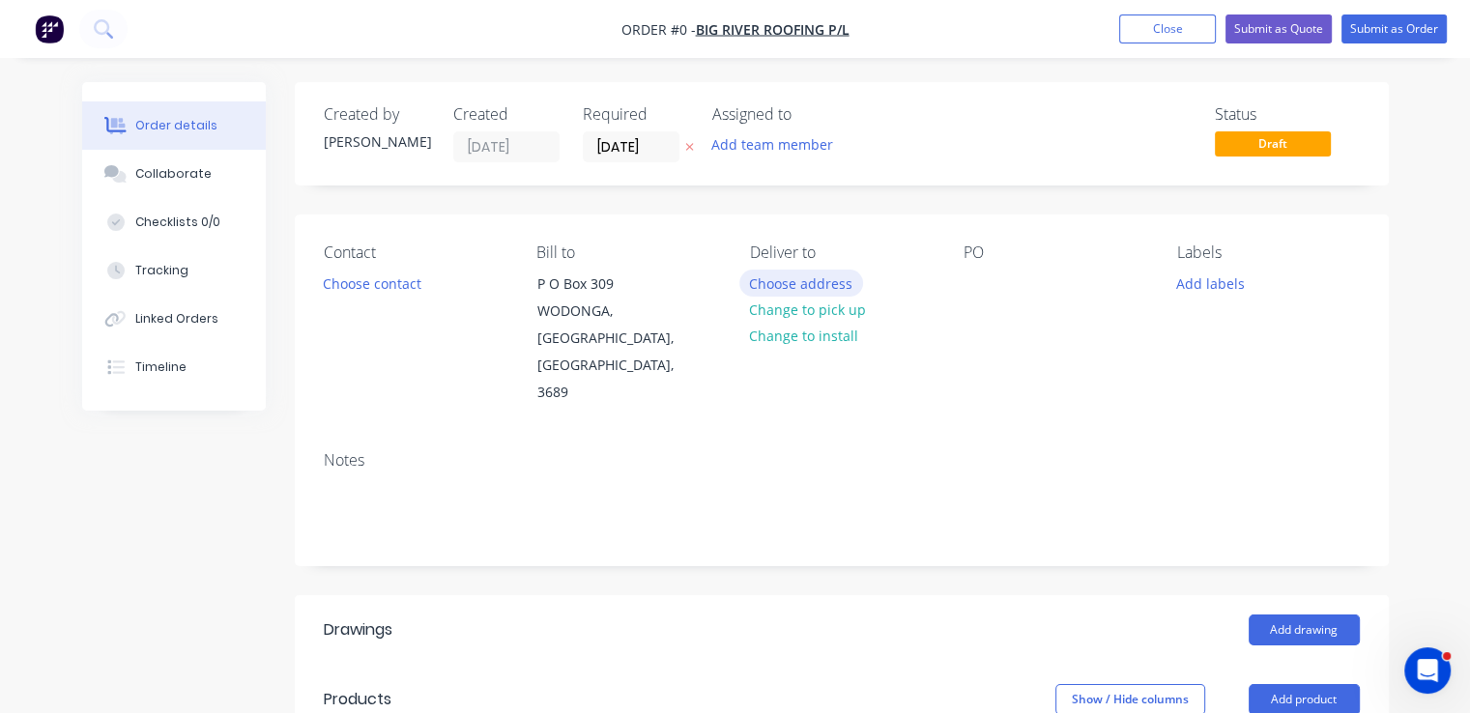
click at [847, 291] on button "Choose address" at bounding box center [801, 283] width 124 height 26
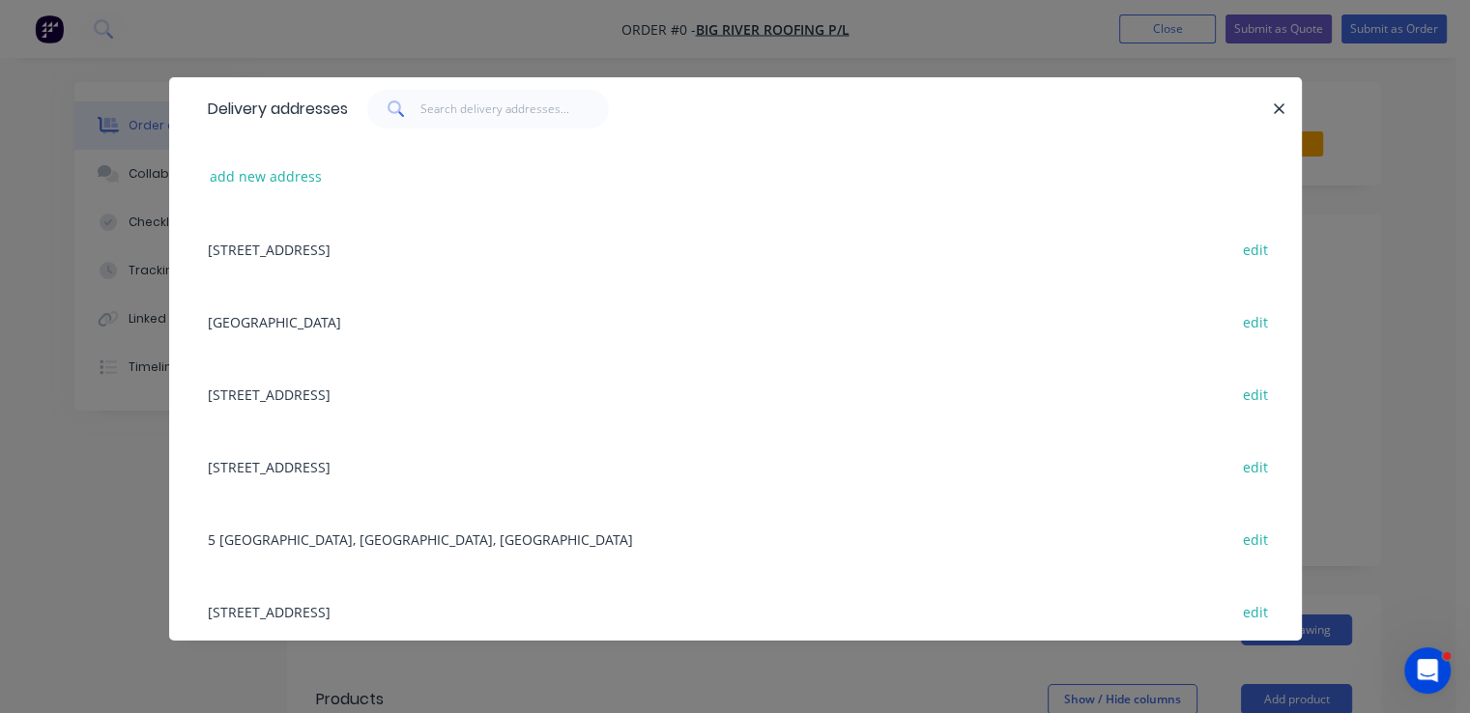
click at [469, 246] on div "P O Box 309, WODONGA, Victoria, Australia, 3689 edit" at bounding box center [735, 249] width 1075 height 72
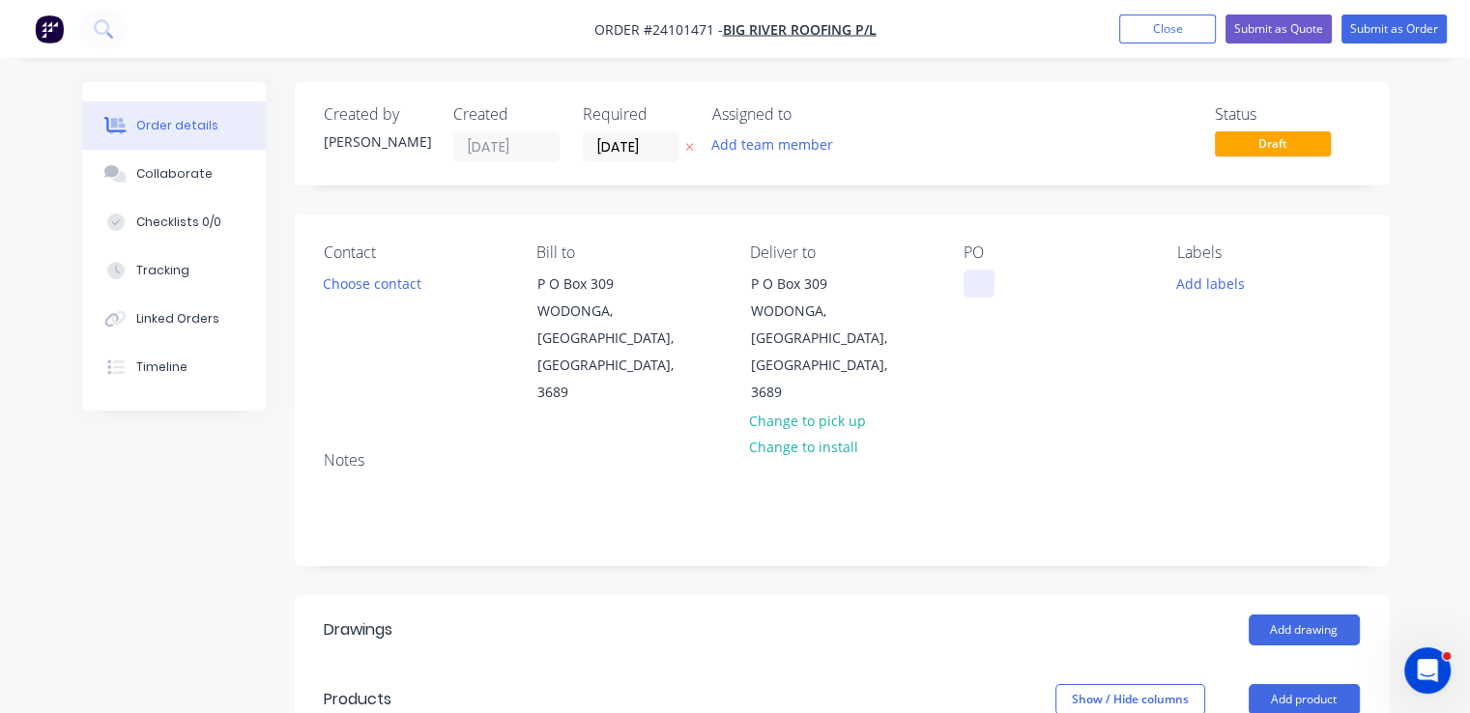
click at [978, 276] on div at bounding box center [979, 284] width 31 height 28
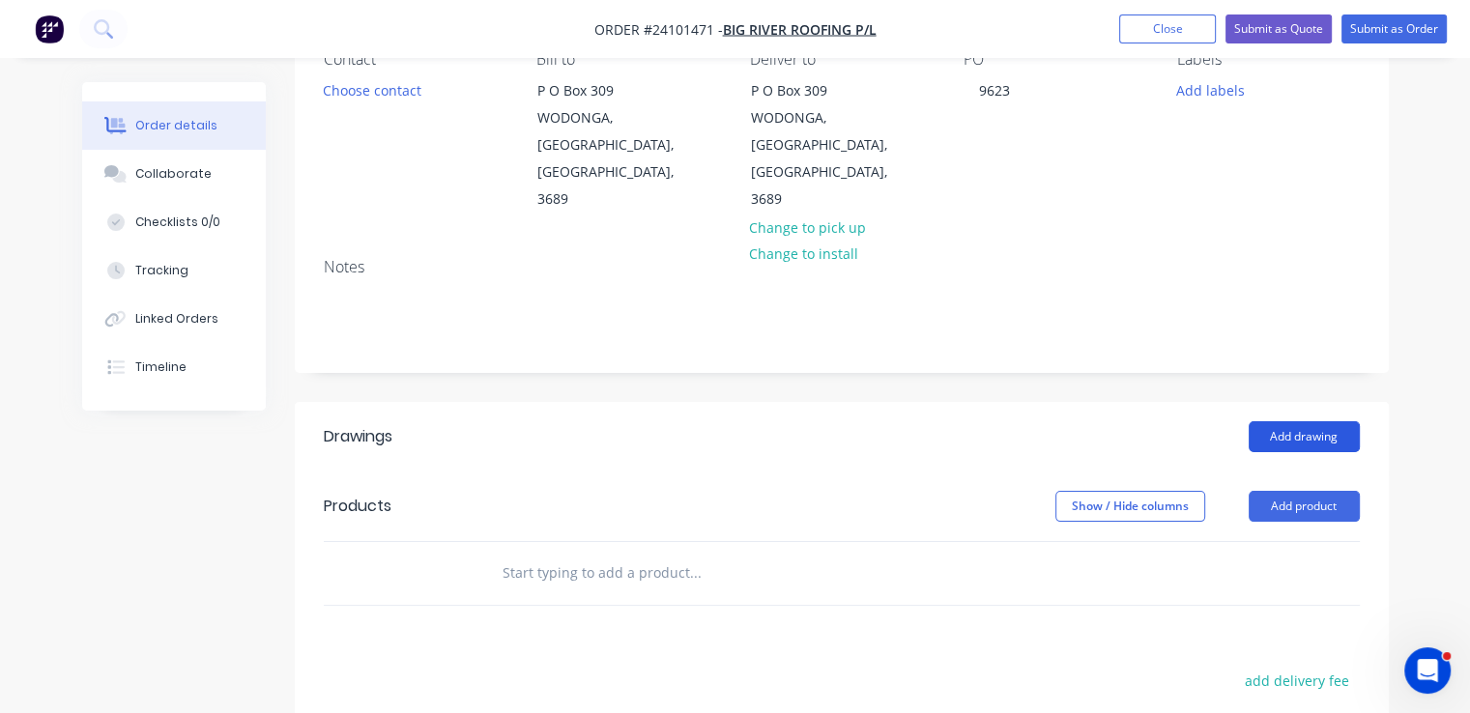
click at [1303, 421] on button "Add drawing" at bounding box center [1304, 436] width 111 height 31
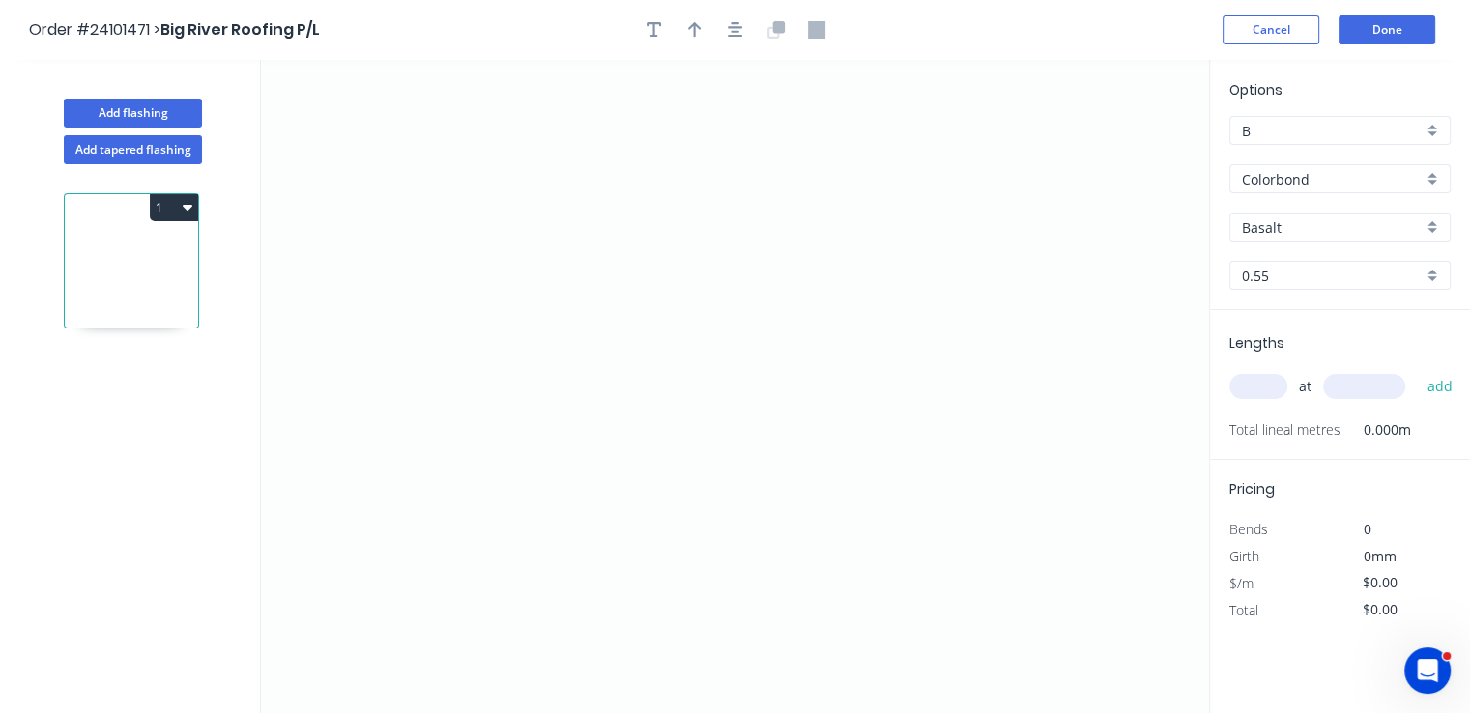
click at [1292, 183] on input "Colorbond" at bounding box center [1332, 179] width 181 height 20
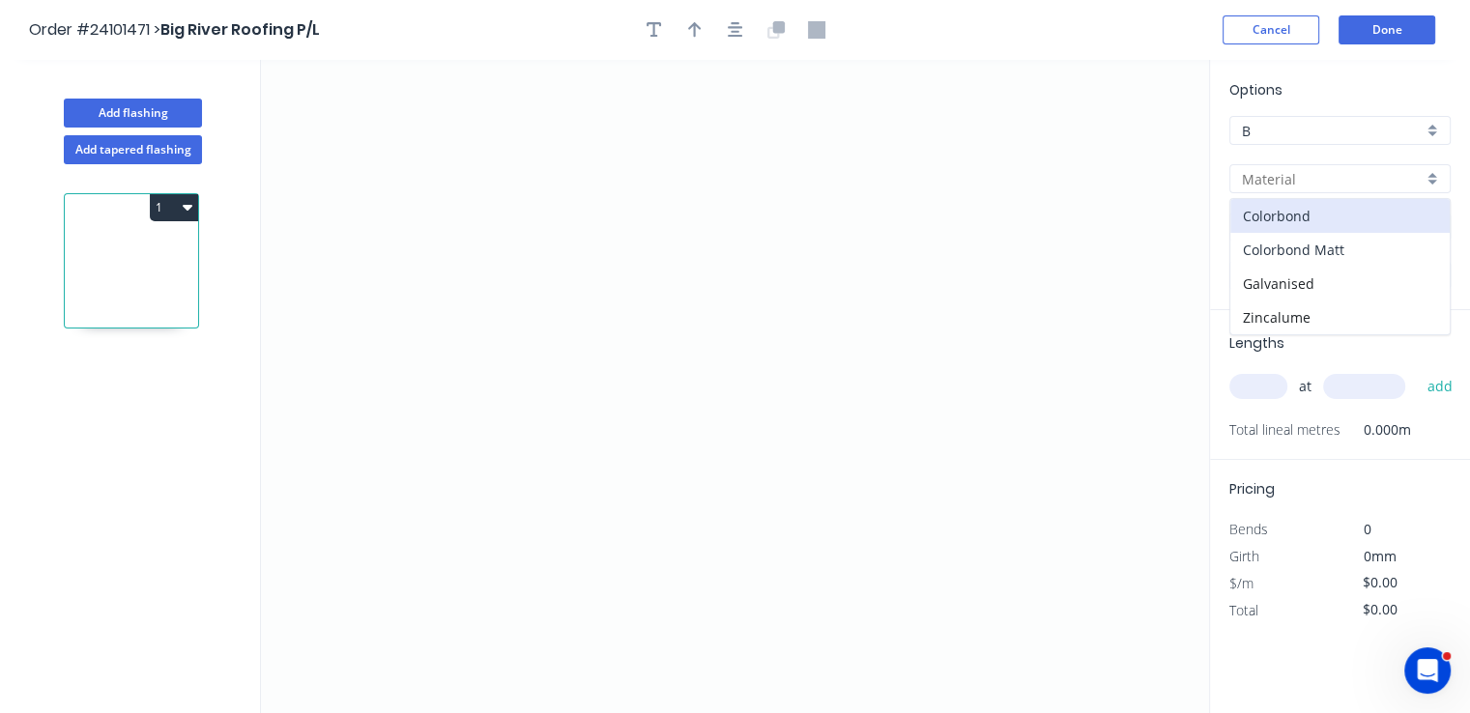
click at [1304, 247] on div "Colorbond Matt" at bounding box center [1339, 250] width 219 height 34
type input "Colorbond Matt"
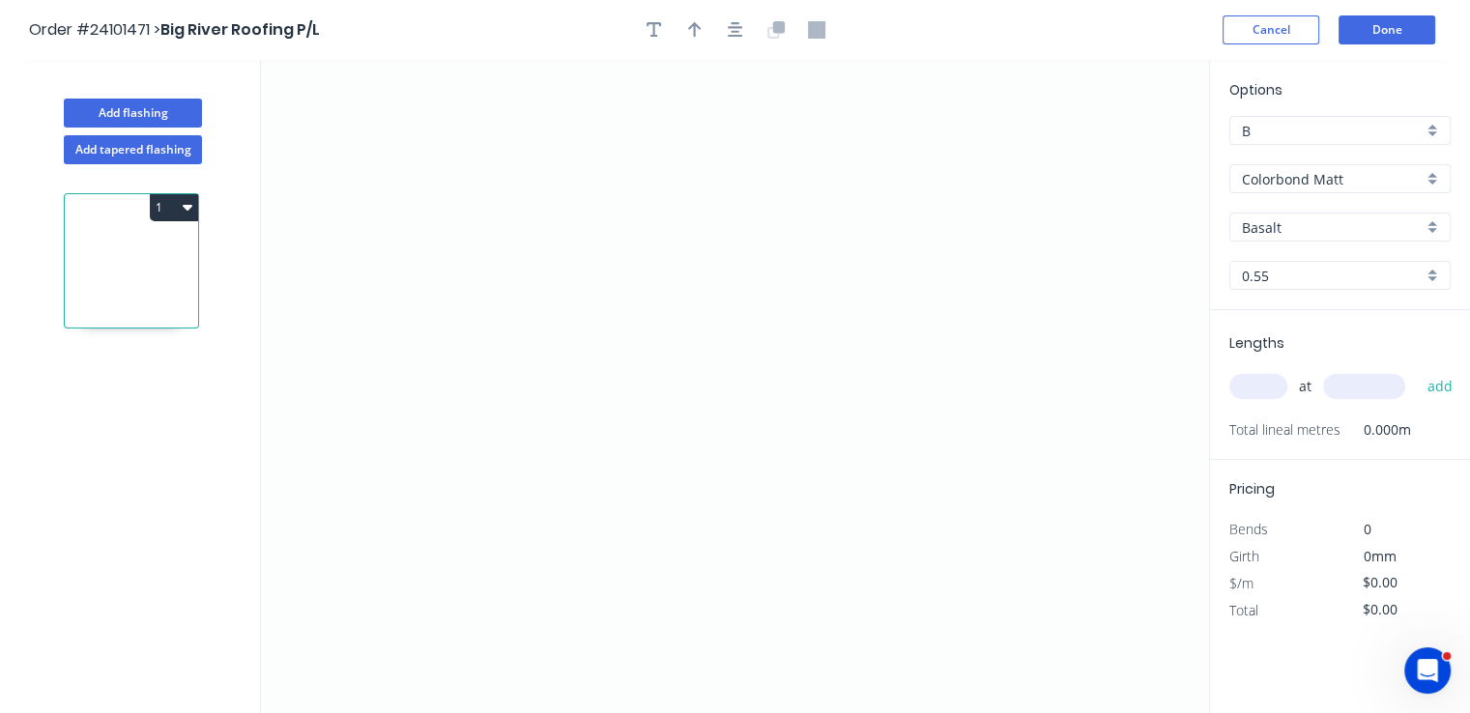
click at [1311, 233] on input "Basalt" at bounding box center [1332, 227] width 181 height 20
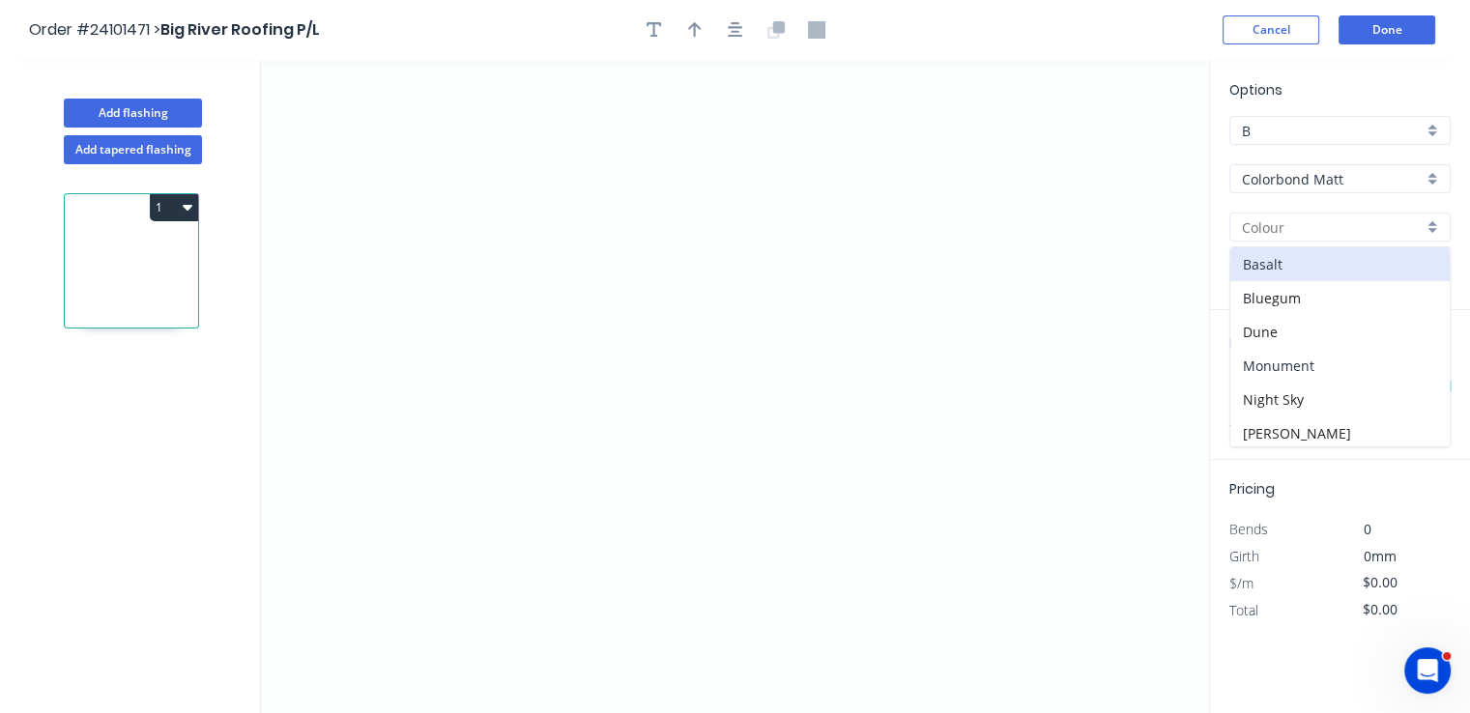
click at [1312, 370] on div "Monument" at bounding box center [1339, 366] width 219 height 34
type input "Monument"
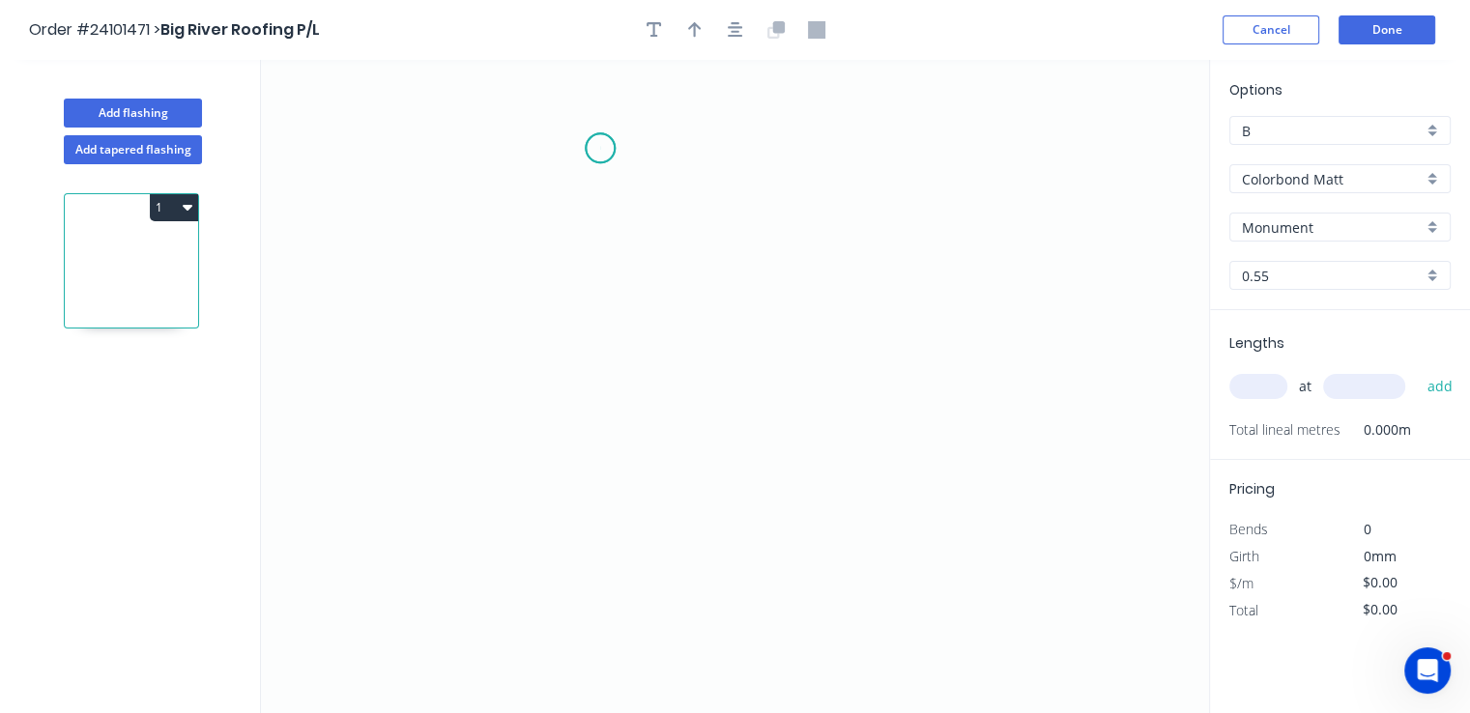
click at [600, 148] on icon "0" at bounding box center [735, 386] width 948 height 653
click at [592, 352] on icon "0" at bounding box center [735, 386] width 948 height 653
click at [820, 378] on icon "0 ?" at bounding box center [735, 386] width 948 height 653
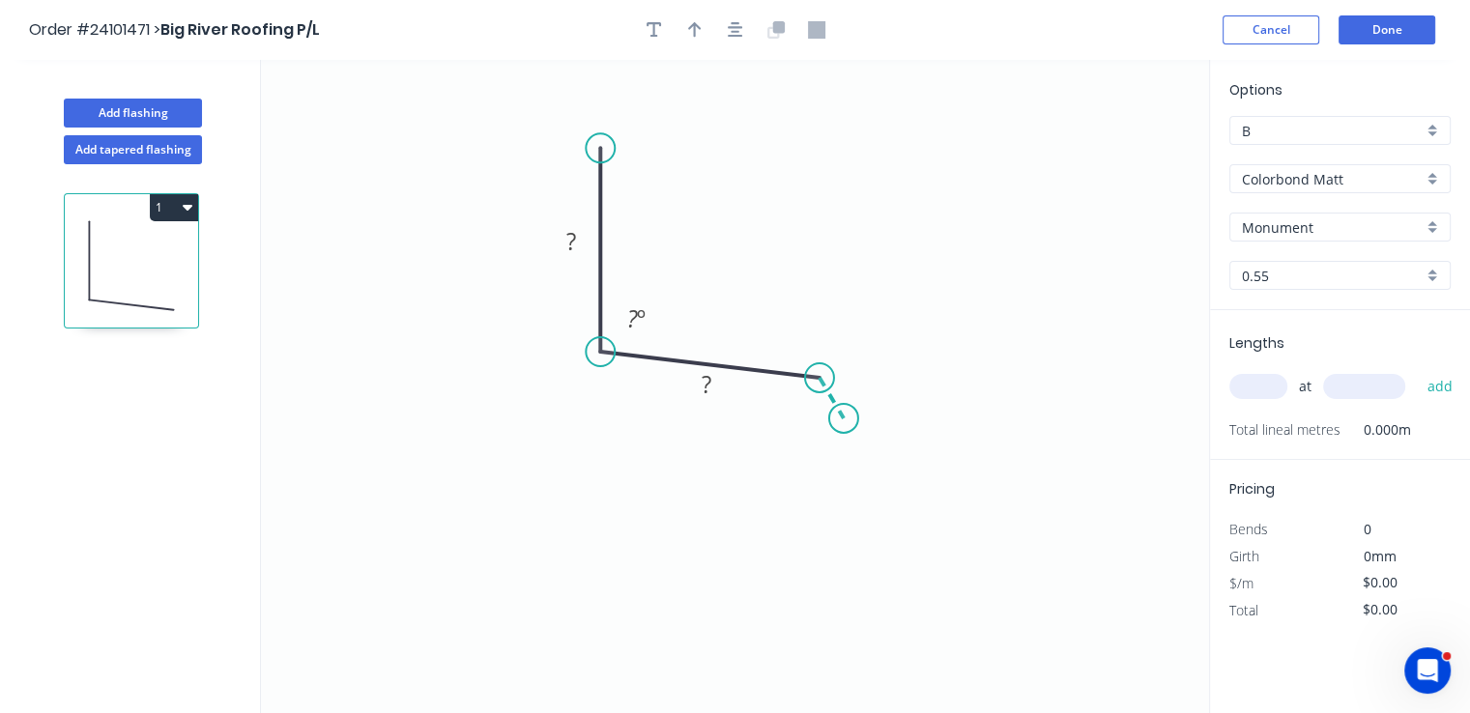
click at [844, 418] on icon "0 ? ? ? º" at bounding box center [735, 386] width 948 height 653
click at [844, 418] on circle at bounding box center [843, 418] width 29 height 29
click at [854, 378] on tspan "?" at bounding box center [856, 375] width 10 height 32
click at [707, 390] on tspan "?" at bounding box center [707, 384] width 10 height 32
click at [576, 247] on tspan "?" at bounding box center [571, 241] width 10 height 32
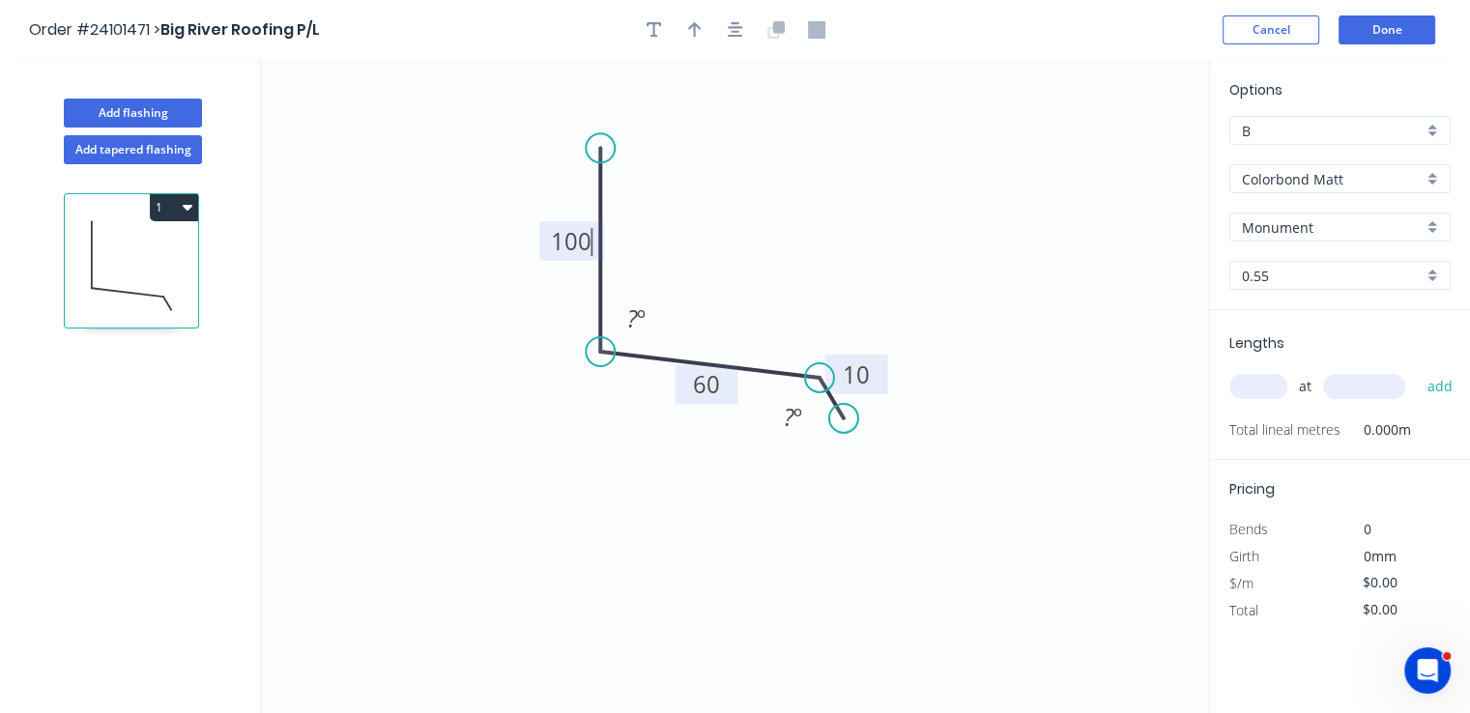
click at [1247, 372] on div "at add" at bounding box center [1341, 386] width 225 height 33
type input "$10.12"
click at [1246, 384] on input "text" at bounding box center [1258, 386] width 58 height 25
type input "2"
click at [1370, 388] on input "text" at bounding box center [1364, 386] width 82 height 25
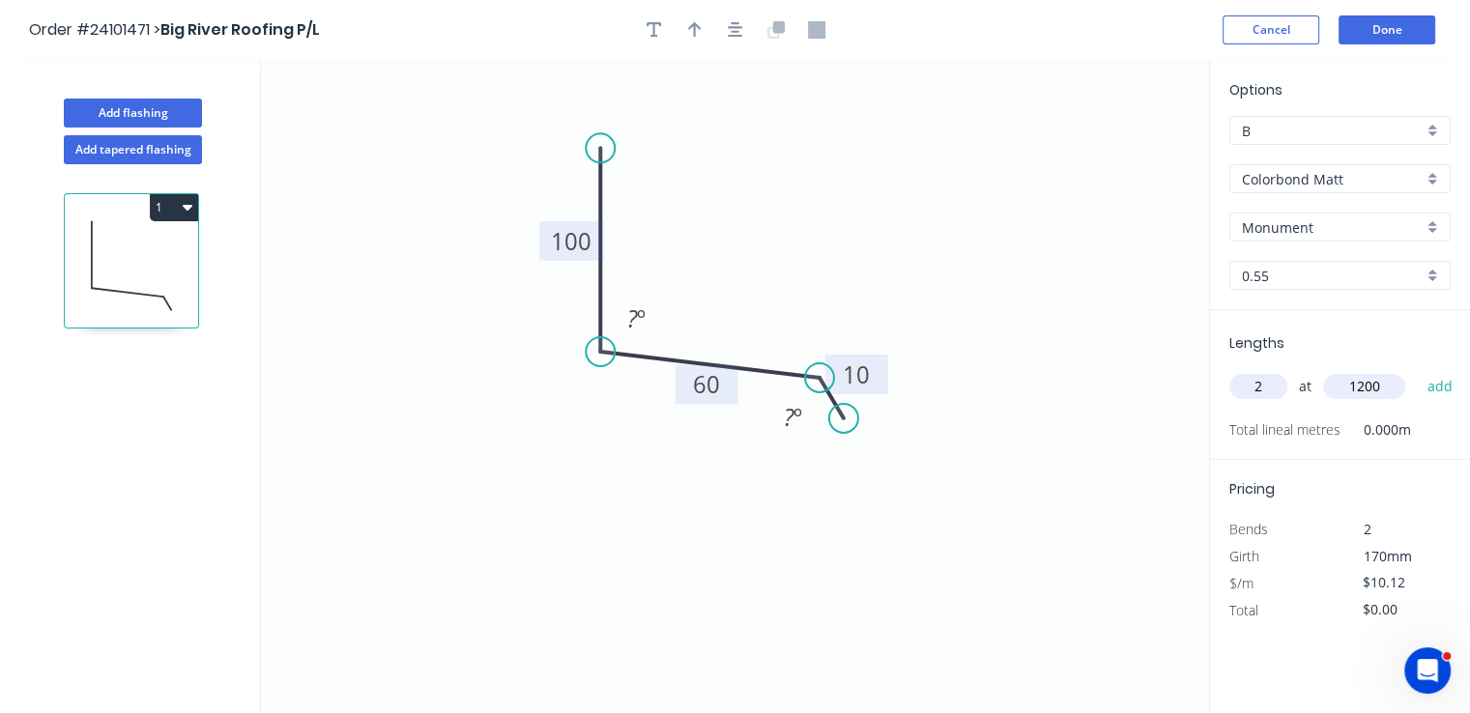
type input "1200"
click at [1417, 370] on button "add" at bounding box center [1439, 386] width 45 height 33
type input "$24.29"
type input "3"
click at [1370, 388] on input "text" at bounding box center [1364, 386] width 82 height 25
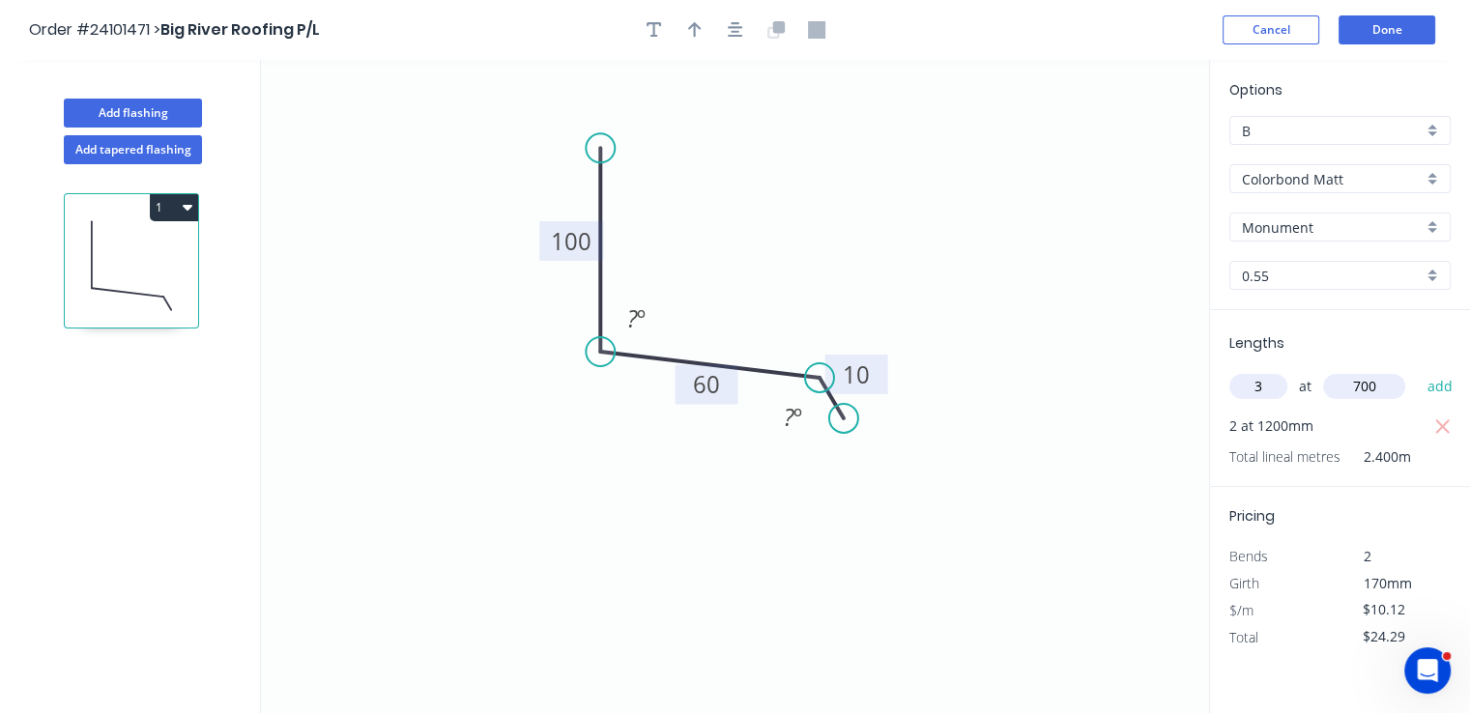
type input "700"
click at [1417, 370] on button "add" at bounding box center [1439, 386] width 45 height 33
type input "$45.54"
type input "1"
click at [1370, 388] on input "text" at bounding box center [1364, 386] width 82 height 25
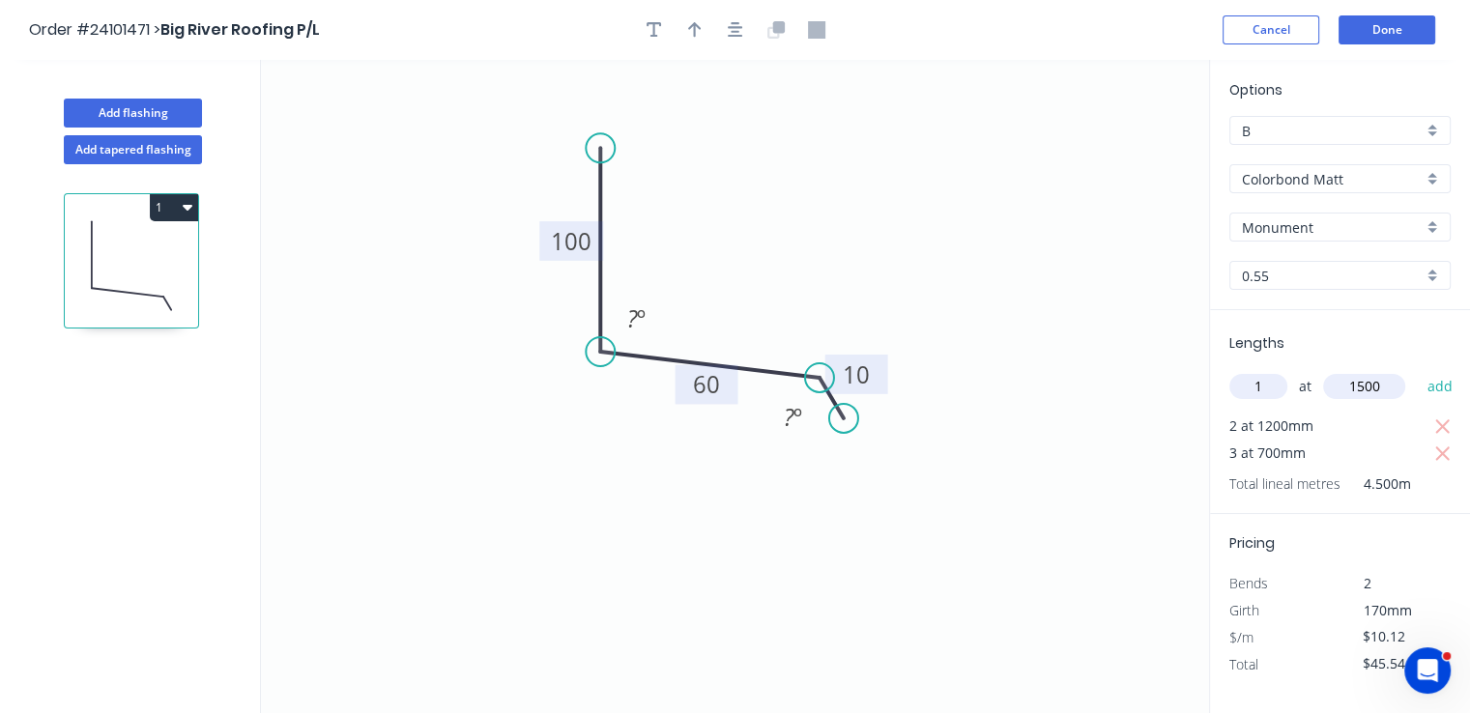
type input "1500"
click at [1417, 370] on button "add" at bounding box center [1439, 386] width 45 height 33
type input "$60.72"
type input "1"
click at [1370, 388] on input "text" at bounding box center [1364, 386] width 82 height 25
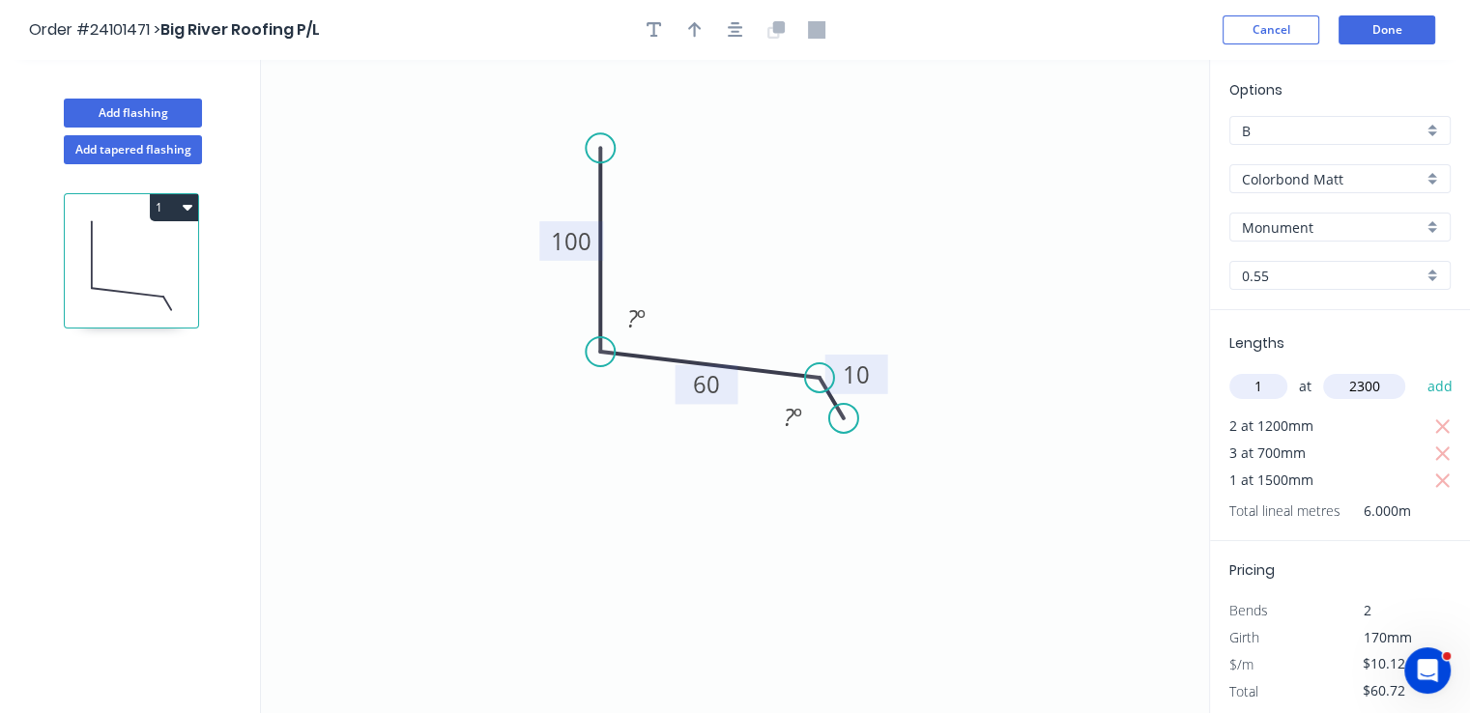
type input "2300"
click at [1417, 370] on button "add" at bounding box center [1439, 386] width 45 height 33
type input "$84.00"
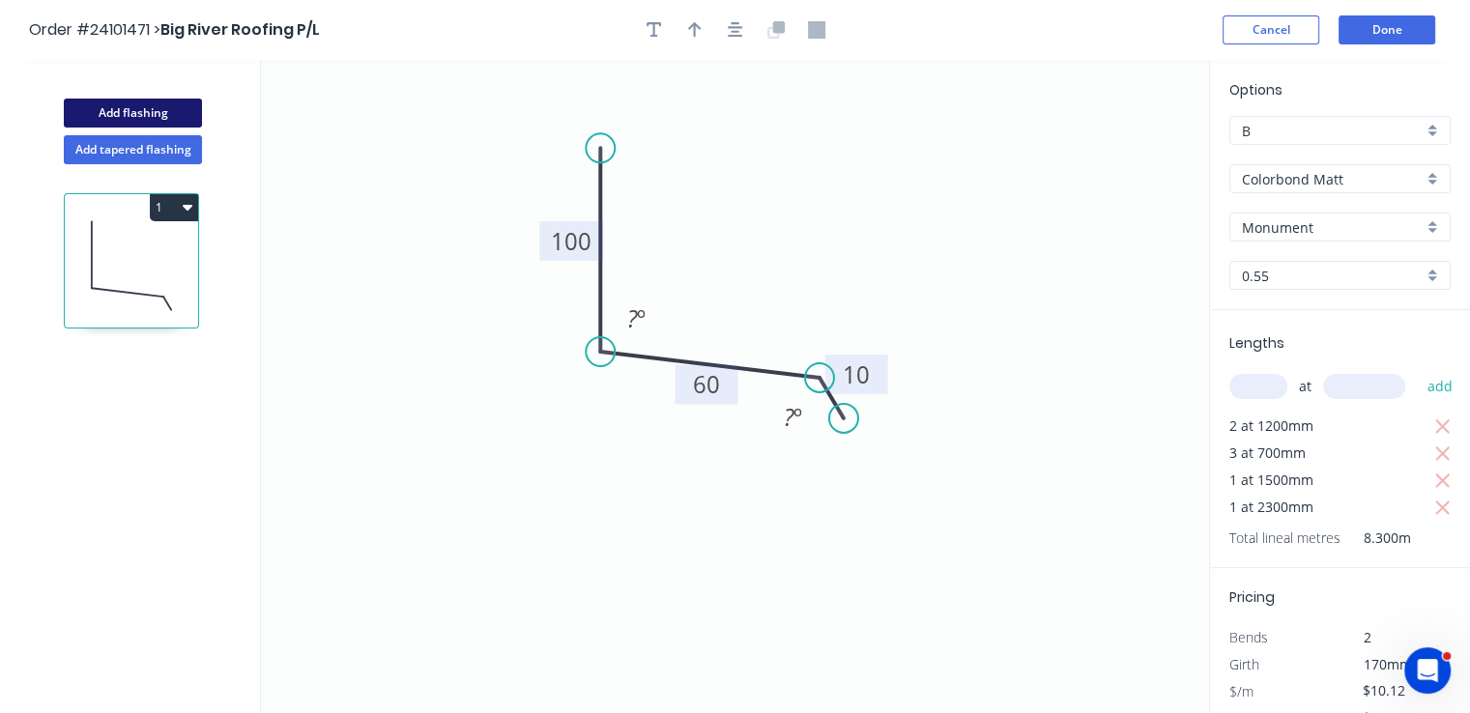
click at [170, 115] on button "Add flashing" at bounding box center [133, 113] width 138 height 29
type input "$0.00"
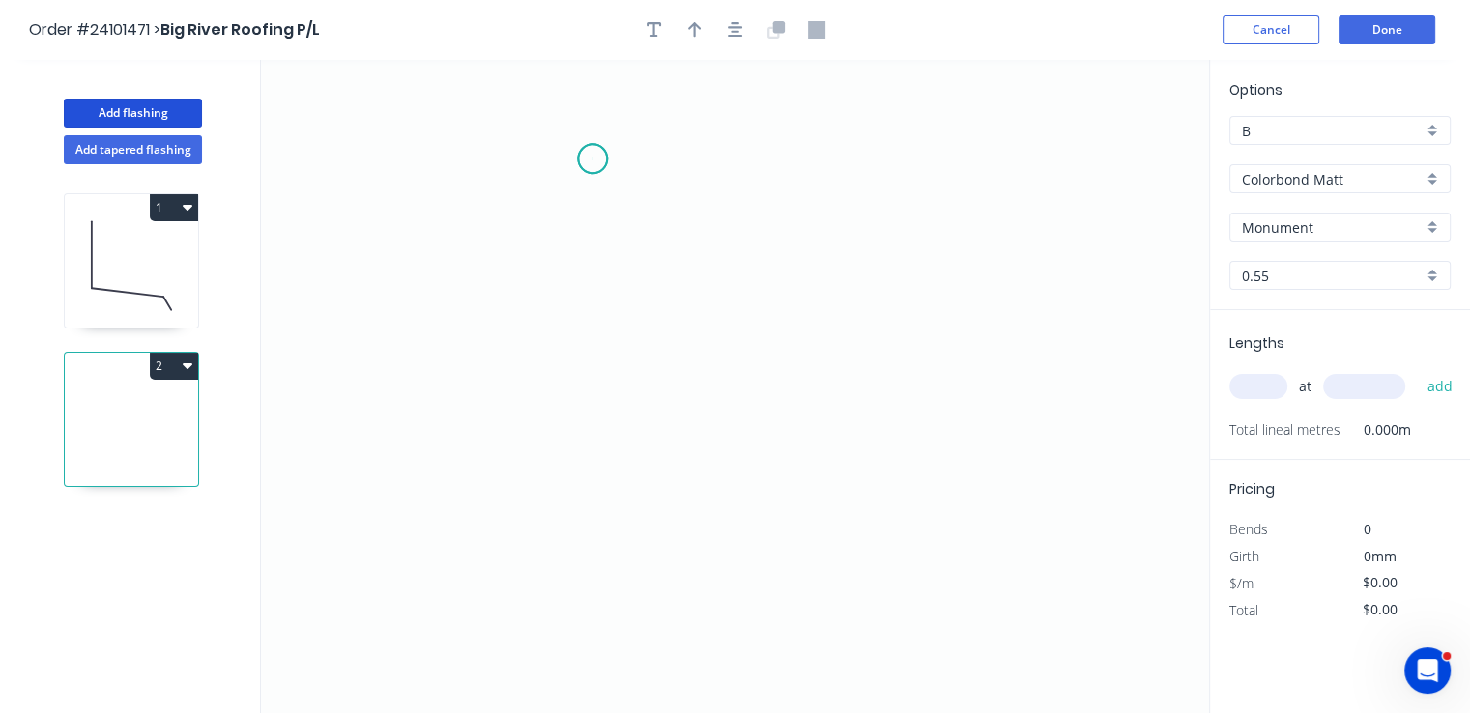
click at [592, 159] on icon "0" at bounding box center [735, 386] width 948 height 653
click at [593, 318] on icon "0" at bounding box center [735, 386] width 948 height 653
click at [851, 314] on icon "0 ?" at bounding box center [735, 386] width 948 height 653
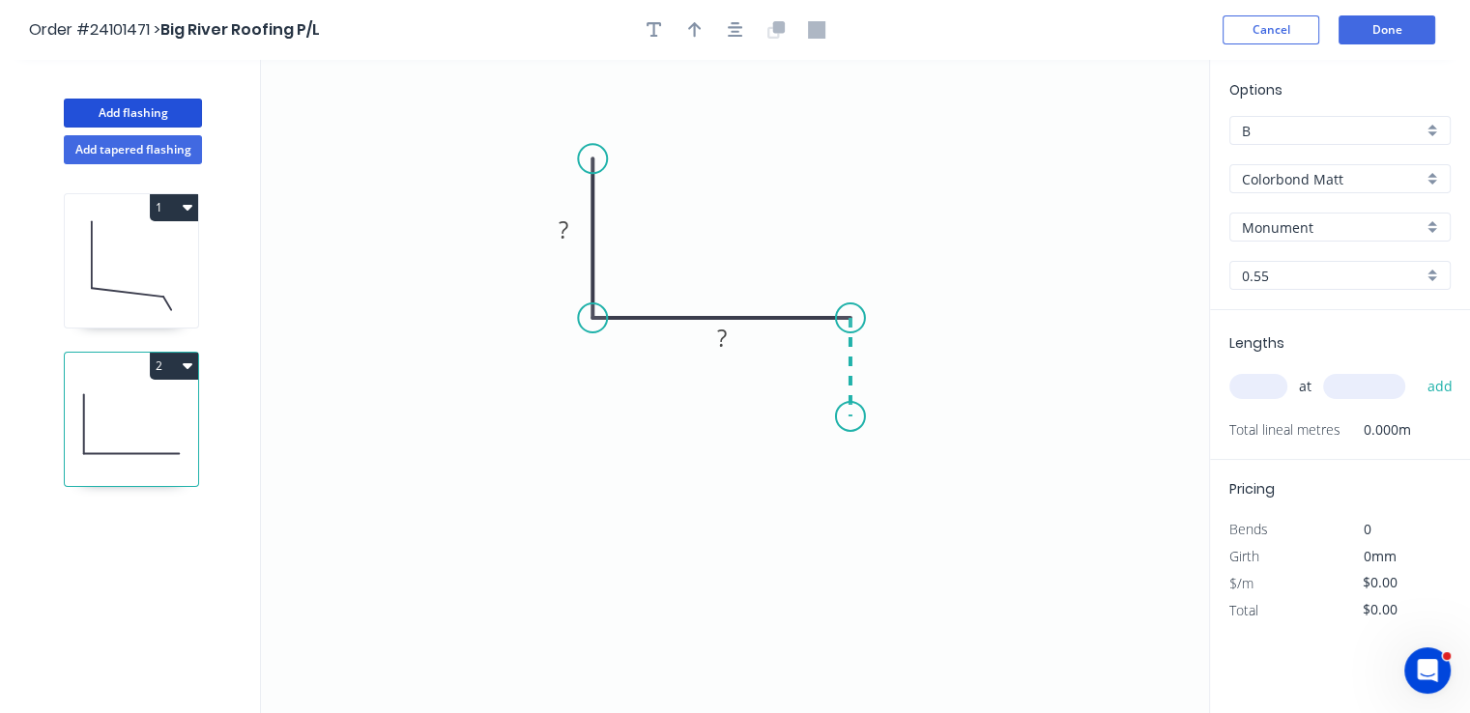
click at [857, 417] on icon "0 ? ?" at bounding box center [735, 386] width 948 height 653
click at [736, 418] on icon "0 ? ? ?" at bounding box center [735, 386] width 948 height 653
click at [704, 451] on icon "0 ? ? ? ?" at bounding box center [735, 386] width 948 height 653
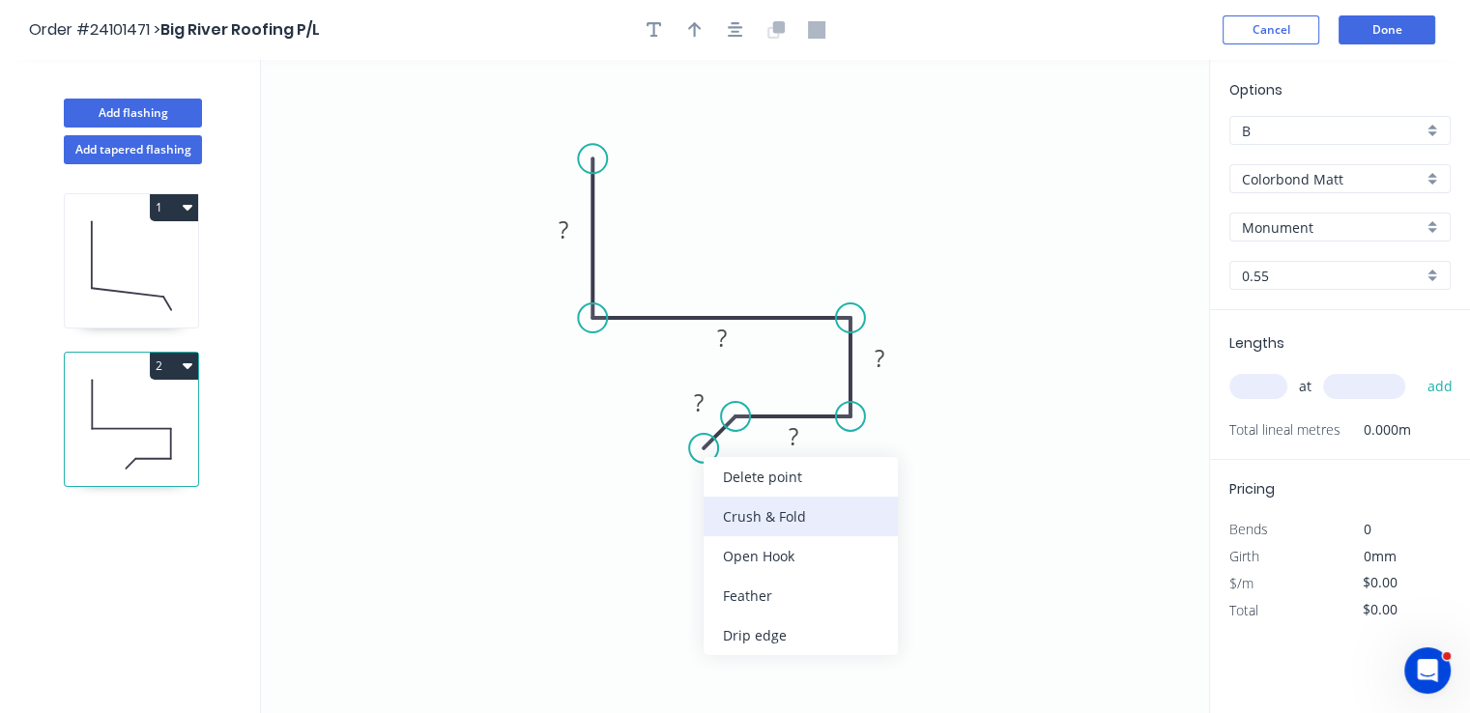
click at [738, 520] on div "Crush & Fold" at bounding box center [801, 517] width 194 height 40
click at [735, 517] on div "Flip bend" at bounding box center [803, 519] width 194 height 40
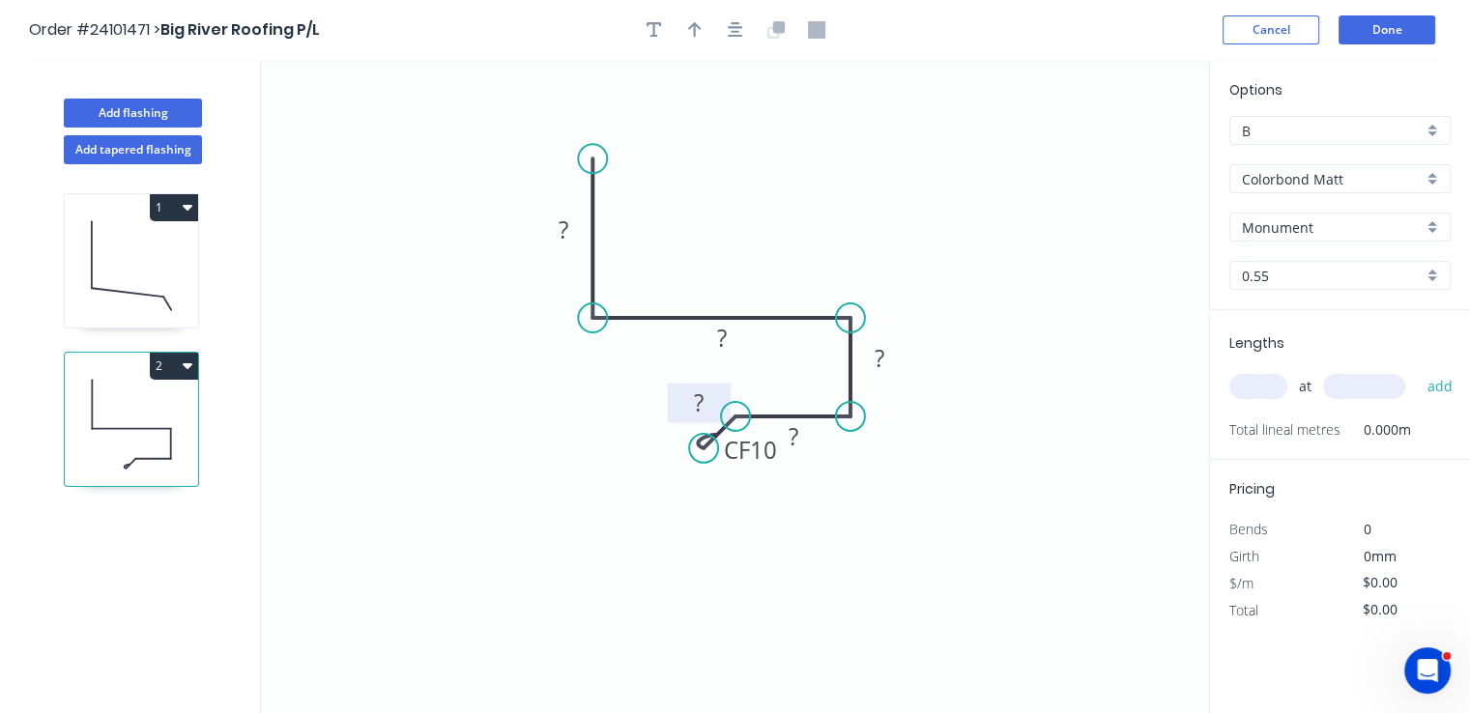
click at [694, 396] on tspan "?" at bounding box center [699, 403] width 10 height 32
click at [795, 432] on tspan "?" at bounding box center [793, 436] width 10 height 32
click at [883, 364] on tspan "?" at bounding box center [880, 358] width 10 height 32
click at [738, 337] on rect at bounding box center [722, 339] width 39 height 27
click at [551, 240] on rect at bounding box center [563, 230] width 39 height 27
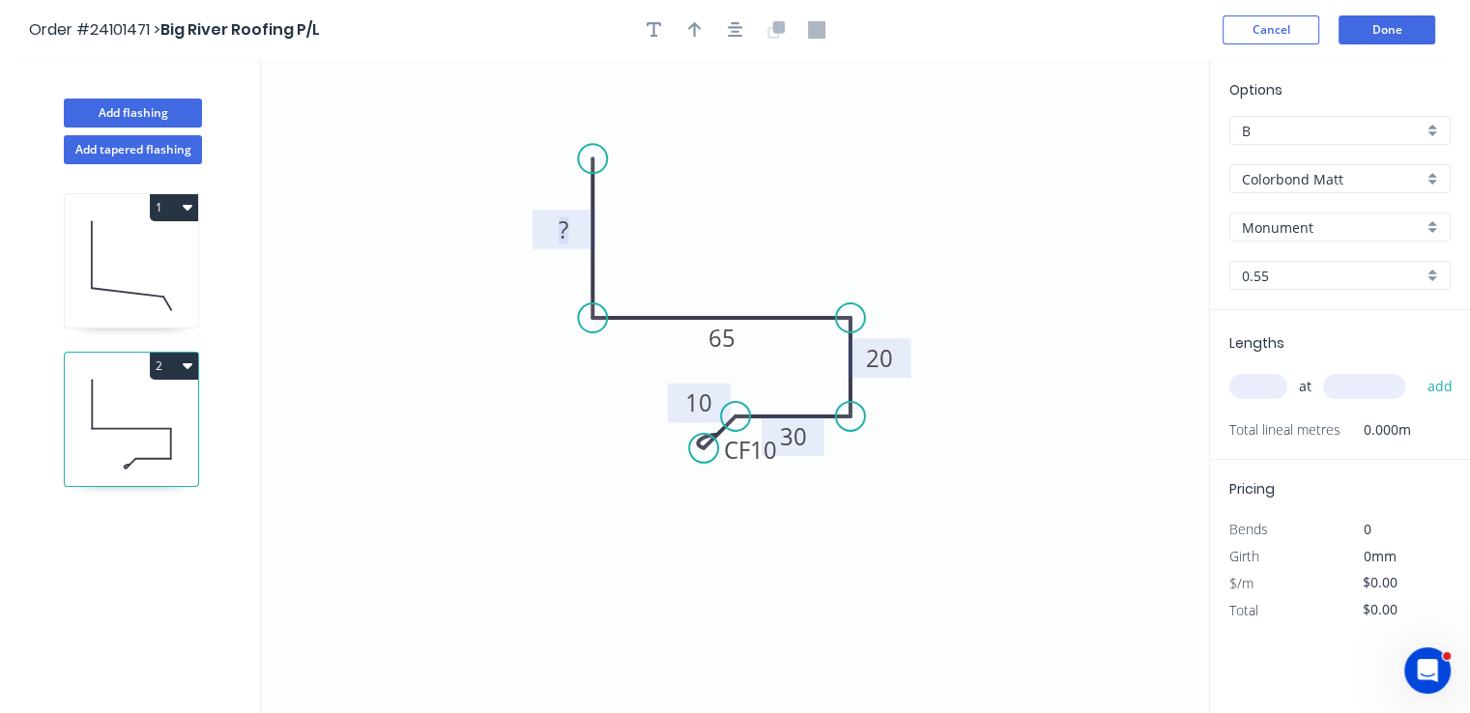
click at [565, 237] on tspan "?" at bounding box center [564, 230] width 10 height 32
click at [1256, 386] on input "text" at bounding box center [1258, 386] width 58 height 25
type input "$14.48"
type input "1"
click at [1378, 389] on input "text" at bounding box center [1364, 386] width 82 height 25
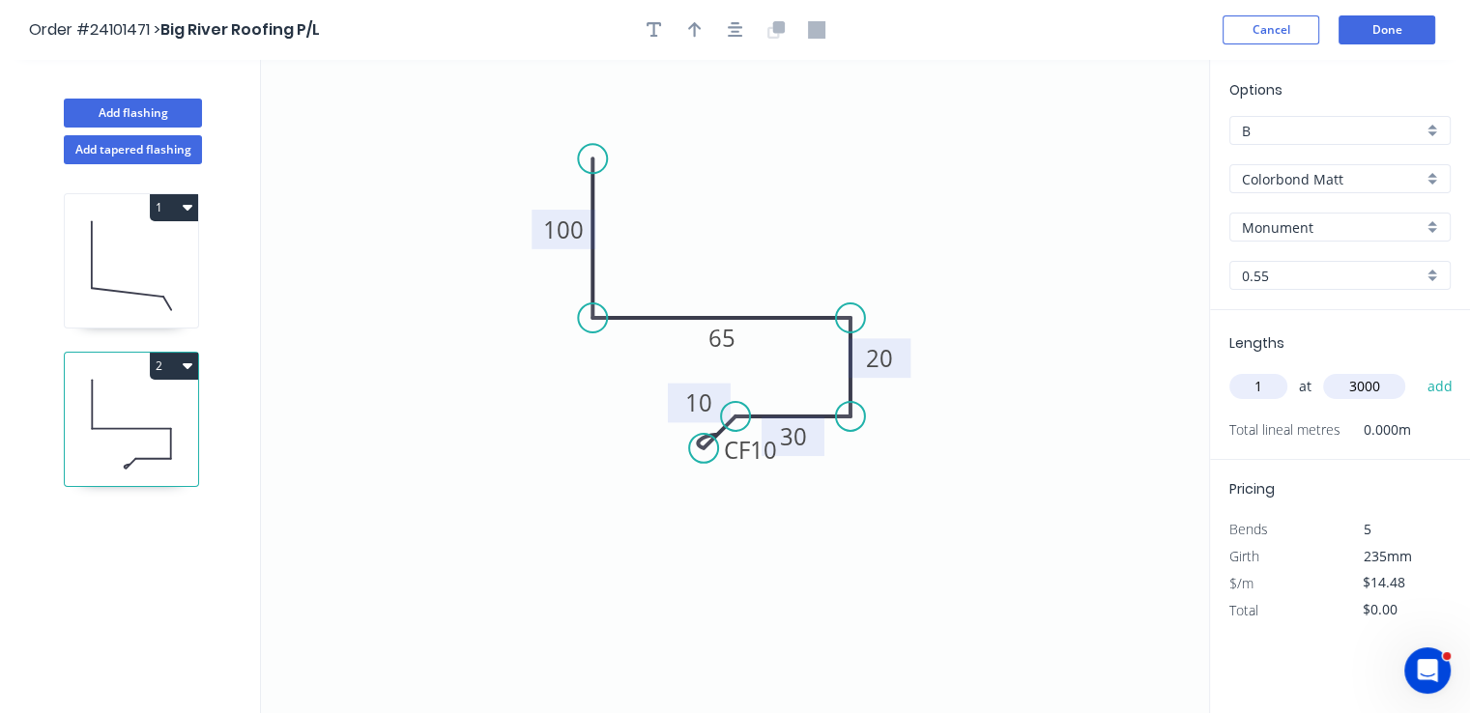
type input "3000"
click at [1417, 370] on button "add" at bounding box center [1439, 386] width 45 height 33
type input "$43.44"
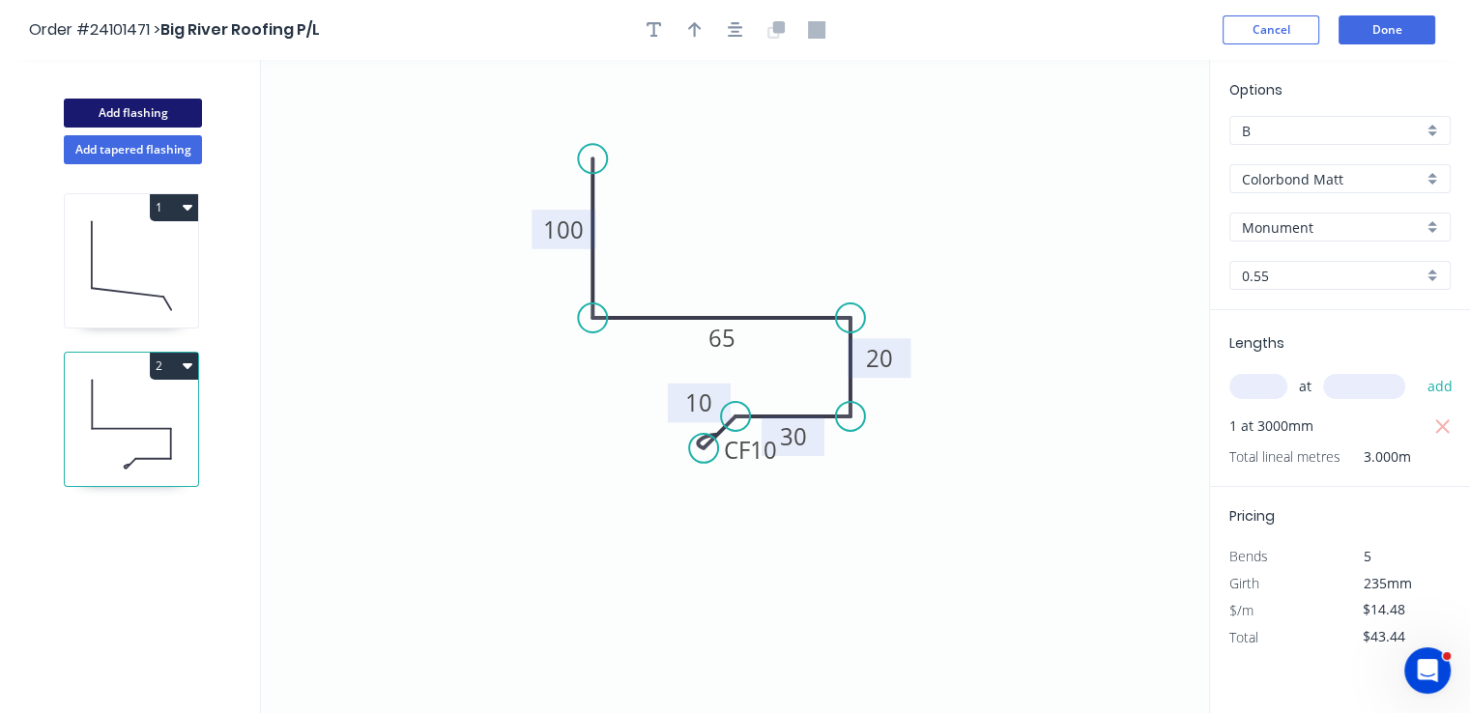
click at [146, 108] on button "Add flashing" at bounding box center [133, 113] width 138 height 29
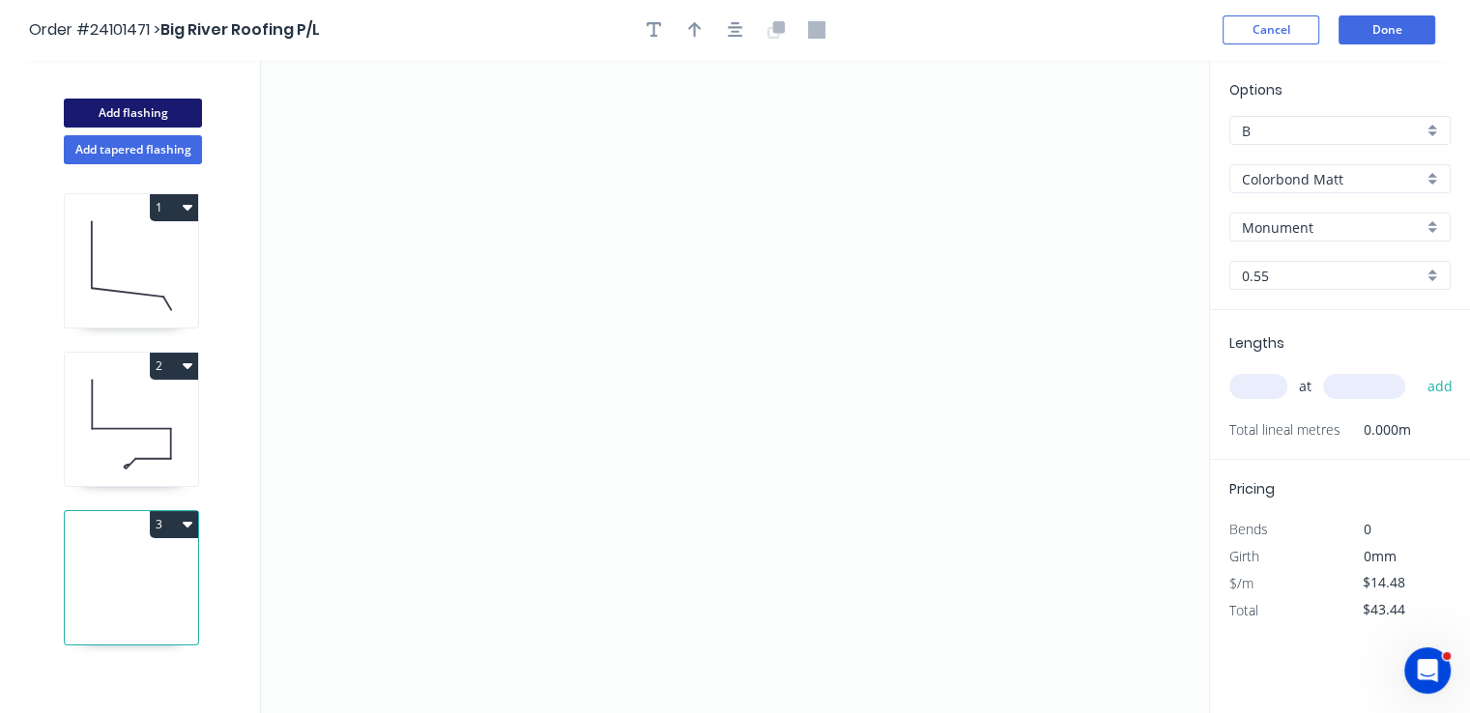
type input "$0.00"
click at [856, 377] on icon "0" at bounding box center [735, 386] width 948 height 653
click at [681, 381] on icon "0" at bounding box center [735, 386] width 948 height 653
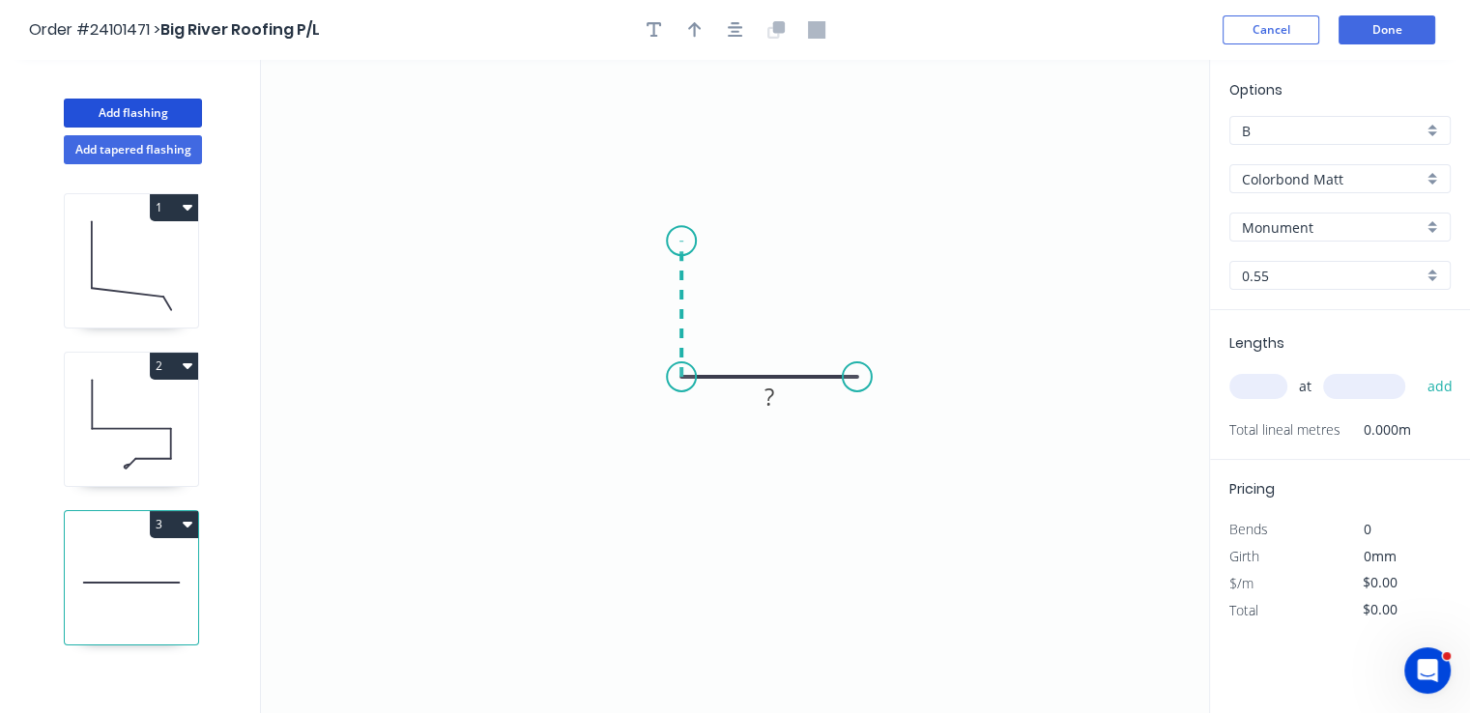
click at [681, 241] on icon at bounding box center [681, 309] width 0 height 136
click at [503, 239] on icon "0 ? ?" at bounding box center [735, 386] width 948 height 653
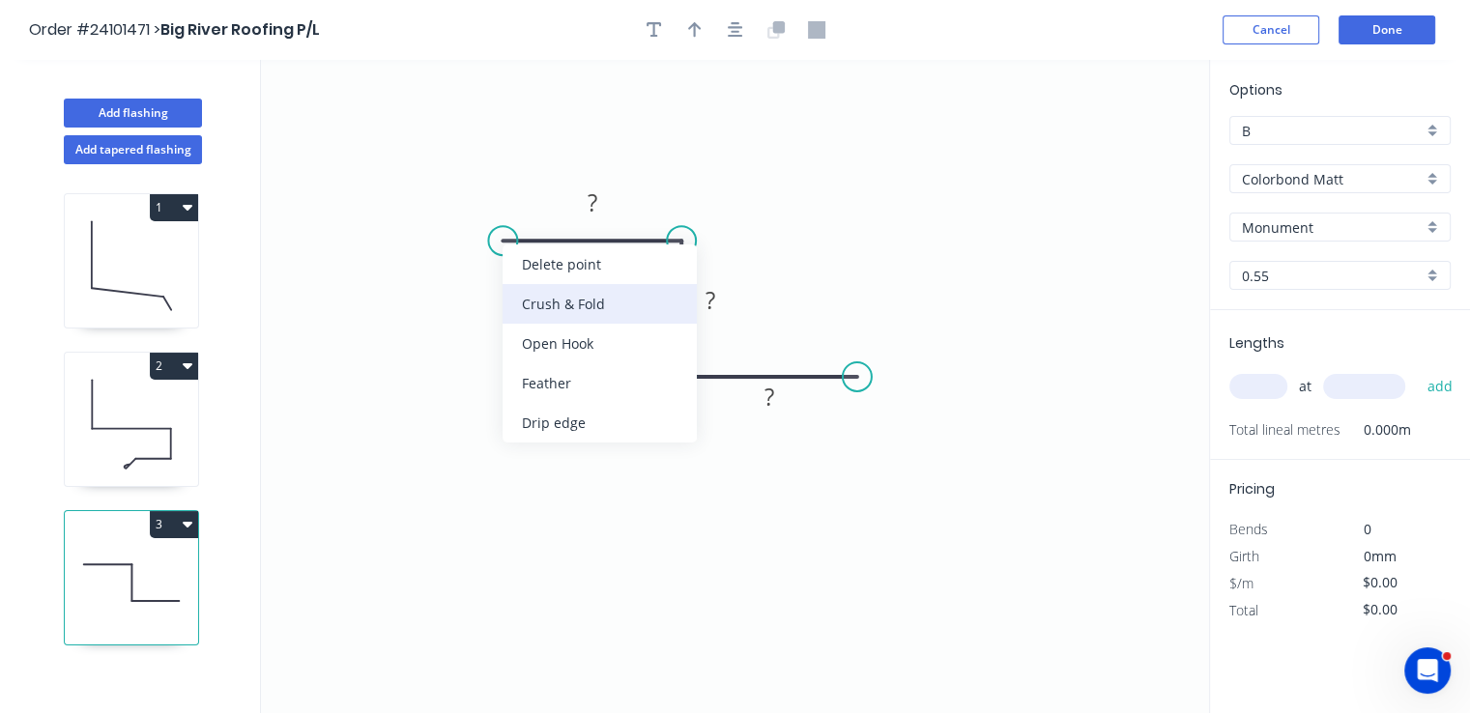
click at [533, 299] on div "Crush & Fold" at bounding box center [600, 304] width 194 height 40
click at [541, 301] on div "Flip bend" at bounding box center [603, 302] width 194 height 40
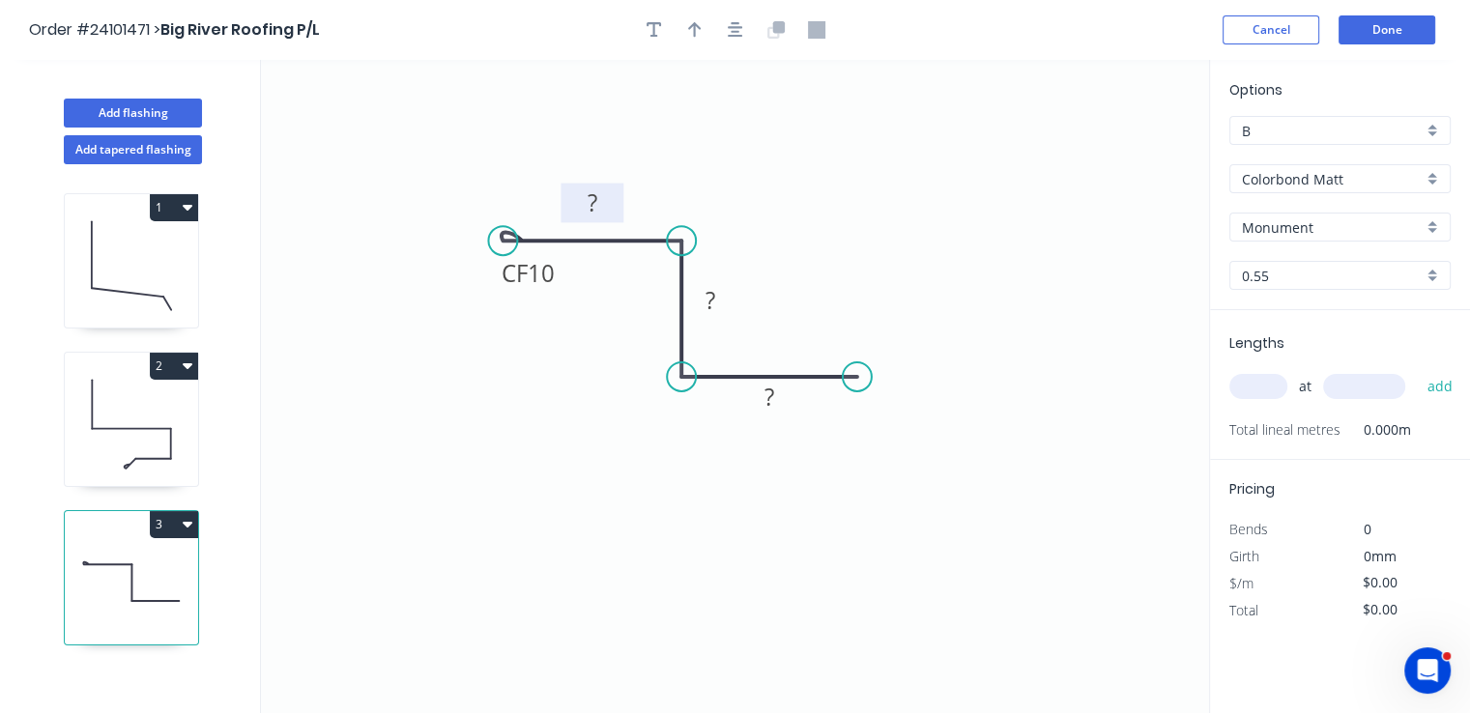
click at [592, 209] on tspan "?" at bounding box center [593, 203] width 10 height 32
click at [696, 301] on rect at bounding box center [710, 301] width 39 height 27
click at [773, 403] on tspan "?" at bounding box center [770, 397] width 10 height 32
click at [1263, 386] on input "text" at bounding box center [1258, 386] width 58 height 25
type input "$9.70"
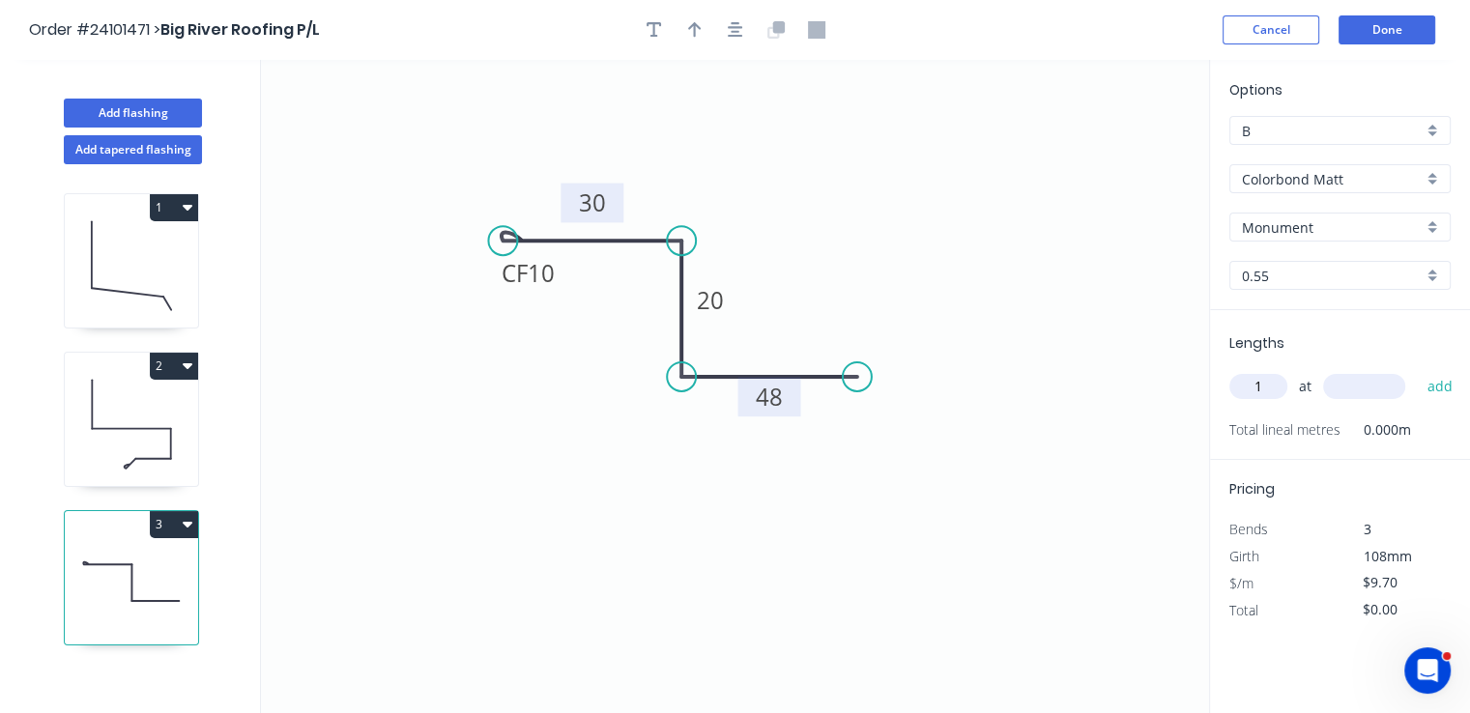
type input "1"
click at [1372, 384] on input "text" at bounding box center [1364, 386] width 82 height 25
type input "1000"
click at [1417, 370] on button "add" at bounding box center [1439, 386] width 45 height 33
type input "$9.70"
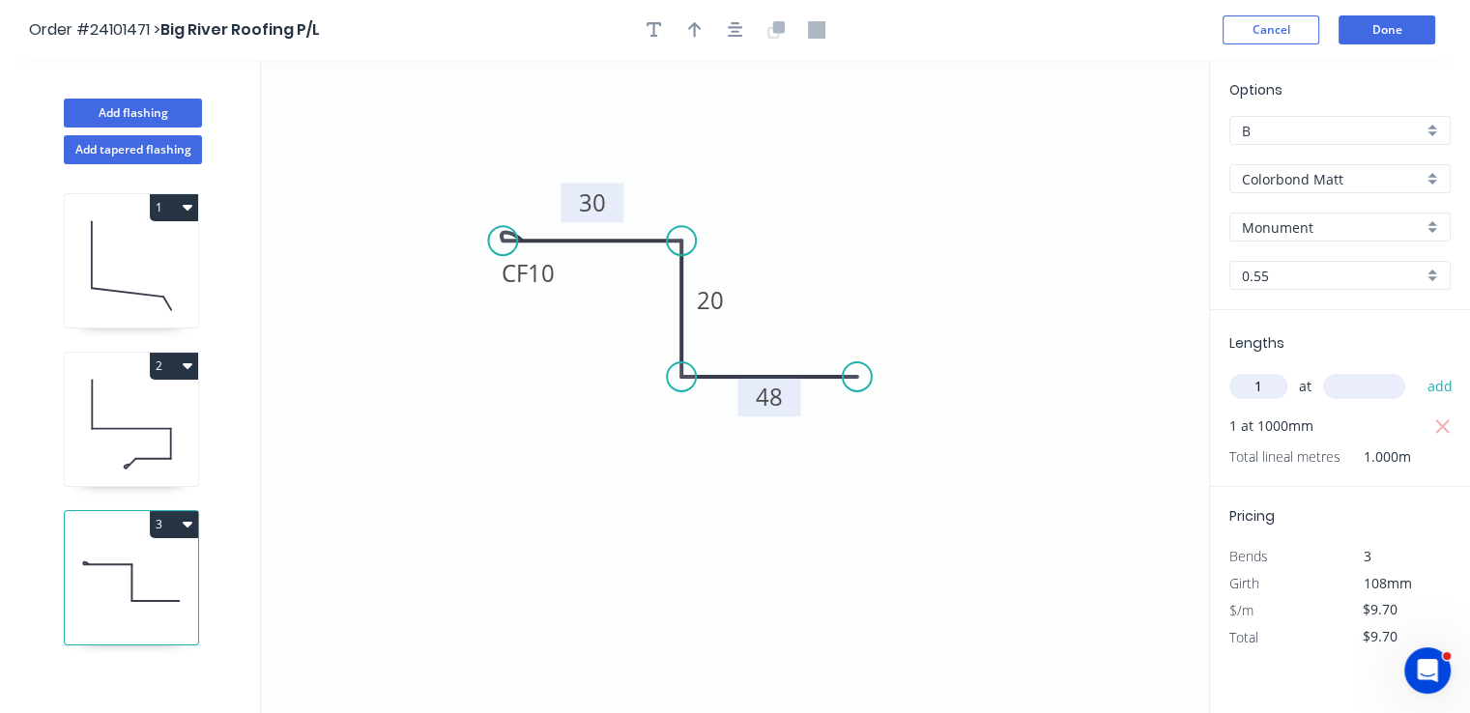
type input "1"
click at [1354, 389] on input "text" at bounding box center [1364, 386] width 82 height 25
type input "700"
click at [1417, 370] on button "add" at bounding box center [1439, 386] width 45 height 33
type input "$16.49"
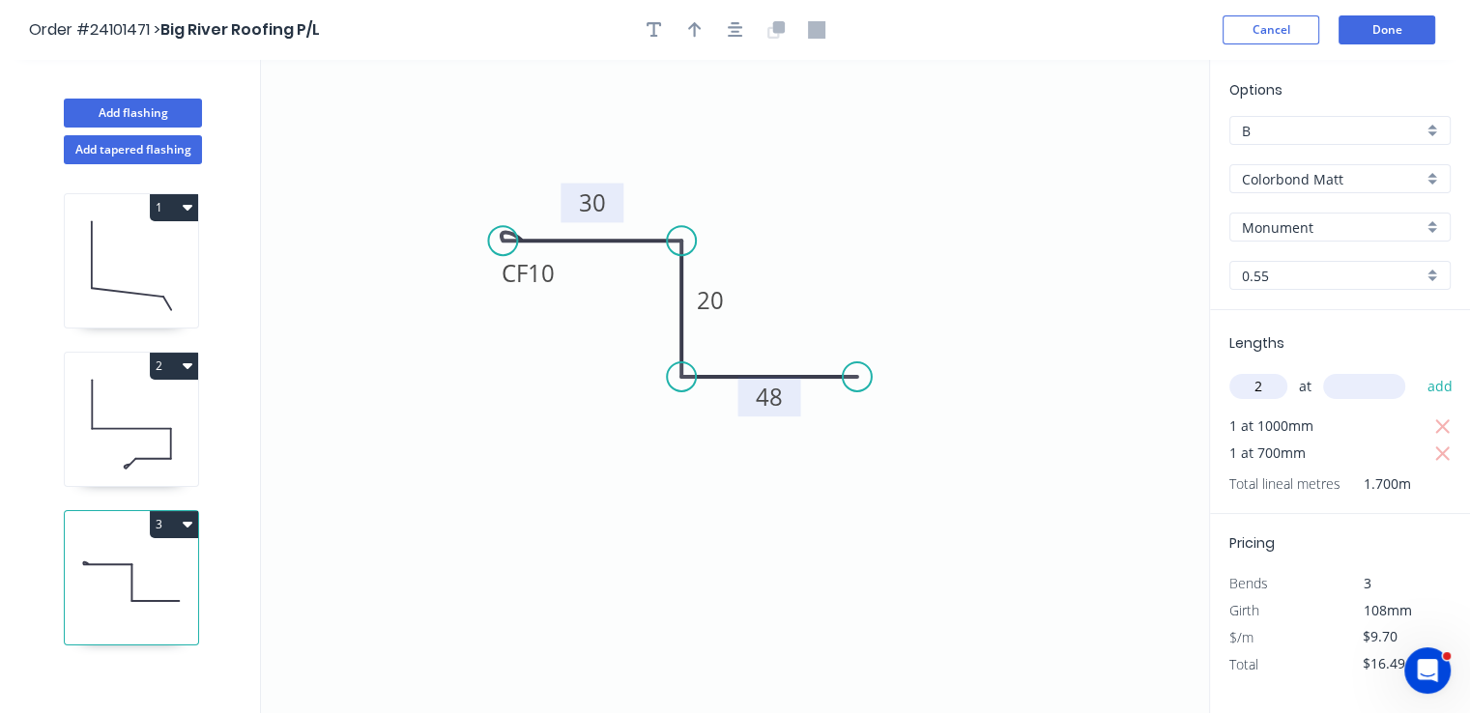
type input "2"
click at [1354, 389] on input "text" at bounding box center [1364, 386] width 82 height 25
type input "1300"
click at [1417, 370] on button "add" at bounding box center [1439, 386] width 45 height 33
type input "$41.71"
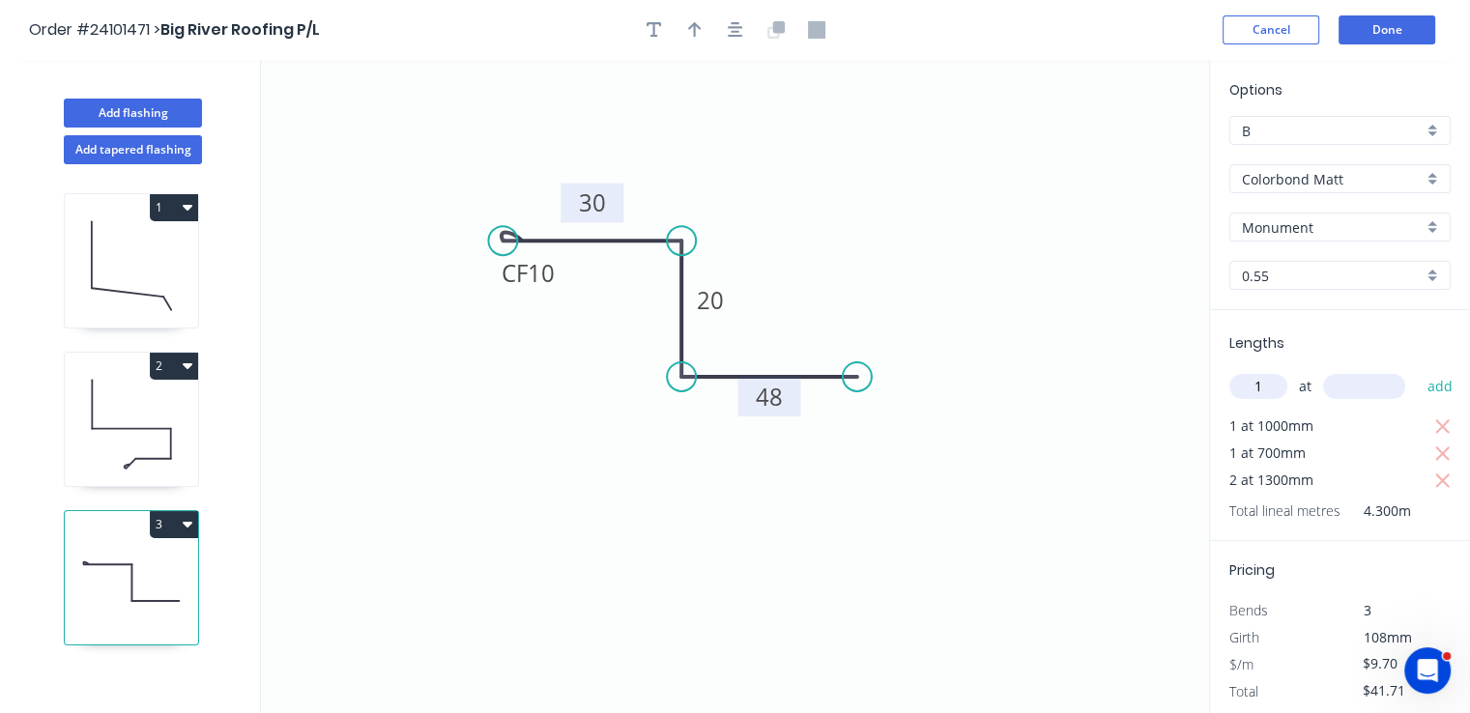
type input "1"
click at [1354, 389] on input "text" at bounding box center [1364, 386] width 82 height 25
type input "3500"
click at [1417, 370] on button "add" at bounding box center [1439, 386] width 45 height 33
type input "$75.66"
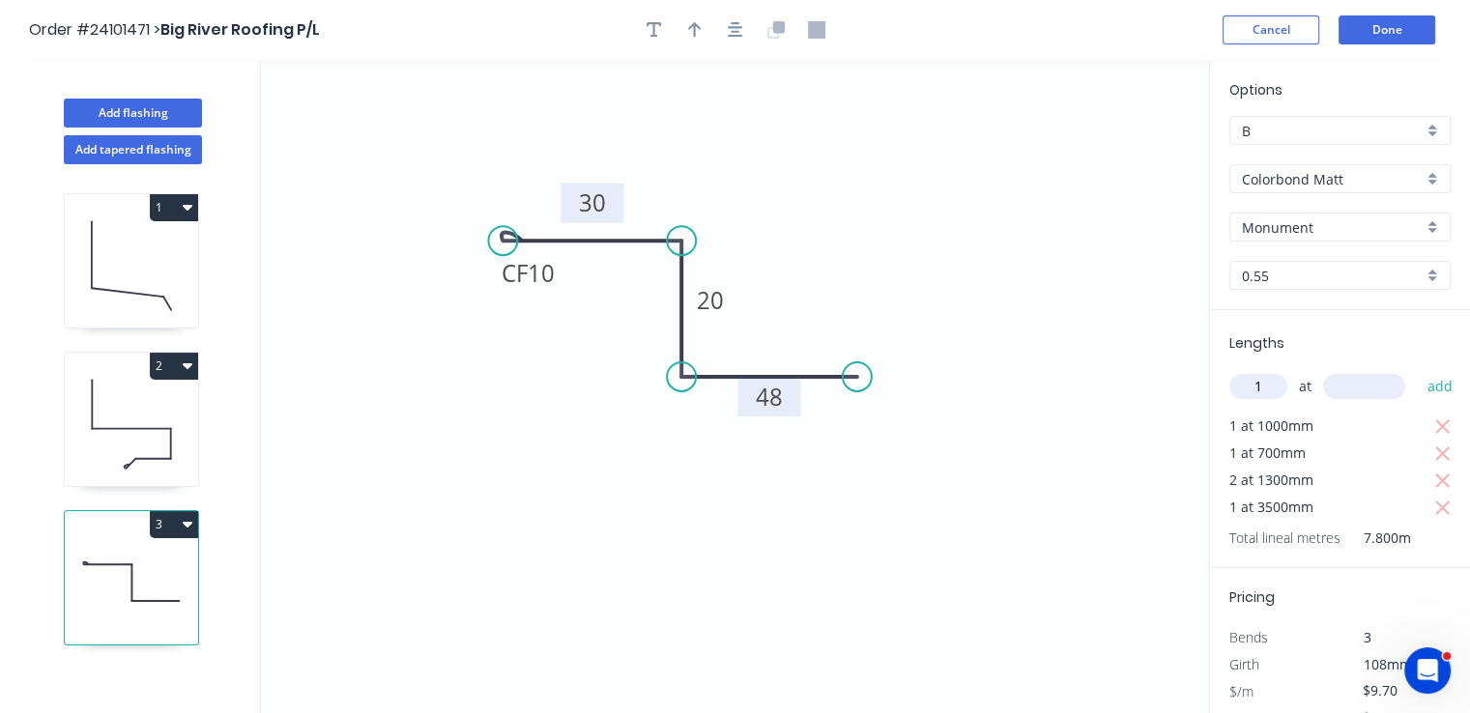
type input "1"
click at [1354, 389] on input "text" at bounding box center [1364, 386] width 82 height 25
type input "2000"
click at [1417, 370] on button "add" at bounding box center [1439, 386] width 45 height 33
type input "$95.06"
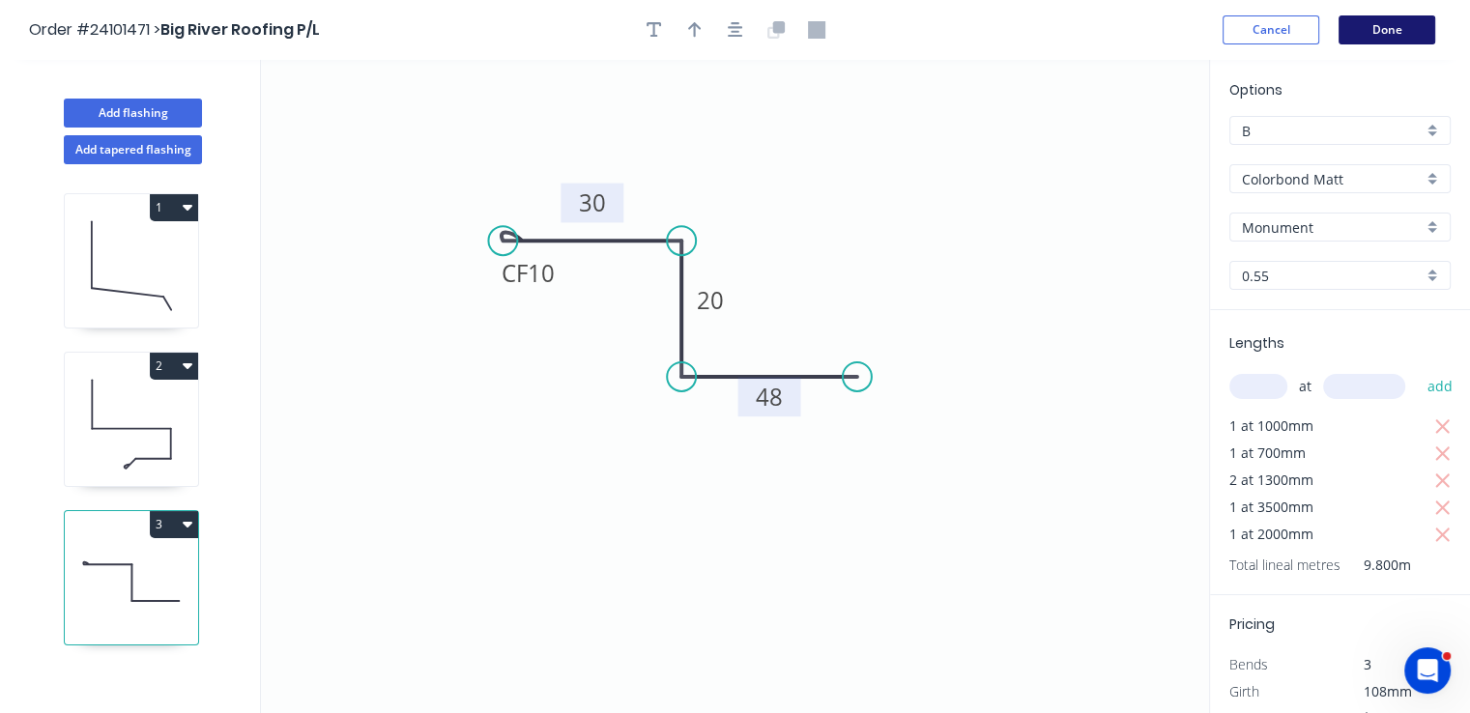
click at [1367, 24] on button "Done" at bounding box center [1387, 29] width 97 height 29
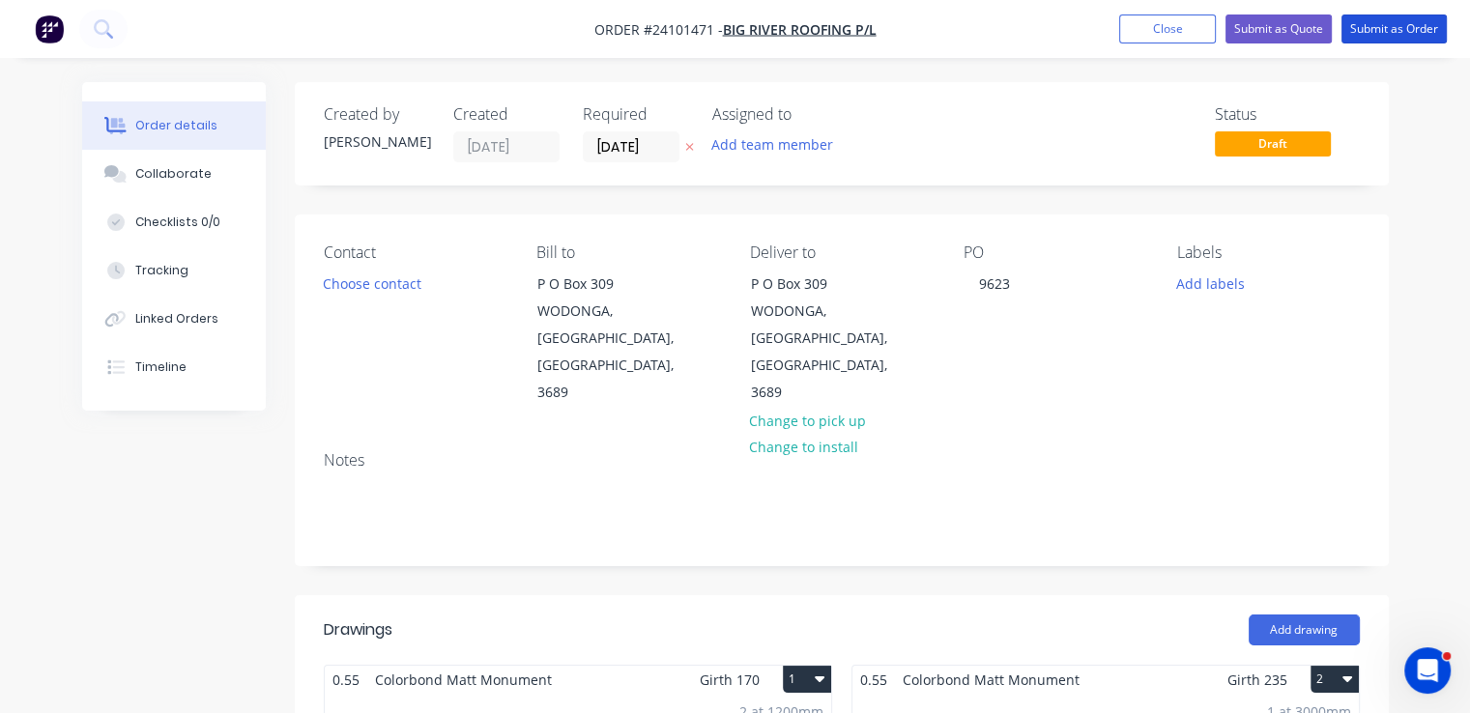
click at [1367, 24] on button "Submit as Order" at bounding box center [1394, 28] width 105 height 29
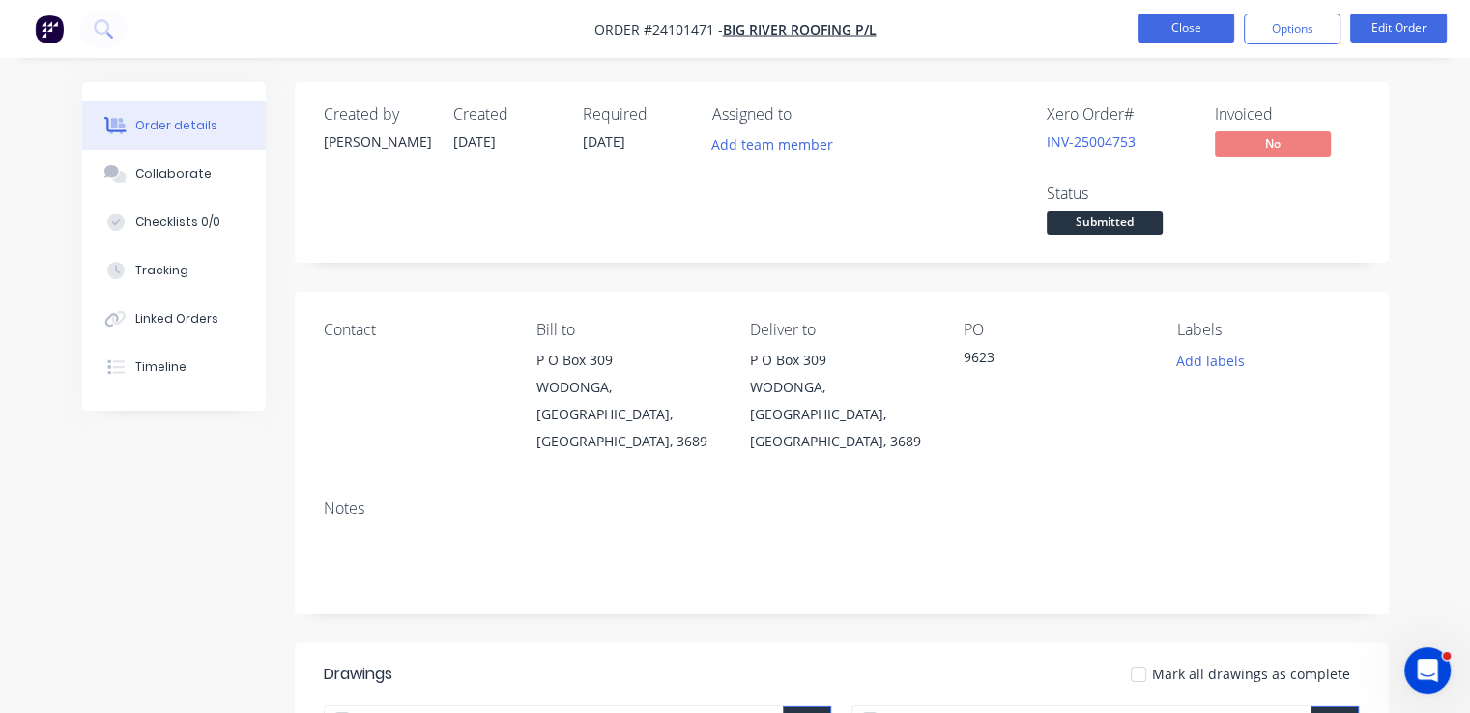
click at [1206, 28] on button "Close" at bounding box center [1186, 28] width 97 height 29
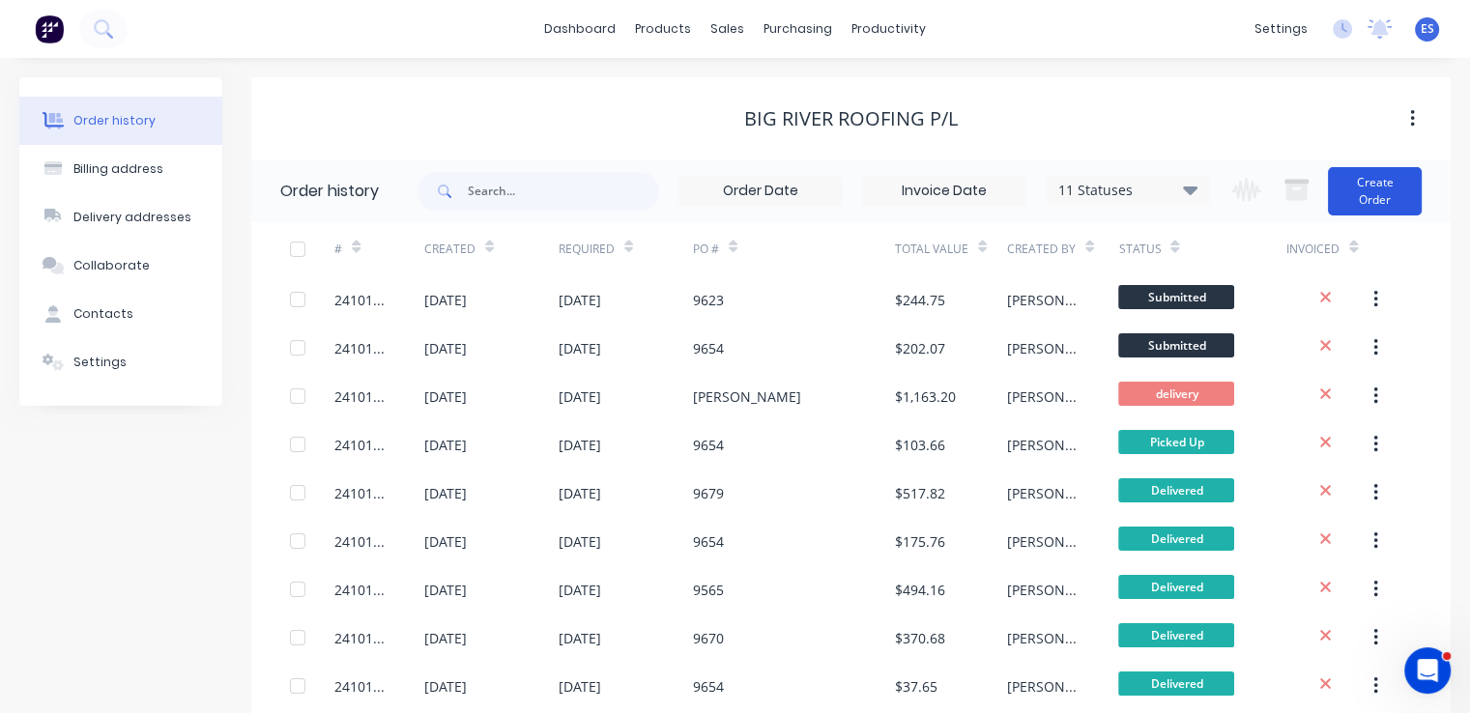
click at [1376, 193] on button "Create Order" at bounding box center [1375, 191] width 94 height 48
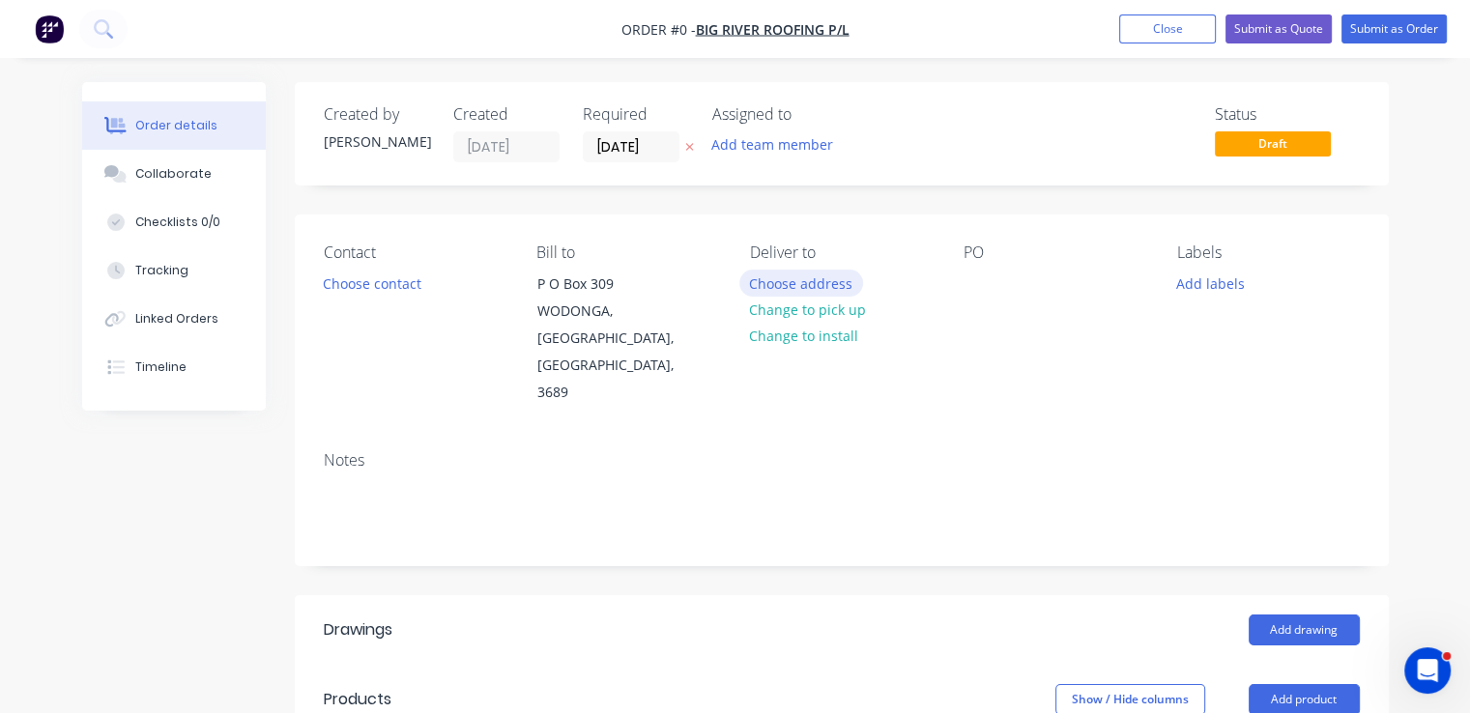
click at [822, 280] on button "Choose address" at bounding box center [801, 283] width 124 height 26
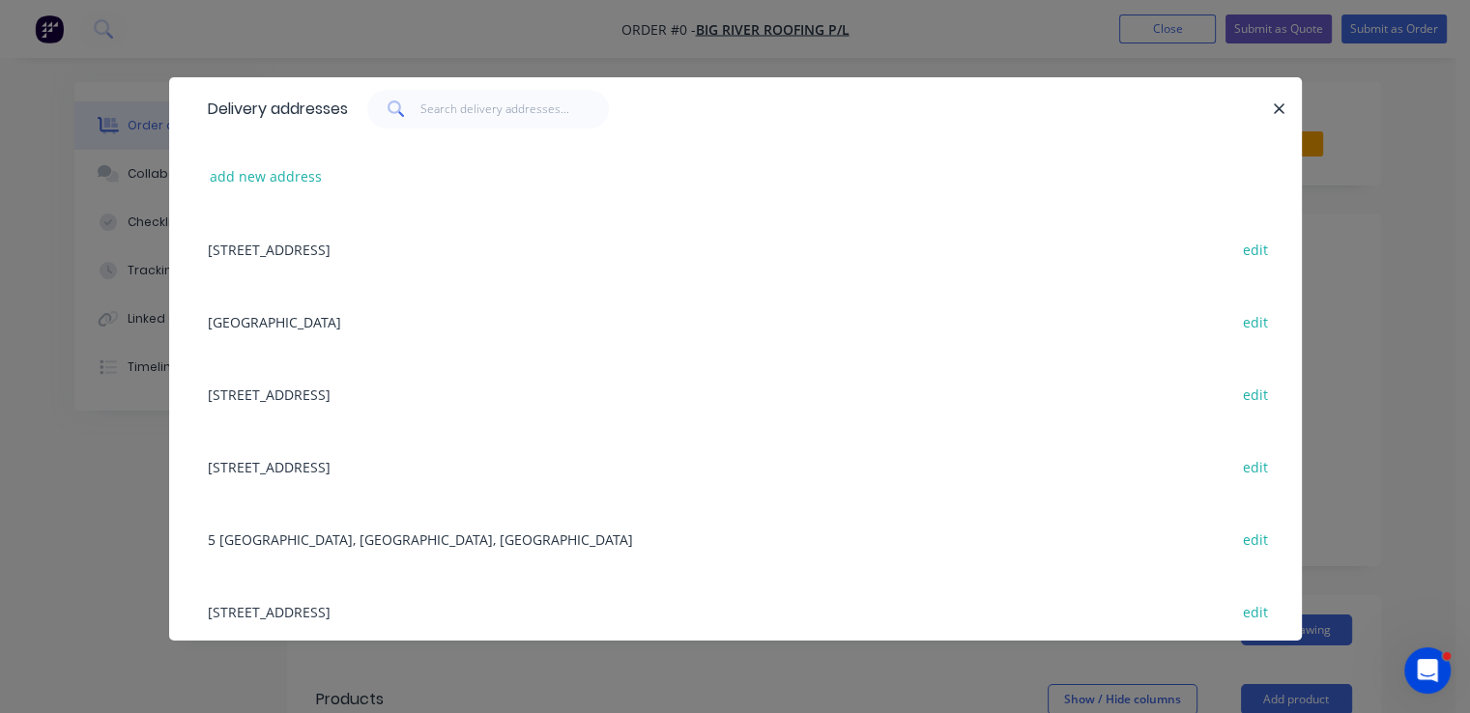
click at [521, 262] on div "P O Box 309, WODONGA, Victoria, Australia, 3689 edit" at bounding box center [735, 249] width 1075 height 72
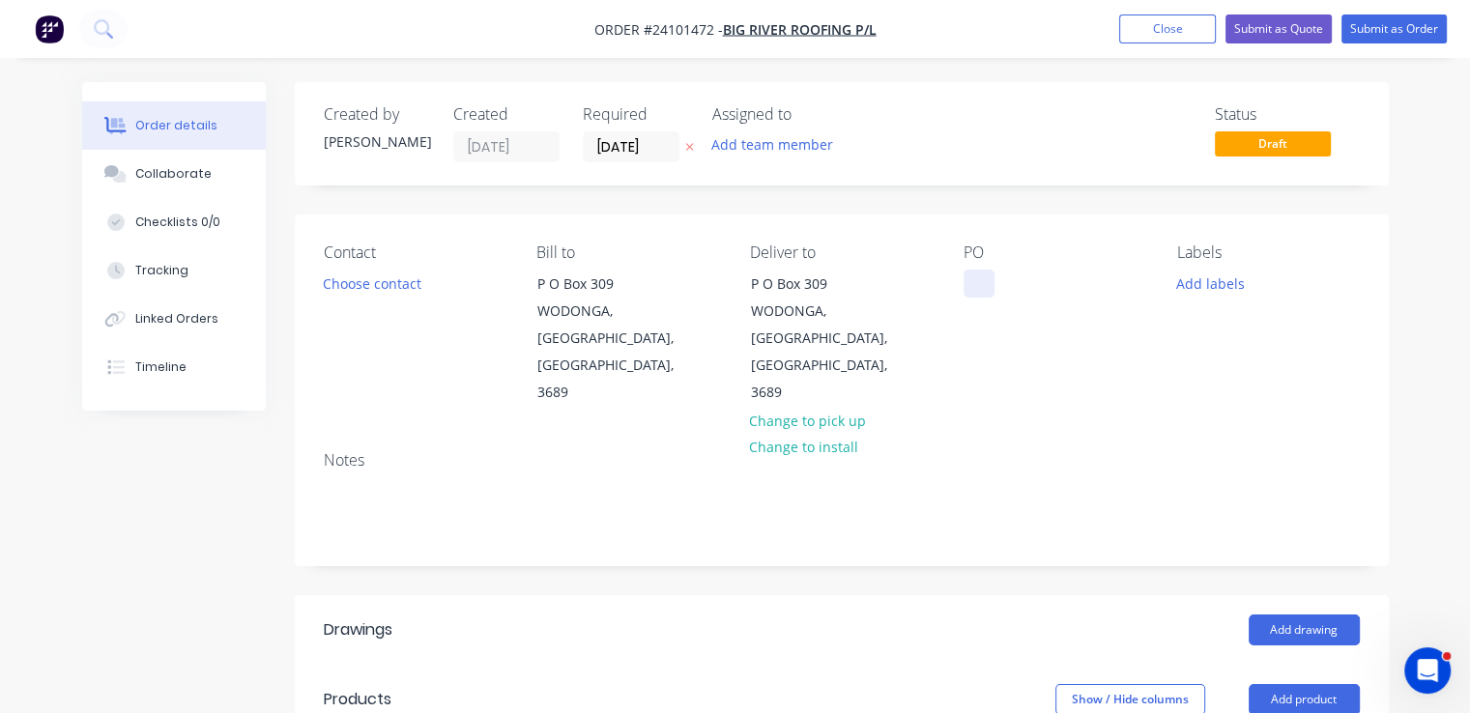
click at [978, 279] on div at bounding box center [979, 284] width 31 height 28
click at [1268, 615] on button "Add drawing" at bounding box center [1304, 630] width 111 height 31
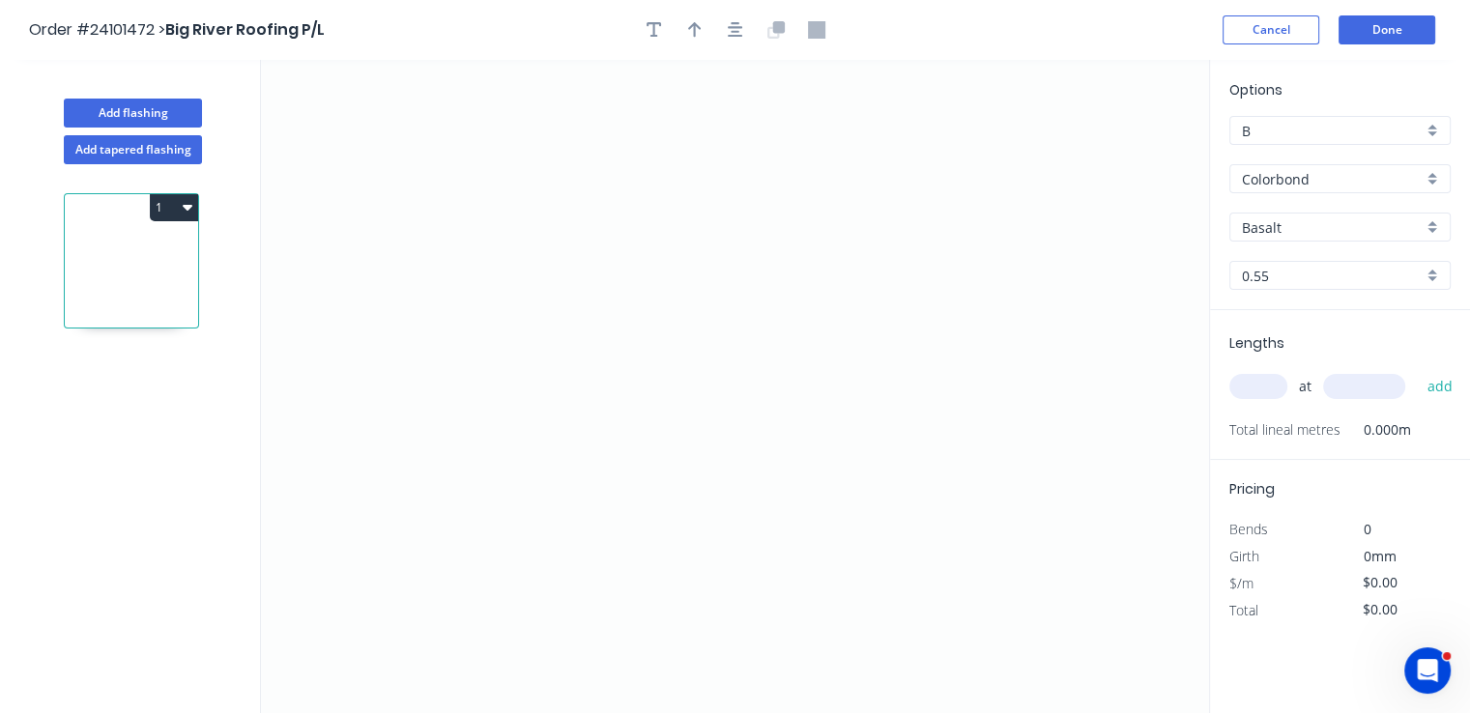
click at [1329, 225] on input "Basalt" at bounding box center [1332, 227] width 181 height 20
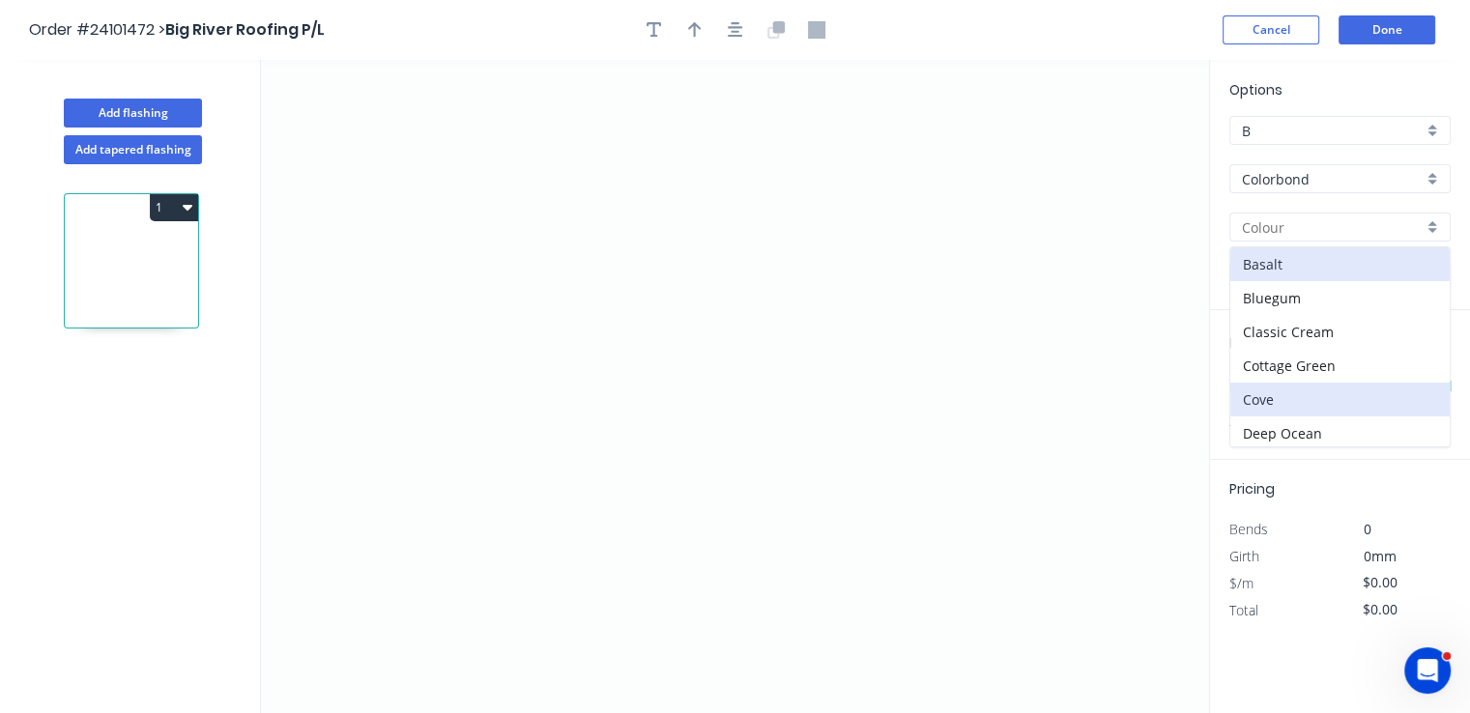
scroll to position [97, 0]
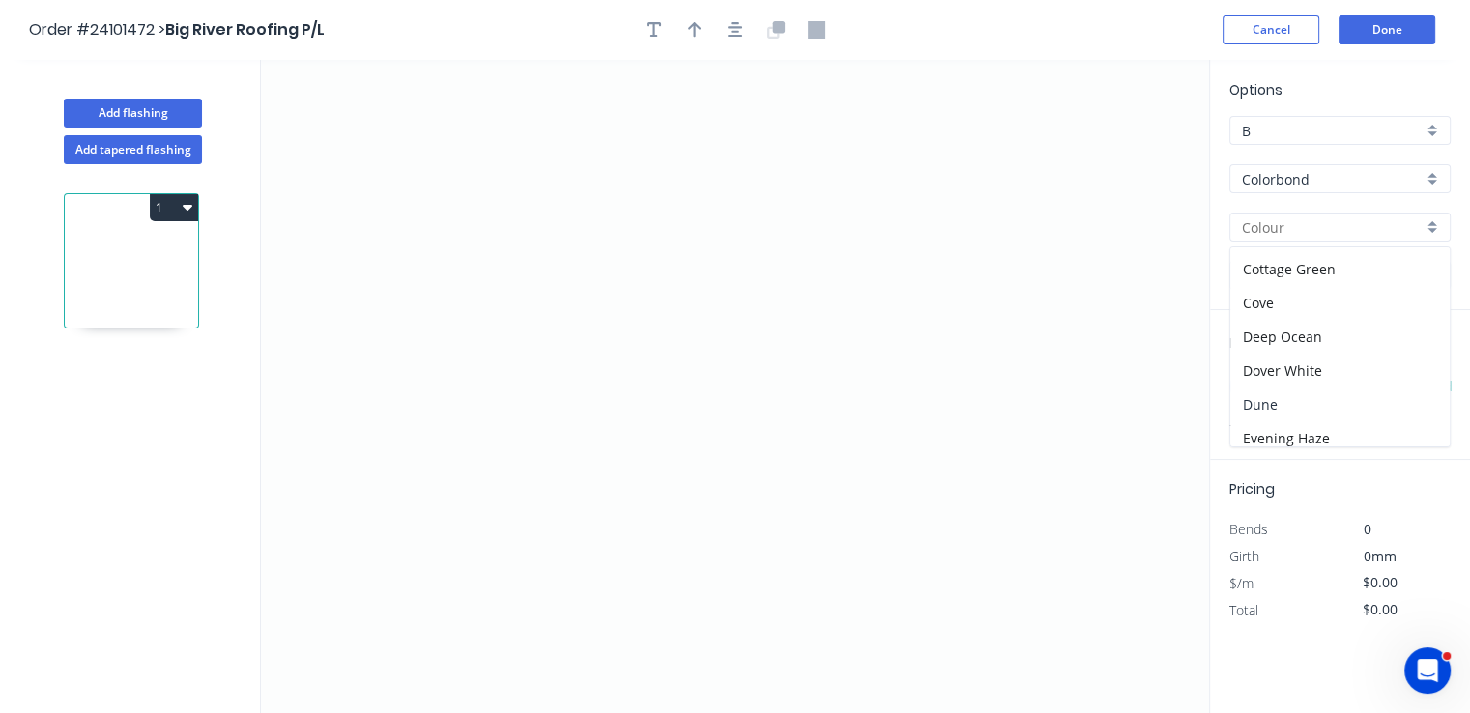
click at [1289, 391] on div "Dune" at bounding box center [1339, 405] width 219 height 34
type input "Dune"
click at [903, 272] on icon "0" at bounding box center [735, 386] width 948 height 653
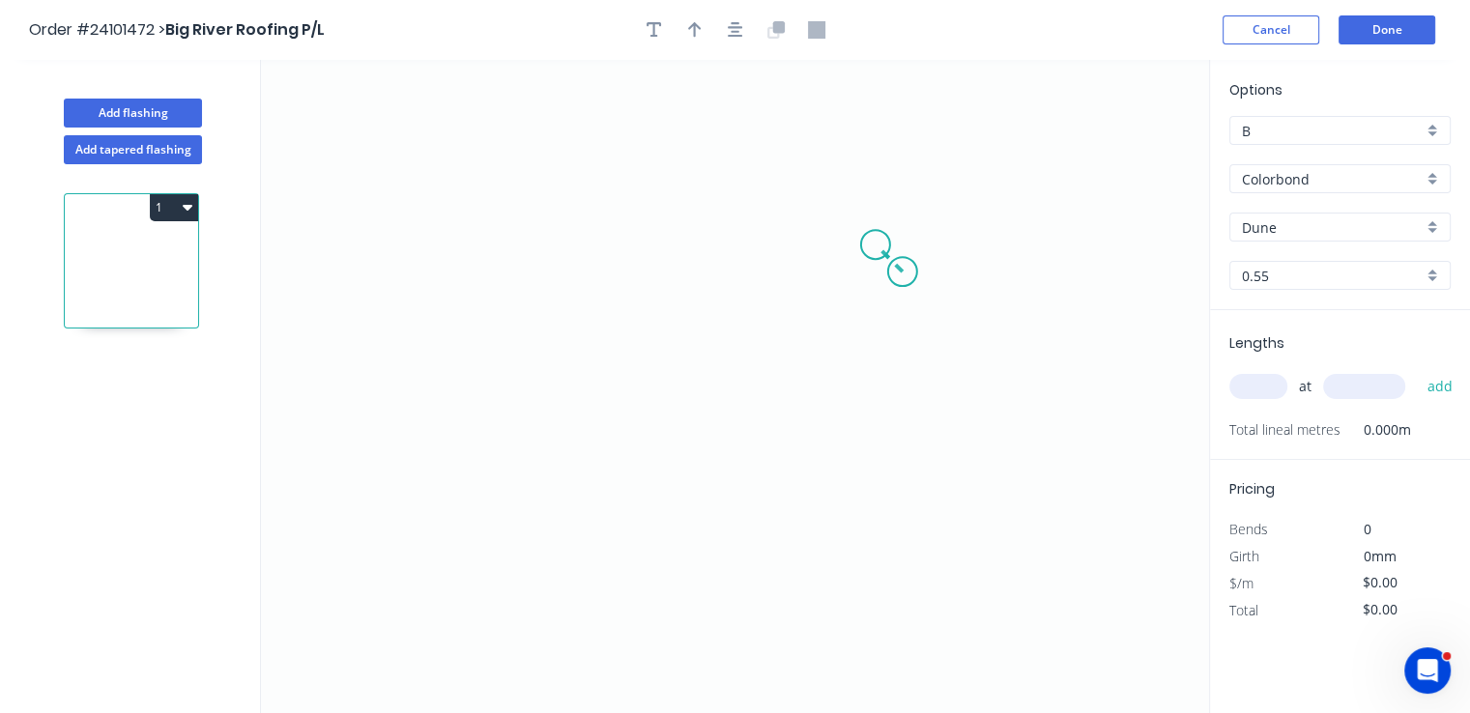
click at [876, 246] on icon "0" at bounding box center [735, 386] width 948 height 653
click at [558, 225] on icon "0 ?" at bounding box center [735, 386] width 948 height 653
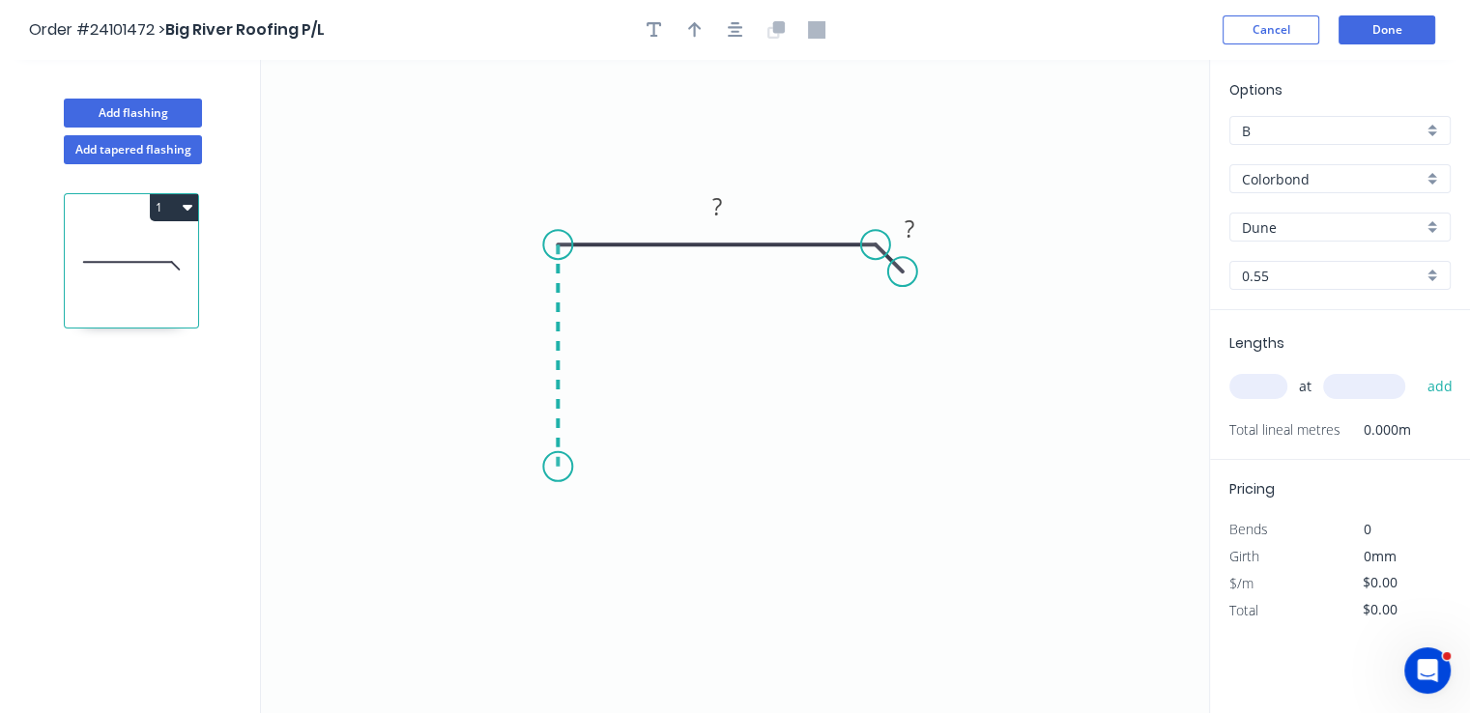
click at [568, 467] on icon "0 ? ?" at bounding box center [735, 386] width 948 height 653
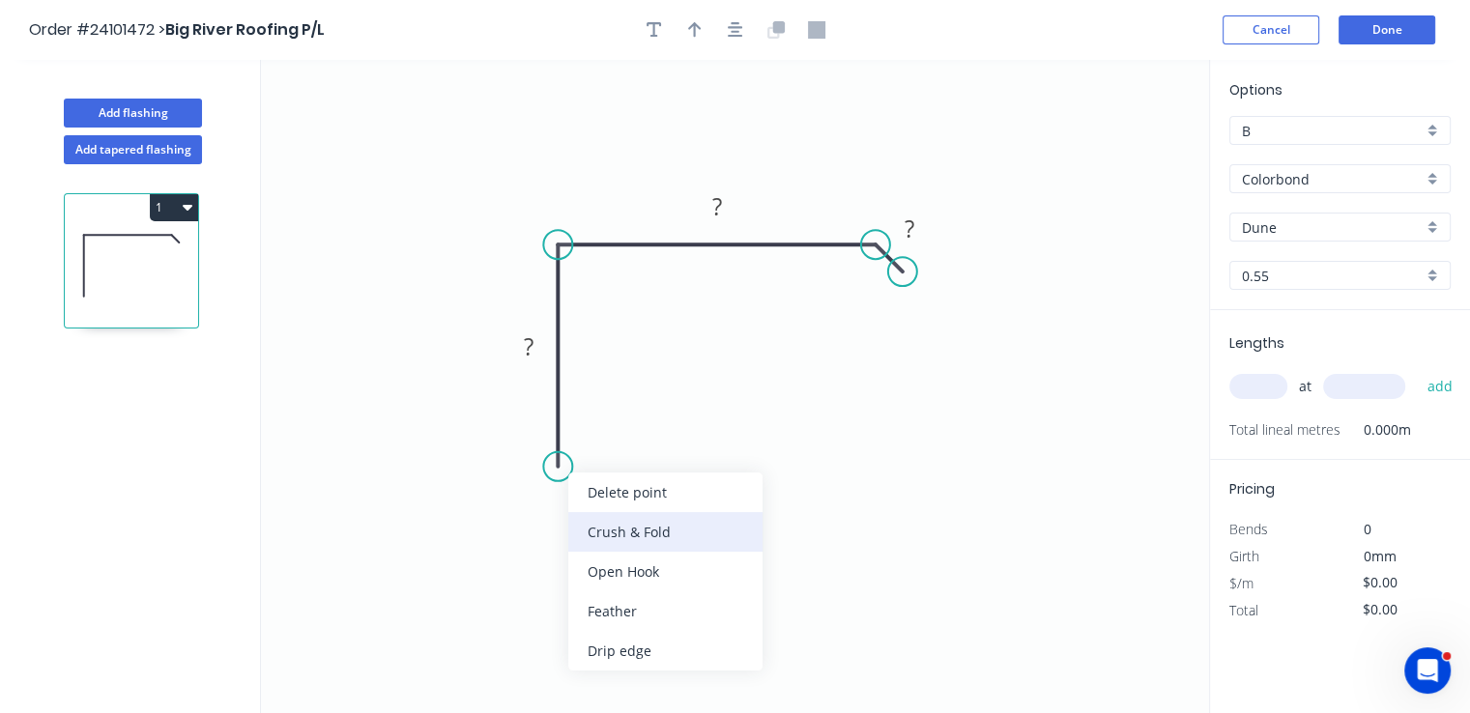
click at [606, 529] on div "Crush & Fold" at bounding box center [665, 532] width 194 height 40
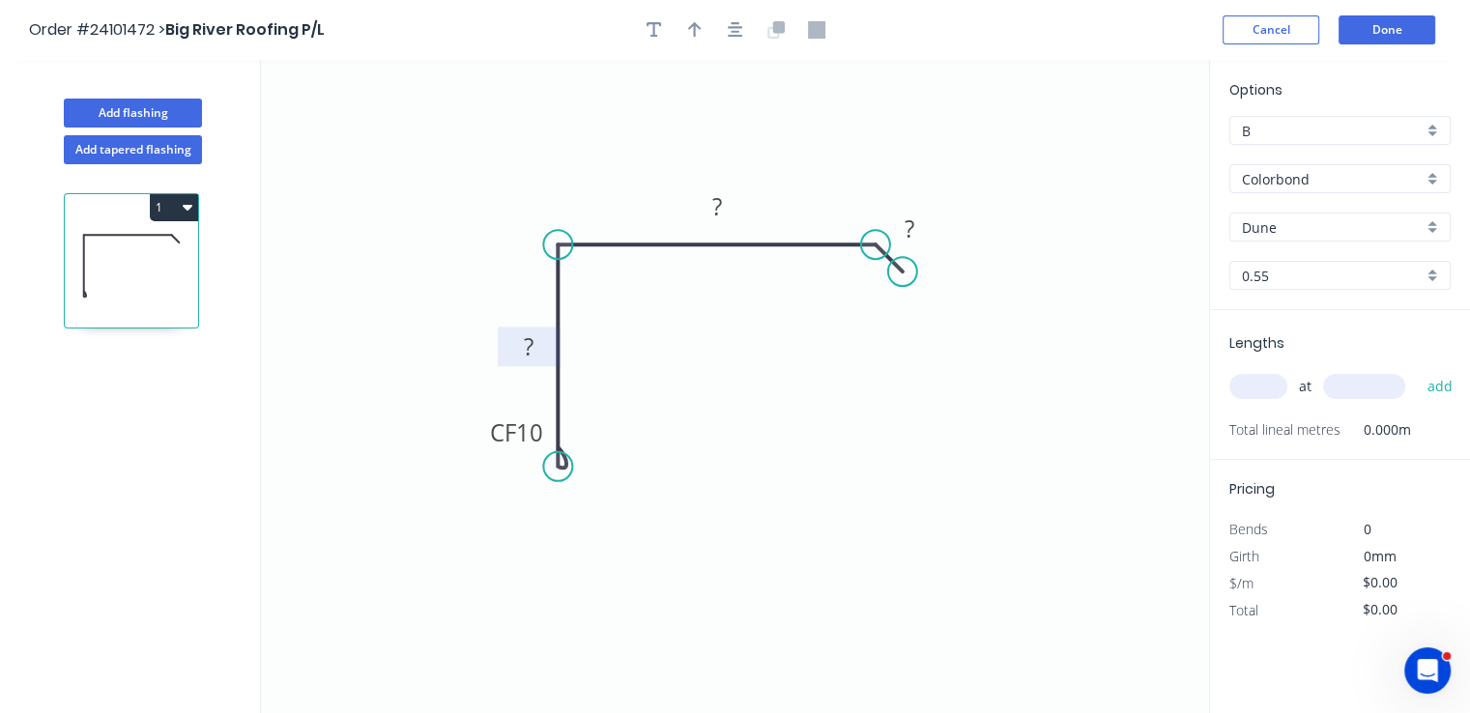
click at [534, 357] on tspan "?" at bounding box center [529, 347] width 10 height 32
click at [727, 219] on rect at bounding box center [717, 207] width 39 height 27
click at [909, 226] on tspan "?" at bounding box center [910, 229] width 10 height 32
click at [1253, 386] on input "text" at bounding box center [1258, 386] width 58 height 25
type input "$12.73"
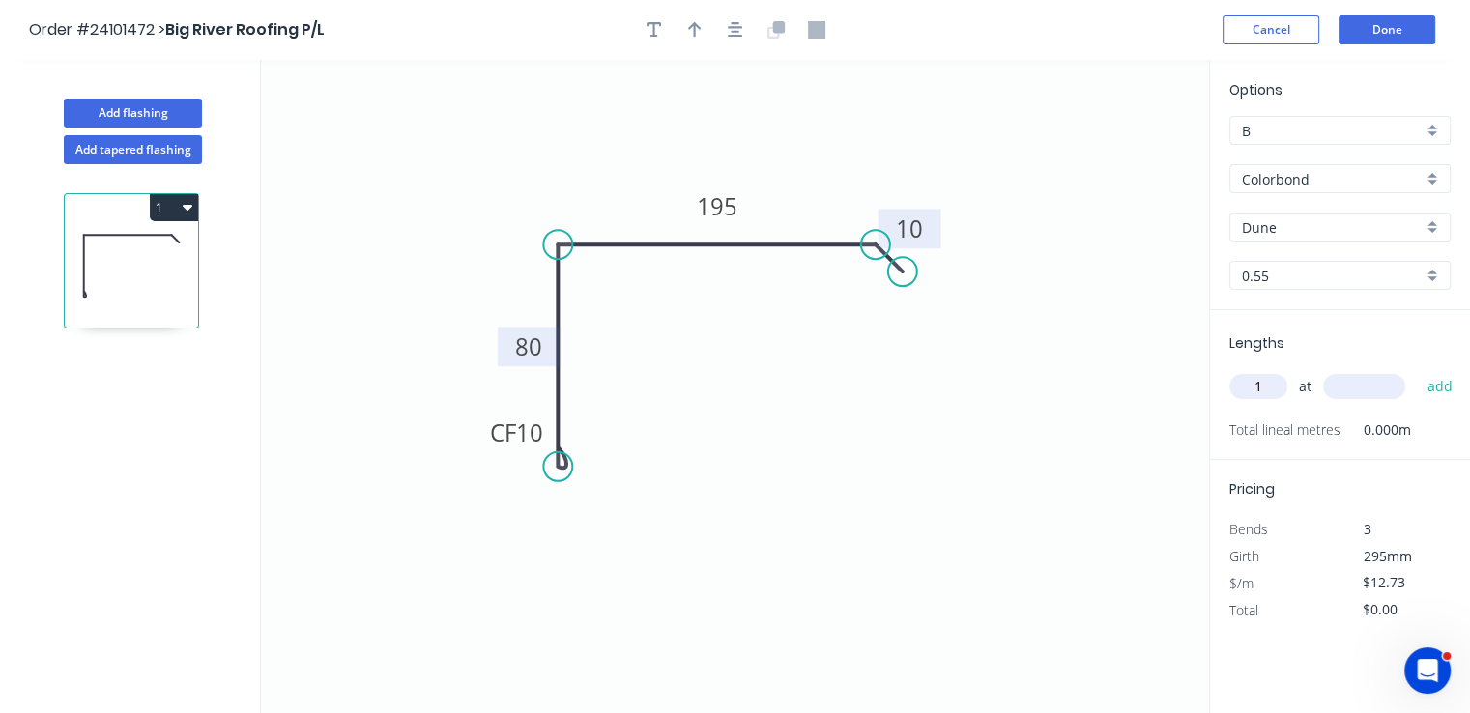
type input "1"
click at [1337, 391] on input "text" at bounding box center [1364, 386] width 82 height 25
type input "5500"
click at [1417, 370] on button "add" at bounding box center [1439, 386] width 45 height 33
click at [175, 198] on button "1" at bounding box center [174, 207] width 48 height 27
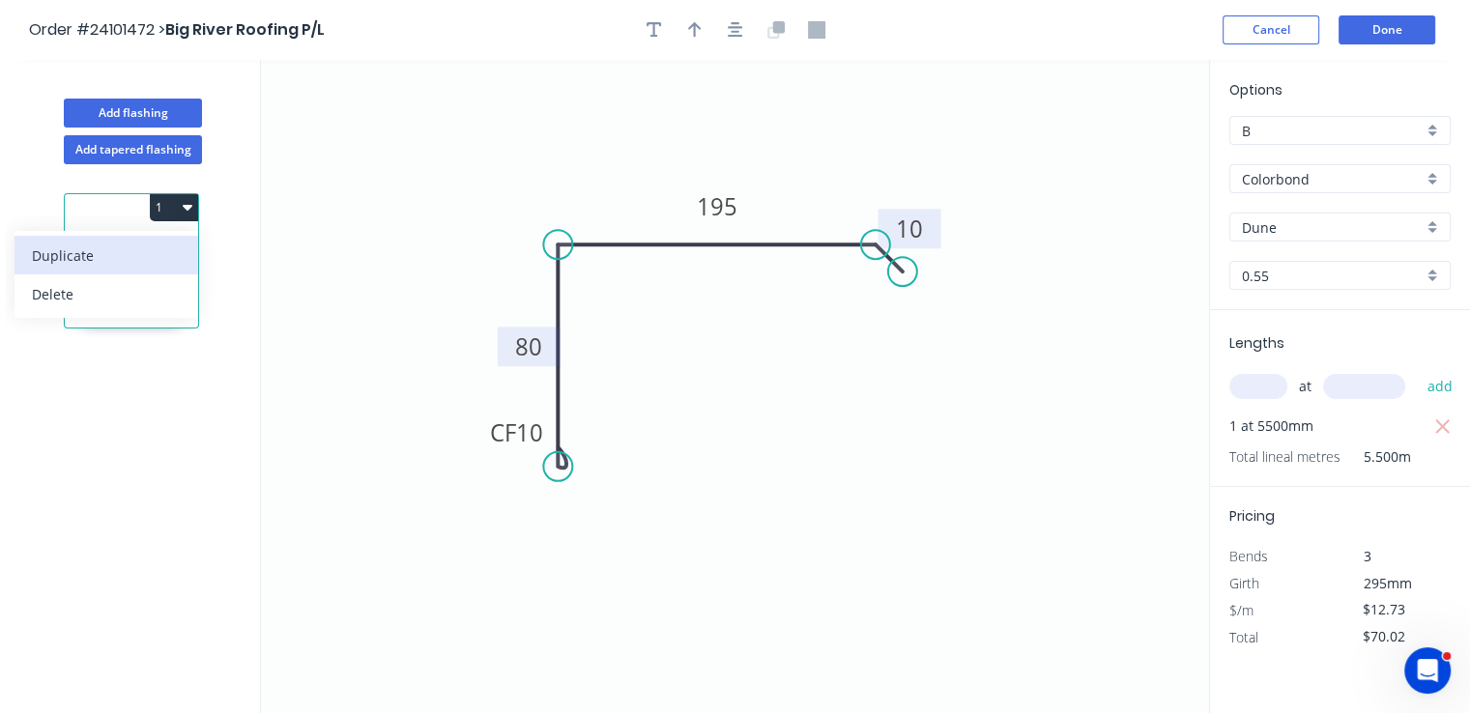
click at [149, 262] on div "Duplicate" at bounding box center [106, 256] width 149 height 28
type input "$0.00"
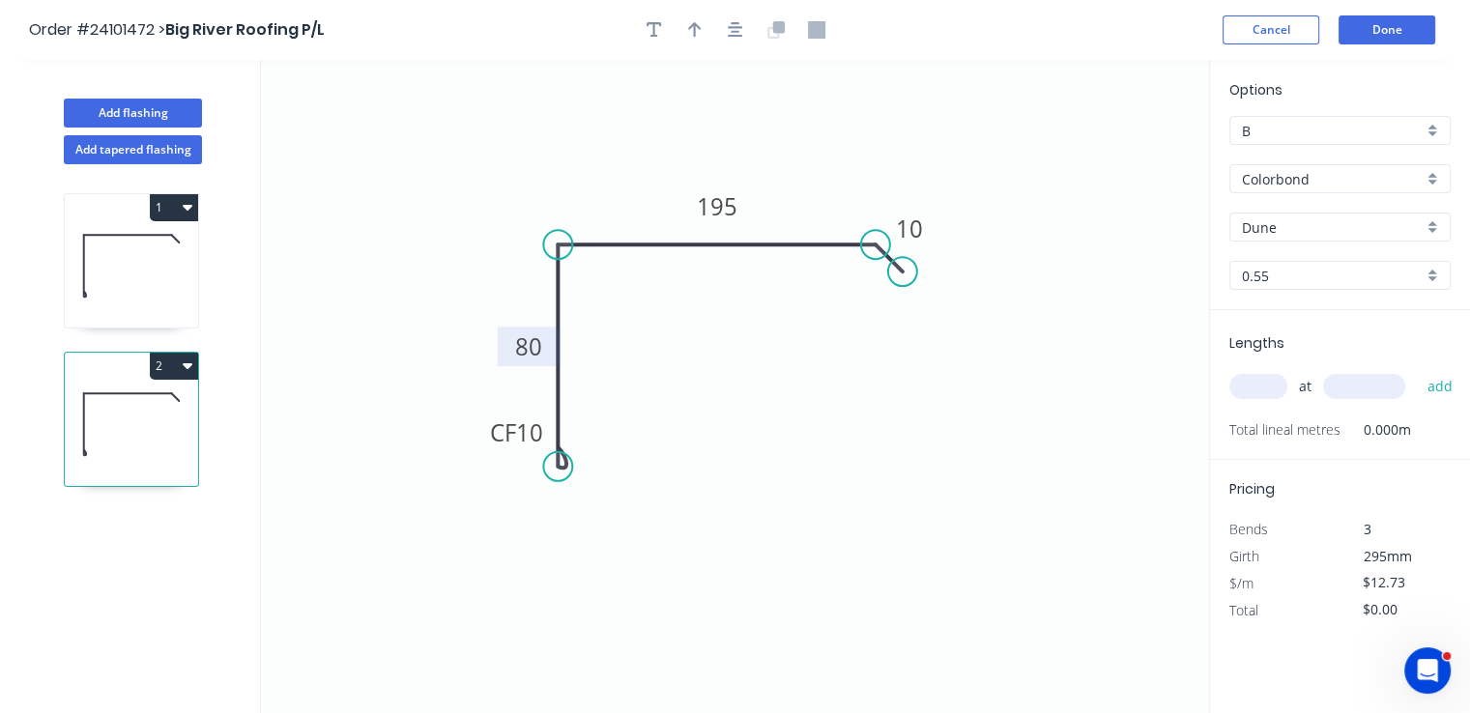
click at [529, 364] on rect at bounding box center [529, 347] width 63 height 40
click at [529, 349] on tspan "80" at bounding box center [528, 347] width 27 height 32
click at [716, 209] on tspan "195" at bounding box center [717, 206] width 41 height 32
click at [1263, 386] on input "text" at bounding box center [1258, 386] width 58 height 25
type input "$15.40"
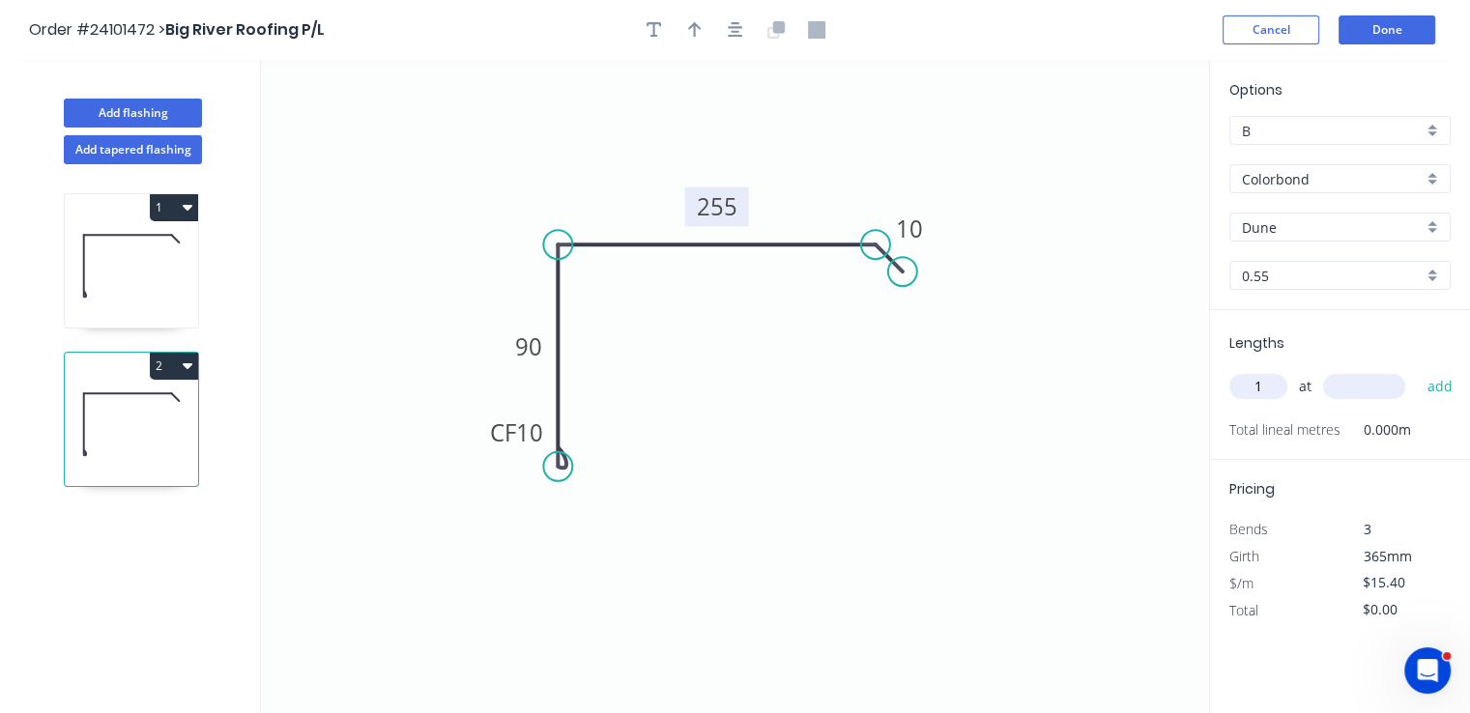
type input "1"
click at [1370, 390] on input "text" at bounding box center [1364, 386] width 82 height 25
type input "500"
click at [1417, 370] on button "add" at bounding box center [1439, 386] width 45 height 33
type input "$7.70"
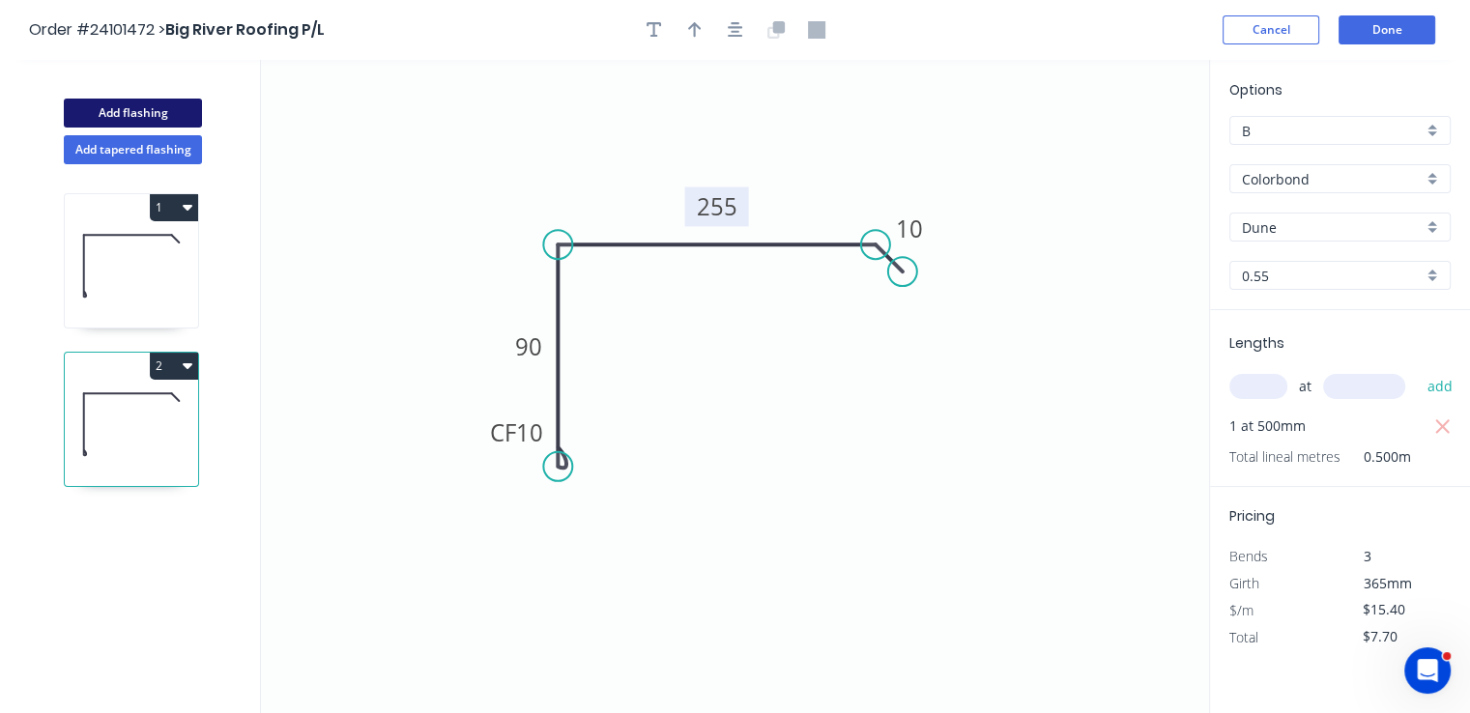
click at [171, 115] on button "Add flashing" at bounding box center [133, 113] width 138 height 29
type input "$0.00"
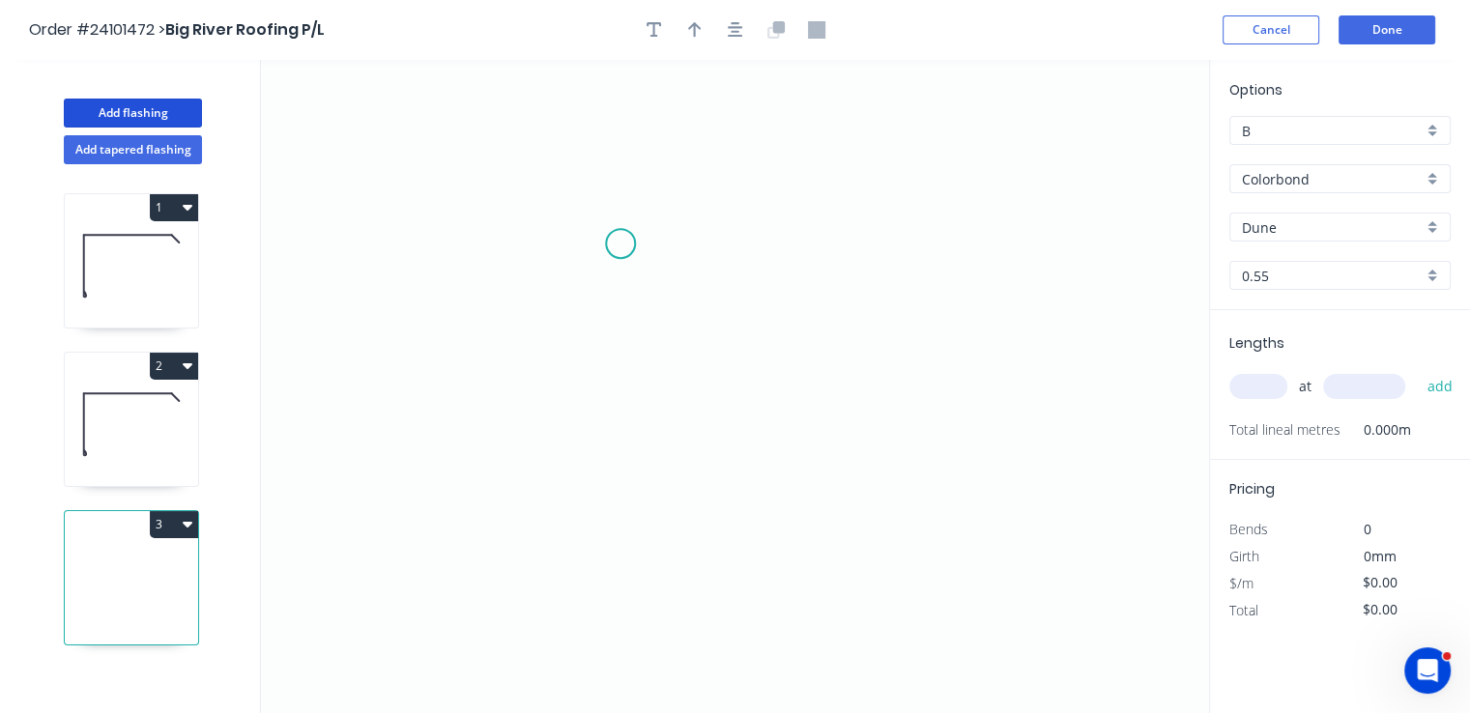
click at [602, 233] on icon "0" at bounding box center [735, 386] width 948 height 653
click at [604, 466] on icon "0" at bounding box center [735, 386] width 948 height 653
click at [755, 463] on icon "0 ?" at bounding box center [735, 386] width 948 height 653
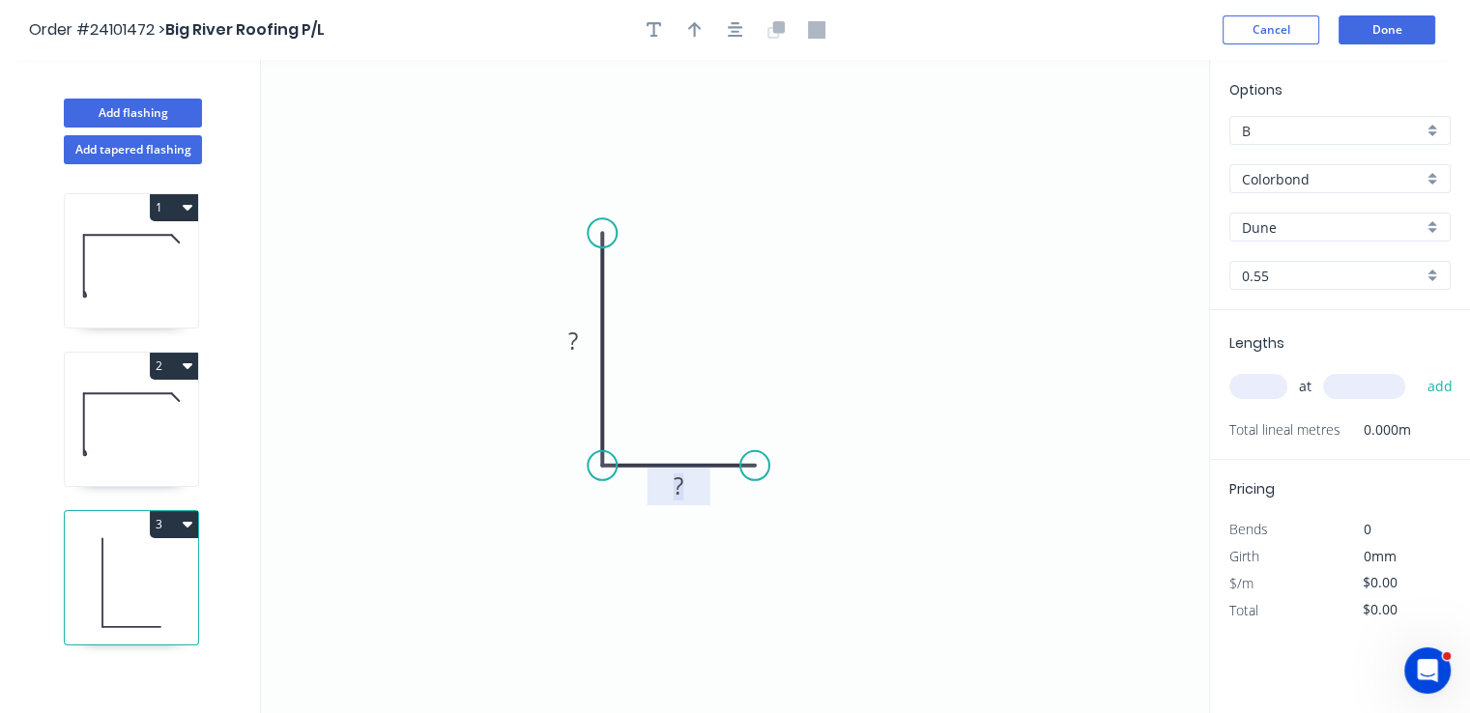
click at [678, 488] on tspan "?" at bounding box center [679, 486] width 10 height 32
click at [573, 346] on tspan "?" at bounding box center [573, 340] width 10 height 32
click at [1247, 376] on input "text" at bounding box center [1258, 386] width 58 height 25
type input "$6.84"
type input "1"
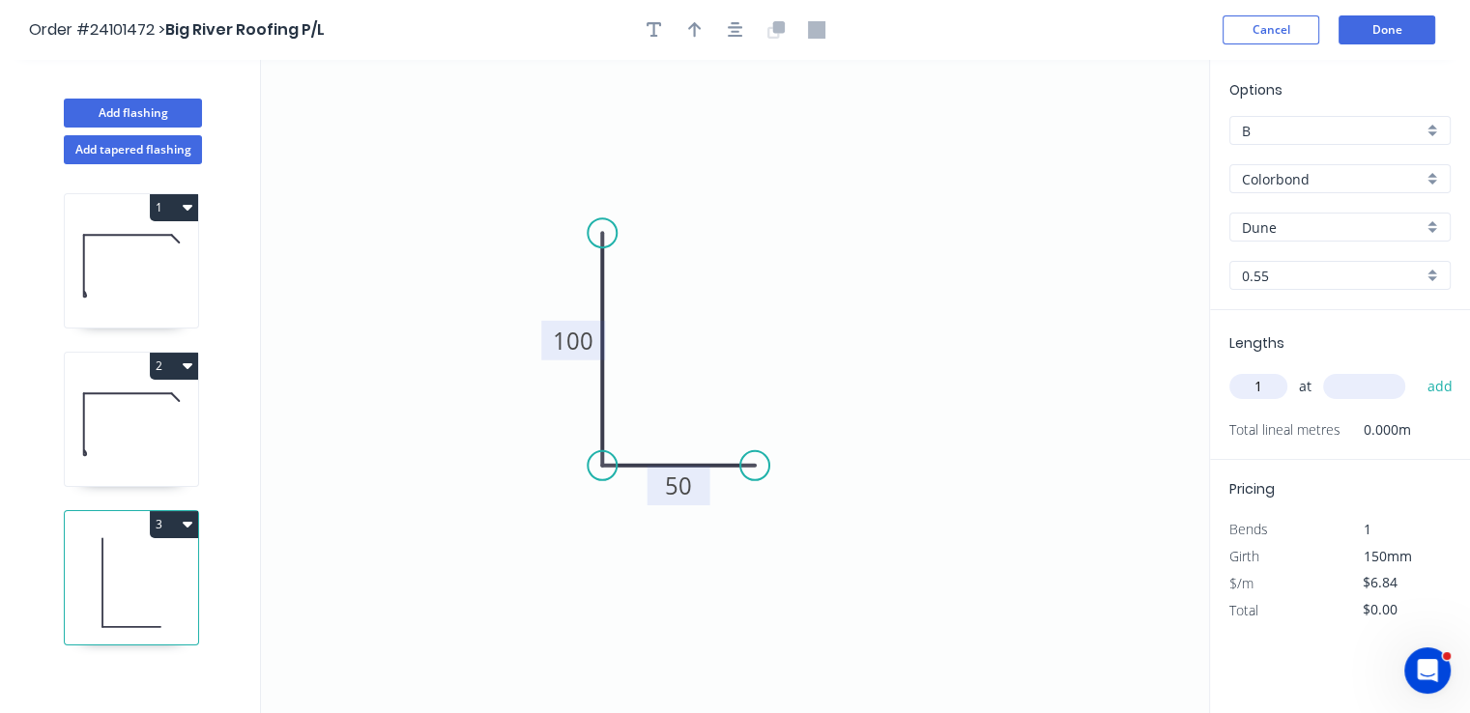
click at [1364, 395] on input "text" at bounding box center [1364, 386] width 82 height 25
type input "500"
click at [1417, 370] on button "add" at bounding box center [1439, 386] width 45 height 33
type input "$3.42"
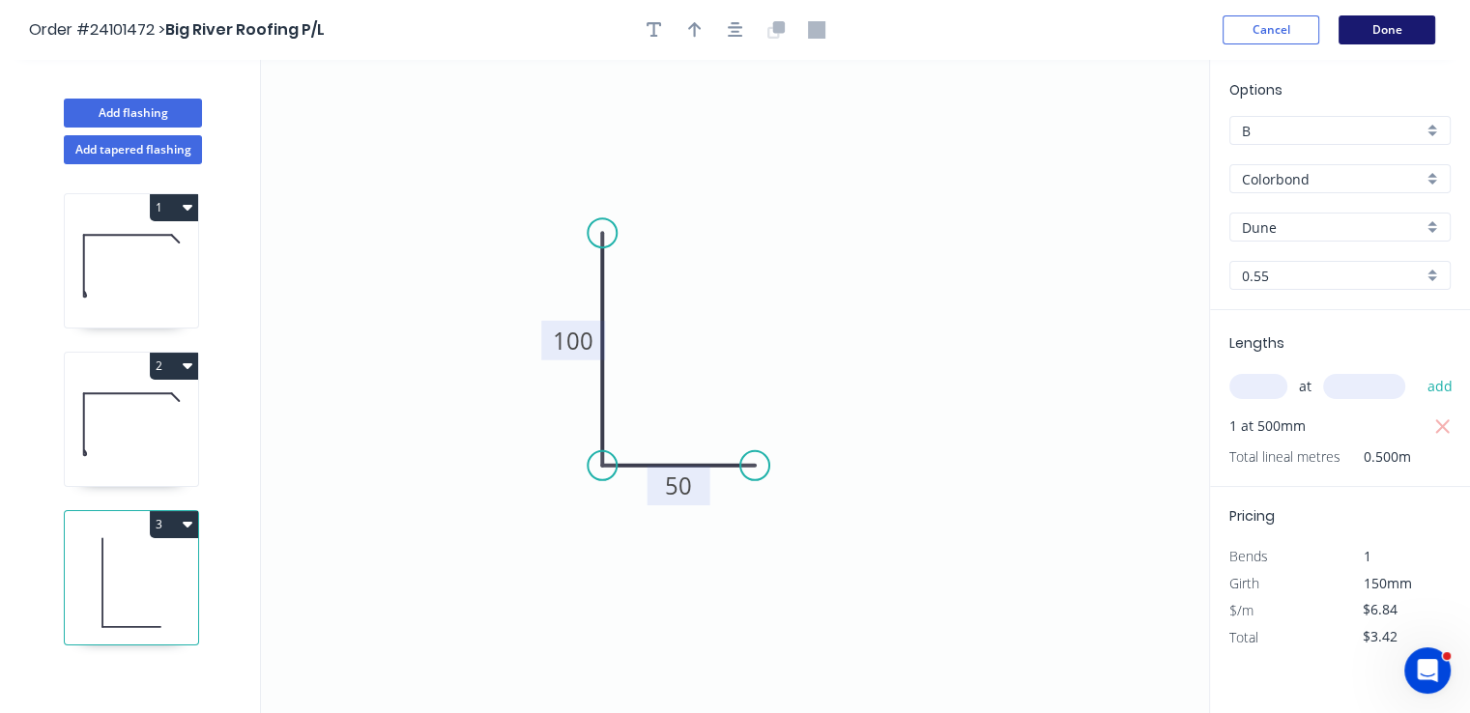
click at [1400, 30] on button "Done" at bounding box center [1387, 29] width 97 height 29
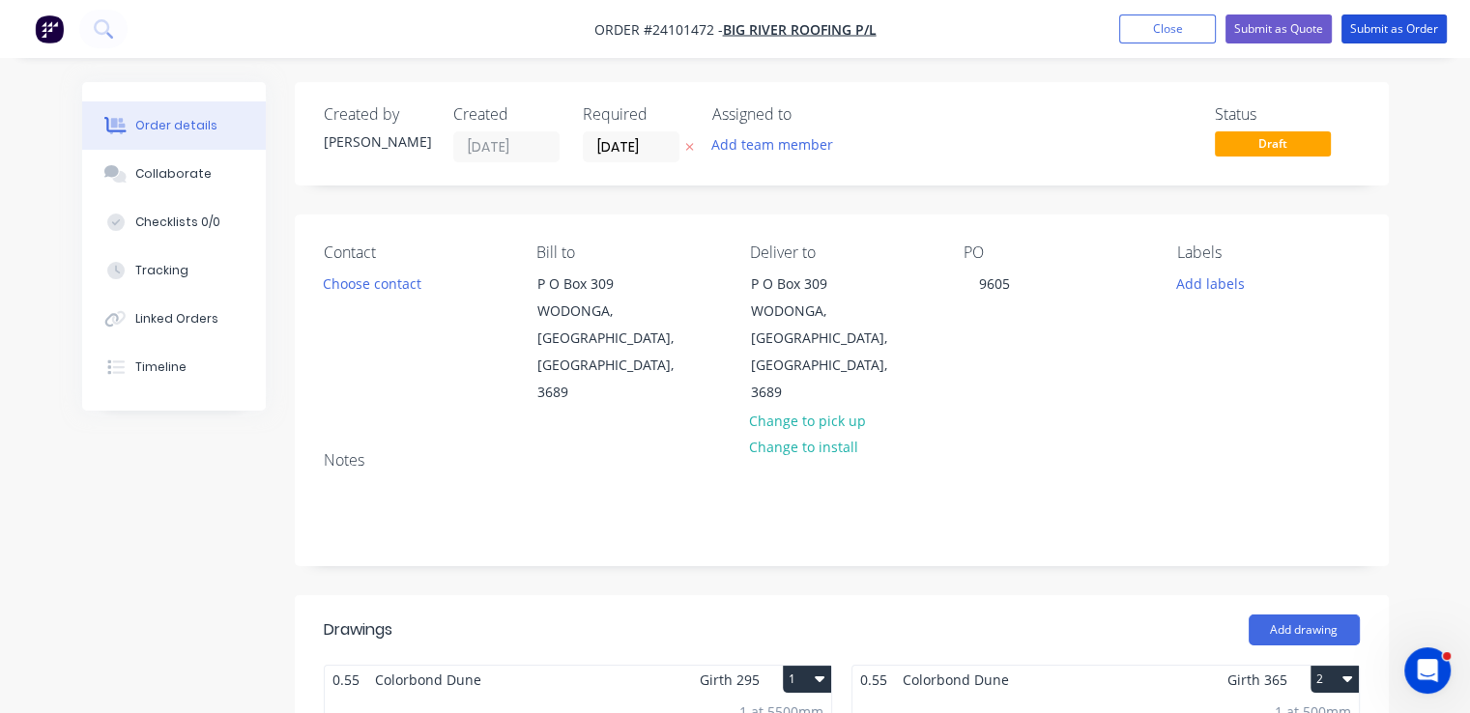
click at [1400, 30] on button "Submit as Order" at bounding box center [1394, 28] width 105 height 29
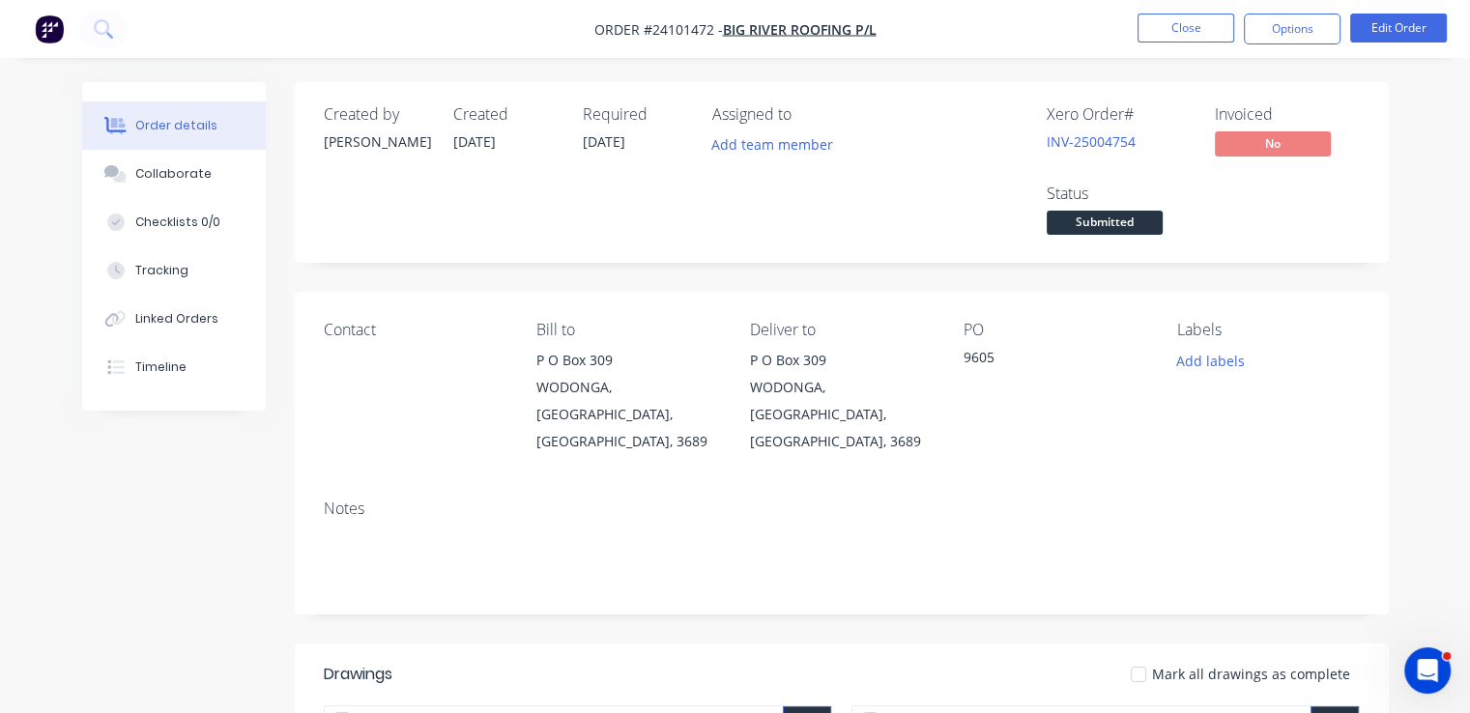
click at [43, 35] on img "button" at bounding box center [49, 28] width 29 height 29
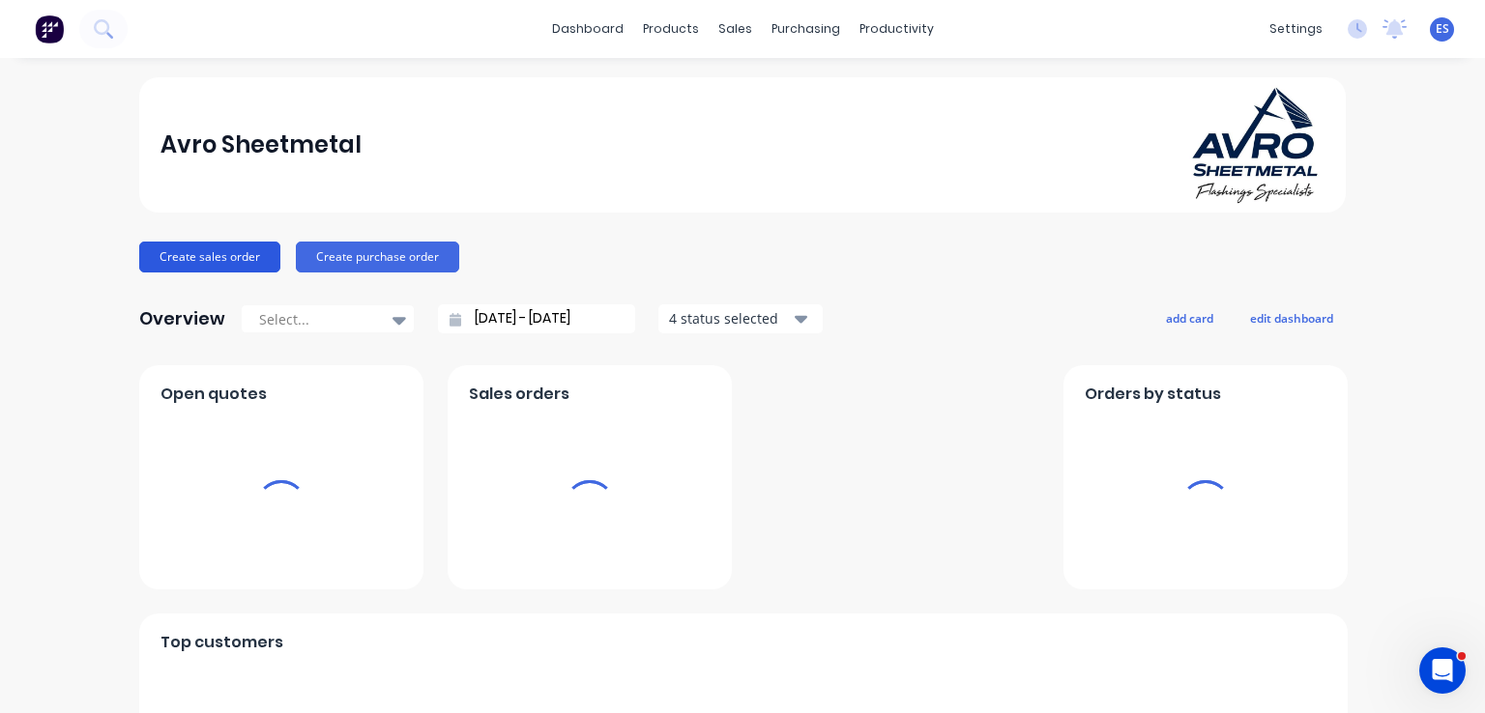
click at [200, 251] on button "Create sales order" at bounding box center [209, 257] width 141 height 31
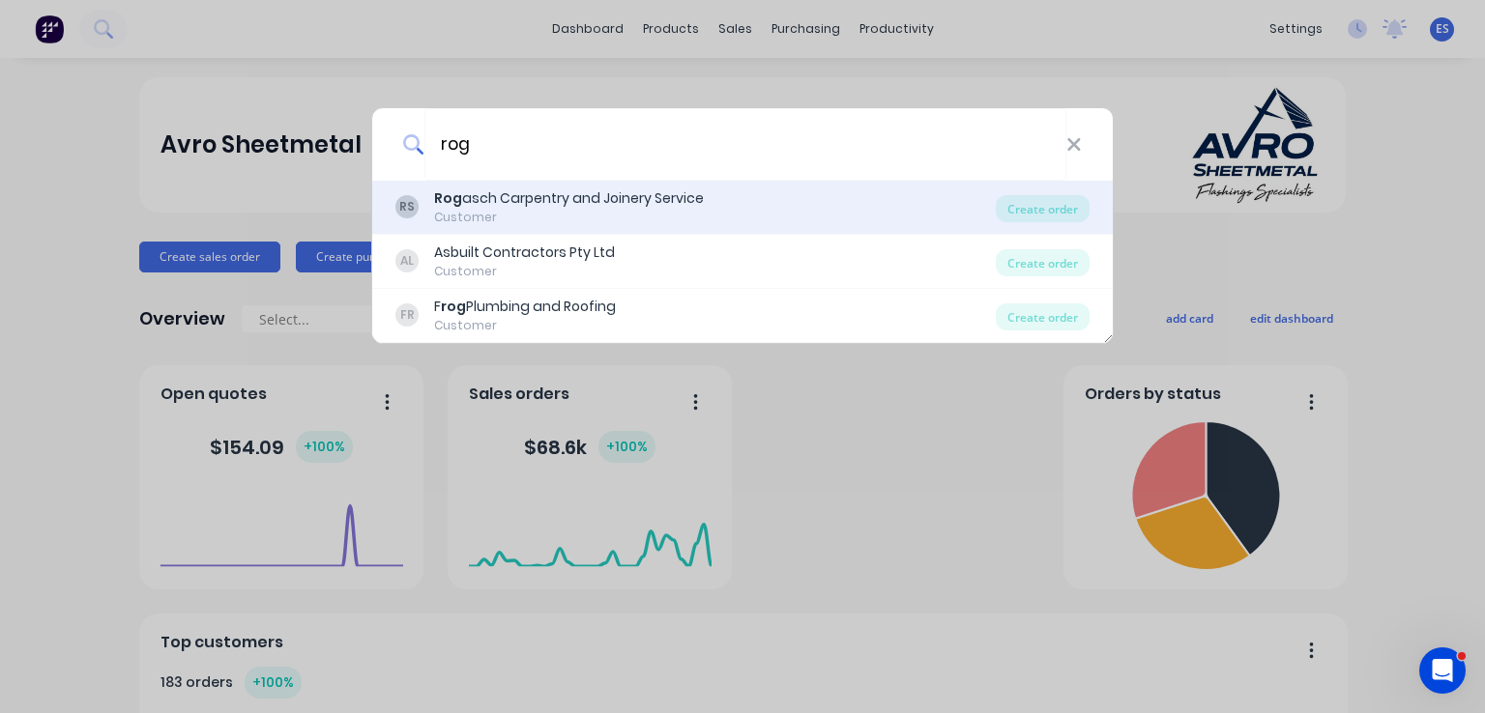
type input "rog"
click at [661, 208] on div "Rog asch Carpentry and Joinery Service" at bounding box center [569, 198] width 270 height 20
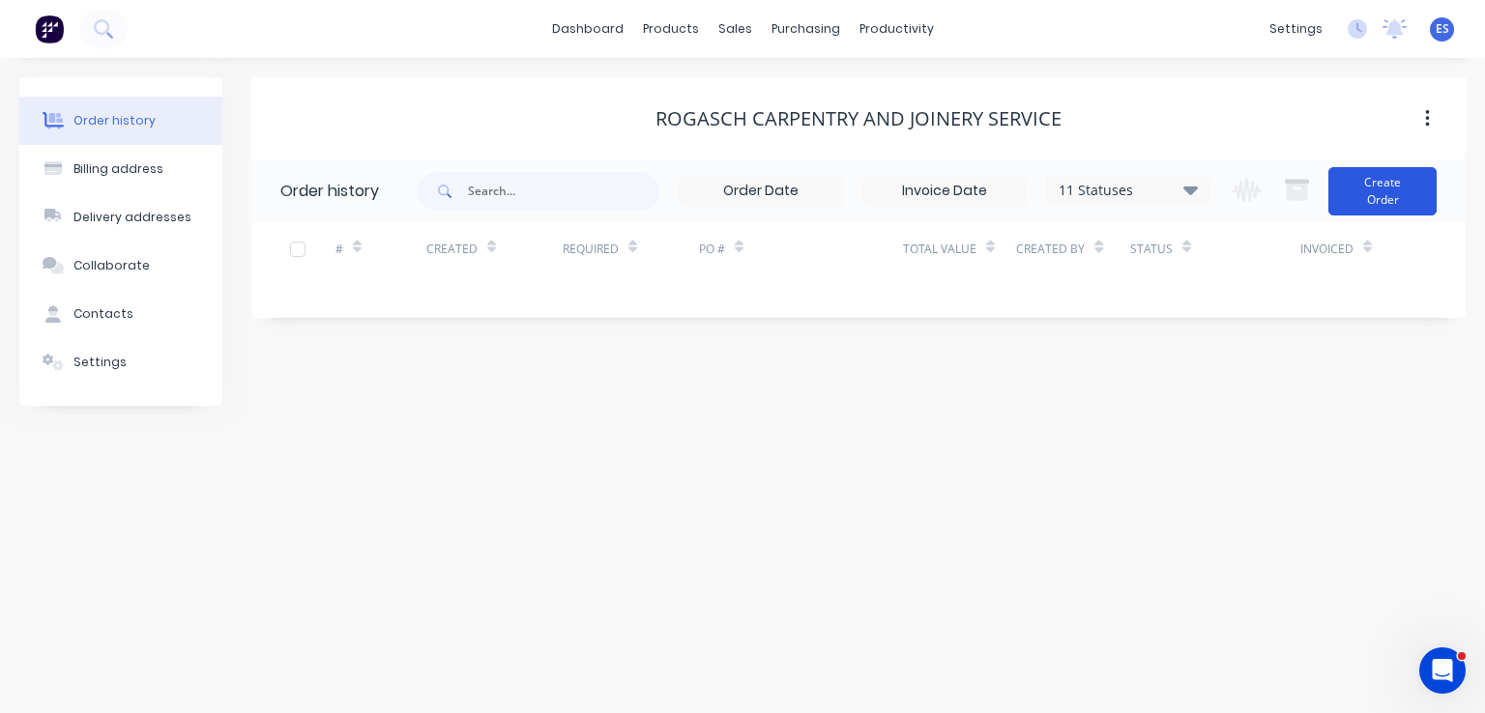
click at [1388, 191] on button "Create Order" at bounding box center [1382, 191] width 108 height 48
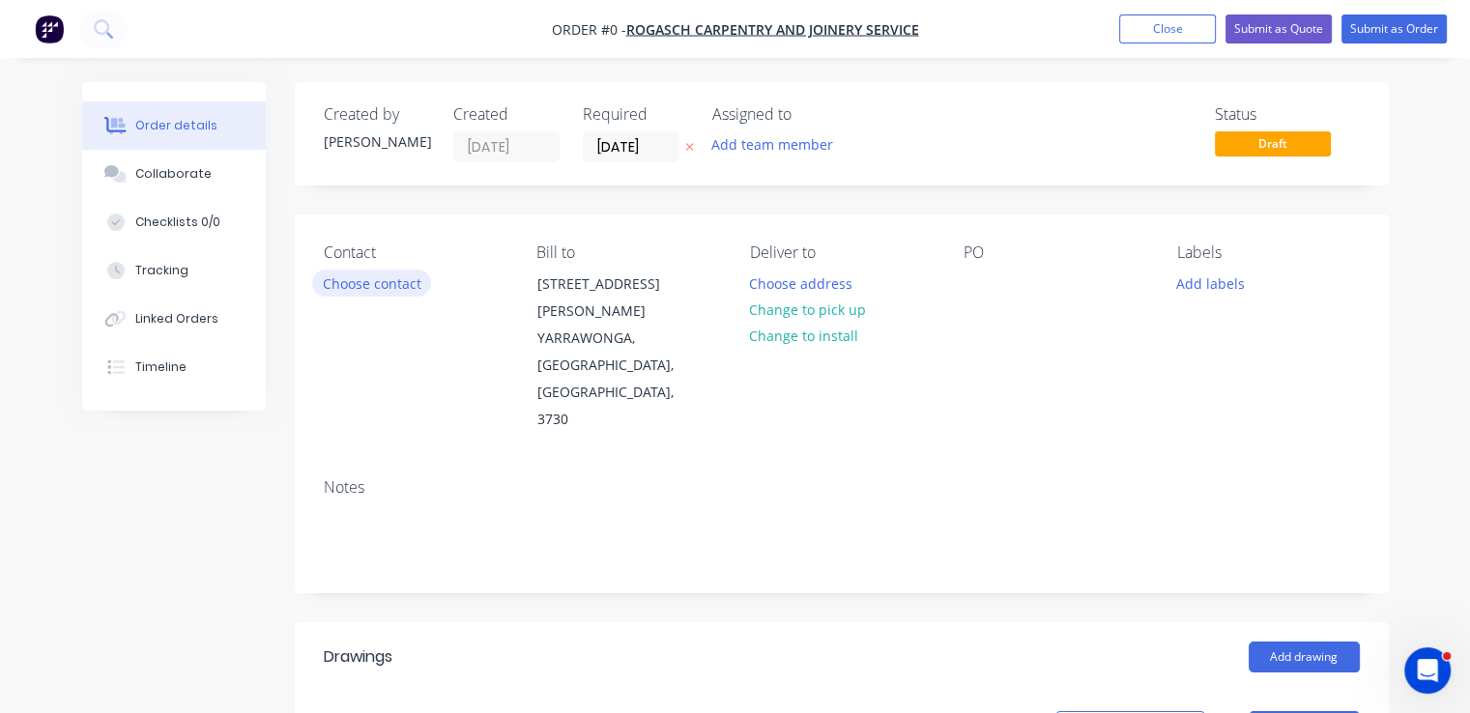
click at [377, 275] on button "Choose contact" at bounding box center [371, 283] width 119 height 26
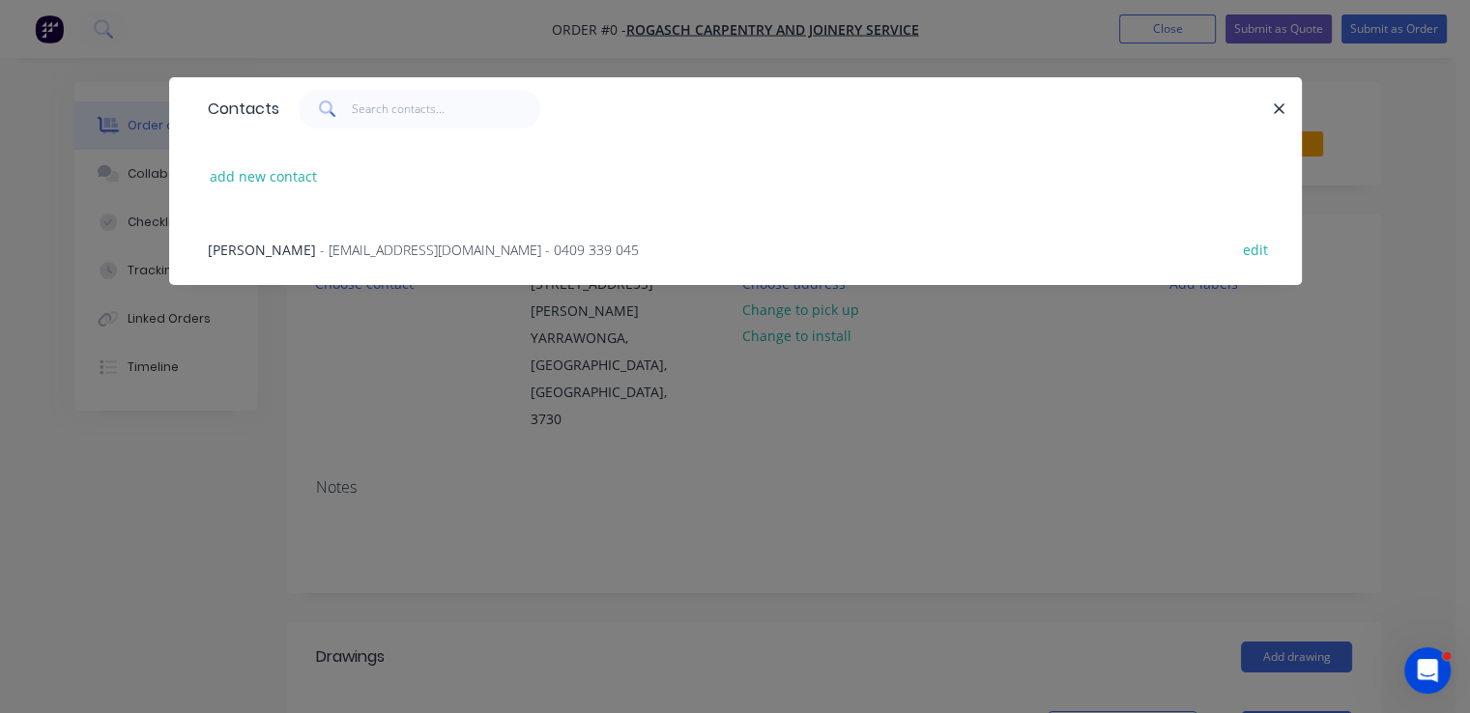
click at [352, 249] on span "- timrogasch@bigpond.com - 0409 339 045" at bounding box center [479, 250] width 319 height 18
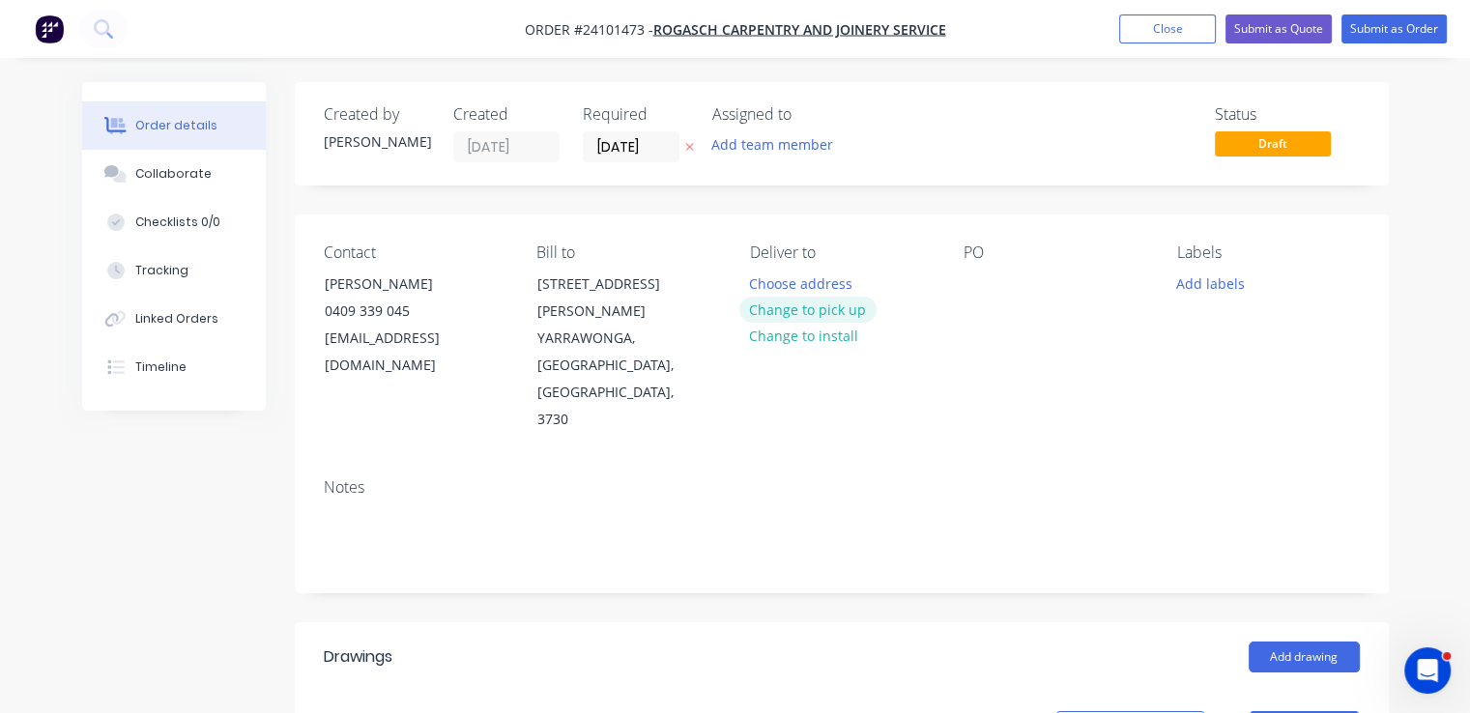
click at [808, 303] on button "Change to pick up" at bounding box center [807, 310] width 137 height 26
click at [982, 279] on div at bounding box center [979, 284] width 31 height 28
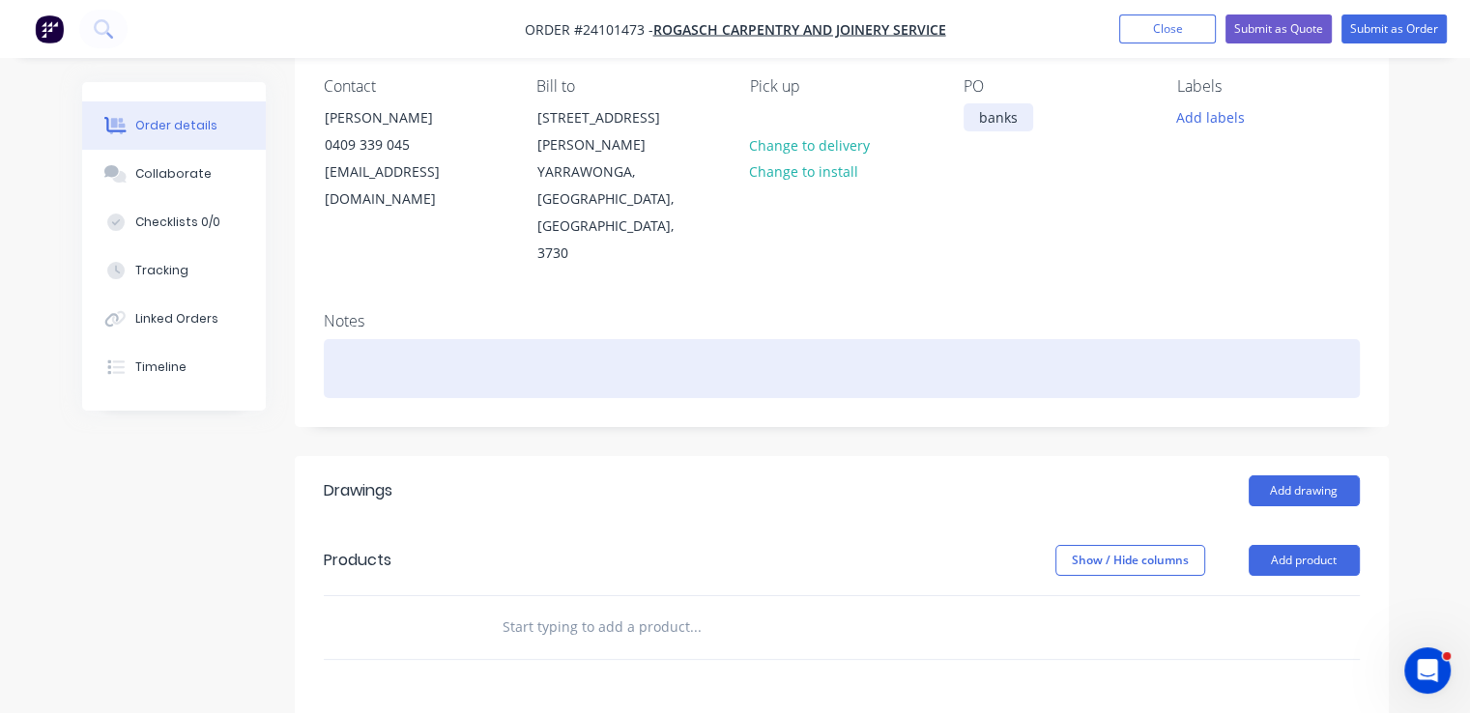
scroll to position [193, 0]
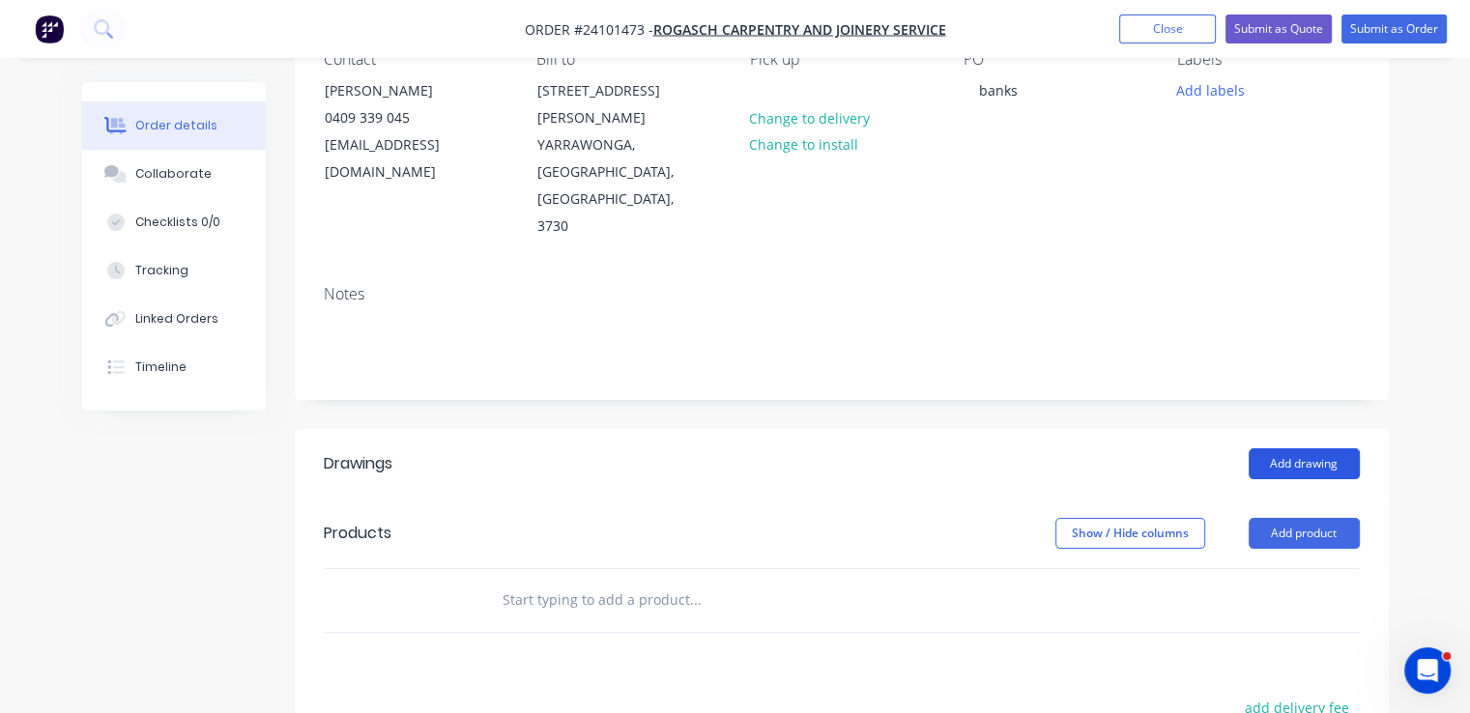
click at [1309, 448] on button "Add drawing" at bounding box center [1304, 463] width 111 height 31
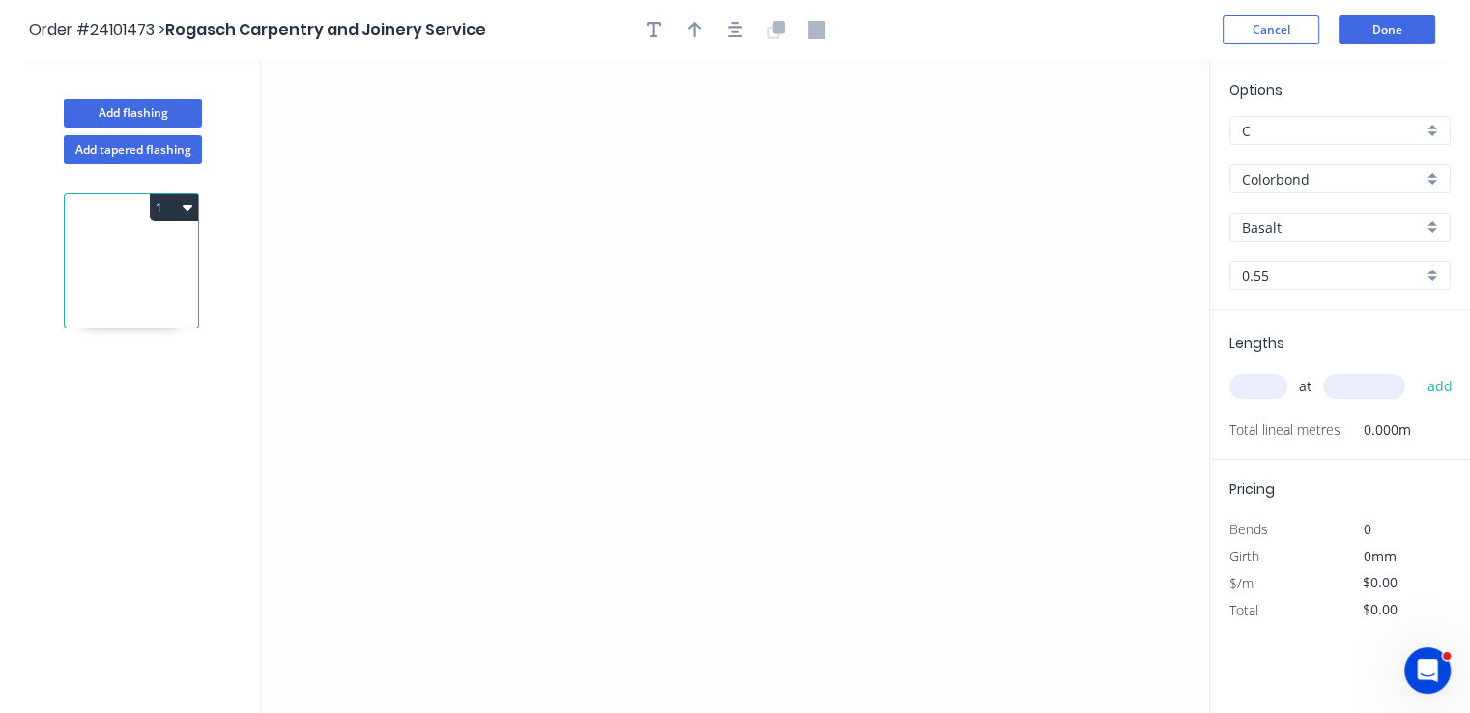
click at [1284, 232] on input "Basalt" at bounding box center [1332, 227] width 181 height 20
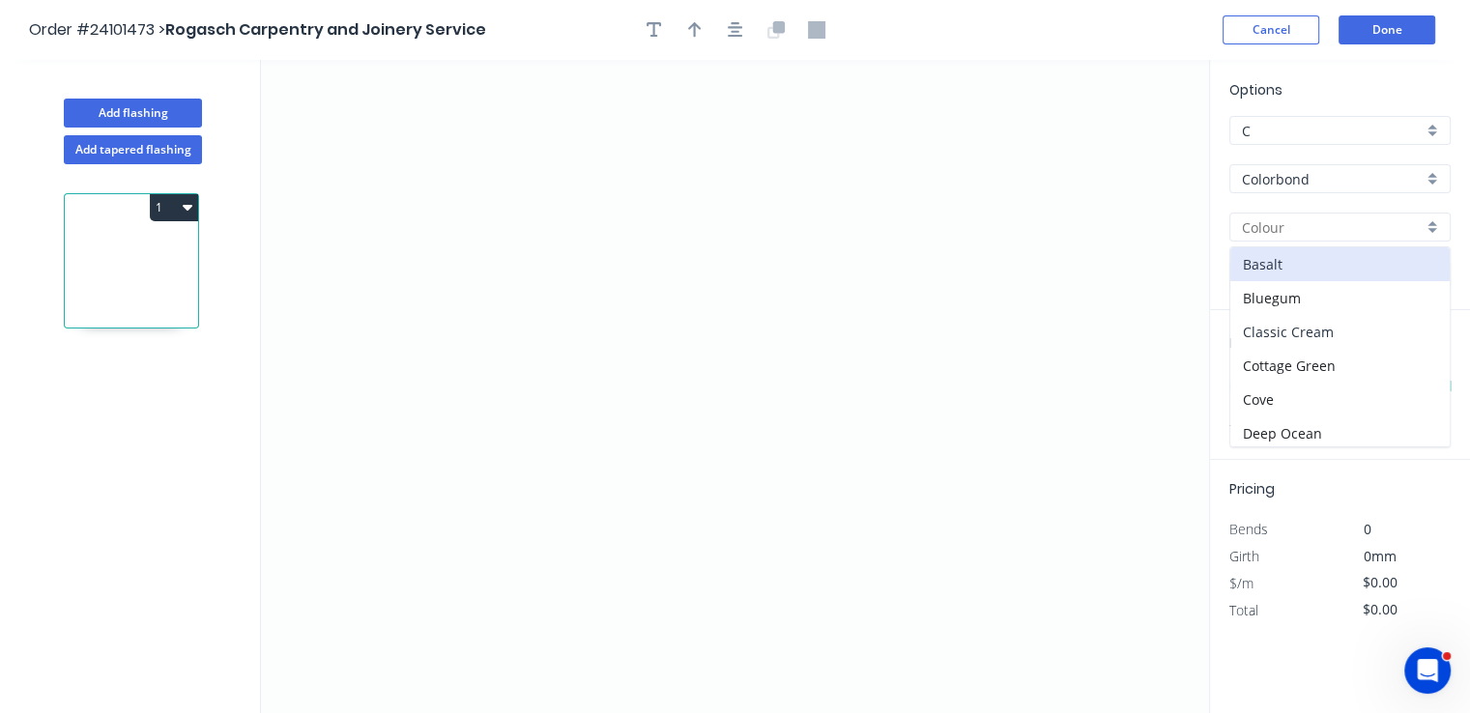
click at [1281, 330] on div "Classic Cream" at bounding box center [1339, 332] width 219 height 34
type input "Classic Cream"
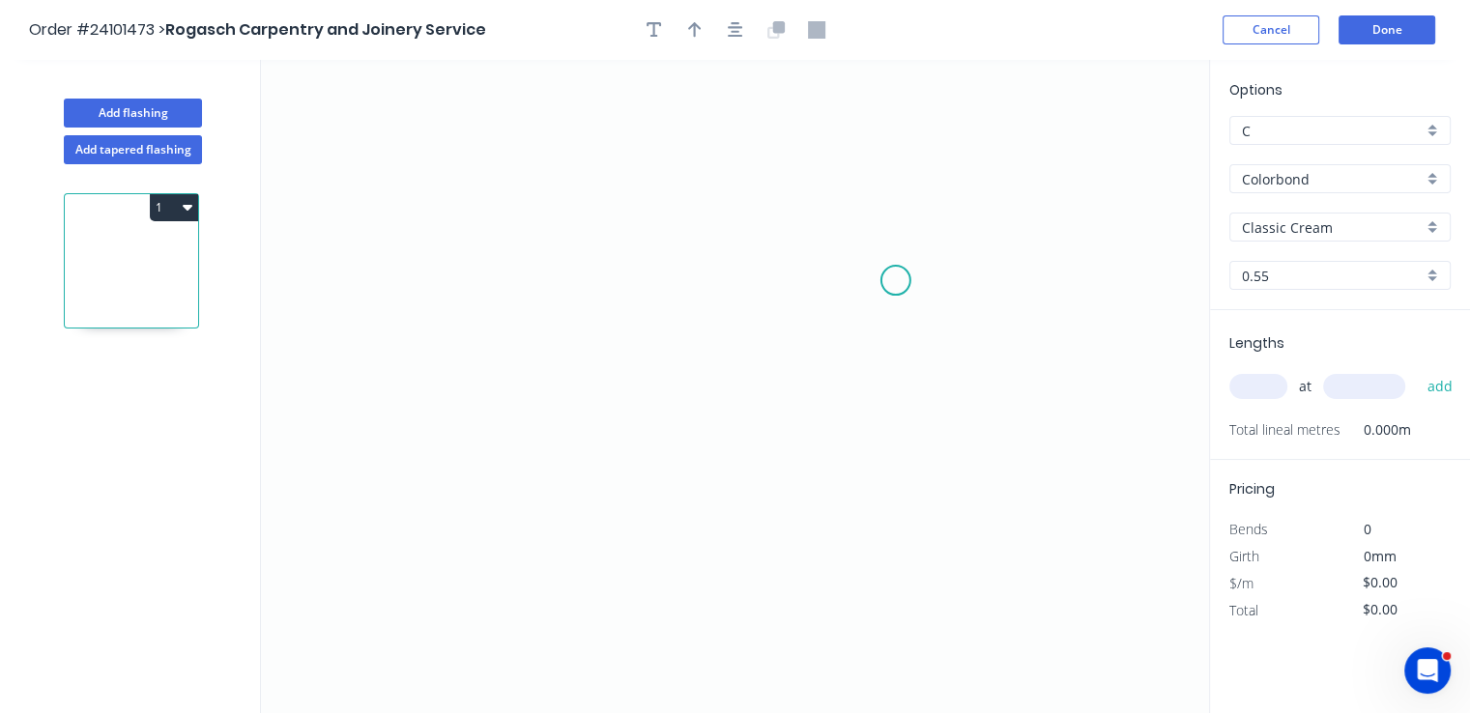
click at [896, 280] on icon "0" at bounding box center [735, 386] width 948 height 653
click at [866, 246] on icon "0" at bounding box center [735, 386] width 948 height 653
click at [519, 270] on icon "0 ?" at bounding box center [735, 386] width 948 height 653
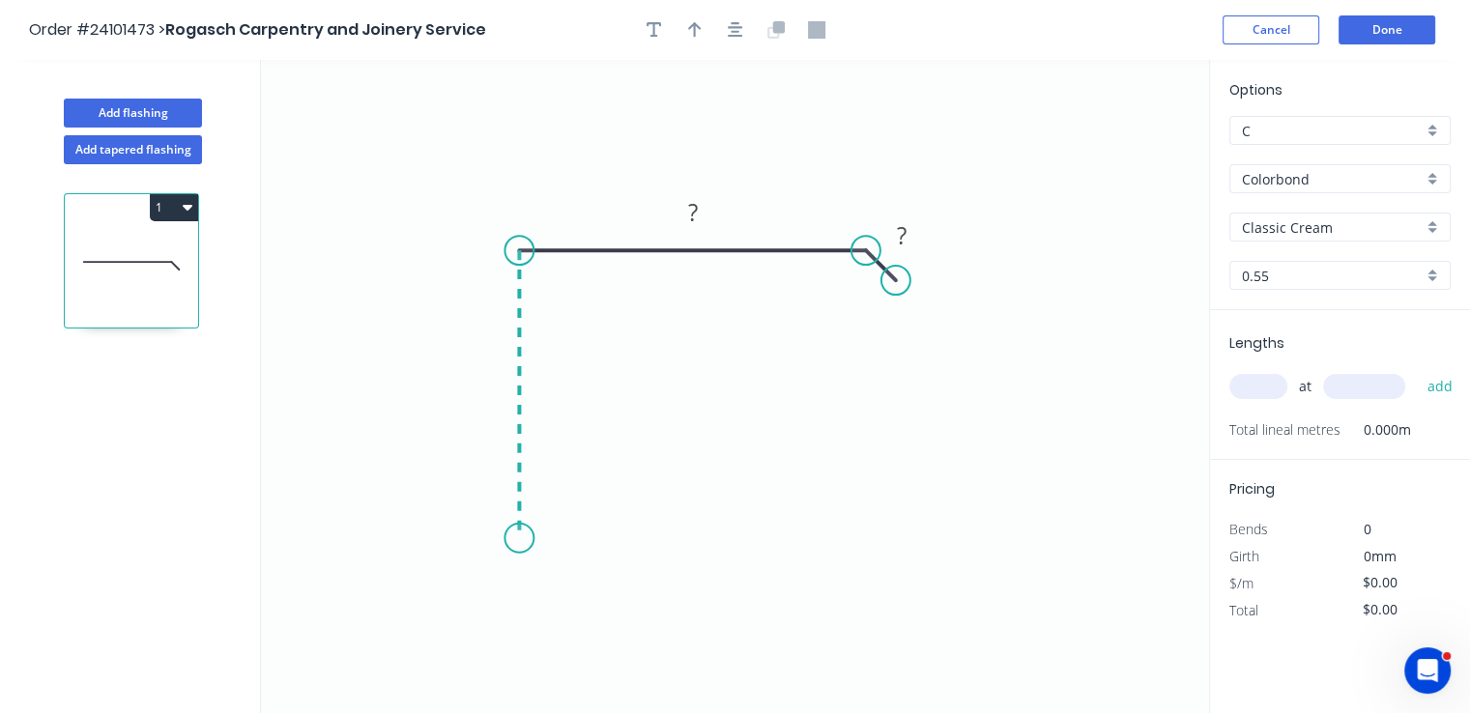
click at [529, 538] on icon "0 ? ?" at bounding box center [735, 386] width 948 height 653
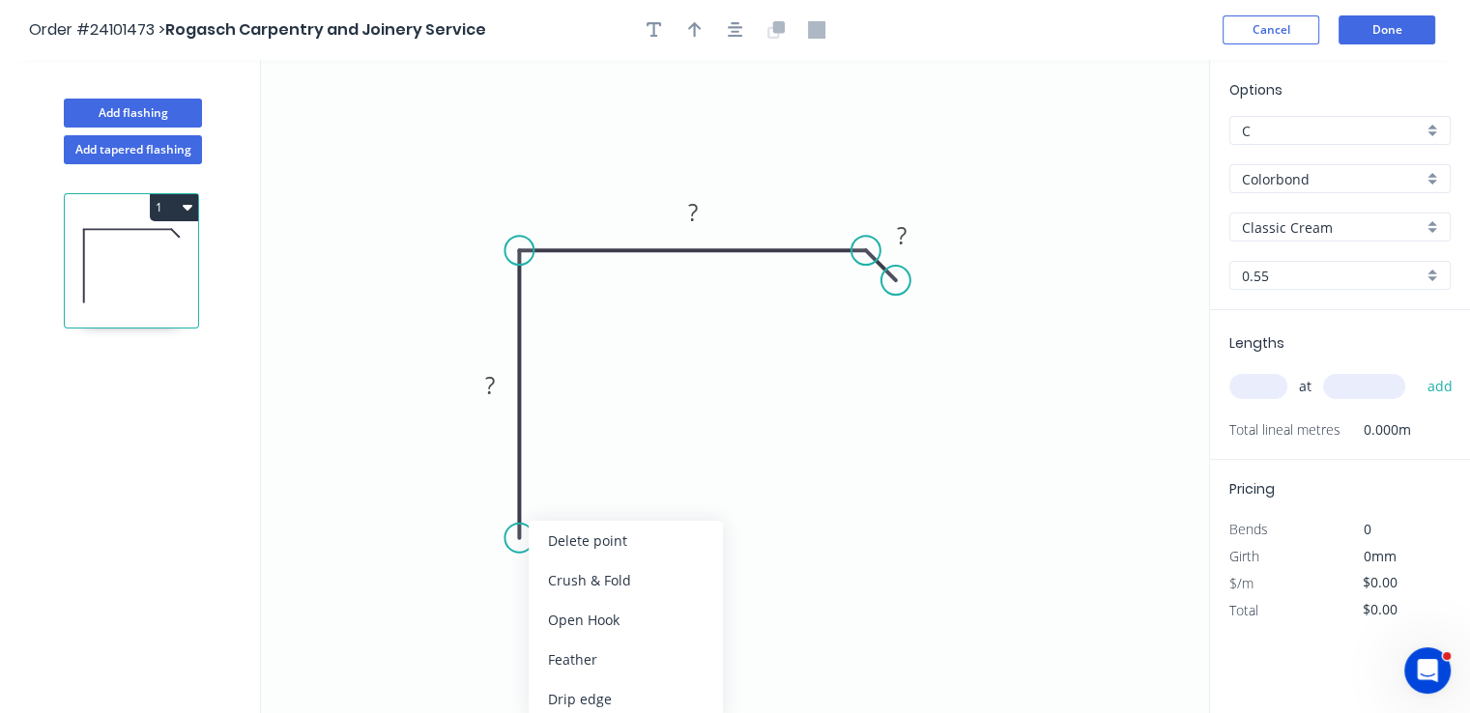
drag, startPoint x: 565, startPoint y: 585, endPoint x: 565, endPoint y: 561, distance: 24.2
click at [565, 585] on div "Crush & Fold" at bounding box center [626, 581] width 194 height 40
click at [493, 504] on tspan "10" at bounding box center [490, 503] width 27 height 32
click at [481, 388] on rect at bounding box center [490, 386] width 39 height 27
click at [709, 225] on rect at bounding box center [693, 213] width 39 height 27
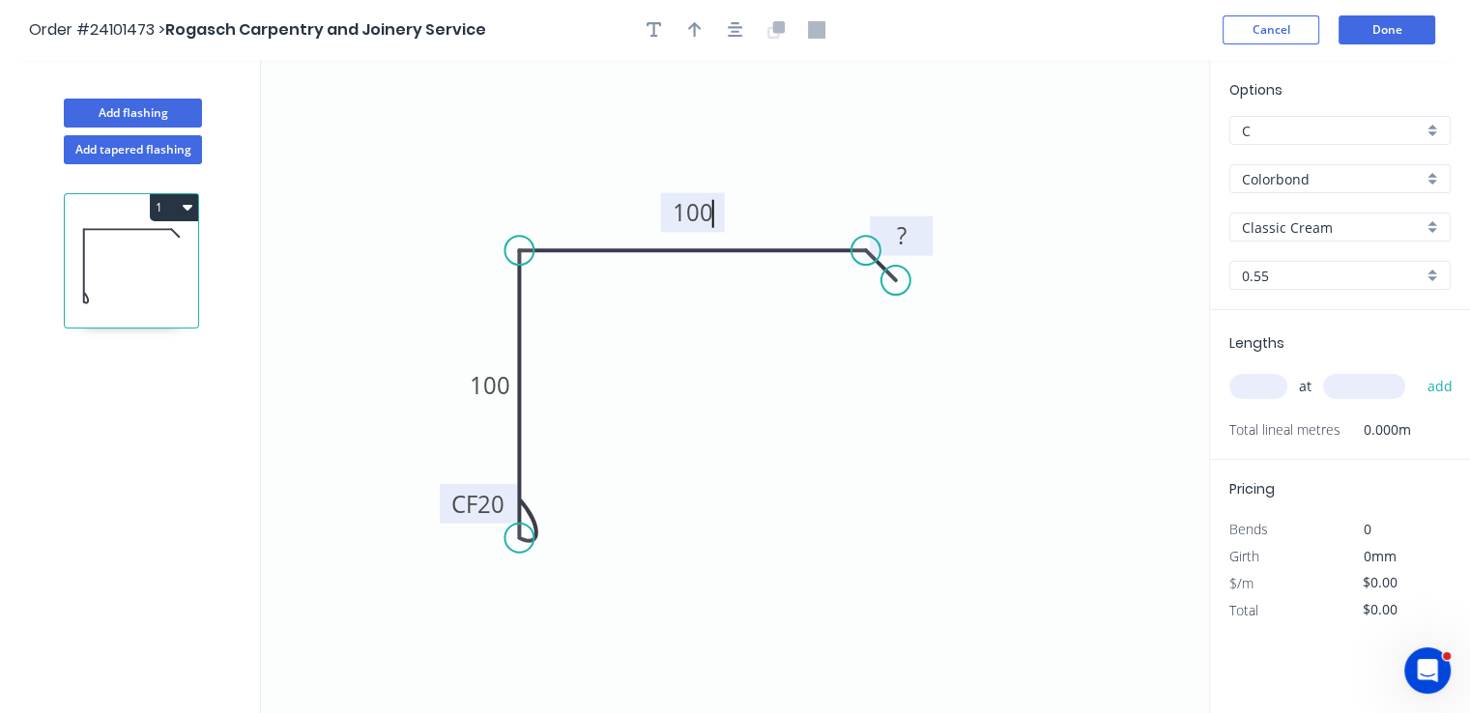
click at [912, 234] on rect at bounding box center [900, 236] width 39 height 27
click at [1268, 384] on input "text" at bounding box center [1258, 386] width 58 height 25
type input "$12.25"
type input "1"
click at [1338, 380] on input "text" at bounding box center [1364, 386] width 82 height 25
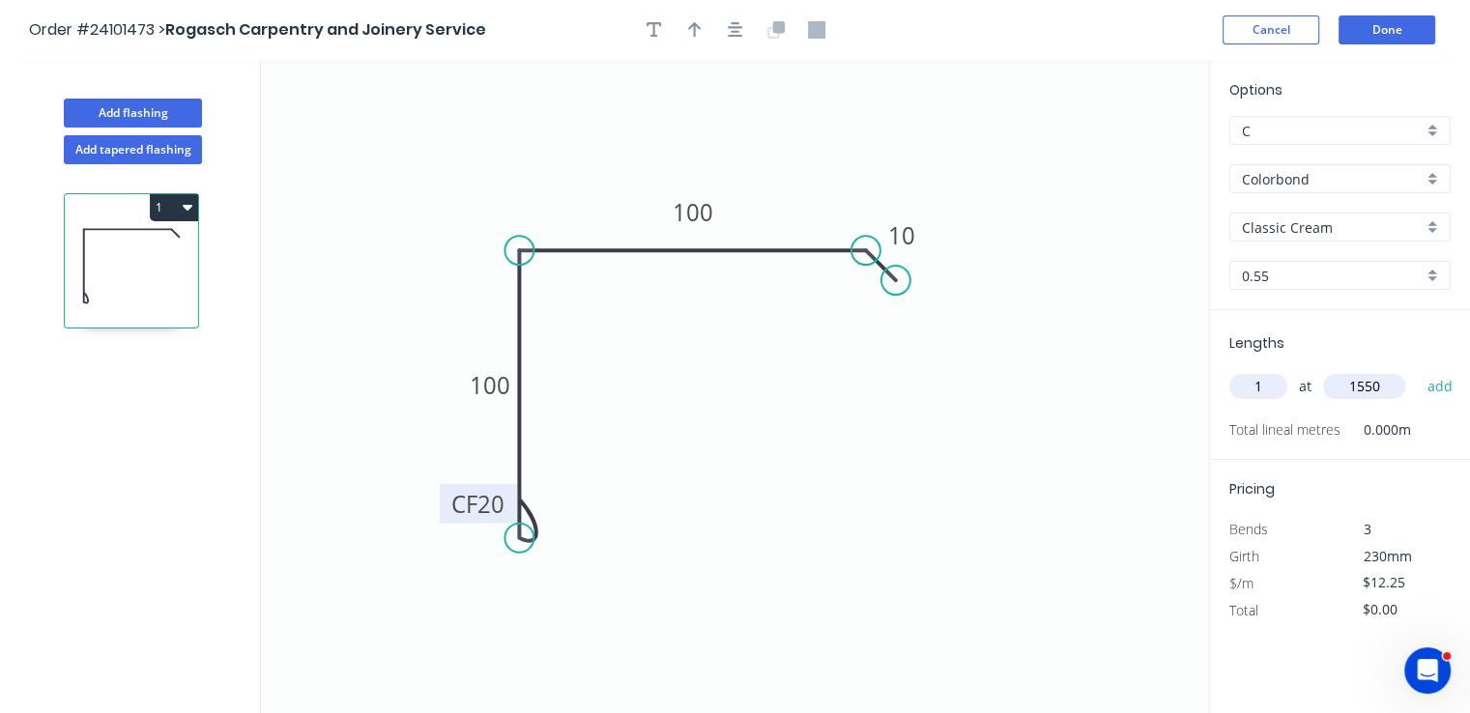
type input "1550"
click at [1417, 370] on button "add" at bounding box center [1439, 386] width 45 height 33
click at [183, 209] on icon "button" at bounding box center [188, 206] width 10 height 15
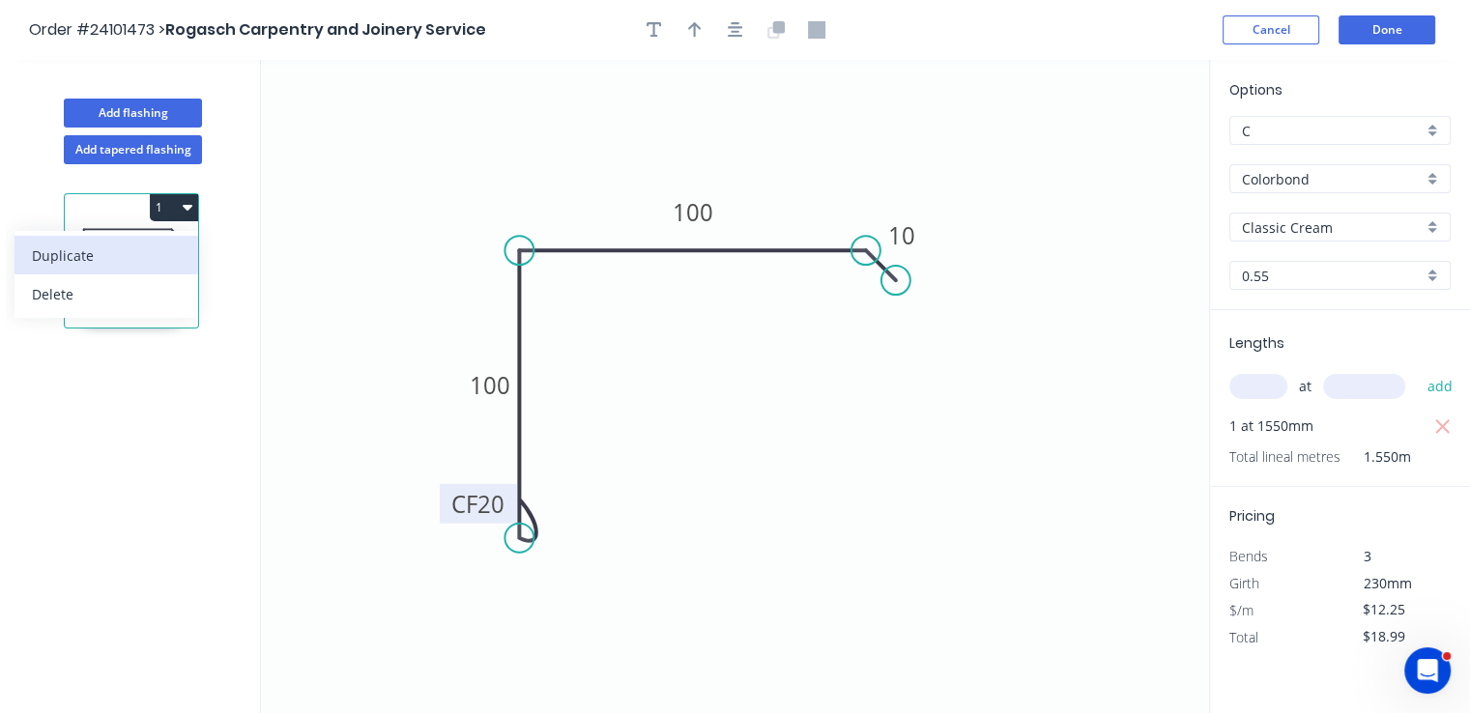
click at [147, 252] on div "Duplicate" at bounding box center [106, 256] width 149 height 28
type input "$0.00"
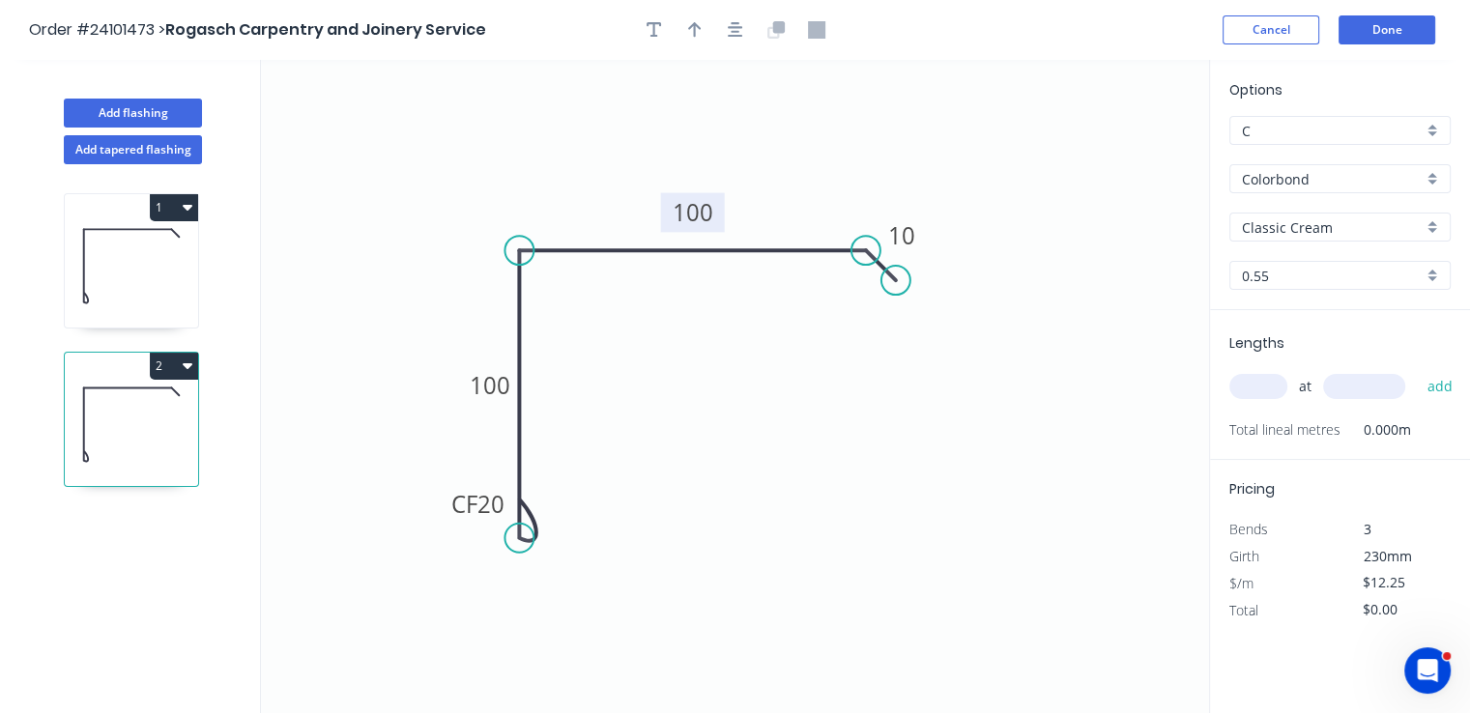
click at [685, 211] on tspan "100" at bounding box center [693, 212] width 41 height 32
click at [1264, 384] on input "text" at bounding box center [1258, 386] width 58 height 25
type input "$14.01"
type input "1"
click at [1379, 399] on input "text" at bounding box center [1364, 386] width 82 height 25
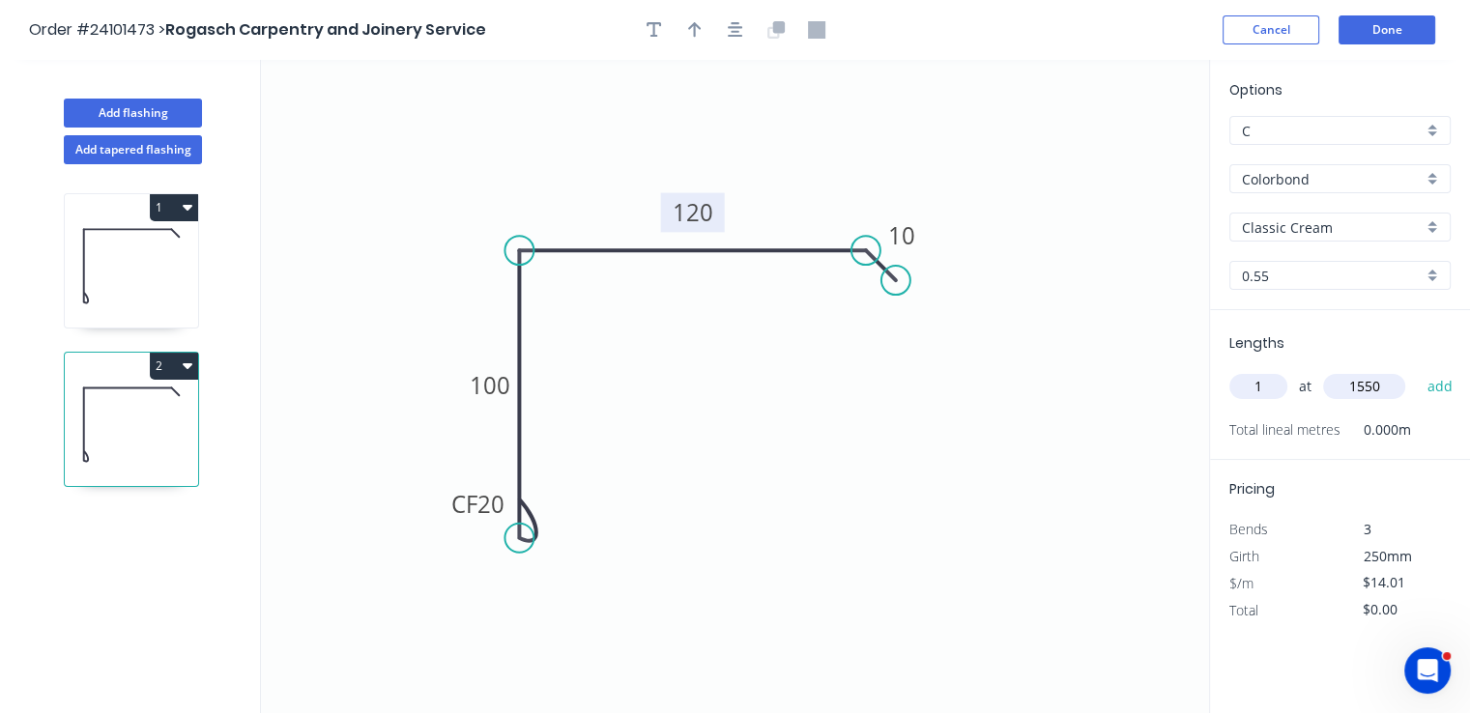
type input "1550"
click at [1417, 370] on button "add" at bounding box center [1439, 386] width 45 height 33
type input "$21.72"
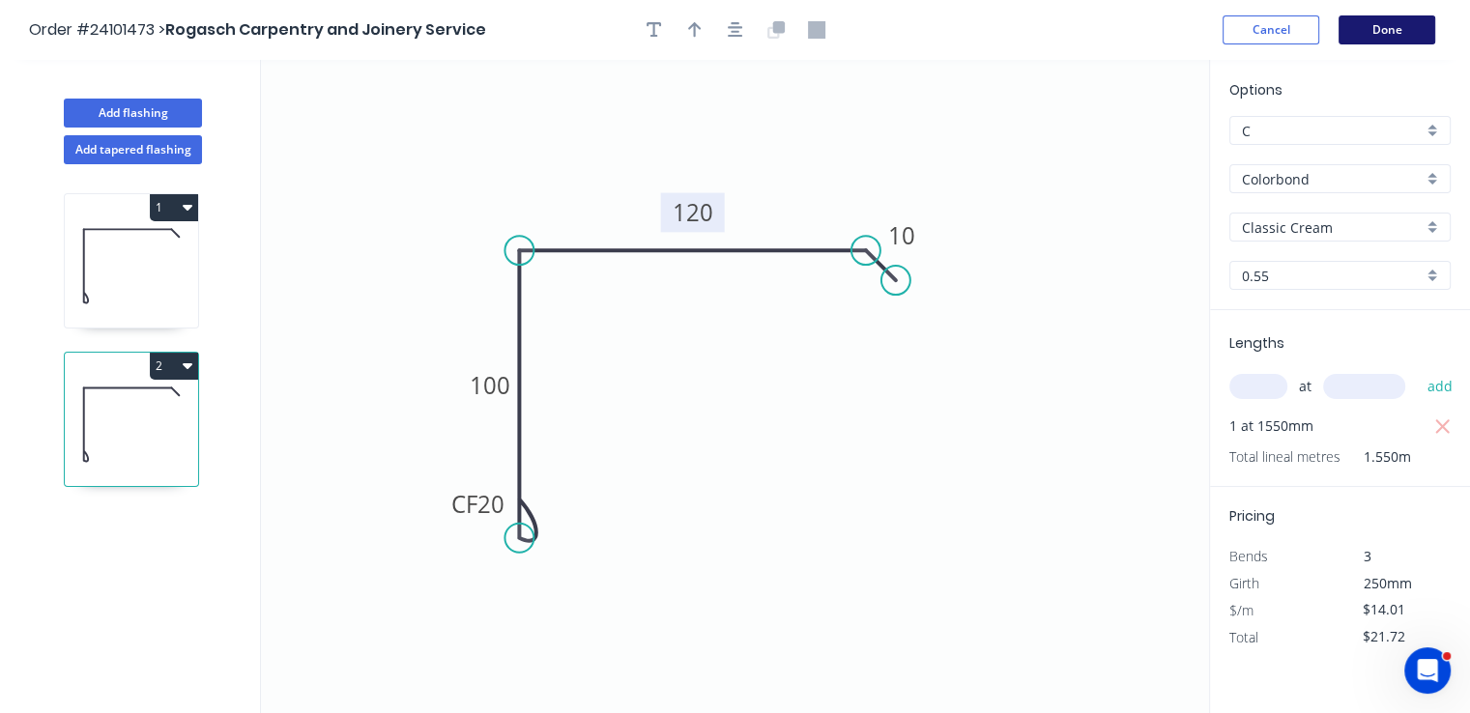
click at [1378, 23] on button "Done" at bounding box center [1387, 29] width 97 height 29
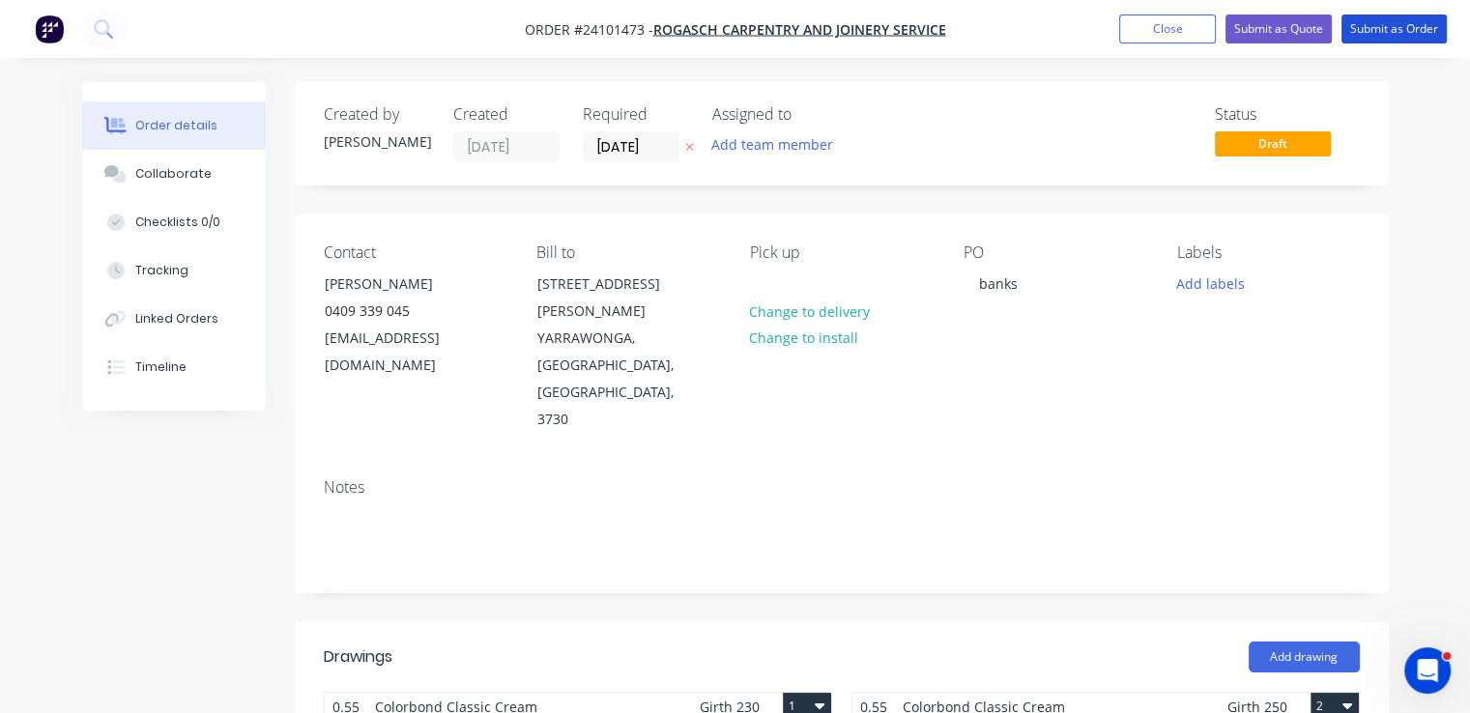
click at [1378, 23] on button "Submit as Order" at bounding box center [1394, 28] width 105 height 29
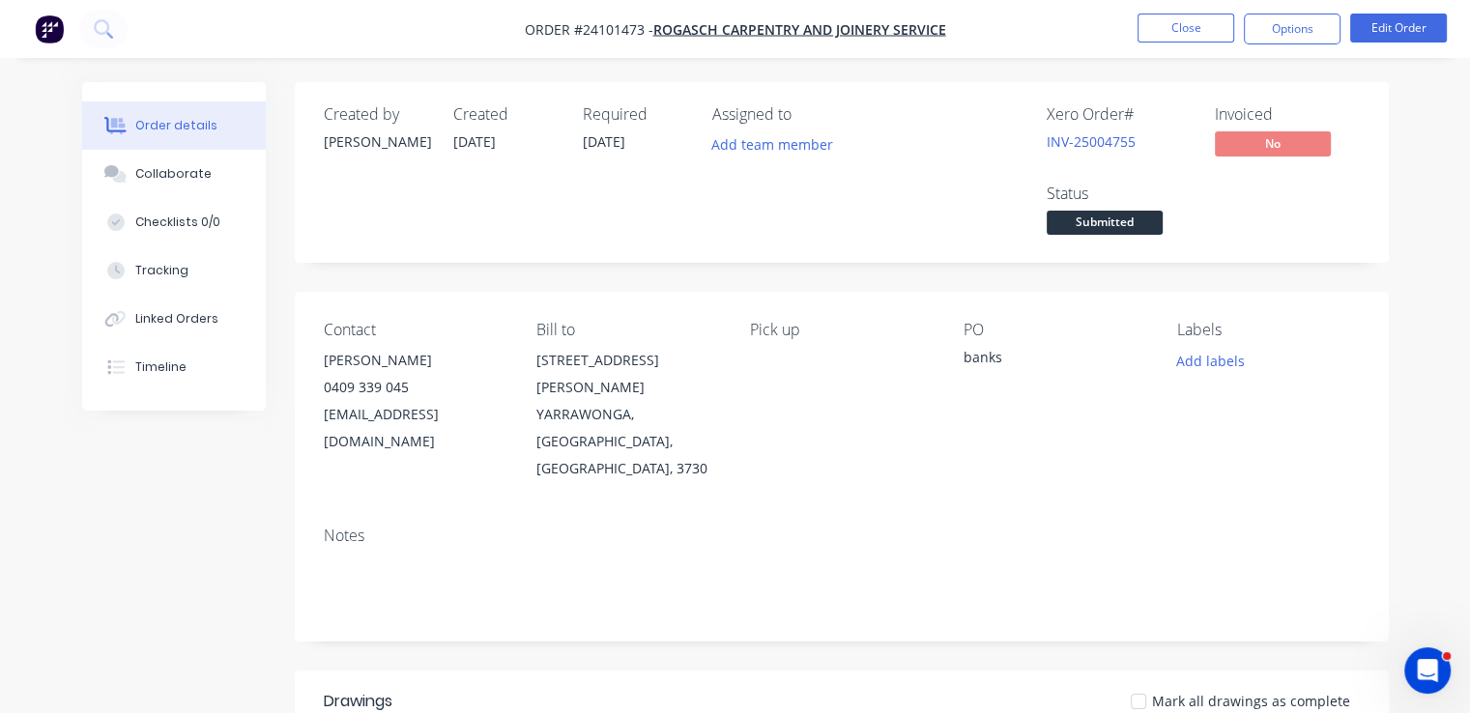
click at [60, 24] on img "button" at bounding box center [49, 28] width 29 height 29
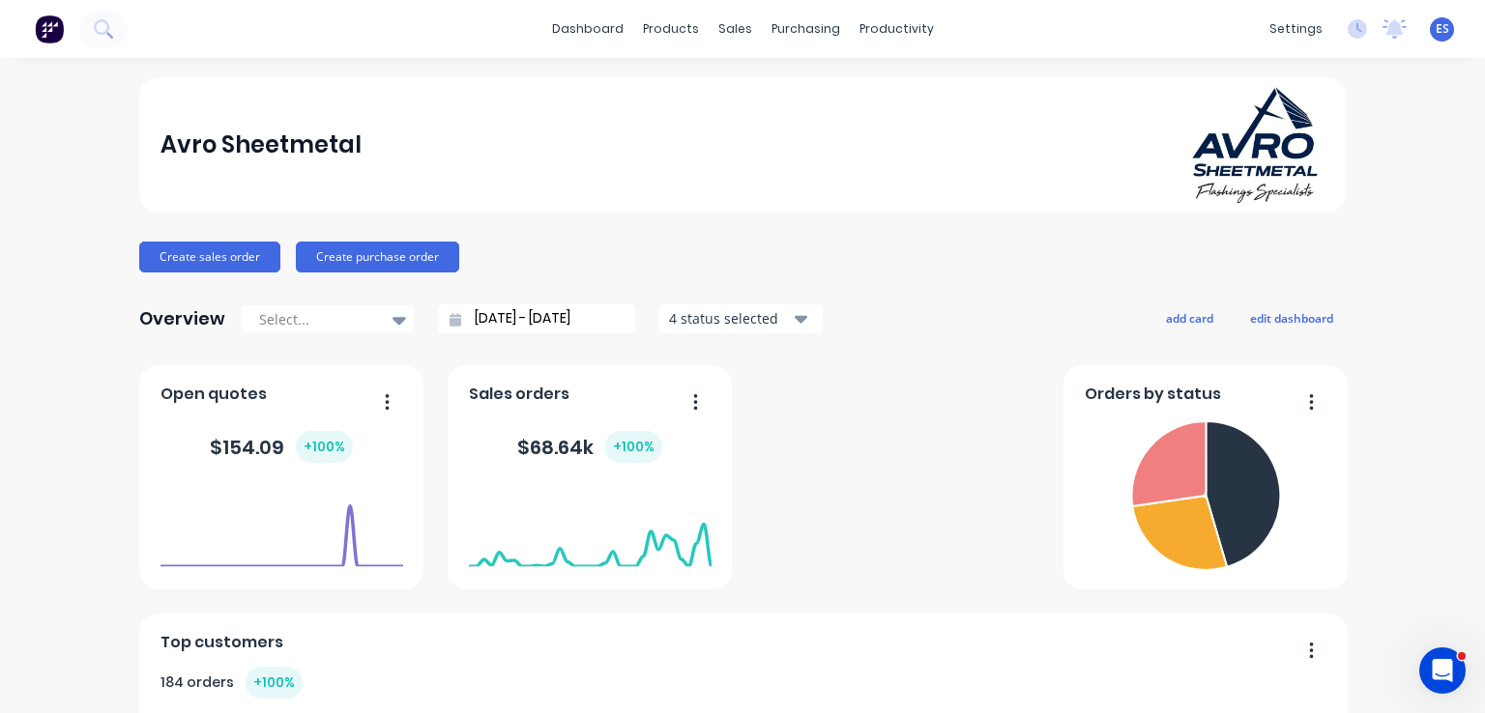
click at [593, 34] on link "dashboard" at bounding box center [587, 28] width 91 height 29
